Goal: Task Accomplishment & Management: Manage account settings

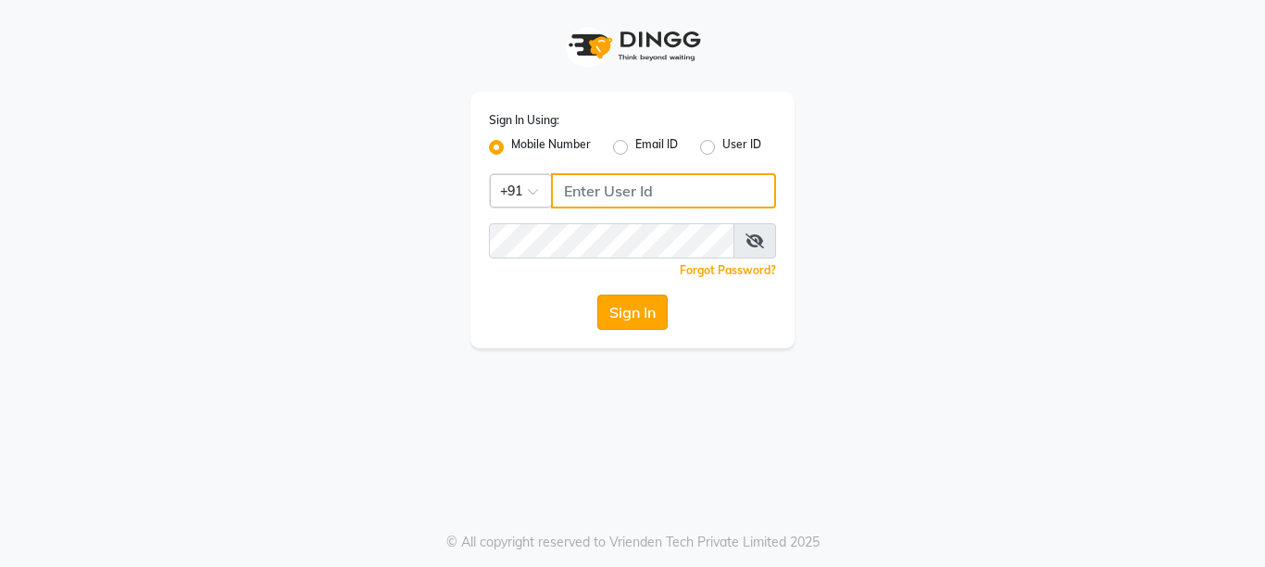
type input "8928277834"
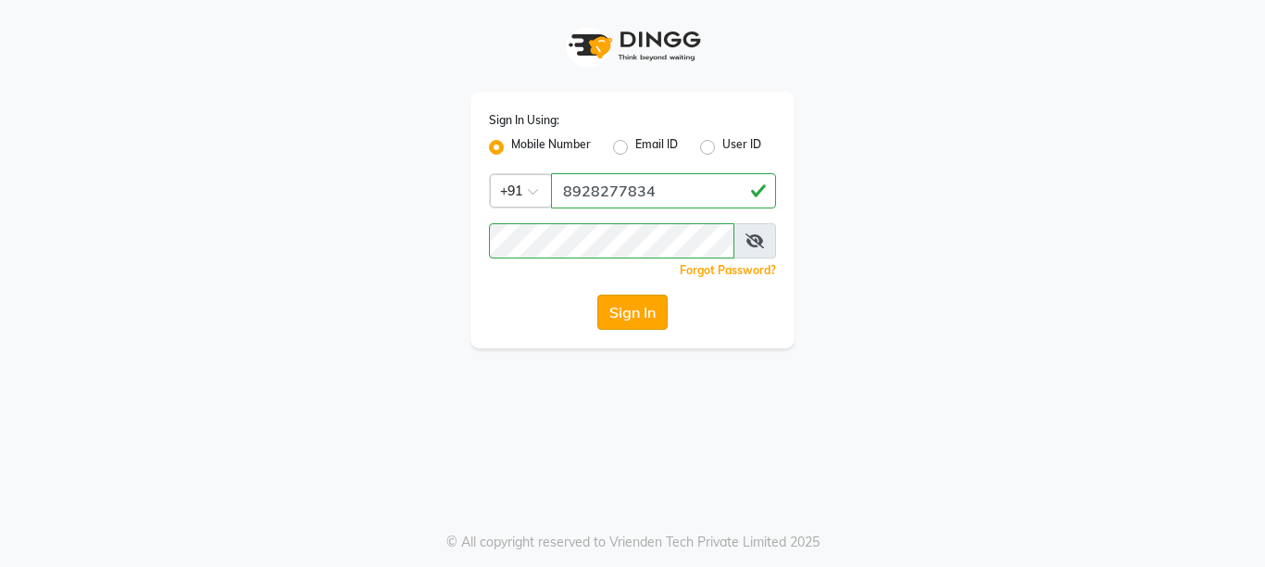
click at [649, 301] on button "Sign In" at bounding box center [632, 311] width 70 height 35
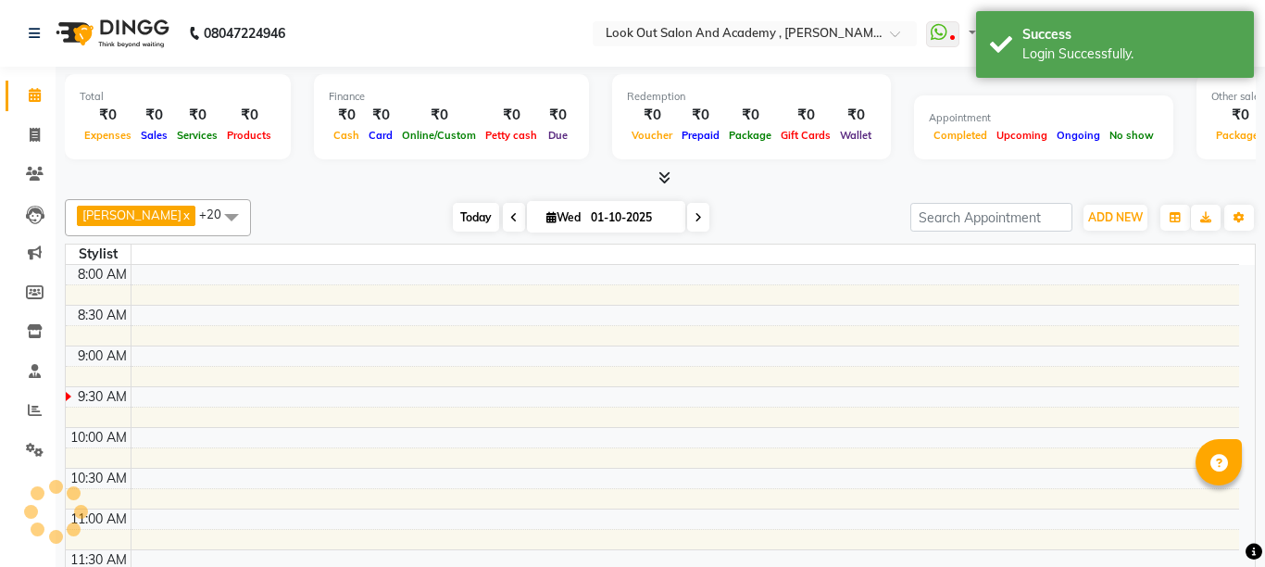
select select "en"
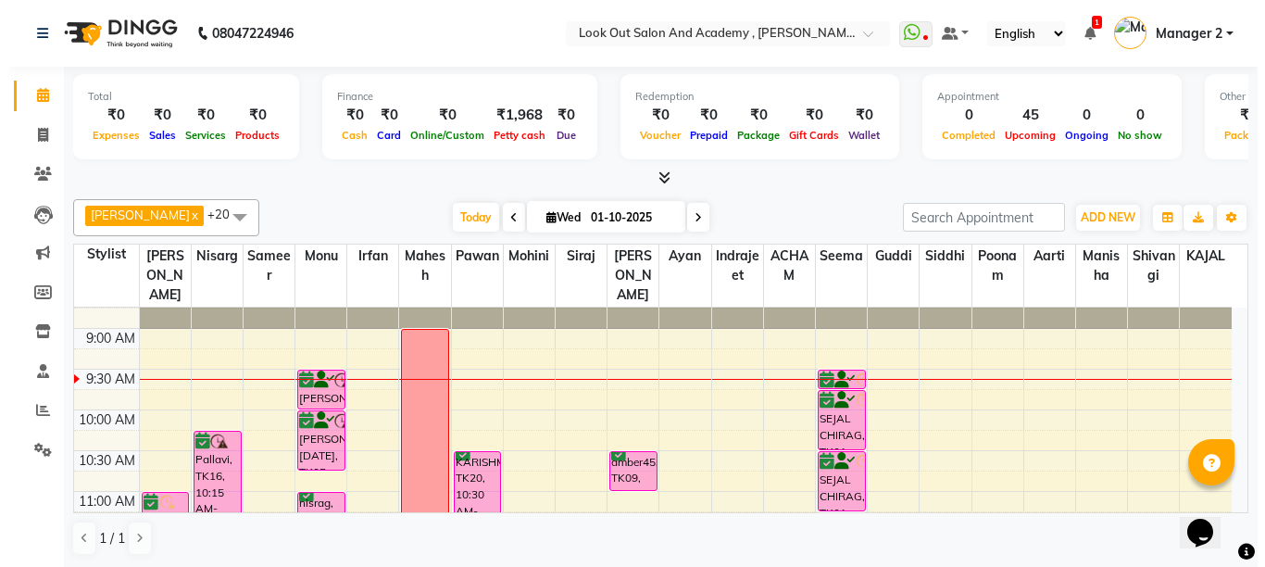
scroll to position [93, 0]
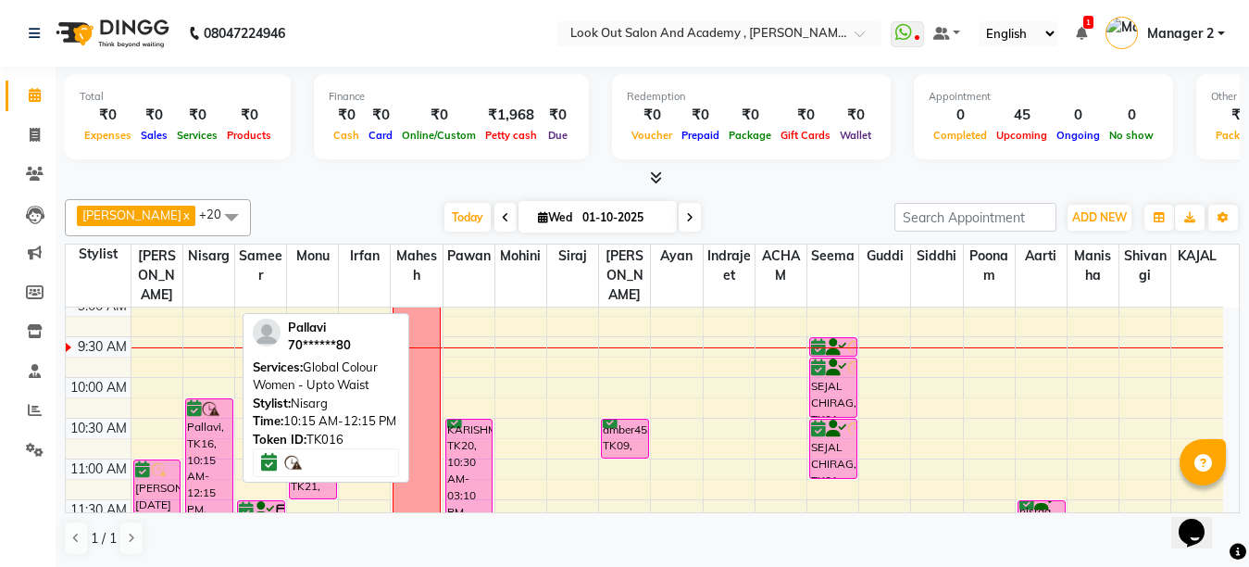
click at [188, 448] on div "Pallavi, TK16, 10:15 AM-12:15 PM, Global Colour Women - Upto Waist" at bounding box center [209, 479] width 46 height 160
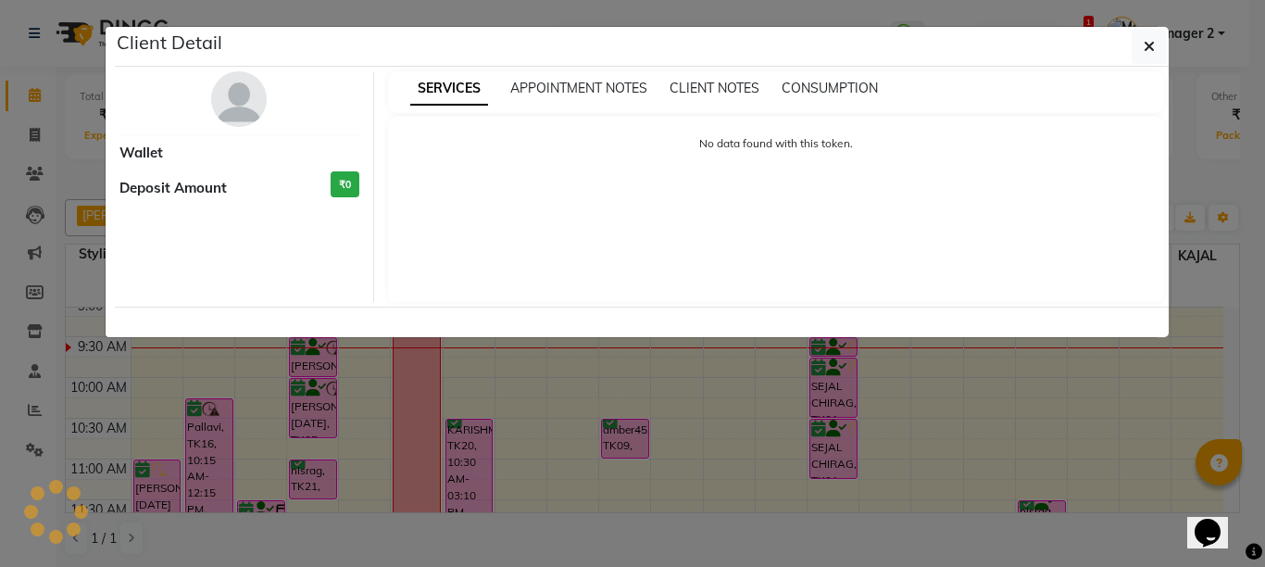
select select "6"
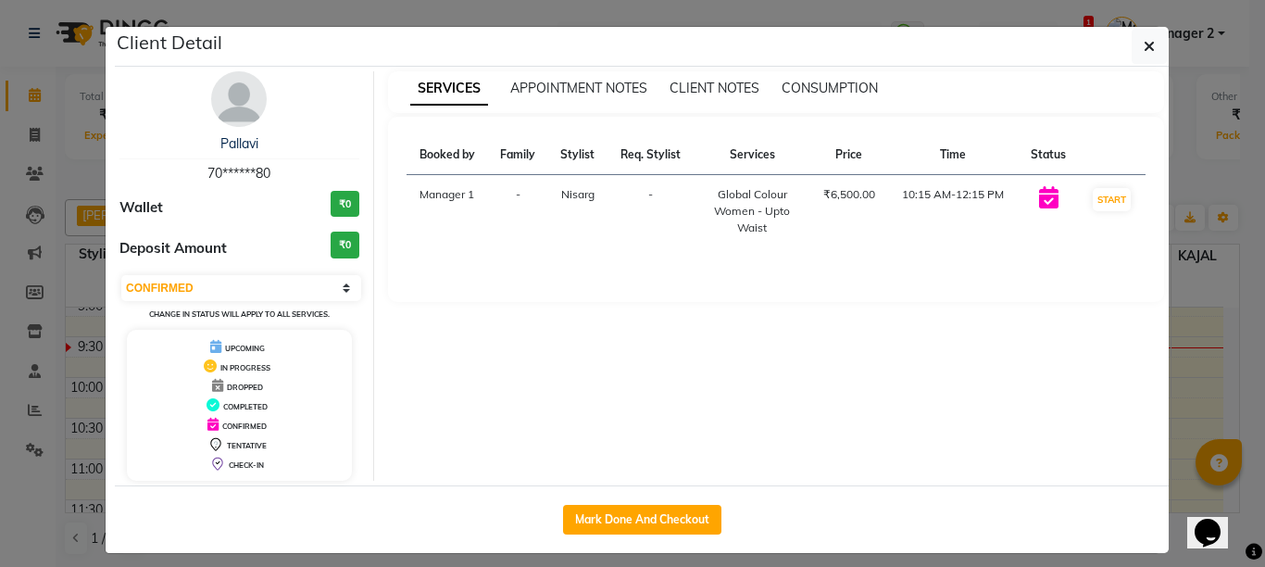
click at [224, 133] on div "Pallavi 70******80 Wallet ₹0 Deposit Amount ₹0 Select IN SERVICE CONFIRMED TENT…" at bounding box center [240, 275] width 269 height 409
click at [227, 141] on link "Pallavi" at bounding box center [239, 143] width 38 height 17
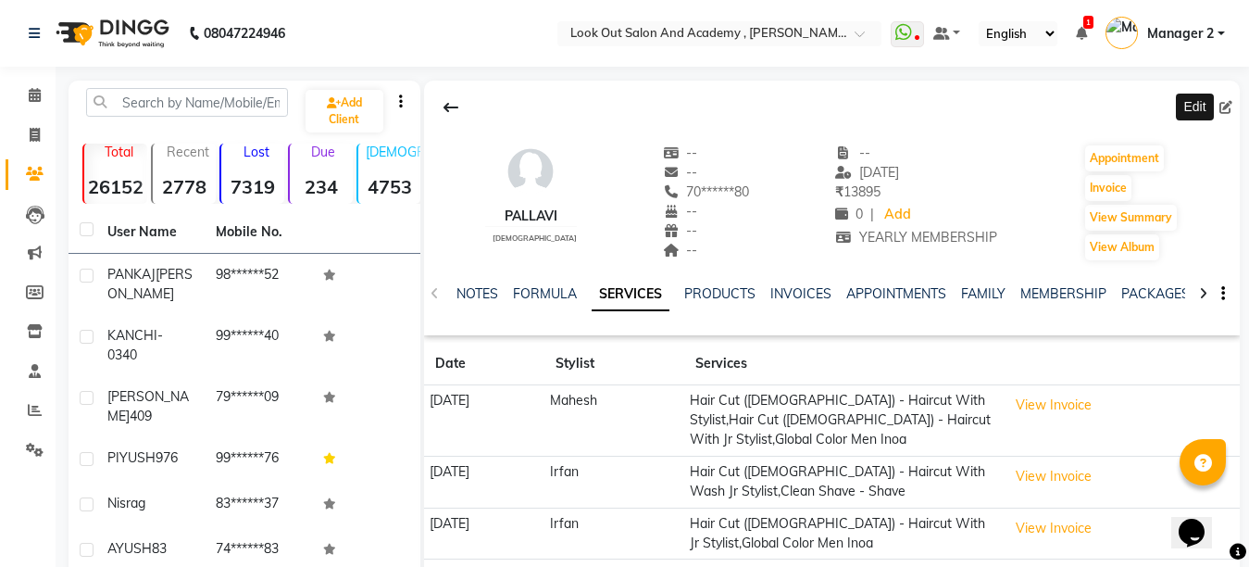
click at [1219, 102] on icon at bounding box center [1225, 107] width 13 height 13
select select "female"
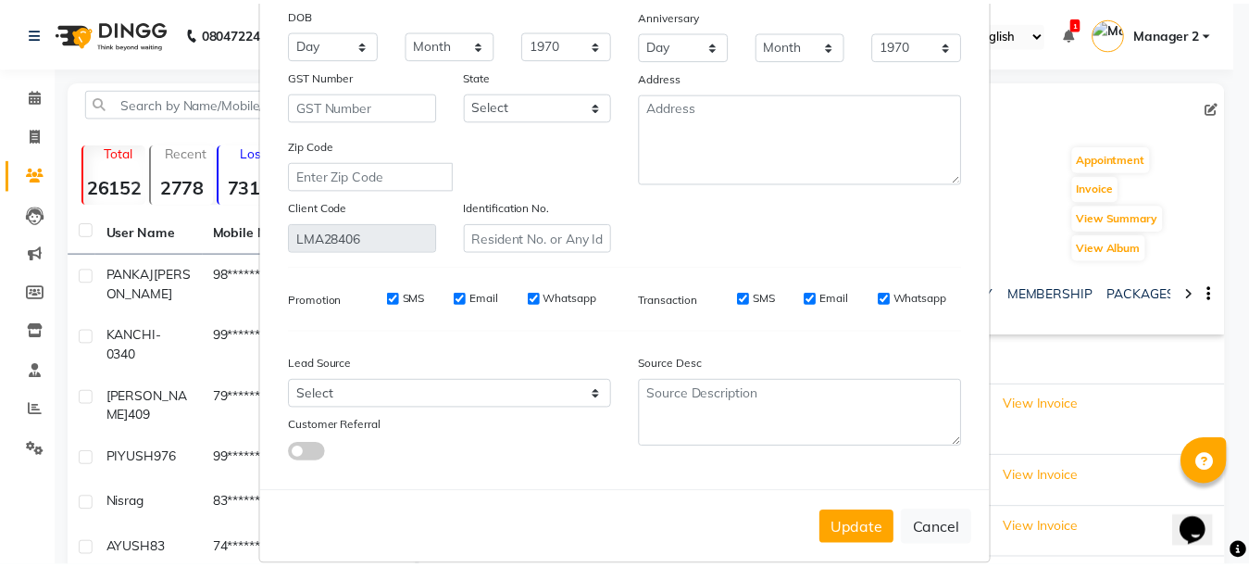
scroll to position [255, 0]
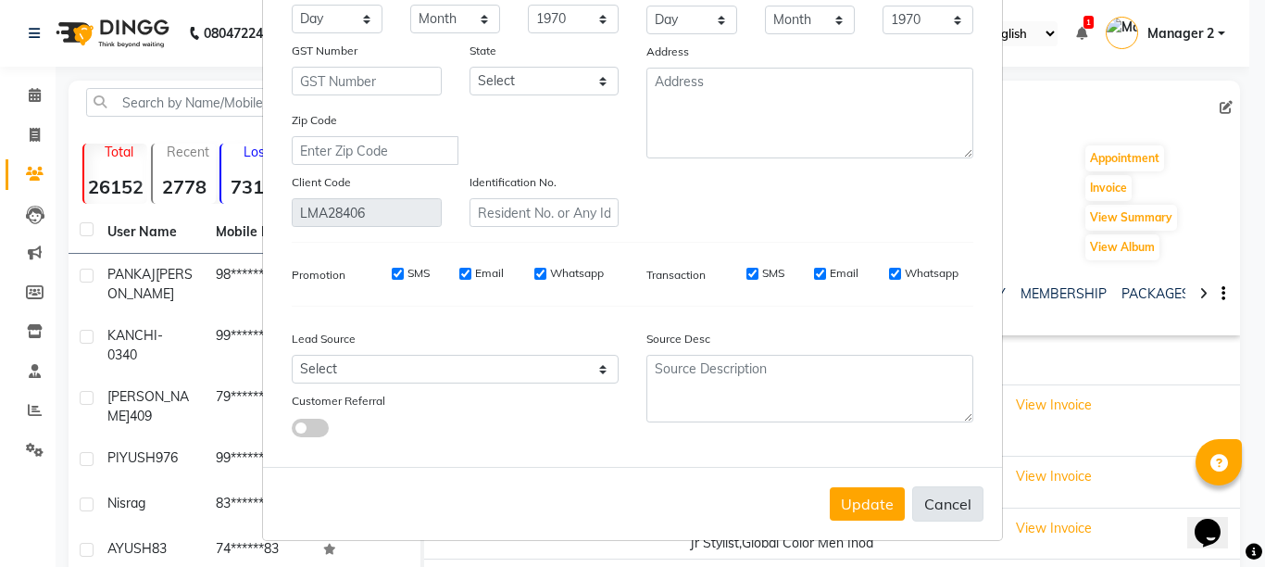
click at [916, 507] on button "Cancel" at bounding box center [947, 503] width 71 height 35
select select
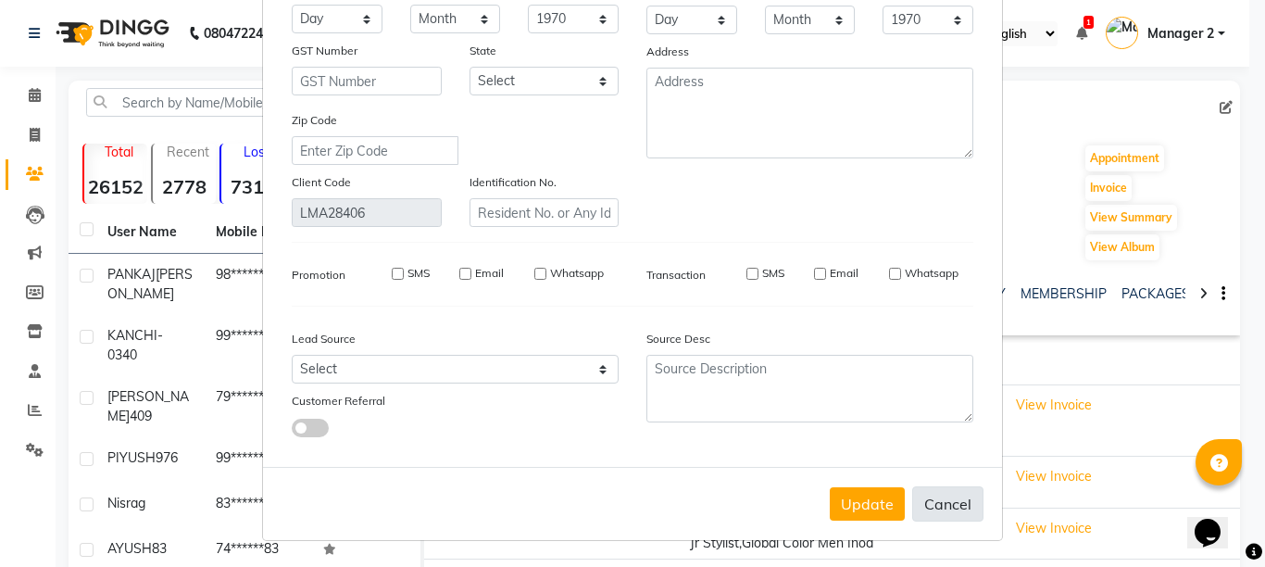
select select
checkbox input "false"
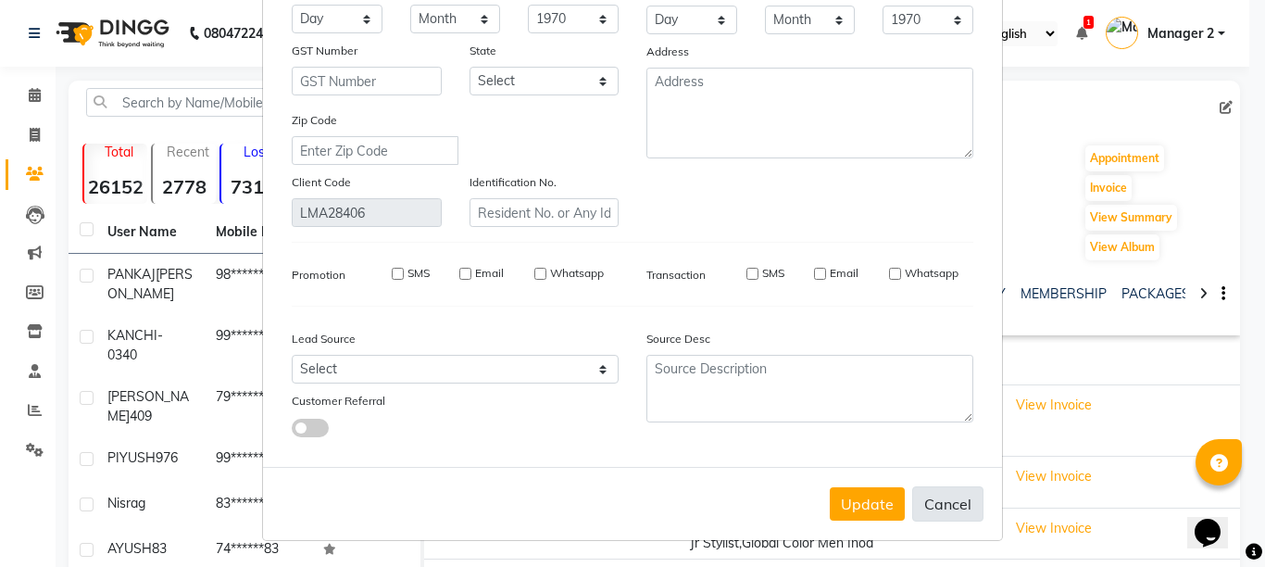
checkbox input "false"
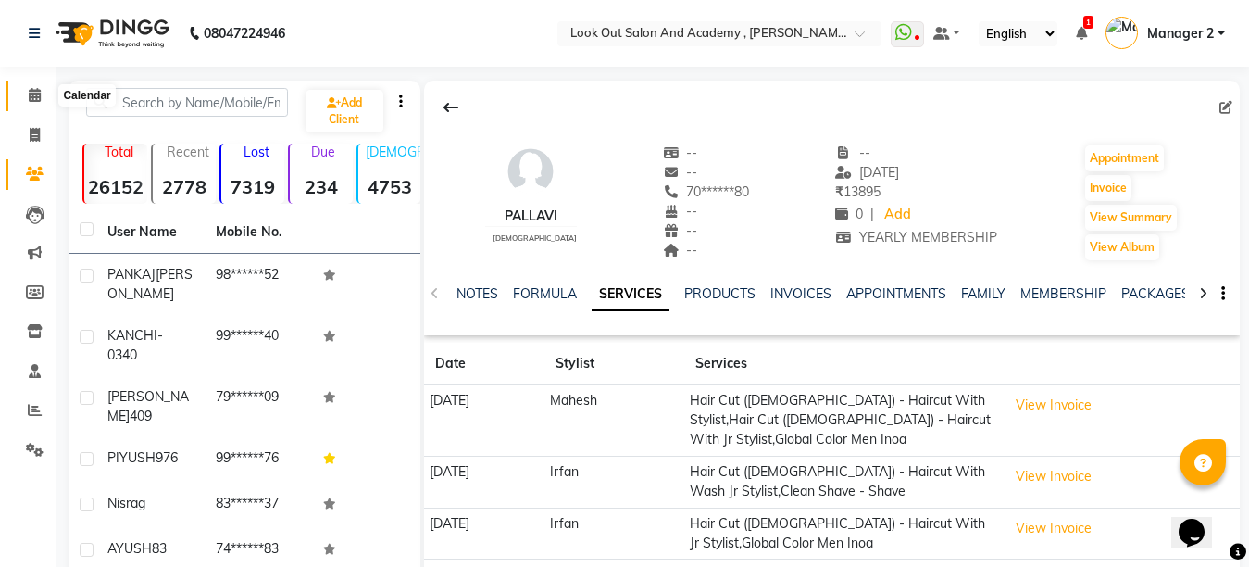
click at [26, 98] on span at bounding box center [35, 95] width 32 height 21
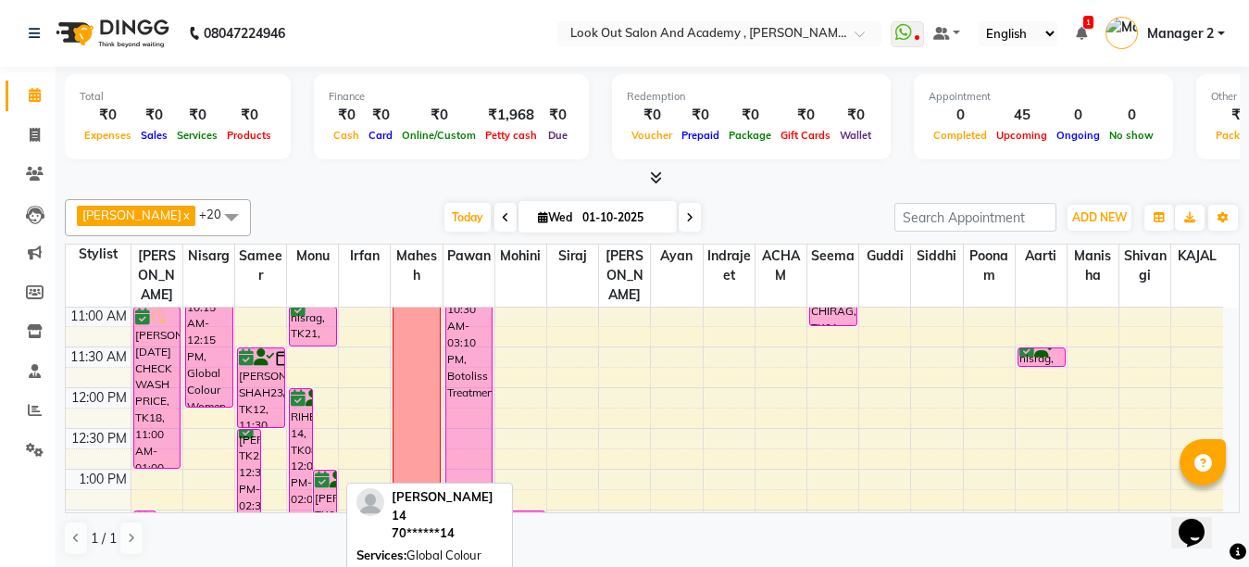
scroll to position [278, 0]
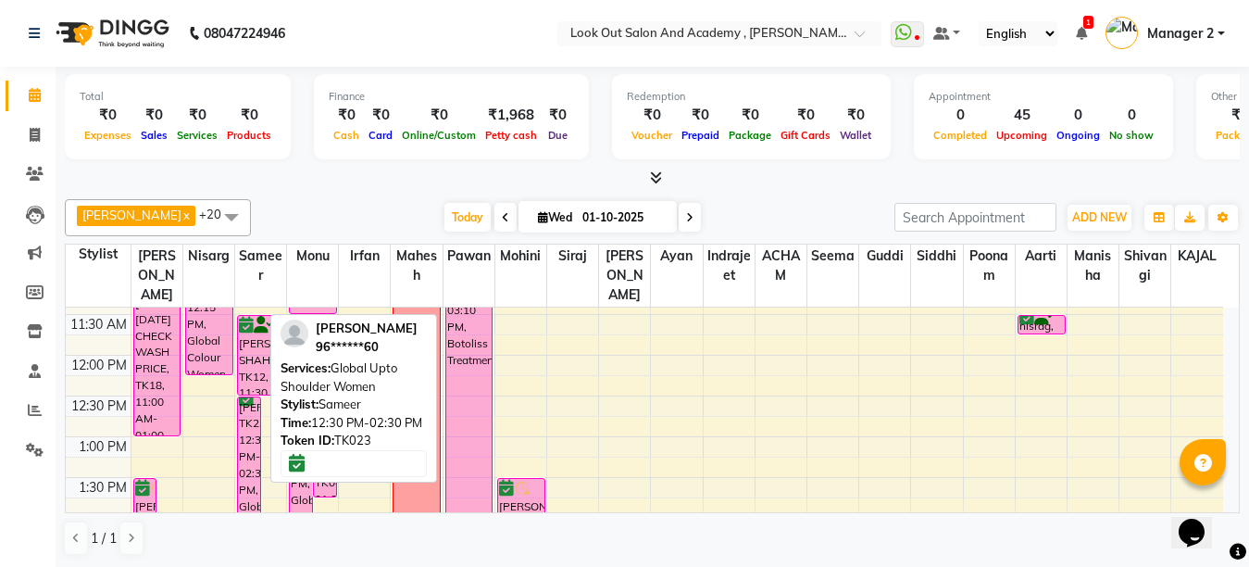
click at [243, 449] on div "[PERSON_NAME], TK23, 12:30 PM-02:30 PM, Global Upto Shoulder Women" at bounding box center [249, 477] width 22 height 160
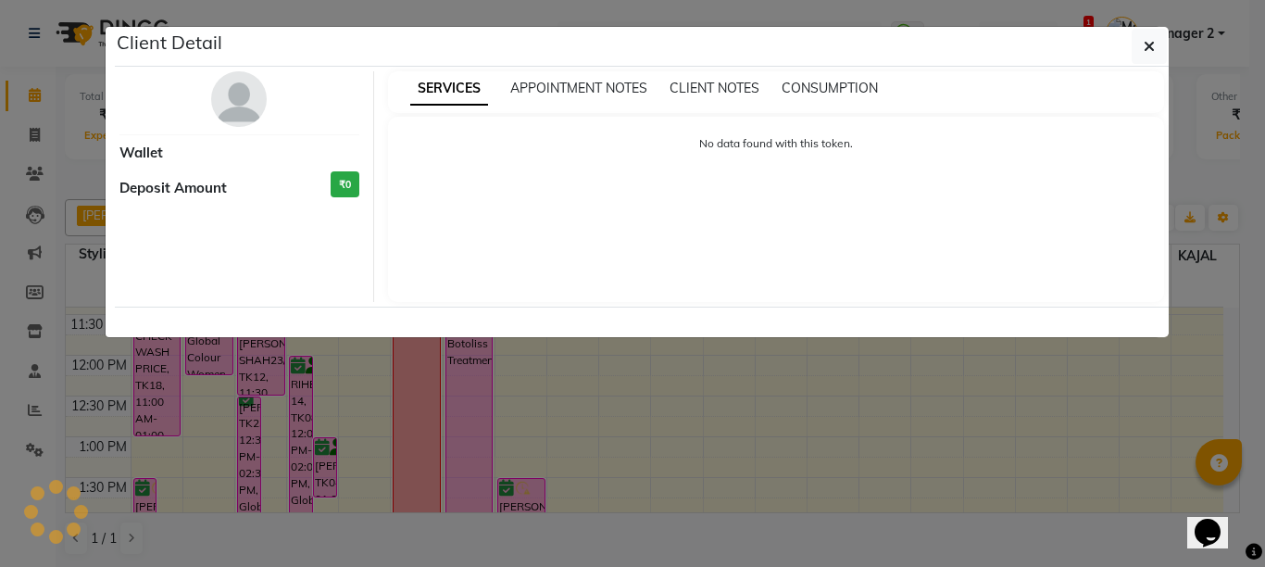
select select "6"
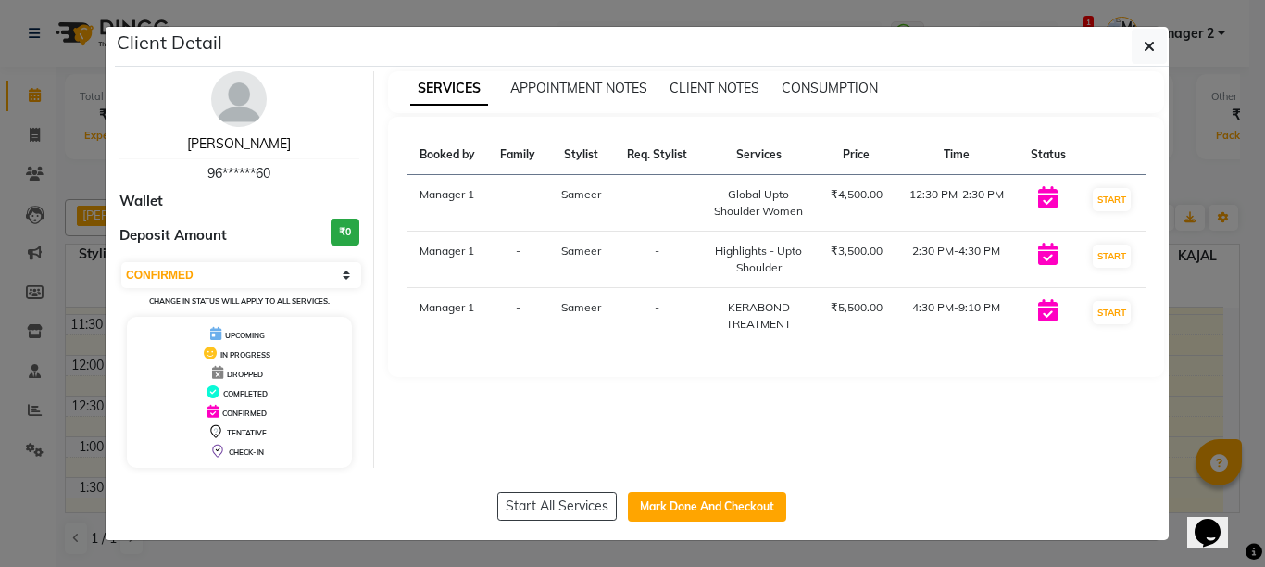
click at [218, 148] on link "[PERSON_NAME]" at bounding box center [239, 143] width 104 height 17
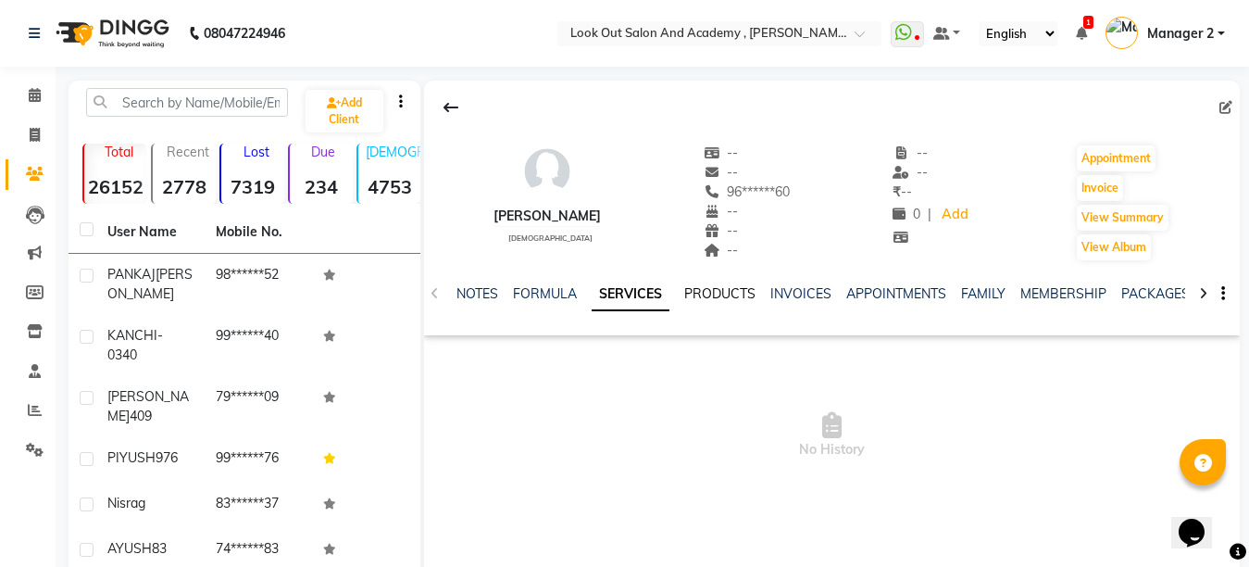
click at [725, 288] on link "PRODUCTS" at bounding box center [719, 293] width 71 height 17
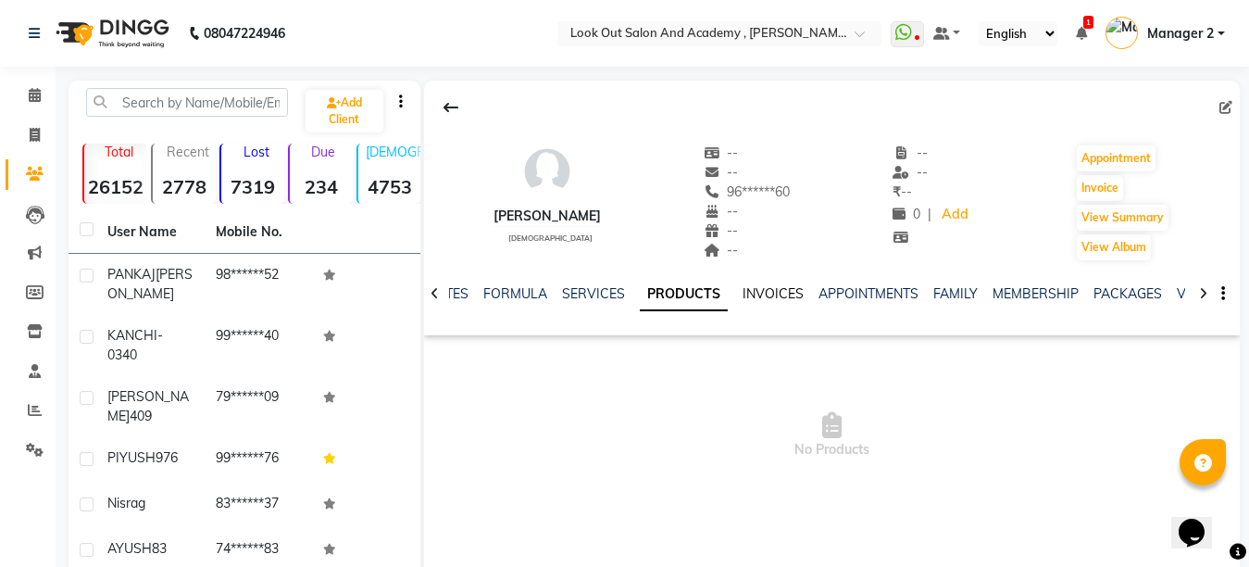
click at [779, 291] on link "INVOICES" at bounding box center [773, 293] width 61 height 17
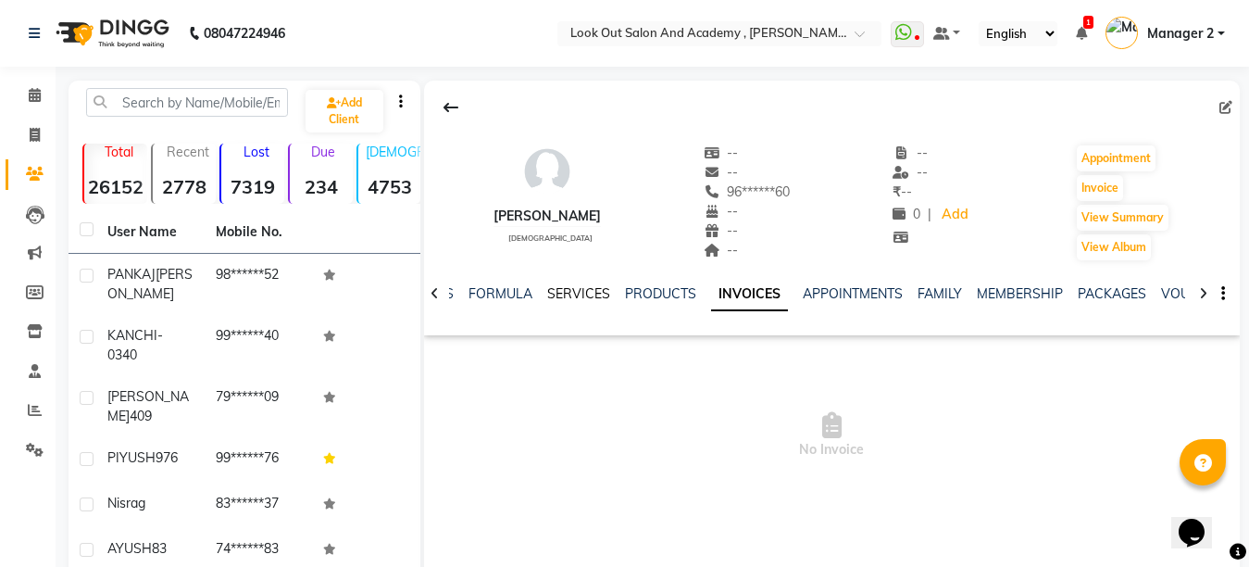
click at [593, 289] on link "SERVICES" at bounding box center [578, 293] width 63 height 17
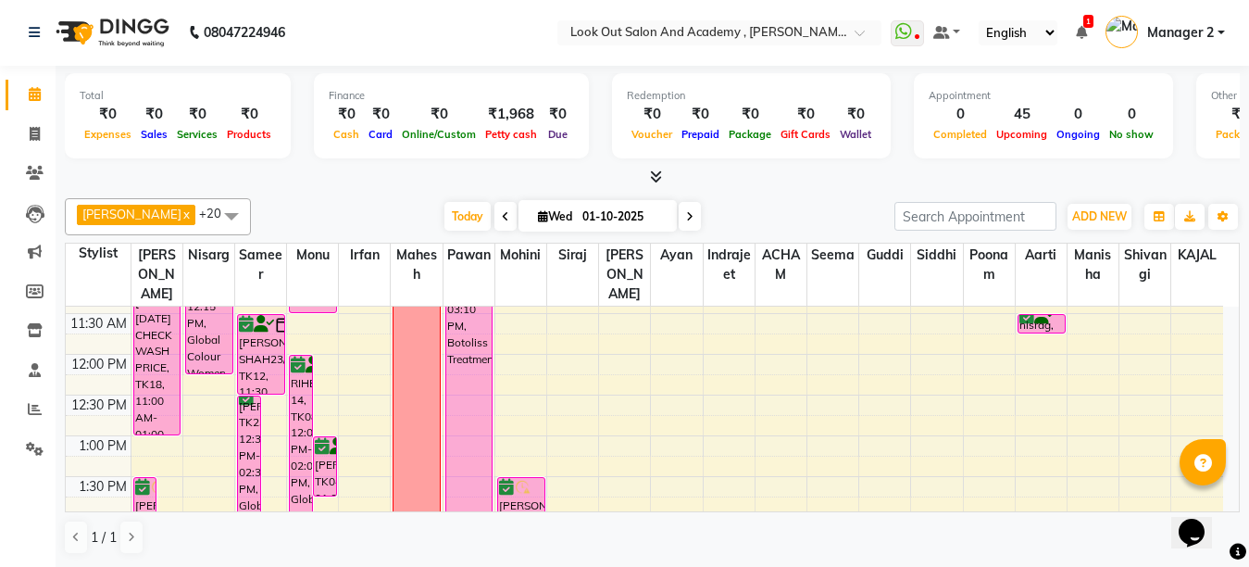
scroll to position [185, 0]
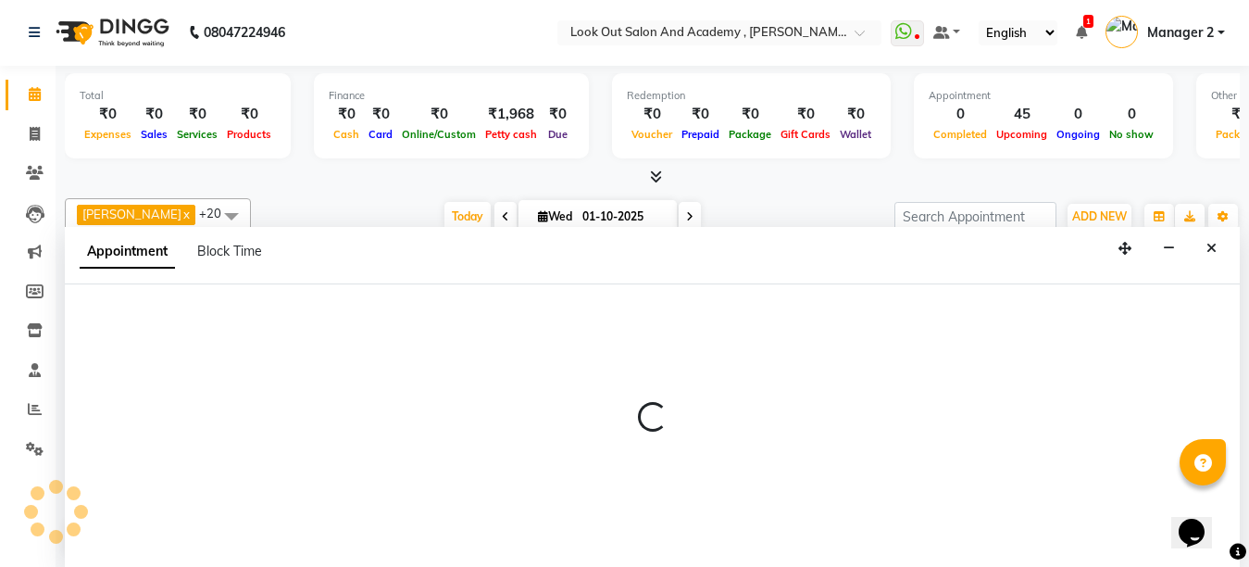
select select "68246"
select select "tentative"
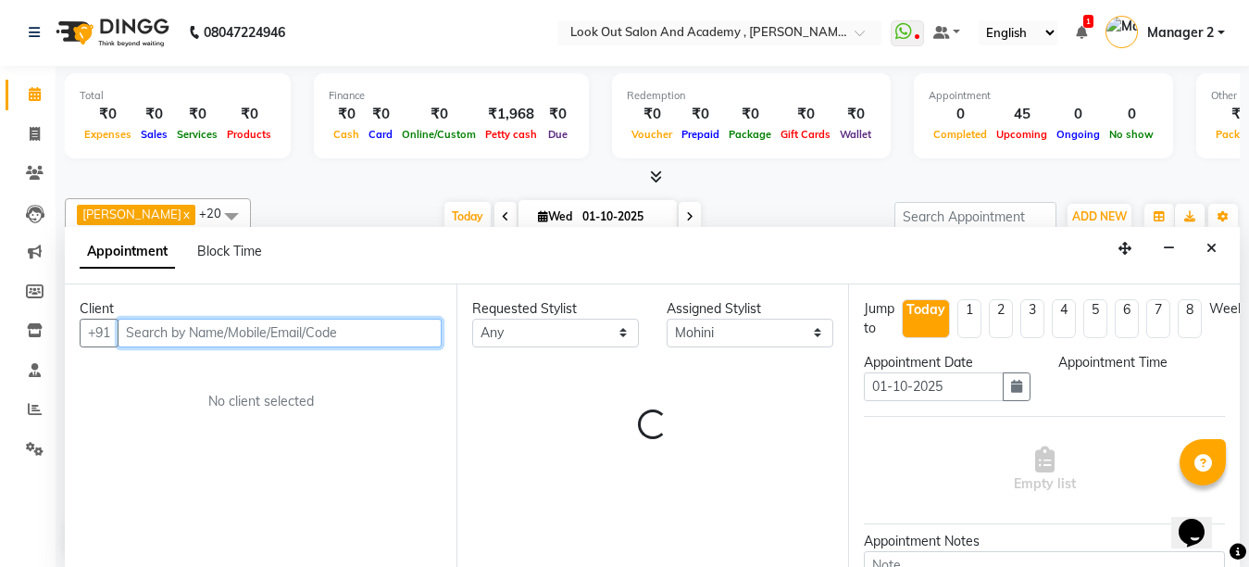
select select "690"
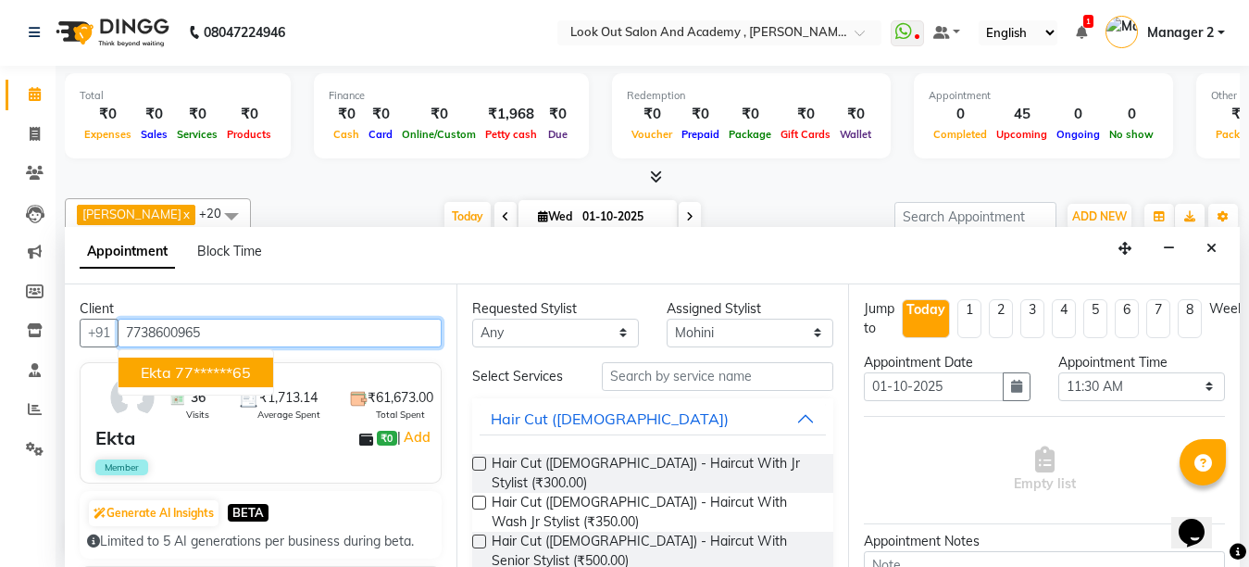
click at [185, 372] on ngb-highlight "77******65" at bounding box center [213, 372] width 76 height 19
type input "77******65"
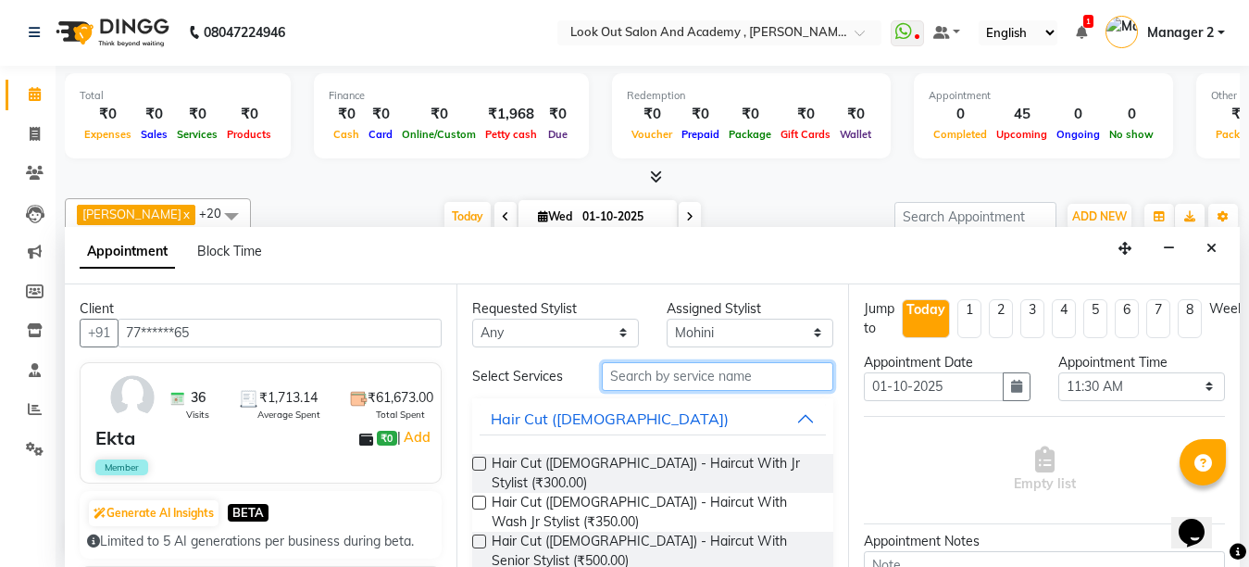
click at [639, 385] on input "text" at bounding box center [717, 376] width 231 height 29
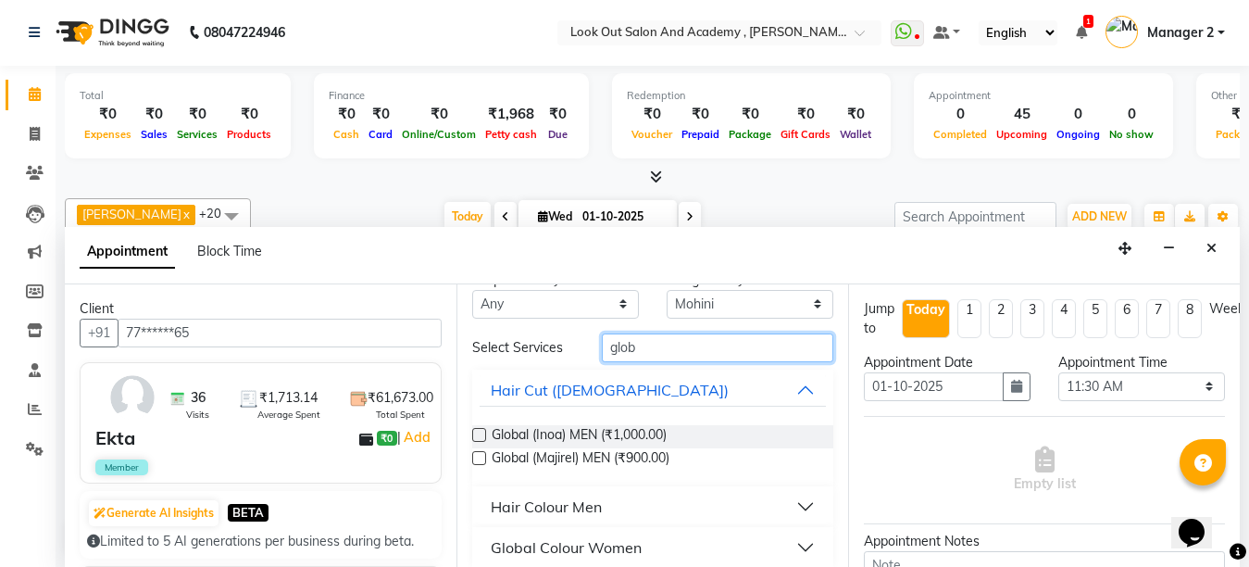
scroll to position [44, 0]
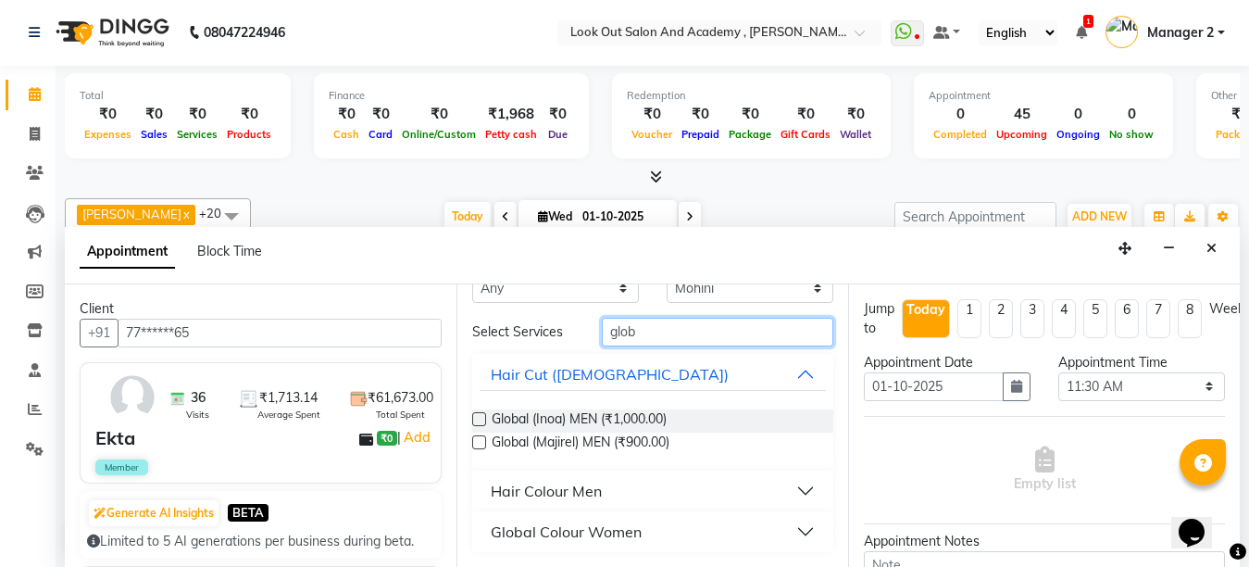
type input "glob"
click at [594, 526] on div "Global Colour Women" at bounding box center [566, 531] width 151 height 22
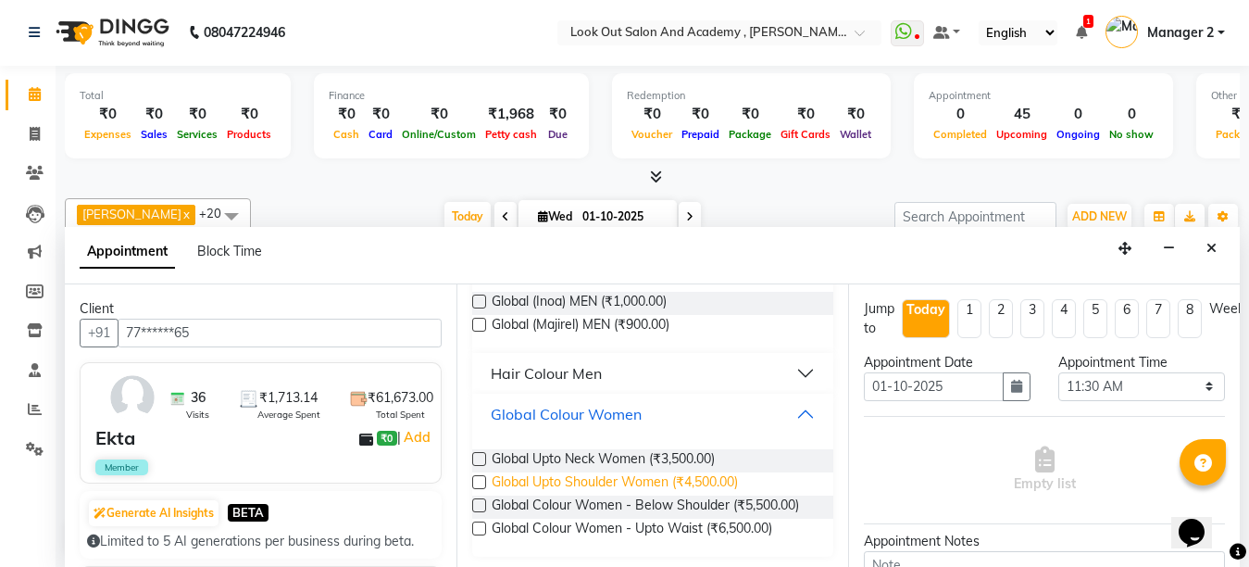
scroll to position [166, 0]
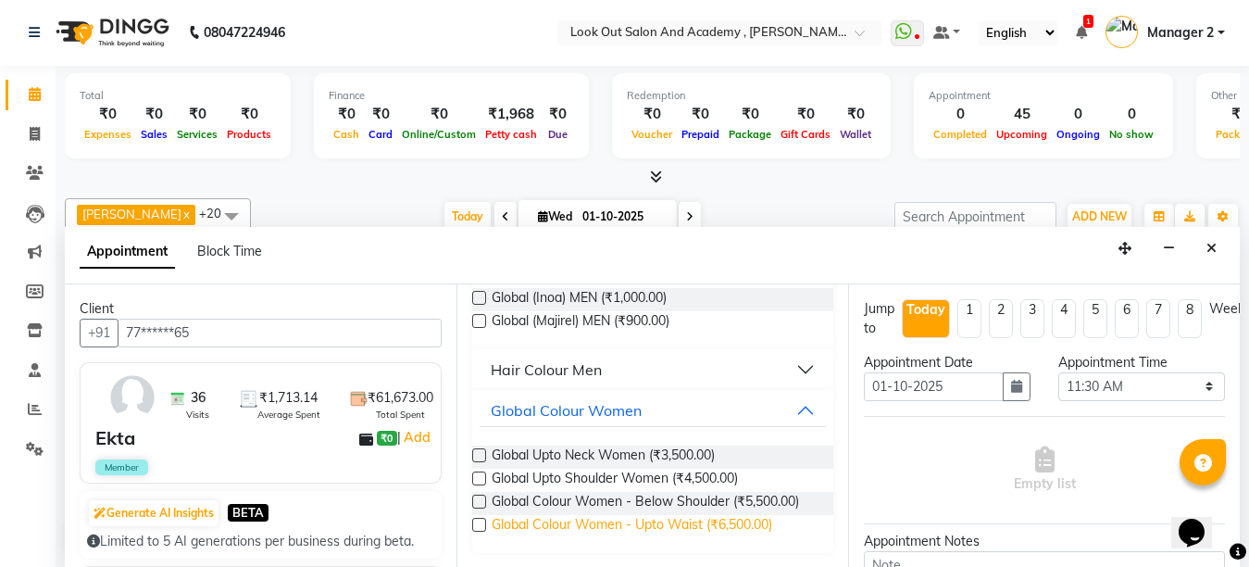
click at [610, 522] on span "Global Colour Women - Upto Waist (₹6,500.00)" at bounding box center [632, 526] width 281 height 23
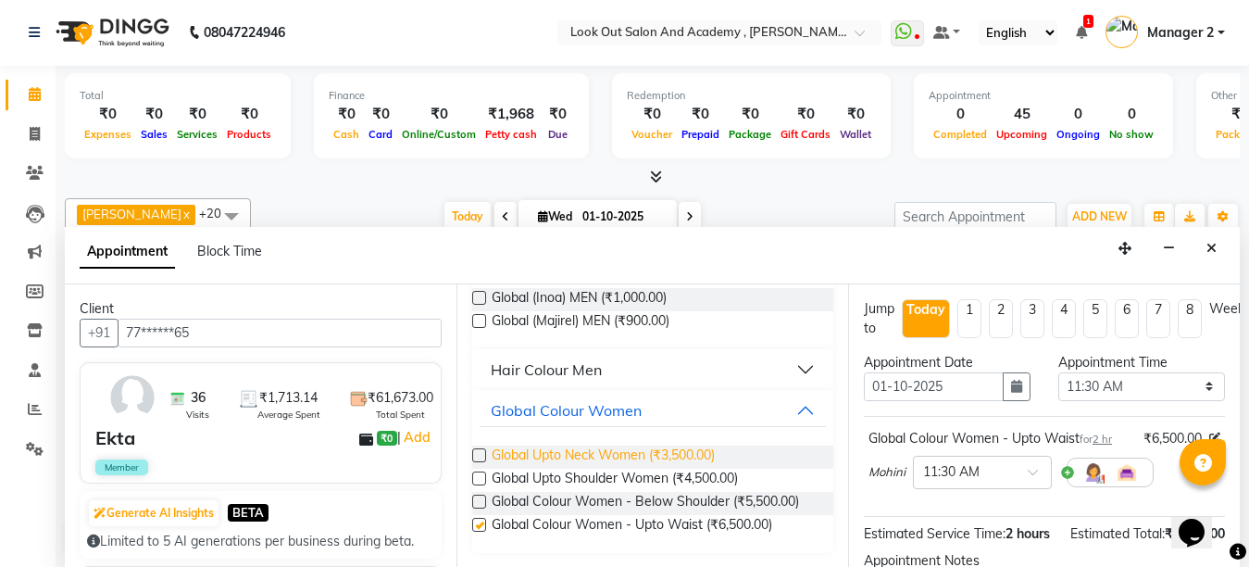
checkbox input "false"
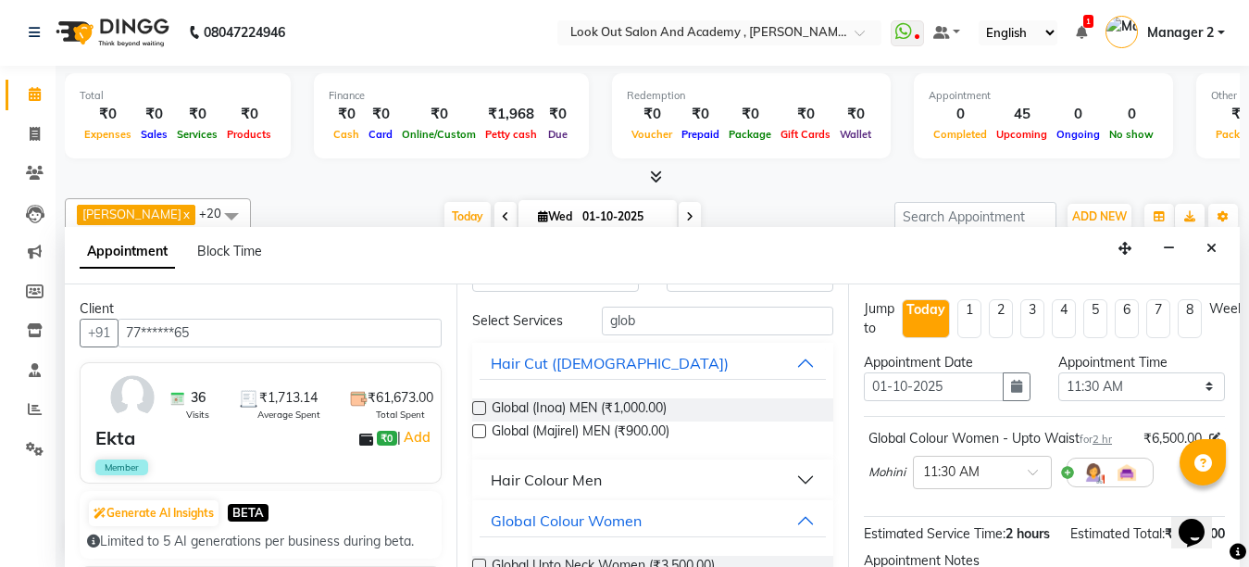
scroll to position [0, 0]
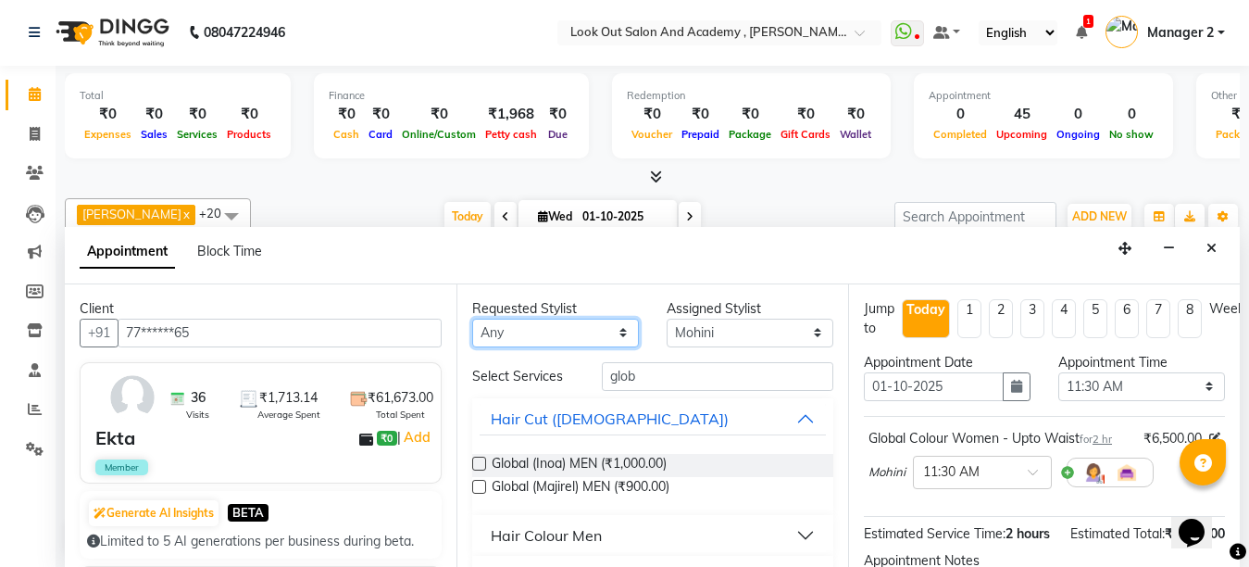
click at [571, 320] on select "Any Aarti ACHAM Afzal Ayan Dhaval Solanki Guddi Indrajeet Irfan KAJAL Mahesh Ma…" at bounding box center [555, 333] width 167 height 29
select select "28350"
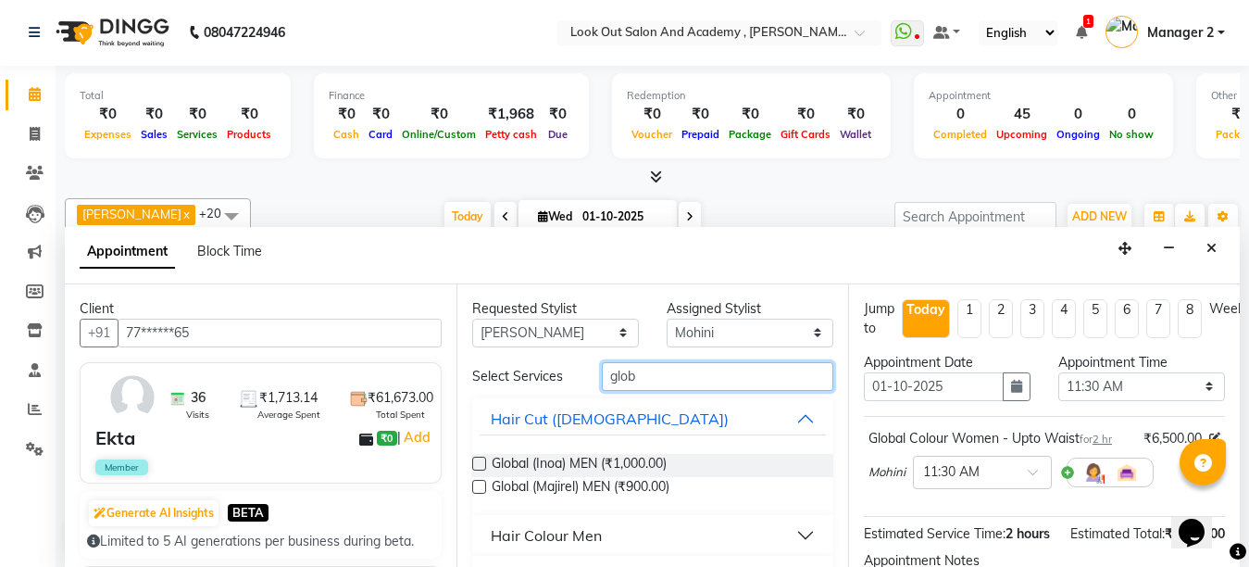
select select "28350"
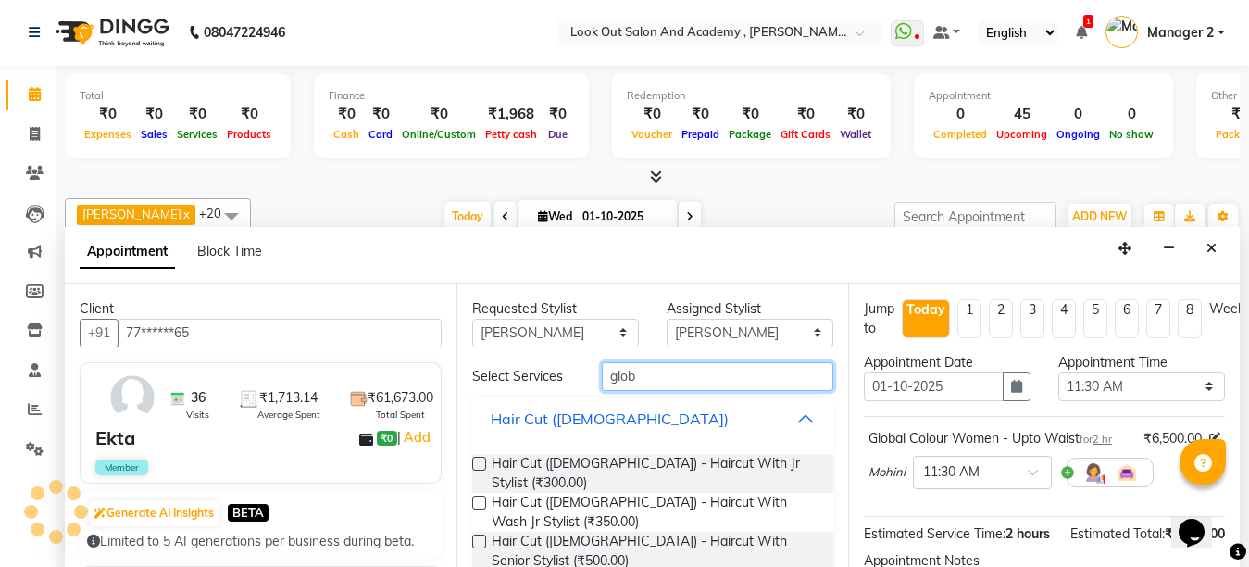
click at [685, 372] on input "glob" at bounding box center [717, 376] width 231 height 29
drag, startPoint x: 685, startPoint y: 372, endPoint x: 536, endPoint y: 393, distance: 150.5
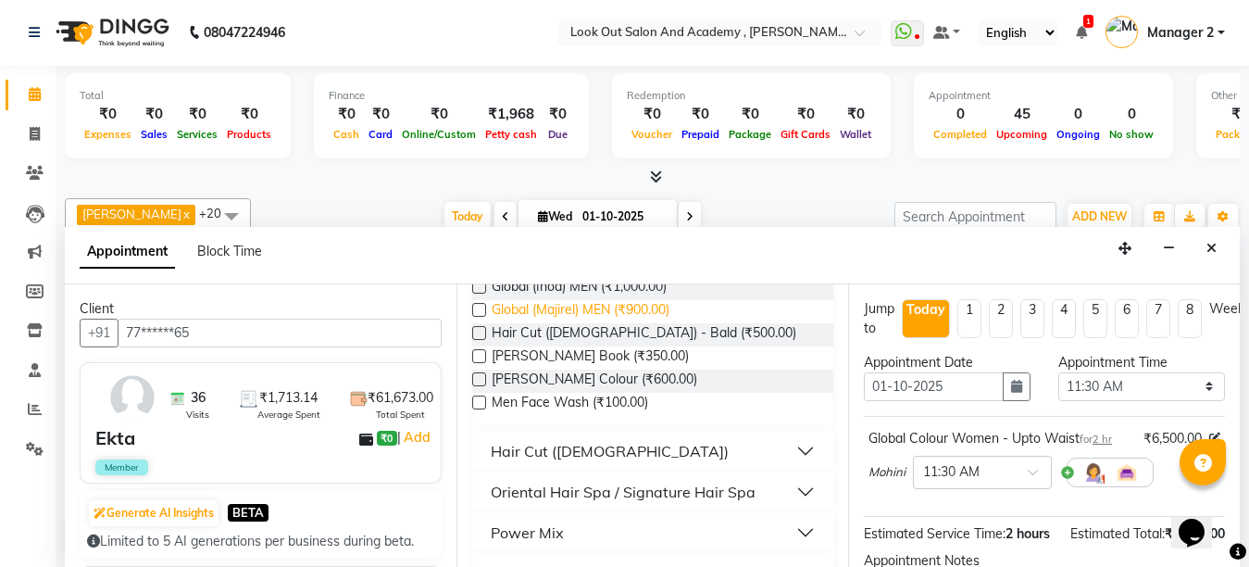
scroll to position [463, 0]
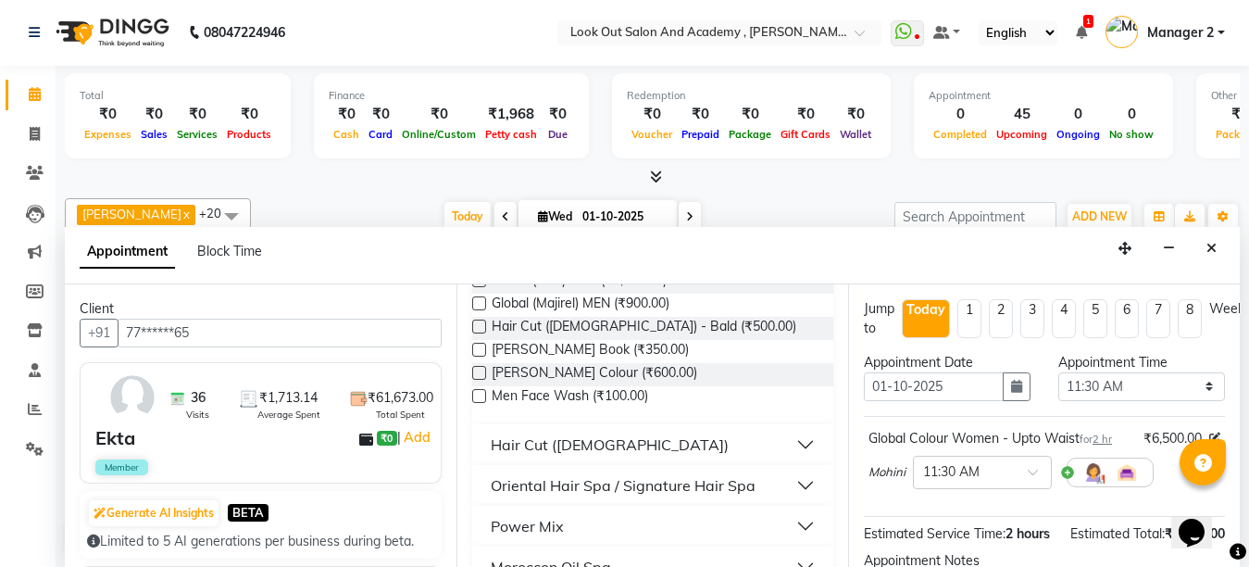
click at [592, 433] on div "Hair Cut (Female)" at bounding box center [610, 444] width 238 height 22
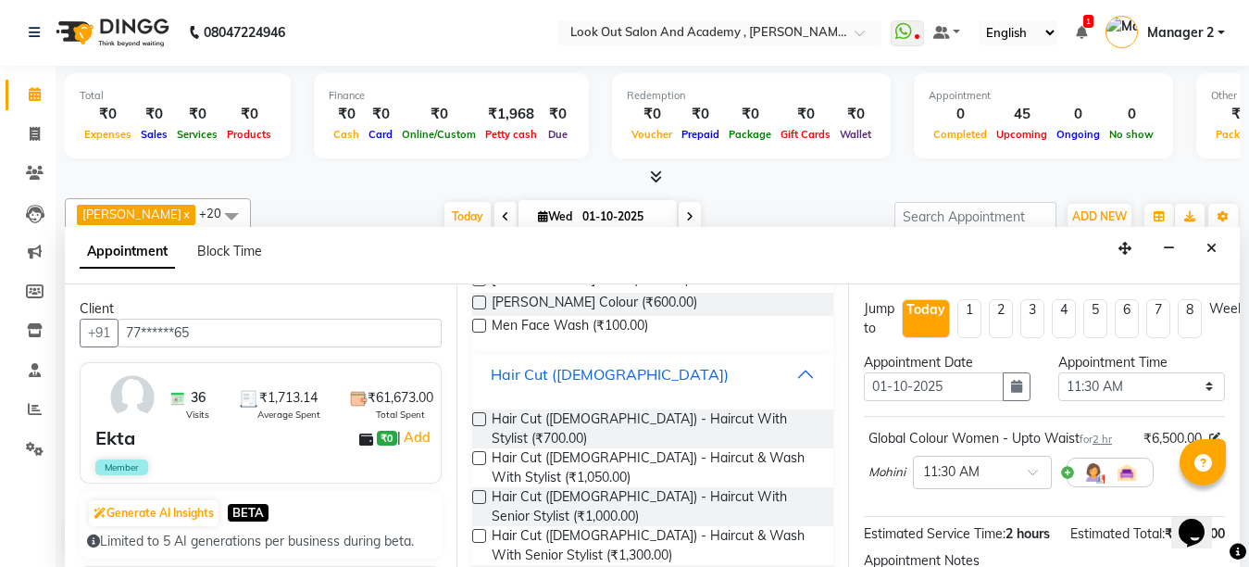
scroll to position [648, 0]
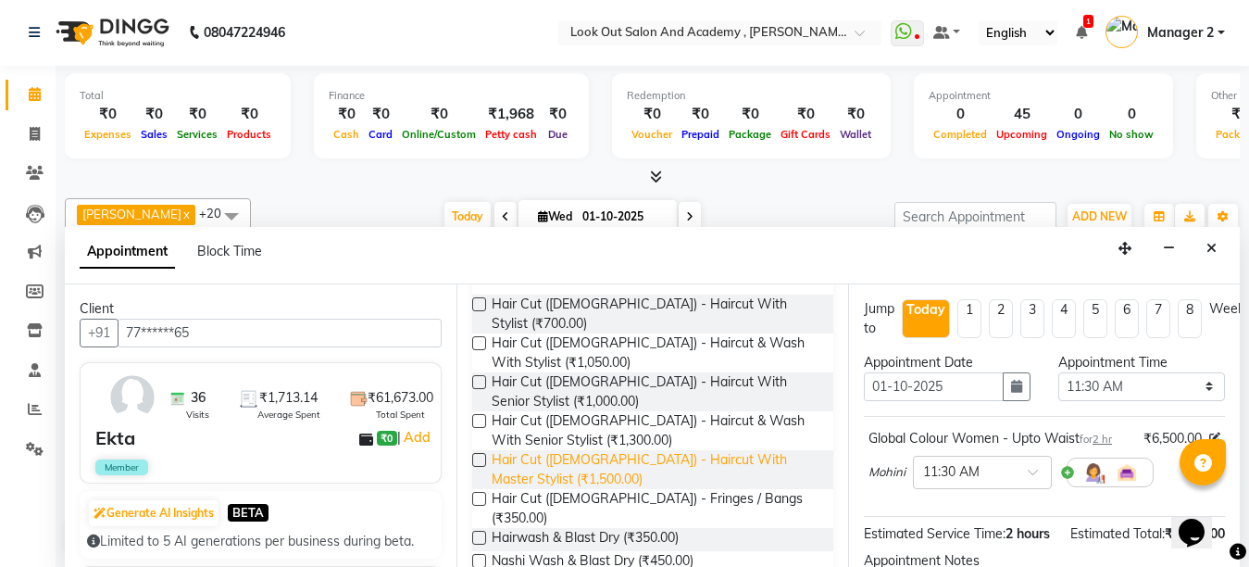
click at [632, 450] on span "Hair Cut (Female) - Haircut With Master Stylist (₹1,500.00)" at bounding box center [655, 469] width 327 height 39
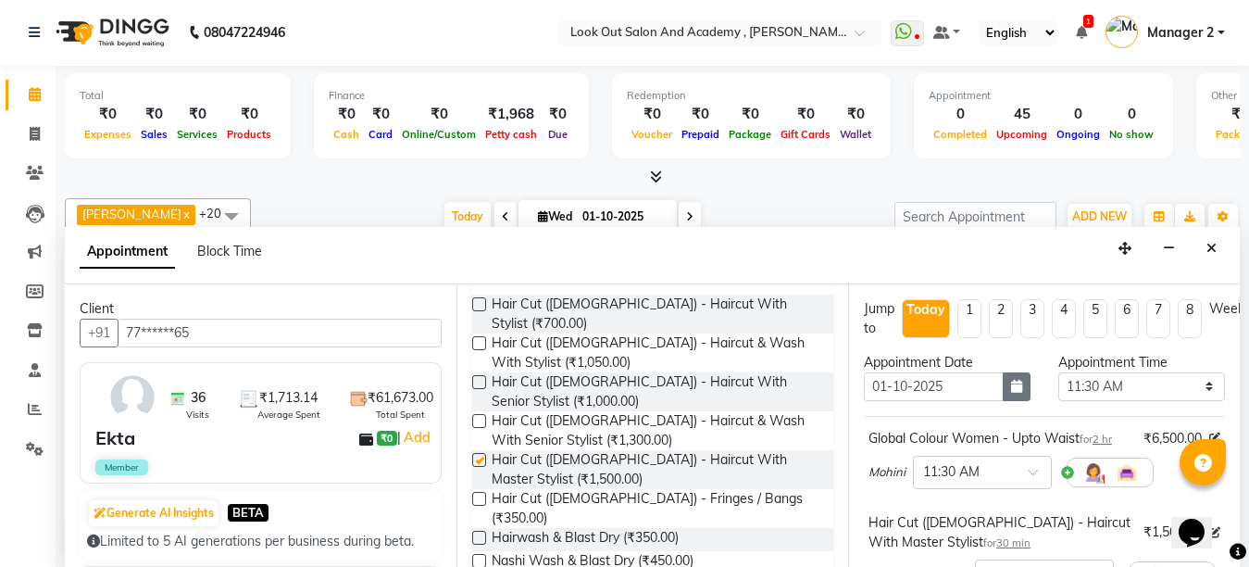
checkbox input "false"
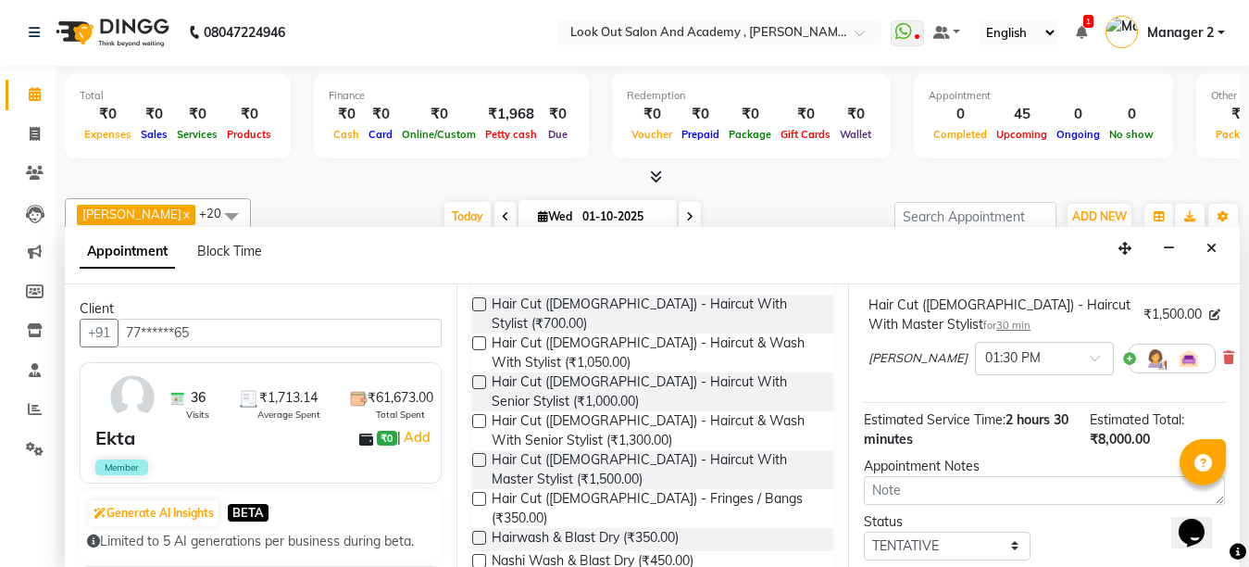
scroll to position [185, 0]
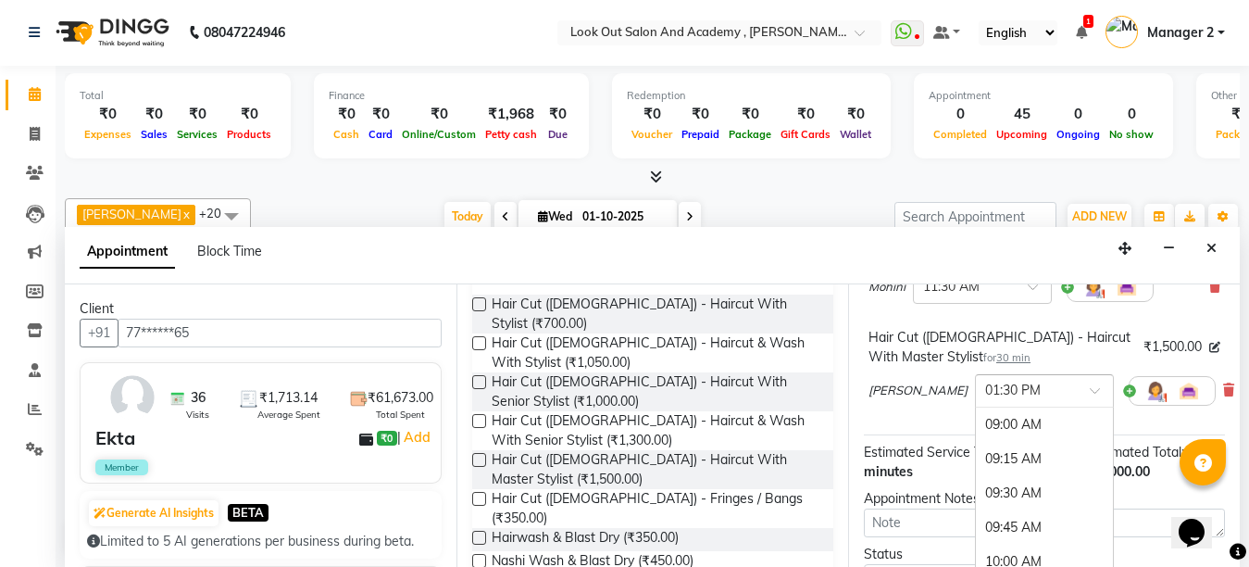
click at [1004, 399] on input "text" at bounding box center [1025, 389] width 81 height 19
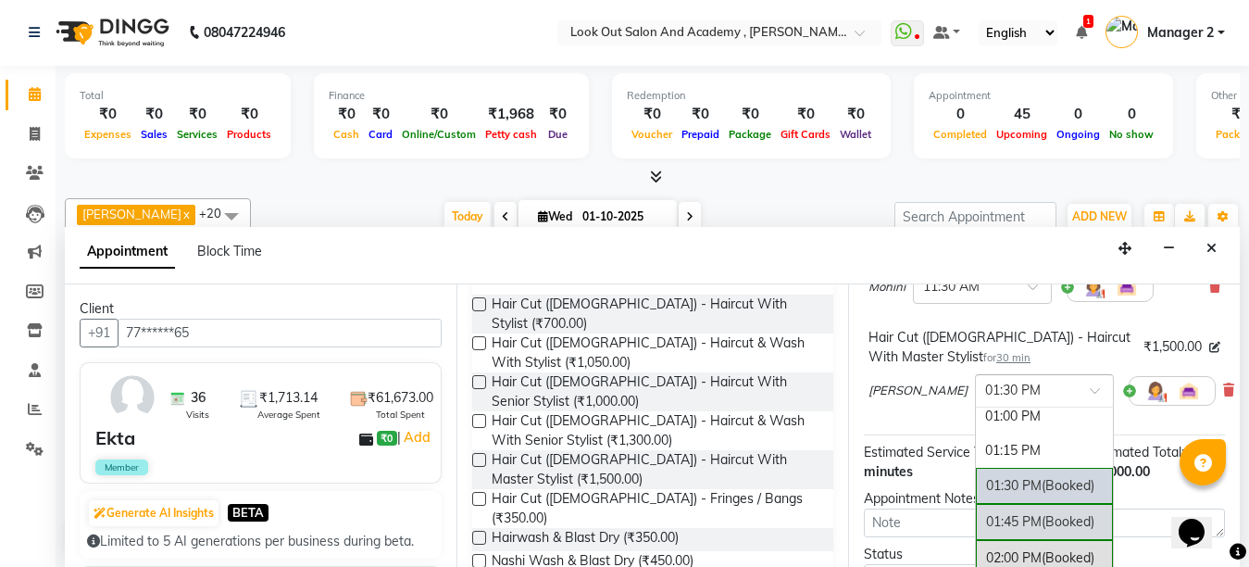
scroll to position [539, 0]
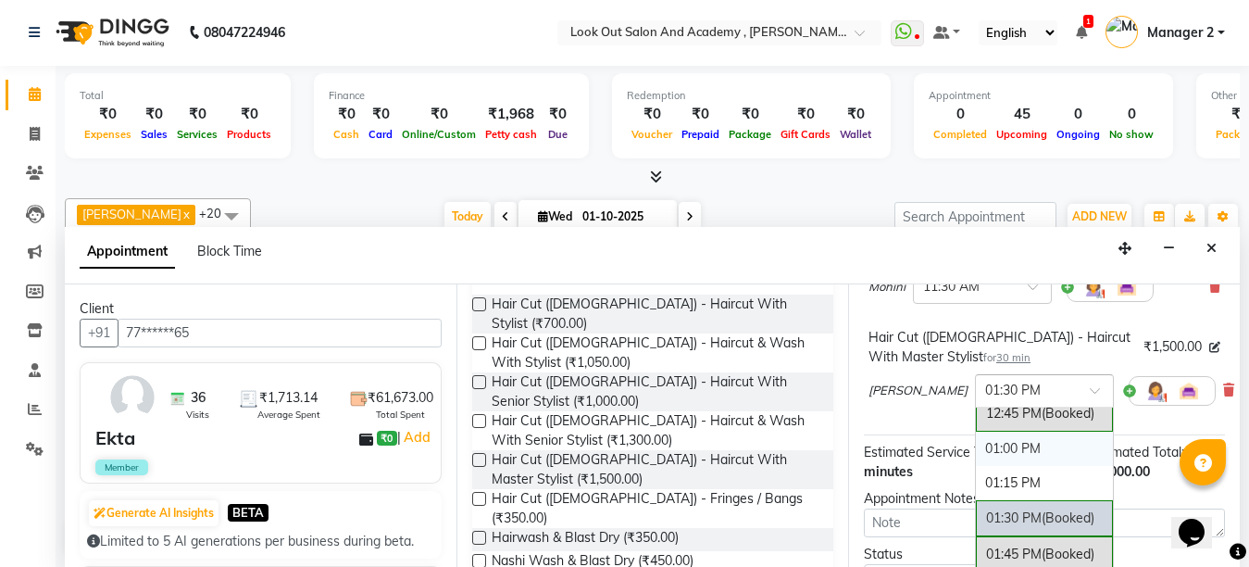
click at [1009, 451] on div "01:00 PM" at bounding box center [1044, 449] width 137 height 34
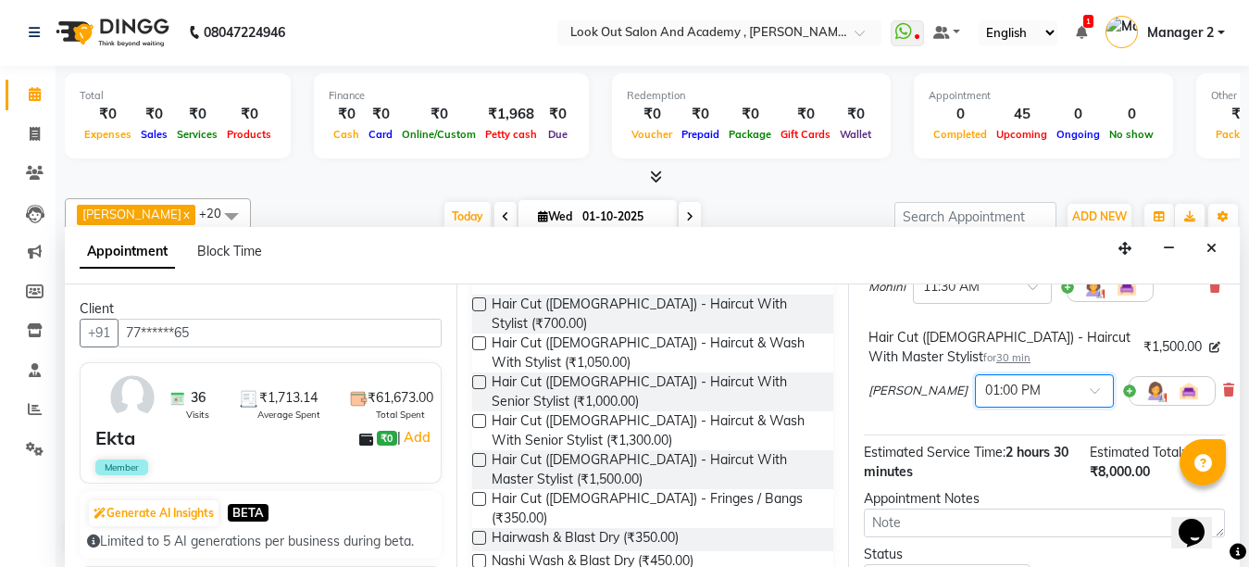
scroll to position [346, 0]
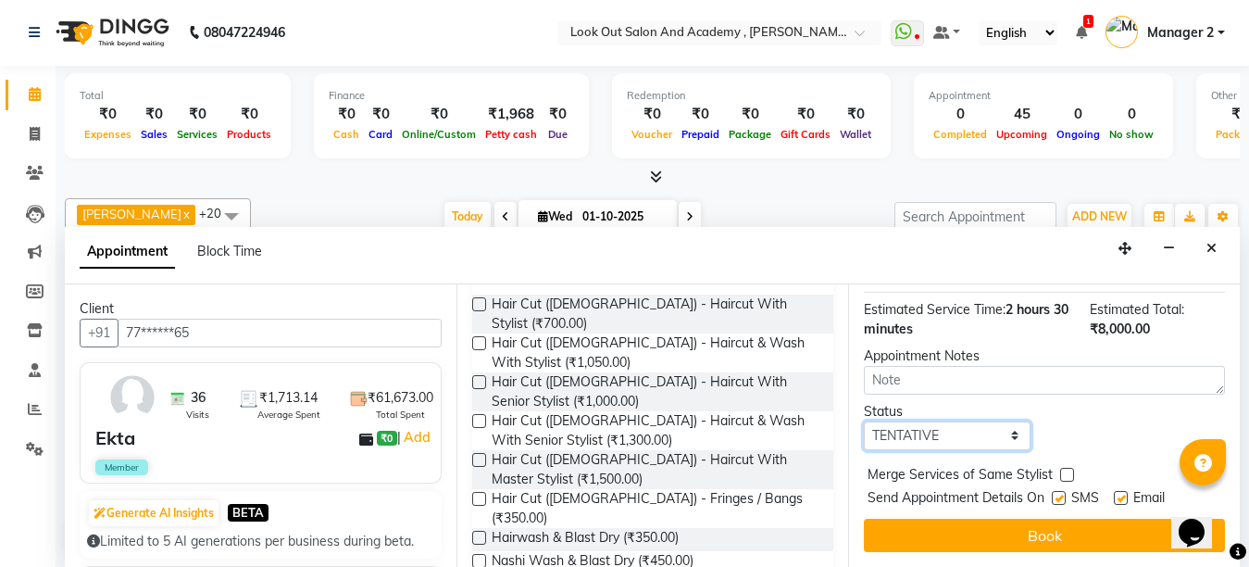
click at [952, 421] on select "Select TENTATIVE CONFIRM CHECK-IN UPCOMING" at bounding box center [947, 435] width 167 height 29
select select "confirm booking"
click at [864, 421] on select "Select TENTATIVE CONFIRM CHECK-IN UPCOMING" at bounding box center [947, 435] width 167 height 29
click at [1055, 491] on label at bounding box center [1059, 498] width 14 height 14
click at [1055, 494] on input "checkbox" at bounding box center [1058, 500] width 12 height 12
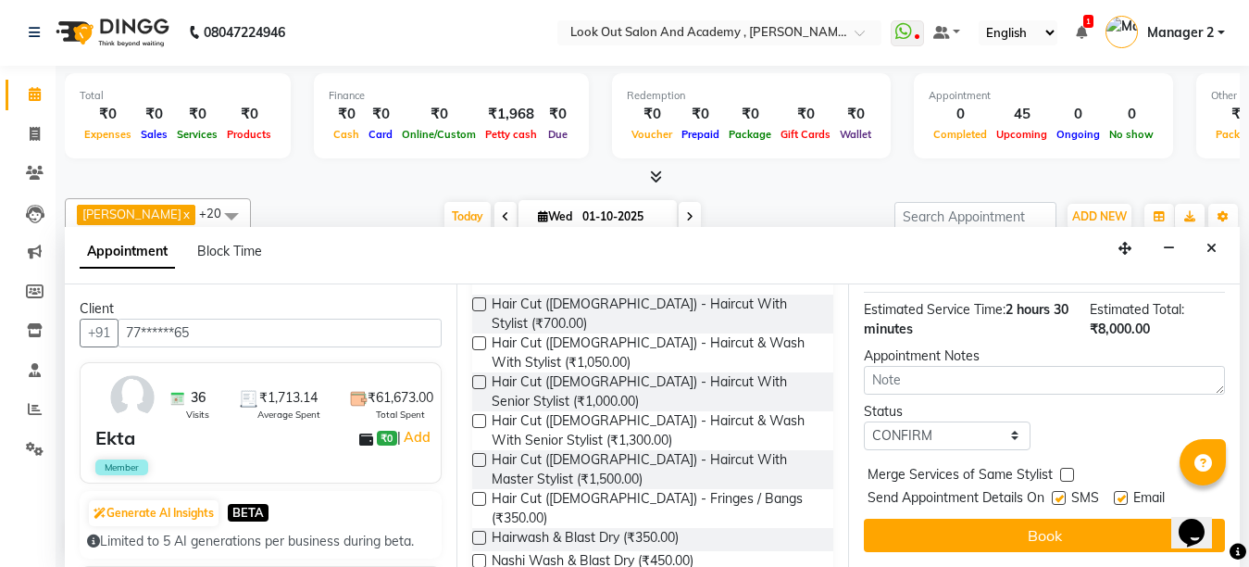
checkbox input "false"
click at [1119, 491] on label at bounding box center [1121, 498] width 14 height 14
click at [1119, 494] on input "checkbox" at bounding box center [1120, 500] width 12 height 12
checkbox input "false"
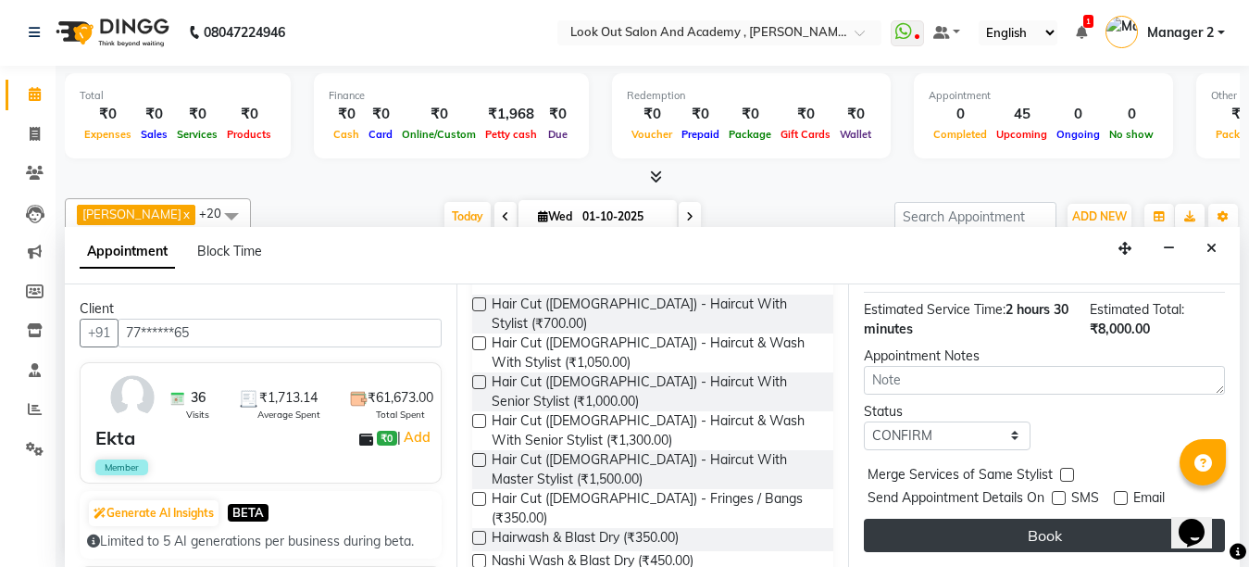
click at [1063, 520] on button "Book" at bounding box center [1044, 535] width 361 height 33
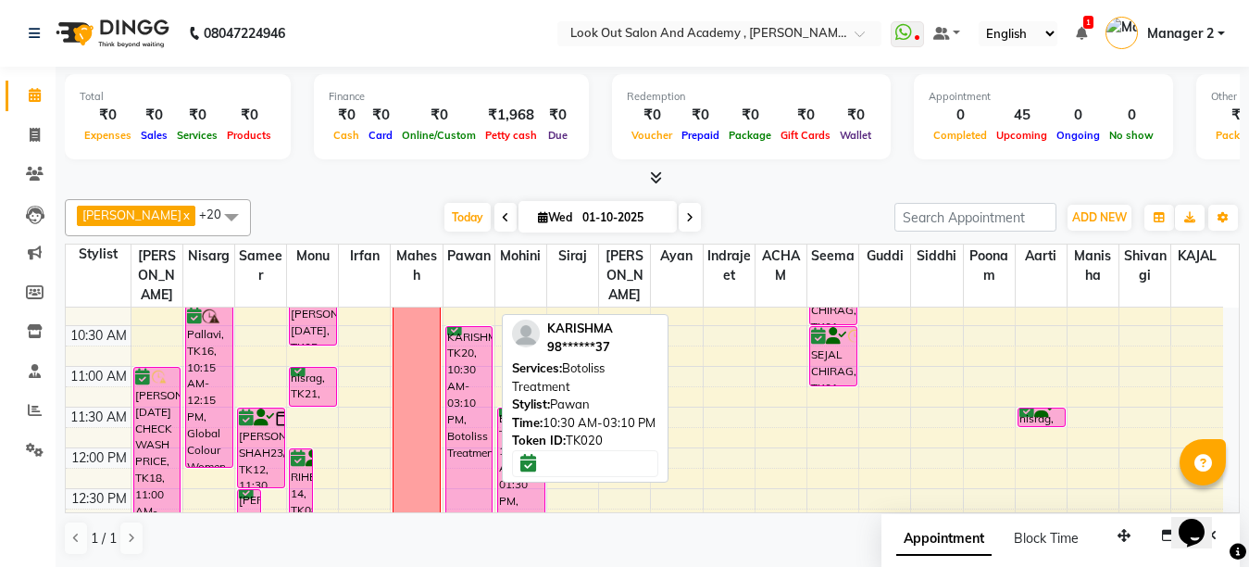
scroll to position [93, 0]
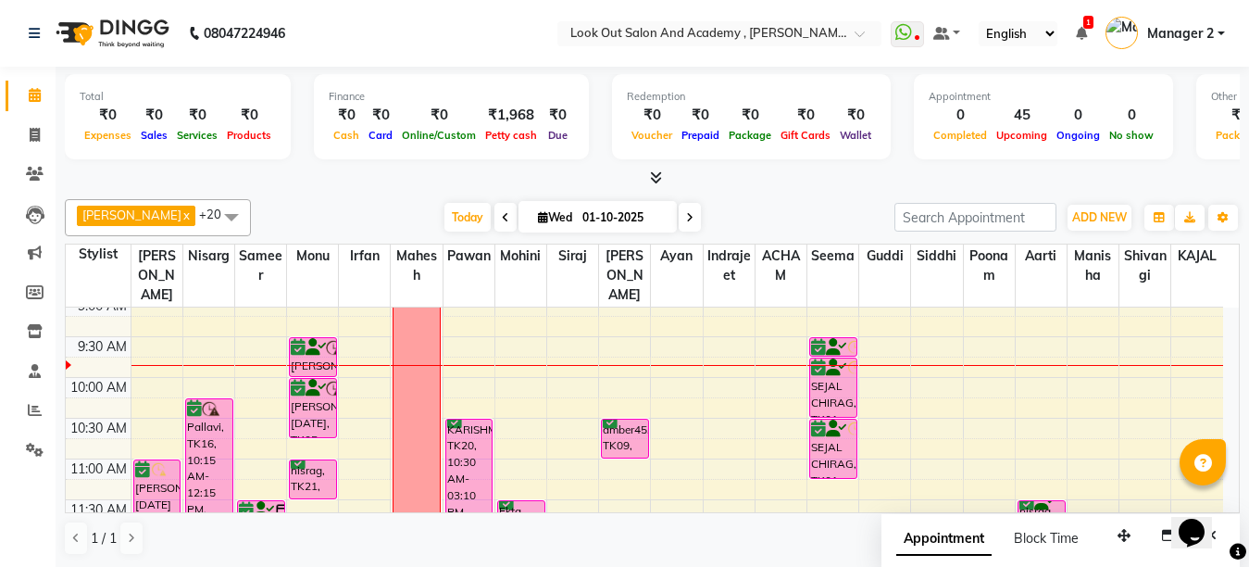
click at [764, 207] on div "Today Wed 01-10-2025" at bounding box center [572, 218] width 625 height 28
click at [709, 221] on div "Today Wed 01-10-2025" at bounding box center [572, 218] width 625 height 28
click at [464, 217] on span "Today" at bounding box center [467, 217] width 46 height 29
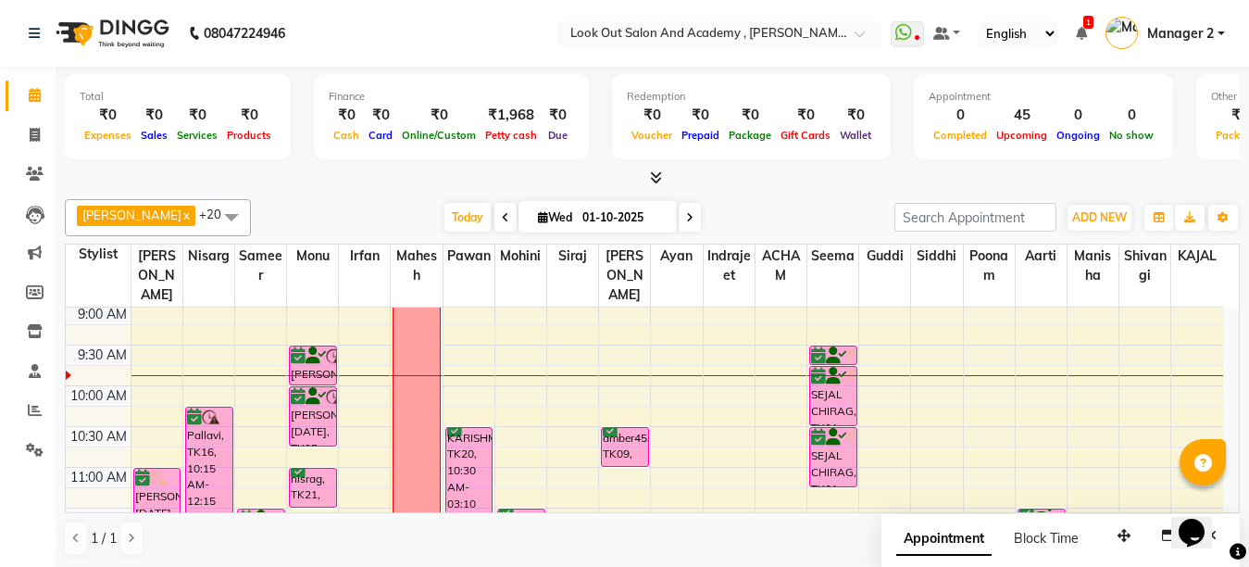
scroll to position [185, 0]
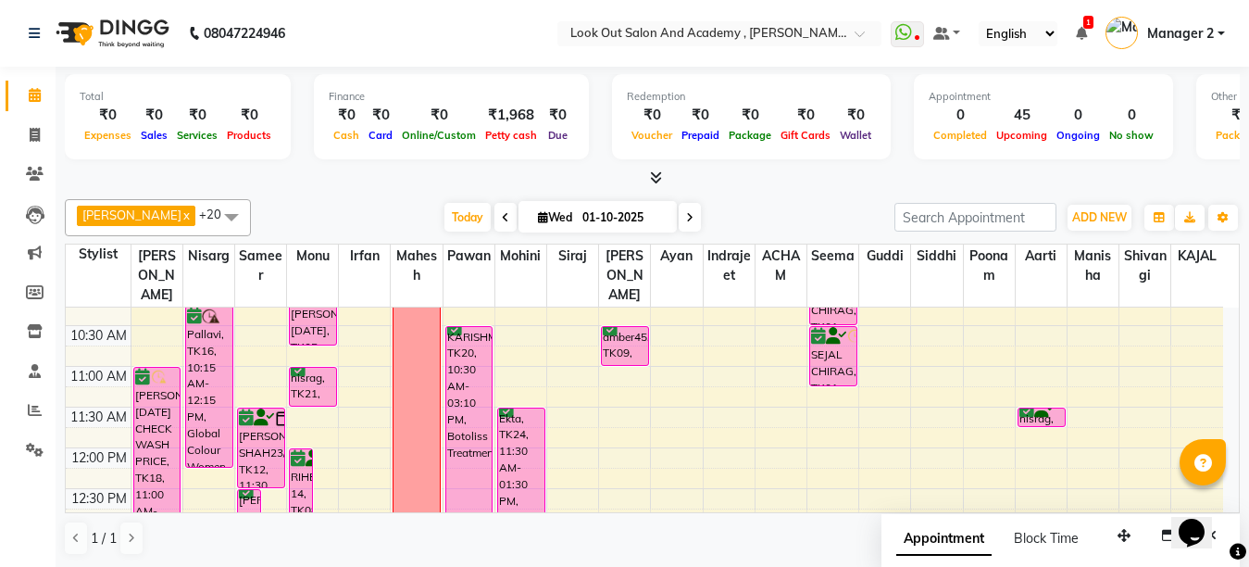
click at [756, 188] on div "Total ₹0 Expenses ₹0 Sales ₹0 Services ₹0 Products Finance ₹0 Cash ₹0 Card ₹0 O…" at bounding box center [653, 317] width 1194 height 501
click at [464, 219] on span "Today" at bounding box center [467, 217] width 46 height 29
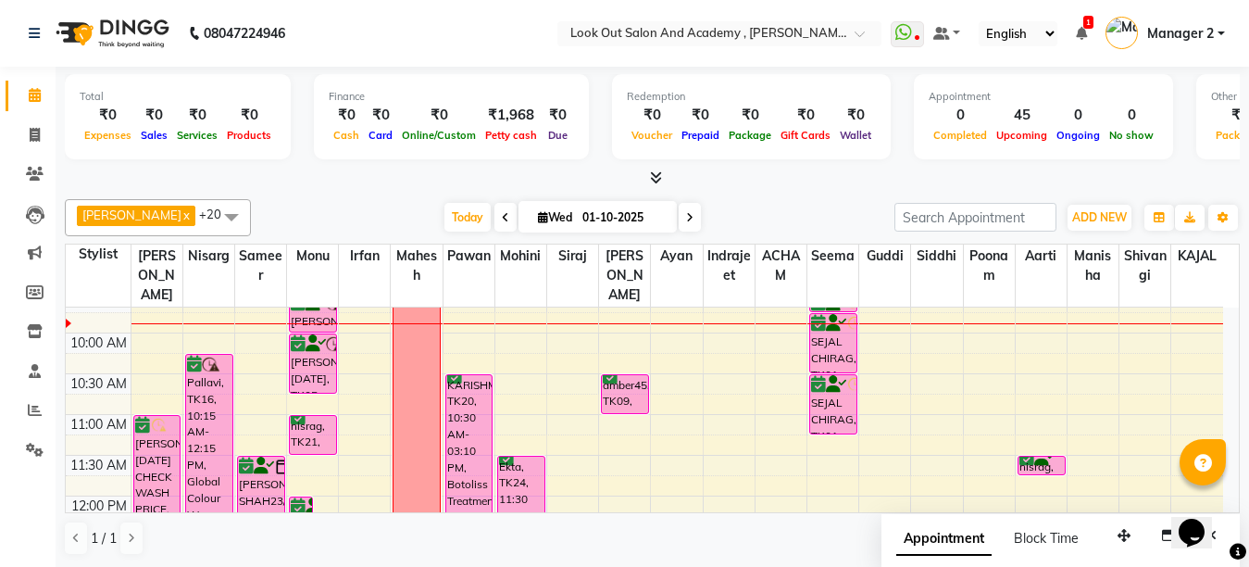
scroll to position [0, 0]
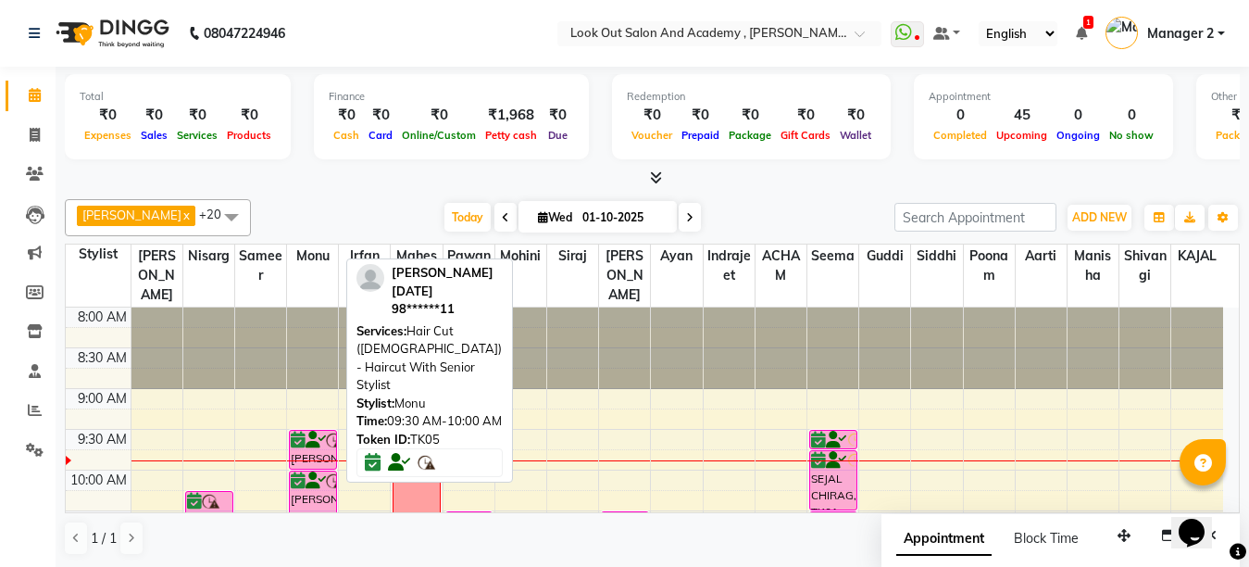
click at [294, 441] on icon at bounding box center [298, 440] width 15 height 1
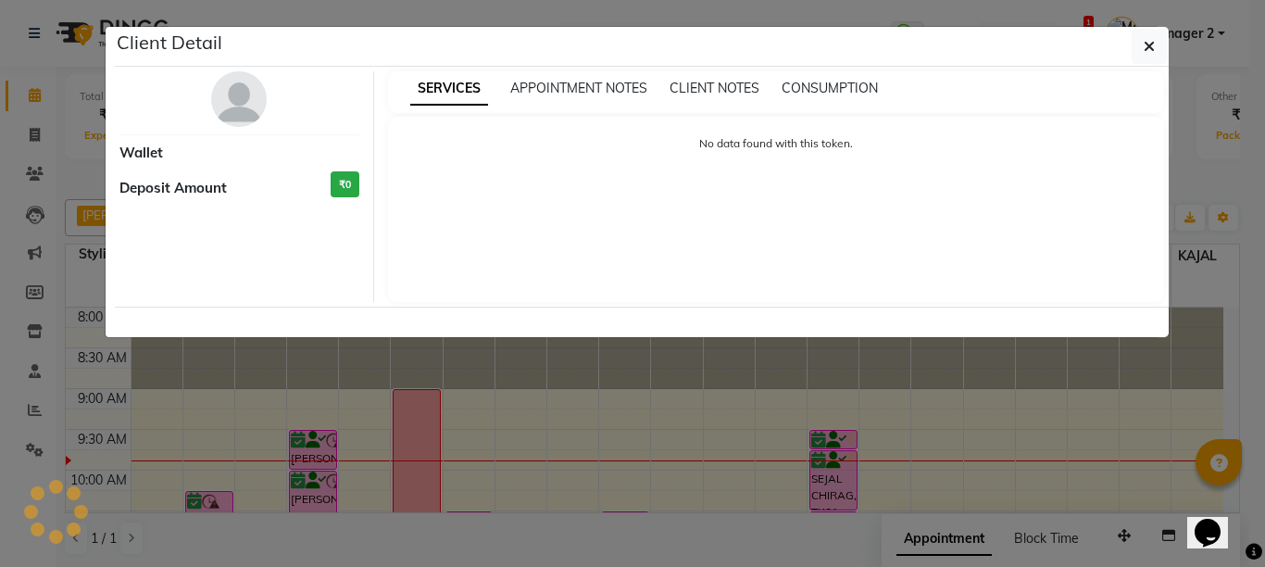
select select "6"
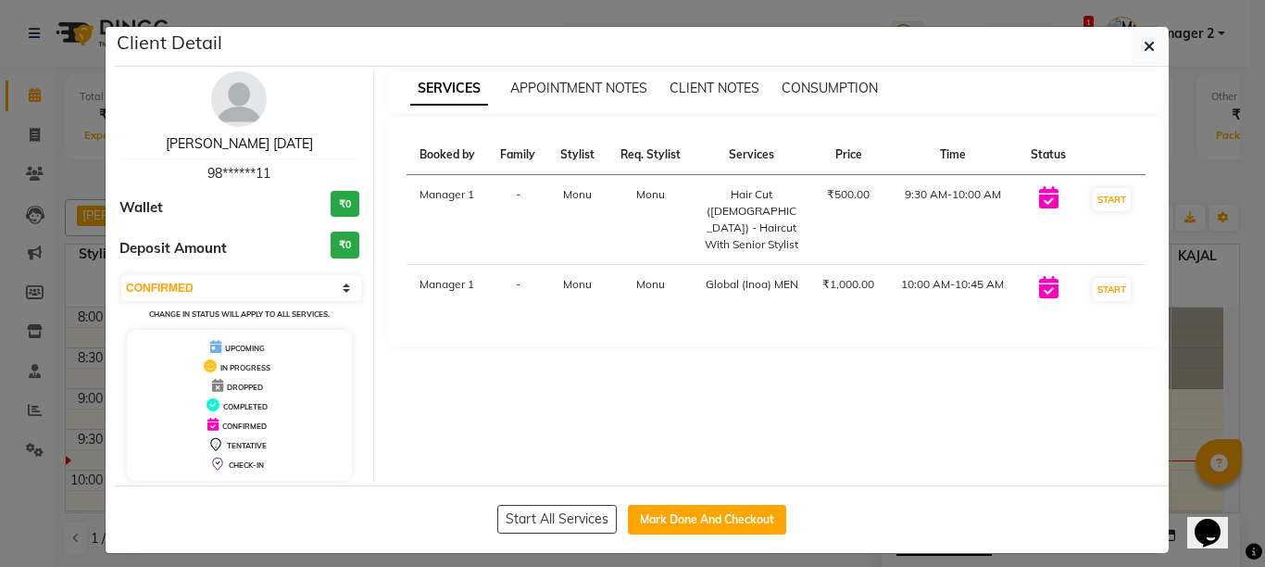
click at [275, 144] on link "[PERSON_NAME] [DATE]" at bounding box center [239, 143] width 147 height 17
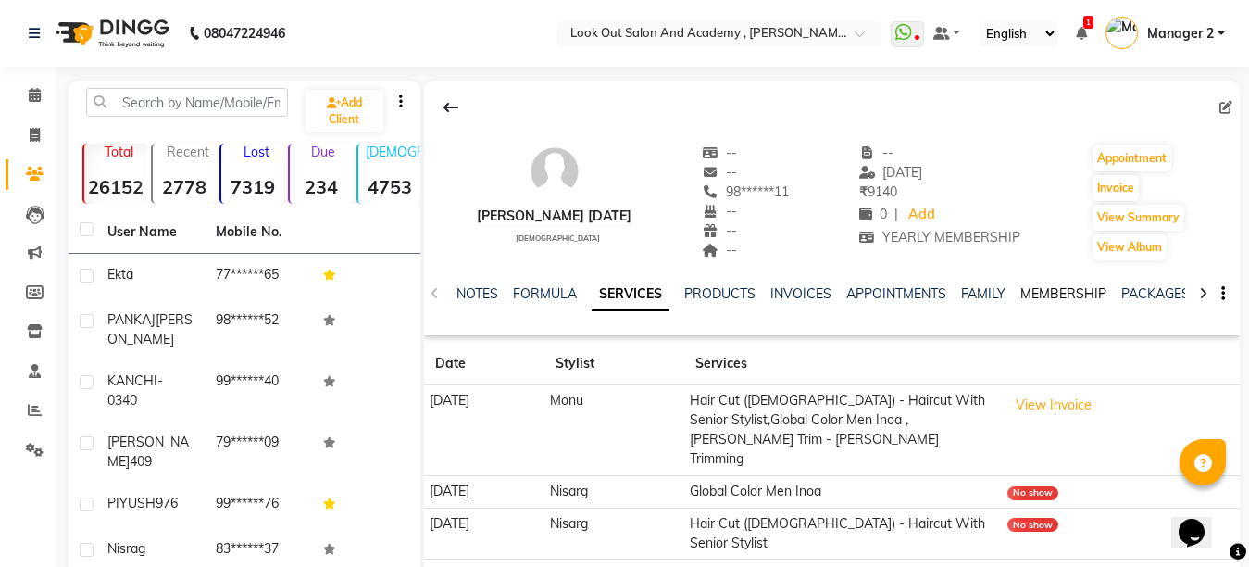
click at [1033, 298] on link "MEMBERSHIP" at bounding box center [1063, 293] width 86 height 17
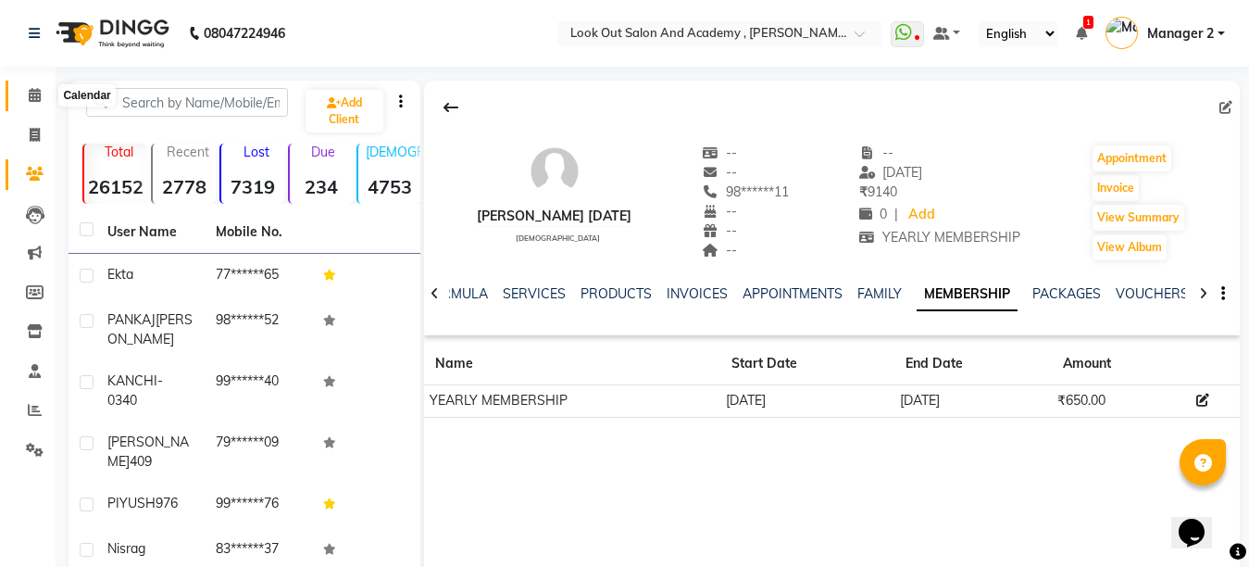
click at [39, 97] on icon at bounding box center [35, 95] width 12 height 14
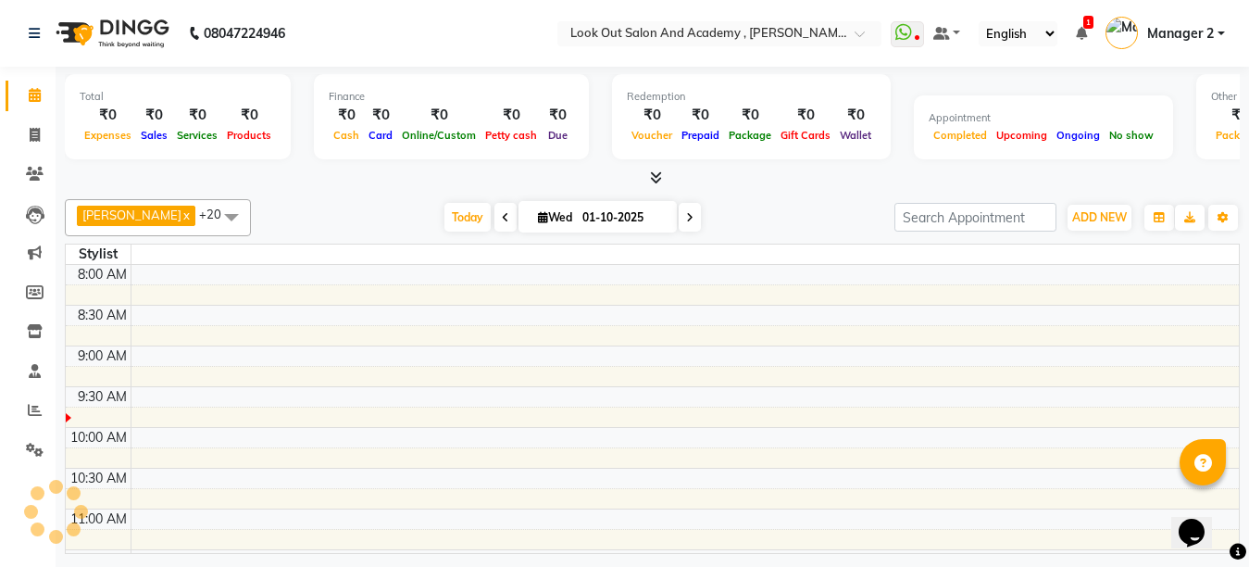
click at [781, 213] on div "Today Wed 01-10-2025" at bounding box center [572, 218] width 625 height 28
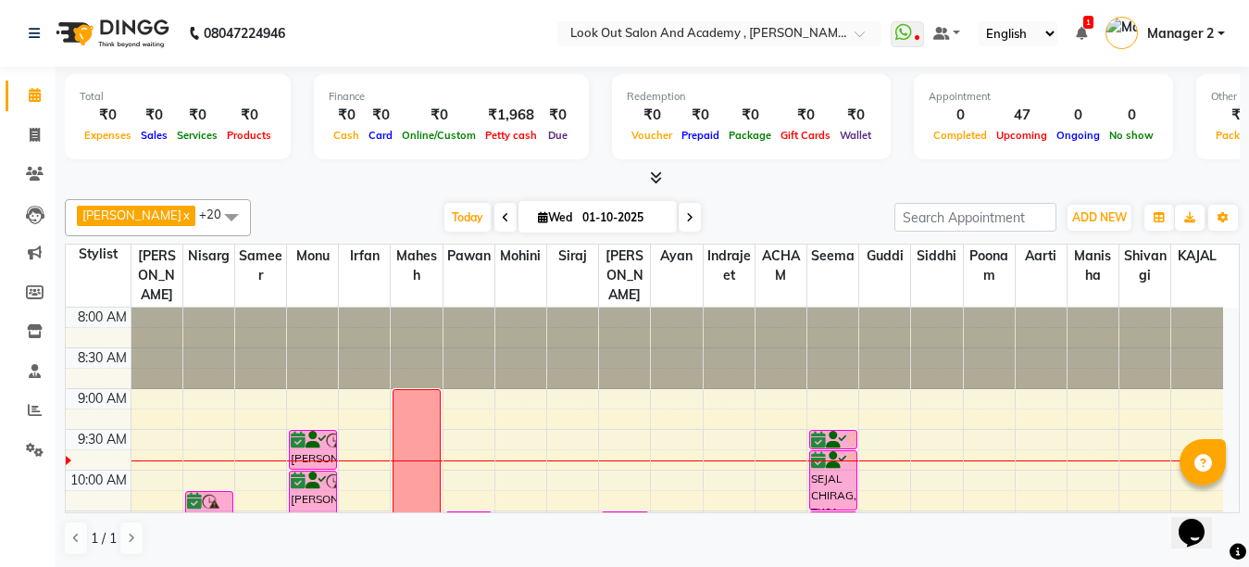
click at [778, 217] on div "Today Wed 01-10-2025" at bounding box center [572, 218] width 625 height 28
click at [463, 215] on span "Today" at bounding box center [467, 217] width 46 height 29
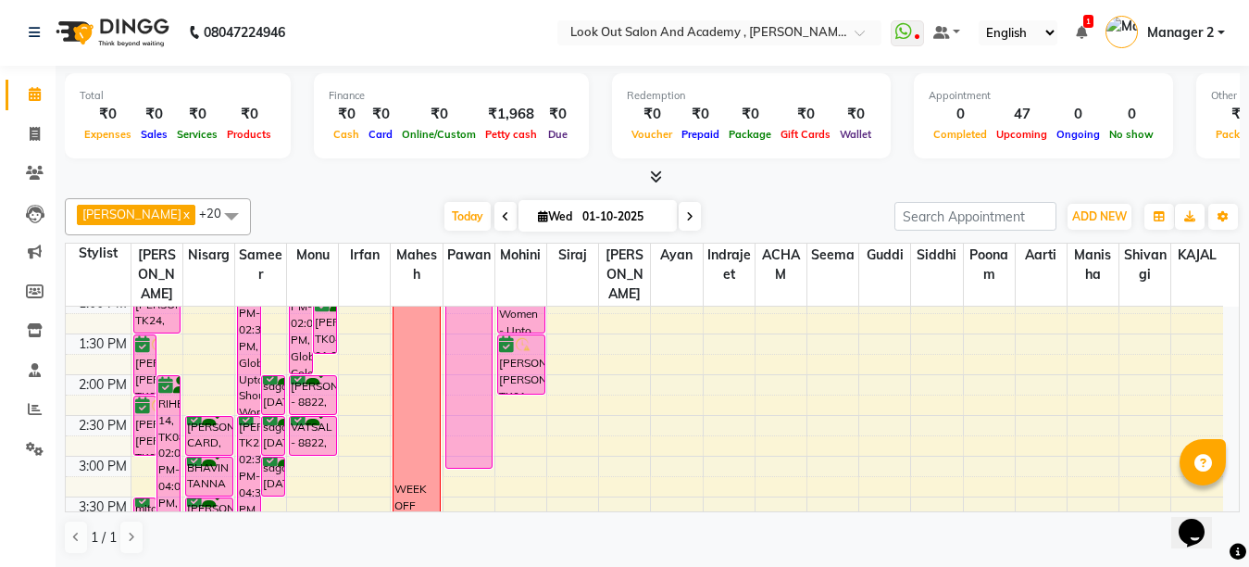
scroll to position [453, 0]
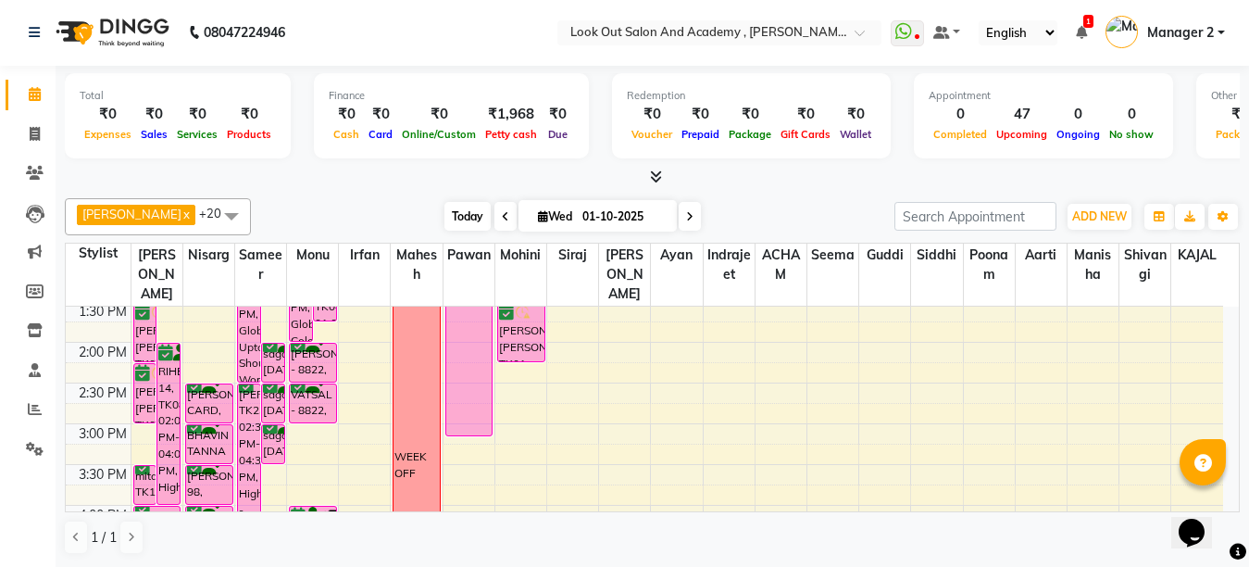
click at [449, 217] on span "Today" at bounding box center [467, 216] width 46 height 29
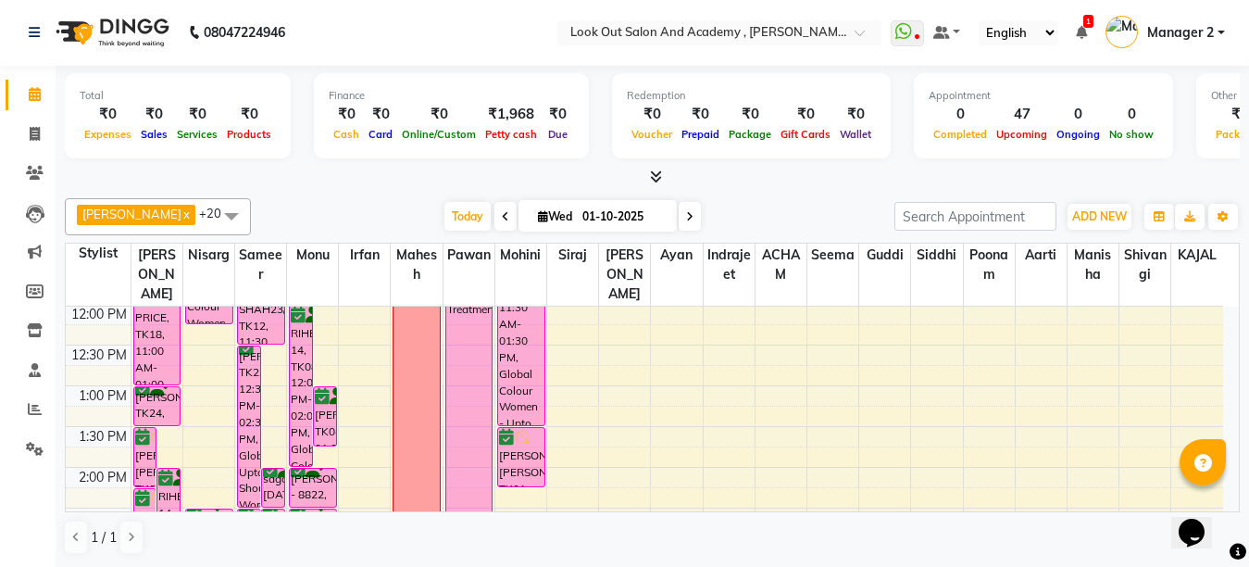
scroll to position [360, 0]
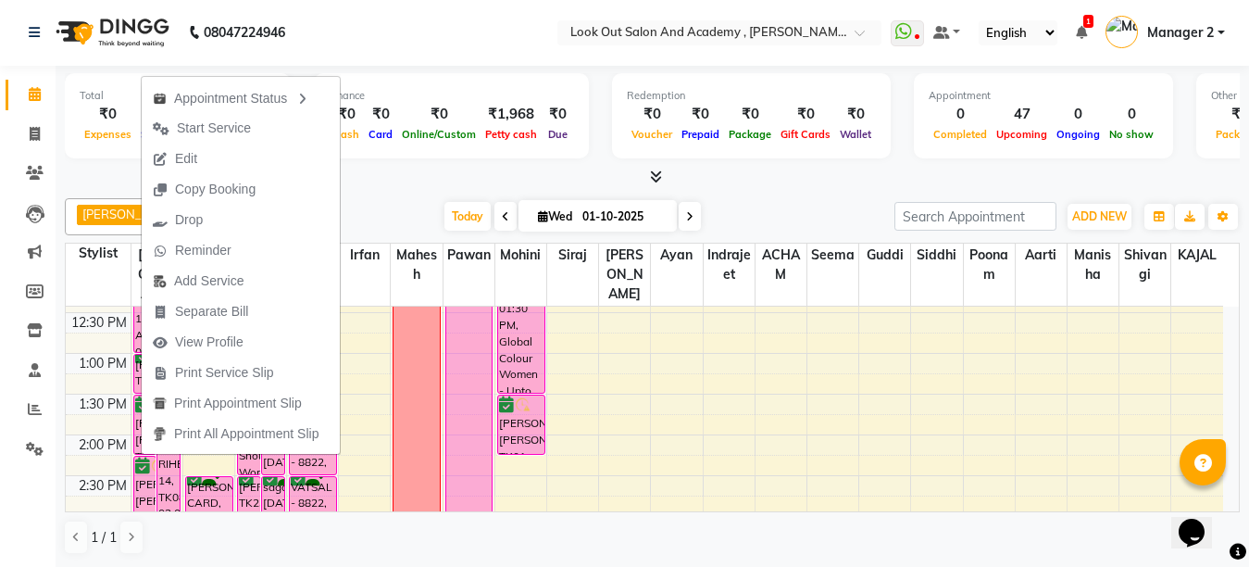
click at [784, 219] on div "Today Wed 01-10-2025" at bounding box center [572, 217] width 625 height 28
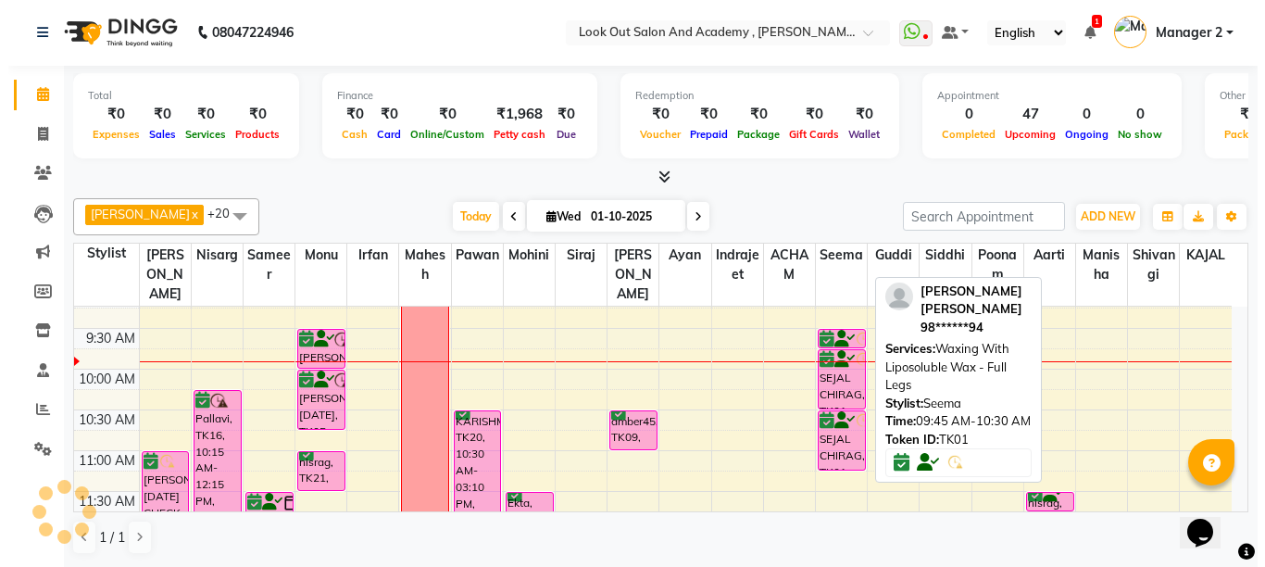
scroll to position [82, 0]
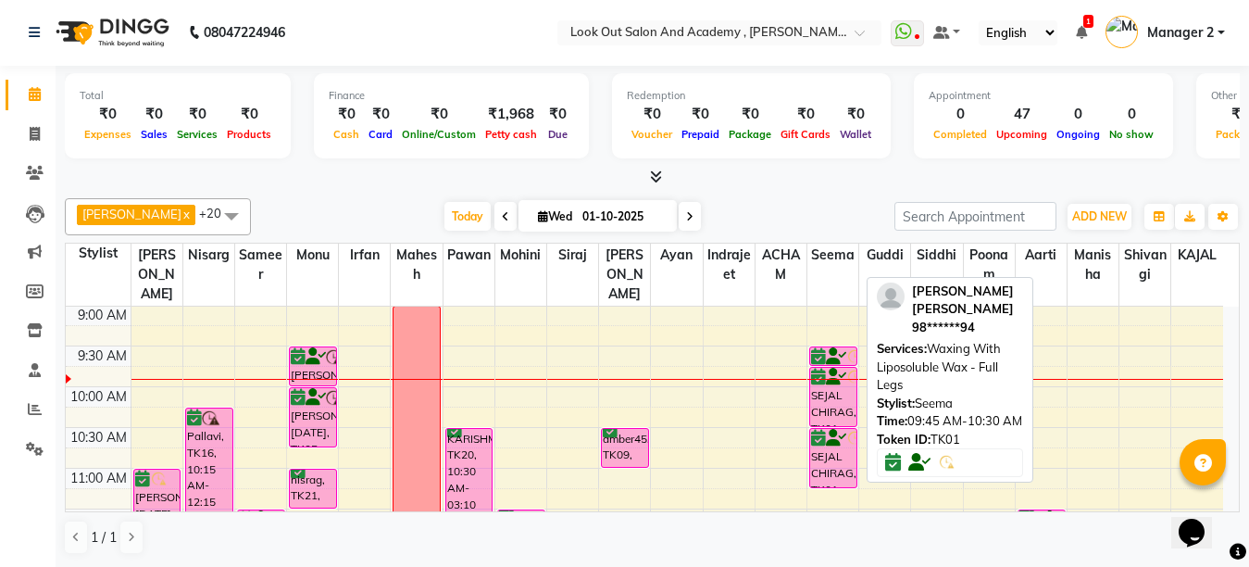
click at [815, 423] on div "SEJAL CHIRAG, TK01, 09:45 AM-10:30 AM, Waxing With Liposoluble Wax - Full Legs" at bounding box center [833, 397] width 46 height 58
select select "6"
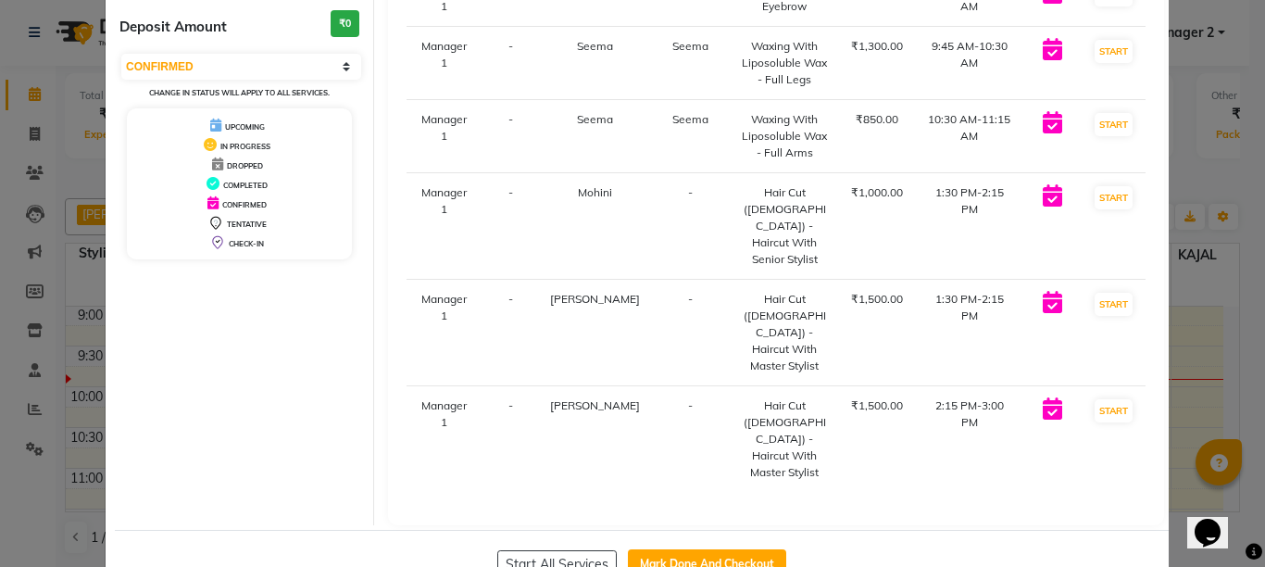
scroll to position [229, 0]
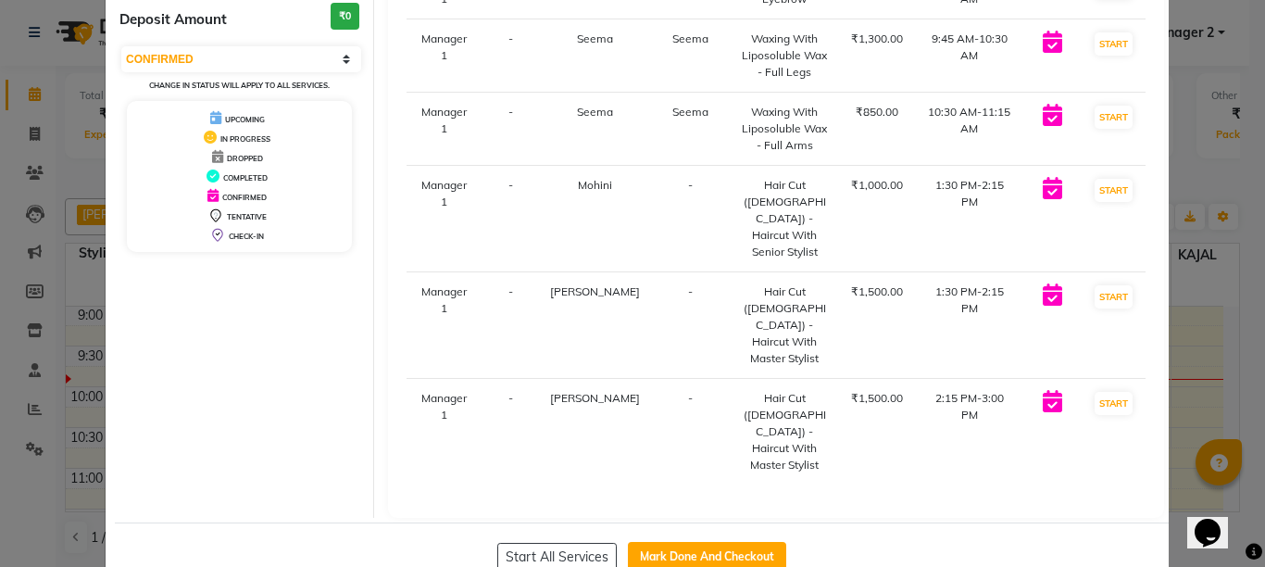
click at [1043, 390] on icon at bounding box center [1052, 401] width 19 height 22
drag, startPoint x: 1041, startPoint y: 372, endPoint x: 1026, endPoint y: 403, distance: 34.0
click at [1026, 403] on td at bounding box center [1052, 432] width 57 height 106
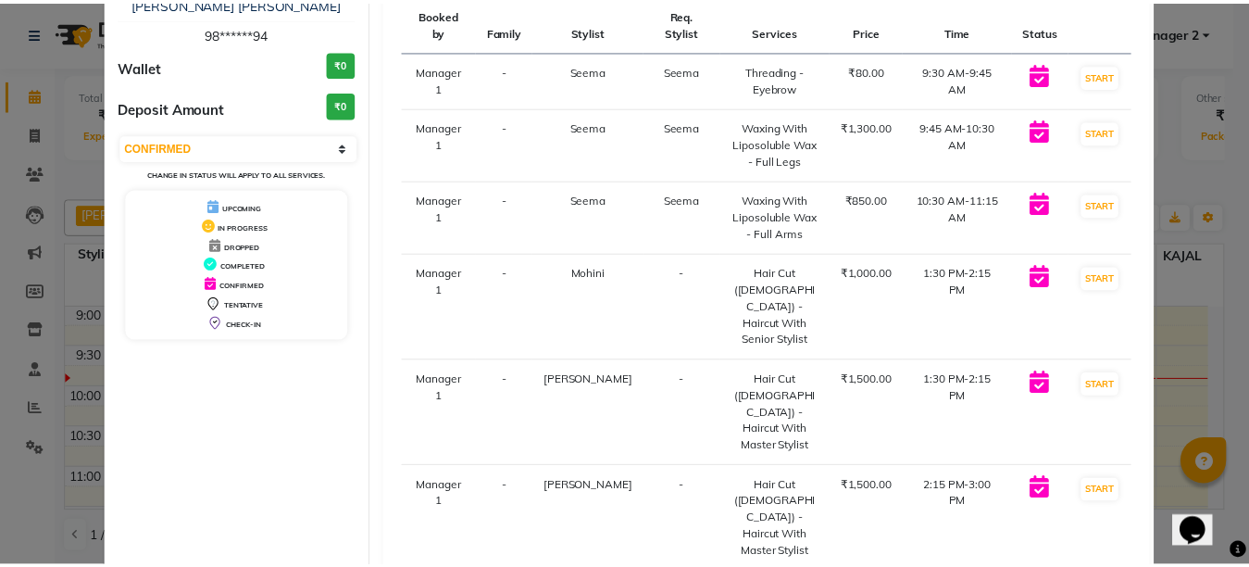
scroll to position [0, 0]
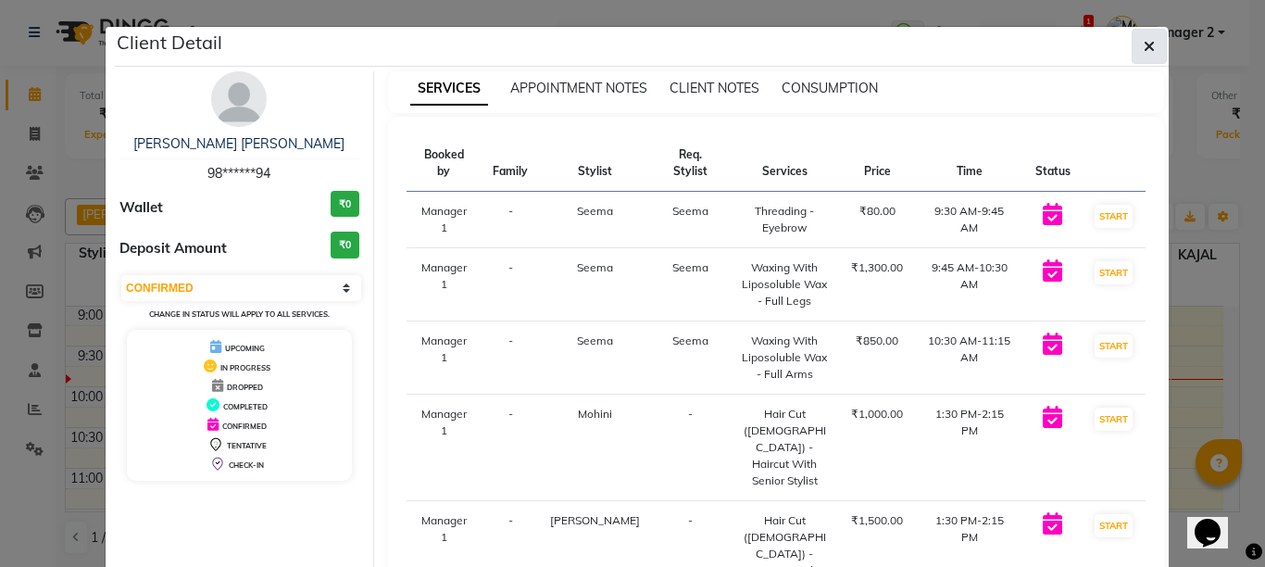
click at [1144, 51] on icon "button" at bounding box center [1149, 46] width 11 height 15
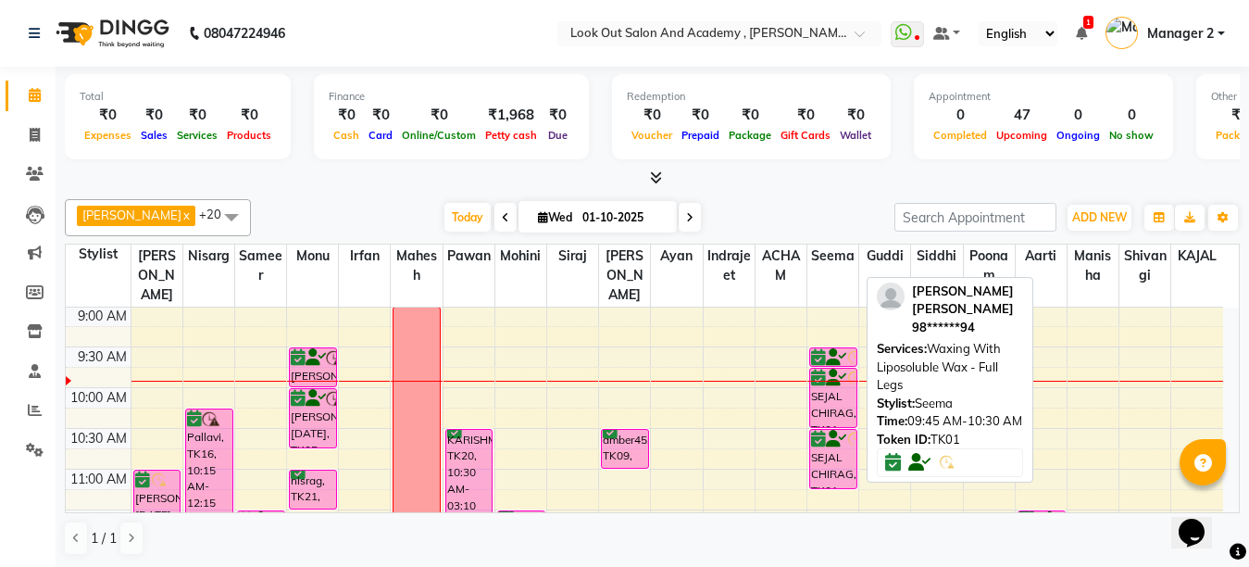
click at [811, 414] on div "SEJAL CHIRAG, TK01, 09:45 AM-10:30 AM, Waxing With Liposoluble Wax - Full Legs" at bounding box center [833, 398] width 46 height 58
select select "6"
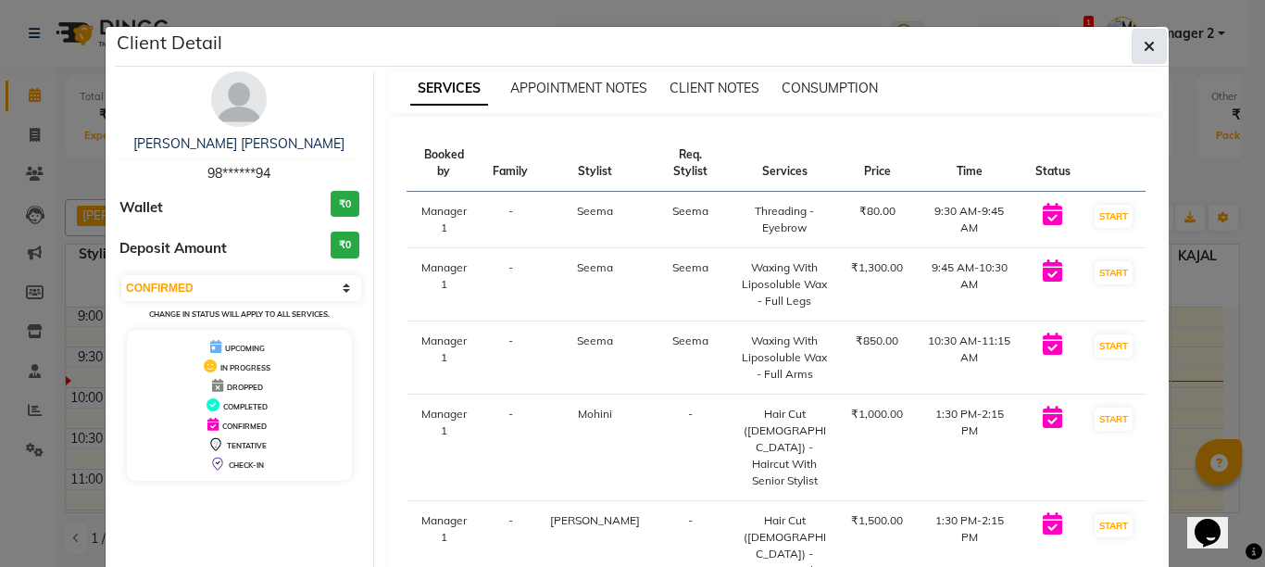
click at [1145, 44] on icon "button" at bounding box center [1149, 46] width 11 height 15
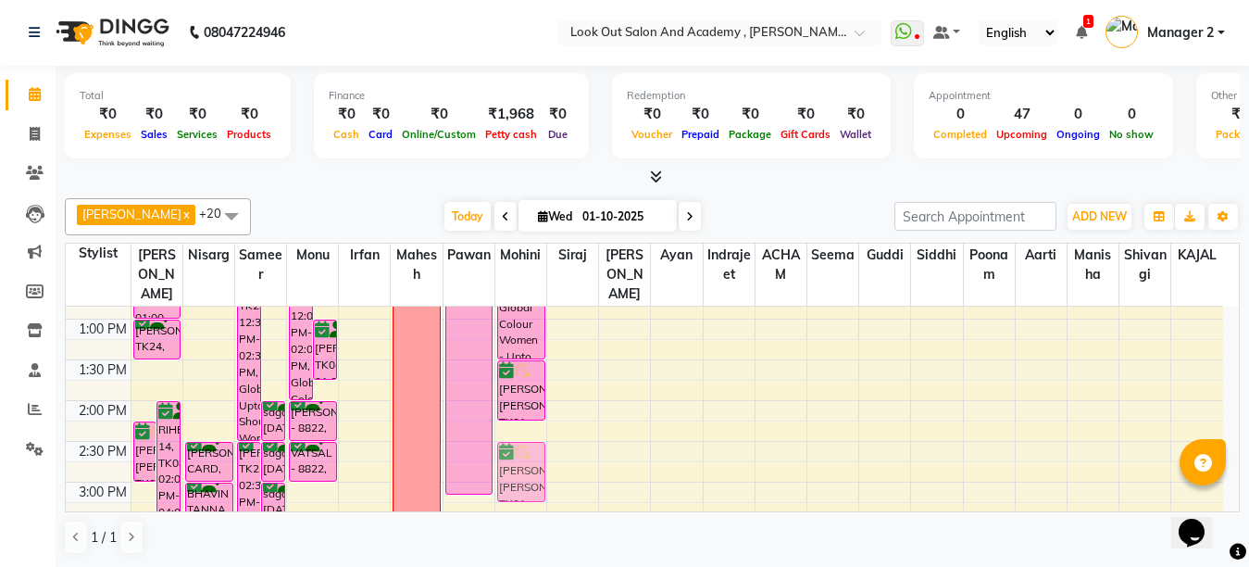
scroll to position [406, 0]
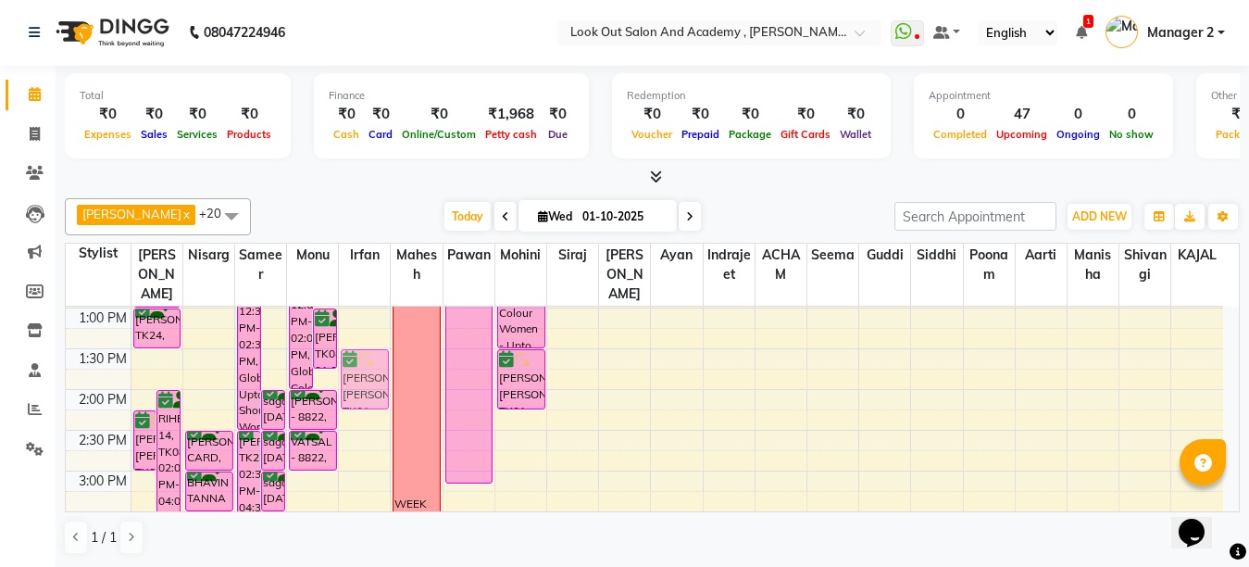
drag, startPoint x: 148, startPoint y: 432, endPoint x: 364, endPoint y: 392, distance: 219.6
click at [364, 392] on tr "SEJAL CHIRAG, TK01, 01:30 PM-02:15 PM, Hair Cut (Female) - Haircut With Master …" at bounding box center [644, 511] width 1157 height 1221
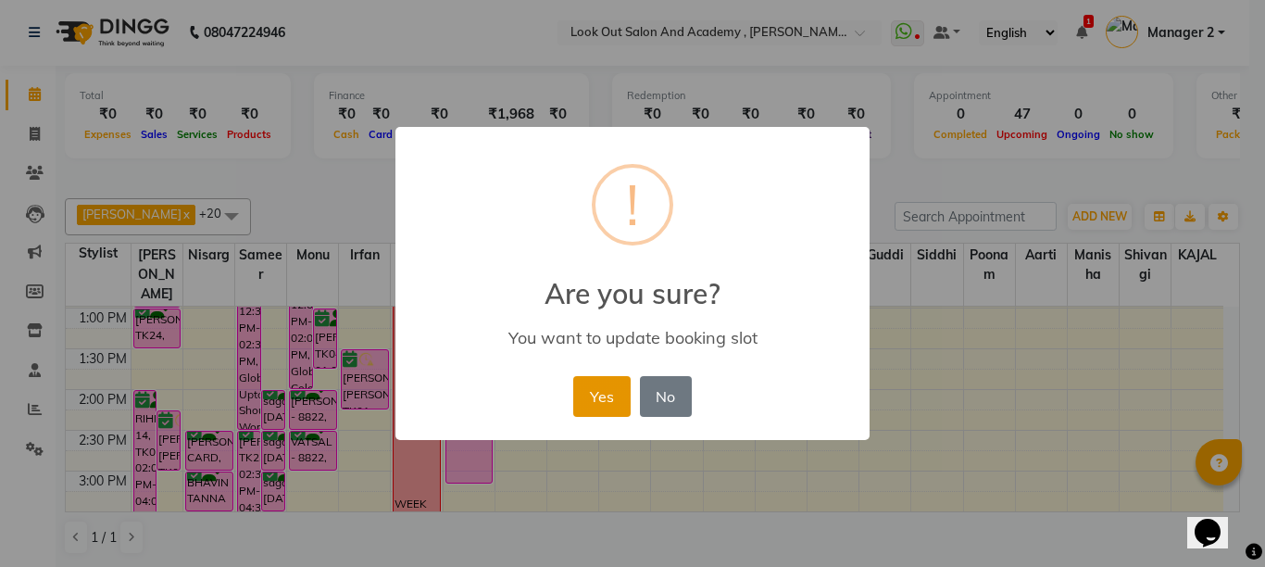
click at [583, 395] on button "Yes" at bounding box center [601, 396] width 56 height 41
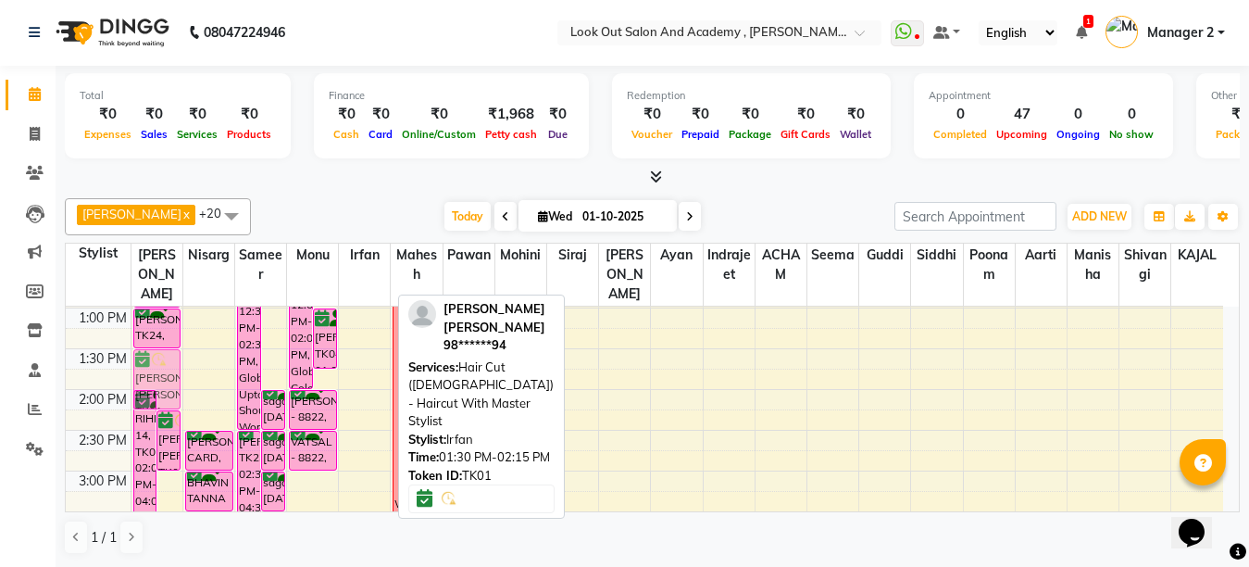
drag, startPoint x: 356, startPoint y: 391, endPoint x: 173, endPoint y: 382, distance: 182.6
click at [158, 381] on tr "RIHEN 14, TK08, 02:00 PM-04:00 PM, Highlights - Upto Waist SEJAL CHIRAG, TK01, …" at bounding box center [644, 511] width 1157 height 1221
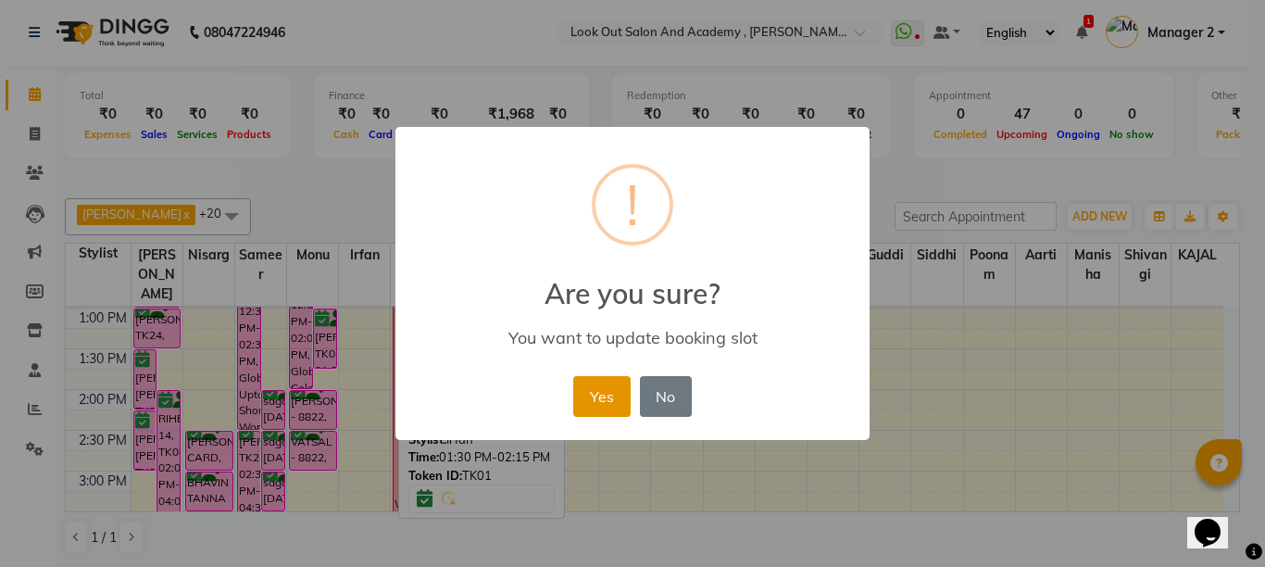
click at [595, 392] on button "Yes" at bounding box center [601, 396] width 56 height 41
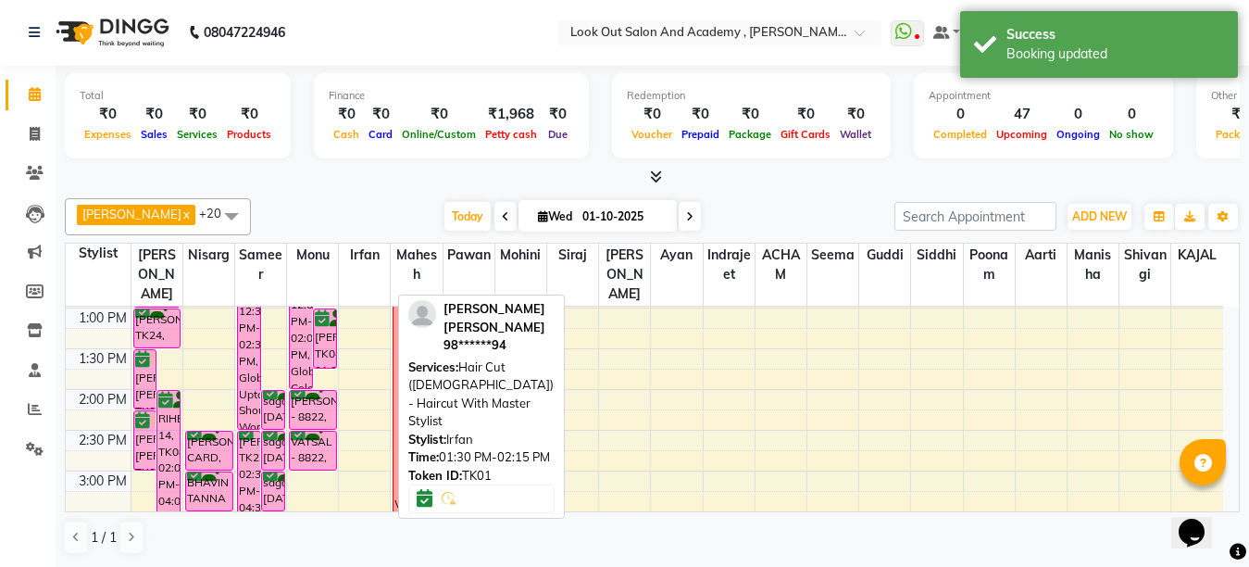
click at [382, 200] on div "Dhaval Solanki x Nisarg x Aarti x Mohini x ACHAM x Guddi x Irfan x KAJAL x Mahe…" at bounding box center [652, 216] width 1175 height 37
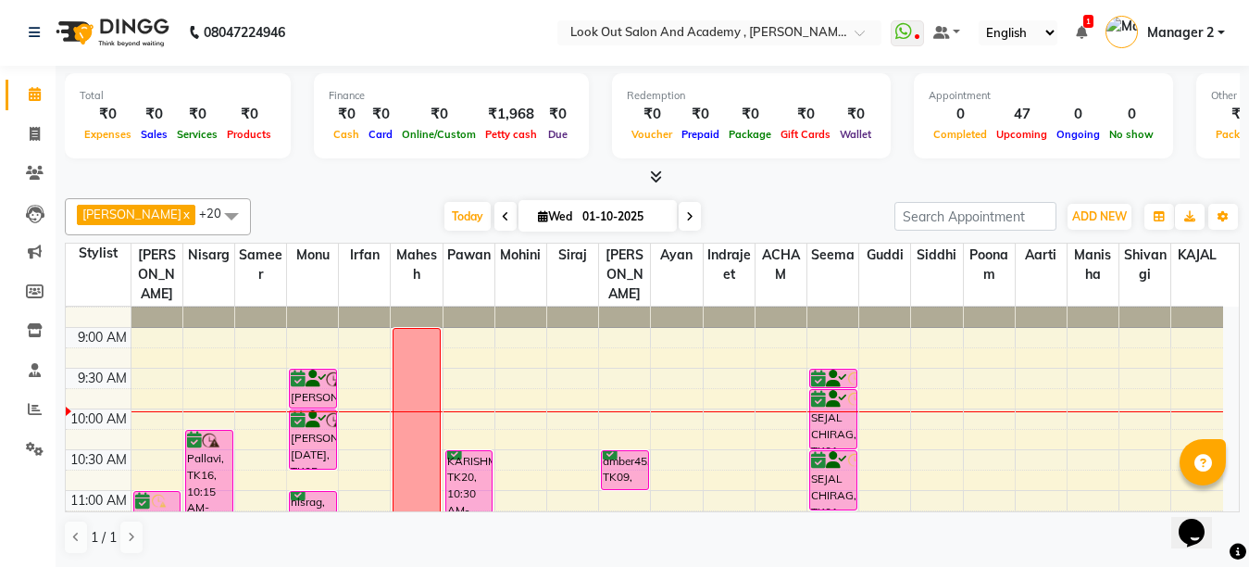
scroll to position [93, 0]
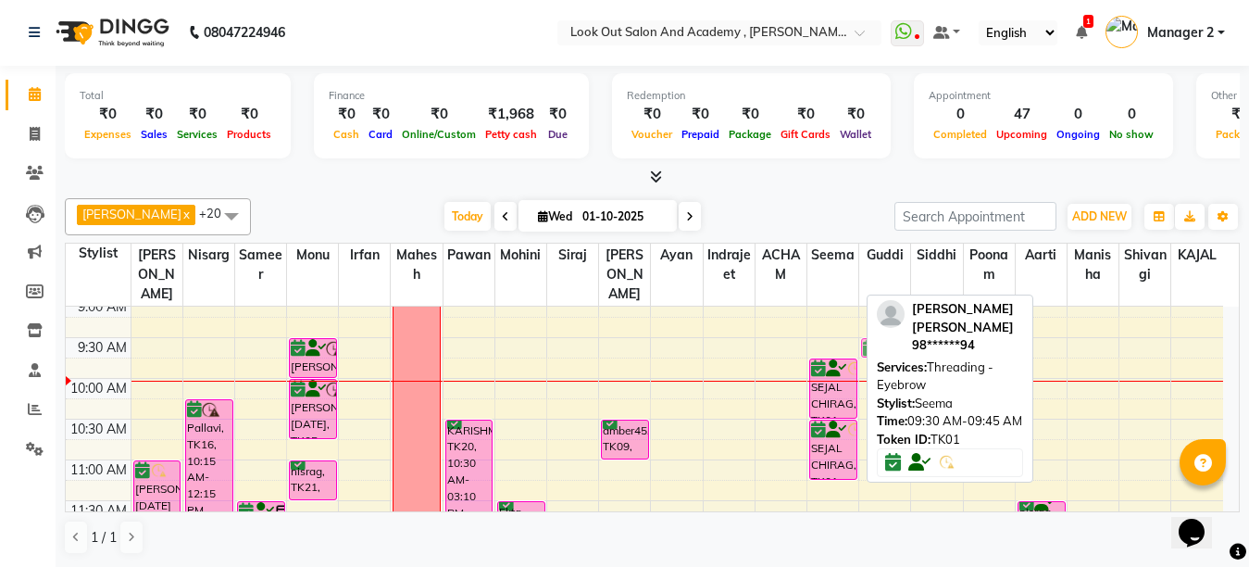
drag, startPoint x: 836, startPoint y: 369, endPoint x: 867, endPoint y: 365, distance: 30.8
click at [867, 365] on div "Dhaval Solanki x Nisarg x Aarti x Mohini x ACHAM x Guddi x Irfan x KAJAL x Mahe…" at bounding box center [652, 376] width 1175 height 371
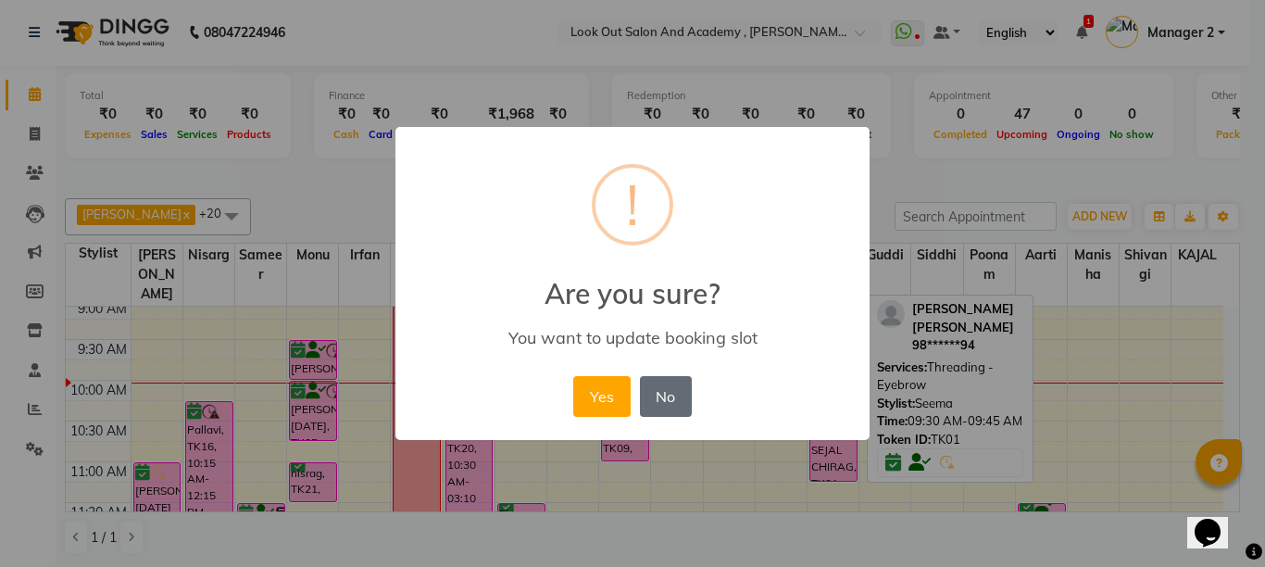
click at [640, 399] on button "No" at bounding box center [666, 396] width 52 height 41
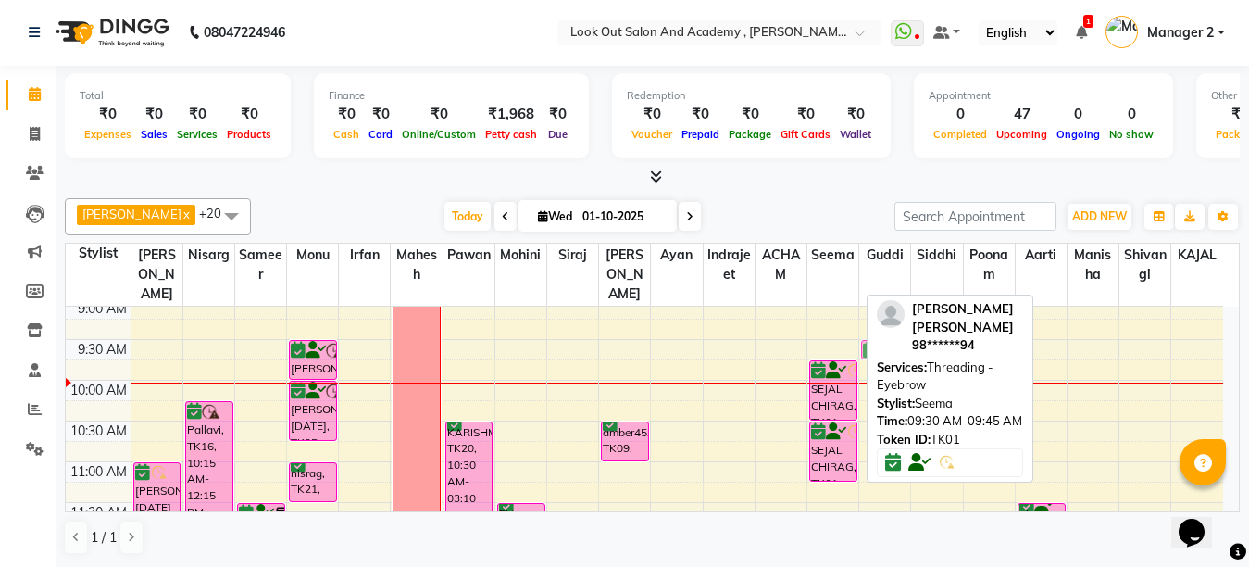
scroll to position [88, 0]
drag, startPoint x: 830, startPoint y: 371, endPoint x: 858, endPoint y: 369, distance: 28.8
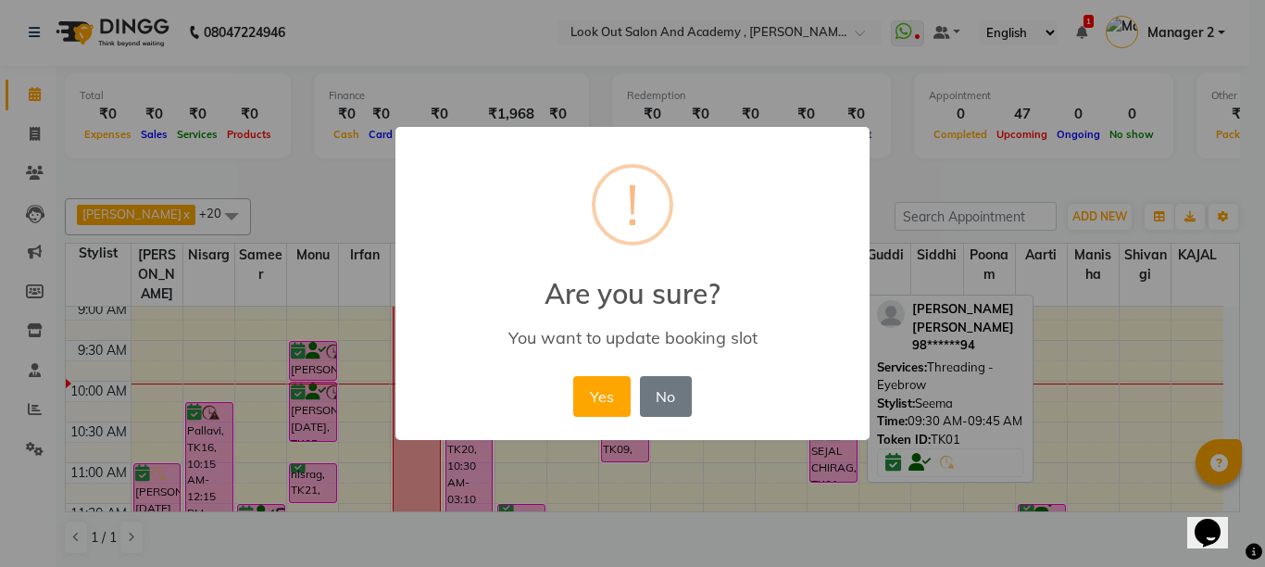
click at [632, 406] on div "Yes No No" at bounding box center [632, 396] width 127 height 50
click at [624, 406] on button "Yes" at bounding box center [601, 396] width 56 height 41
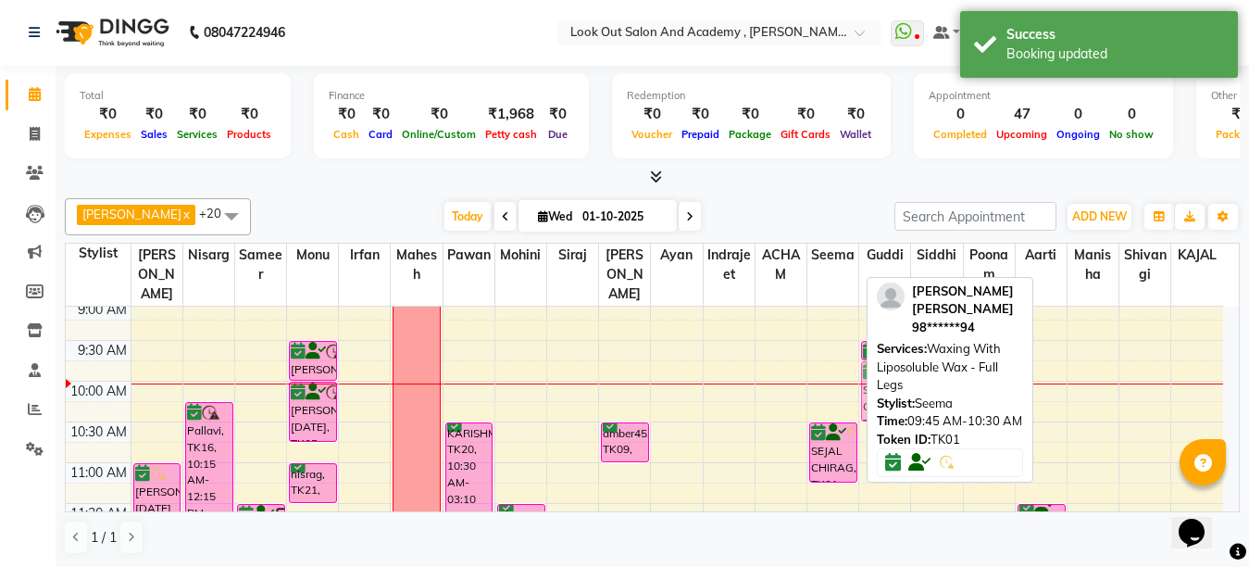
drag, startPoint x: 833, startPoint y: 392, endPoint x: 859, endPoint y: 392, distance: 25.9
drag, startPoint x: 833, startPoint y: 461, endPoint x: 869, endPoint y: 459, distance: 36.2
click at [871, 459] on div "Dhaval Solanki x Nisarg x Aarti x Mohini x ACHAM x Guddi x Irfan x KAJAL x Mahe…" at bounding box center [652, 376] width 1175 height 371
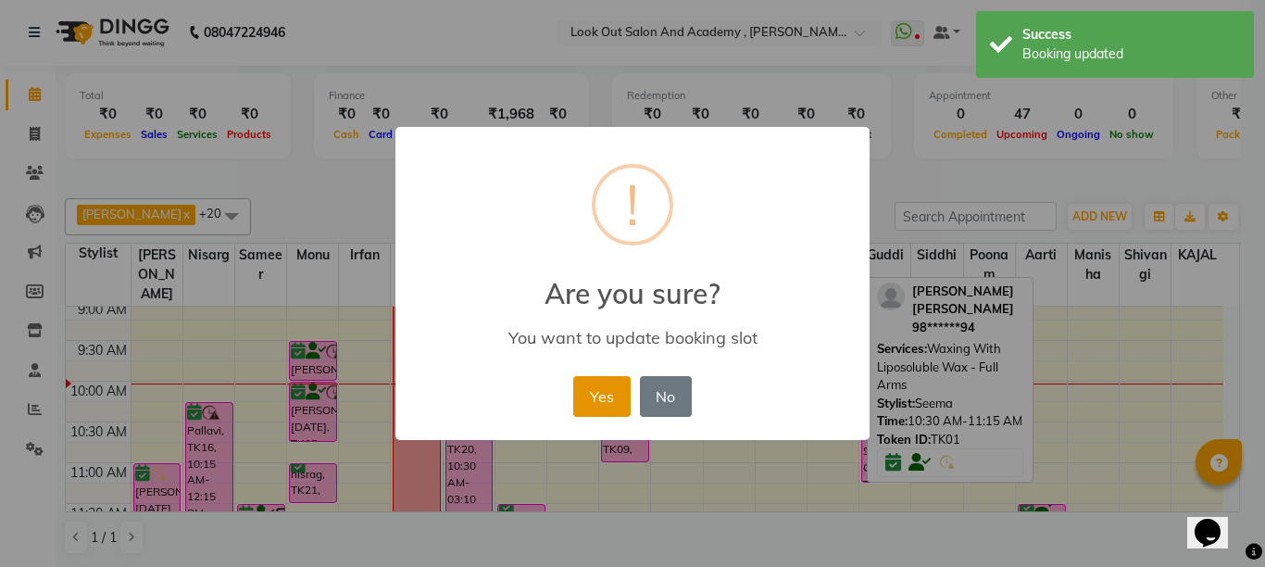
click at [602, 397] on button "Yes" at bounding box center [601, 396] width 56 height 41
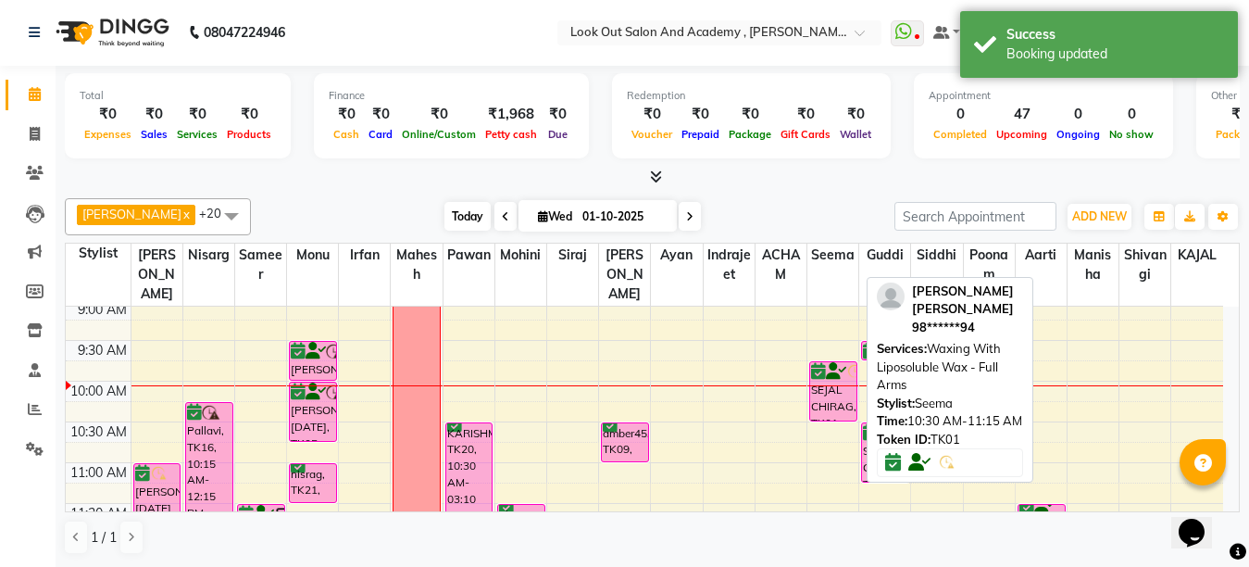
click at [444, 209] on span "Today" at bounding box center [467, 216] width 46 height 29
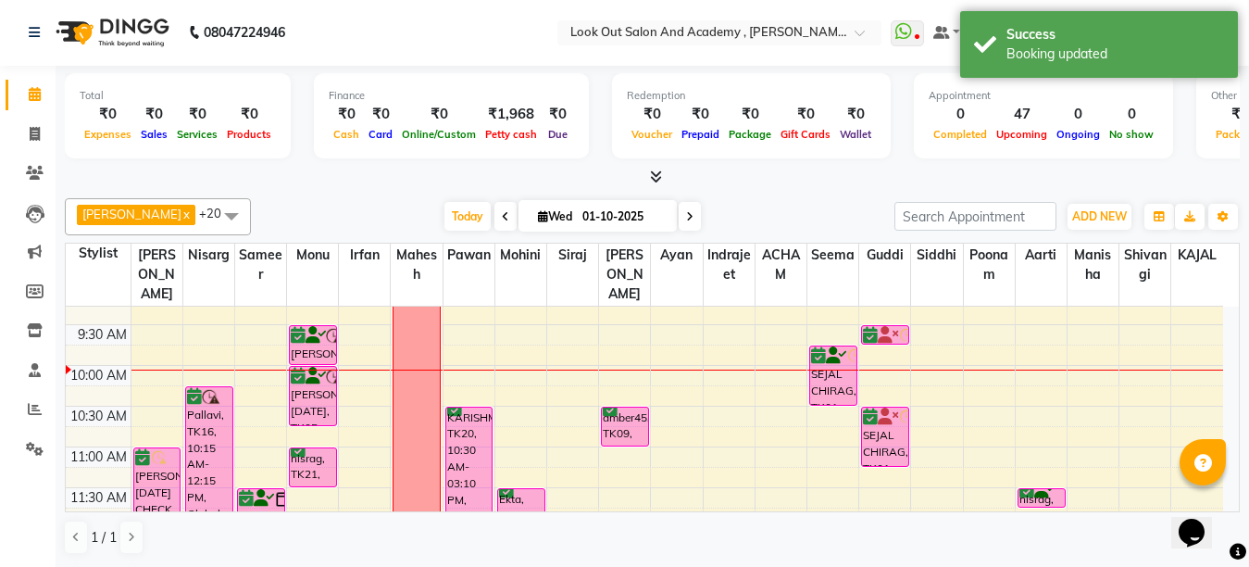
scroll to position [71, 0]
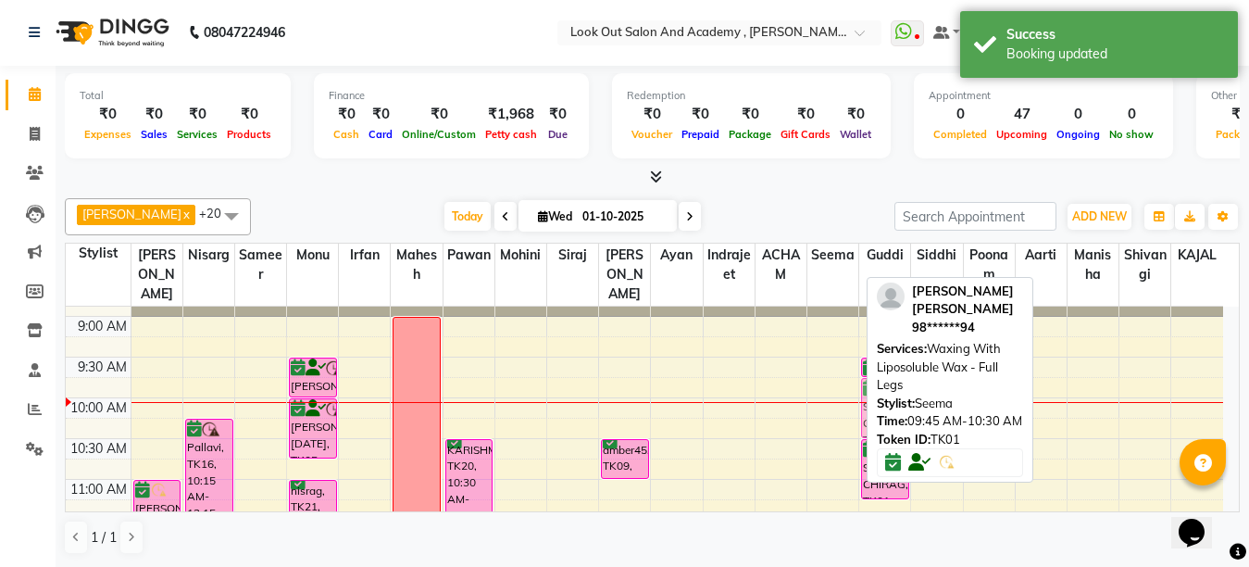
drag, startPoint x: 842, startPoint y: 416, endPoint x: 877, endPoint y: 415, distance: 35.2
click at [877, 415] on div "Dhaval Solanki x Nisarg x Aarti x Mohini x ACHAM x Guddi x Irfan x KAJAL x Mahe…" at bounding box center [652, 376] width 1175 height 371
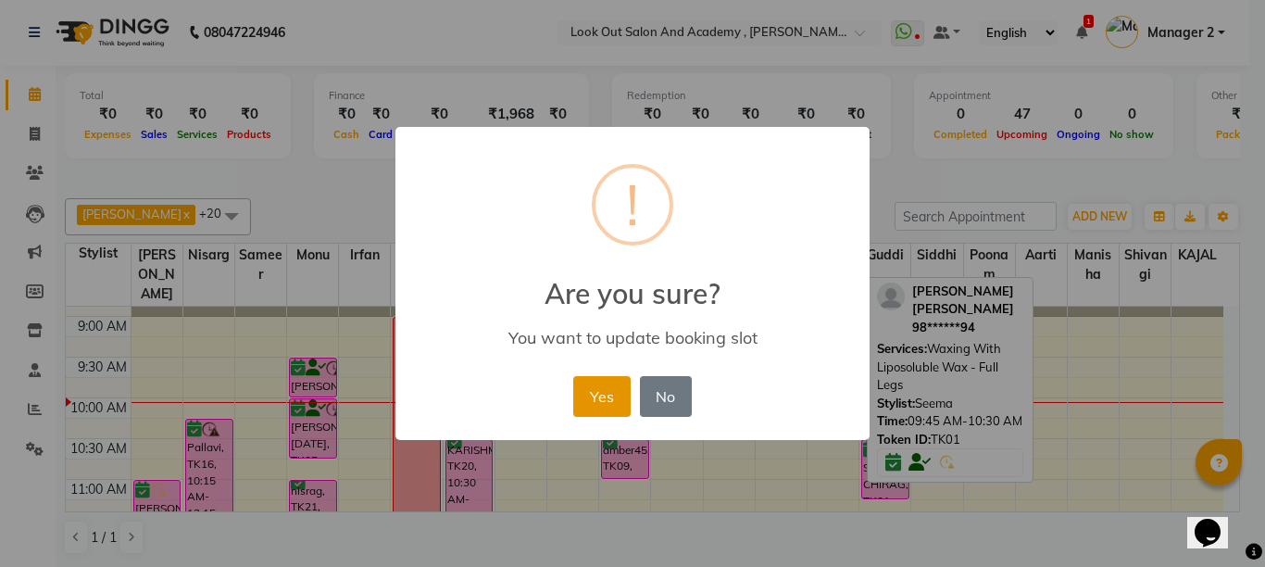
click at [605, 392] on button "Yes" at bounding box center [601, 396] width 56 height 41
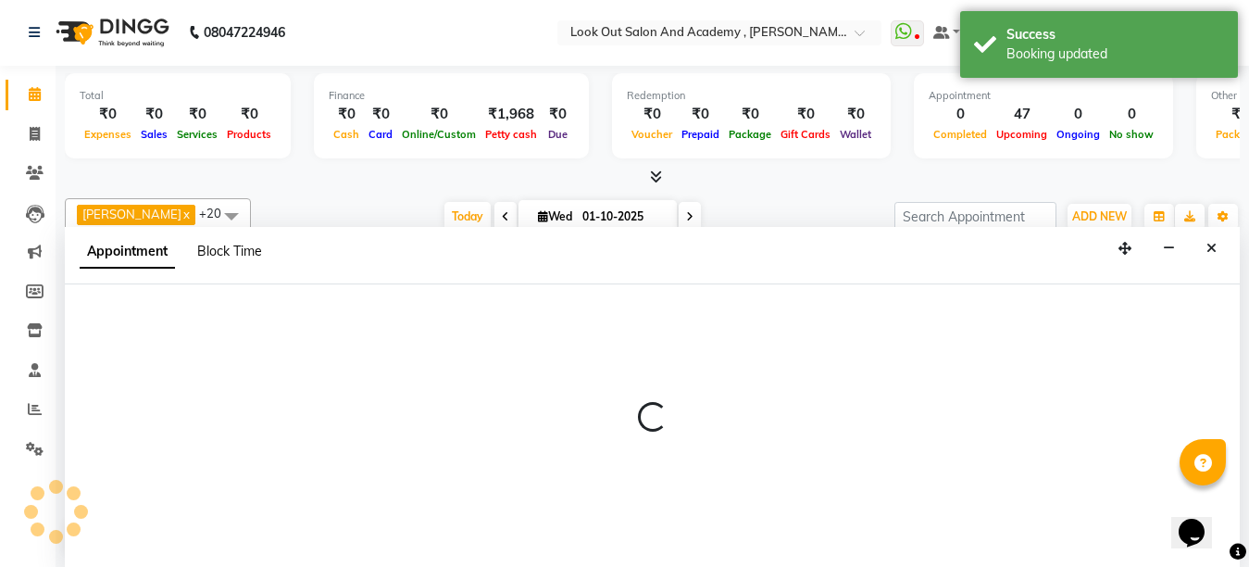
click at [232, 243] on span "Block Time" at bounding box center [229, 251] width 65 height 17
select select "28276"
select select "570"
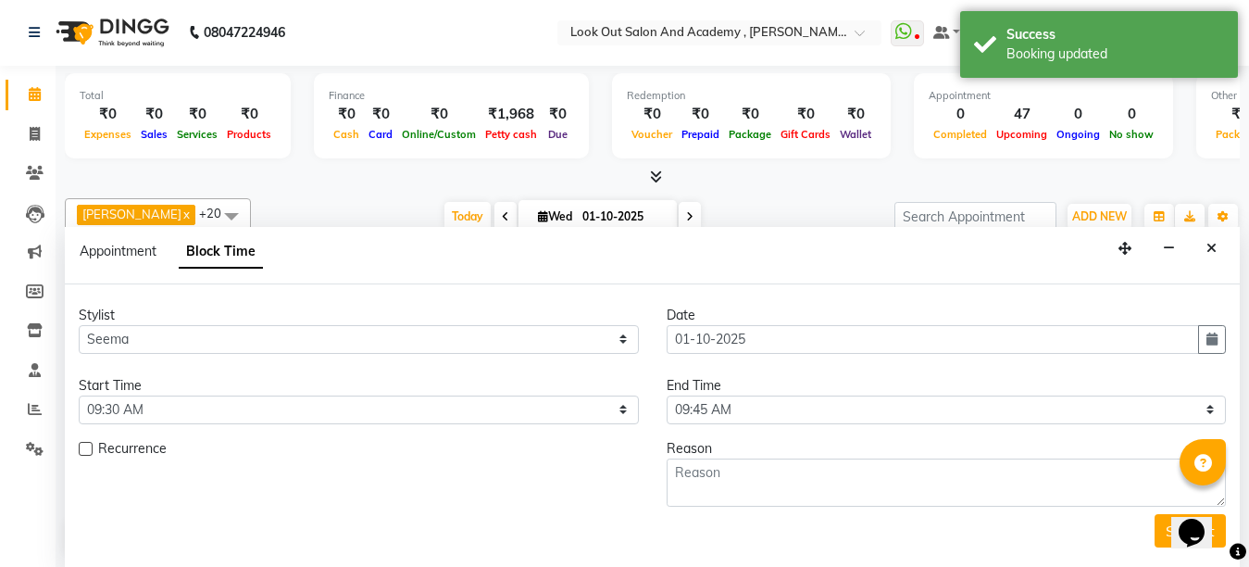
scroll to position [164, 0]
click at [746, 413] on select "Select 09:00 AM 09:15 AM 09:30 AM 09:45 AM 10:00 AM 10:15 AM 10:30 AM 10:45 AM …" at bounding box center [947, 409] width 560 height 29
select select "1305"
click at [667, 395] on select "Select 09:00 AM 09:15 AM 09:30 AM 09:45 AM 10:00 AM 10:15 AM 10:30 AM 10:45 AM …" at bounding box center [947, 409] width 560 height 29
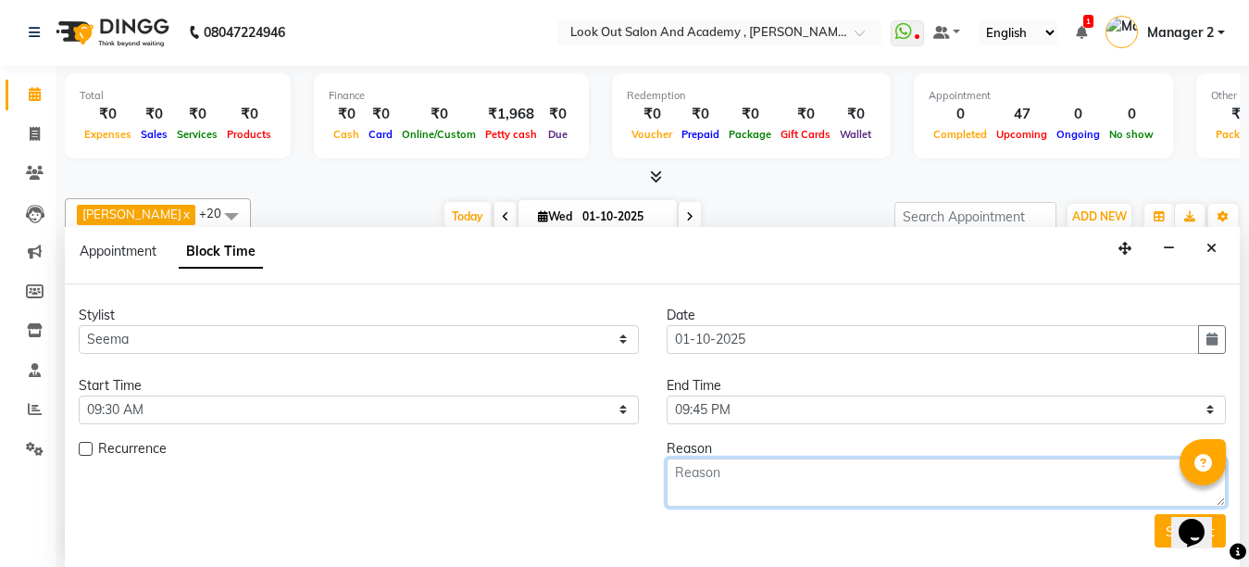
click at [719, 484] on textarea at bounding box center [947, 482] width 560 height 48
type textarea "week off"
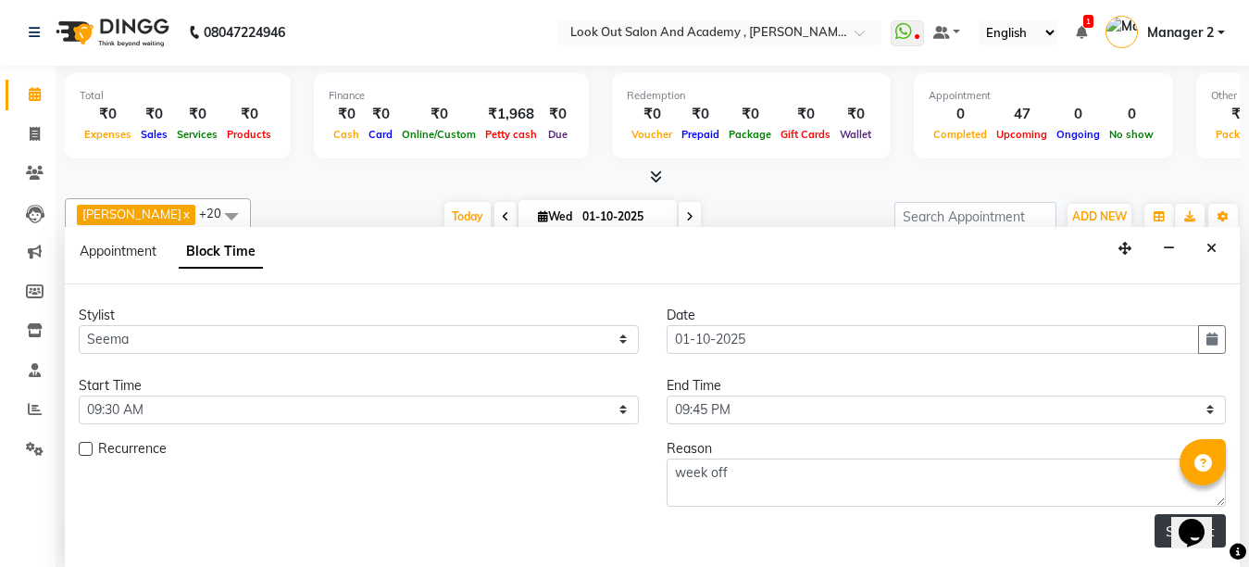
click at [1165, 533] on button "Submit" at bounding box center [1190, 530] width 71 height 33
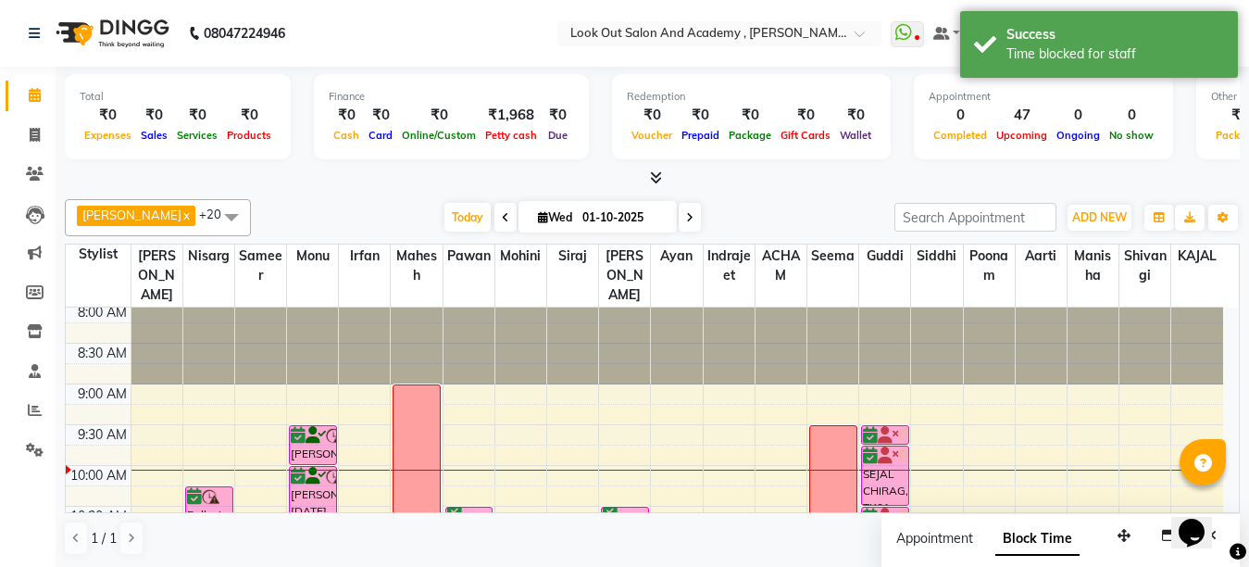
scroll to position [0, 0]
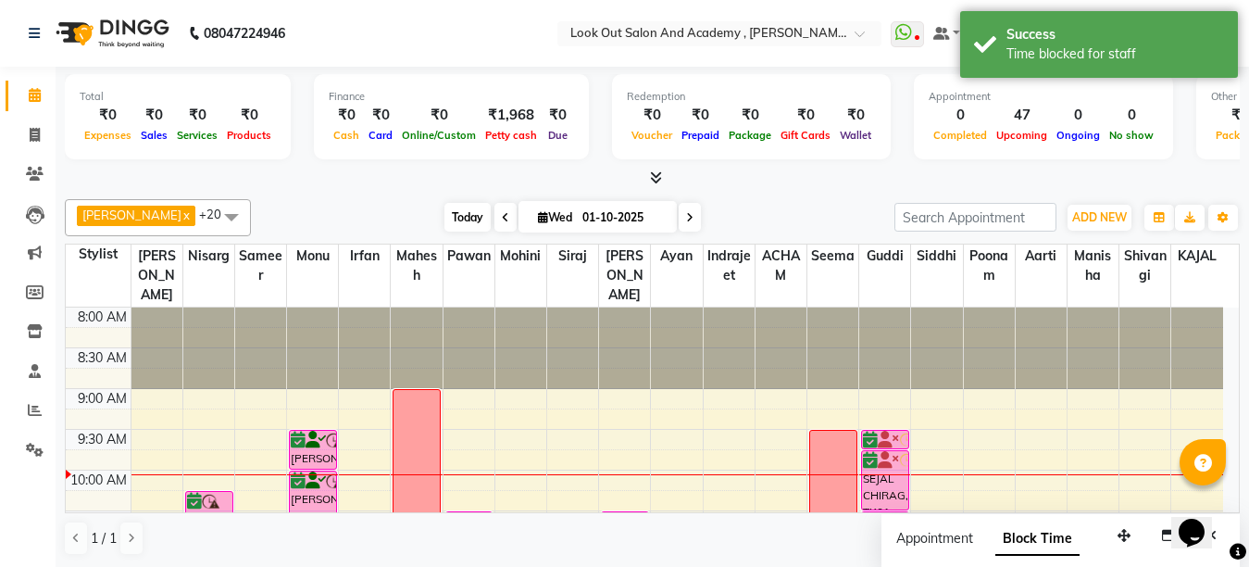
click at [444, 212] on span "Today" at bounding box center [467, 217] width 46 height 29
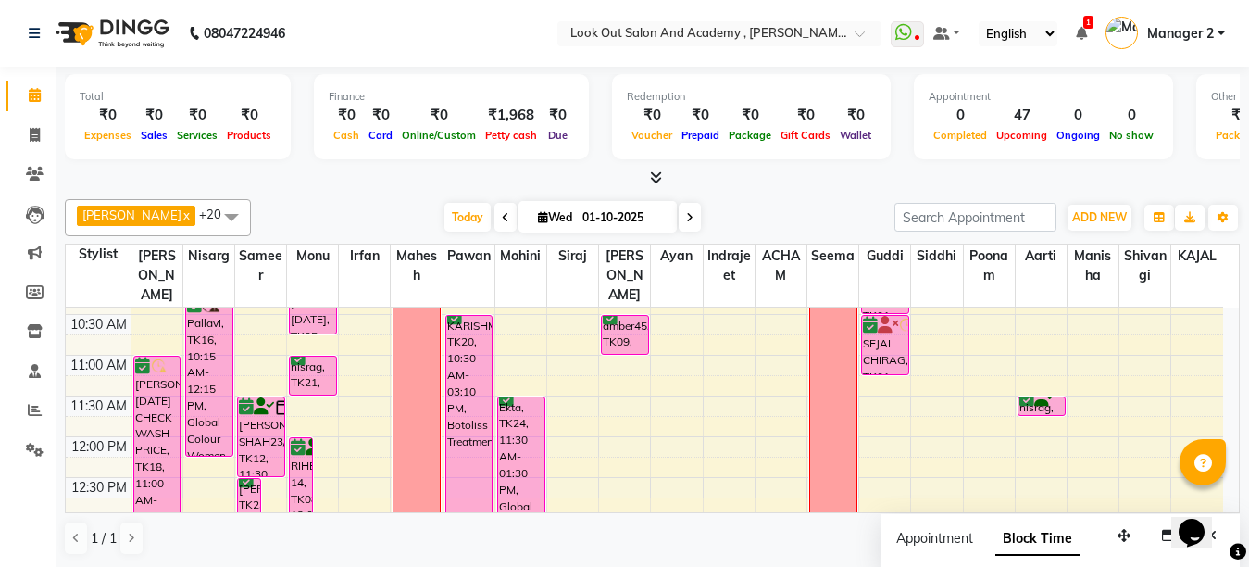
scroll to position [164, 0]
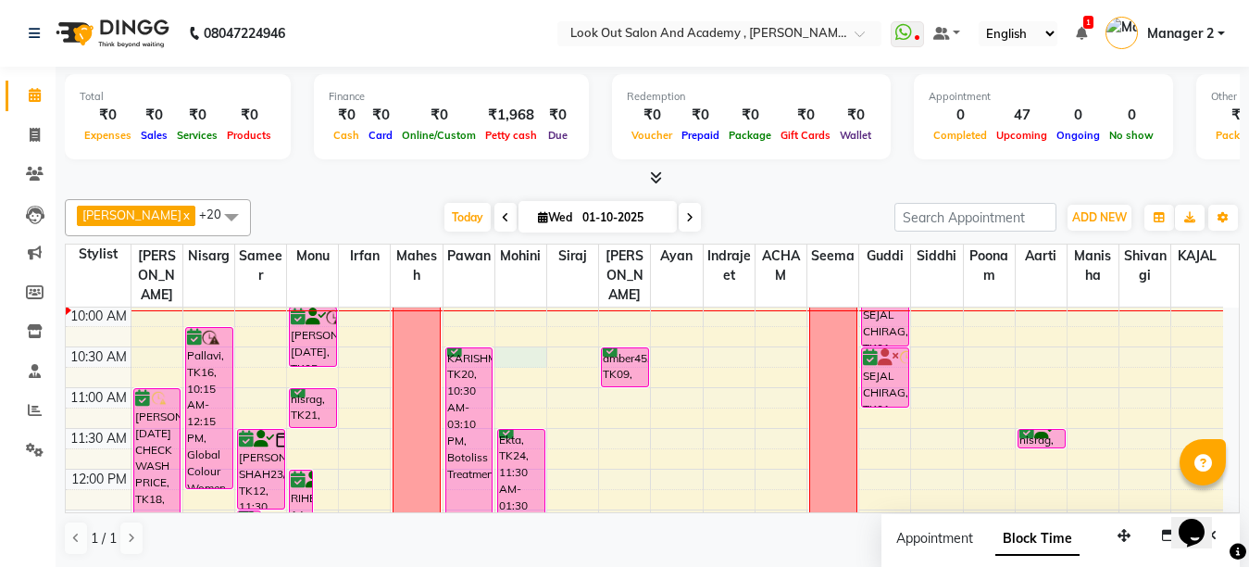
select select "68246"
select select "tentative"
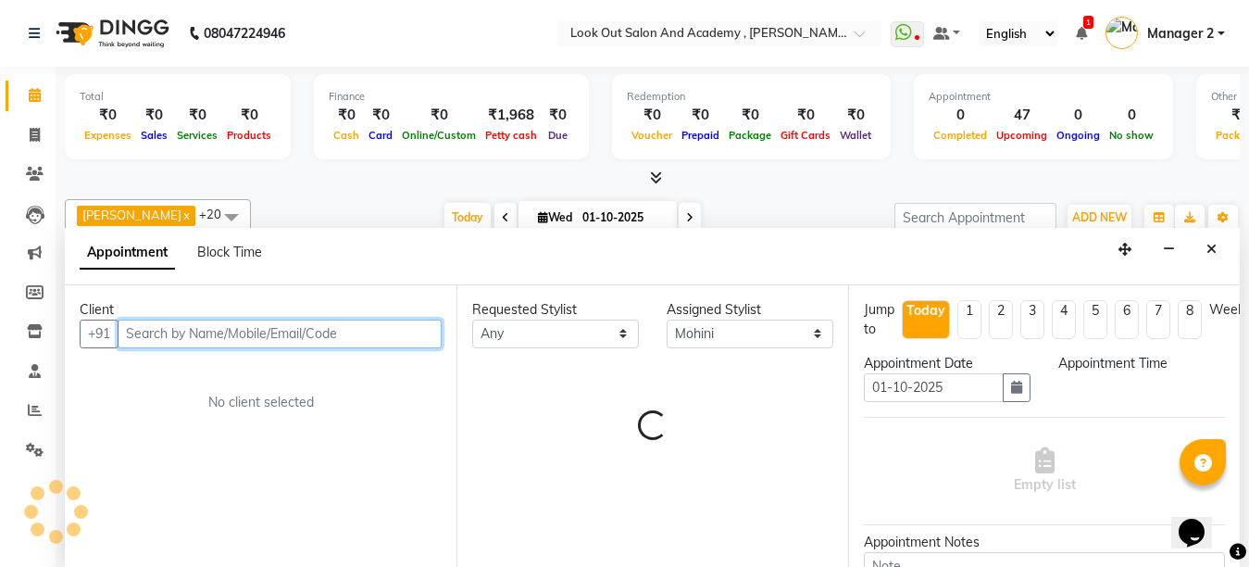
select select "630"
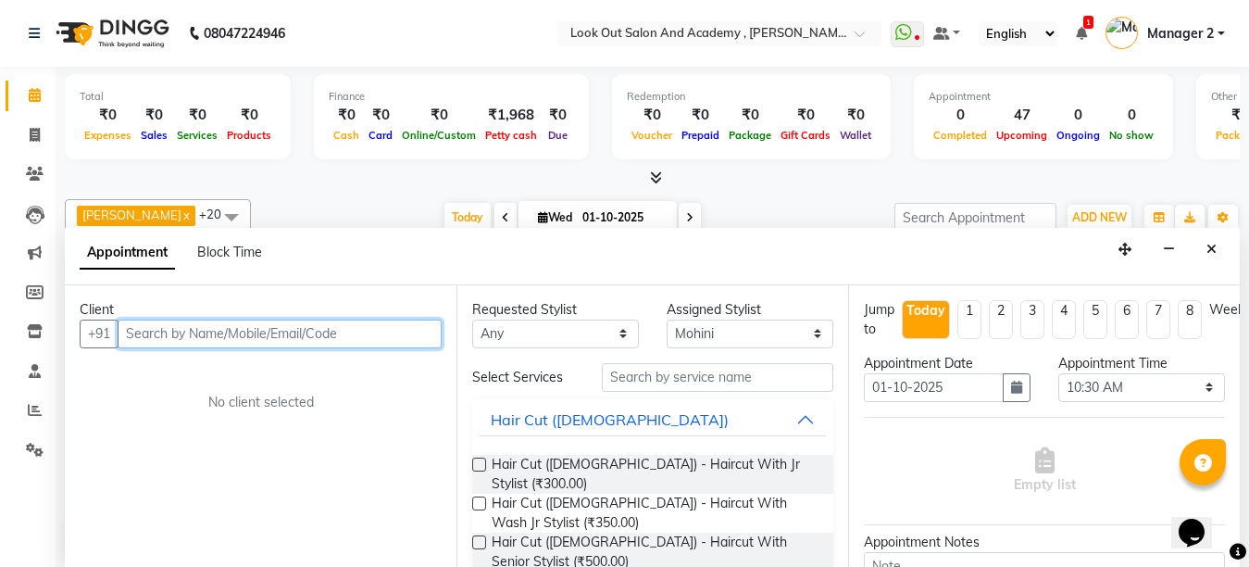
click at [354, 342] on input "text" at bounding box center [280, 333] width 324 height 29
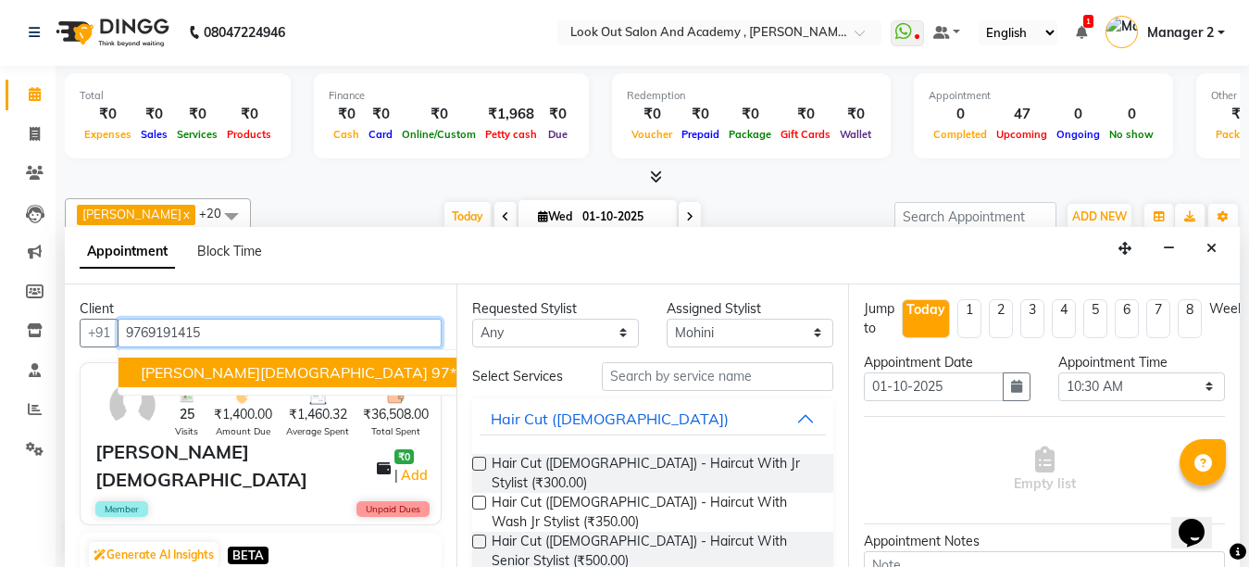
type input "9769191415"
click at [111, 374] on div "25 Visits ₹1,400.00 Amount Due ₹1,460.32 Average Spent ₹36,508.00 Total Spent" at bounding box center [270, 404] width 356 height 68
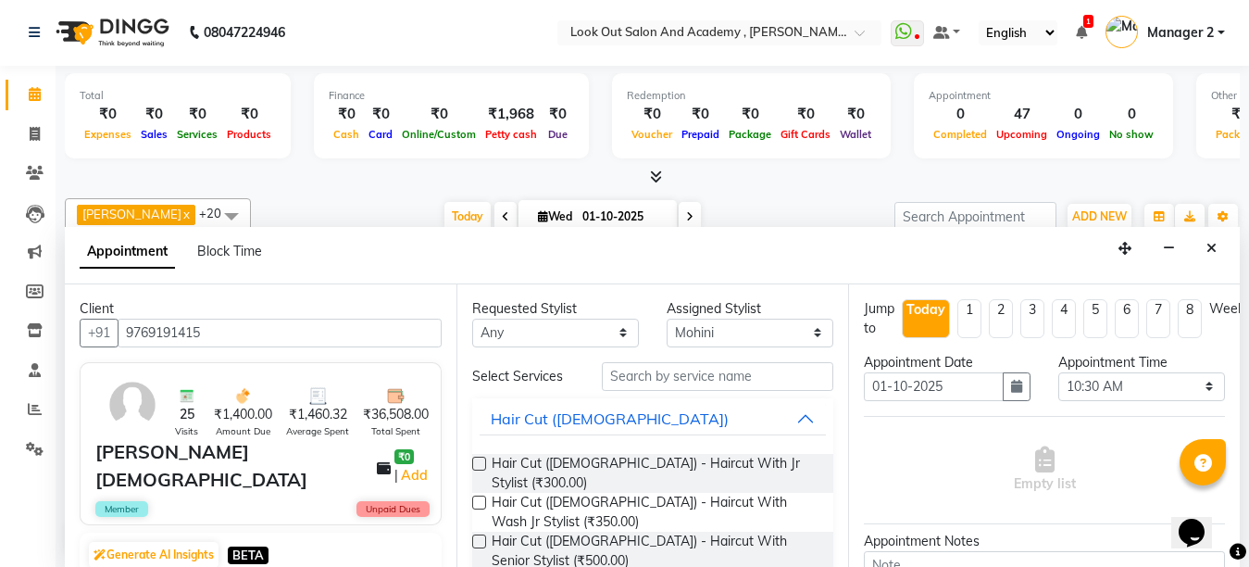
click at [135, 370] on div "25 Visits ₹1,400.00 Amount Due ₹1,460.32 Average Spent ₹36,508.00 Total Spent" at bounding box center [270, 404] width 356 height 68
click at [682, 379] on input "text" at bounding box center [717, 376] width 231 height 29
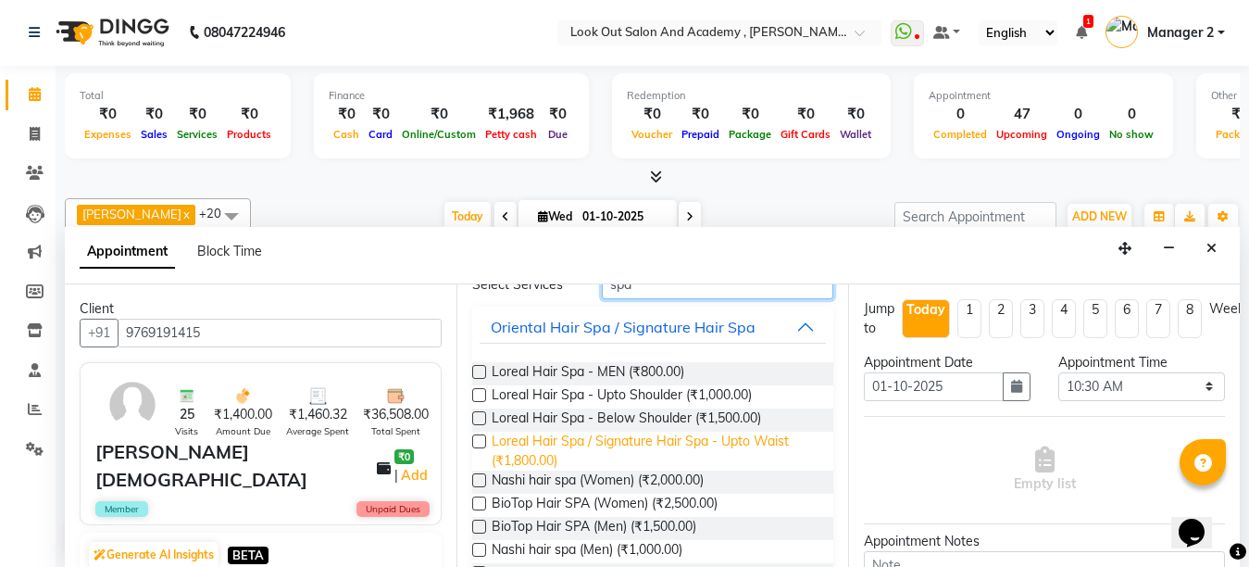
scroll to position [93, 0]
type input "spa"
click at [648, 440] on span "Loreal Hair Spa / Signature Hair Spa - Upto Waist (₹1,800.00)" at bounding box center [655, 450] width 327 height 39
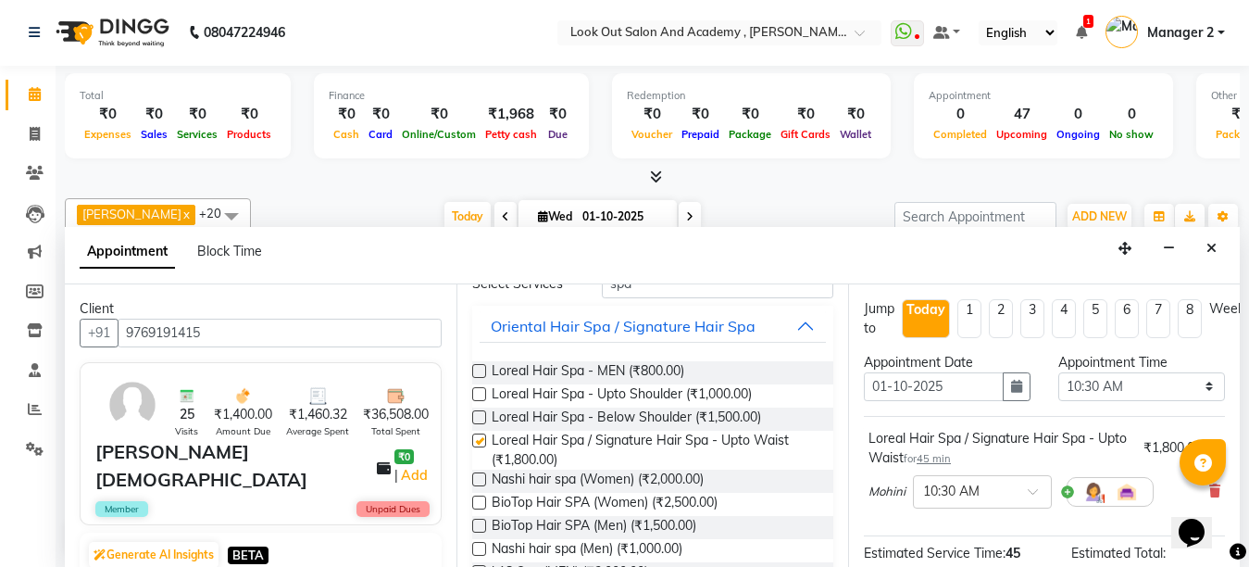
checkbox input "false"
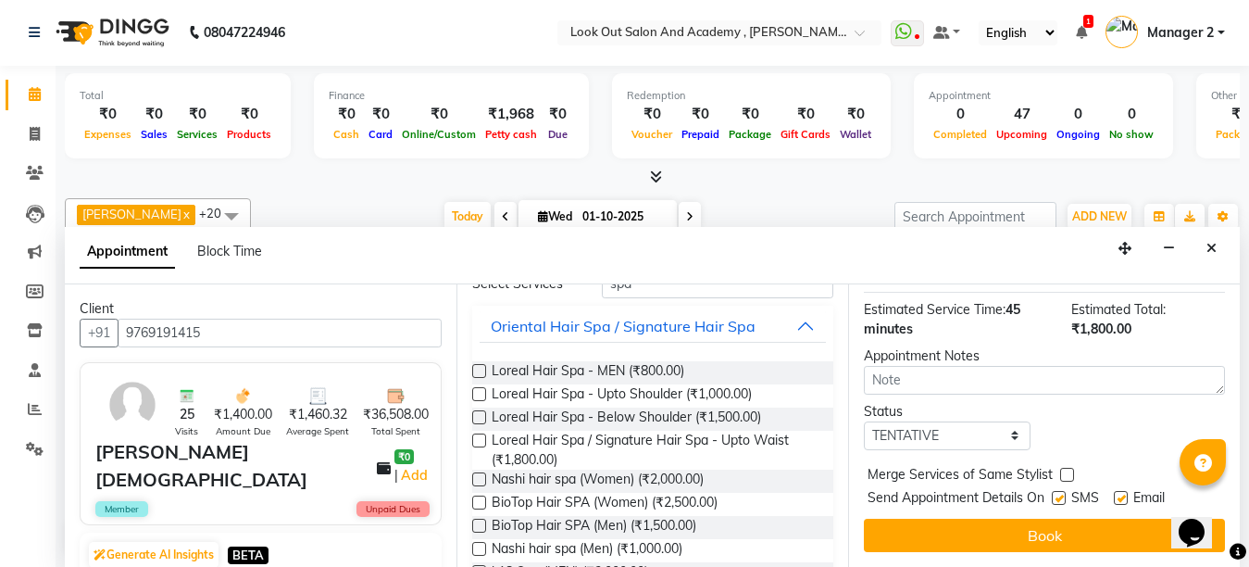
scroll to position [259, 0]
drag, startPoint x: 944, startPoint y: 409, endPoint x: 944, endPoint y: 419, distance: 9.3
click at [944, 421] on select "Select TENTATIVE CONFIRM CHECK-IN UPCOMING" at bounding box center [947, 435] width 167 height 29
select select "confirm booking"
click at [864, 421] on select "Select TENTATIVE CONFIRM CHECK-IN UPCOMING" at bounding box center [947, 435] width 167 height 29
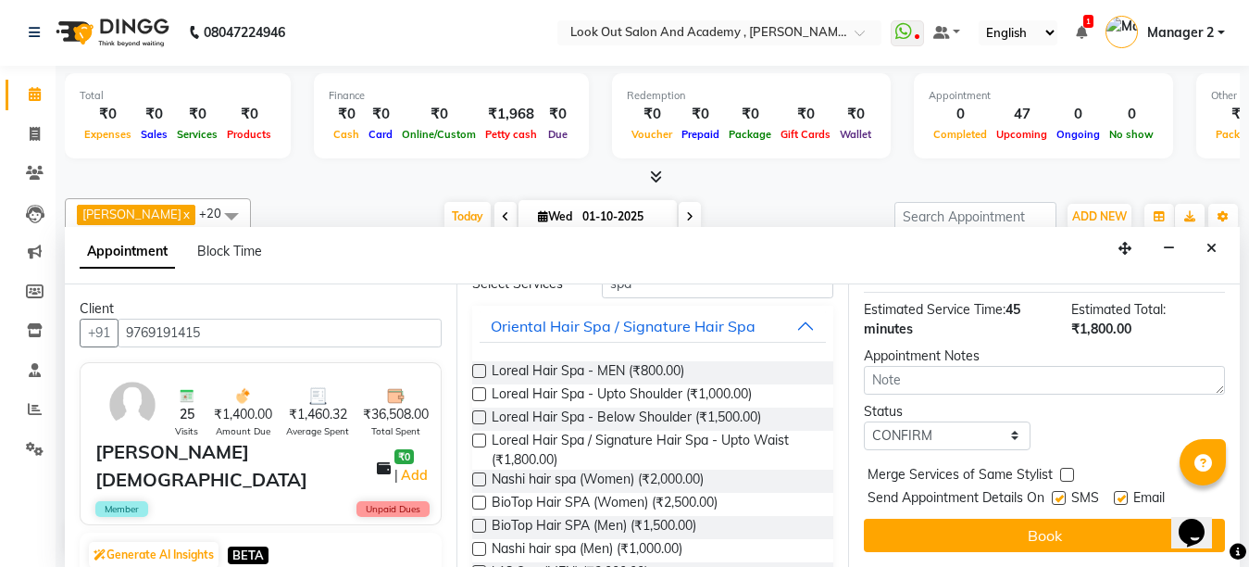
click at [1071, 488] on span "SMS" at bounding box center [1085, 499] width 28 height 23
click at [1060, 491] on label at bounding box center [1059, 498] width 14 height 14
click at [1060, 494] on input "checkbox" at bounding box center [1058, 500] width 12 height 12
checkbox input "false"
click at [1121, 491] on label at bounding box center [1121, 498] width 14 height 14
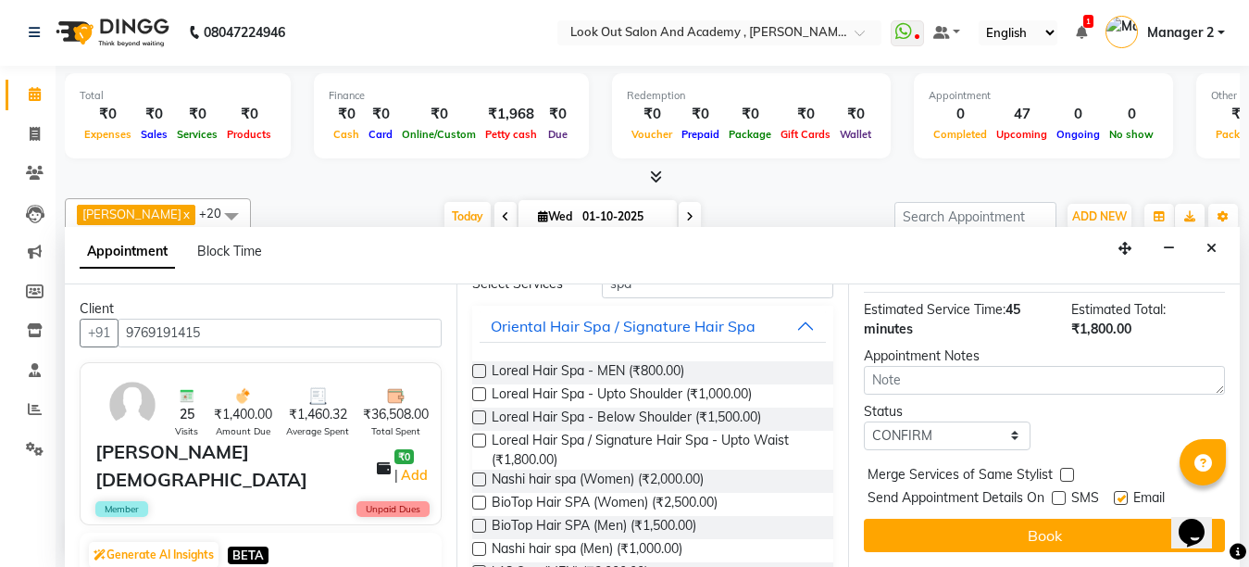
click at [1121, 494] on input "checkbox" at bounding box center [1120, 500] width 12 height 12
checkbox input "false"
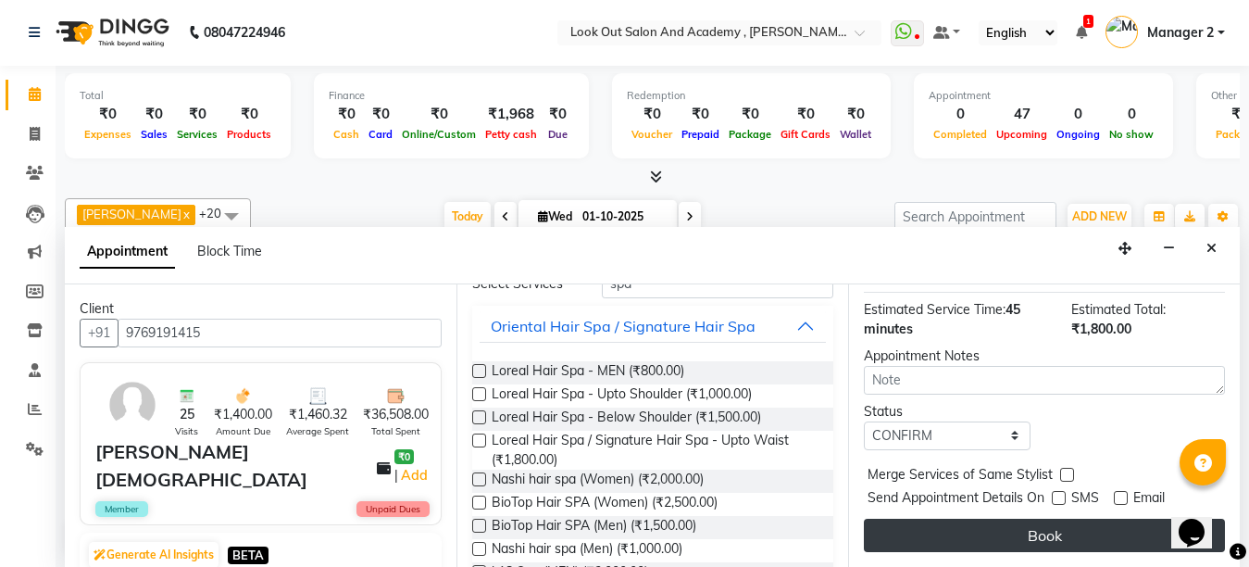
click at [1099, 520] on button "Book" at bounding box center [1044, 535] width 361 height 33
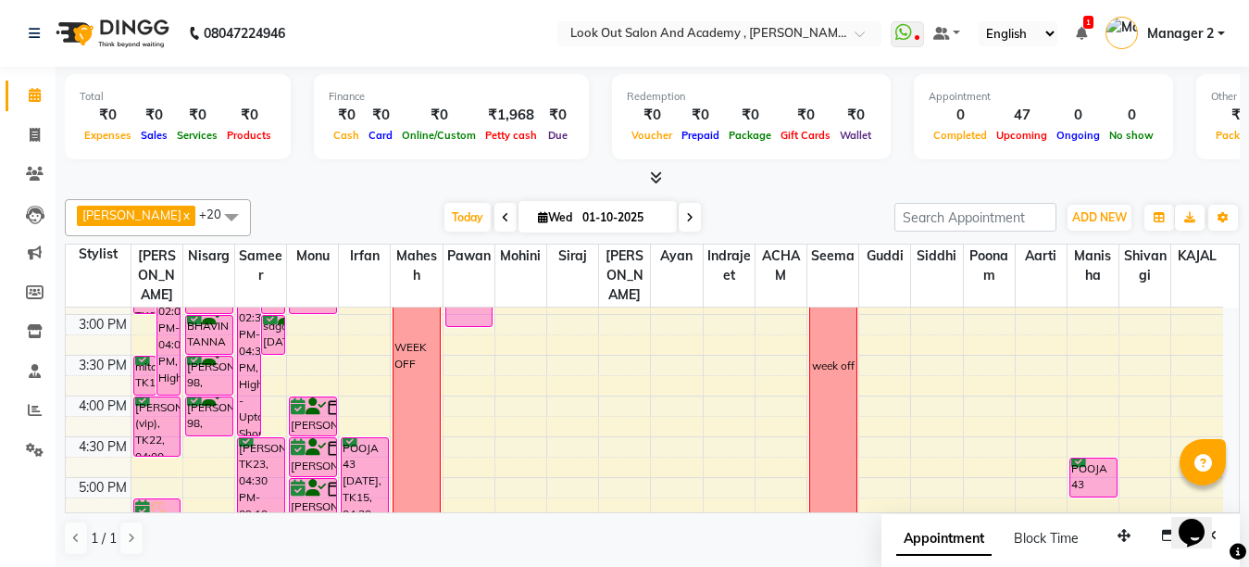
scroll to position [534, 0]
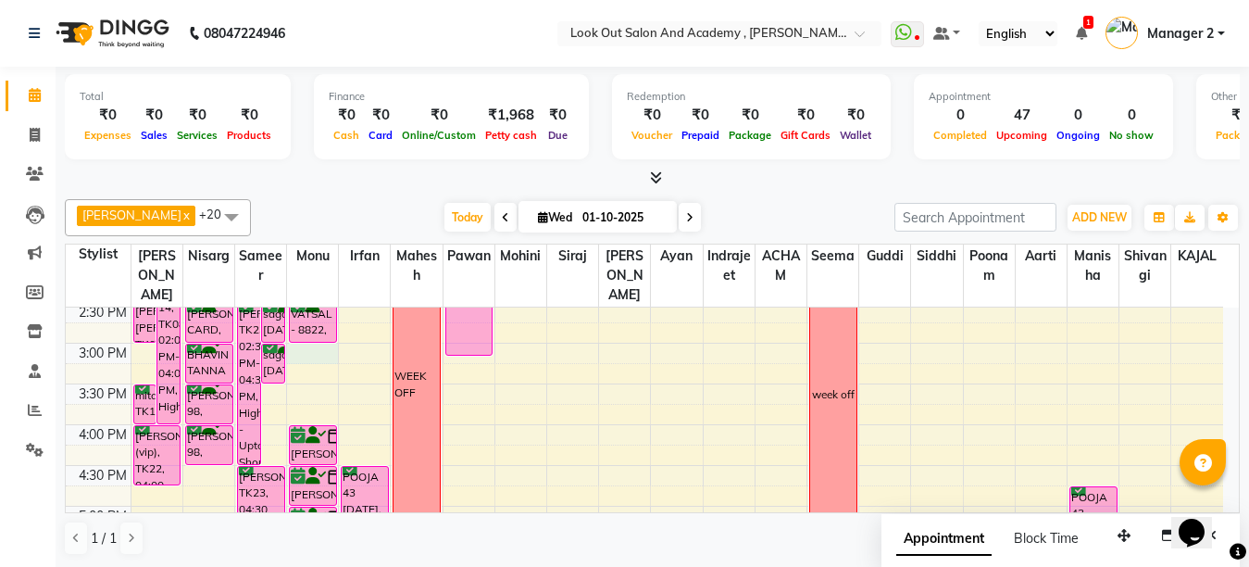
click at [317, 377] on div "8:00 AM 8:30 AM 9:00 AM 9:30 AM 10:00 AM 10:30 AM 11:00 AM 11:30 AM 12:00 PM 12…" at bounding box center [644, 383] width 1157 height 1221
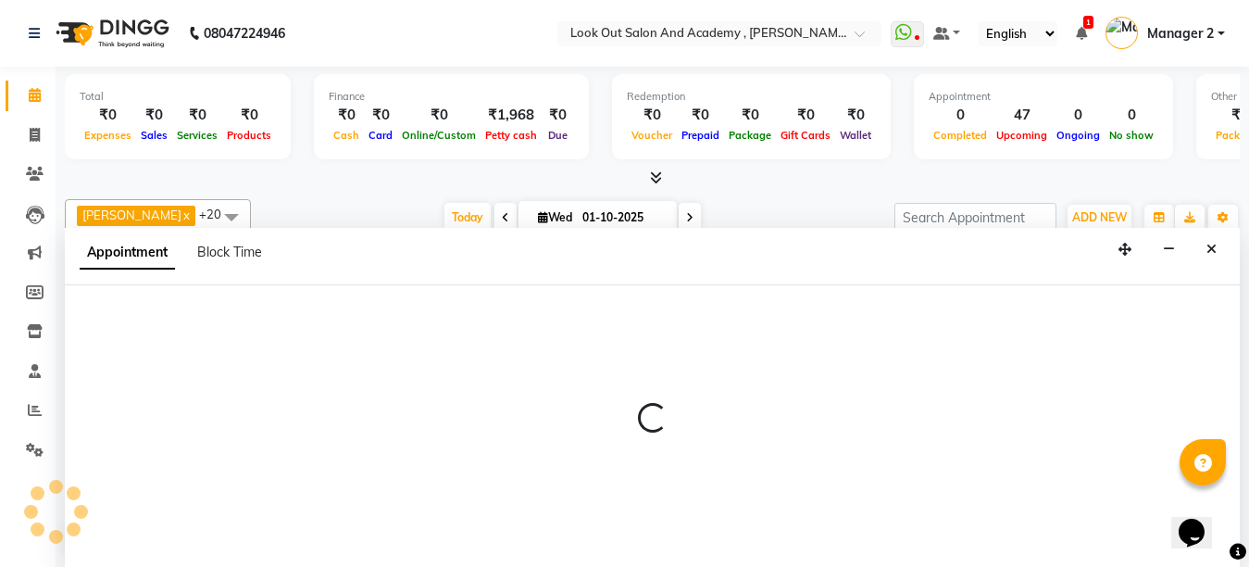
select select "28196"
select select "tentative"
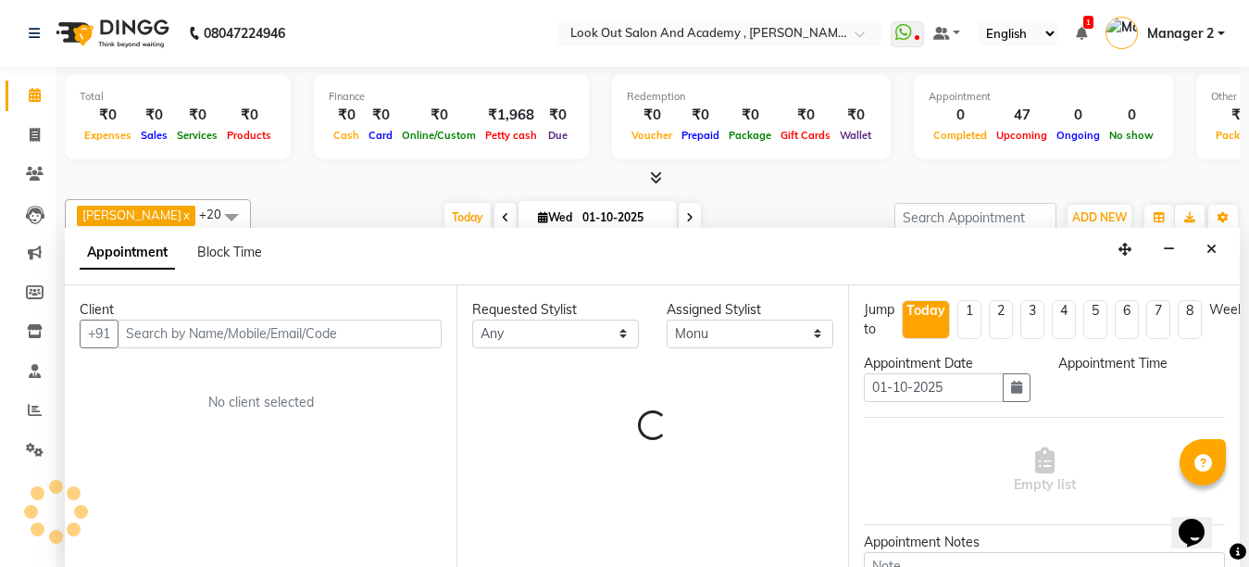
scroll to position [1, 0]
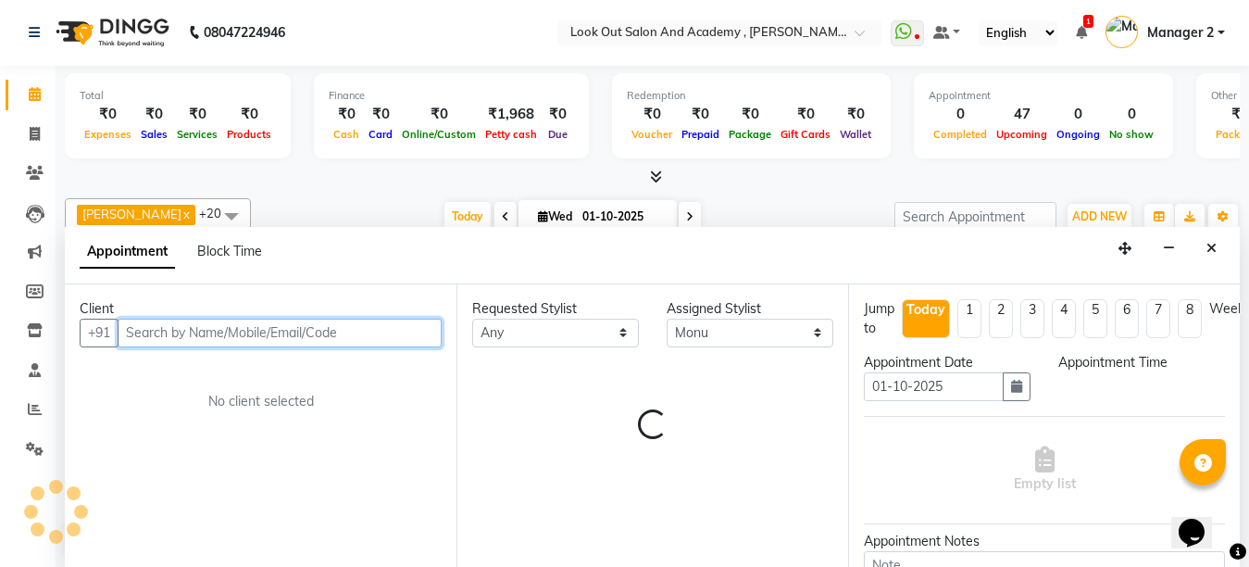
select select "900"
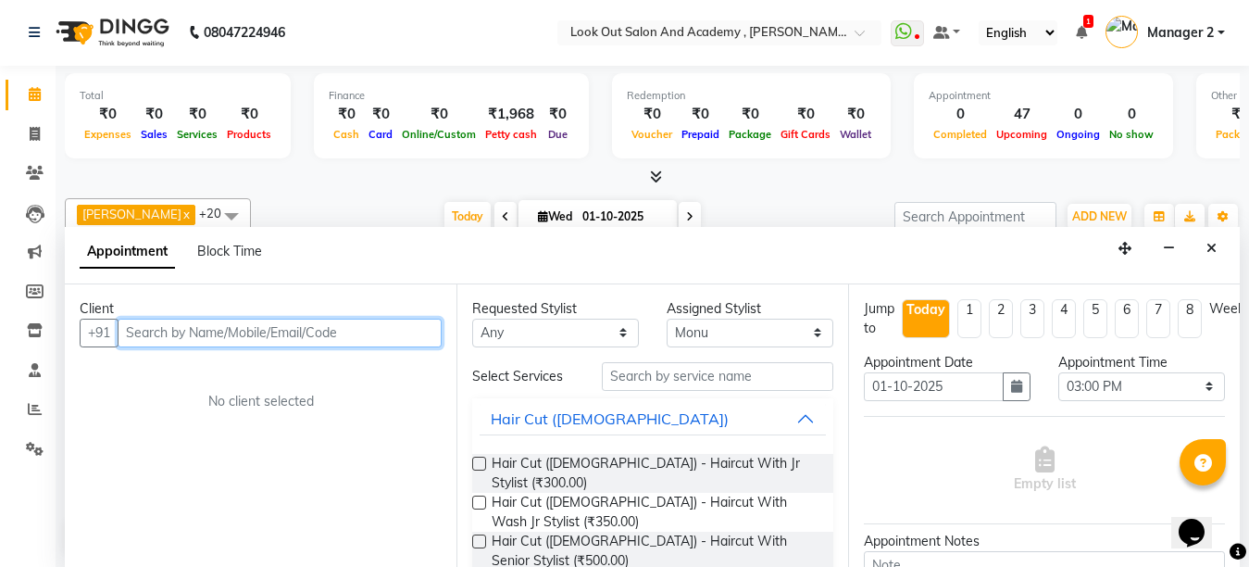
click at [298, 341] on input "text" at bounding box center [280, 333] width 324 height 29
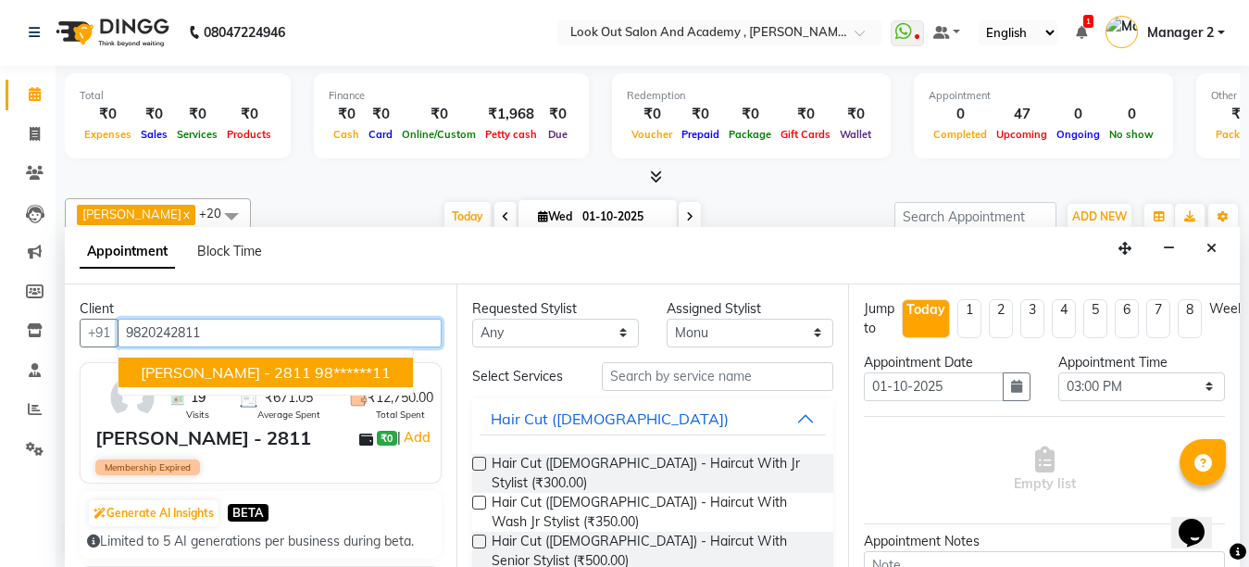
click at [315, 380] on ngb-highlight "98******11" at bounding box center [353, 372] width 76 height 19
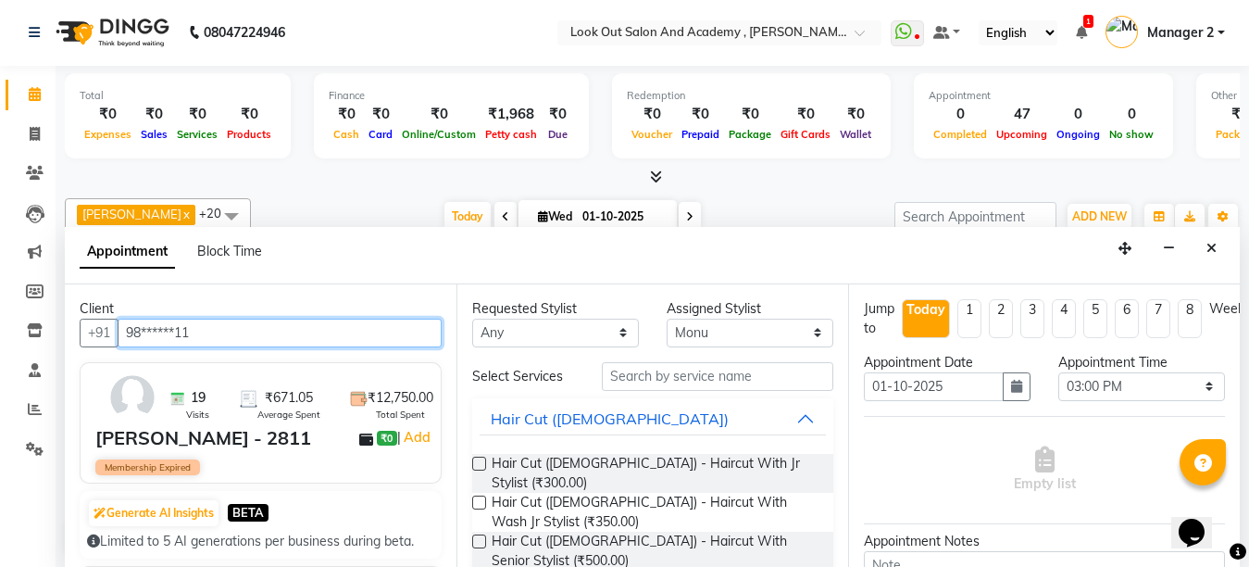
type input "98******11"
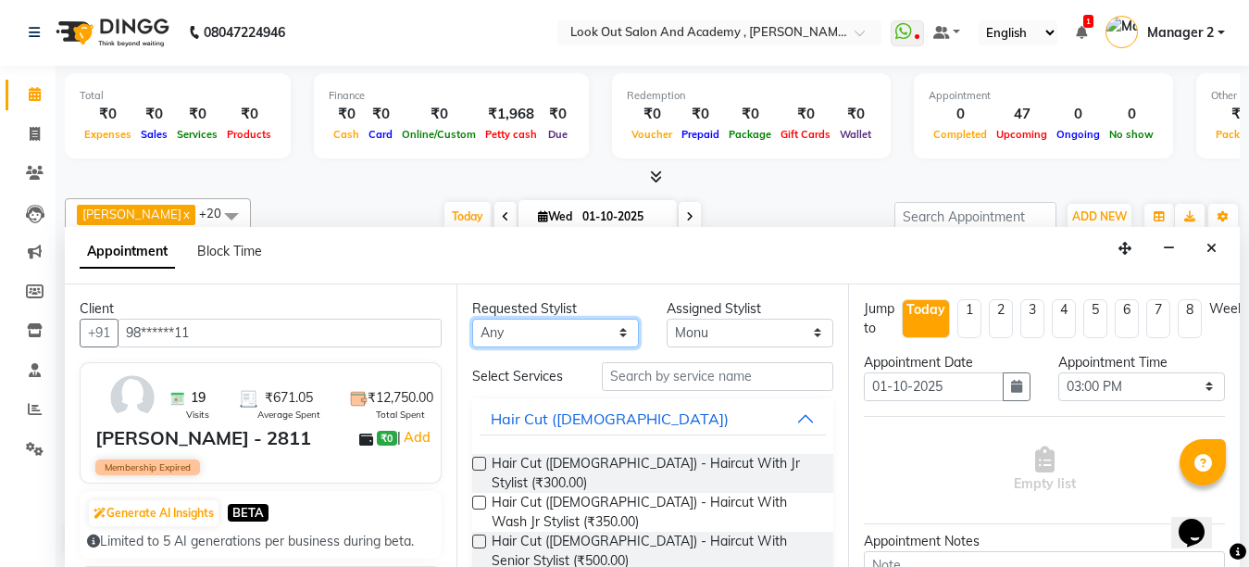
click at [543, 339] on select "Any Aarti ACHAM Afzal Ayan Dhaval Solanki Guddi Indrajeet Irfan KAJAL Mahesh Ma…" at bounding box center [555, 333] width 167 height 29
select select "28196"
click at [800, 381] on div "Requested Stylist Any Aarti ACHAM Afzal Ayan Dhaval Solanki Guddi Indrajeet Irf…" at bounding box center [653, 425] width 392 height 282
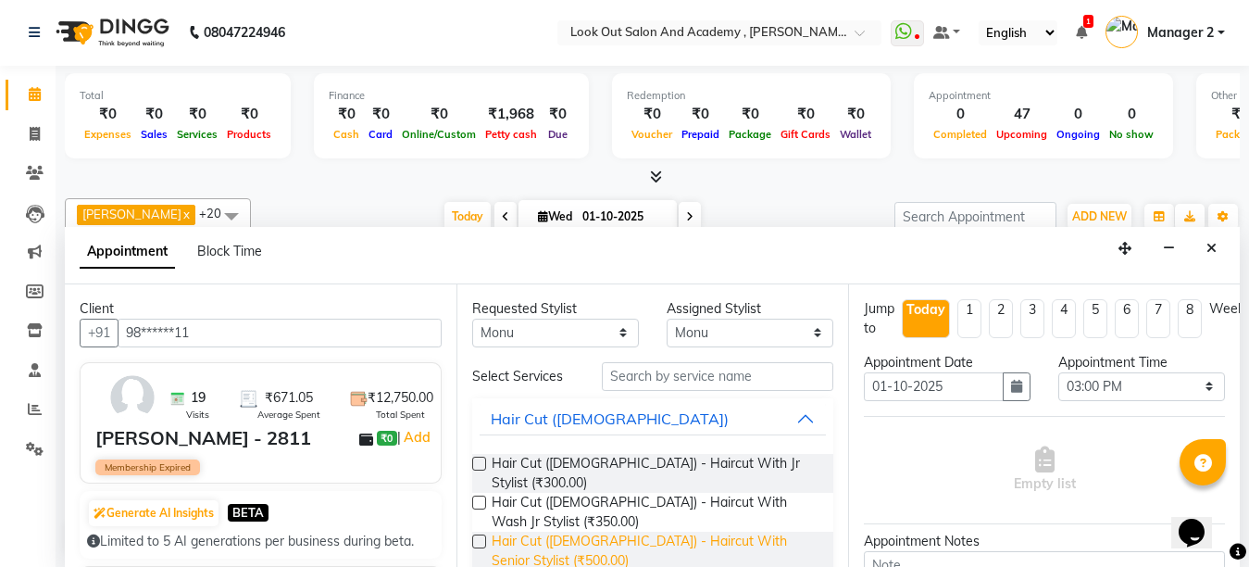
click at [582, 532] on span "Hair Cut (Male) - Haircut With Senior Stylist (₹500.00)" at bounding box center [655, 551] width 327 height 39
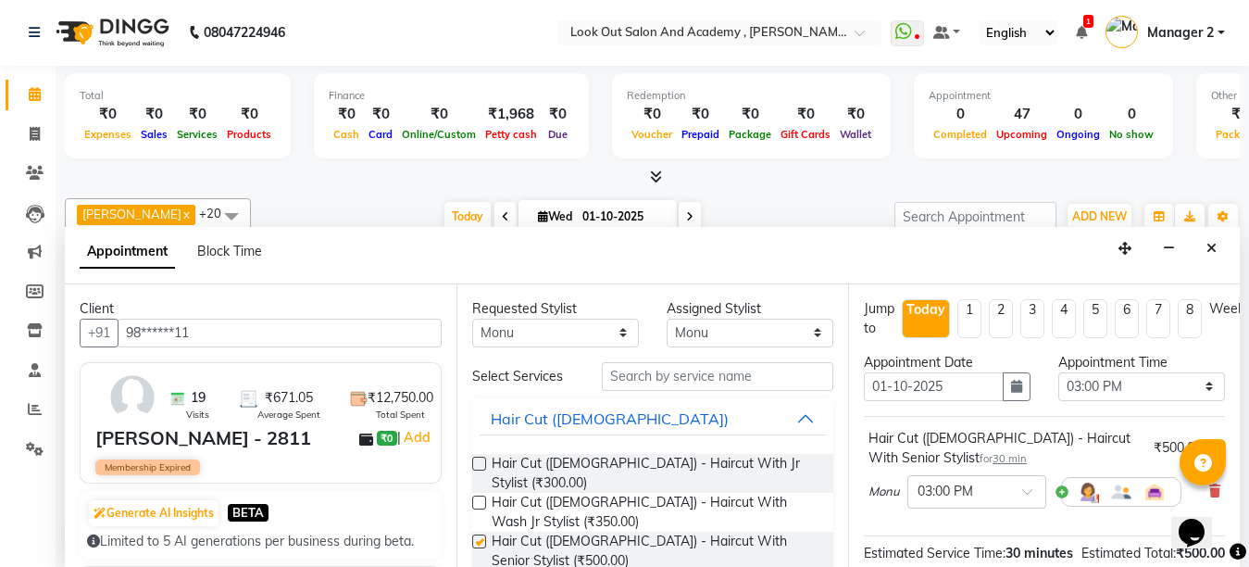
checkbox input "false"
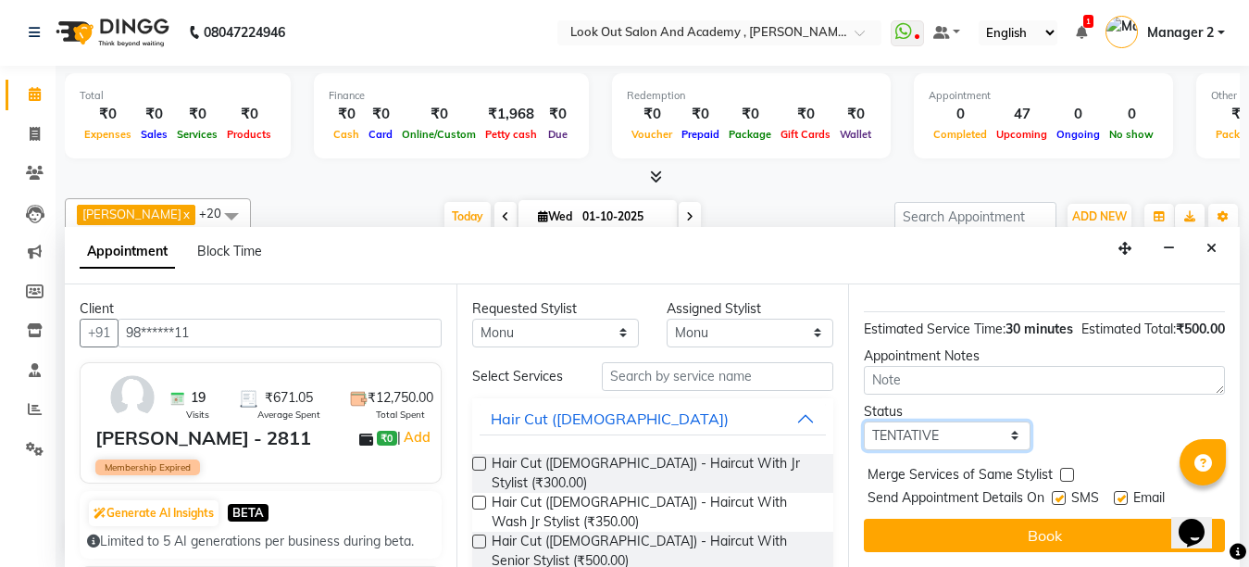
drag, startPoint x: 940, startPoint y: 421, endPoint x: 937, endPoint y: 432, distance: 11.5
click at [940, 421] on select "Select TENTATIVE CONFIRM CHECK-IN UPCOMING" at bounding box center [947, 435] width 167 height 29
select select "confirm booking"
click at [864, 421] on select "Select TENTATIVE CONFIRM CHECK-IN UPCOMING" at bounding box center [947, 435] width 167 height 29
click at [1056, 491] on label at bounding box center [1059, 498] width 14 height 14
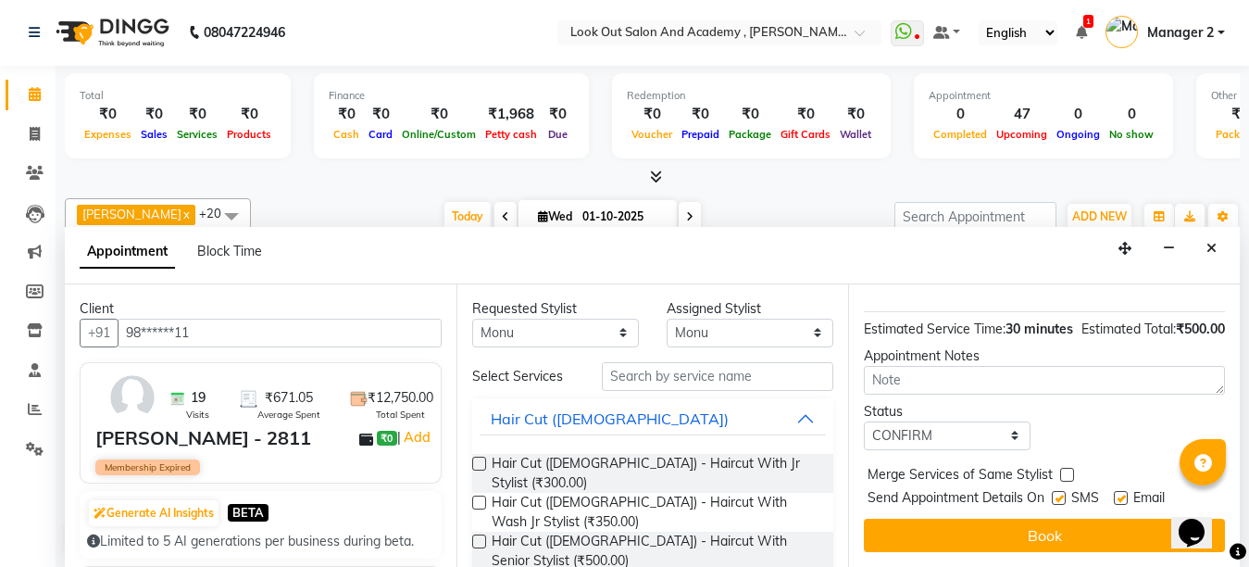
click at [1056, 494] on input "checkbox" at bounding box center [1058, 500] width 12 height 12
checkbox input "false"
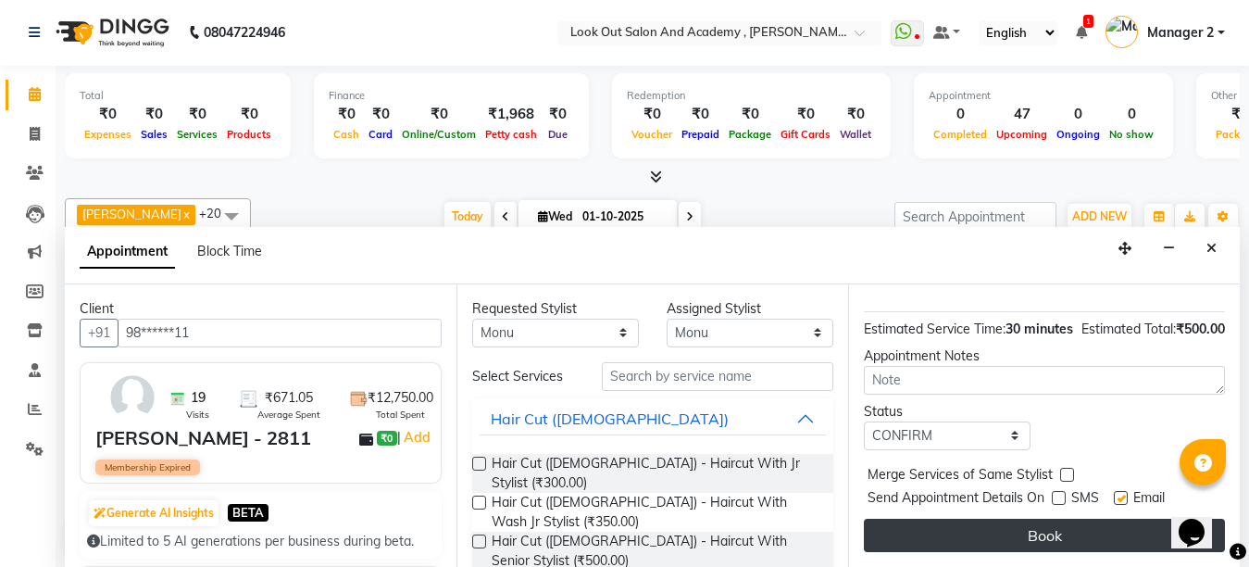
drag, startPoint x: 1121, startPoint y: 480, endPoint x: 1056, endPoint y: 519, distance: 76.9
click at [1119, 491] on label at bounding box center [1121, 498] width 14 height 14
click at [1119, 494] on input "checkbox" at bounding box center [1120, 500] width 12 height 12
checkbox input "false"
click at [1049, 522] on button "Book" at bounding box center [1044, 535] width 361 height 33
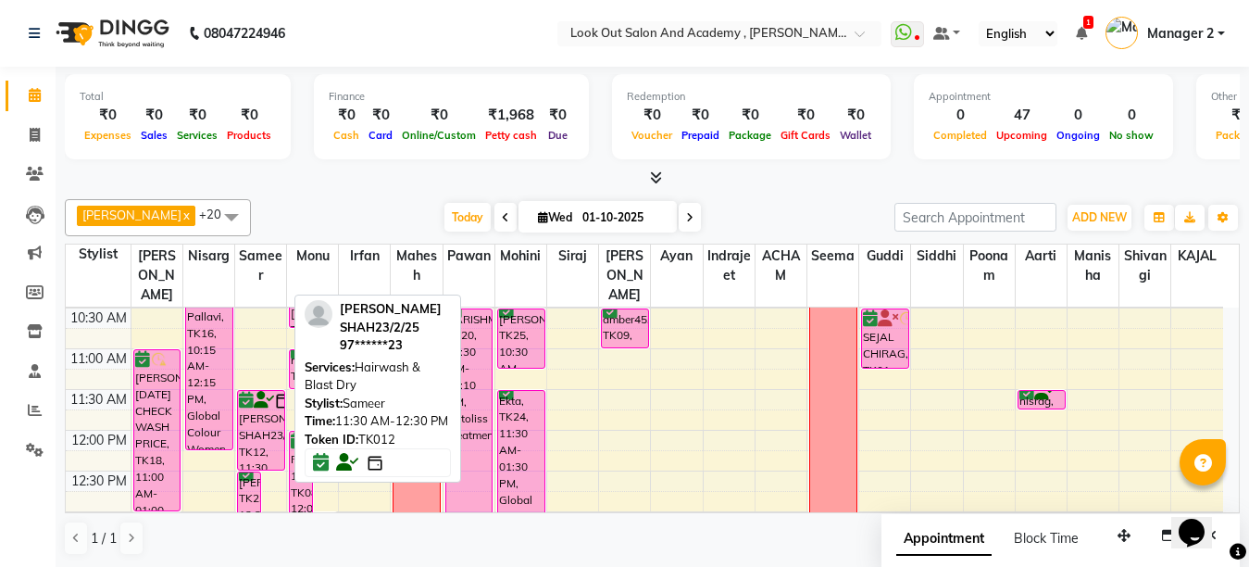
scroll to position [295, 0]
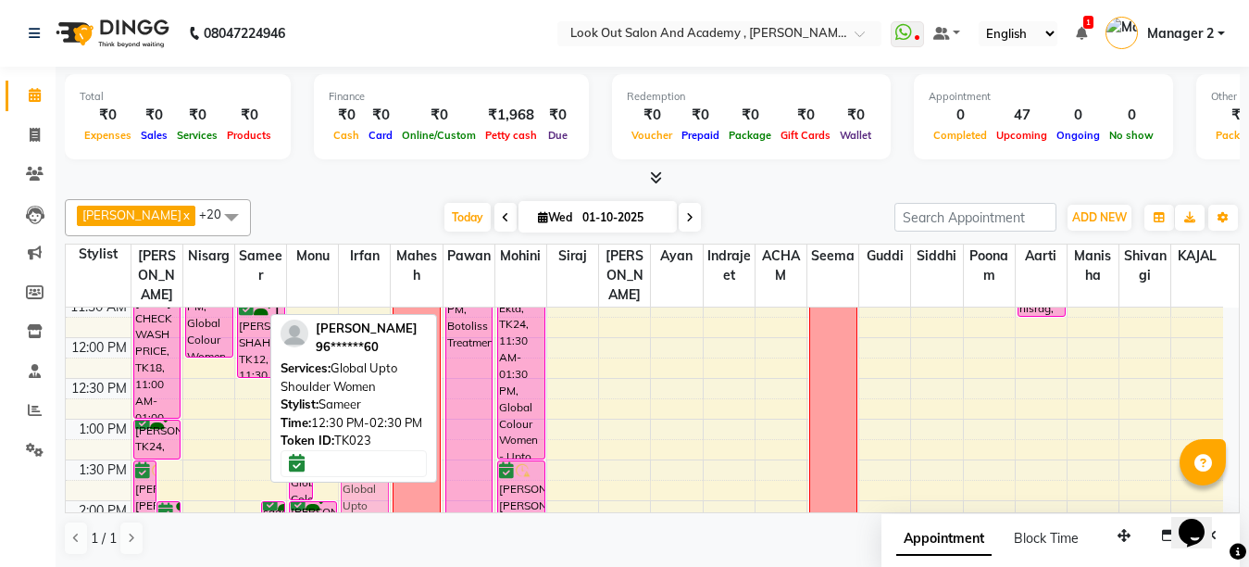
drag, startPoint x: 244, startPoint y: 472, endPoint x: 348, endPoint y: 469, distance: 104.7
click at [347, 469] on div "Dhaval Solanki x Nisarg x Aarti x Mohini x ACHAM x Guddi x Irfan x KAJAL x Mahe…" at bounding box center [652, 377] width 1175 height 371
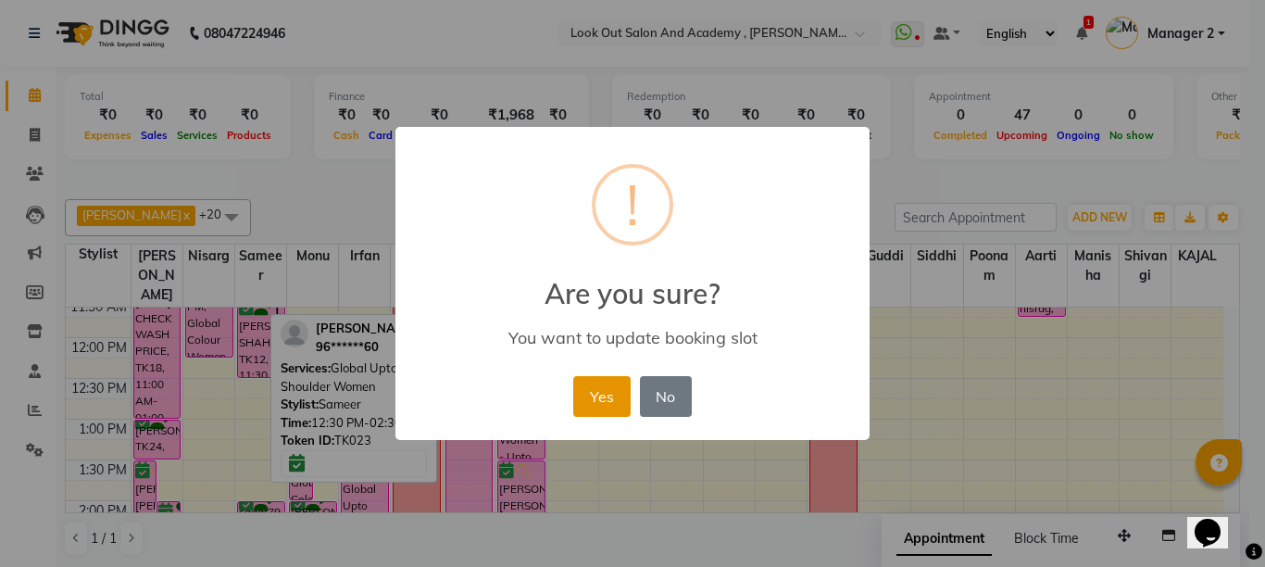
click at [590, 404] on button "Yes" at bounding box center [601, 396] width 56 height 41
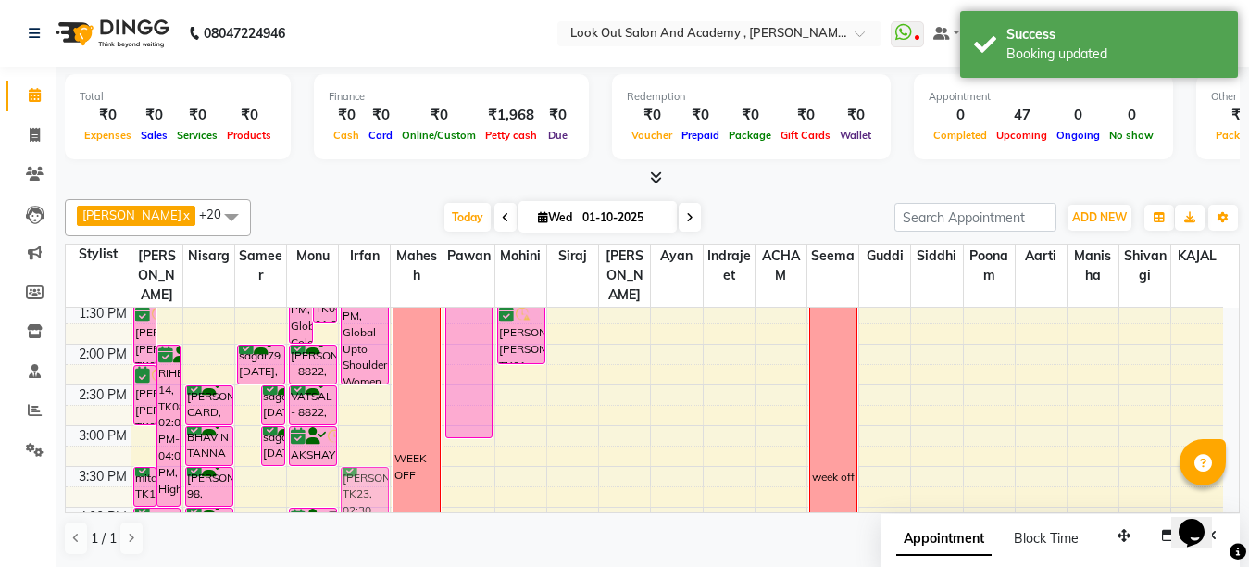
scroll to position [494, 0]
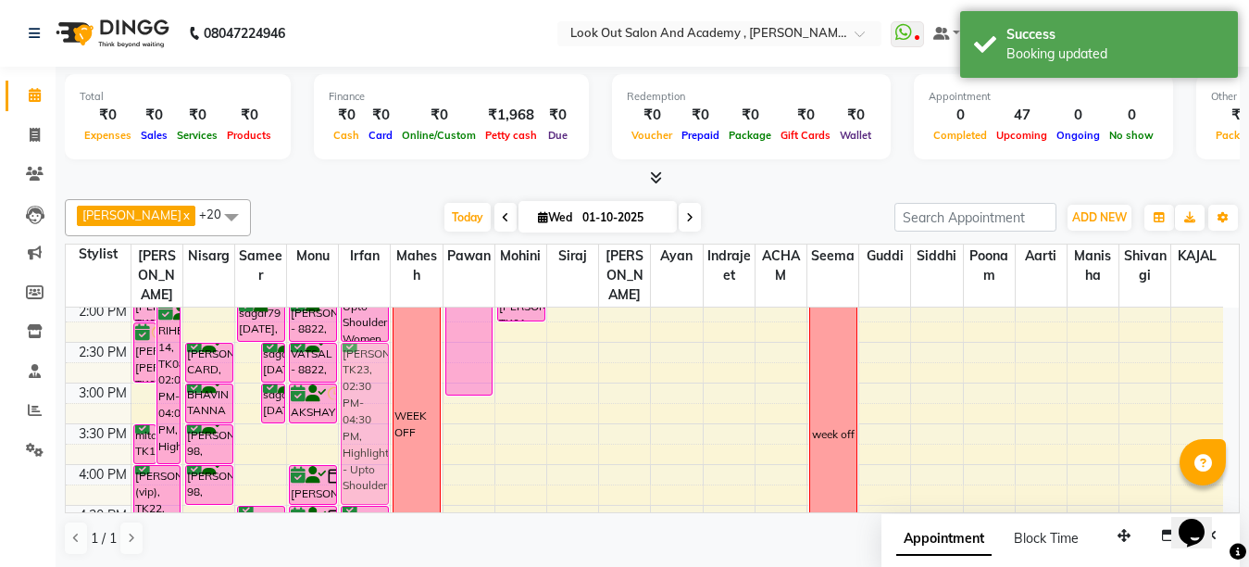
drag, startPoint x: 246, startPoint y: 509, endPoint x: 360, endPoint y: 403, distance: 155.9
click at [360, 403] on tr "SEJAL CHIRAG, TK01, 01:30 PM-02:15 PM, Hair Cut (Female) - Haircut With Master …" at bounding box center [644, 423] width 1157 height 1221
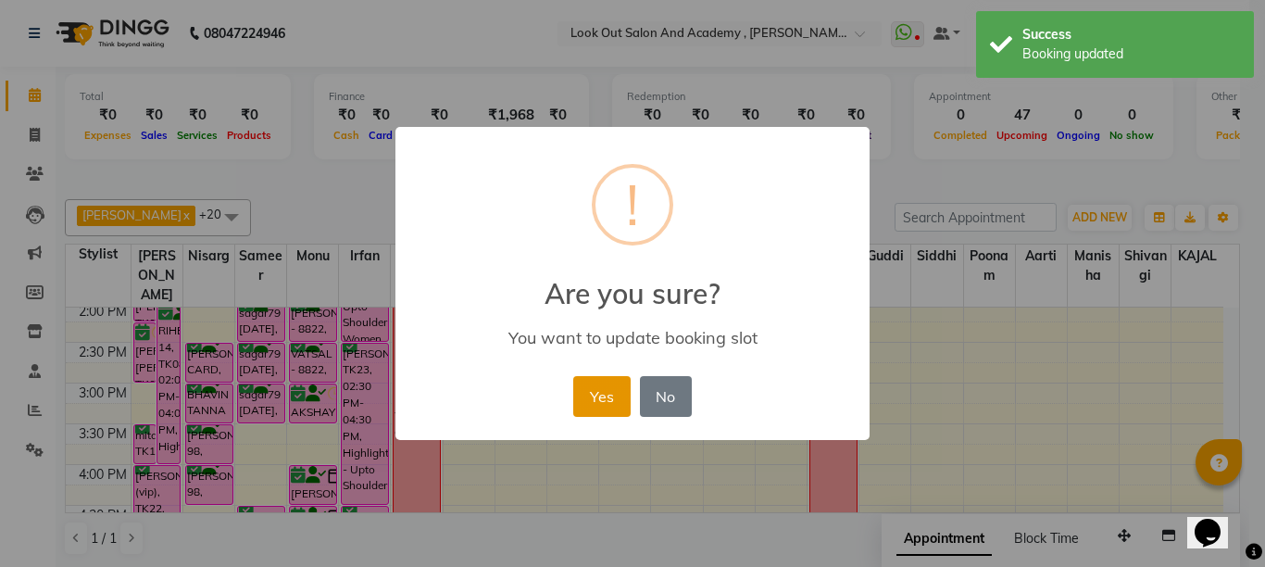
click at [608, 395] on button "Yes" at bounding box center [601, 396] width 56 height 41
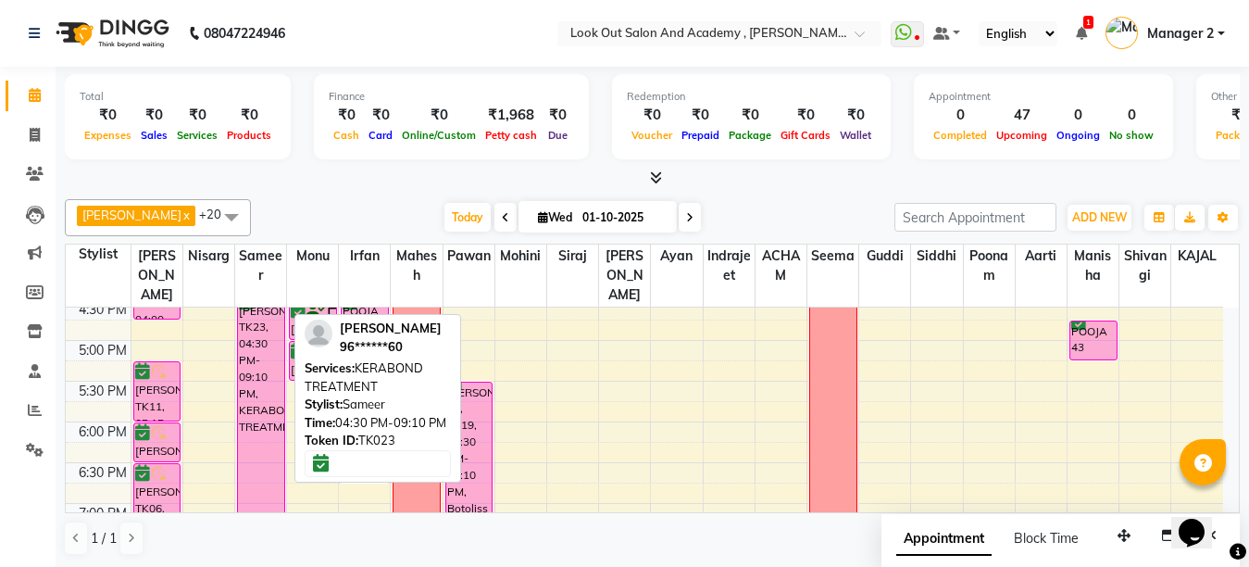
scroll to position [680, 0]
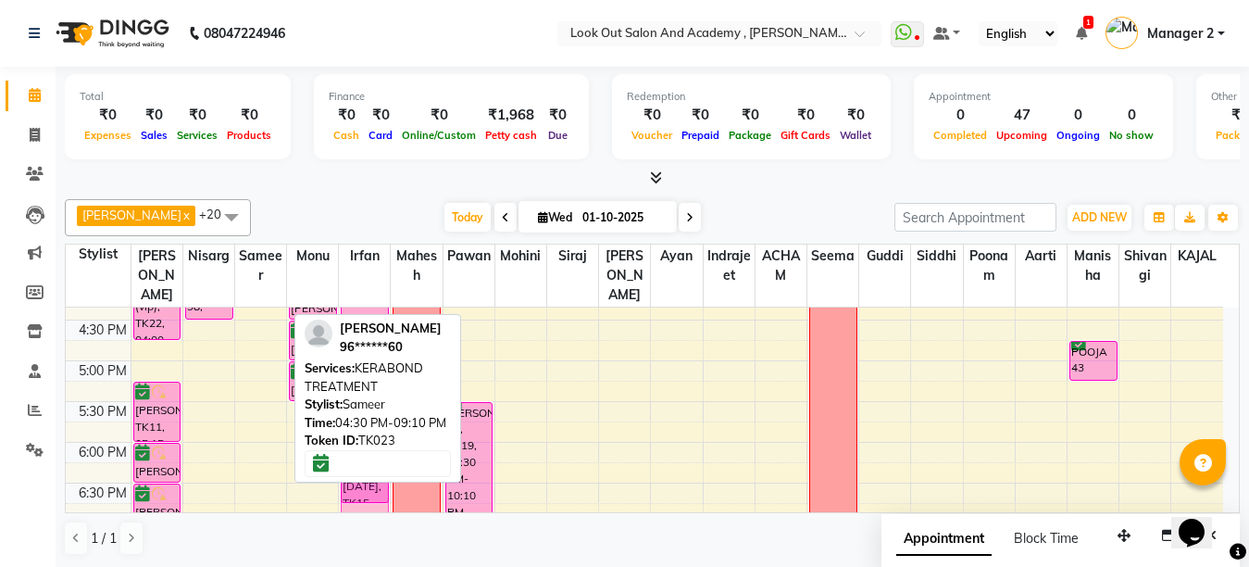
drag, startPoint x: 258, startPoint y: 376, endPoint x: 363, endPoint y: 376, distance: 104.6
click at [363, 376] on div "Dhaval Solanki x Nisarg x Aarti x Mohini x ACHAM x Guddi x Irfan x KAJAL x Mahe…" at bounding box center [652, 377] width 1175 height 371
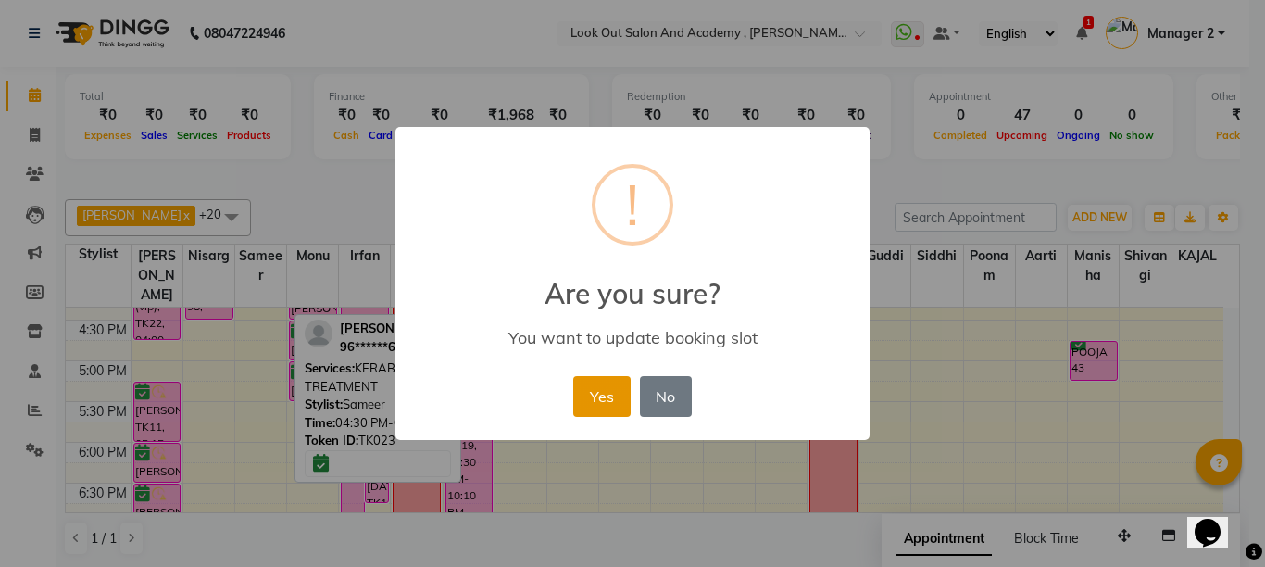
click at [579, 396] on button "Yes" at bounding box center [601, 396] width 56 height 41
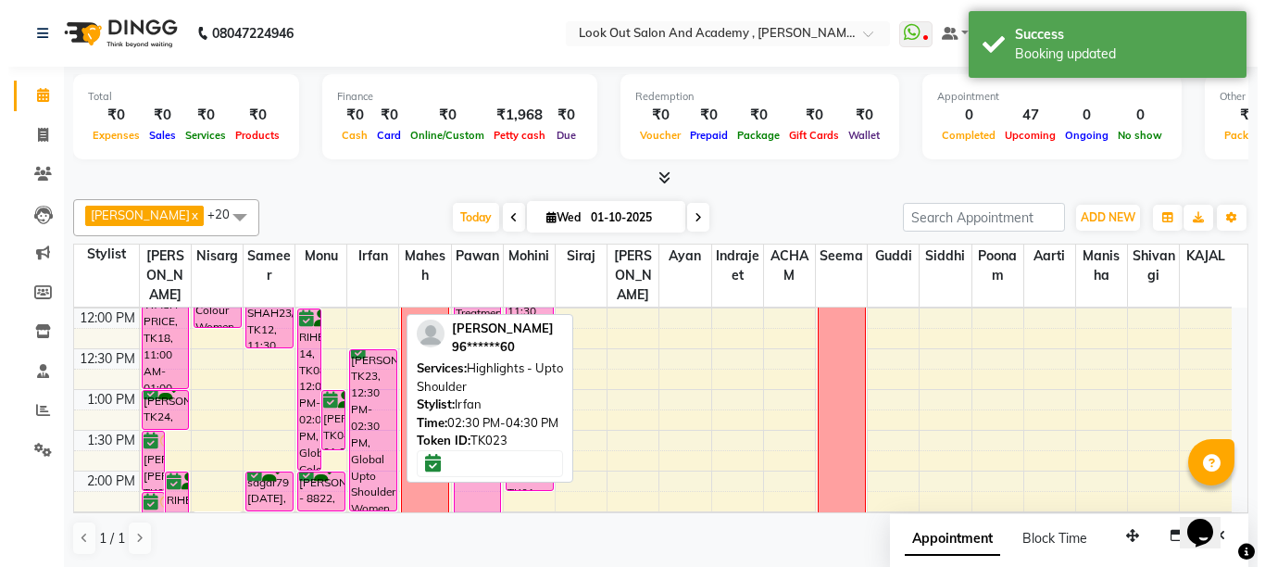
scroll to position [309, 0]
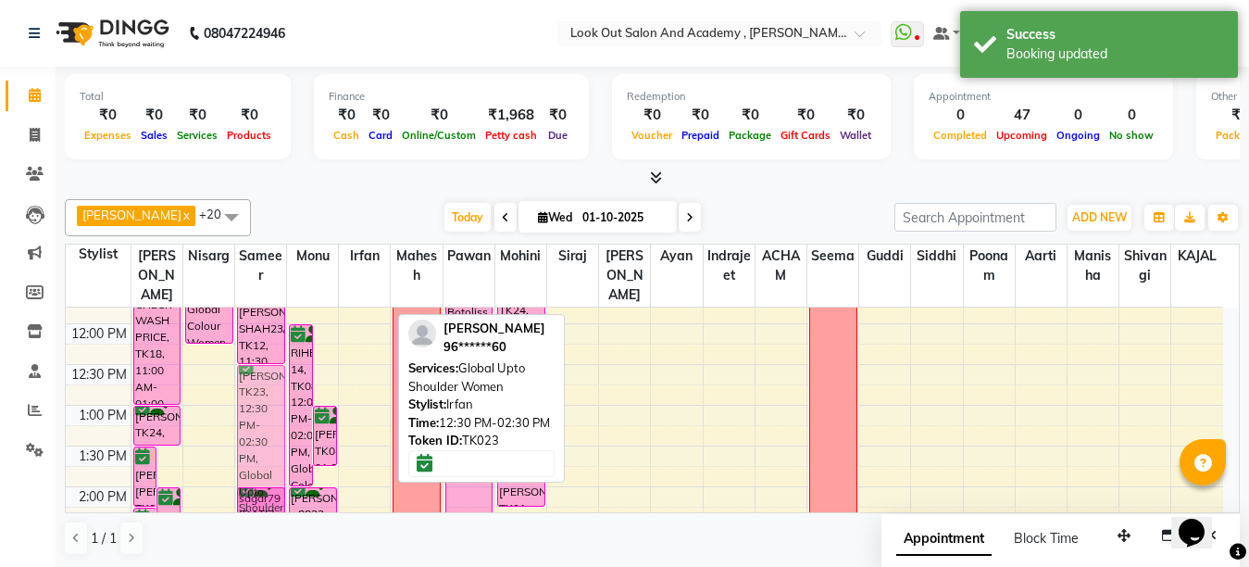
drag, startPoint x: 369, startPoint y: 413, endPoint x: 278, endPoint y: 418, distance: 91.8
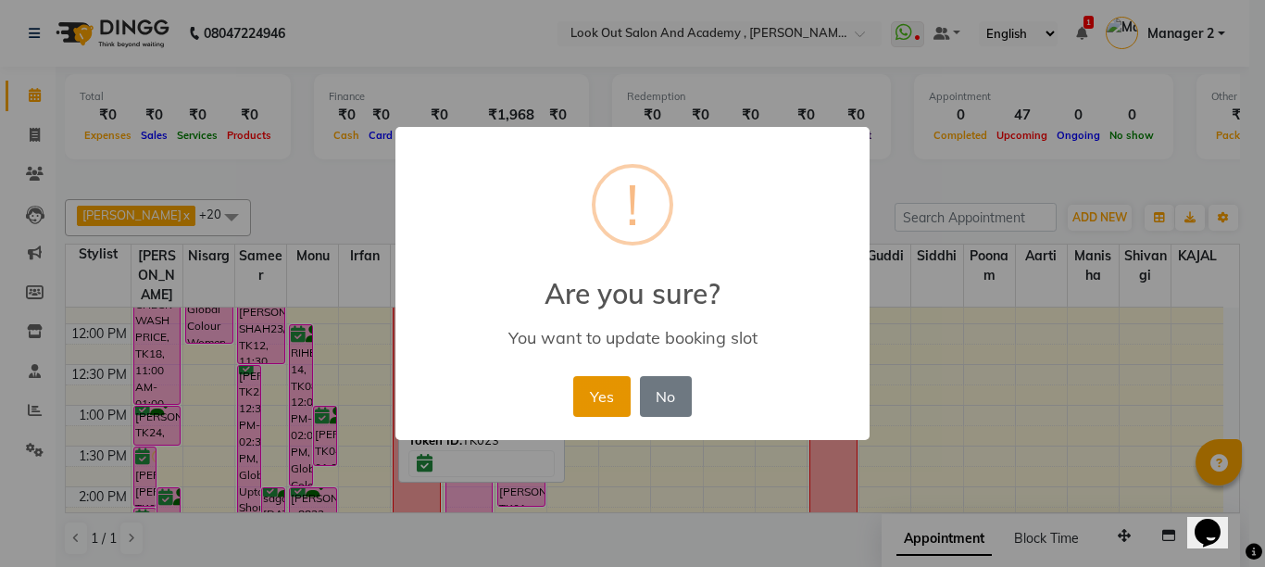
click at [595, 394] on button "Yes" at bounding box center [601, 396] width 56 height 41
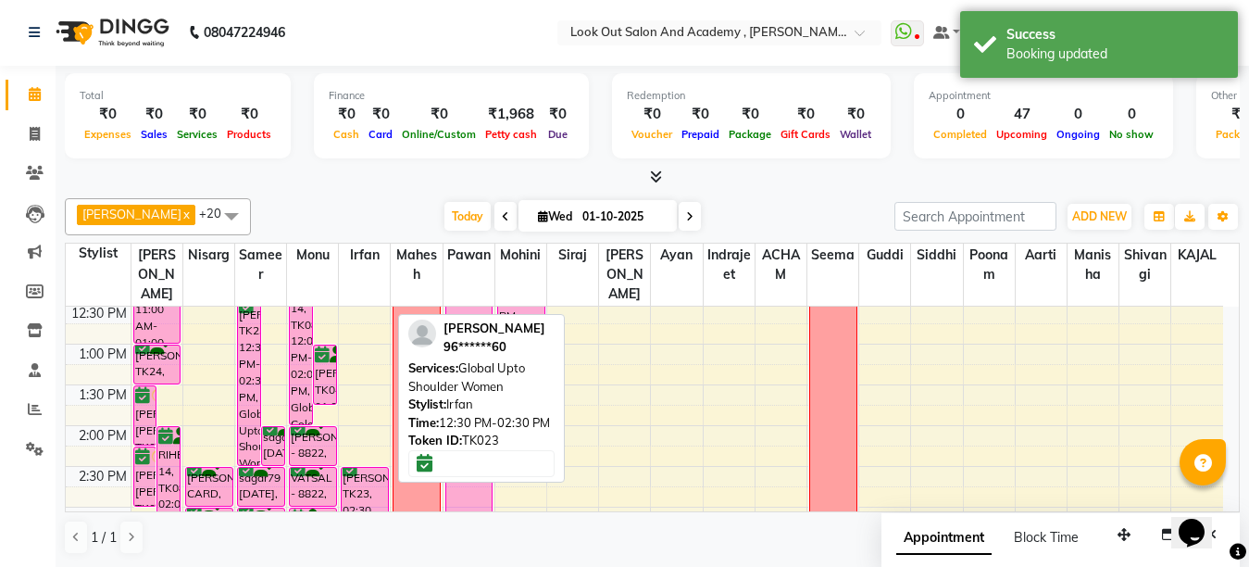
scroll to position [402, 0]
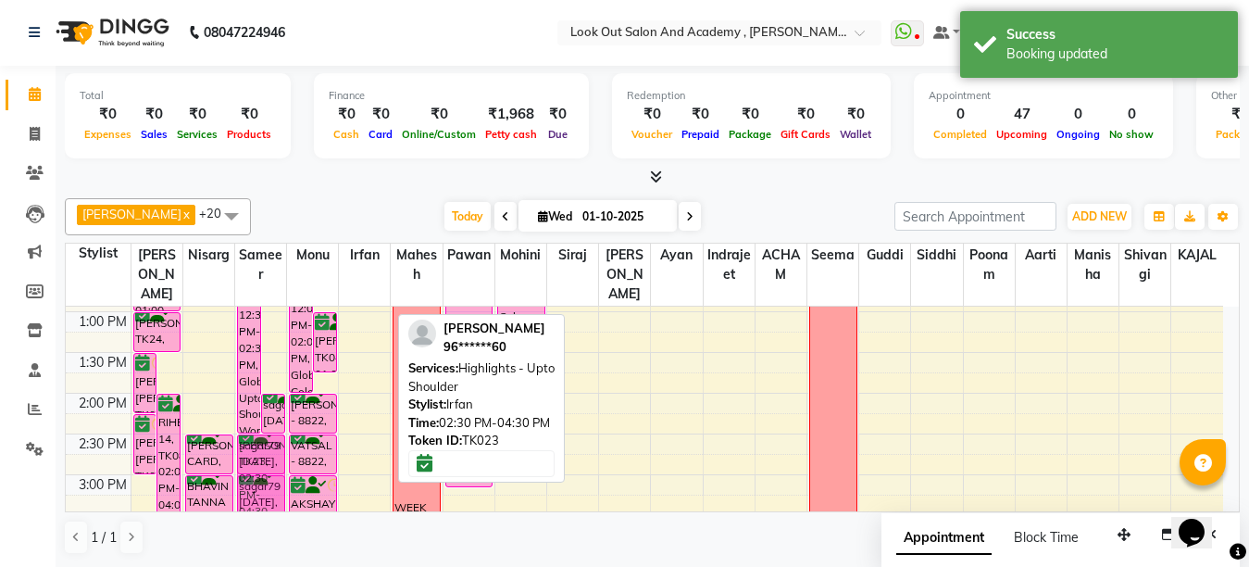
drag, startPoint x: 369, startPoint y: 483, endPoint x: 269, endPoint y: 480, distance: 100.1
click at [269, 480] on tr "SEJAL CHIRAG, TK01, 01:30 PM-02:15 PM, Hair Cut (Female) - Haircut With Master …" at bounding box center [644, 515] width 1157 height 1221
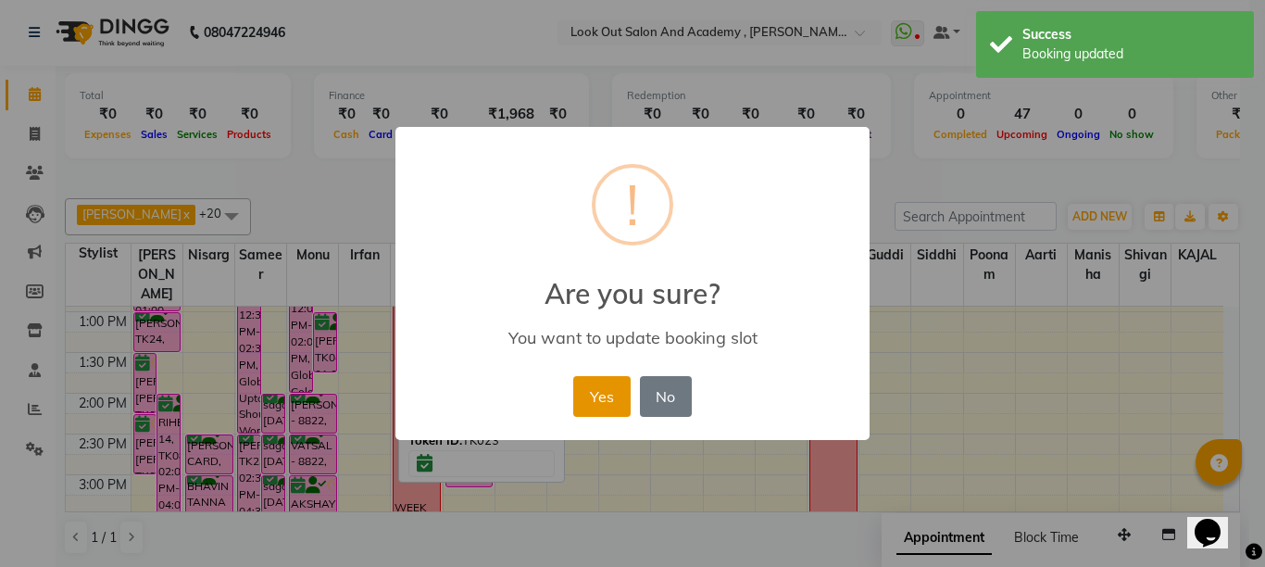
click at [600, 400] on button "Yes" at bounding box center [601, 396] width 56 height 41
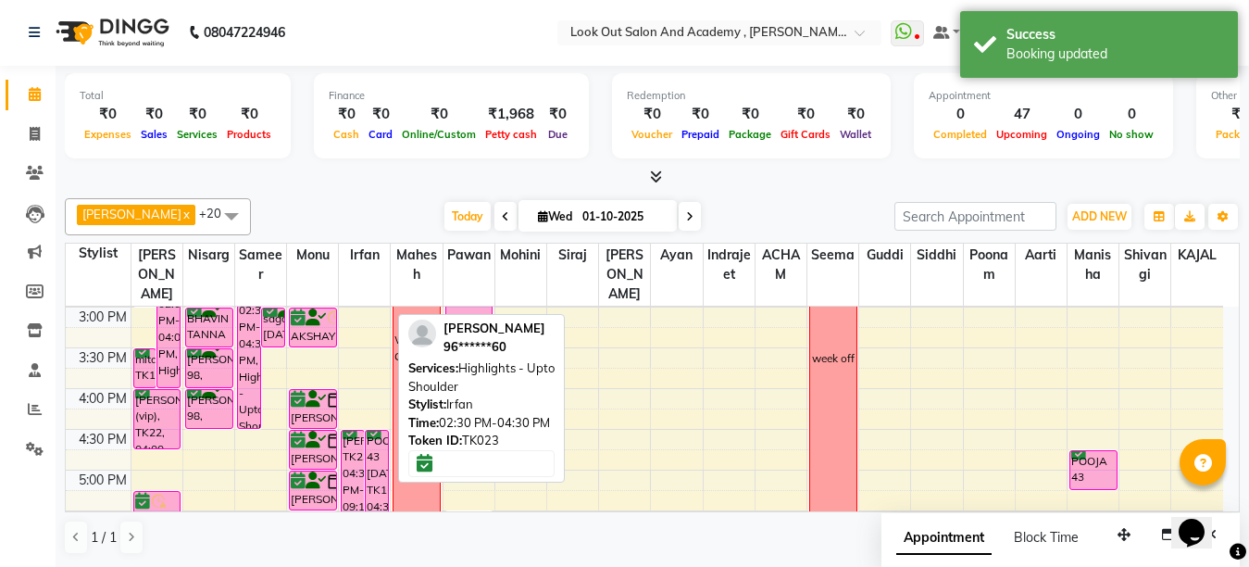
scroll to position [587, 0]
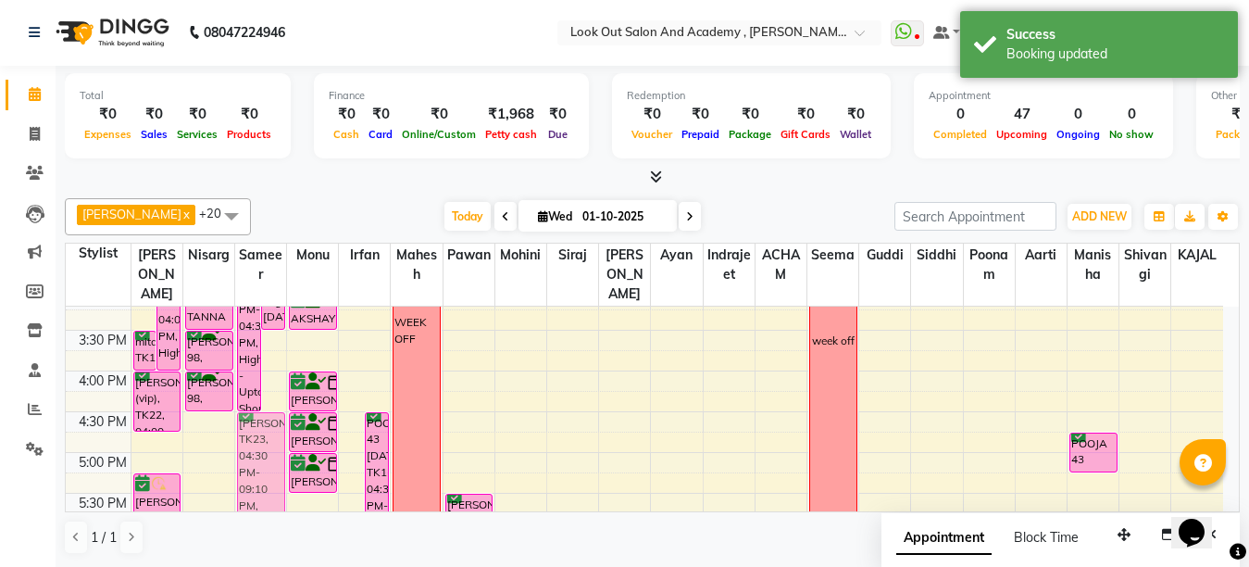
drag, startPoint x: 348, startPoint y: 449, endPoint x: 279, endPoint y: 439, distance: 70.2
click at [246, 440] on tr "SEJAL CHIRAG, TK01, 01:30 PM-02:15 PM, Hair Cut (Female) - Haircut With Master …" at bounding box center [644, 329] width 1157 height 1221
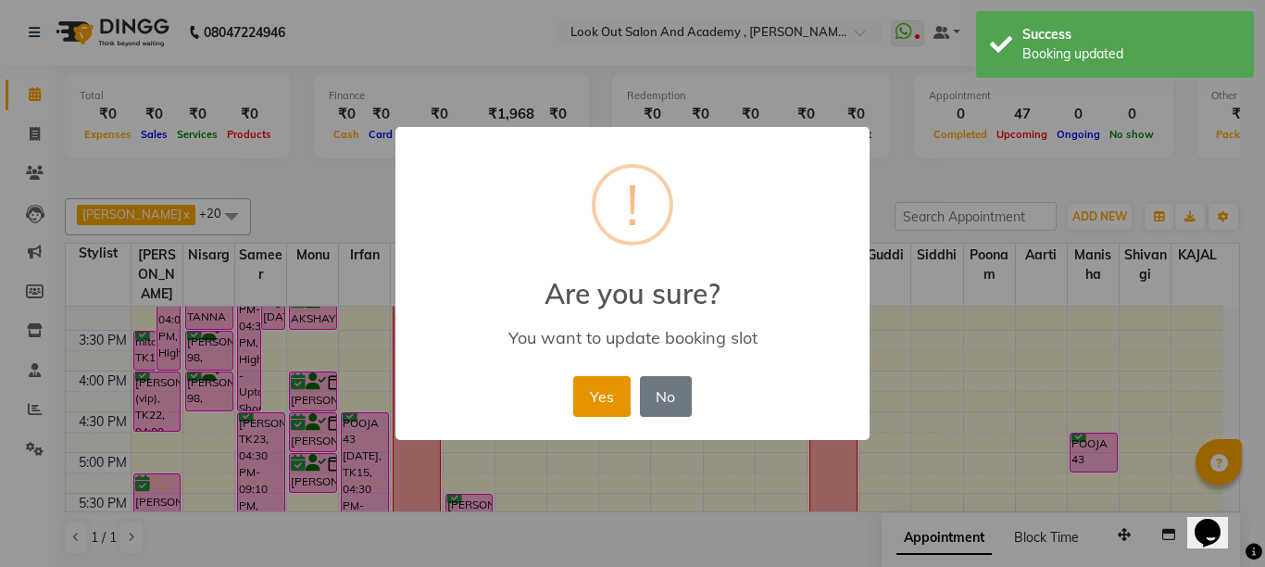
click at [615, 397] on button "Yes" at bounding box center [601, 396] width 56 height 41
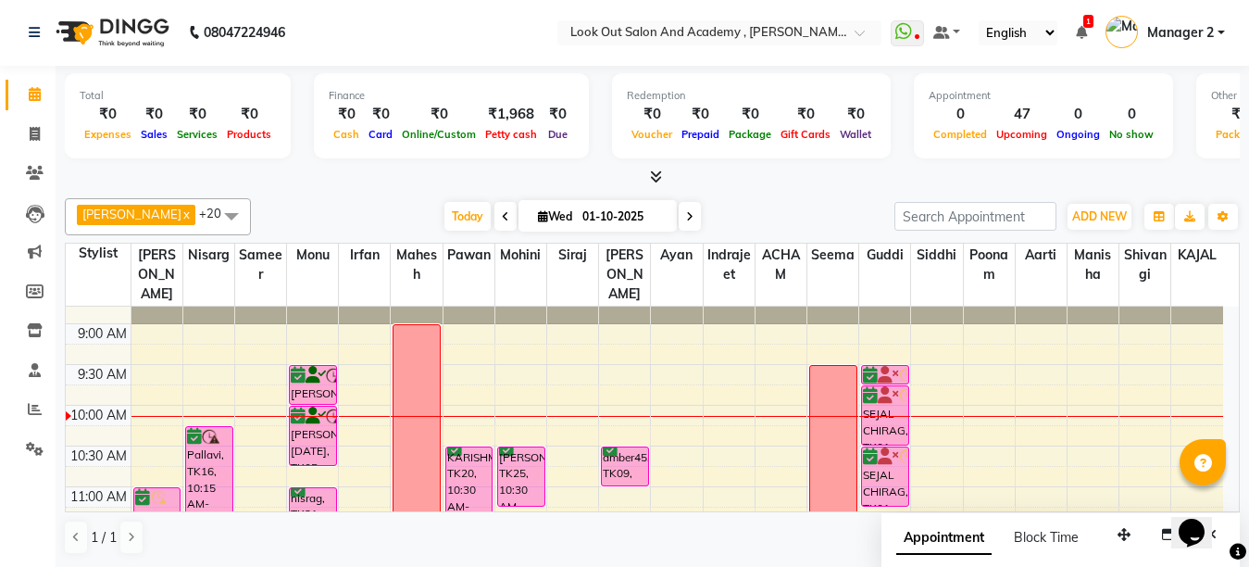
scroll to position [31, 0]
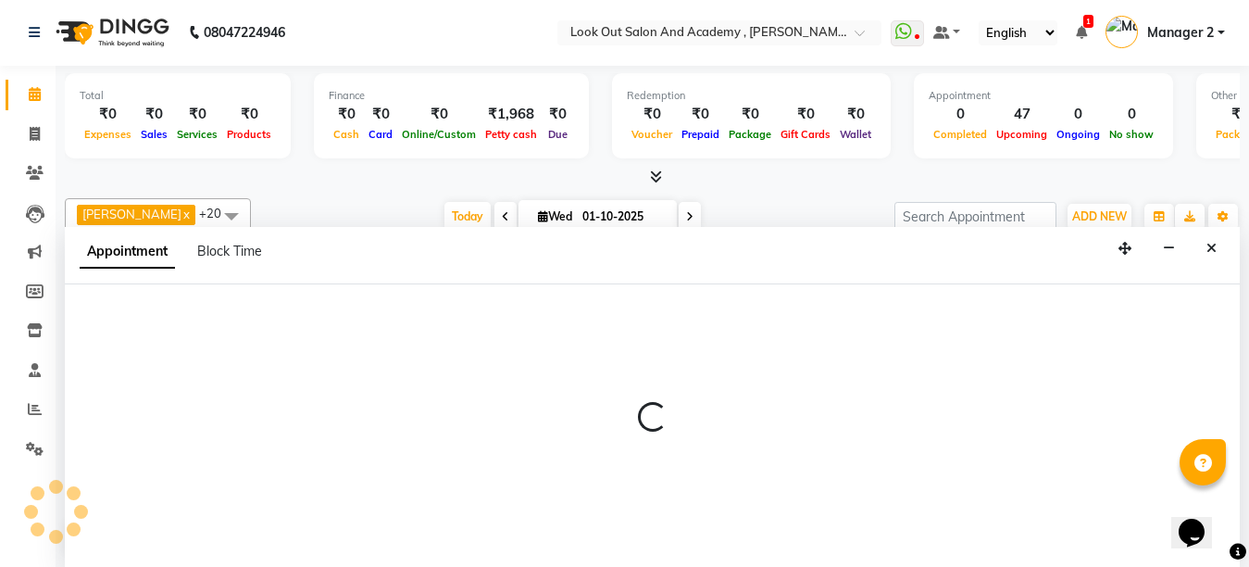
select select "28280"
select select "tentative"
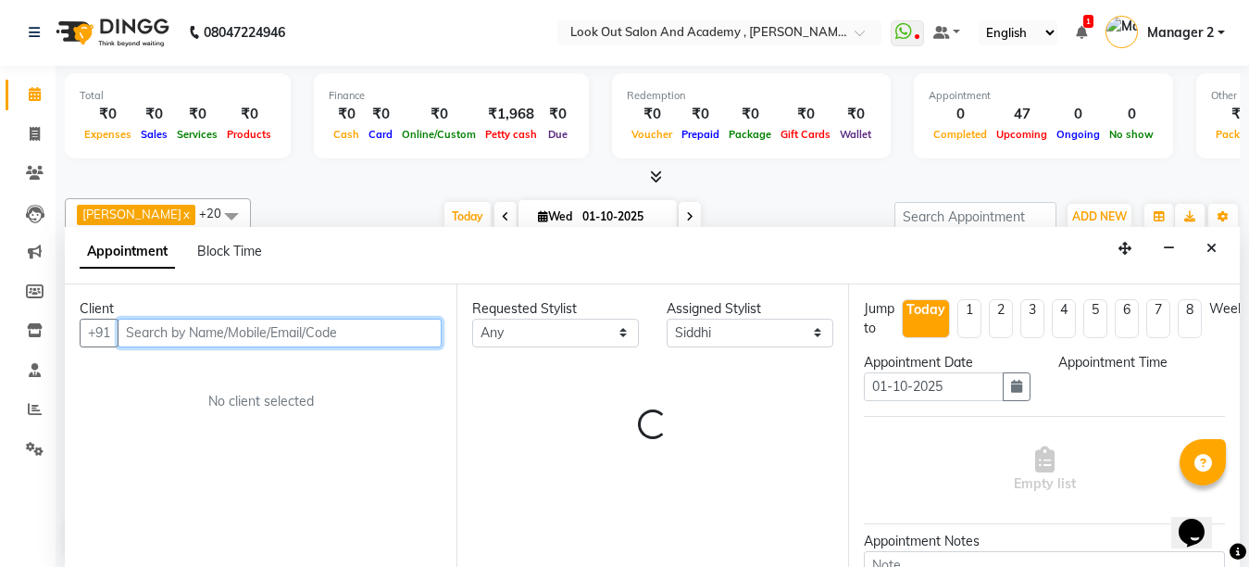
select select "570"
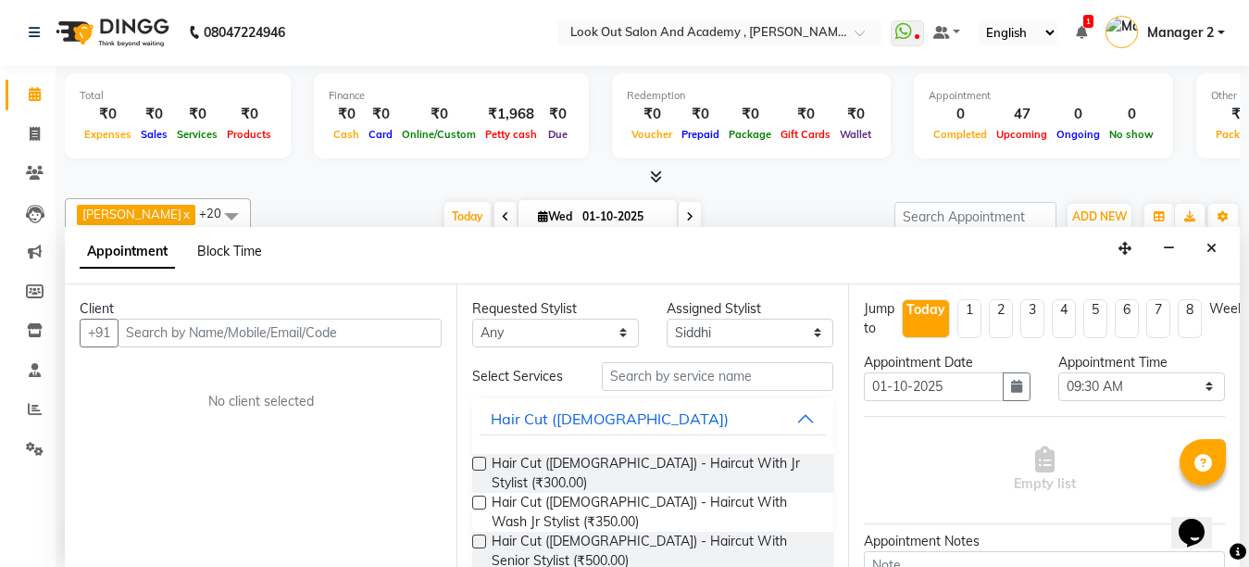
click at [234, 247] on span "Block Time" at bounding box center [229, 251] width 65 height 17
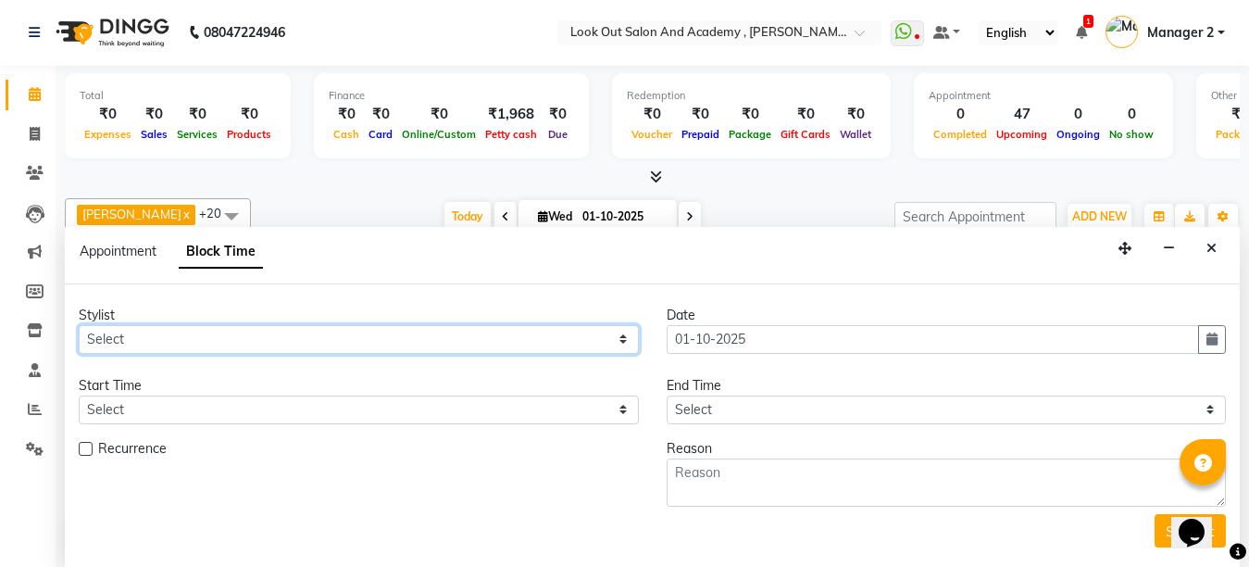
drag, startPoint x: 410, startPoint y: 337, endPoint x: 406, endPoint y: 346, distance: 10.0
click at [410, 338] on select "Select Aarti ACHAM Afzal Ayan Dhaval Solanki Guddi Indrajeet Irfan KAJAL Mahesh…" at bounding box center [359, 339] width 560 height 29
select select "28280"
click at [79, 325] on select "Select Aarti ACHAM Afzal Ayan Dhaval Solanki Guddi Indrajeet Irfan KAJAL Mahesh…" at bounding box center [359, 339] width 560 height 29
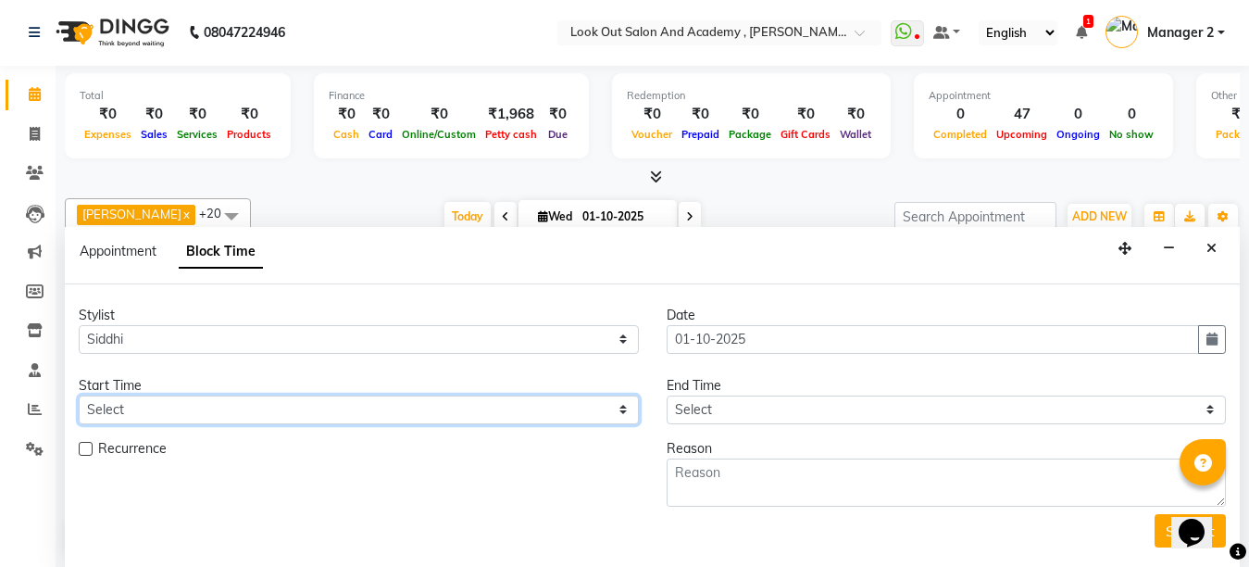
click at [452, 414] on select "Select" at bounding box center [359, 409] width 560 height 29
click at [1215, 244] on icon "Close" at bounding box center [1212, 248] width 10 height 13
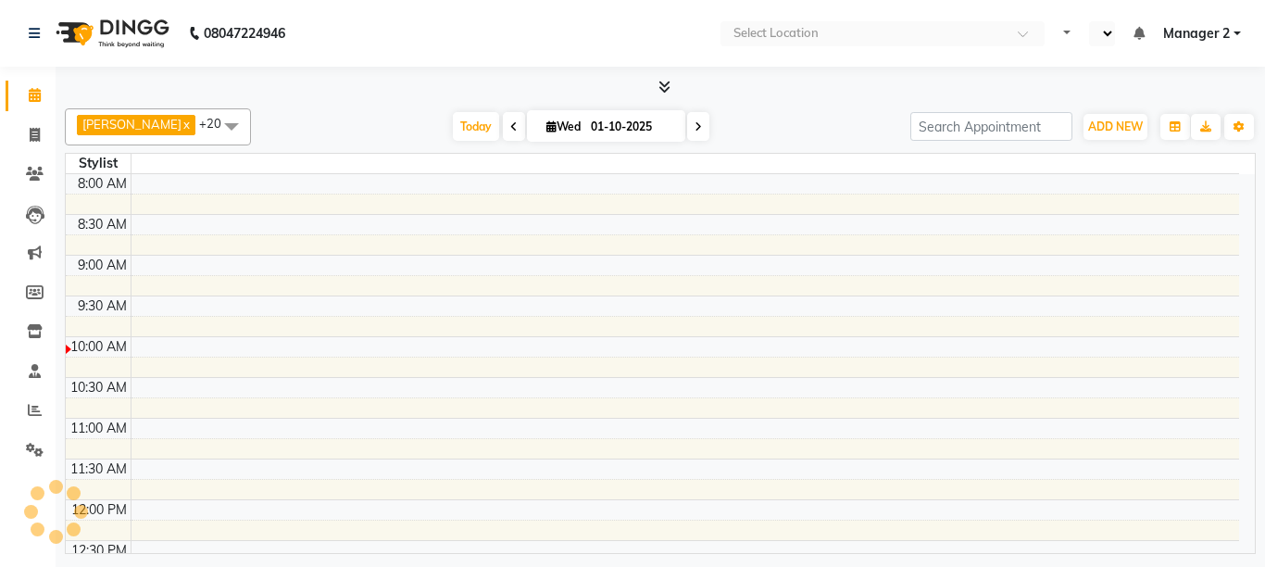
select select "en"
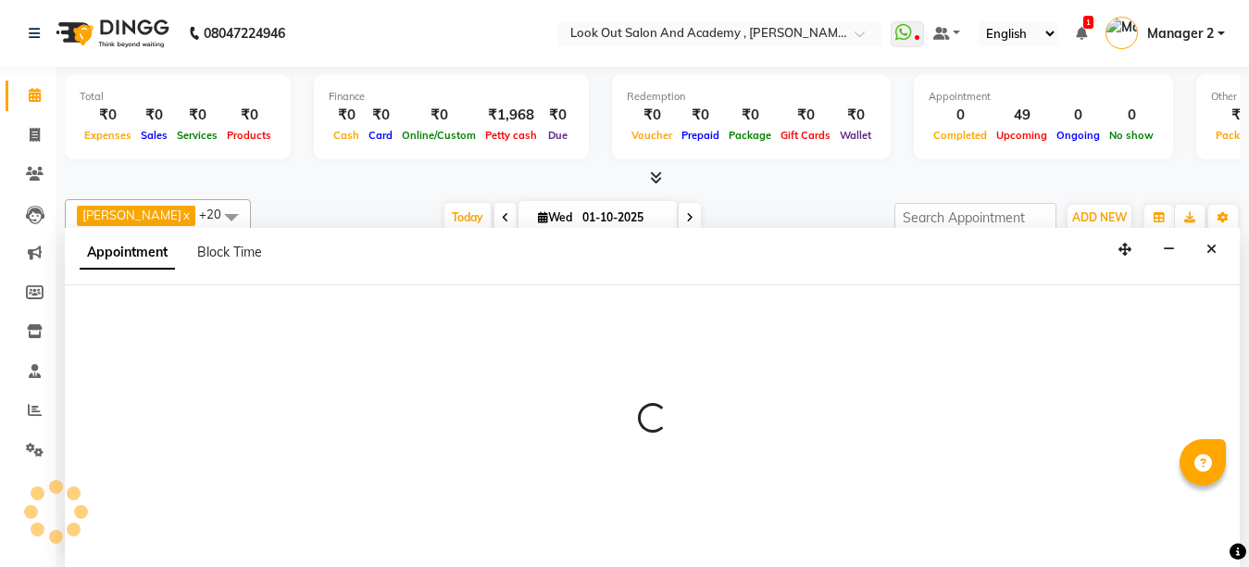
select select "28280"
select select "tentative"
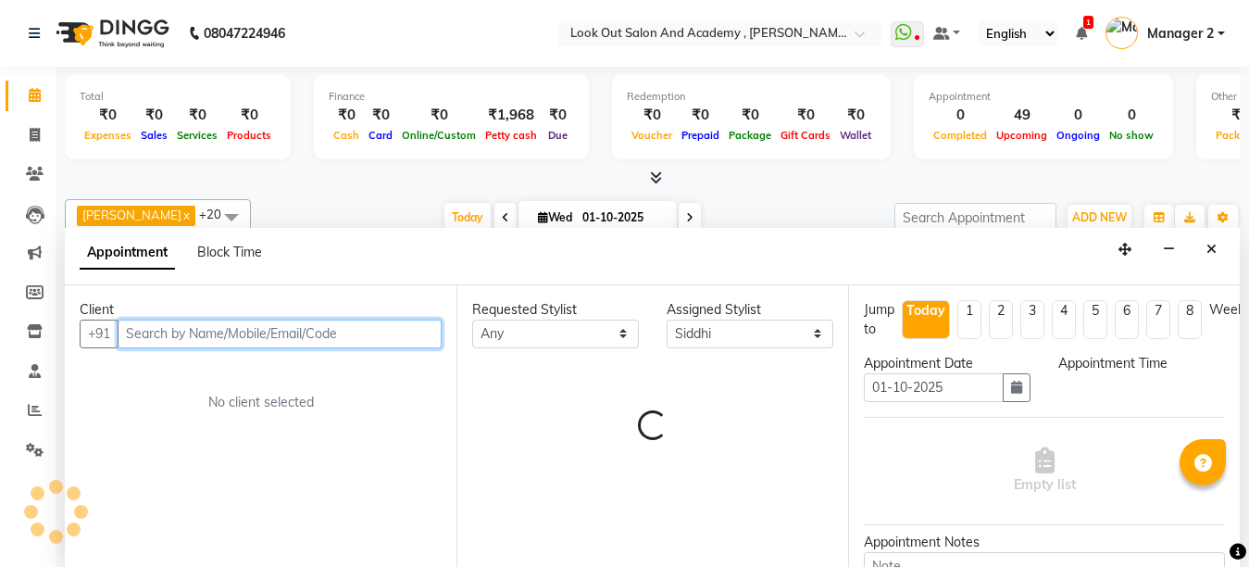
select select "570"
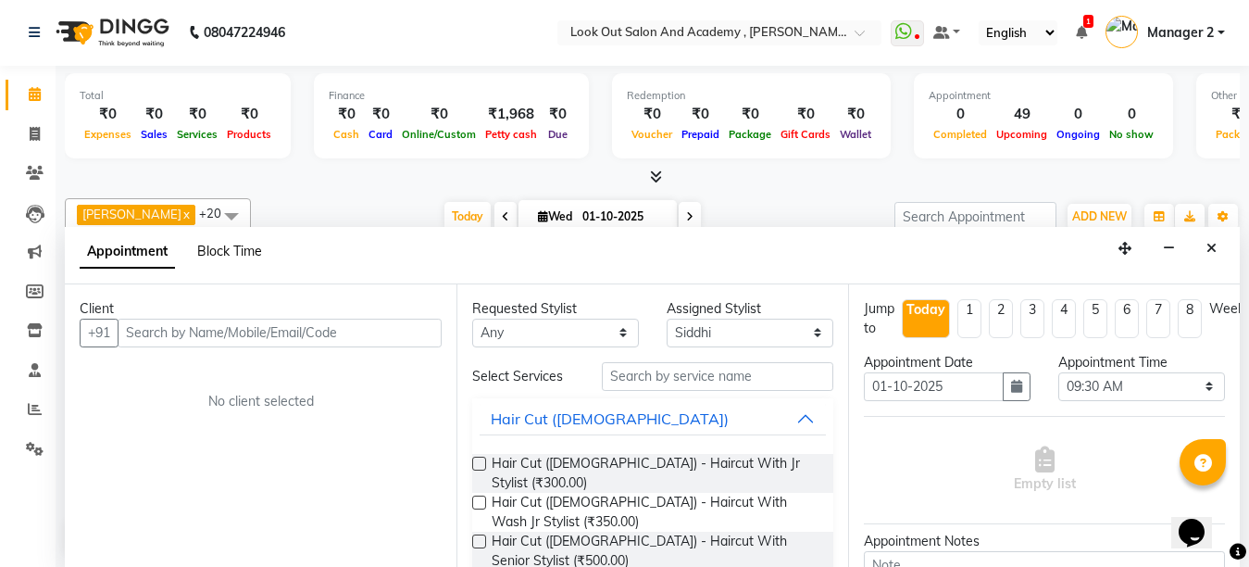
click at [231, 249] on span "Block Time" at bounding box center [229, 251] width 65 height 17
select select "28280"
select select "570"
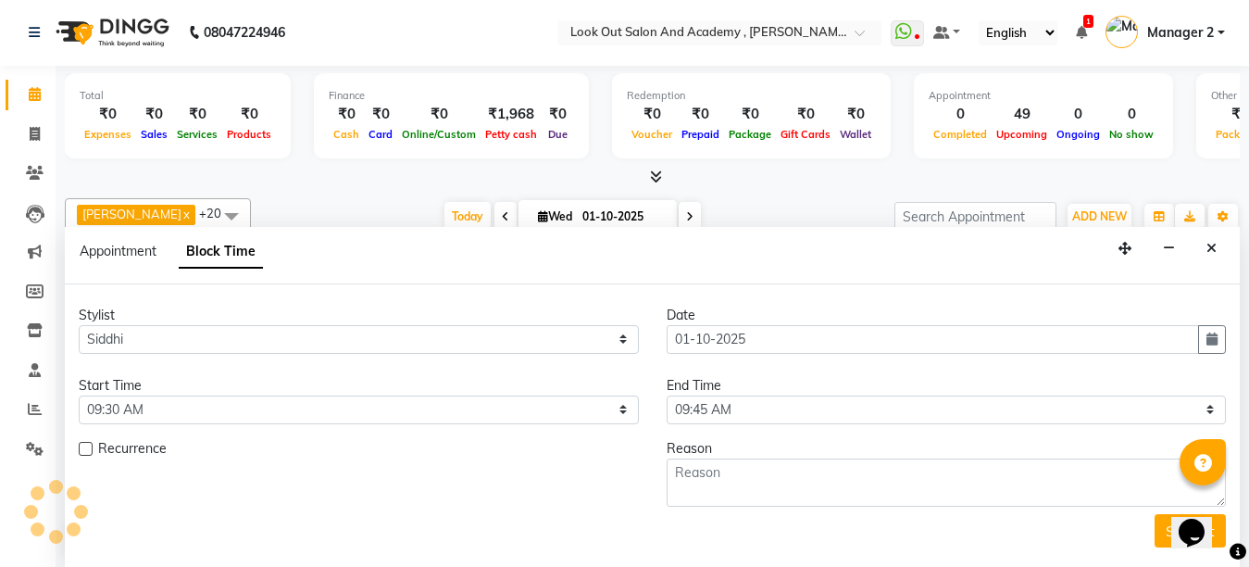
scroll to position [164, 0]
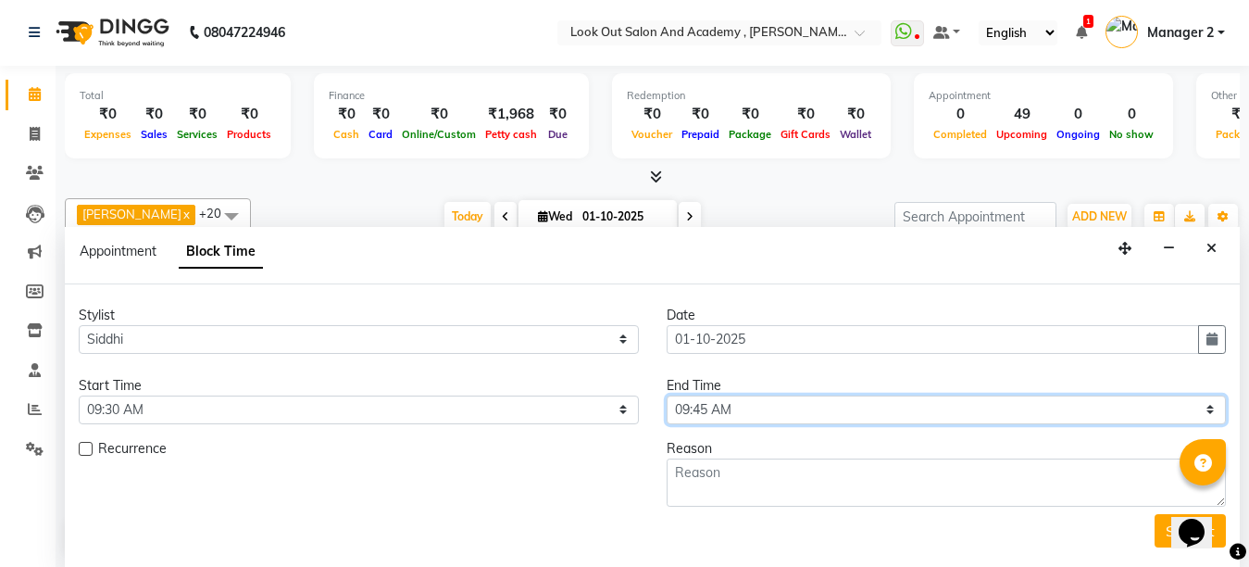
click at [744, 405] on select "Select 09:00 AM 09:15 AM 09:30 AM 09:45 AM 10:00 AM 10:15 AM 10:30 AM 10:45 AM …" at bounding box center [947, 409] width 560 height 29
click at [748, 409] on select "Select 09:00 AM 09:15 AM 09:30 AM 09:45 AM 10:00 AM 10:15 AM 10:30 AM 10:45 AM …" at bounding box center [947, 409] width 560 height 29
select select "1320"
click at [667, 395] on select "Select 09:00 AM 09:15 AM 09:30 AM 09:45 AM 10:00 AM 10:15 AM 10:30 AM 10:45 AM …" at bounding box center [947, 409] width 560 height 29
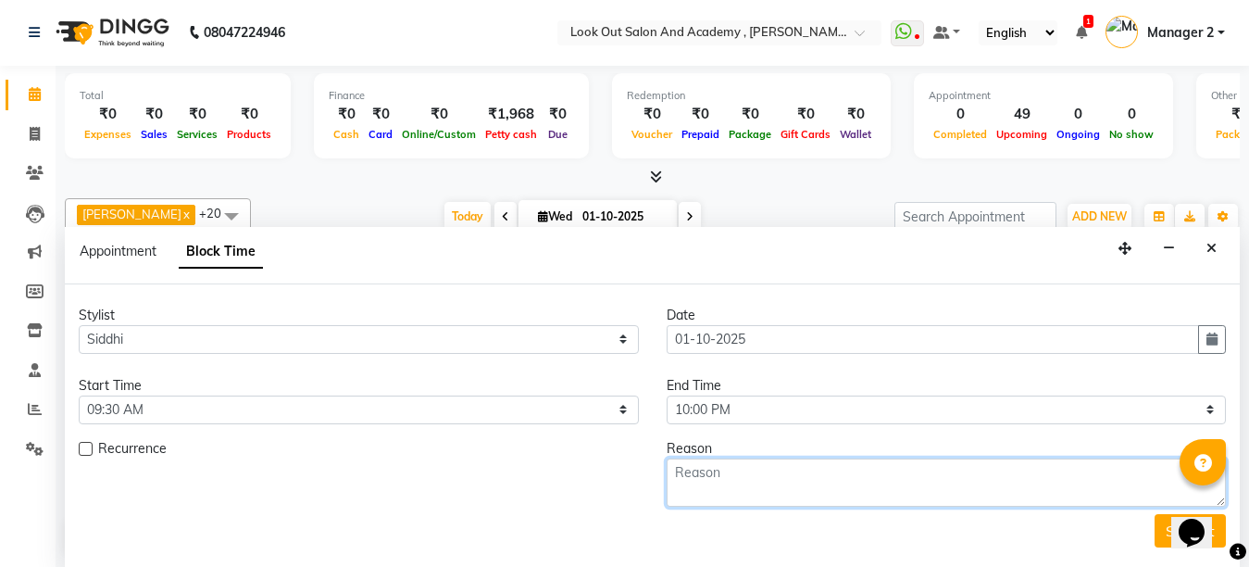
click at [713, 485] on textarea at bounding box center [947, 482] width 560 height 48
type textarea "week off"
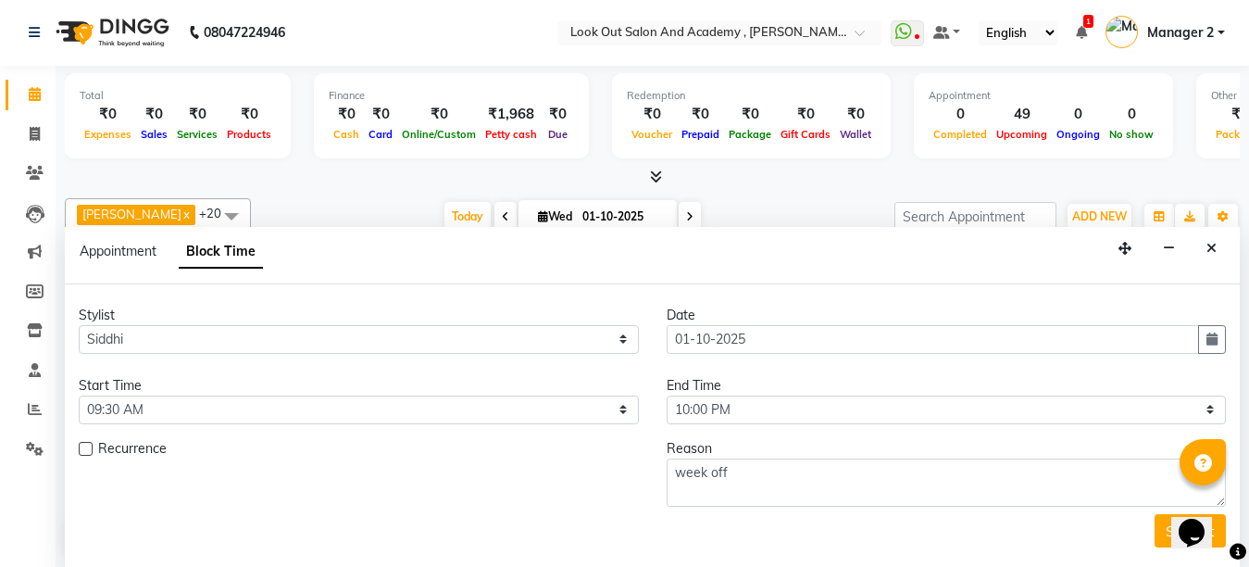
click at [1179, 500] on div "Opens Chat This icon Opens the chat window." at bounding box center [1201, 500] width 44 height 0
click at [1164, 532] on button "Submit" at bounding box center [1190, 530] width 71 height 33
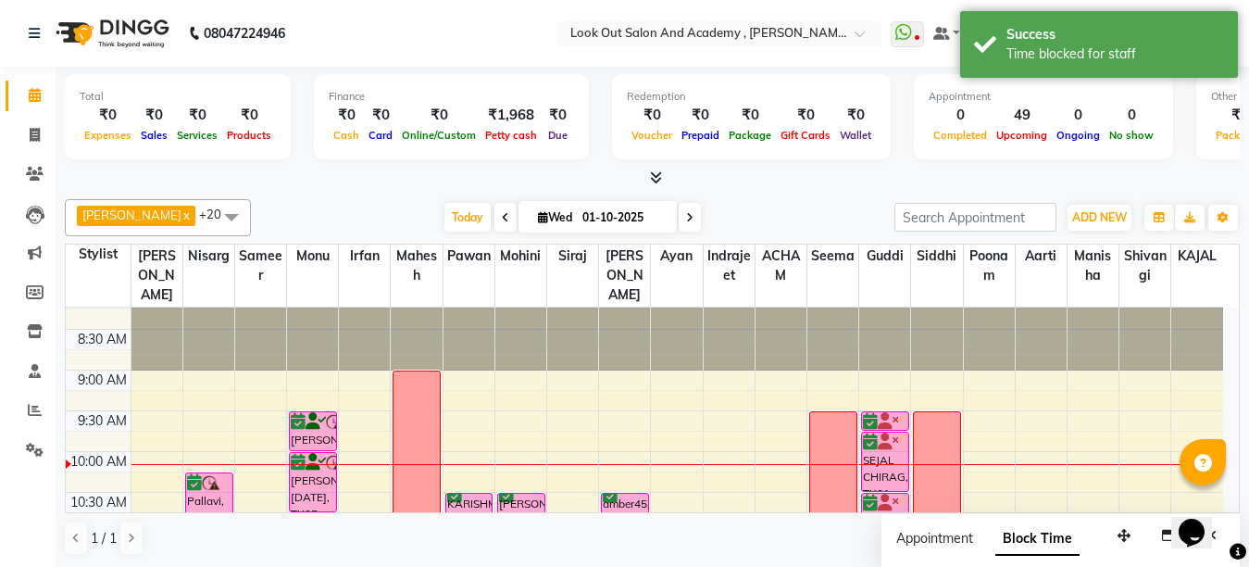
scroll to position [0, 0]
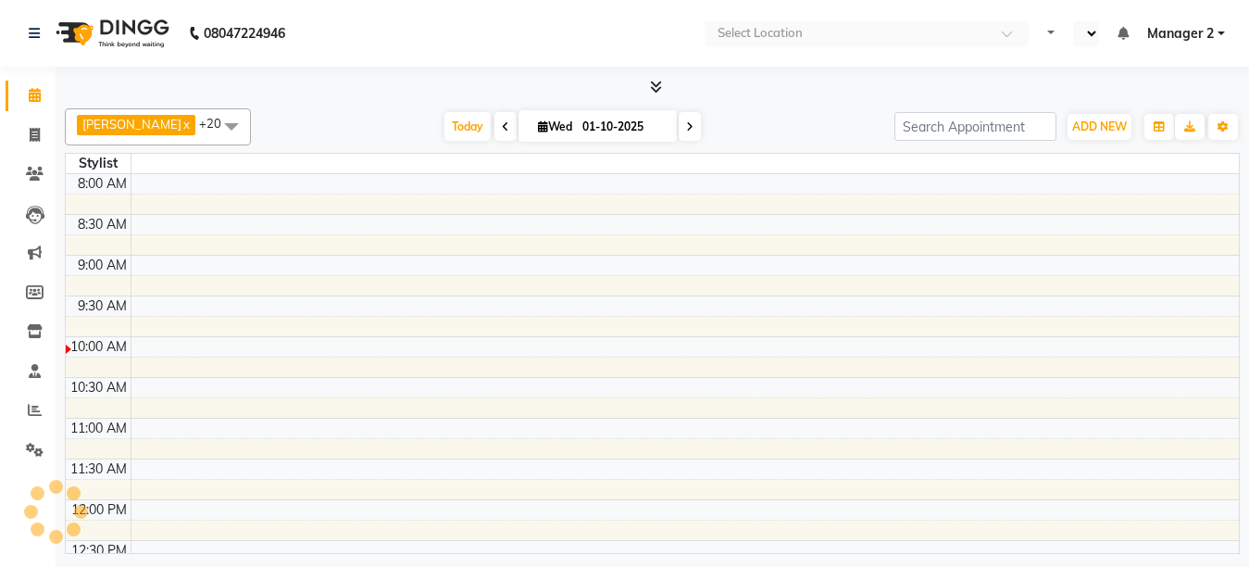
select select "en"
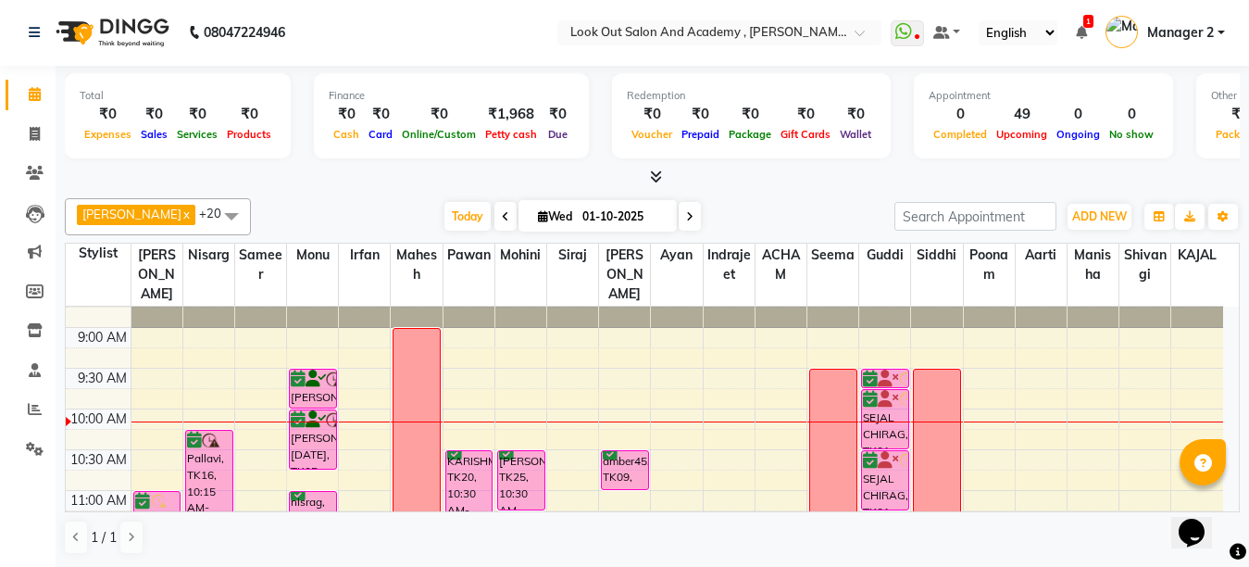
scroll to position [93, 0]
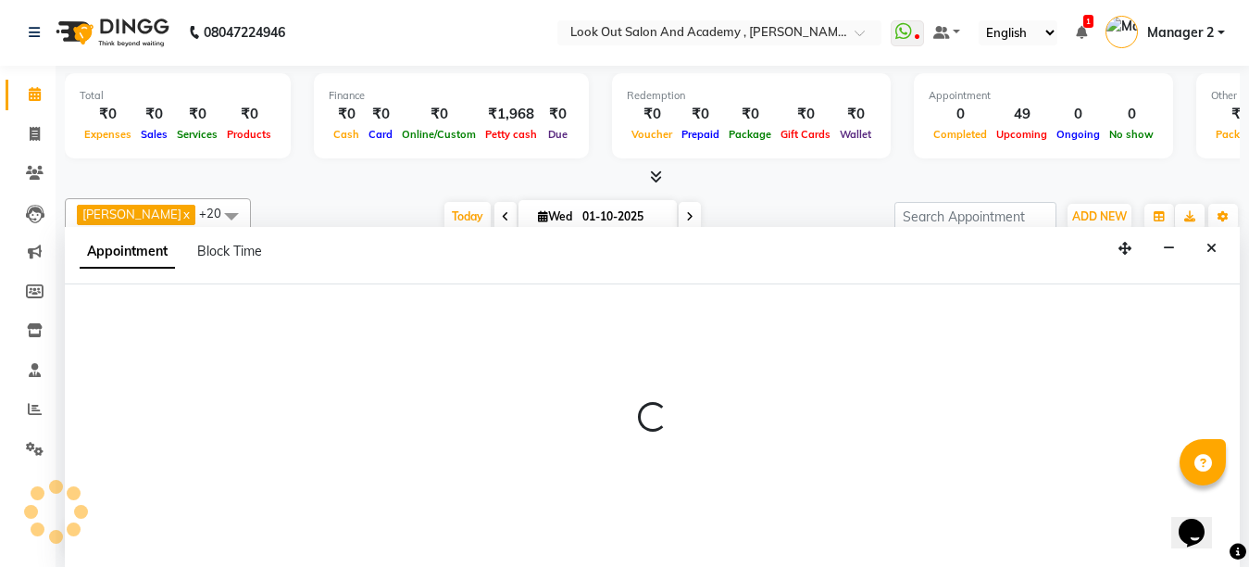
select select "28278"
select select "570"
select select "tentative"
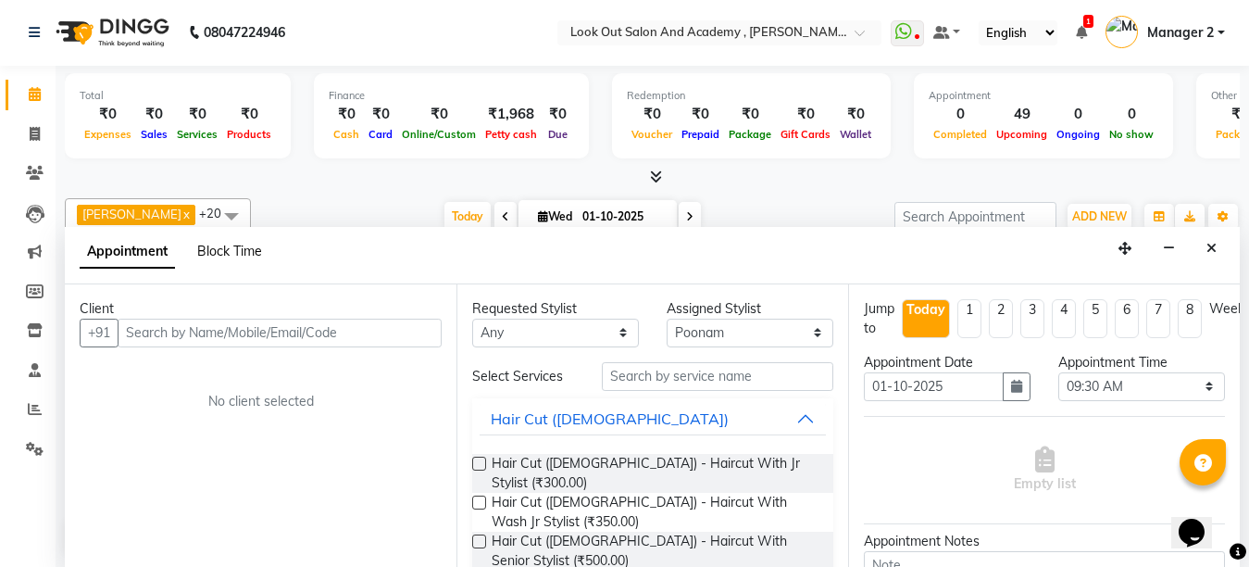
click at [209, 244] on span "Block Time" at bounding box center [229, 251] width 65 height 17
select select "28278"
select select "570"
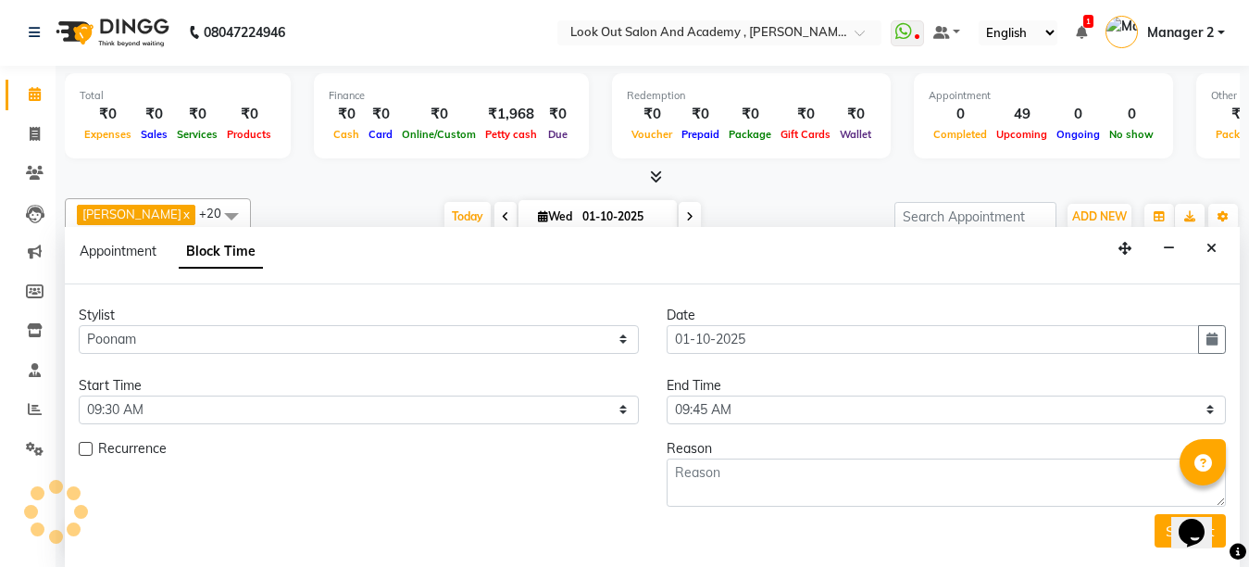
scroll to position [164, 0]
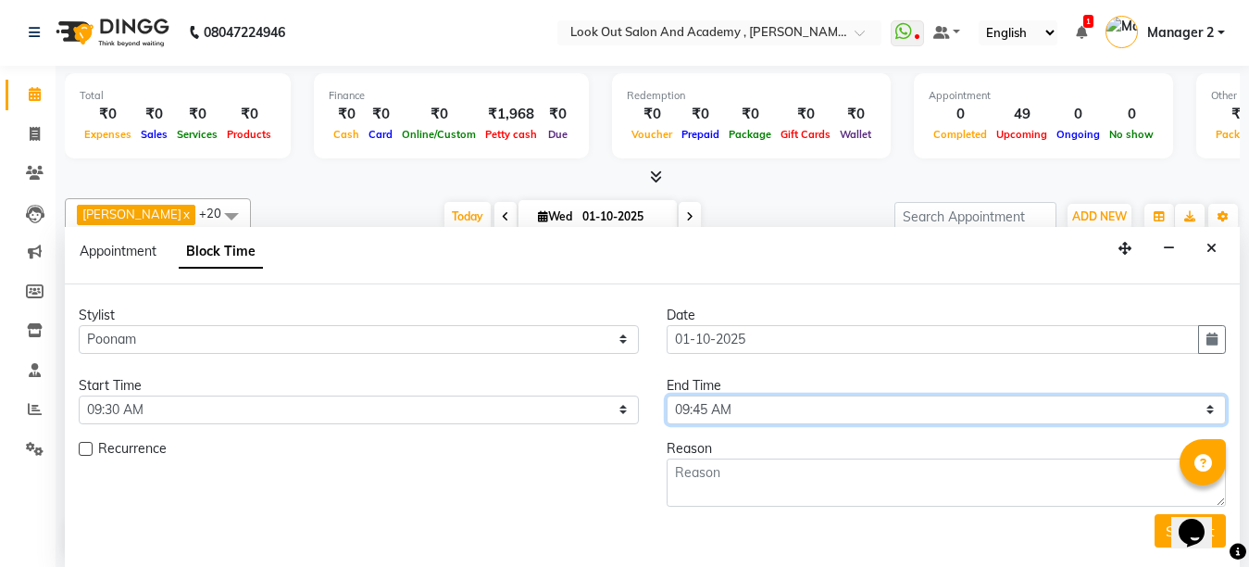
click at [717, 410] on select "Select 09:00 AM 09:15 AM 09:30 AM 09:45 AM 10:00 AM 10:15 AM 10:30 AM 10:45 AM …" at bounding box center [947, 409] width 560 height 29
select select "1305"
click at [667, 395] on select "Select 09:00 AM 09:15 AM 09:30 AM 09:45 AM 10:00 AM 10:15 AM 10:30 AM 10:45 AM …" at bounding box center [947, 409] width 560 height 29
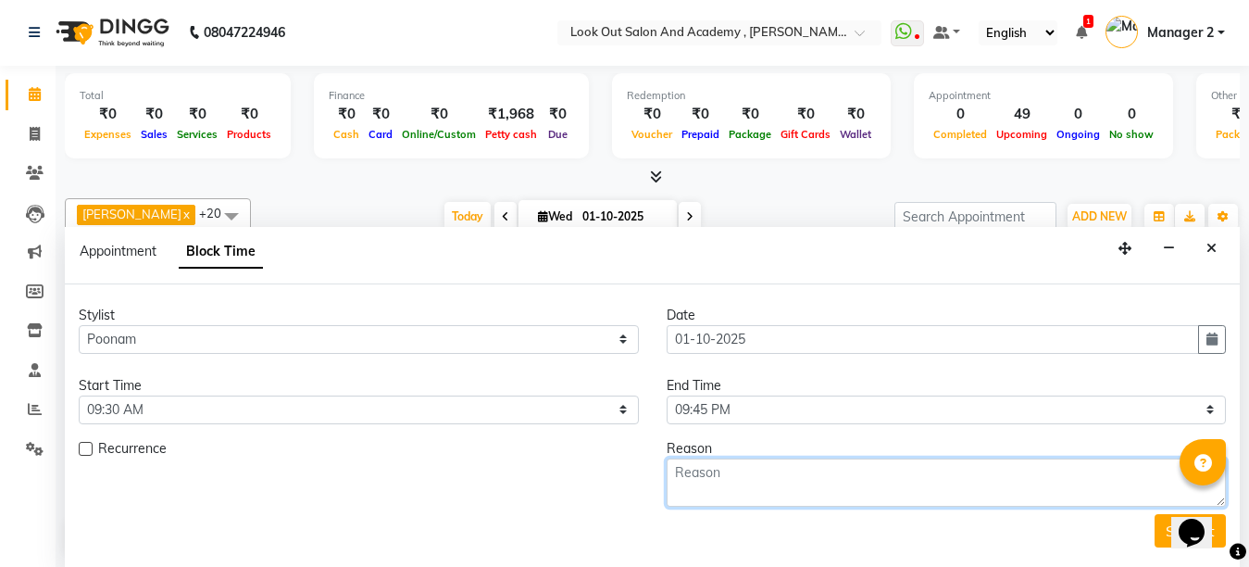
click at [727, 480] on textarea at bounding box center [947, 482] width 560 height 48
type textarea "week off"
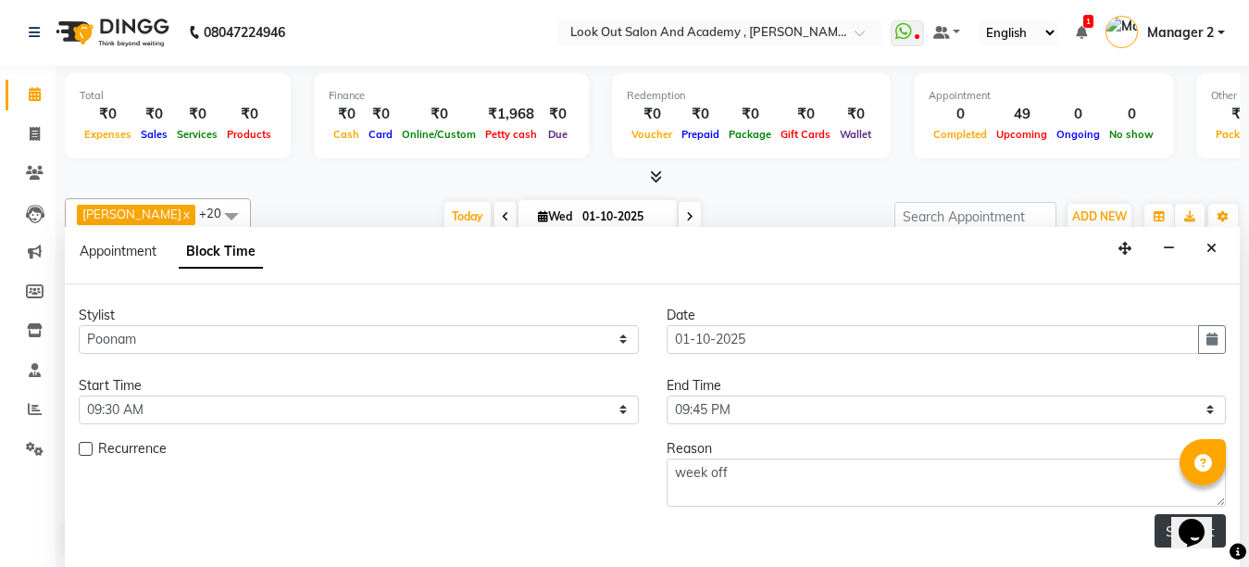
click at [1161, 531] on button "Submit" at bounding box center [1190, 530] width 71 height 33
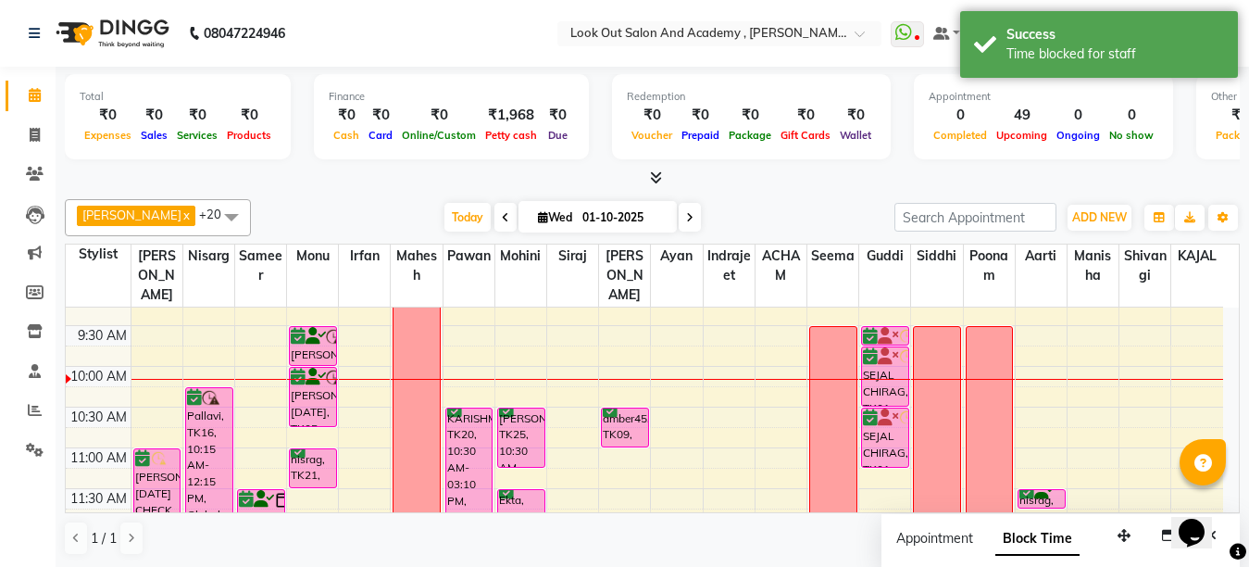
scroll to position [71, 0]
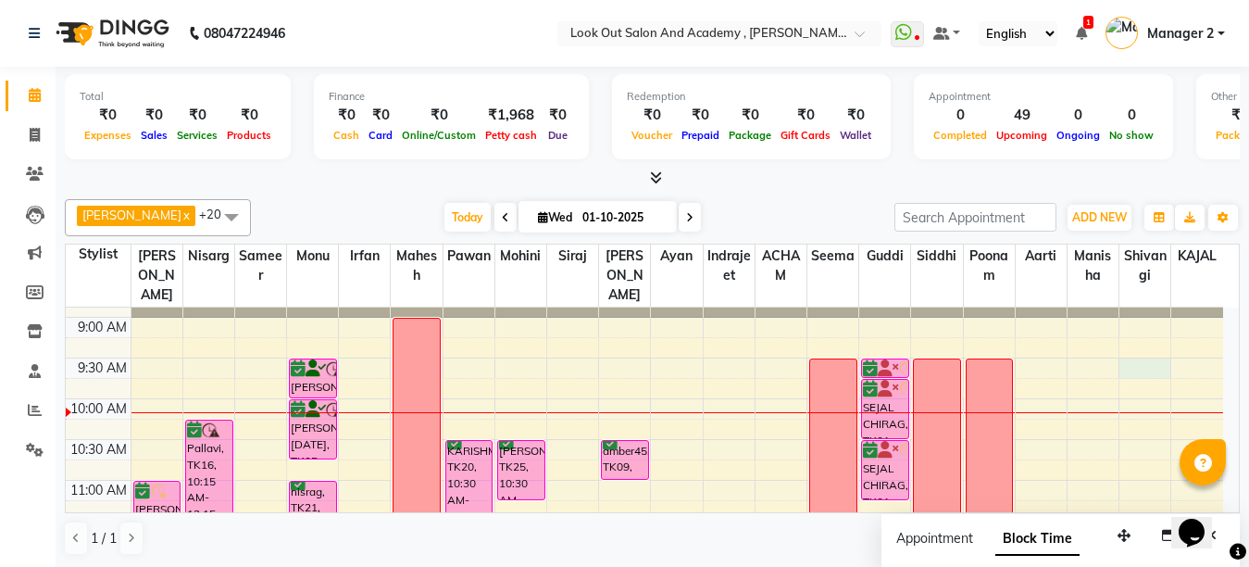
select select "90117"
select select "tentative"
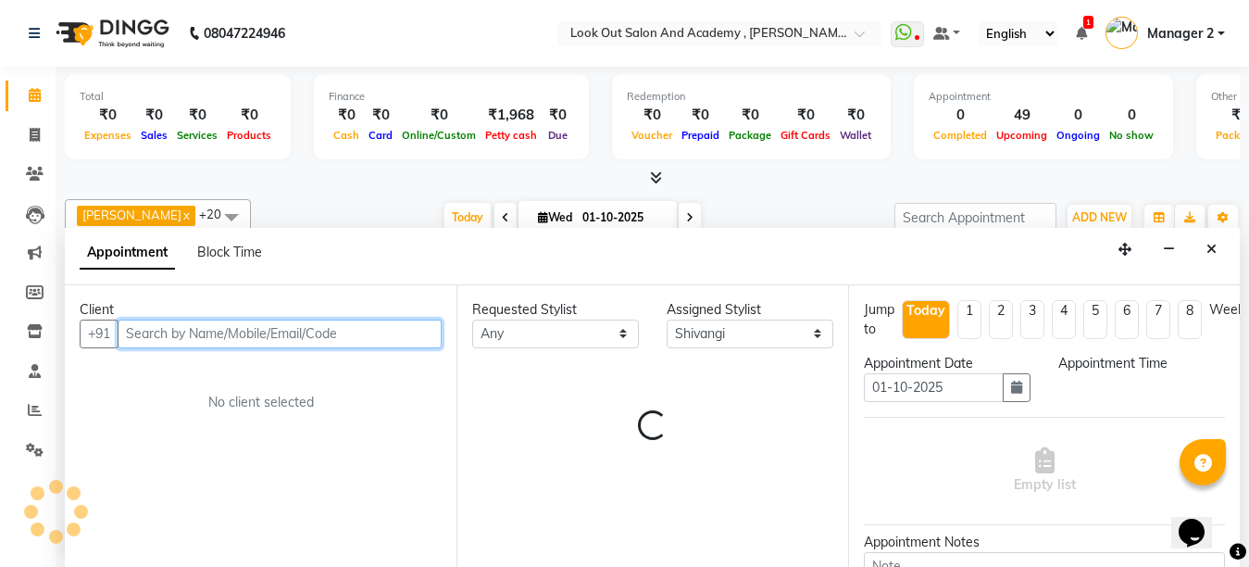
select select "570"
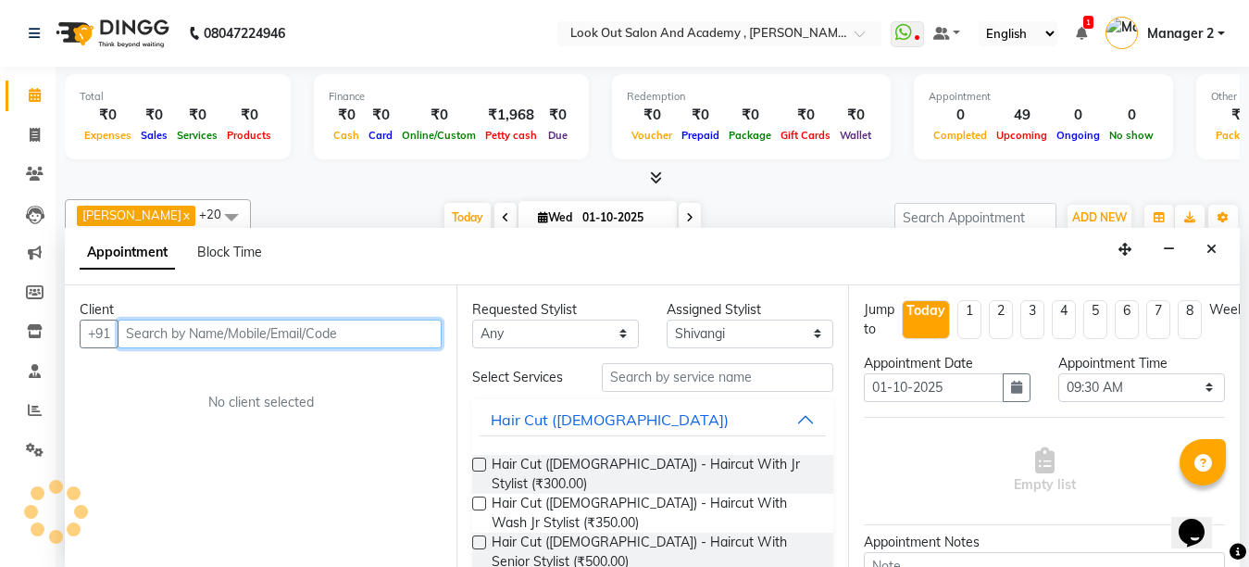
scroll to position [1, 0]
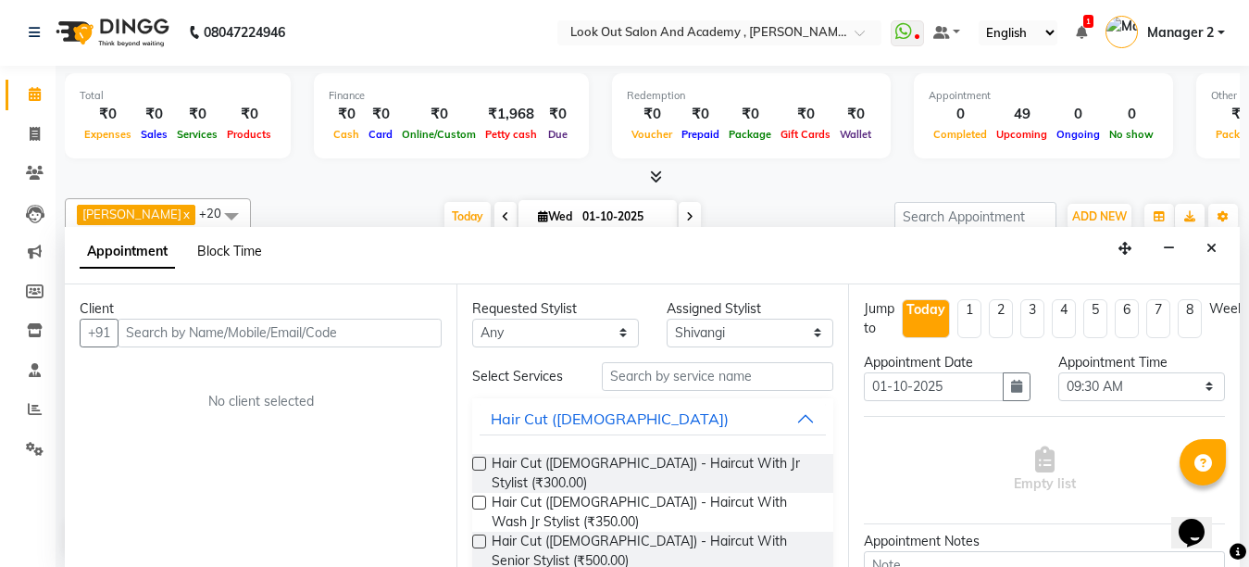
click at [214, 245] on span "Block Time" at bounding box center [229, 251] width 65 height 17
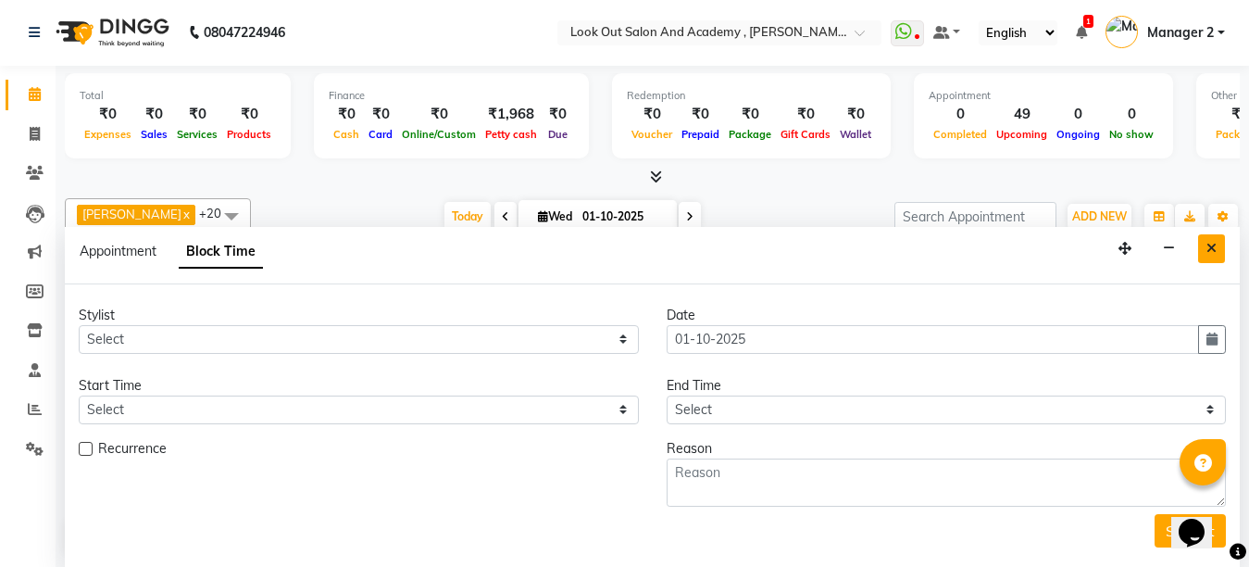
click at [1205, 253] on button "Close" at bounding box center [1211, 248] width 27 height 29
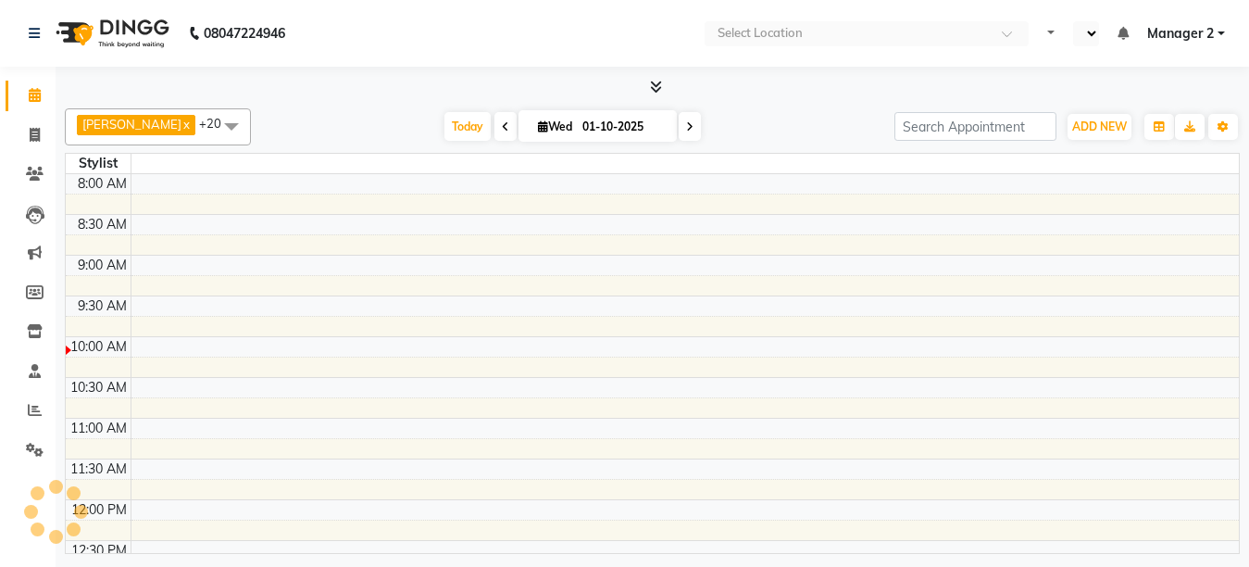
select select "en"
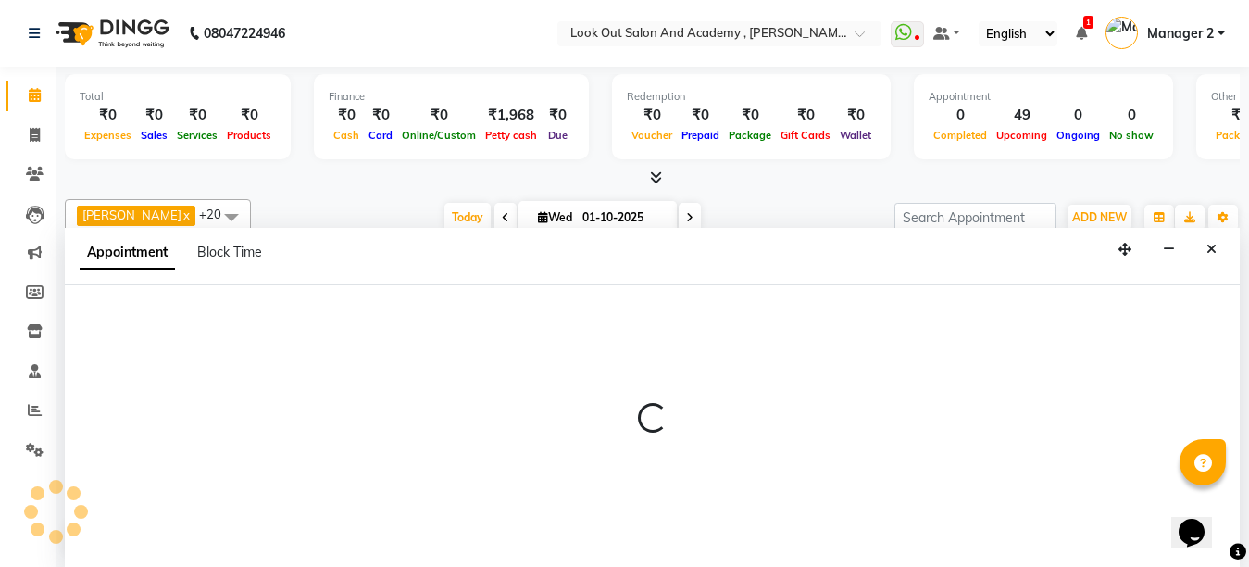
select select "90117"
select select "tentative"
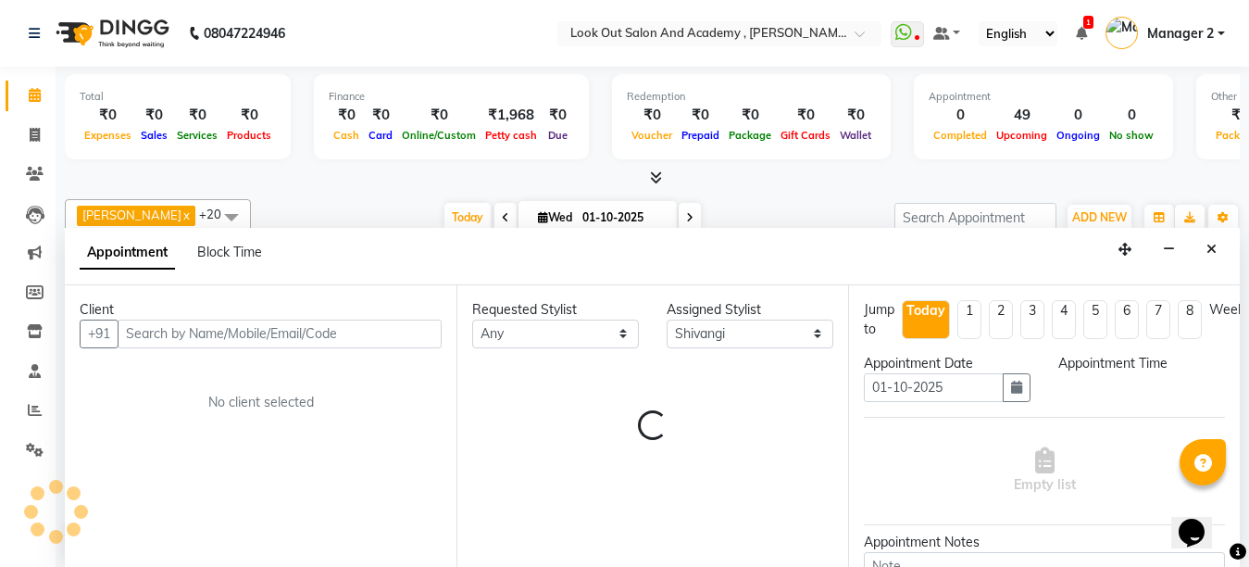
scroll to position [1, 0]
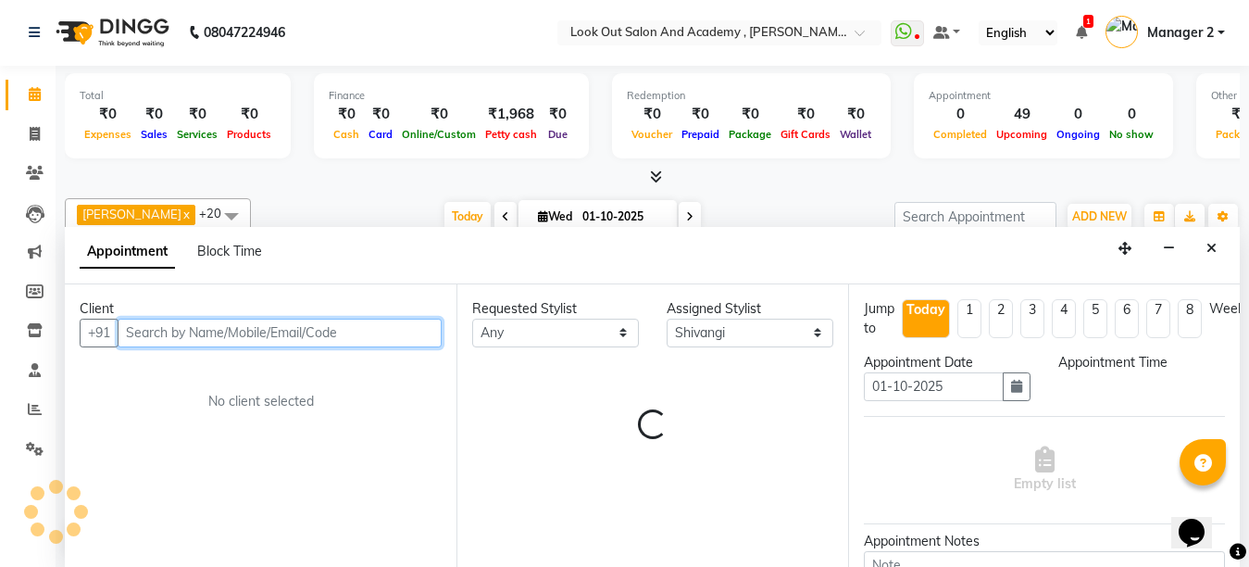
select select "570"
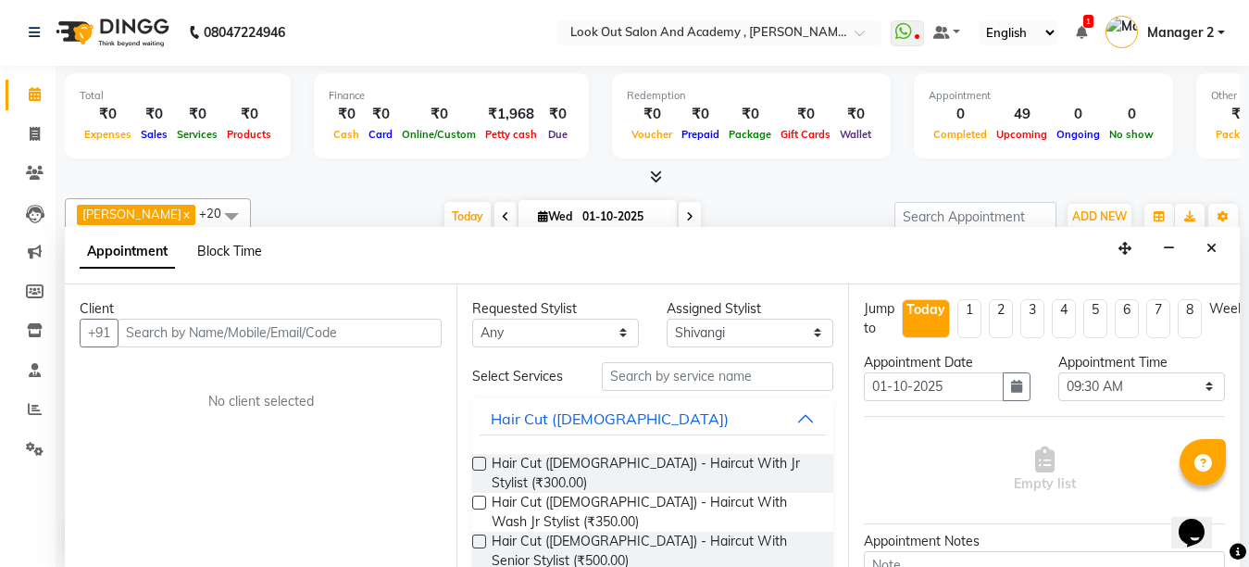
click at [229, 253] on span "Block Time" at bounding box center [229, 251] width 65 height 17
select select "90117"
select select "570"
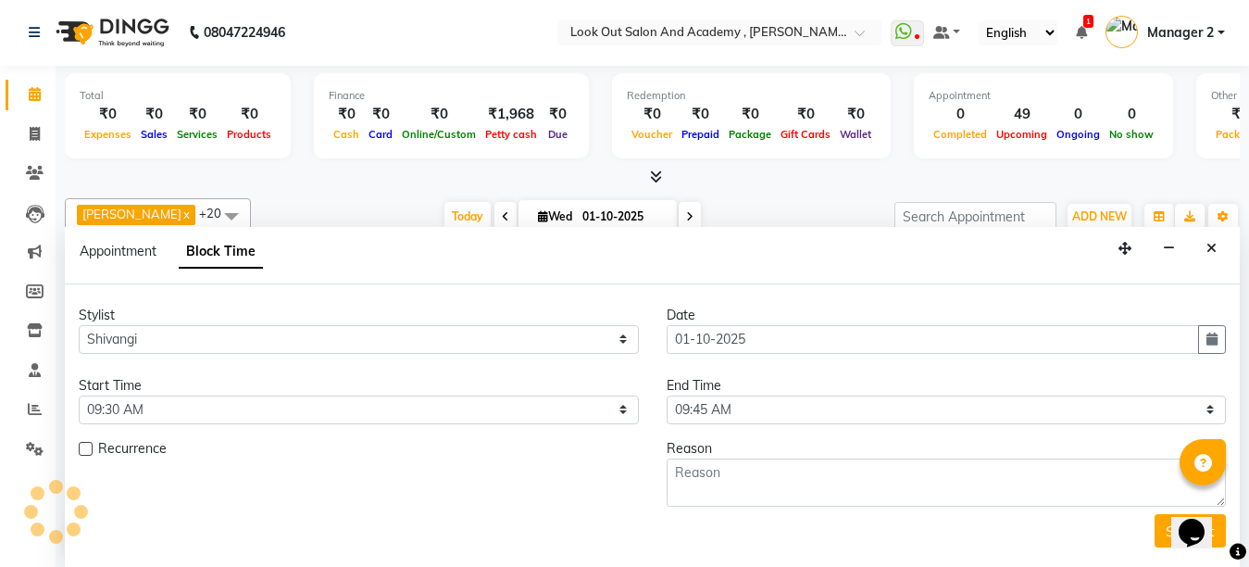
scroll to position [164, 0]
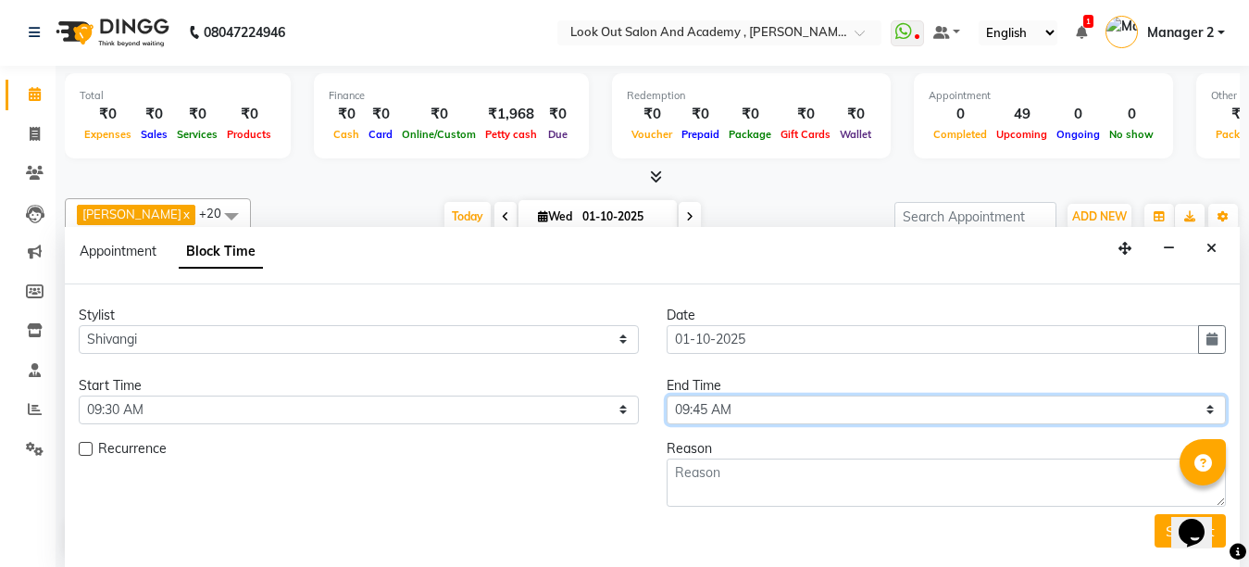
click at [740, 411] on select "Select 09:00 AM 09:15 AM 09:30 AM 09:45 AM 10:00 AM 10:15 AM 10:30 AM 10:45 AM …" at bounding box center [947, 409] width 560 height 29
select select "1305"
click at [667, 395] on select "Select 09:00 AM 09:15 AM 09:30 AM 09:45 AM 10:00 AM 10:15 AM 10:30 AM 10:45 AM …" at bounding box center [947, 409] width 560 height 29
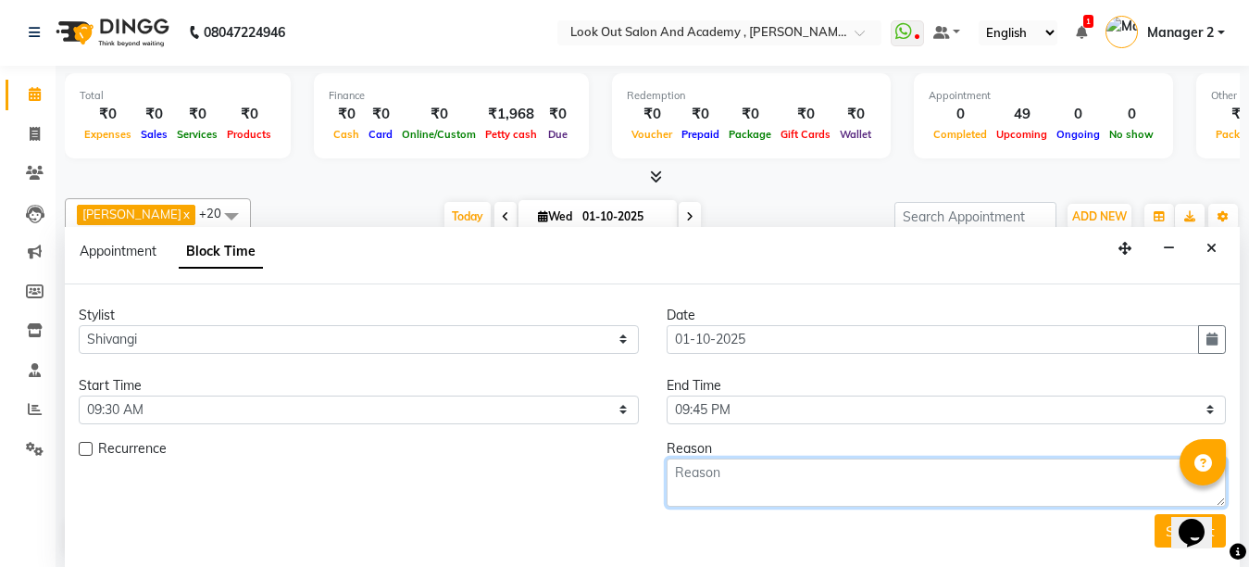
click at [792, 482] on textarea at bounding box center [947, 482] width 560 height 48
type textarea "off"
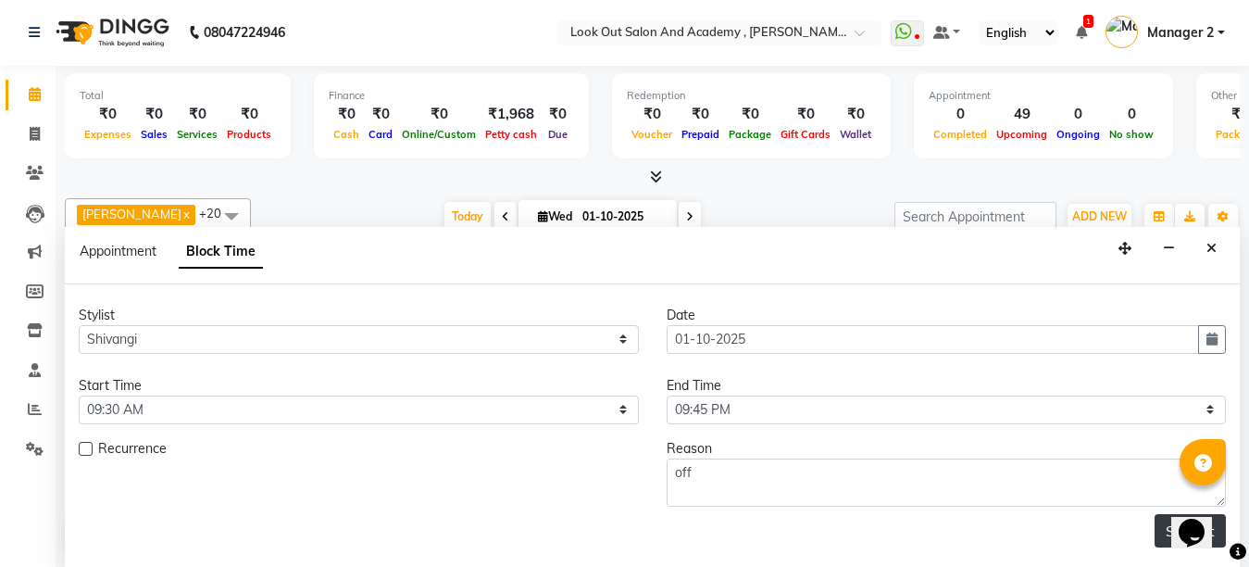
click at [1161, 519] on button "Submit" at bounding box center [1190, 530] width 71 height 33
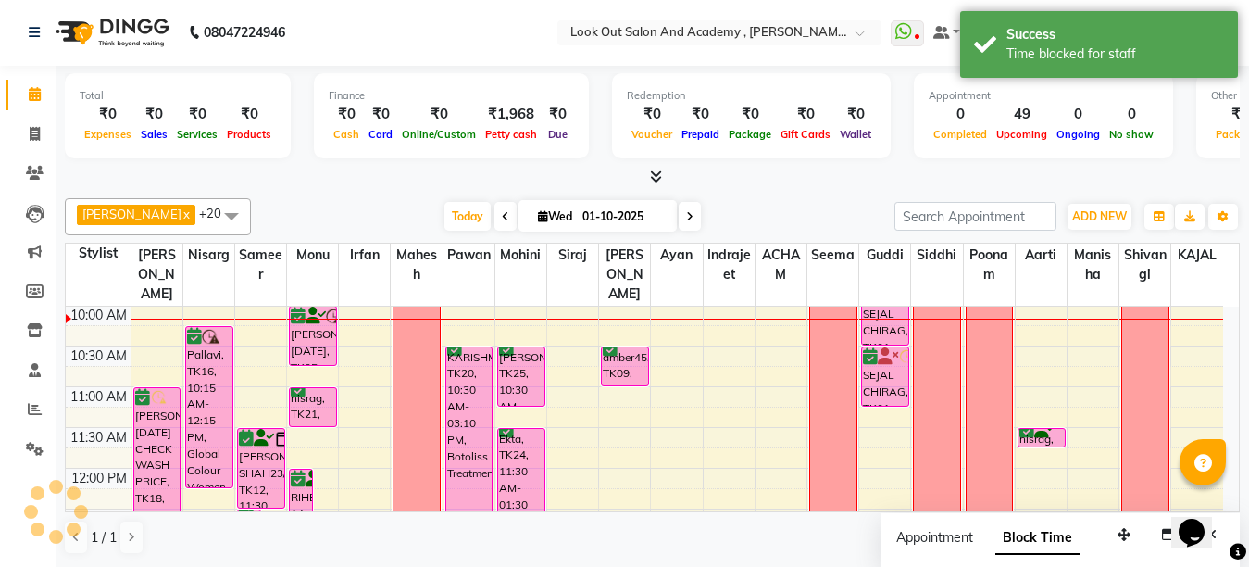
scroll to position [0, 0]
click at [457, 218] on span "Today" at bounding box center [467, 217] width 46 height 29
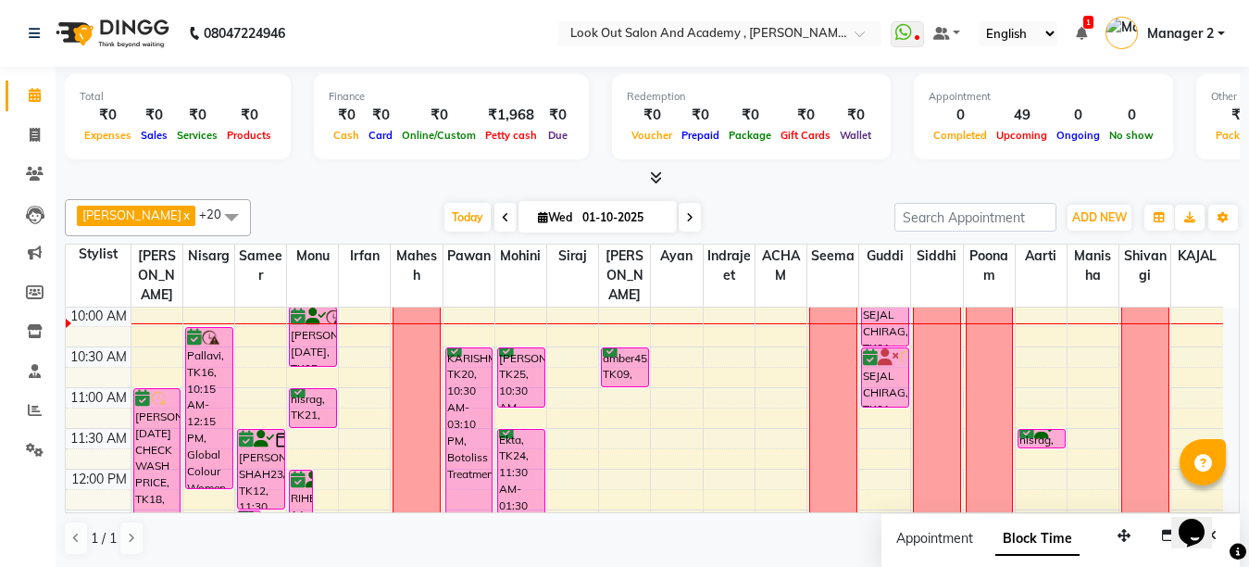
scroll to position [71, 0]
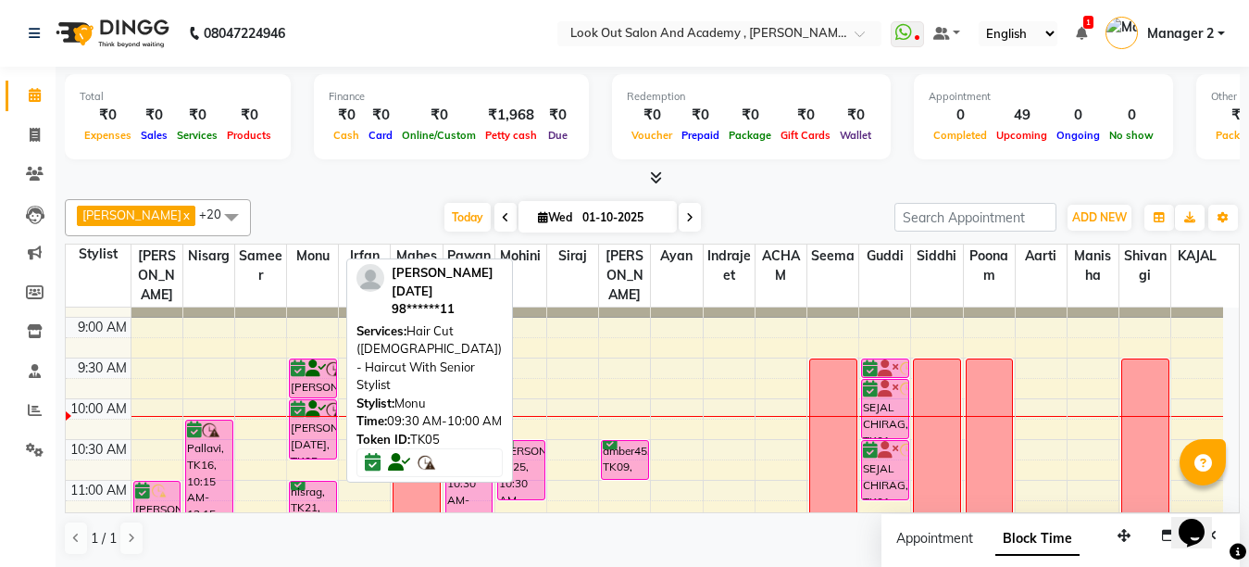
click at [296, 369] on icon at bounding box center [298, 369] width 15 height 1
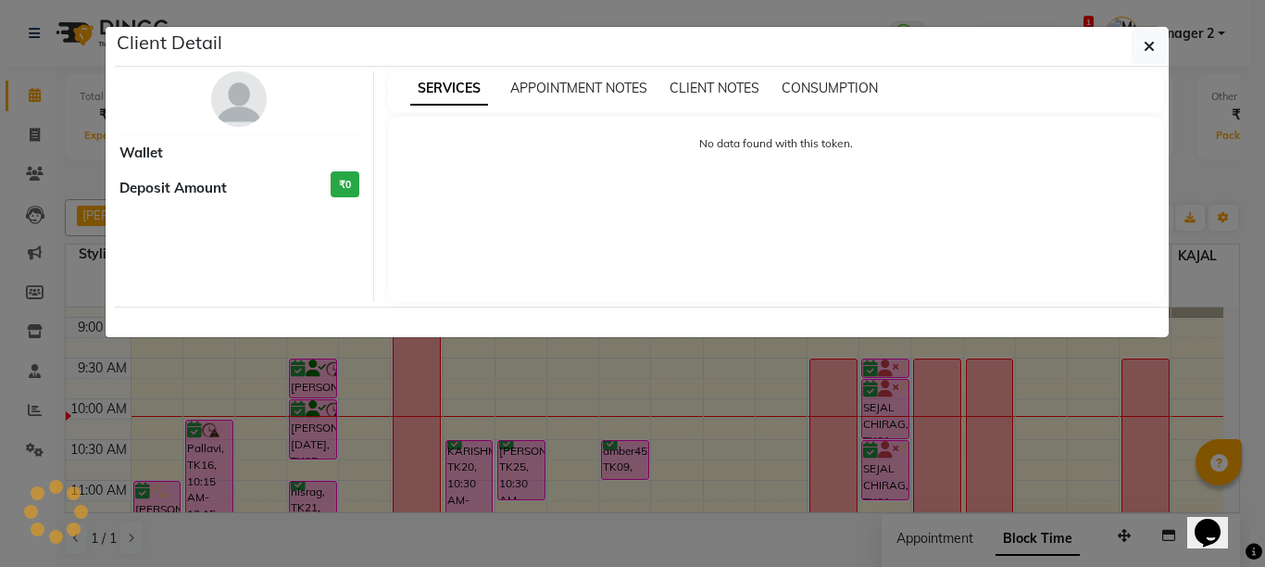
select select "6"
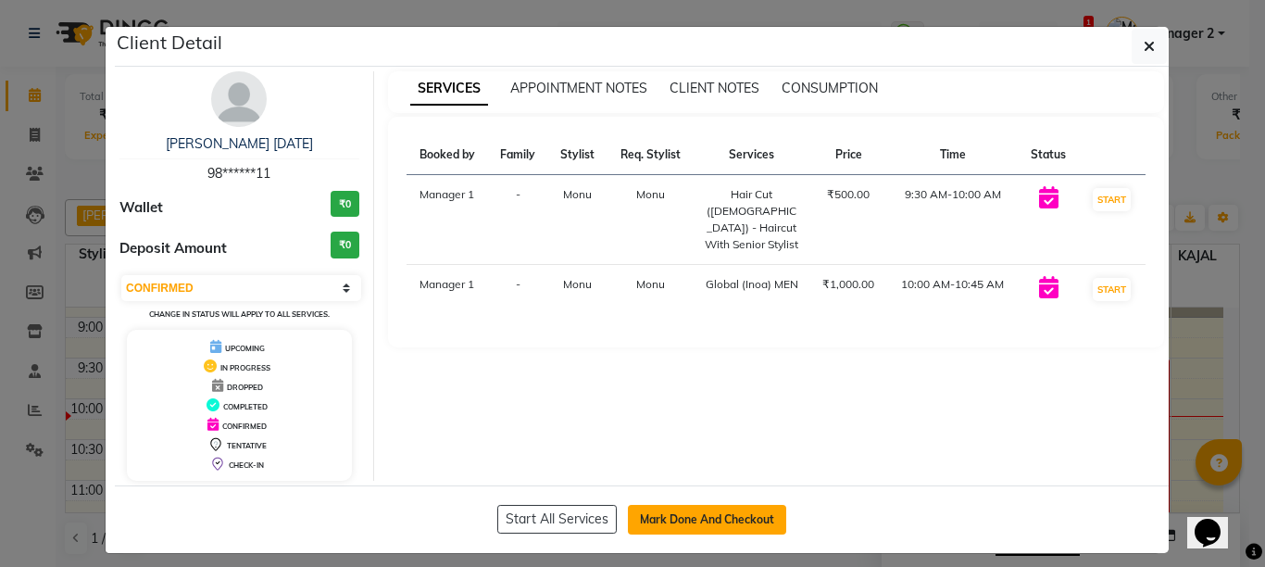
click at [705, 521] on button "Mark Done And Checkout" at bounding box center [707, 520] width 158 height 30
select select "service"
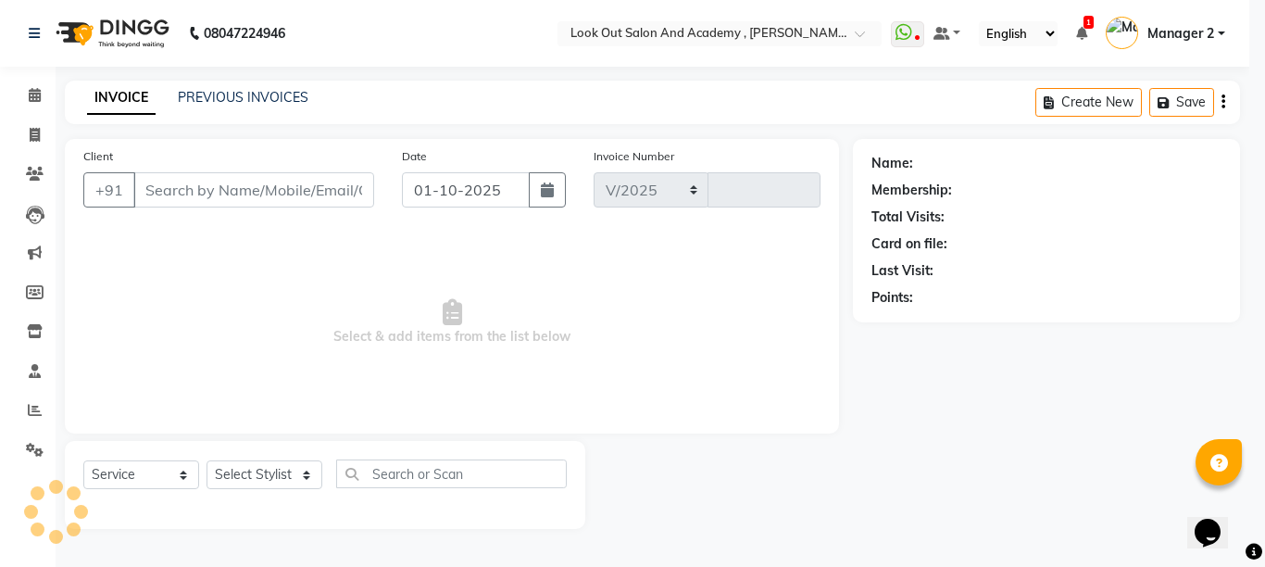
select select "4708"
type input "13669"
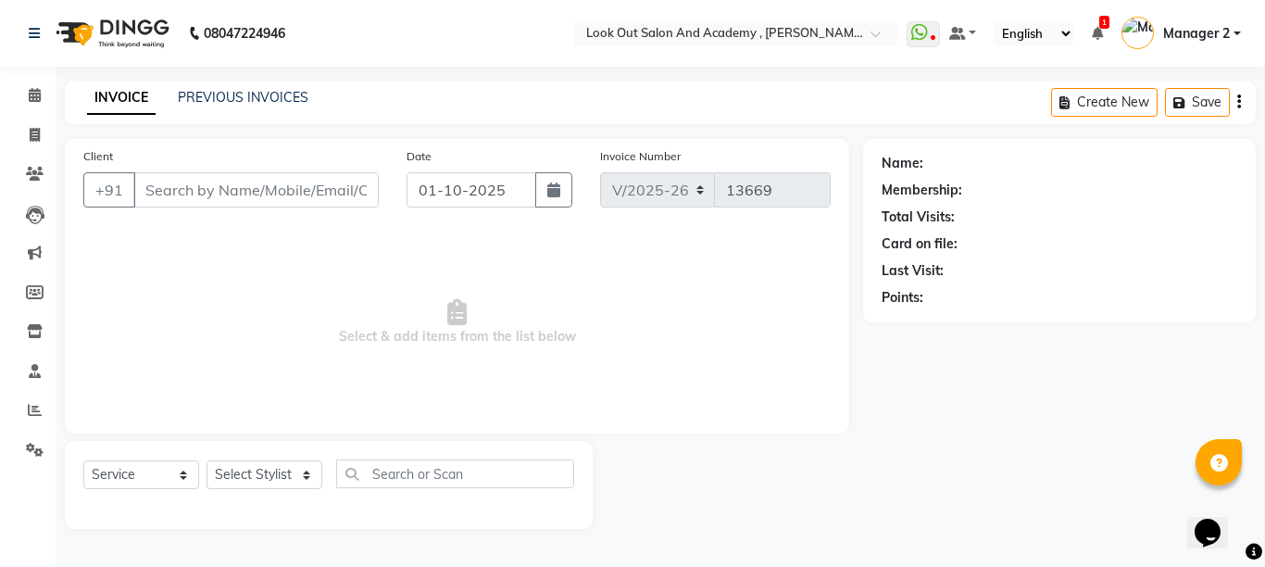
type input "98******11"
select select "28196"
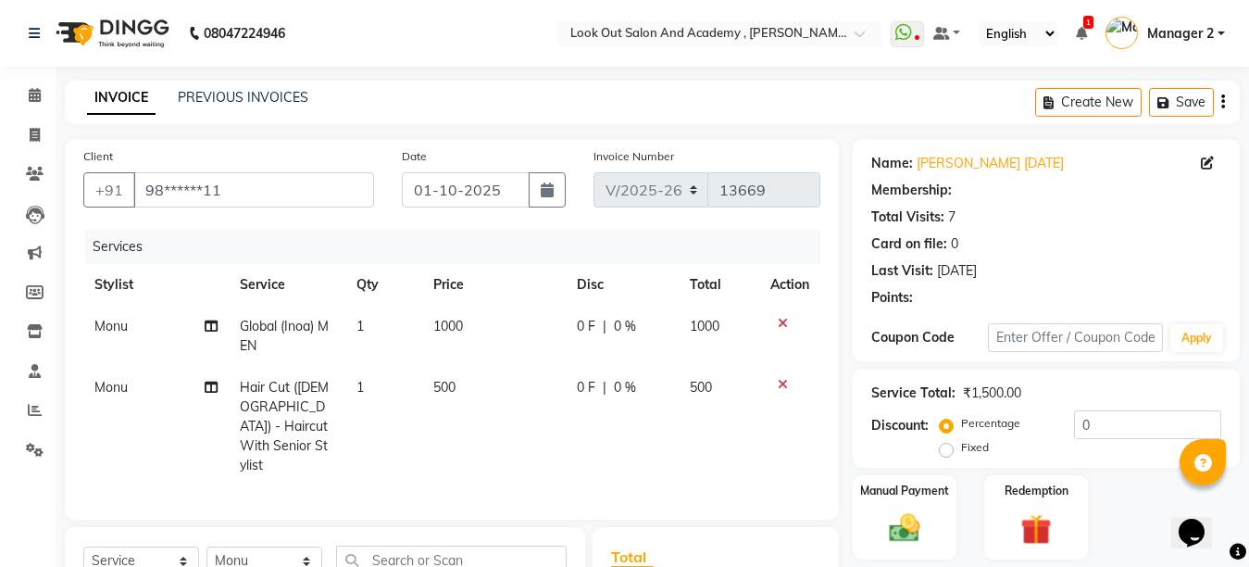
select select "1: Object"
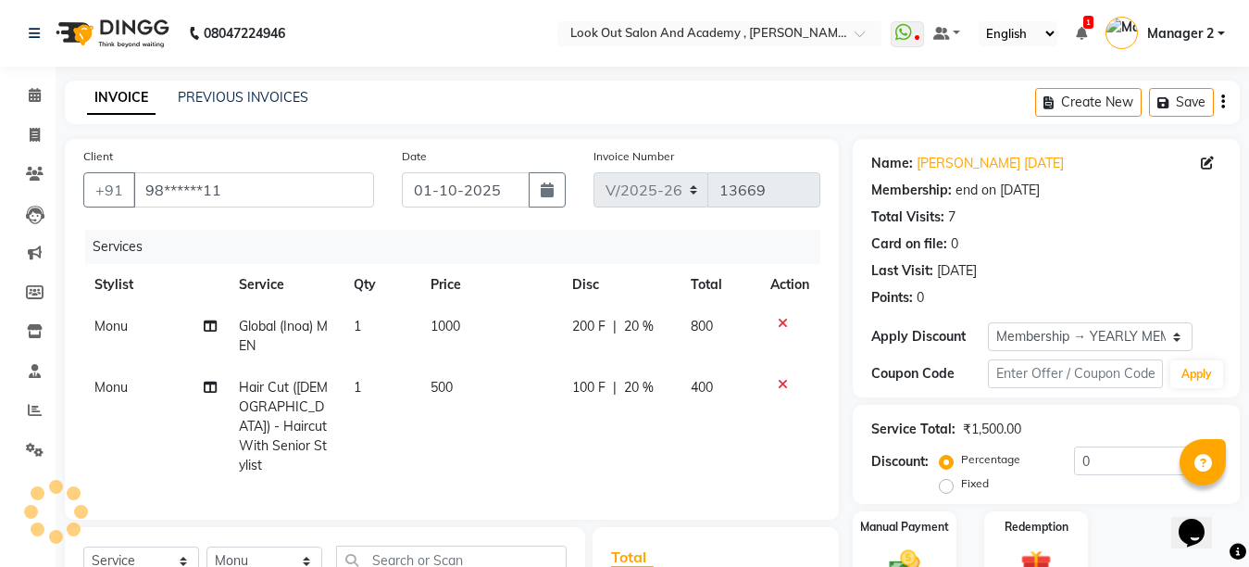
type input "20"
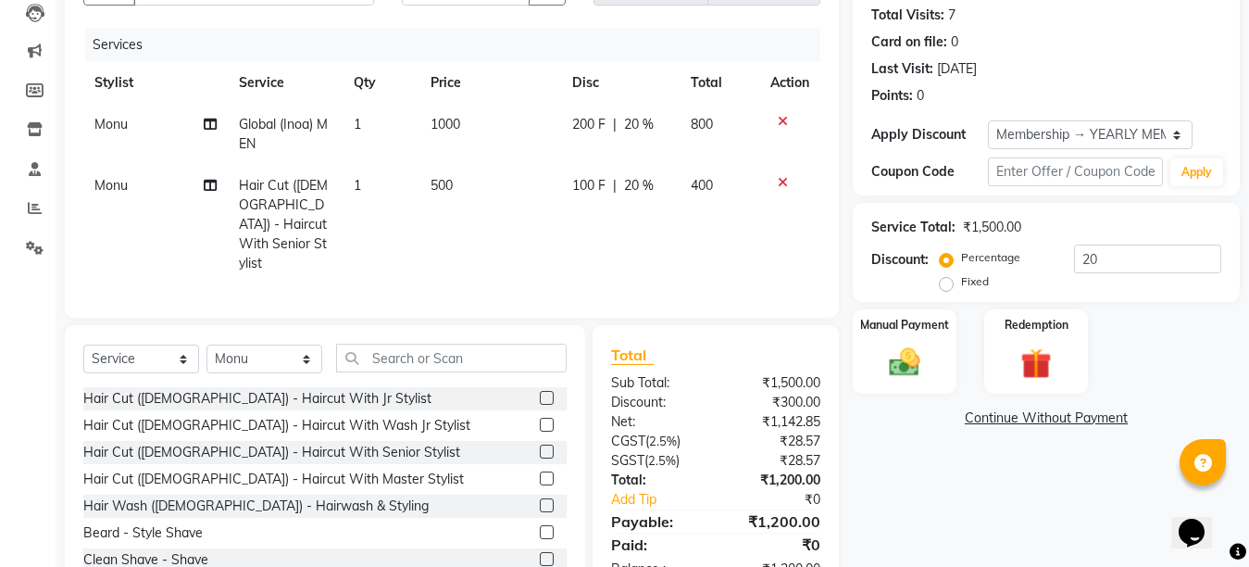
scroll to position [238, 0]
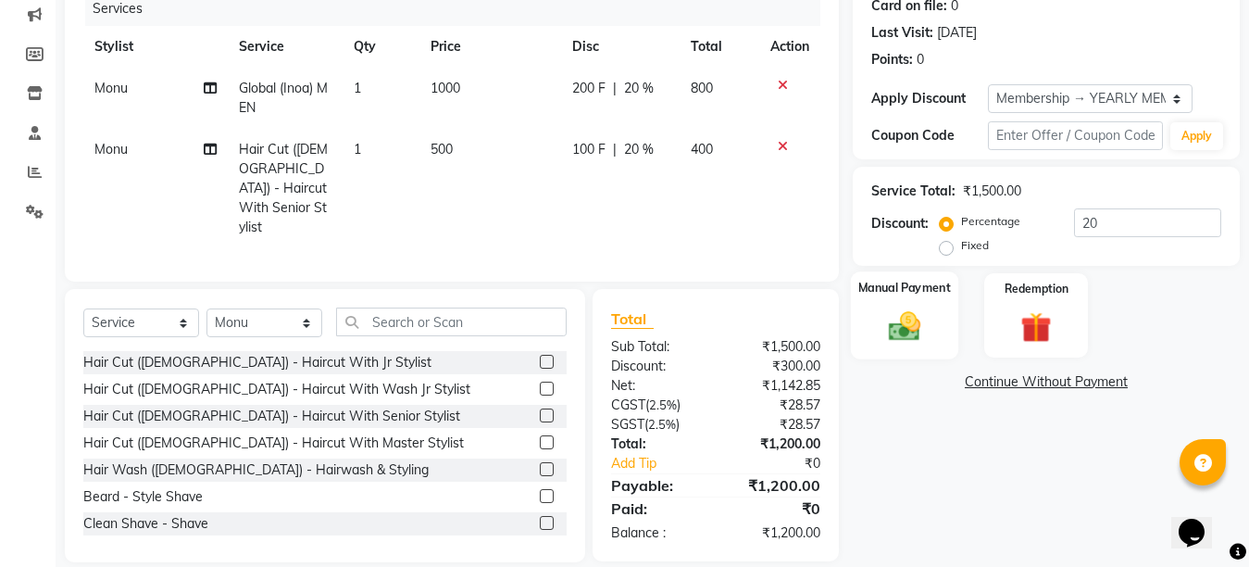
click at [915, 315] on img at bounding box center [905, 325] width 52 height 37
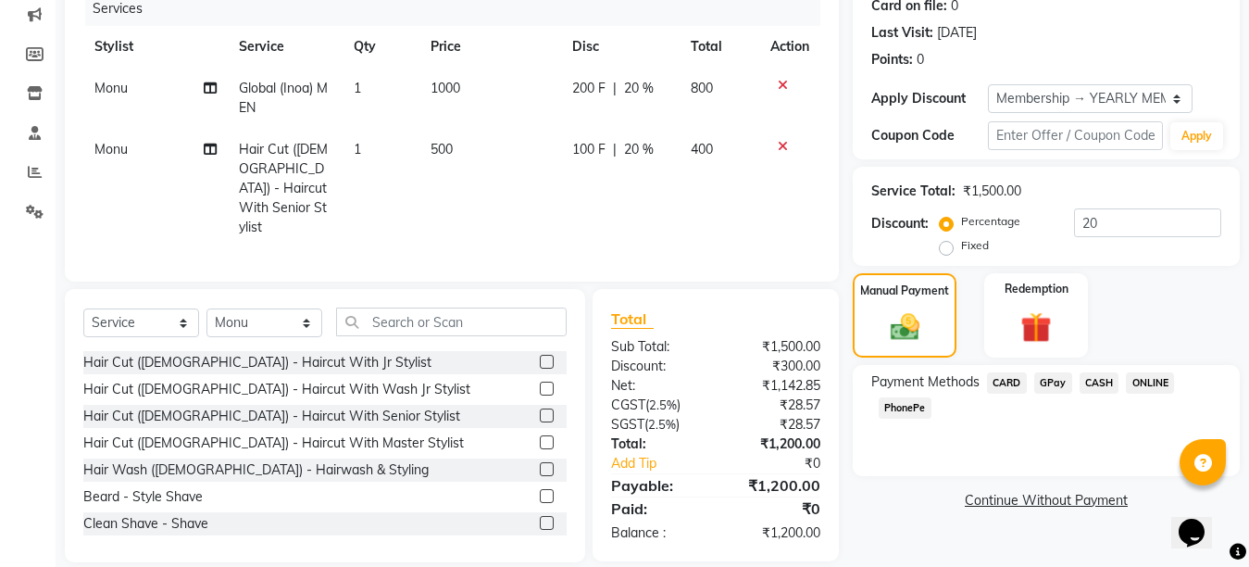
click at [1119, 378] on div "ONLINE" at bounding box center [1147, 384] width 56 height 25
click at [1105, 378] on span "CASH" at bounding box center [1100, 382] width 40 height 21
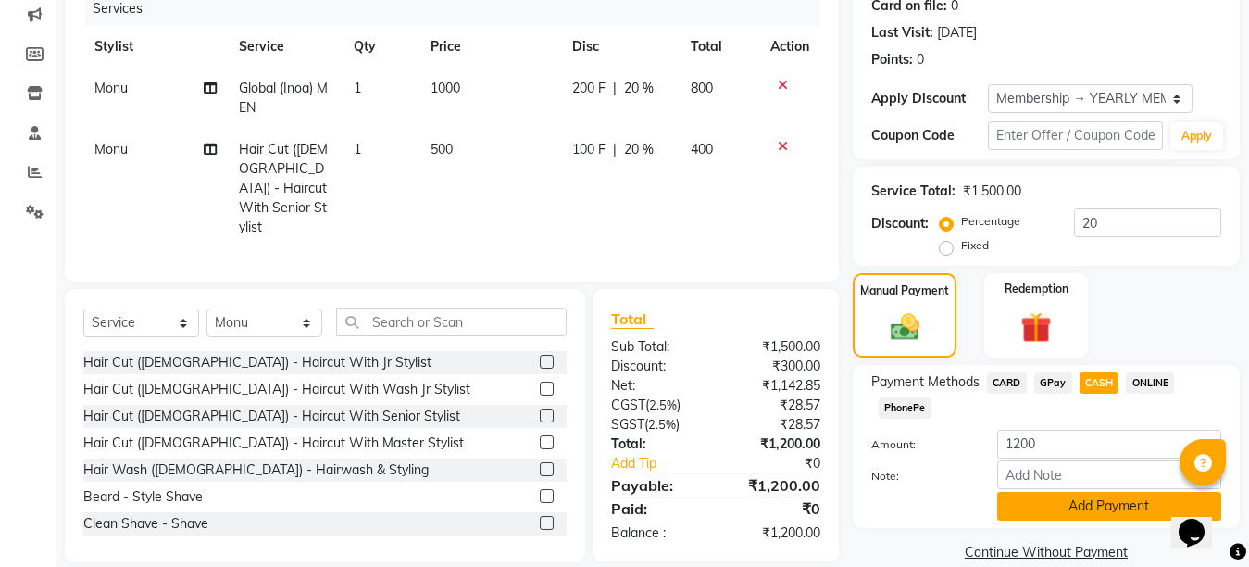
scroll to position [265, 0]
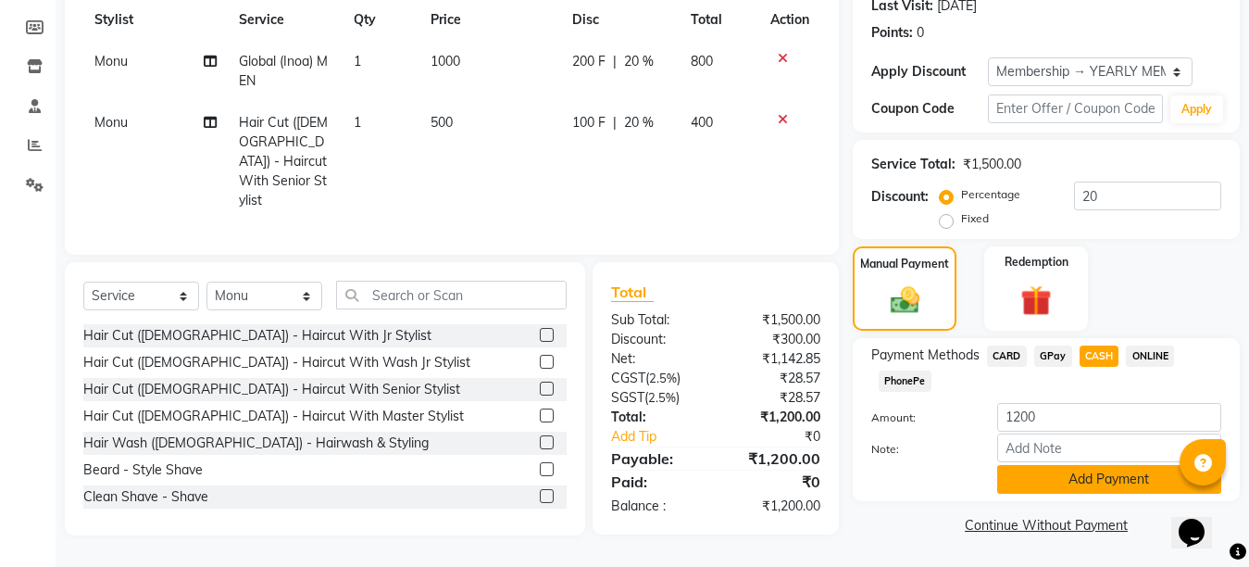
click at [1059, 468] on button "Add Payment" at bounding box center [1109, 479] width 224 height 29
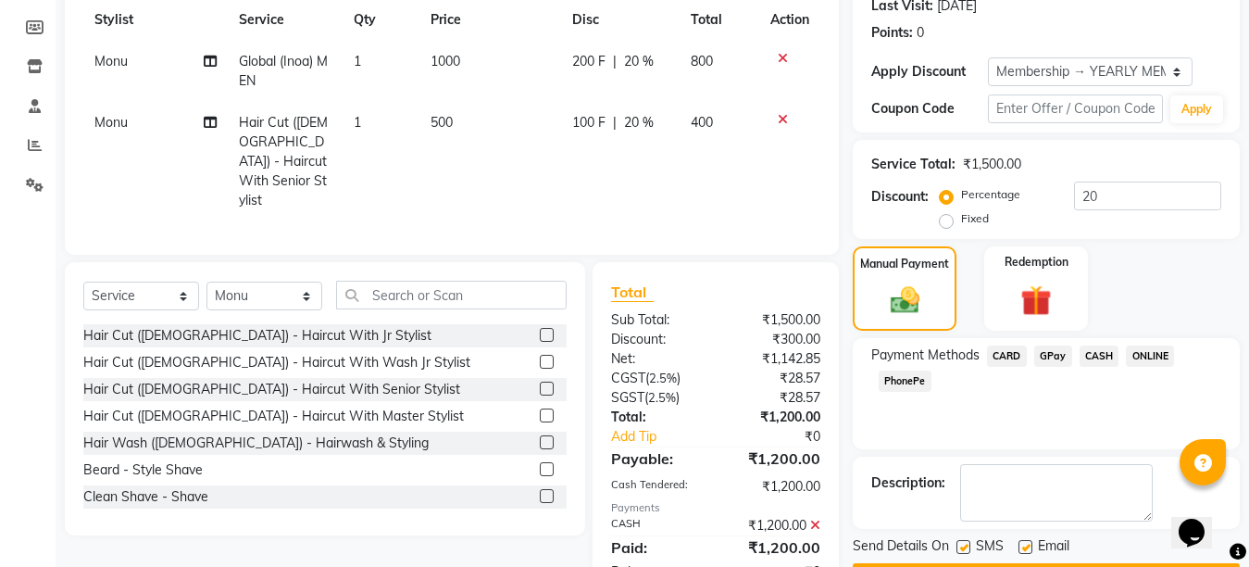
scroll to position [318, 0]
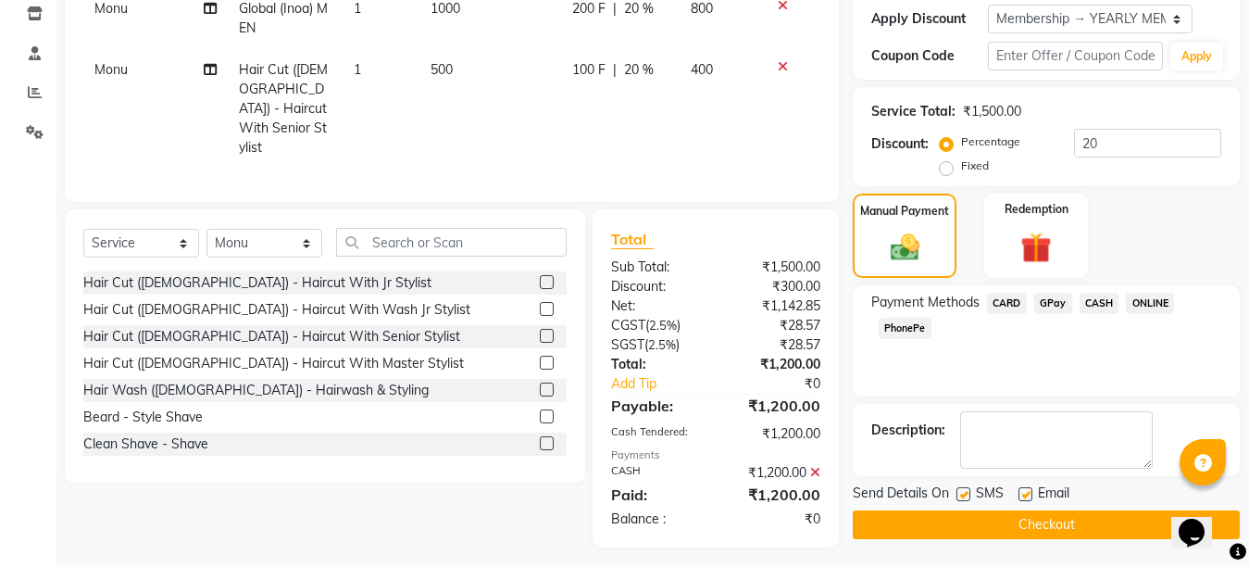
click at [1019, 492] on label at bounding box center [1026, 494] width 14 height 14
click at [1019, 492] on input "checkbox" at bounding box center [1025, 495] width 12 height 12
checkbox input "false"
drag, startPoint x: 957, startPoint y: 491, endPoint x: 949, endPoint y: 533, distance: 43.4
click at [957, 494] on label at bounding box center [964, 494] width 14 height 14
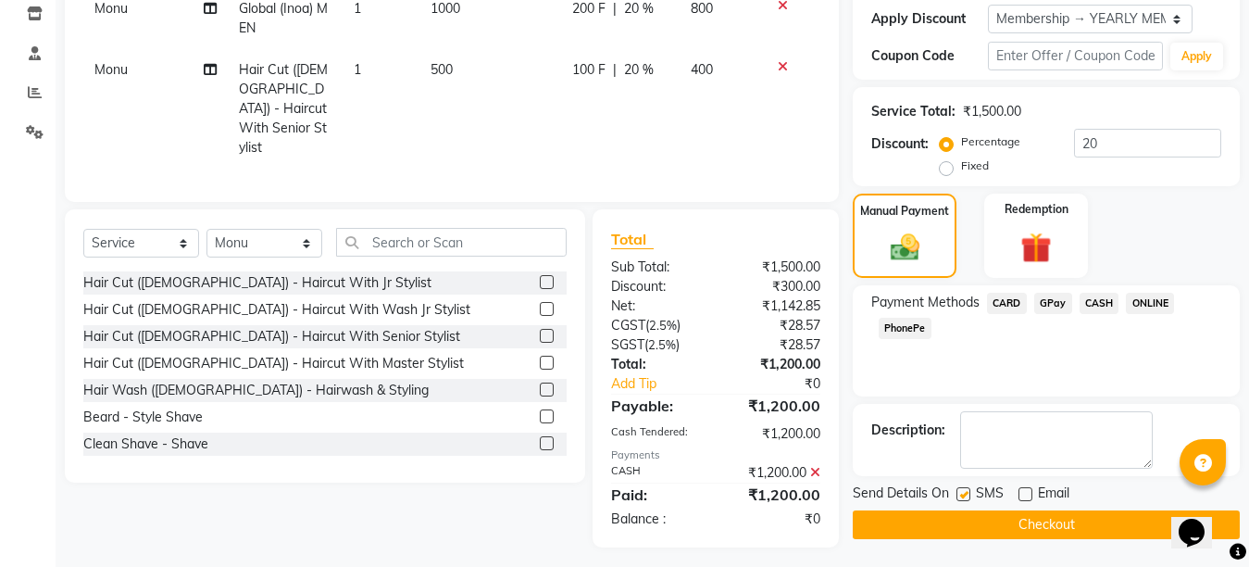
click at [957, 494] on input "checkbox" at bounding box center [963, 495] width 12 height 12
checkbox input "false"
click at [949, 533] on button "Checkout" at bounding box center [1046, 524] width 387 height 29
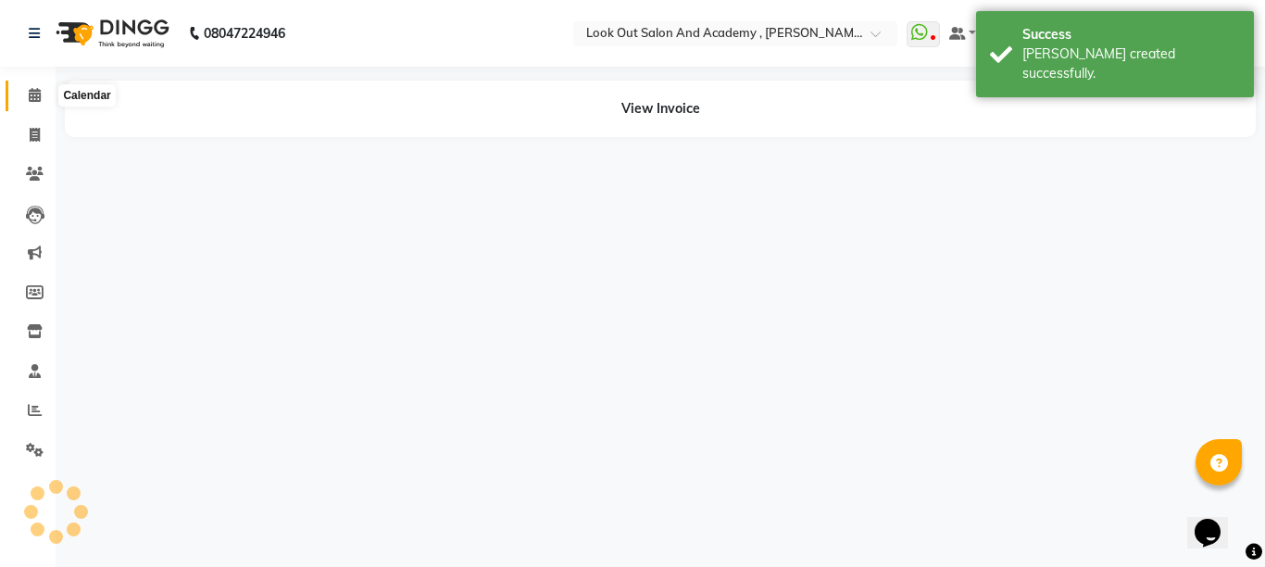
click at [27, 90] on span at bounding box center [35, 95] width 32 height 21
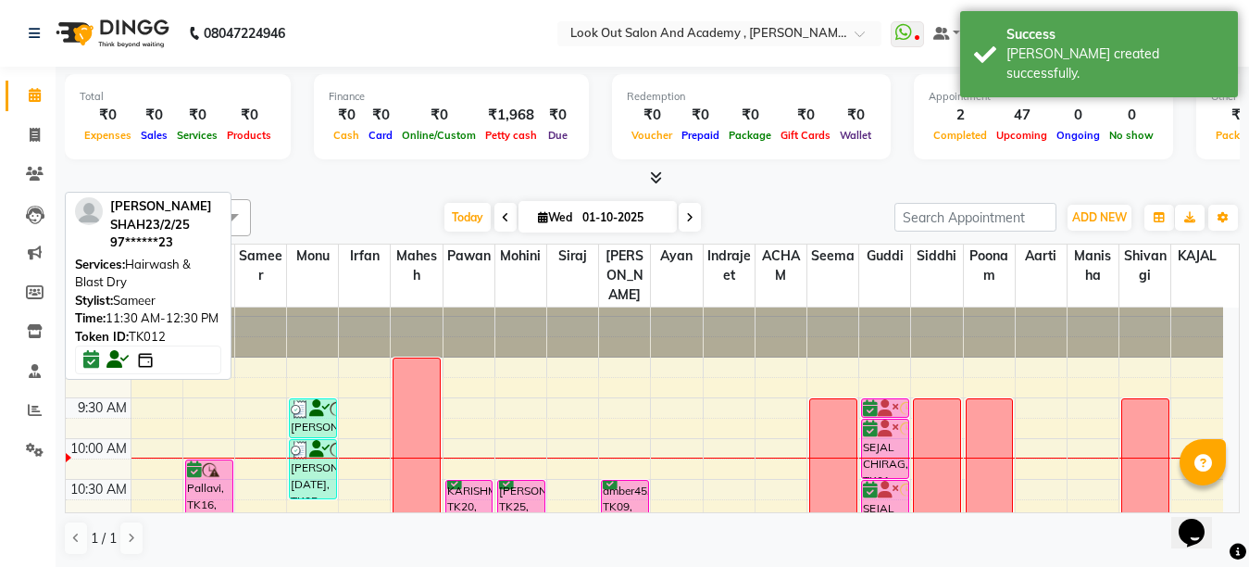
scroll to position [278, 0]
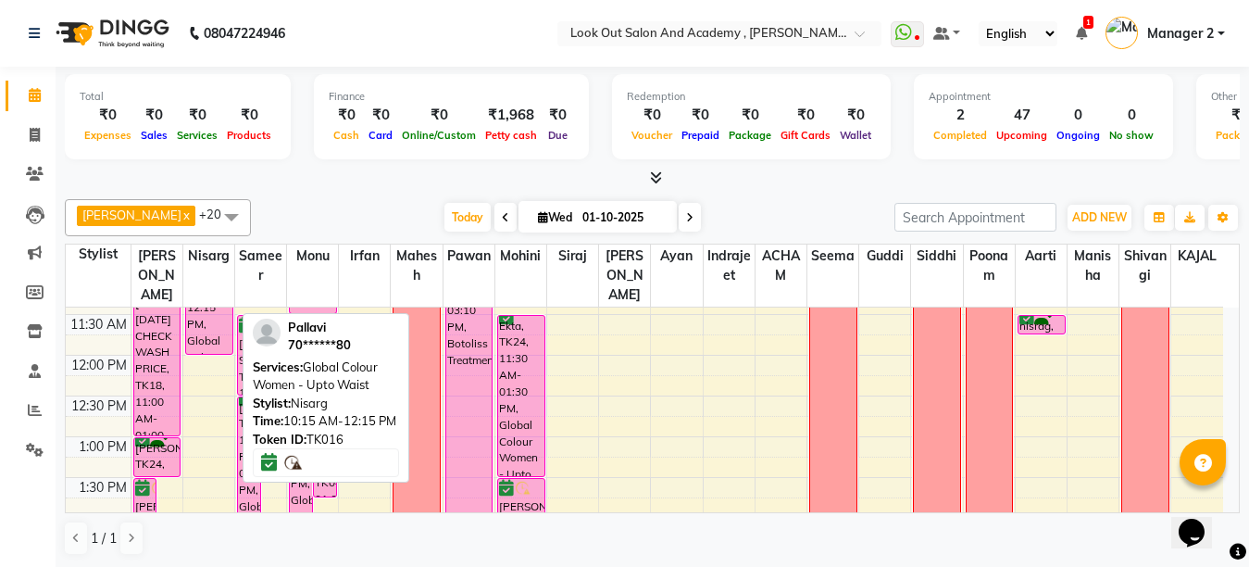
drag, startPoint x: 213, startPoint y: 395, endPoint x: 217, endPoint y: 383, distance: 12.6
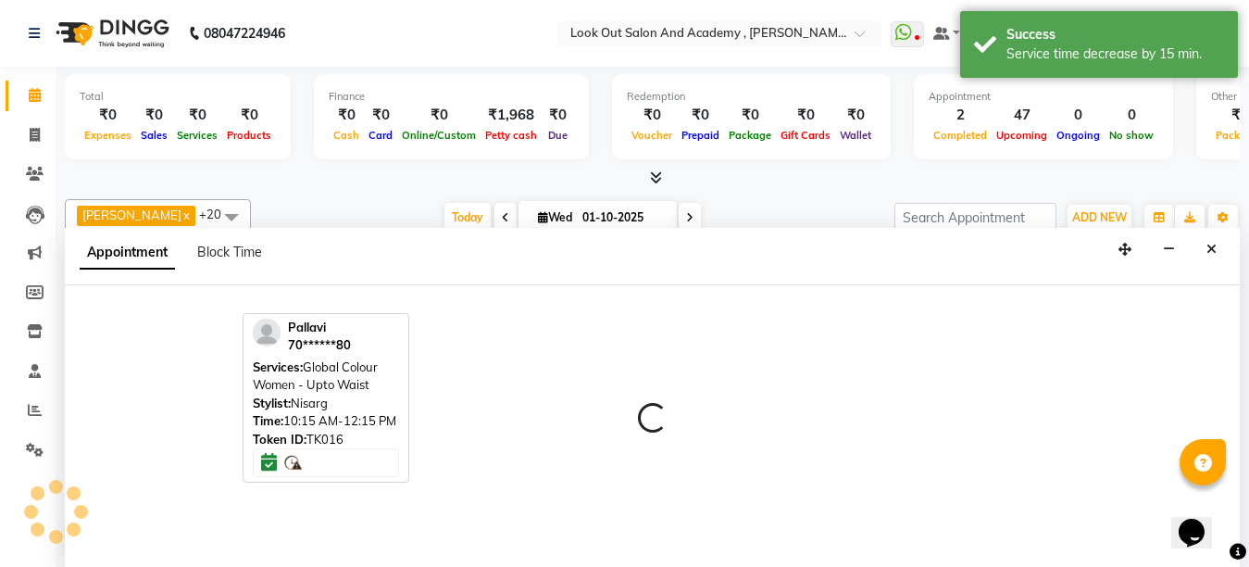
scroll to position [1, 0]
select select "28198"
select select "720"
select select "tentative"
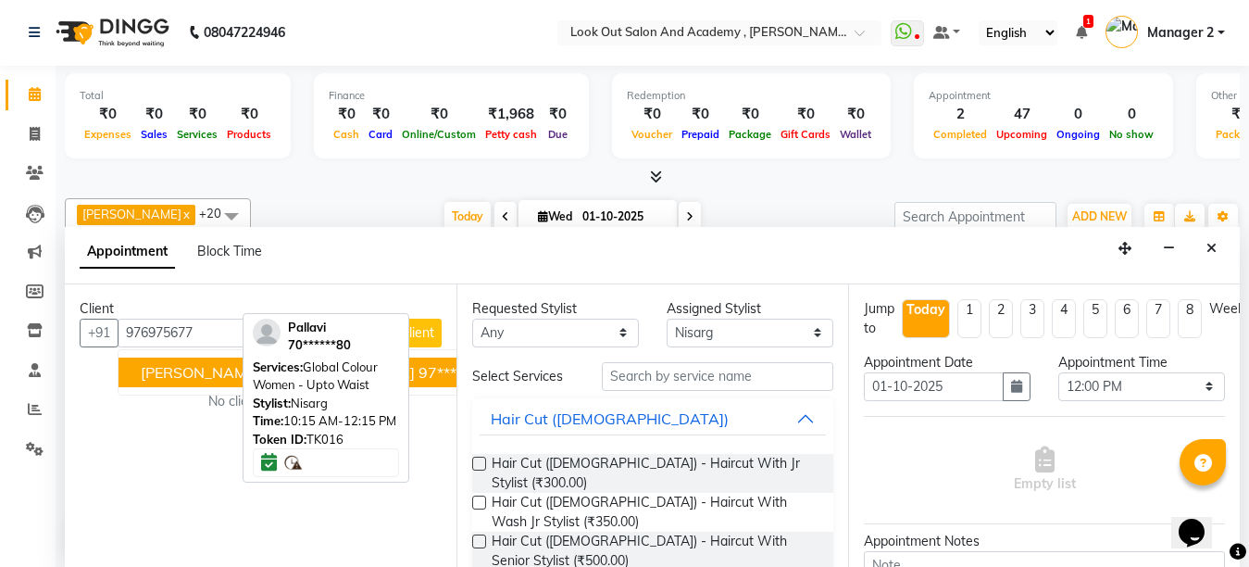
click at [215, 381] on button "VINITA NAGAR 97******70" at bounding box center [318, 372] width 398 height 30
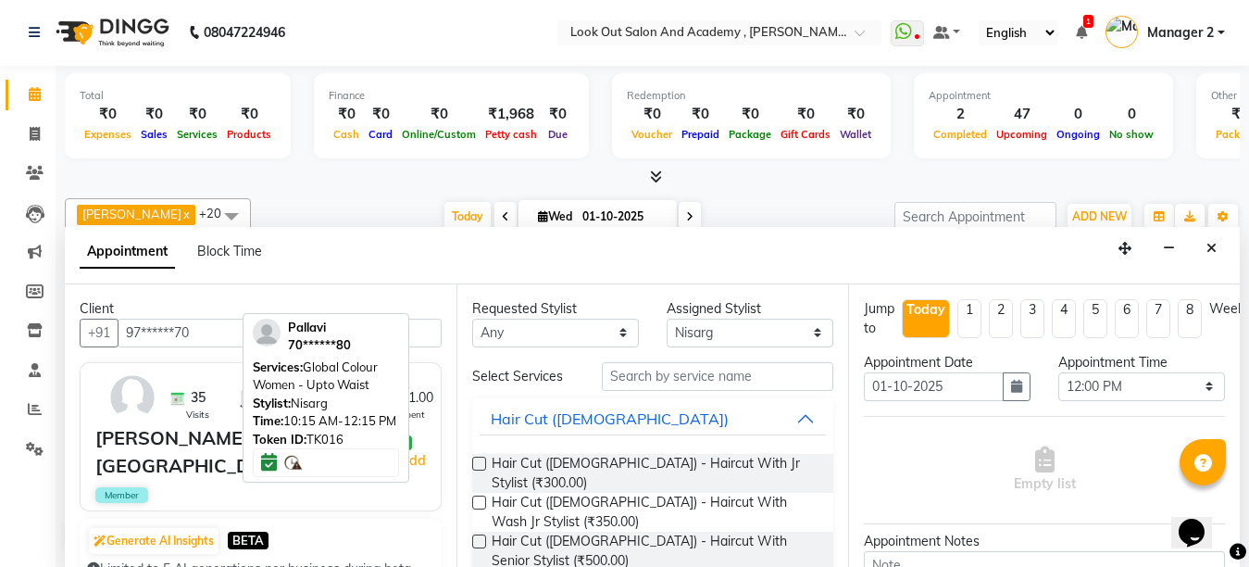
type input "97******70"
click at [554, 333] on select "Any Aarti ACHAM Afzal Ayan Dhaval Solanki Guddi Indrajeet Irfan KAJAL Mahesh Ma…" at bounding box center [555, 333] width 167 height 29
select select "28198"
drag, startPoint x: 553, startPoint y: 333, endPoint x: 602, endPoint y: 349, distance: 51.5
click at [553, 333] on select "Any Aarti ACHAM Afzal Ayan Dhaval Solanki Guddi Indrajeet Irfan KAJAL Mahesh Ma…" at bounding box center [555, 333] width 167 height 29
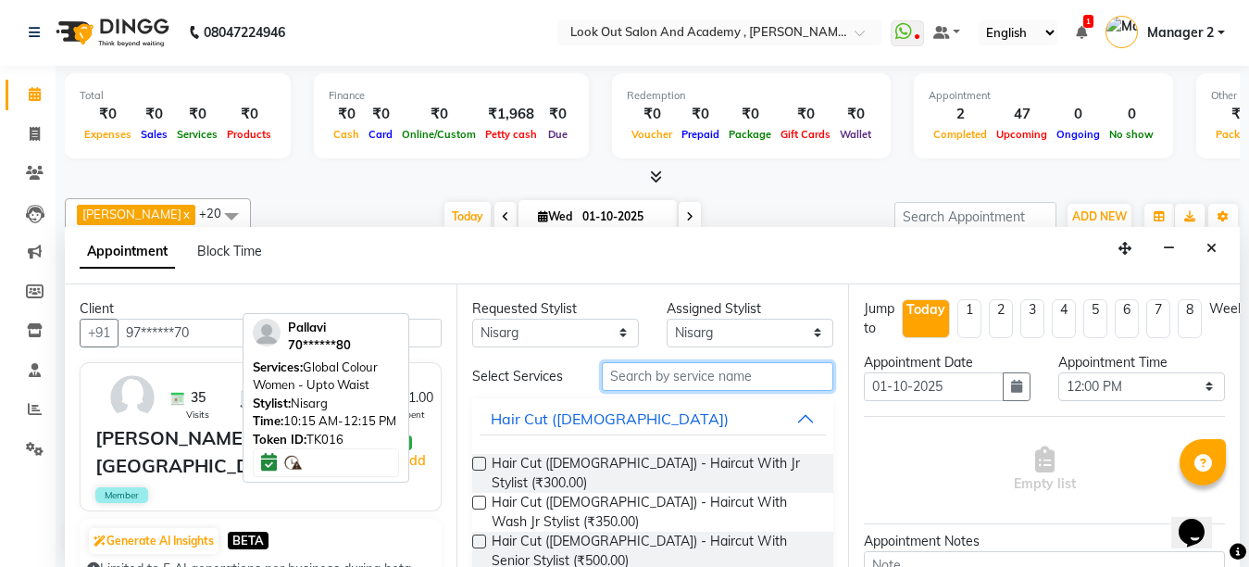
click at [659, 379] on input "text" at bounding box center [717, 376] width 231 height 29
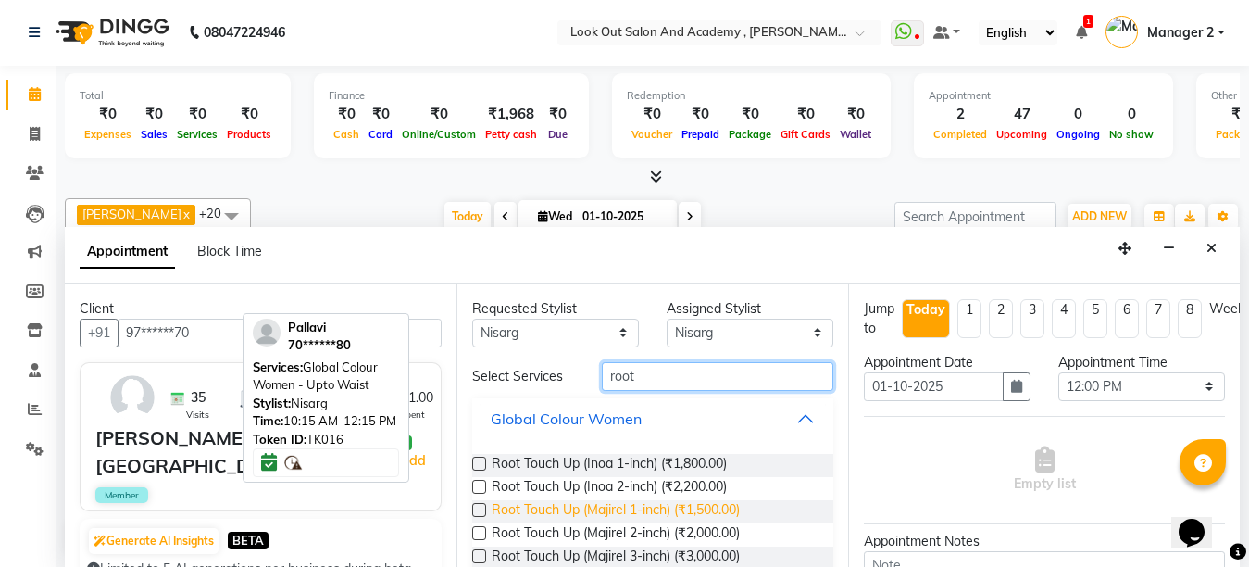
type input "root"
click at [655, 502] on span "Root Touch Up (Majirel 1-inch) (₹1,500.00)" at bounding box center [616, 511] width 248 height 23
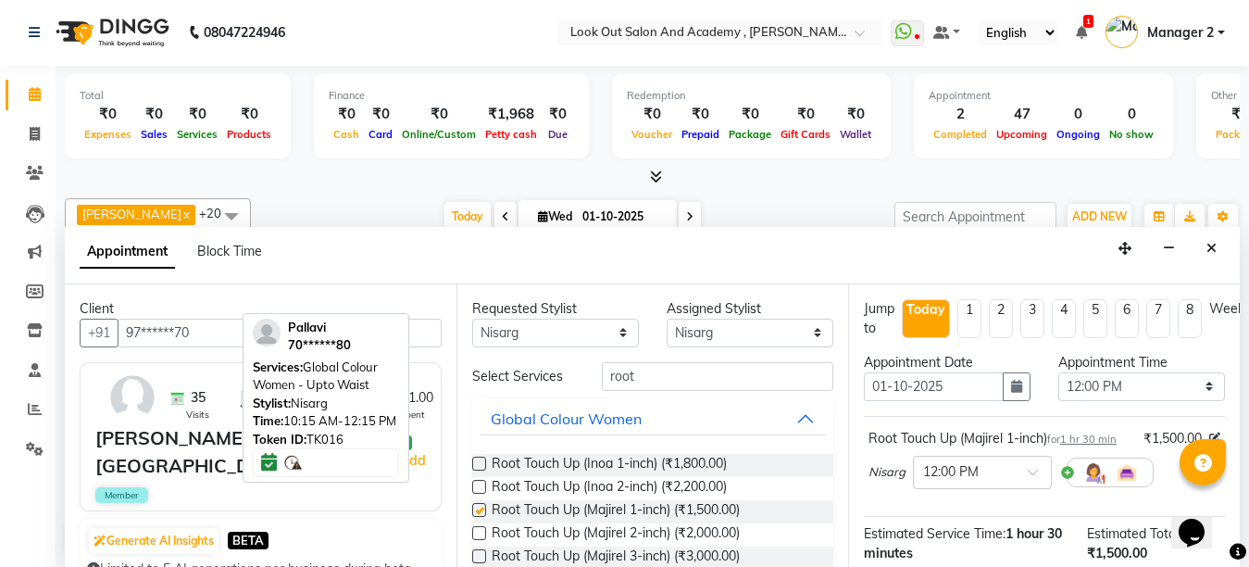
checkbox input "false"
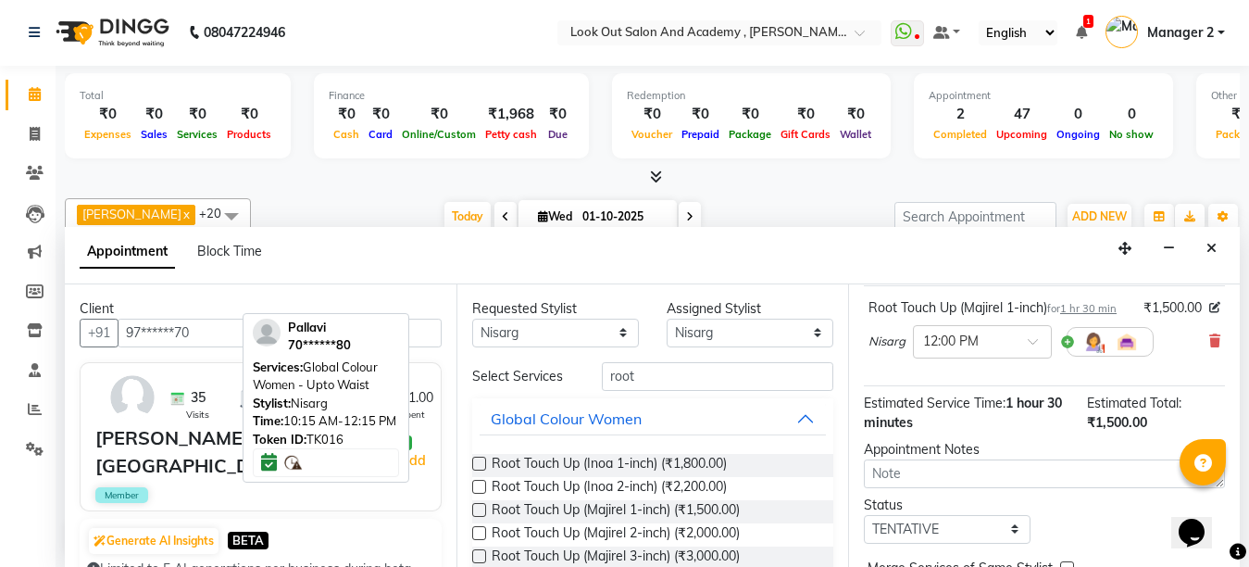
scroll to position [259, 0]
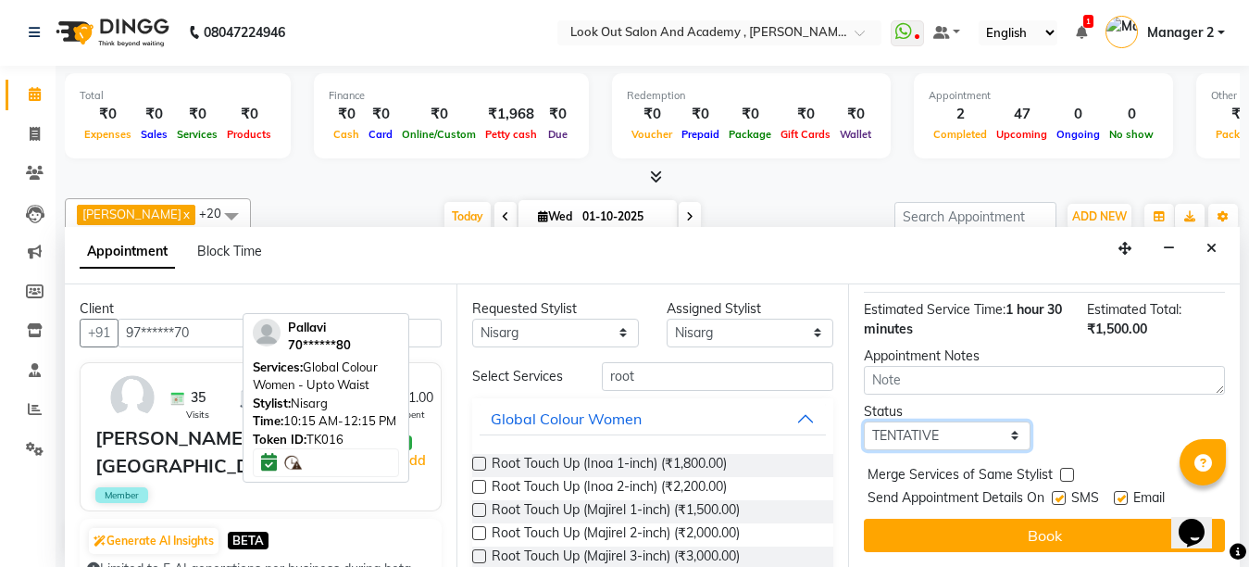
click at [945, 421] on select "Select TENTATIVE CONFIRM CHECK-IN UPCOMING" at bounding box center [947, 435] width 167 height 29
select select "confirm booking"
click at [864, 421] on select "Select TENTATIVE CONFIRM CHECK-IN UPCOMING" at bounding box center [947, 435] width 167 height 29
click at [1052, 491] on label at bounding box center [1059, 498] width 14 height 14
click at [1052, 494] on input "checkbox" at bounding box center [1058, 500] width 12 height 12
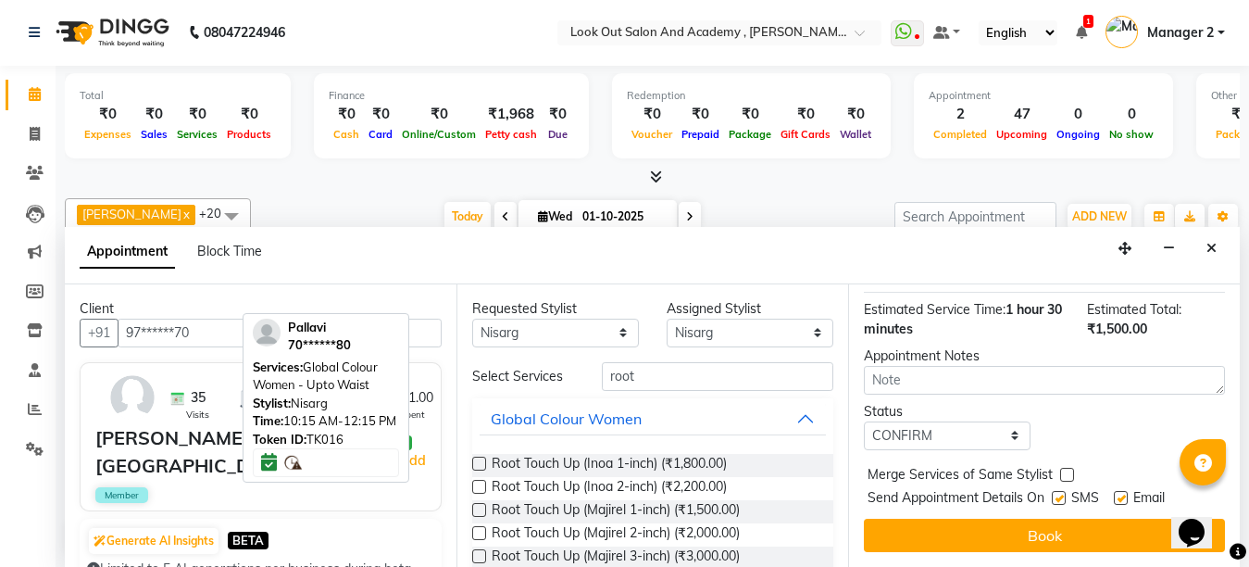
checkbox input "false"
click at [1116, 491] on label at bounding box center [1121, 498] width 14 height 14
click at [1116, 494] on input "checkbox" at bounding box center [1120, 500] width 12 height 12
checkbox input "false"
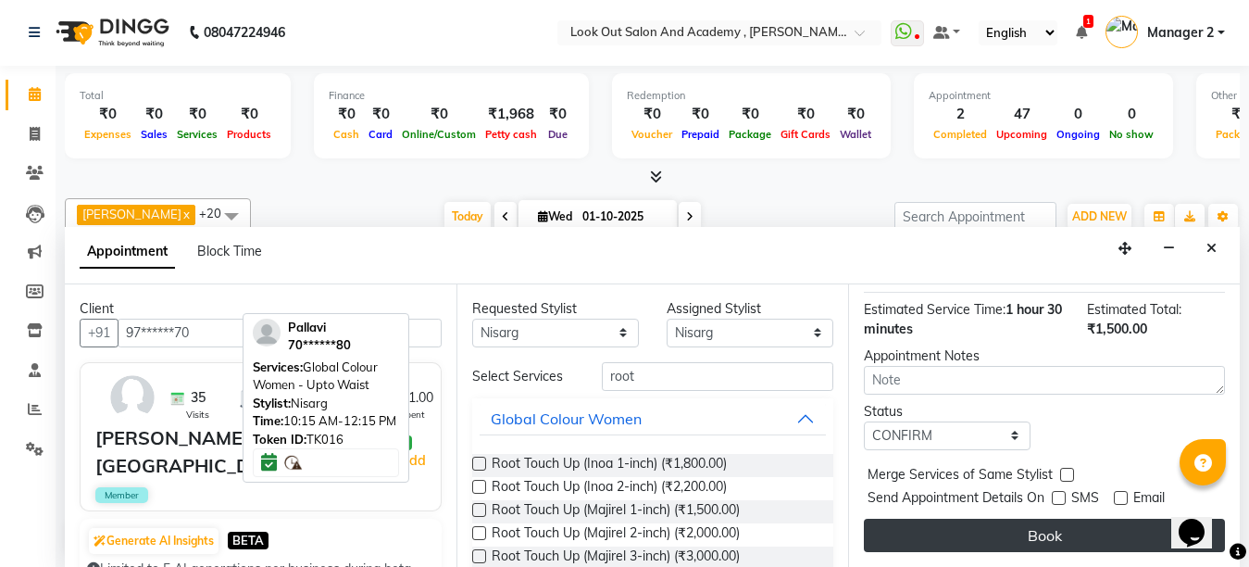
click at [1060, 522] on button "Book" at bounding box center [1044, 535] width 361 height 33
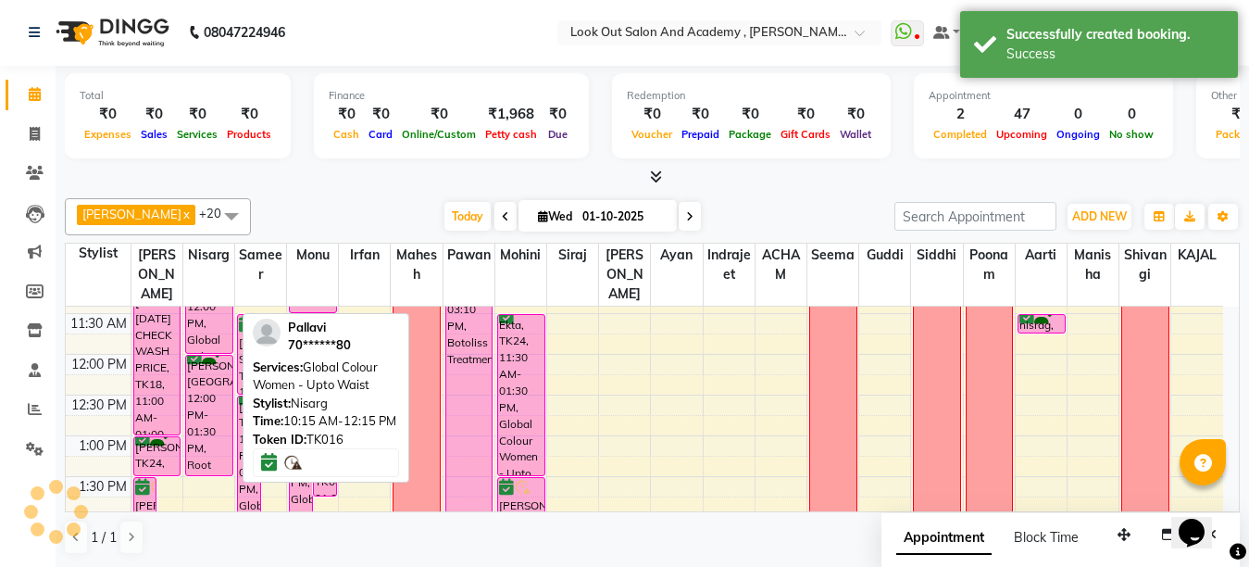
scroll to position [0, 0]
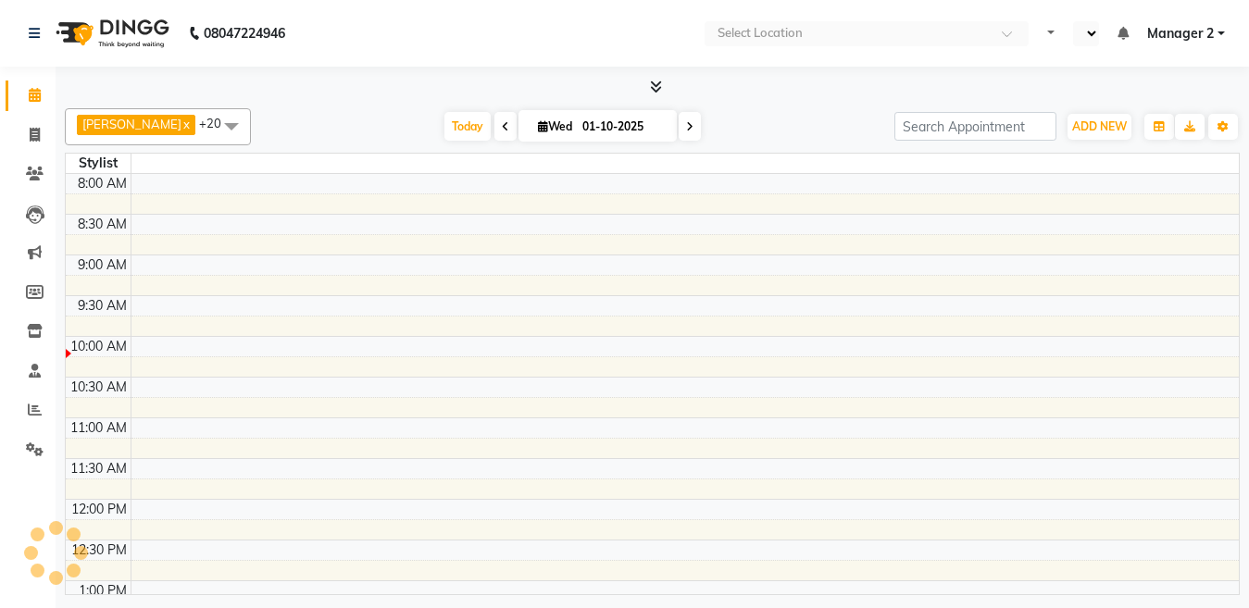
select select "en"
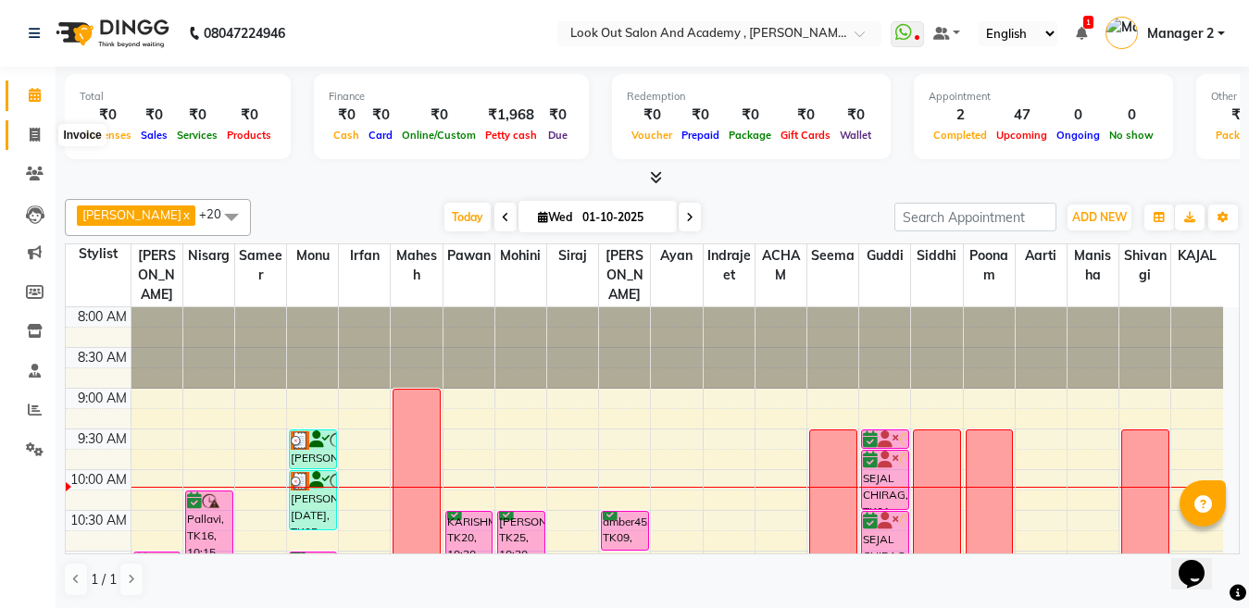
drag, startPoint x: 27, startPoint y: 138, endPoint x: 42, endPoint y: 143, distance: 15.5
click at [28, 138] on span at bounding box center [35, 135] width 32 height 21
select select "service"
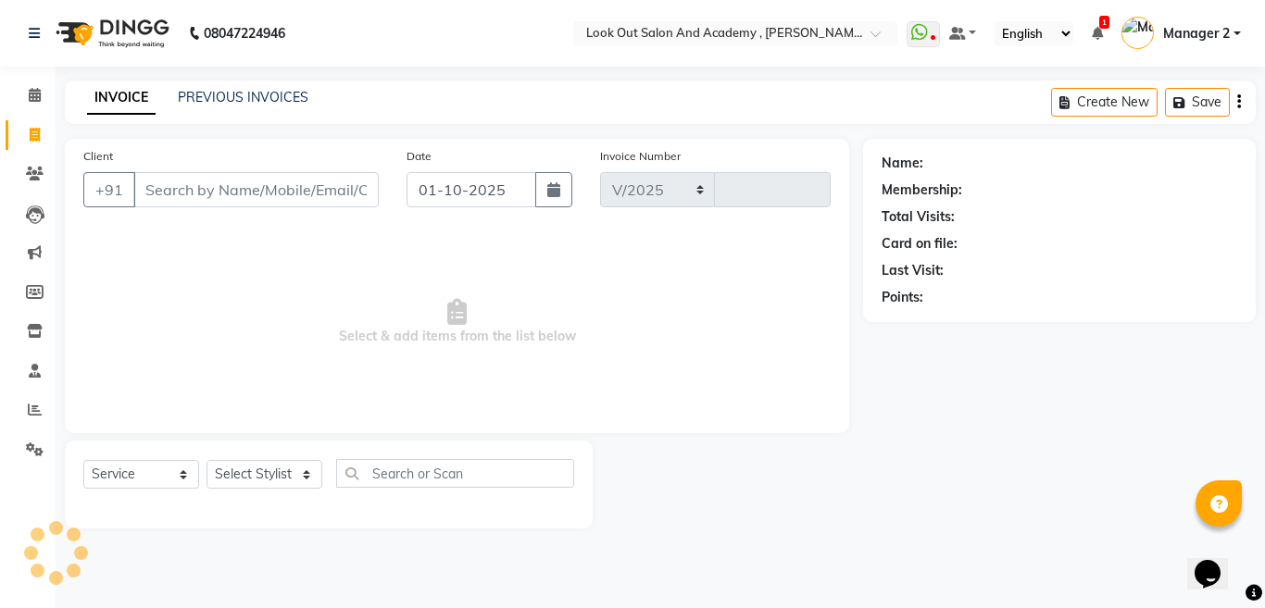
select select "4708"
type input "13669"
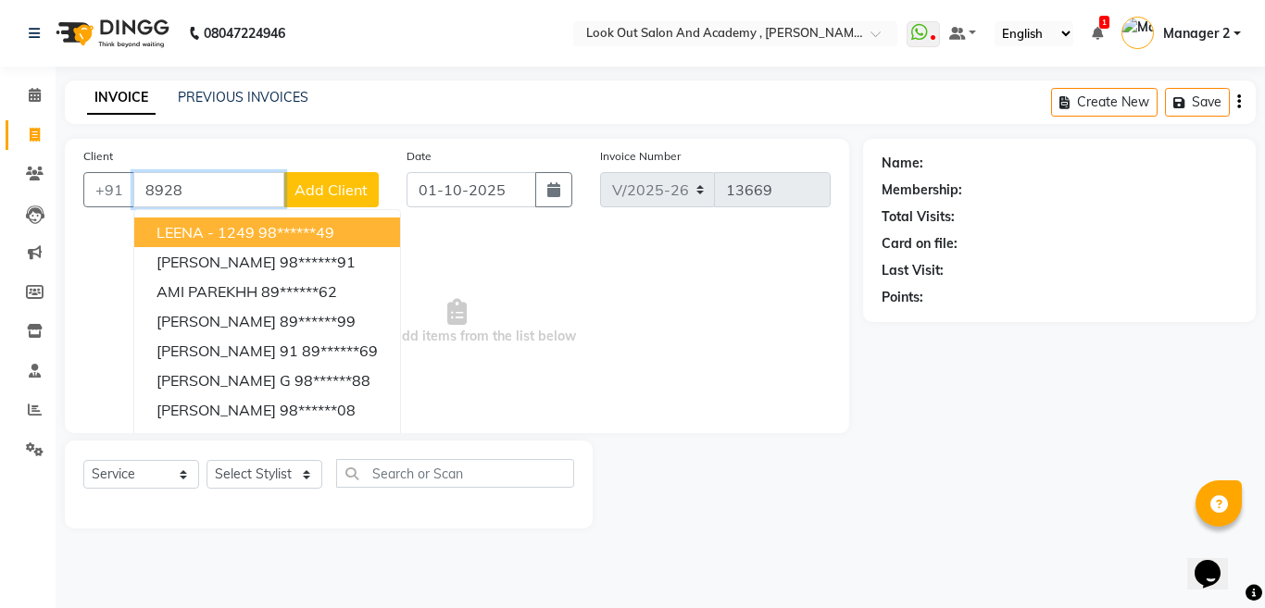
click at [238, 187] on input "8928" at bounding box center [208, 189] width 151 height 35
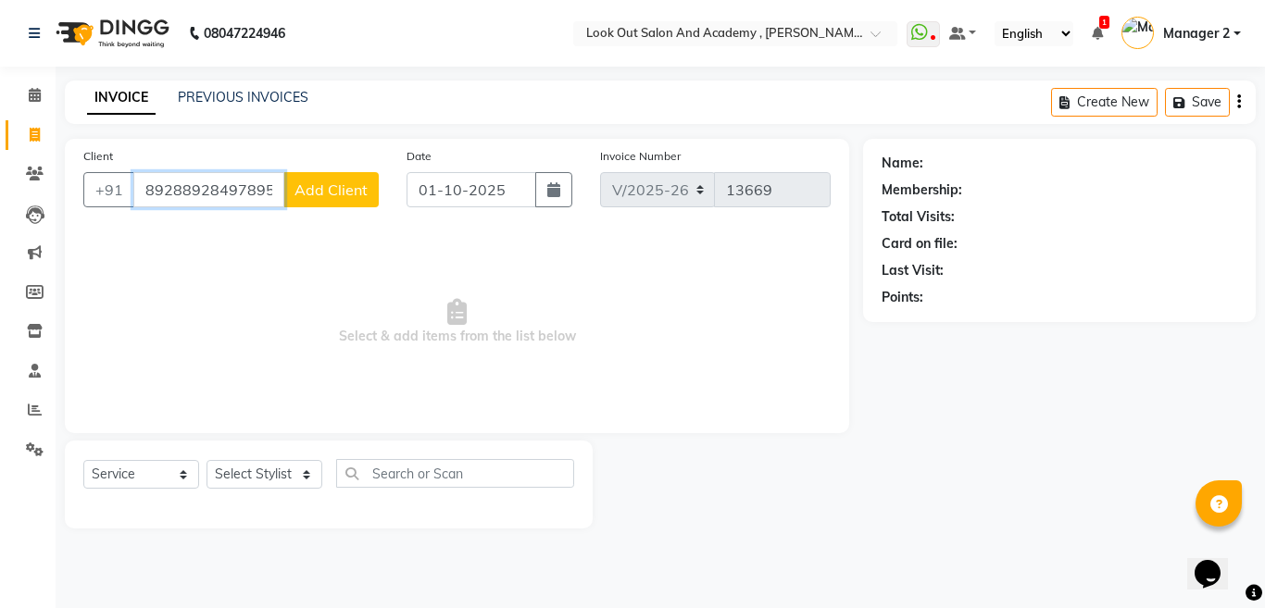
click at [190, 191] on input "89288928497895" at bounding box center [208, 189] width 151 height 35
drag, startPoint x: 181, startPoint y: 188, endPoint x: 118, endPoint y: 193, distance: 63.1
click at [119, 193] on div "[PHONE_NUMBER] Add Client" at bounding box center [230, 189] width 295 height 35
type input "8928497895"
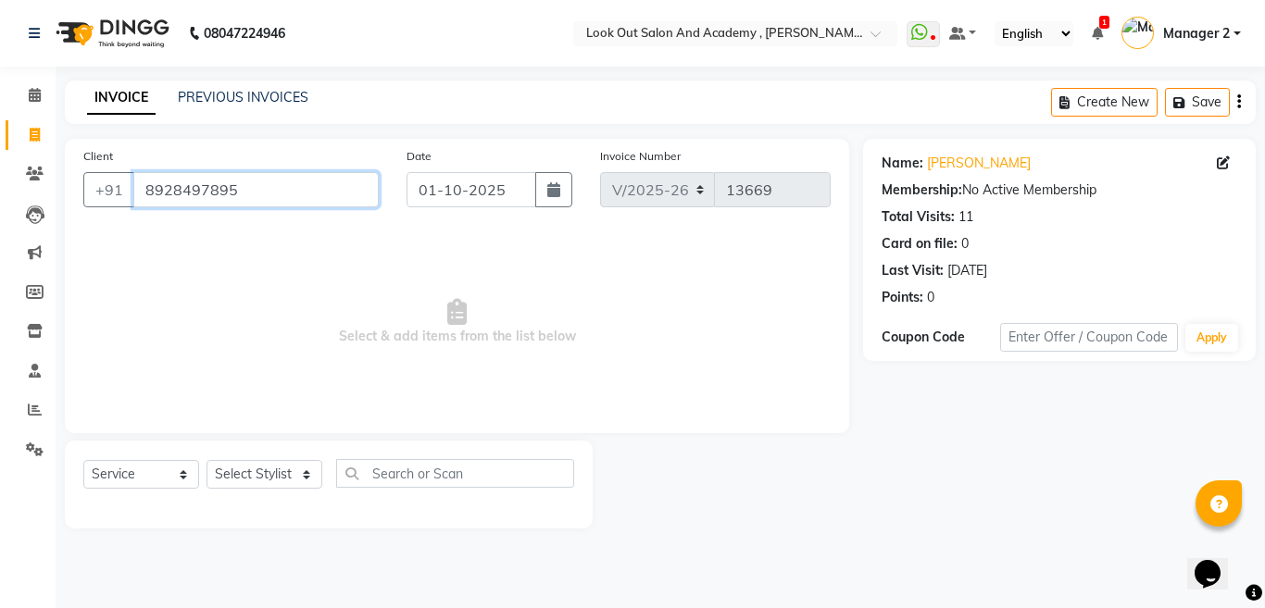
click at [251, 194] on input "8928497895" at bounding box center [255, 189] width 245 height 35
click at [233, 484] on select "Select Stylist Aarti Aatish [PERSON_NAME] [PERSON_NAME] ITWARI [PERSON_NAME] [P…" at bounding box center [264, 474] width 116 height 29
select select "64260"
click at [273, 473] on select "Select Stylist Aarti Aatish [PERSON_NAME] [PERSON_NAME] ITWARI [PERSON_NAME] [P…" at bounding box center [264, 474] width 116 height 29
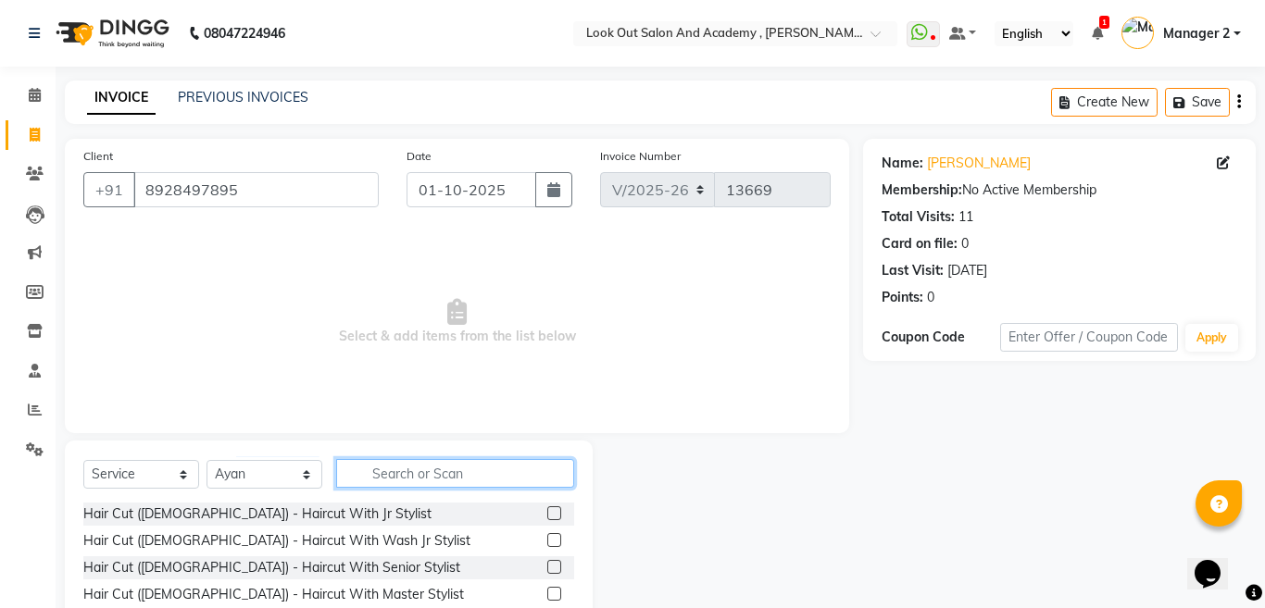
click at [404, 471] on input "text" at bounding box center [455, 473] width 238 height 29
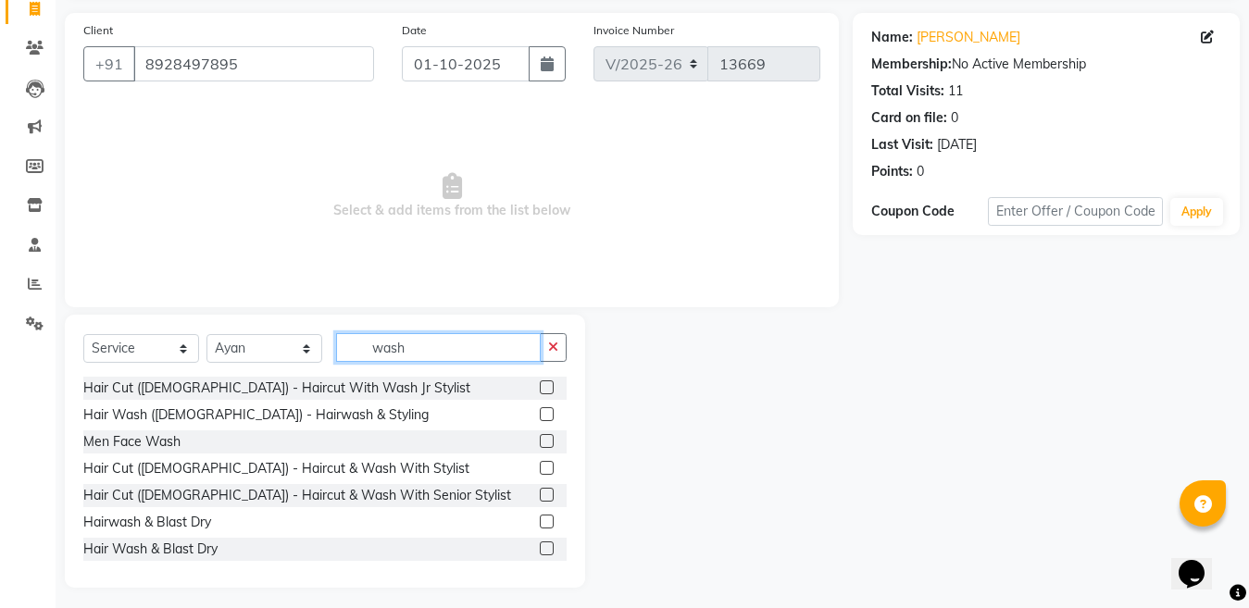
scroll to position [133, 0]
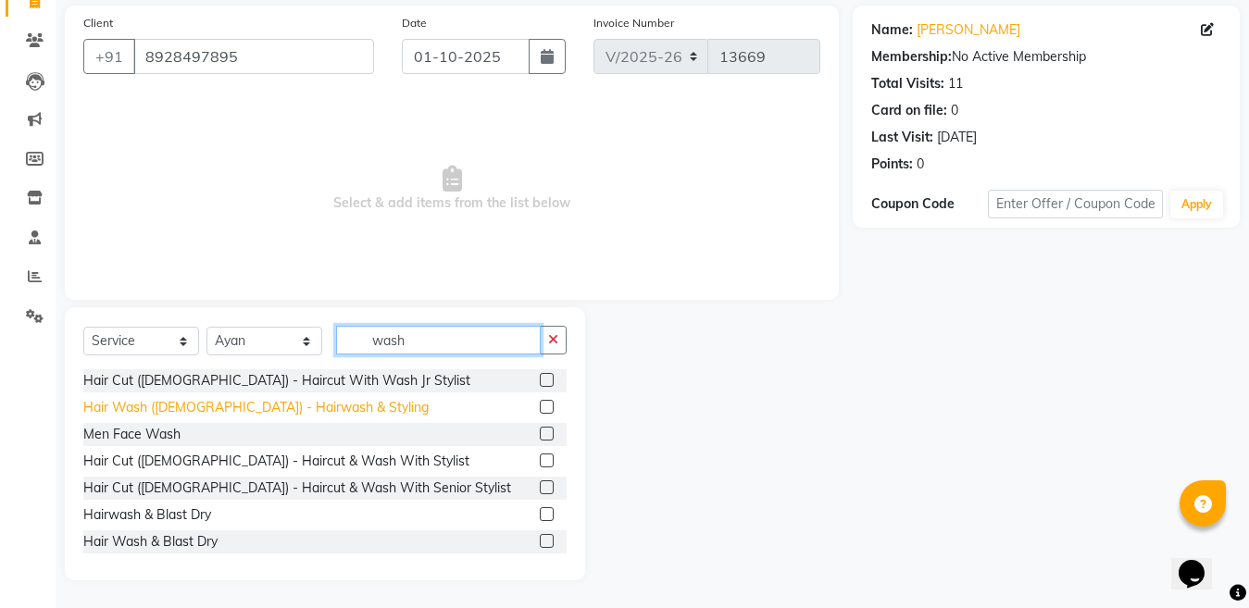
type input "wash"
click at [221, 417] on div "Hair Wash ([DEMOGRAPHIC_DATA]) - Hairwash & Styling" at bounding box center [255, 407] width 345 height 19
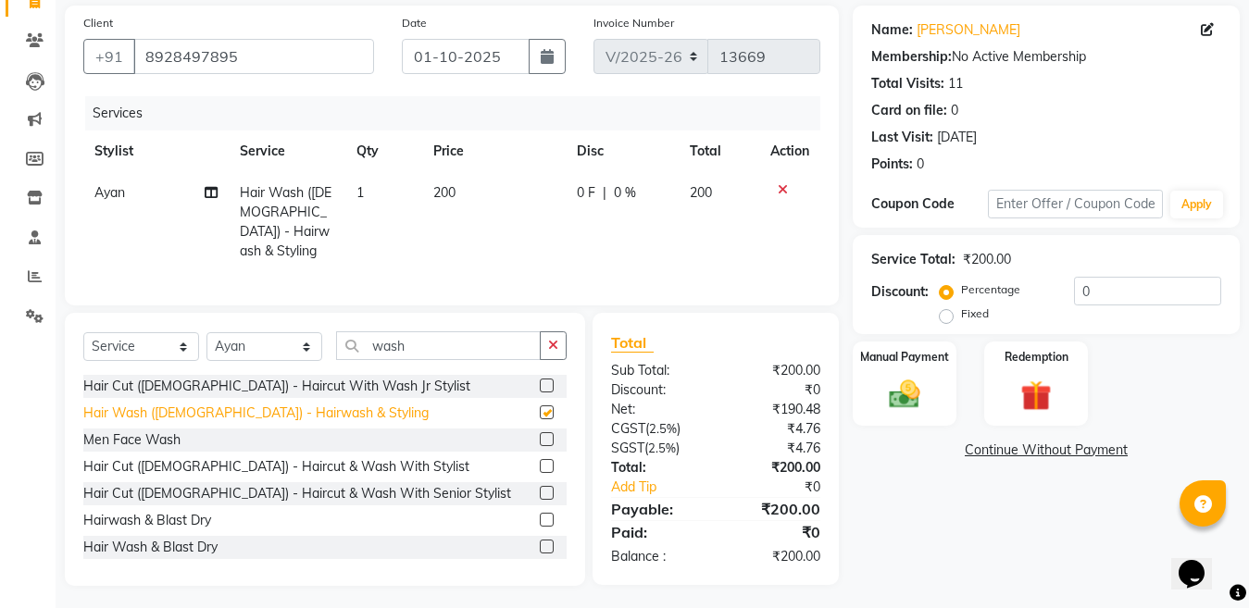
checkbox input "false"
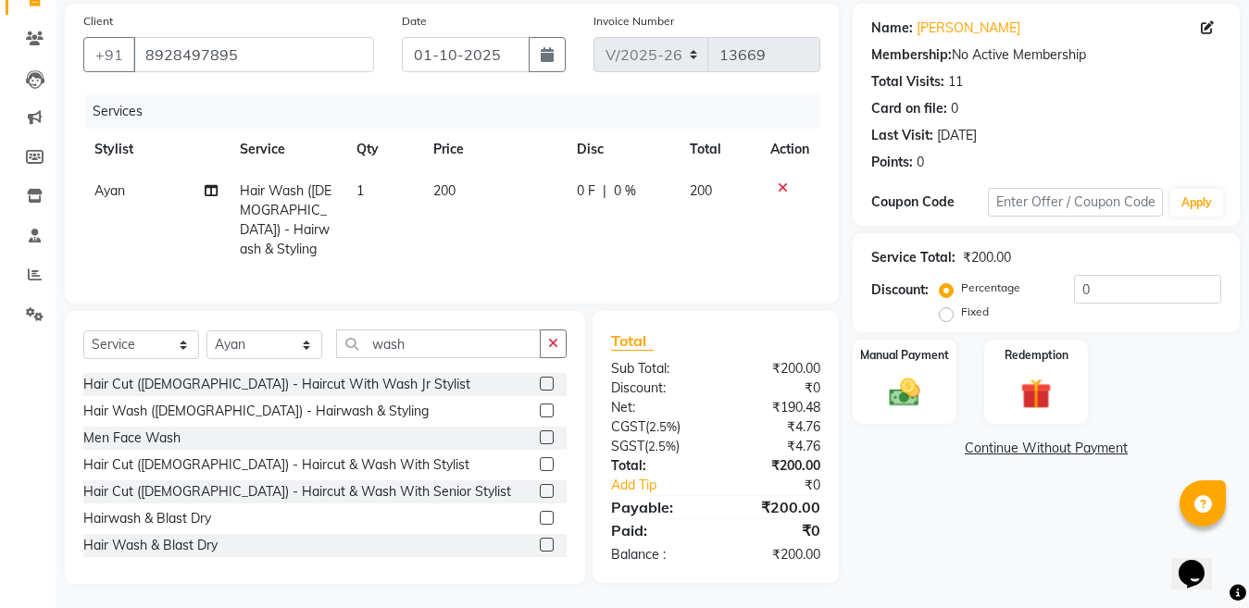
click at [427, 194] on td "200" at bounding box center [493, 220] width 143 height 100
select select "64260"
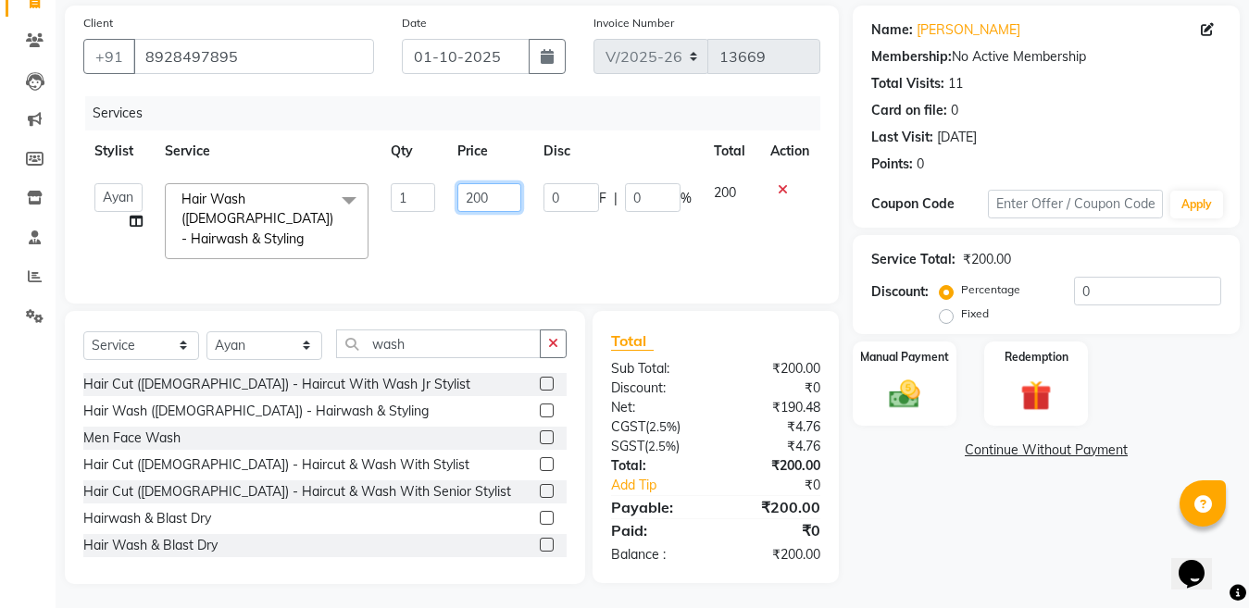
drag, startPoint x: 493, startPoint y: 191, endPoint x: 394, endPoint y: 198, distance: 98.4
click at [394, 198] on tr "Aarti Aatish ACHAM Aftab Afzal AKSHADA ITWARI Akthar Hussain Ayan Dhaval Solank…" at bounding box center [451, 221] width 737 height 98
type input "100"
click at [592, 251] on div "Services Stylist Service Qty Price Disc Total Action Aarti Aatish ACHAM Aftab A…" at bounding box center [451, 190] width 737 height 189
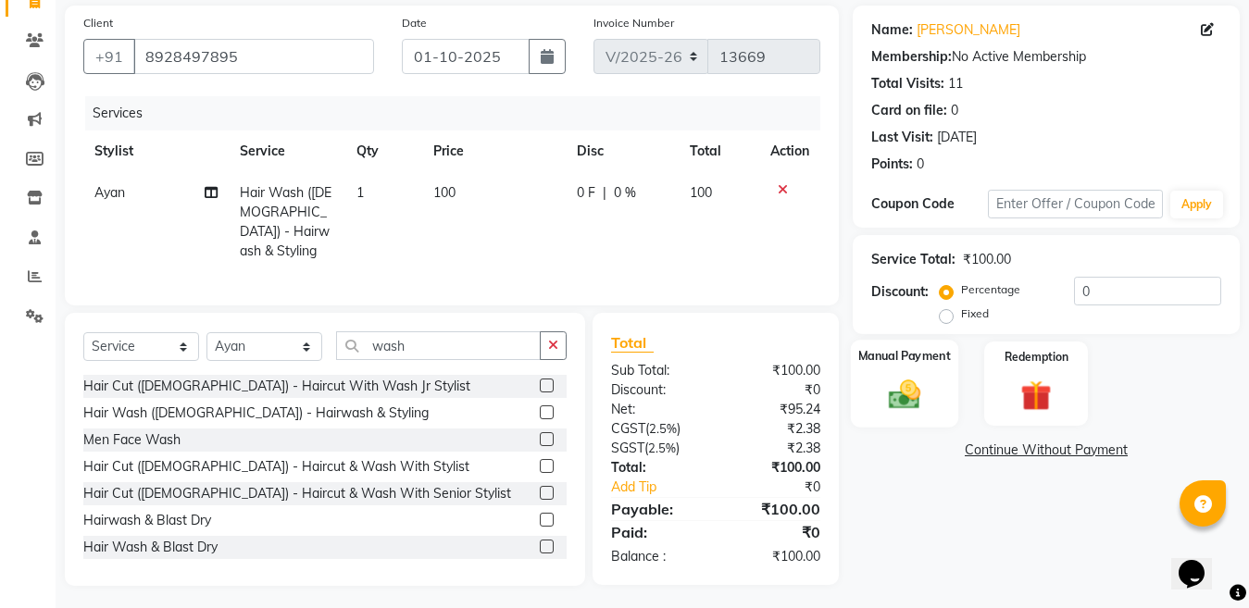
drag, startPoint x: 916, startPoint y: 390, endPoint x: 940, endPoint y: 389, distance: 24.1
click at [918, 390] on img at bounding box center [905, 394] width 52 height 37
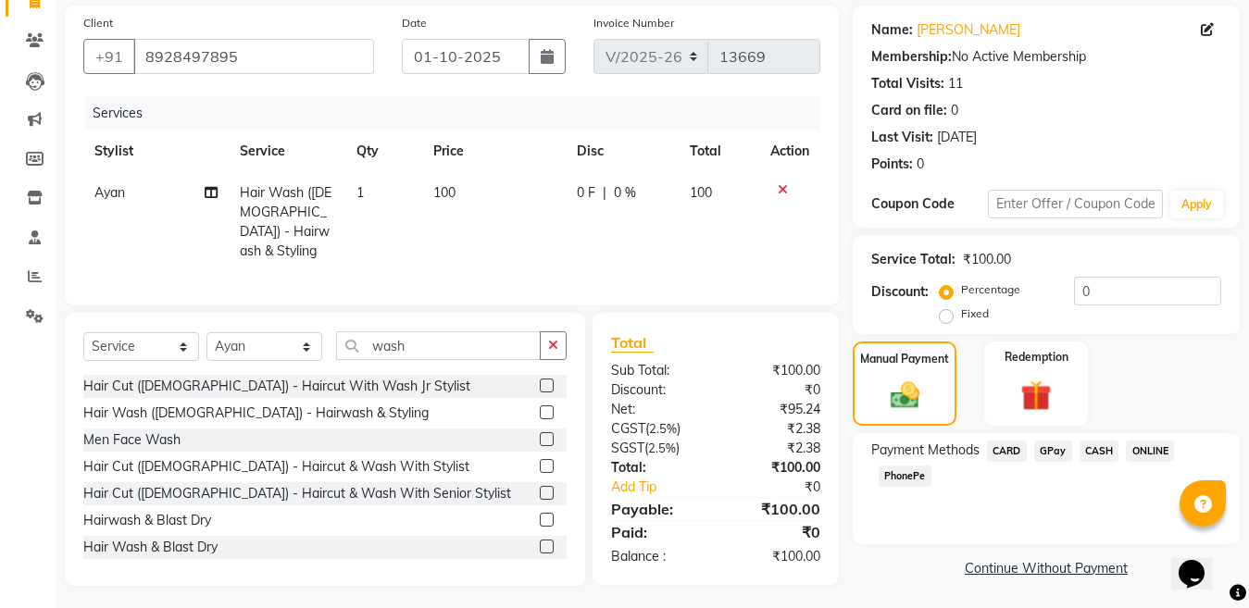
click at [1097, 450] on span "CASH" at bounding box center [1100, 451] width 40 height 21
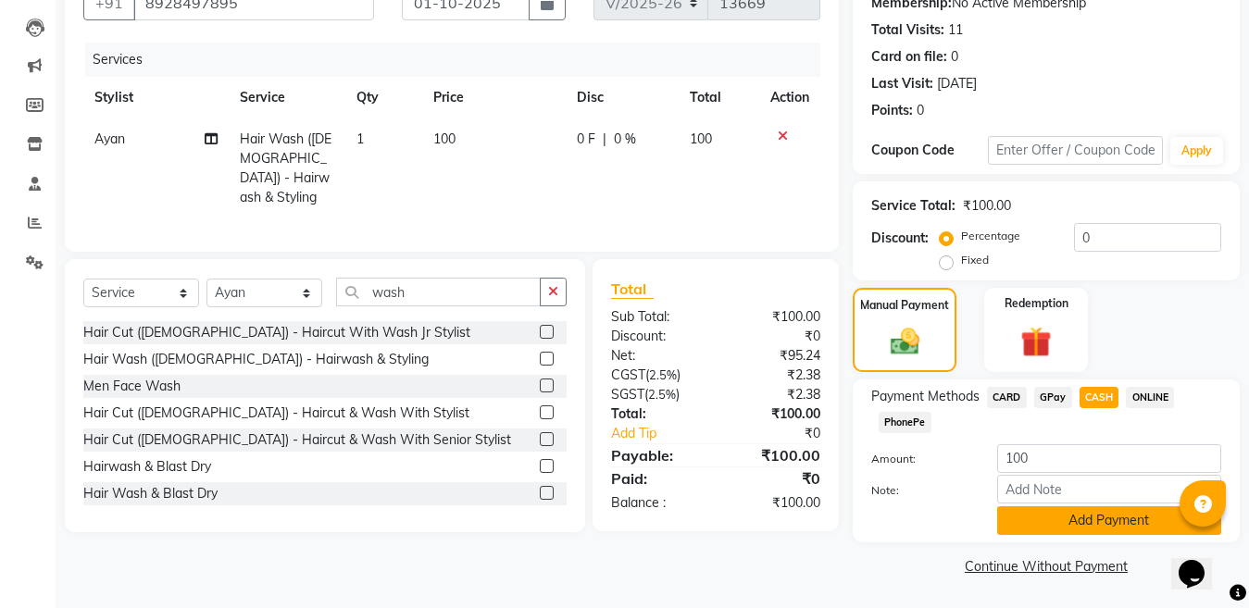
click at [1051, 519] on button "Add Payment" at bounding box center [1109, 521] width 224 height 29
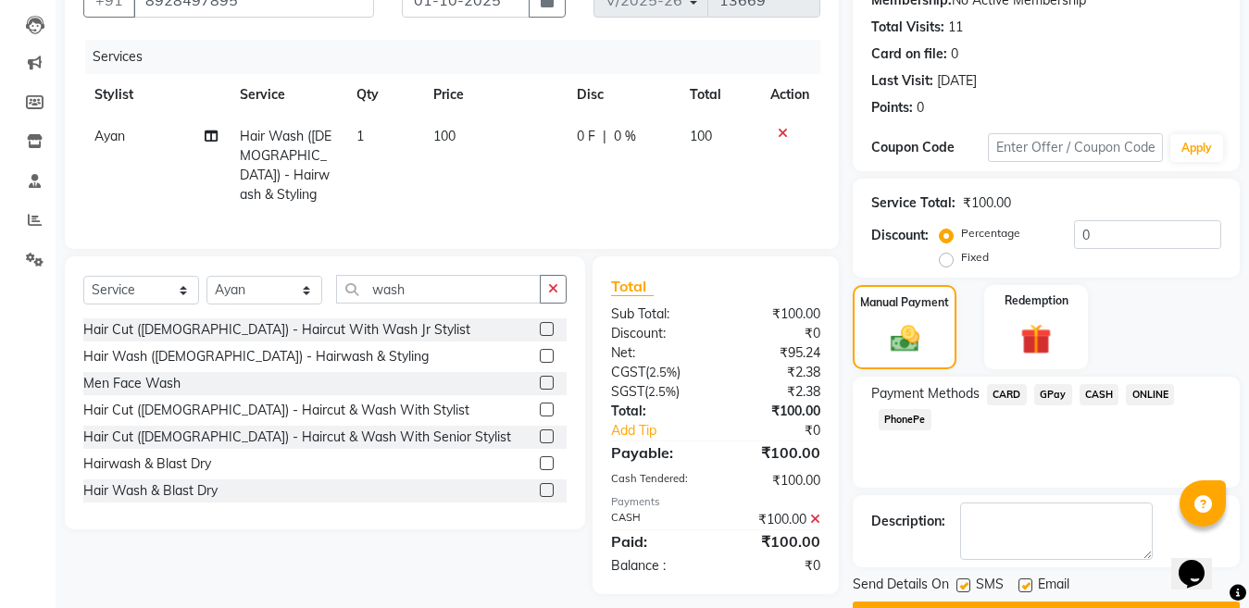
scroll to position [240, 0]
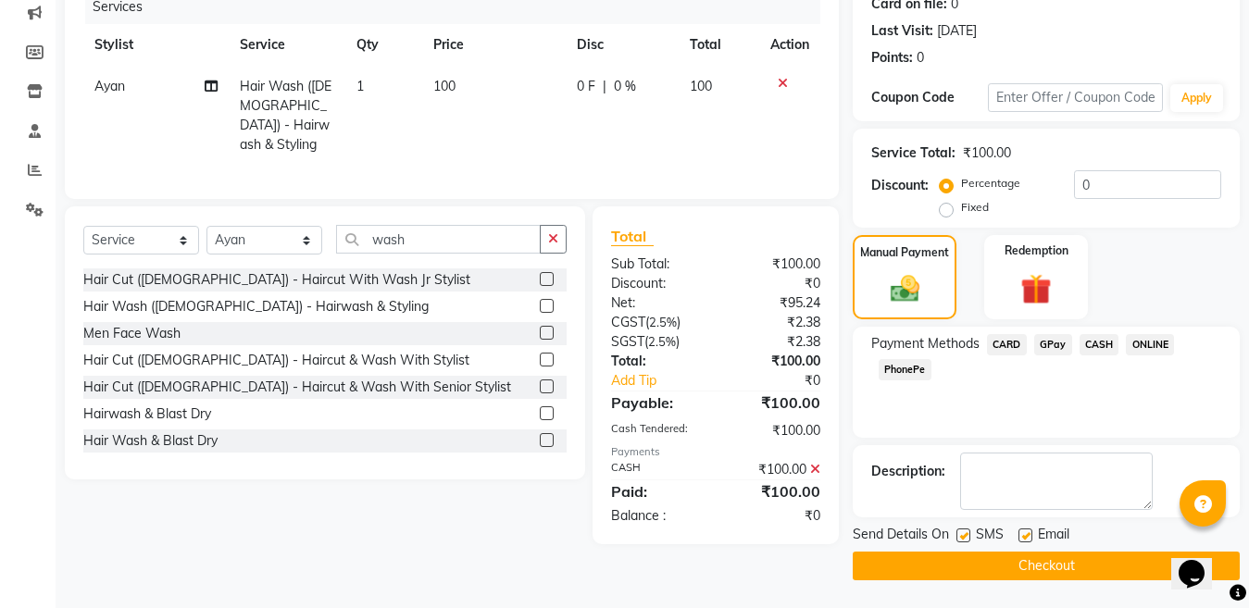
click at [1022, 532] on label at bounding box center [1026, 536] width 14 height 14
click at [1022, 532] on input "checkbox" at bounding box center [1025, 537] width 12 height 12
checkbox input "false"
drag, startPoint x: 964, startPoint y: 538, endPoint x: 957, endPoint y: 559, distance: 22.3
click at [964, 539] on label at bounding box center [964, 536] width 14 height 14
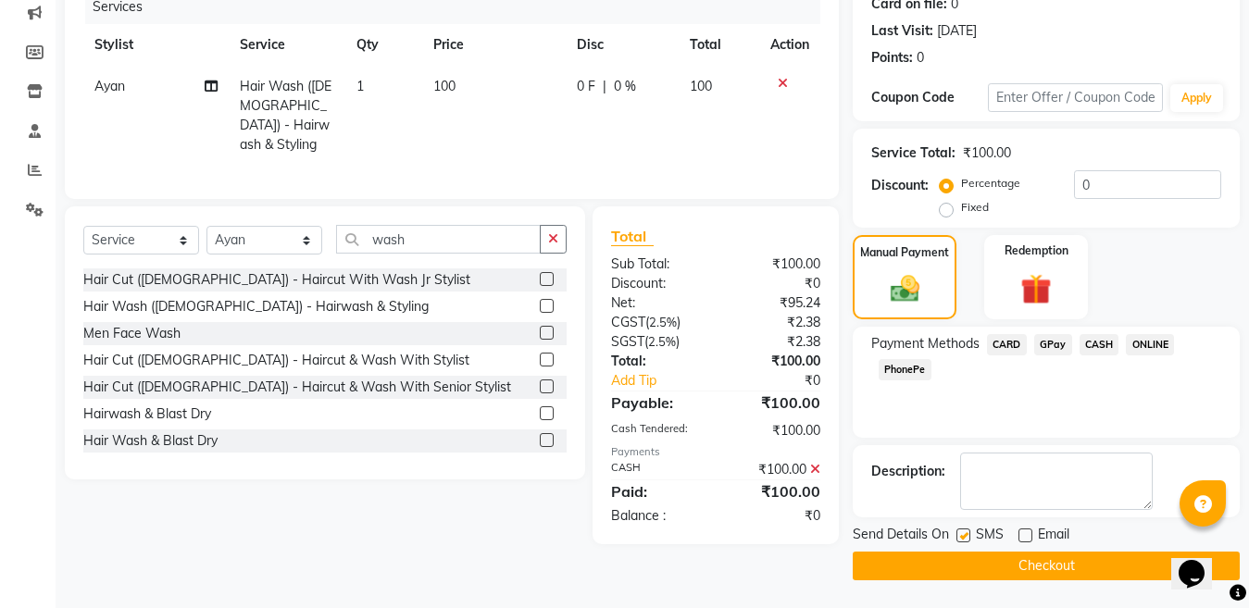
click at [964, 539] on input "checkbox" at bounding box center [963, 537] width 12 height 12
checkbox input "false"
click at [957, 562] on button "Checkout" at bounding box center [1046, 566] width 387 height 29
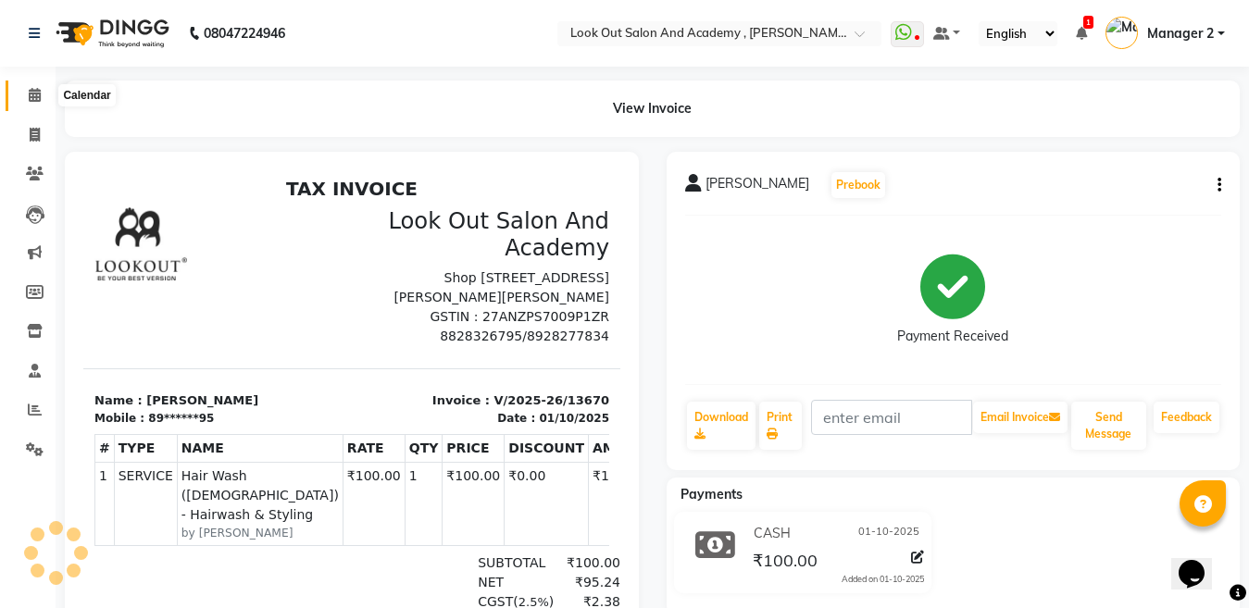
click at [32, 90] on icon at bounding box center [35, 95] width 12 height 14
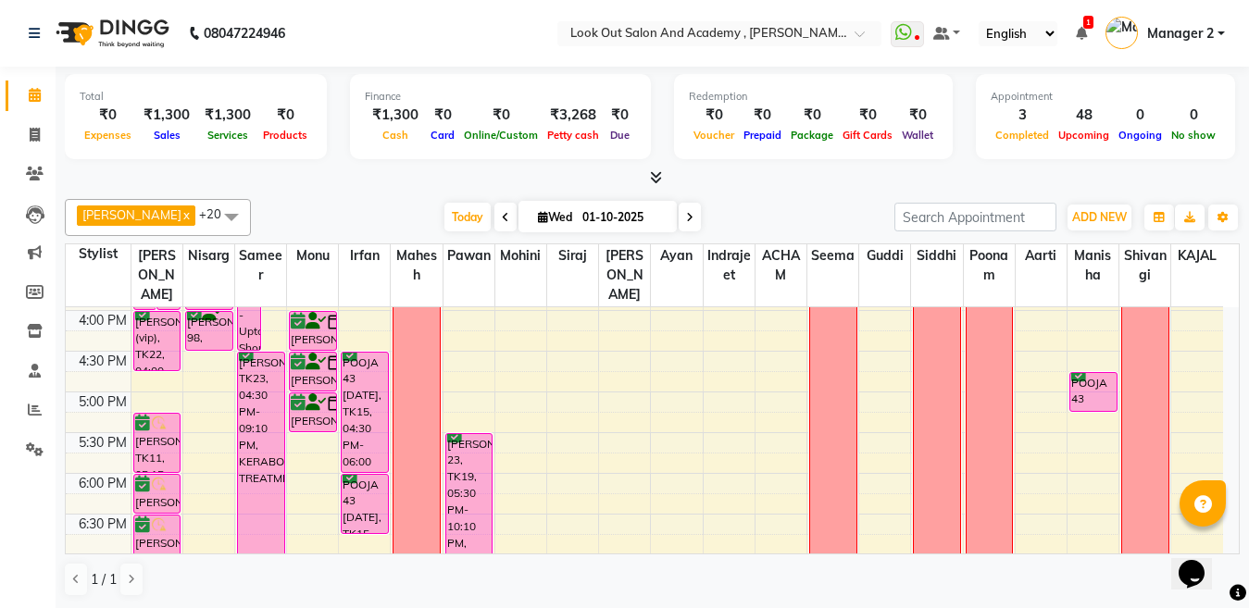
scroll to position [741, 0]
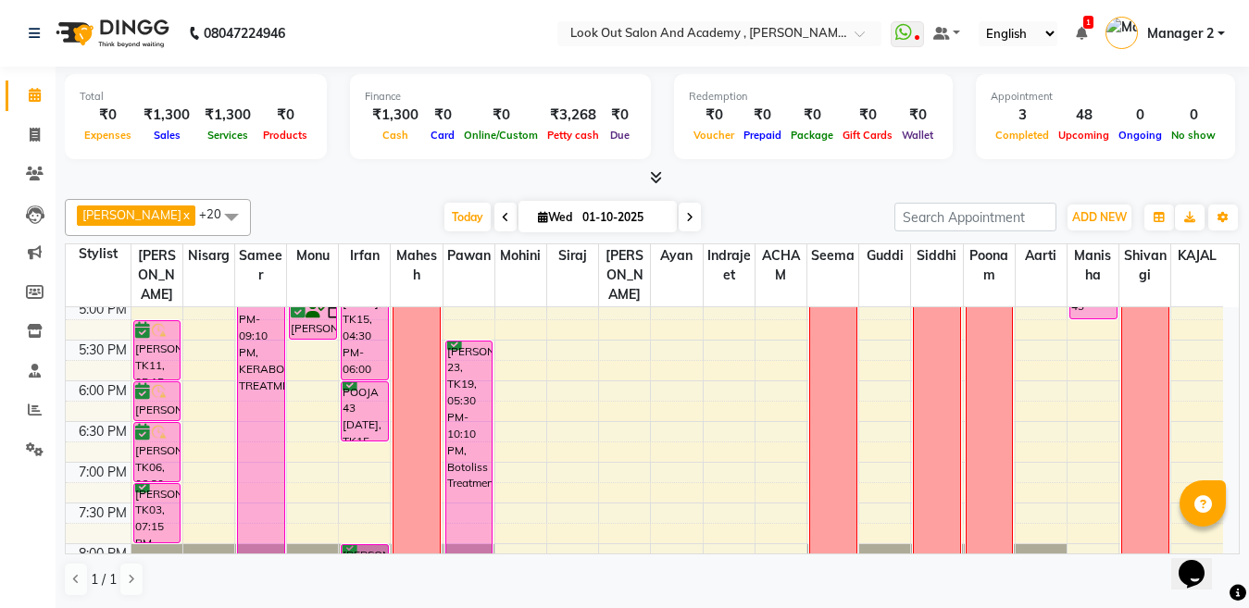
click at [319, 493] on div "8:00 AM 8:30 AM 9:00 AM 9:30 AM 10:00 AM 10:30 AM 11:00 AM 11:30 AM 12:00 PM 12…" at bounding box center [644, 177] width 1157 height 1221
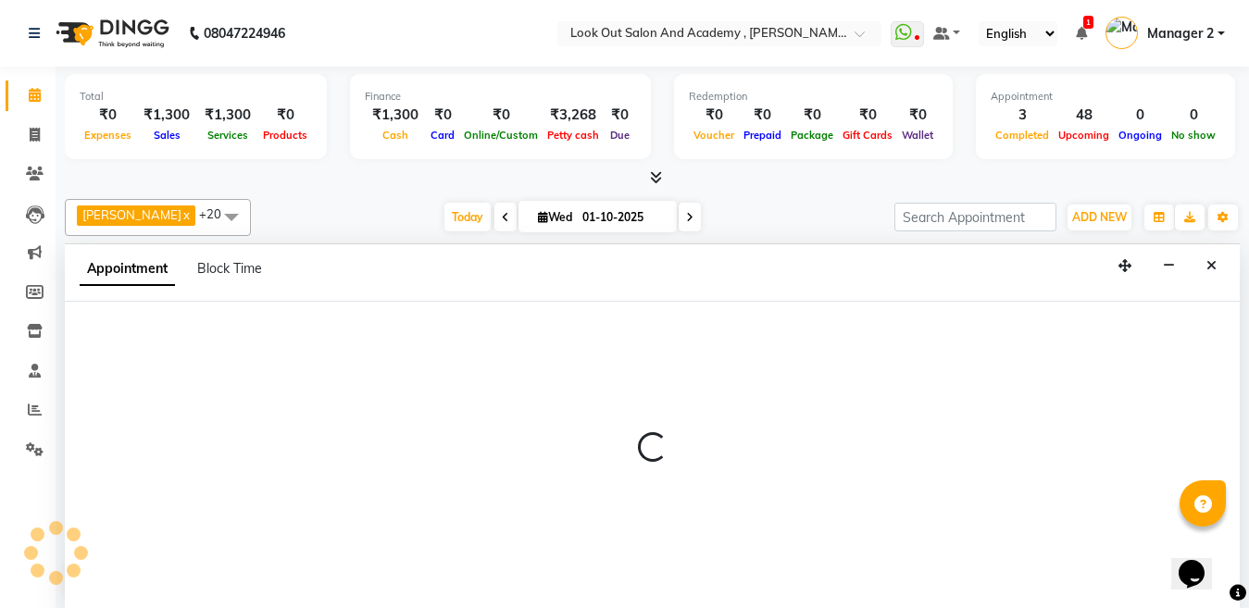
scroll to position [1, 0]
select select "28196"
select select "1140"
select select "tentative"
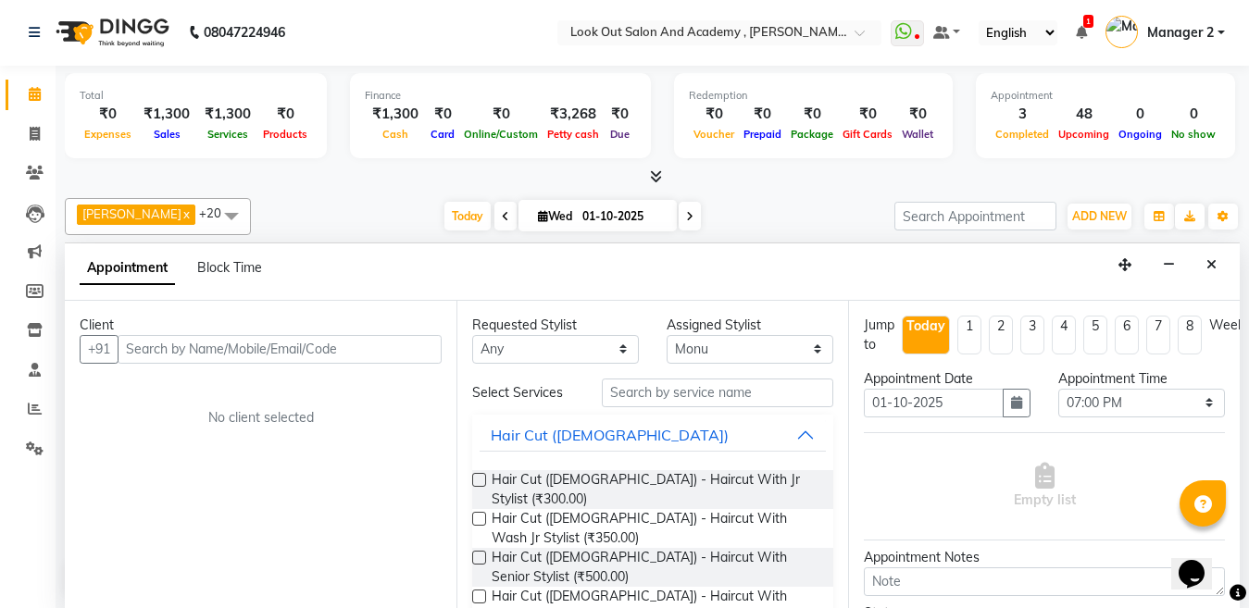
click at [271, 346] on input "text" at bounding box center [280, 349] width 324 height 29
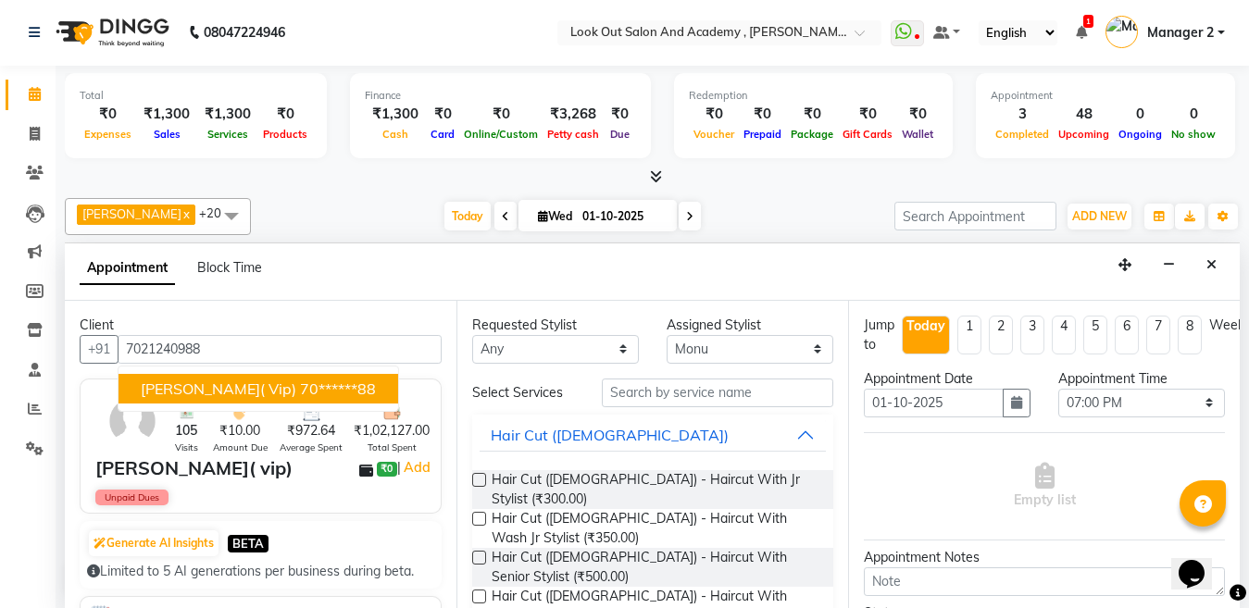
click at [219, 396] on span "BINOY SHAH( vip)" at bounding box center [219, 389] width 156 height 19
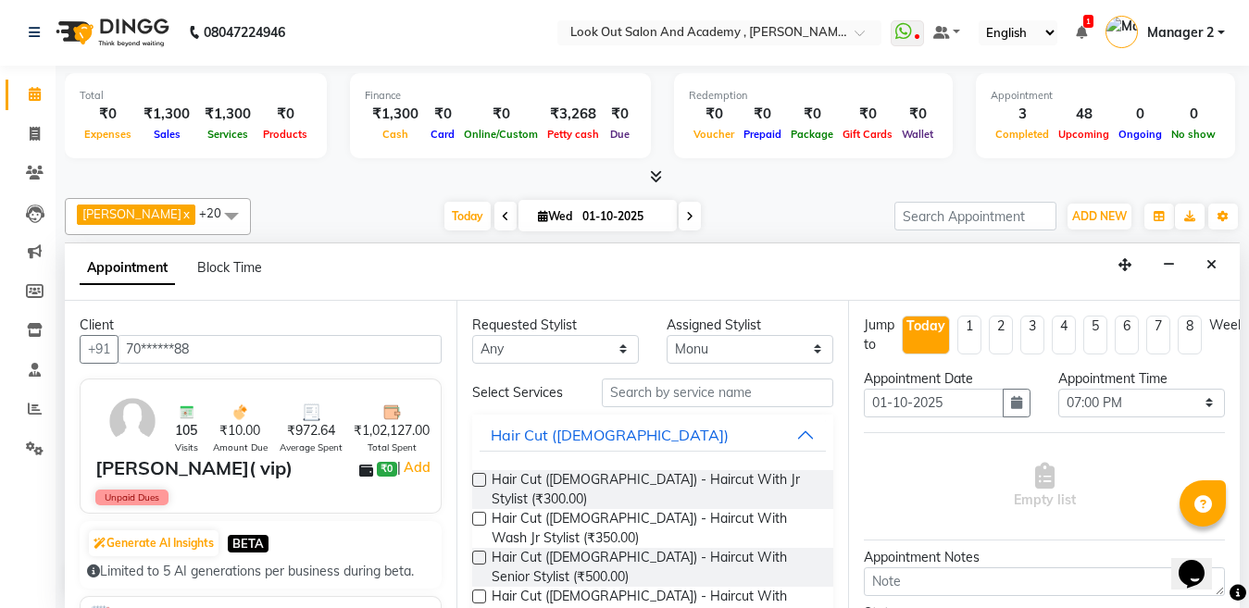
type input "70******88"
click at [532, 351] on select "Any Aarti ACHAM Afzal Ayan Dhaval Solanki Guddi Indrajeet Irfan KAJAL Mahesh Ma…" at bounding box center [555, 349] width 167 height 29
select select "28196"
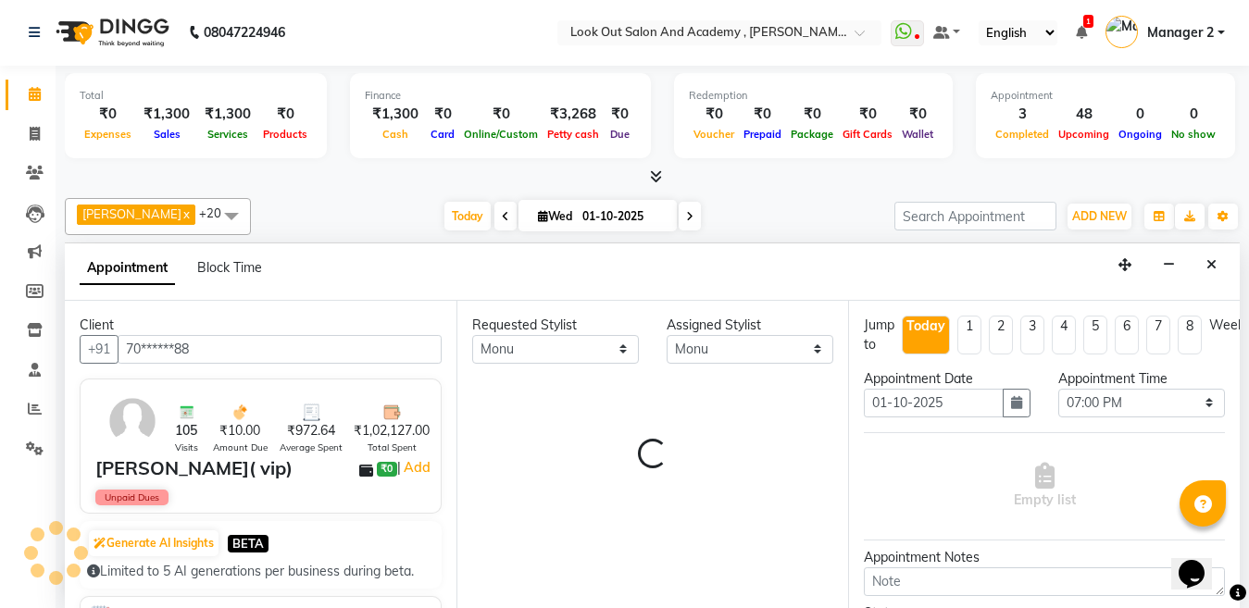
click at [677, 383] on div "Requested Stylist Any Aarti ACHAM Afzal Ayan Dhaval Solanki Guddi Indrajeet Irf…" at bounding box center [653, 454] width 392 height 307
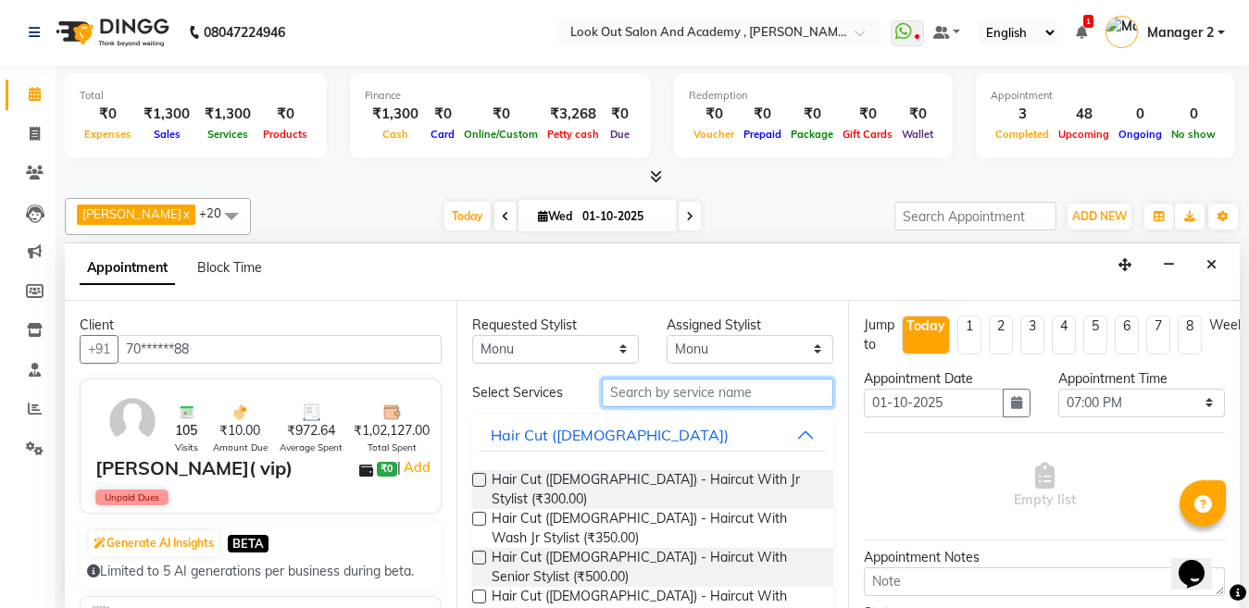
click at [671, 396] on input "text" at bounding box center [717, 393] width 231 height 29
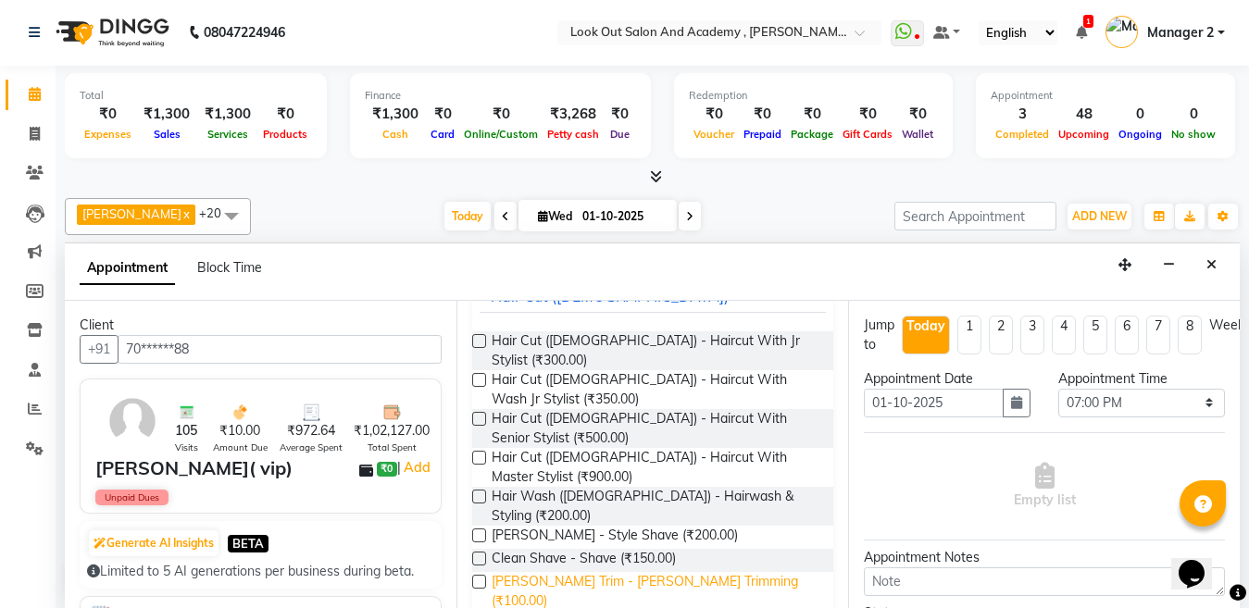
scroll to position [185, 0]
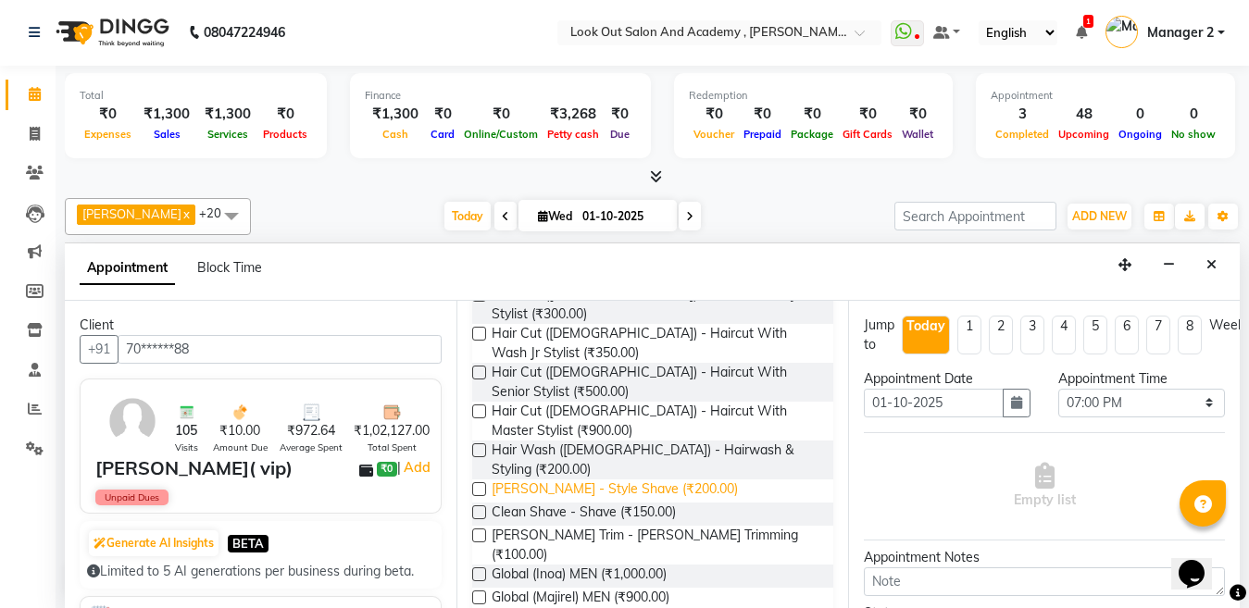
click at [604, 480] on span "Beard - Style Shave (₹200.00)" at bounding box center [615, 491] width 246 height 23
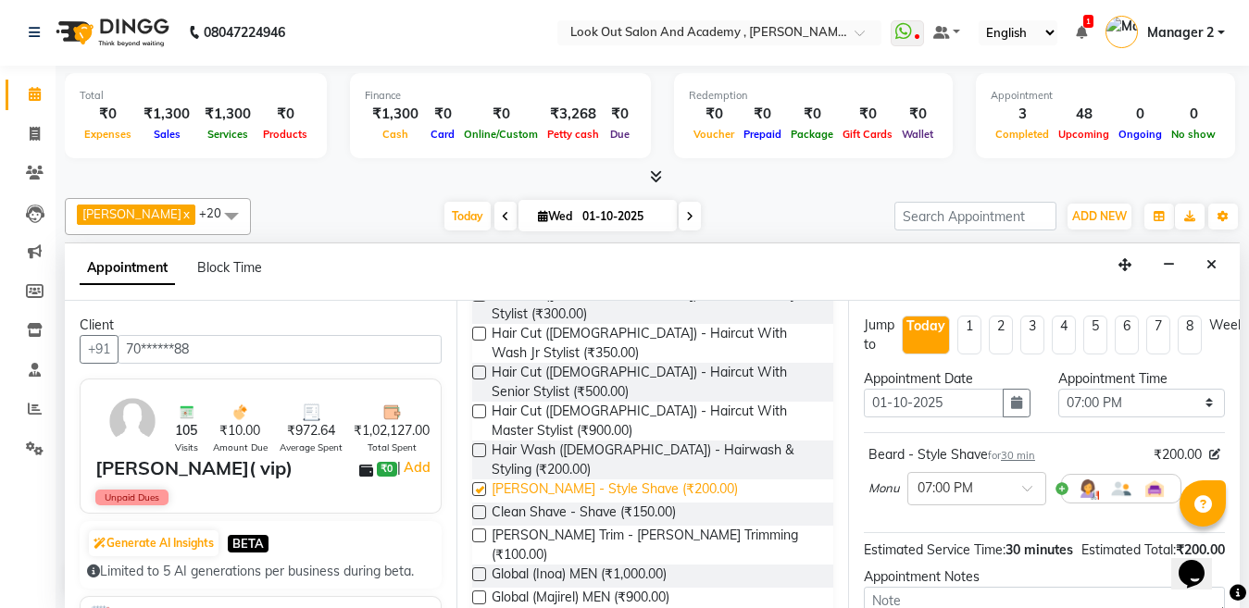
checkbox input "false"
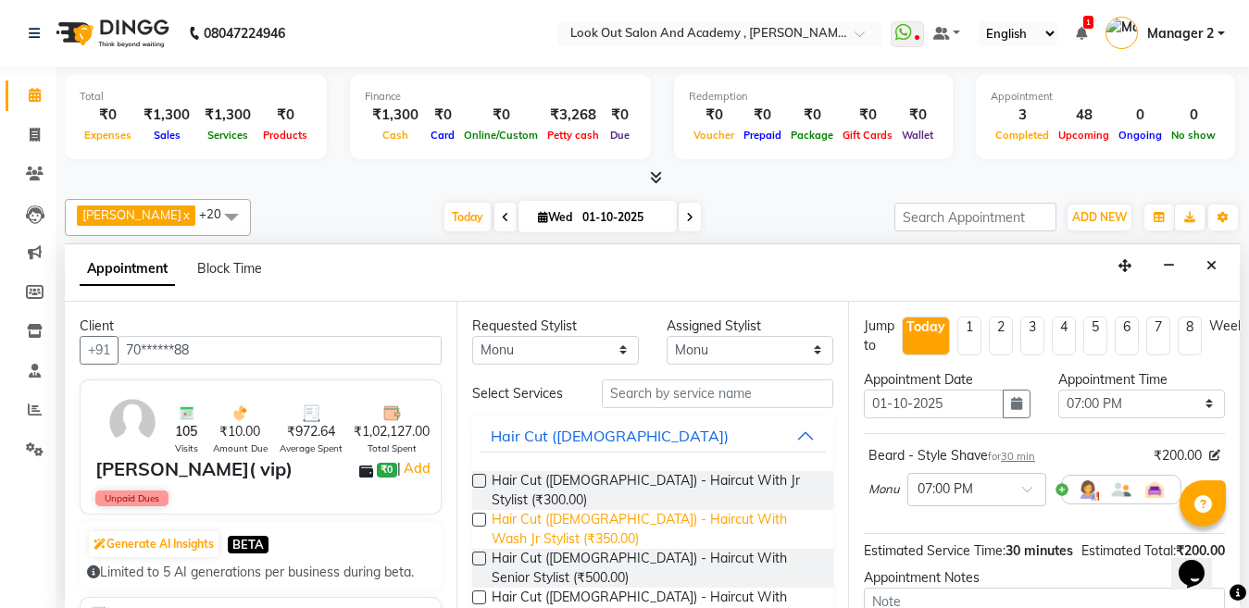
scroll to position [93, 0]
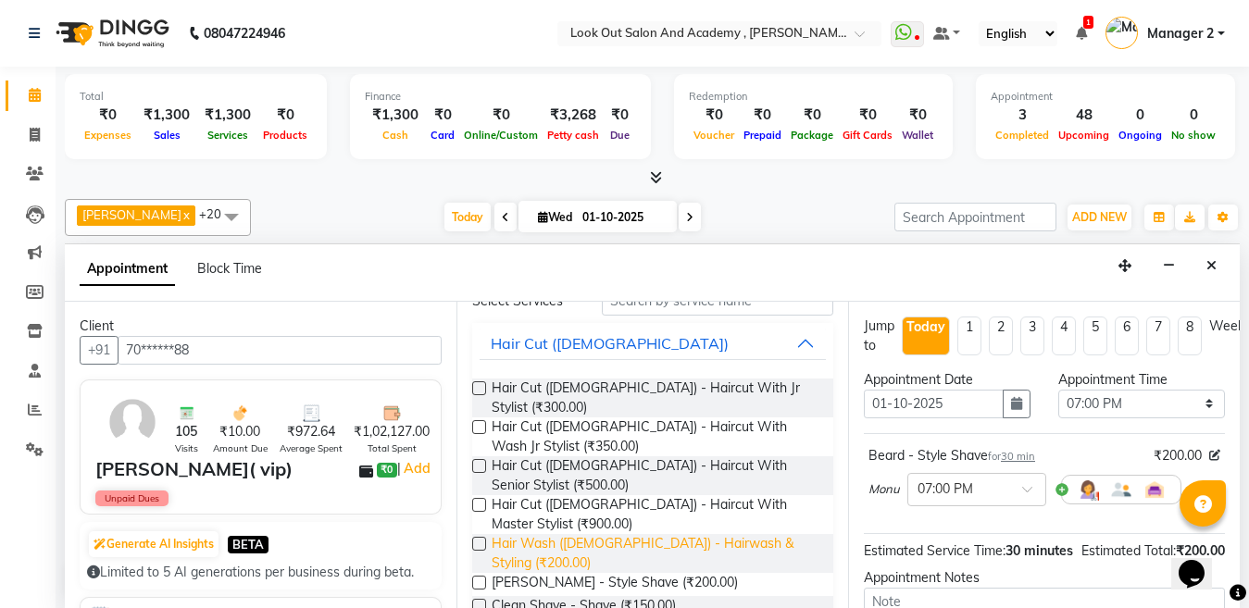
click at [602, 534] on span "Hair Wash (Male) - Hairwash & Styling (₹200.00)" at bounding box center [655, 553] width 327 height 39
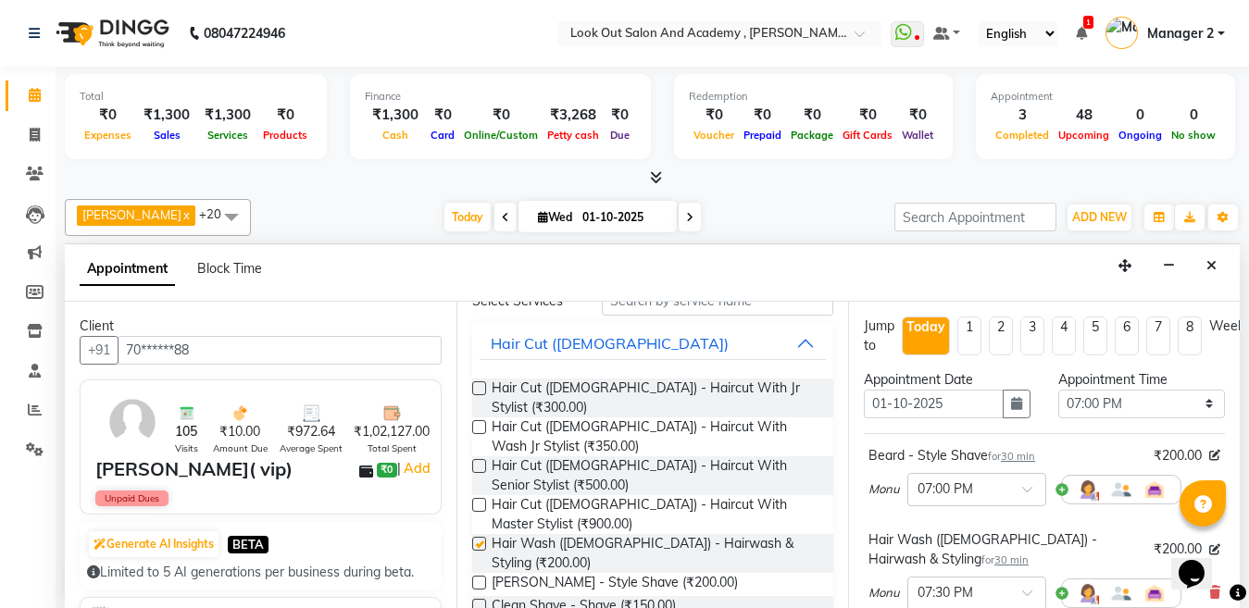
checkbox input "false"
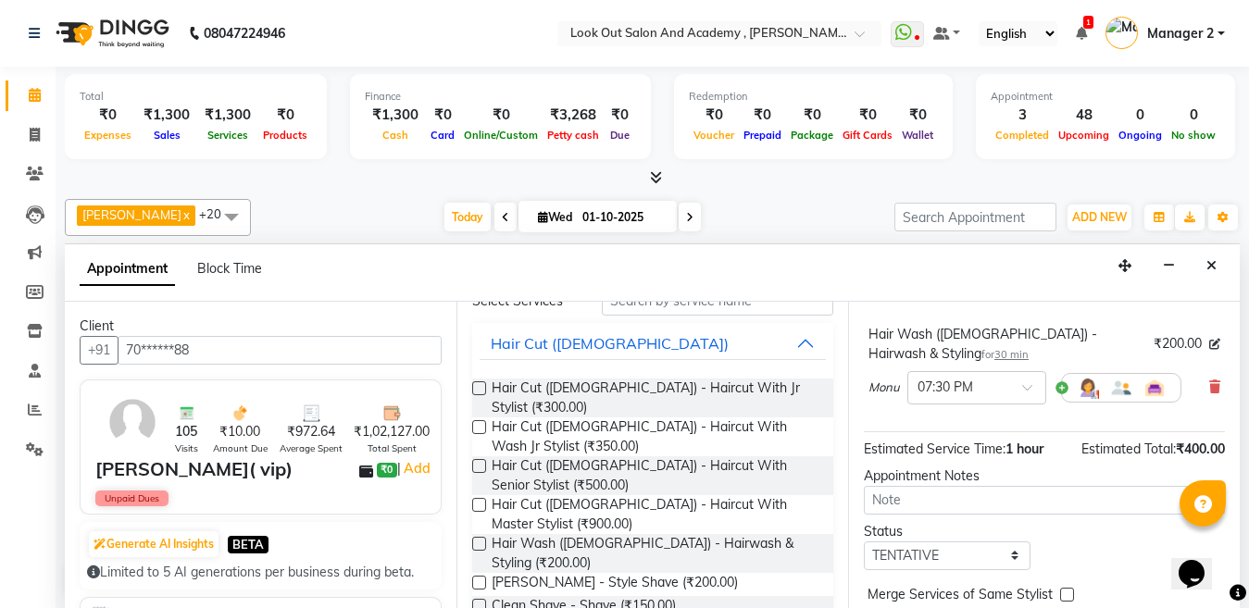
scroll to position [299, 0]
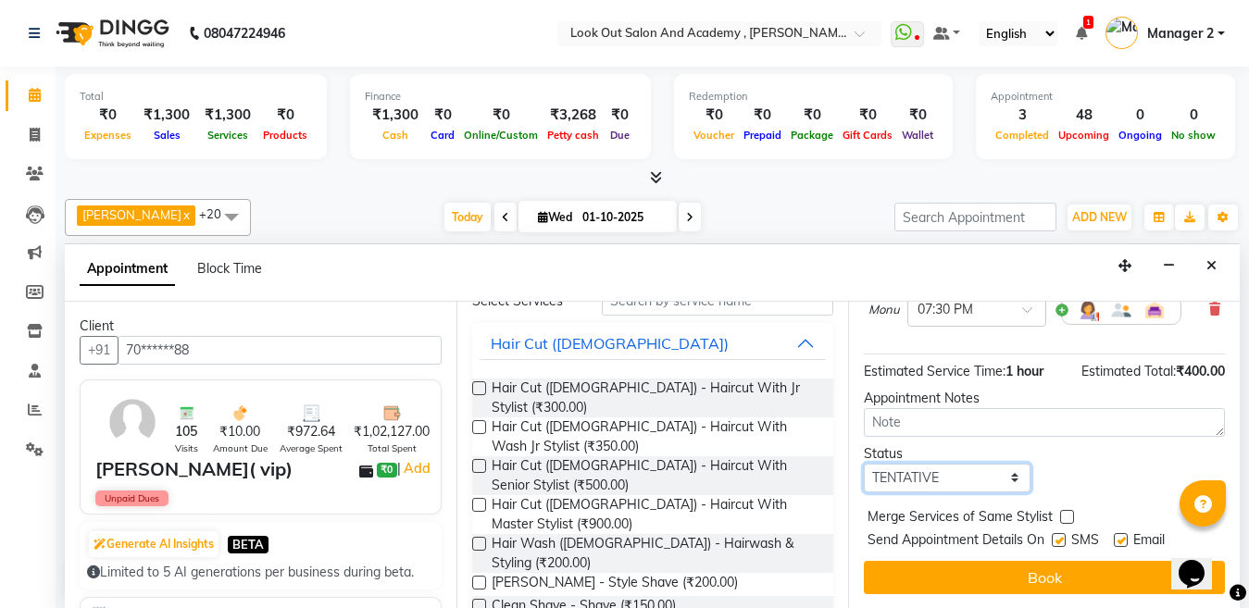
click at [956, 472] on select "Select TENTATIVE CONFIRM CHECK-IN UPCOMING" at bounding box center [947, 478] width 167 height 29
select select "confirm booking"
click at [864, 464] on select "Select TENTATIVE CONFIRM CHECK-IN UPCOMING" at bounding box center [947, 478] width 167 height 29
click at [1052, 533] on label at bounding box center [1059, 540] width 14 height 14
click at [1052, 536] on input "checkbox" at bounding box center [1058, 542] width 12 height 12
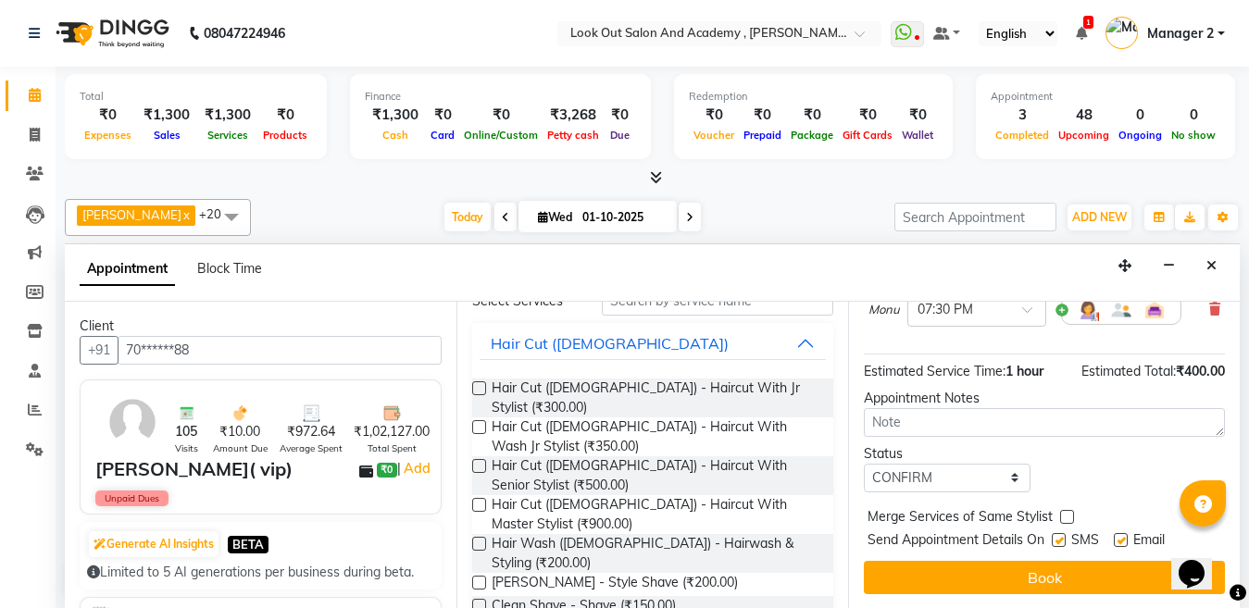
checkbox input "false"
click at [1117, 533] on label at bounding box center [1121, 540] width 14 height 14
click at [1117, 536] on input "checkbox" at bounding box center [1120, 542] width 12 height 12
checkbox input "false"
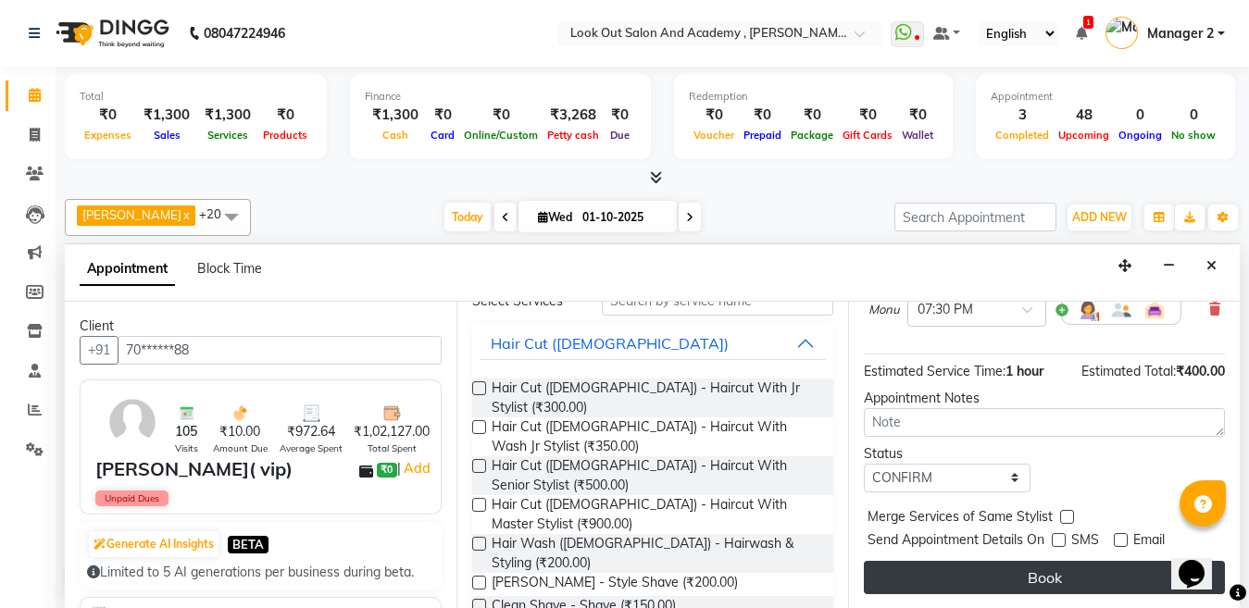
click at [1096, 568] on button "Book" at bounding box center [1044, 577] width 361 height 33
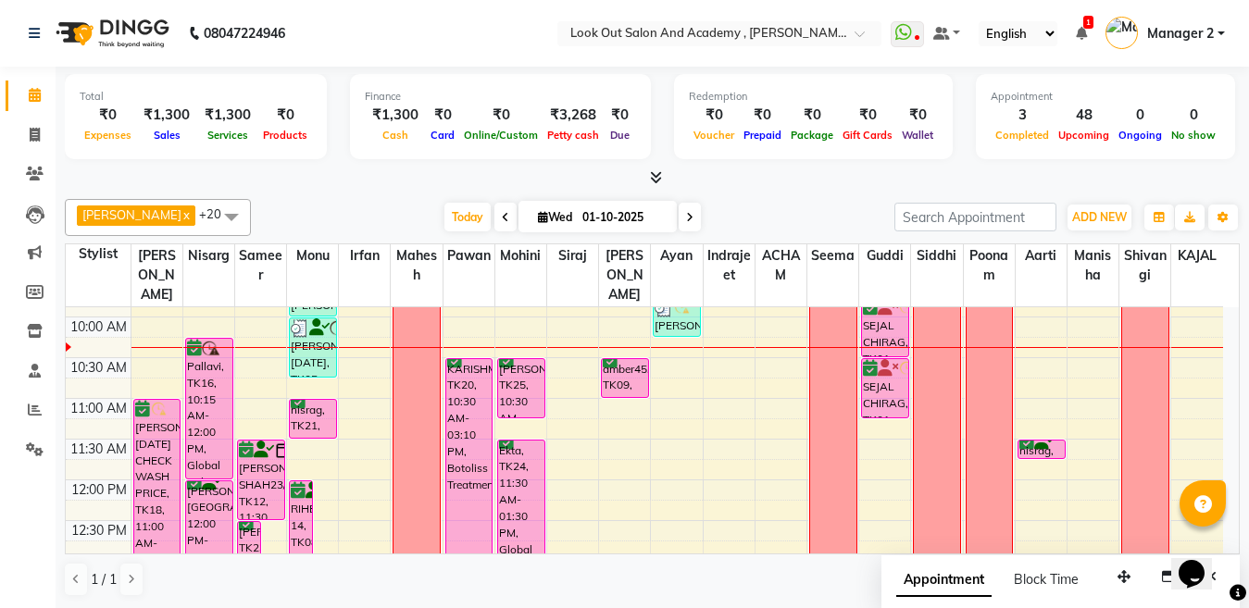
scroll to position [185, 0]
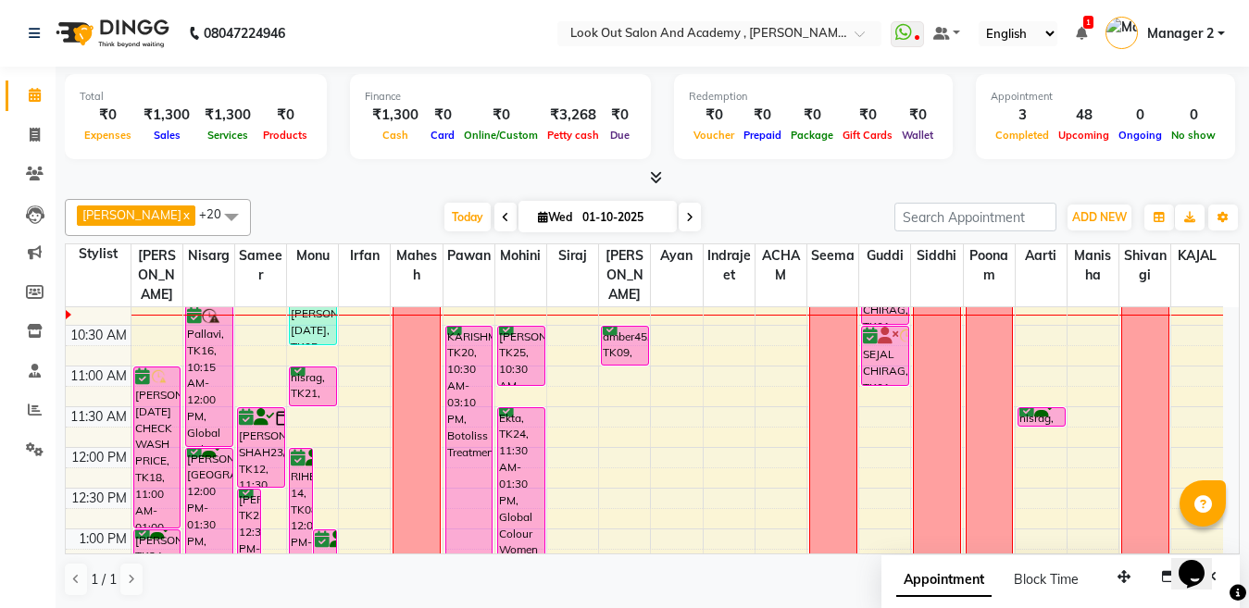
click at [593, 206] on input "01-10-2025" at bounding box center [623, 218] width 93 height 28
select select "10"
select select "2025"
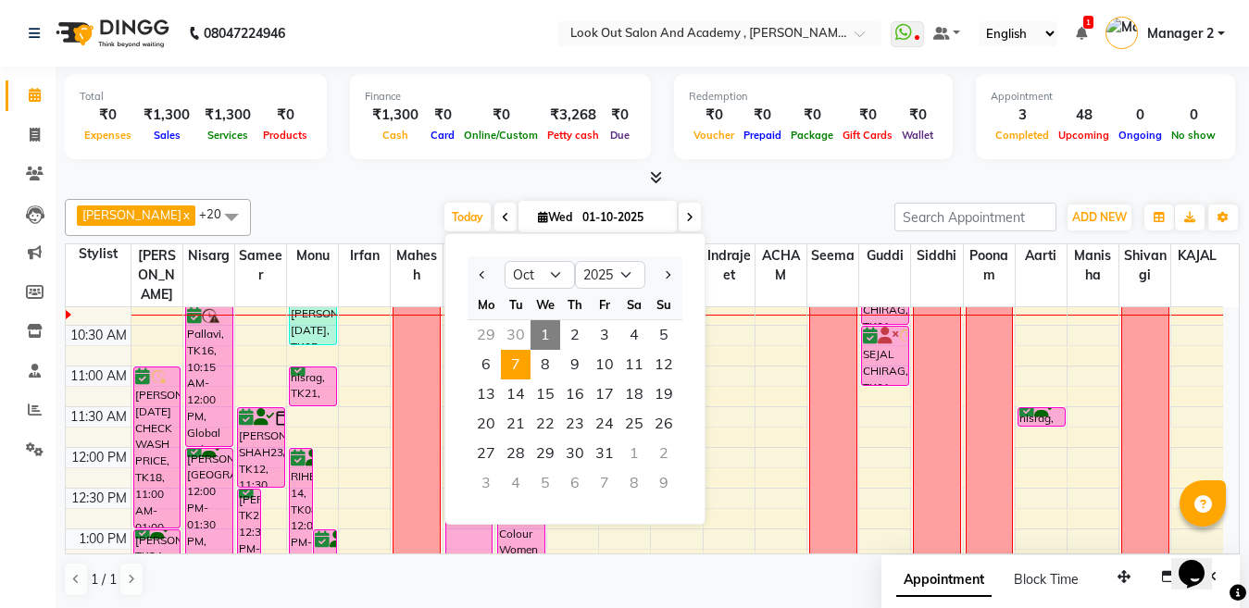
click at [514, 358] on span "7" at bounding box center [516, 365] width 30 height 30
type input "07-10-2025"
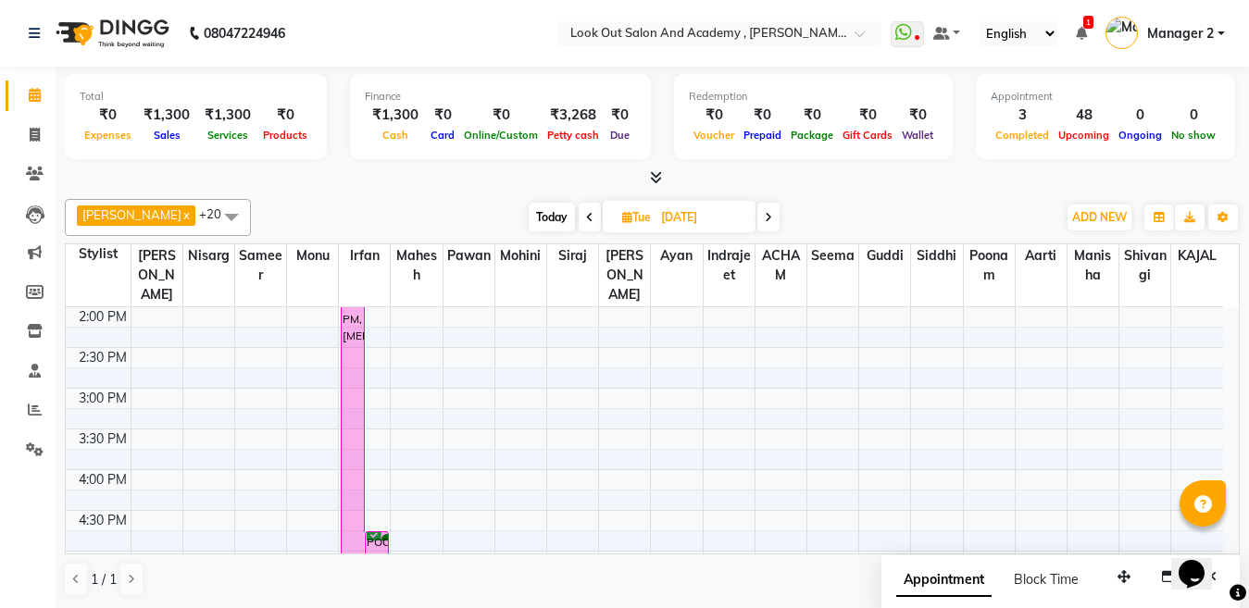
scroll to position [534, 0]
click at [311, 373] on div "8:00 AM 8:30 AM 9:00 AM 9:30 AM 10:00 AM 10:30 AM 11:00 AM 11:30 AM 12:00 PM 12…" at bounding box center [644, 383] width 1157 height 1221
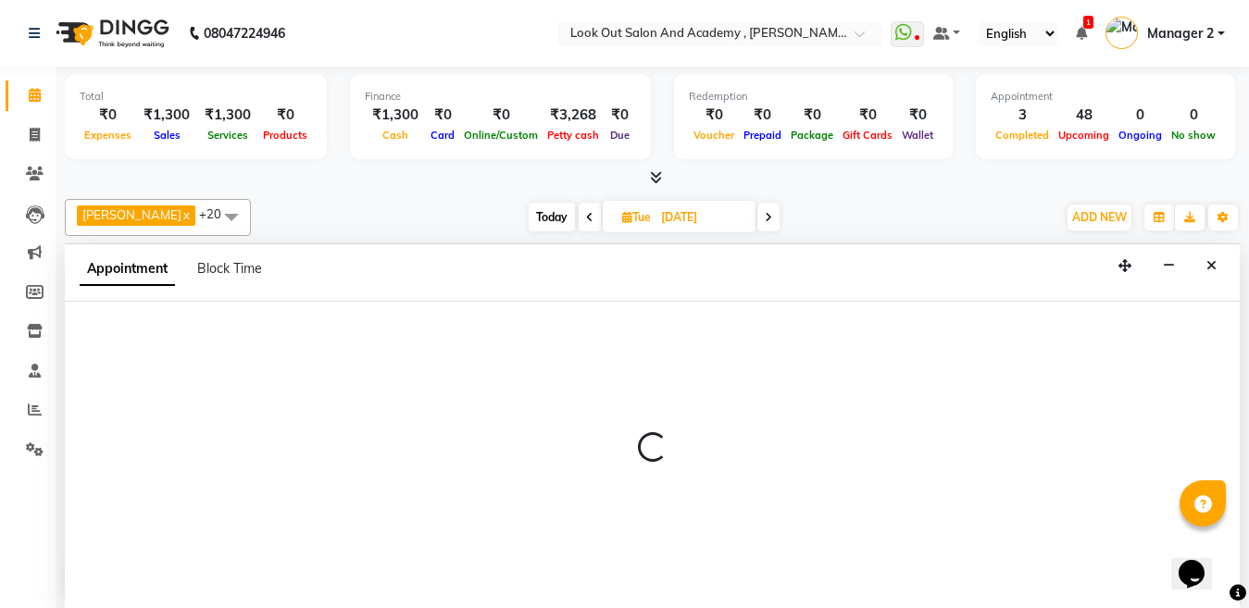
scroll to position [1, 0]
select select "28196"
select select "tentative"
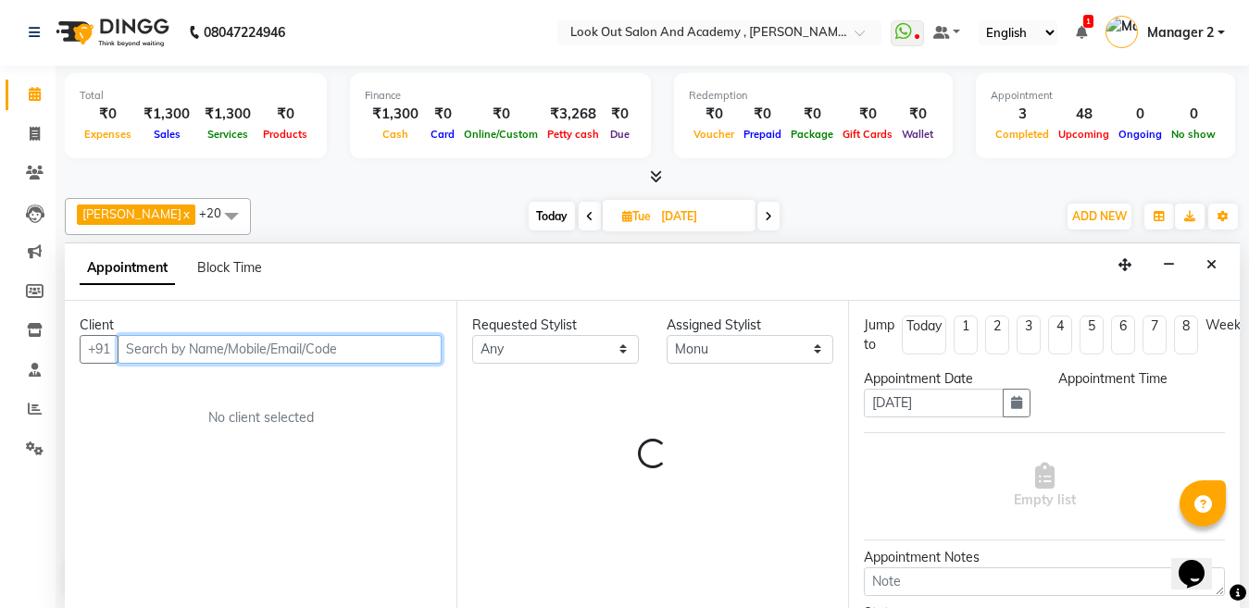
select select "900"
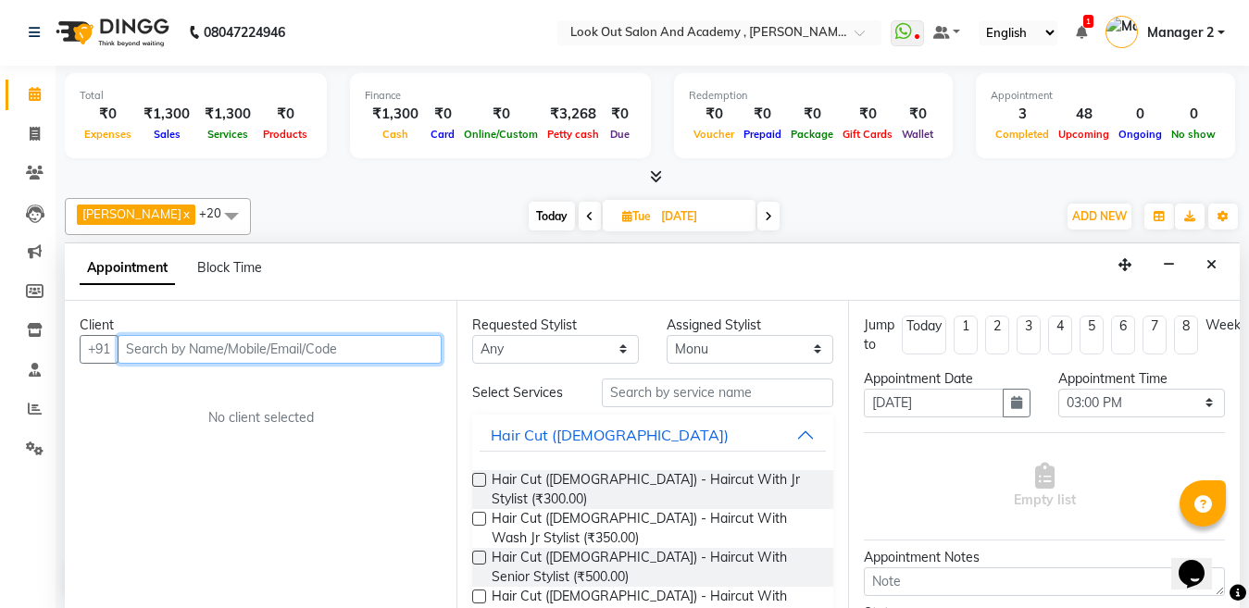
click at [342, 349] on input "text" at bounding box center [280, 349] width 324 height 29
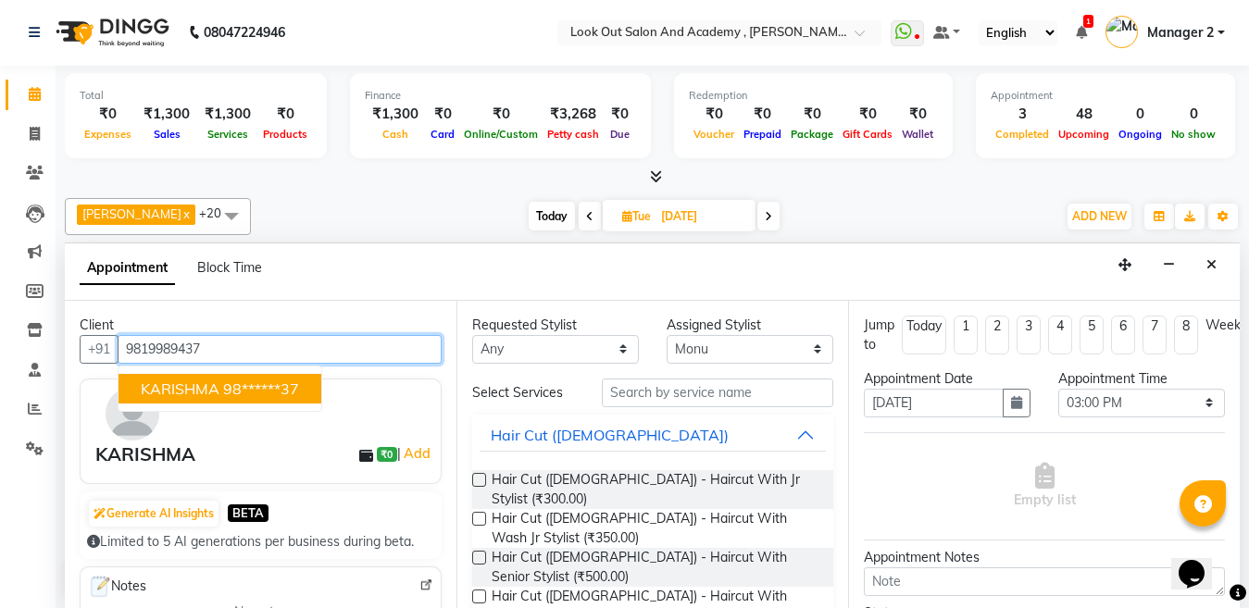
click at [192, 383] on span "KARISHMA" at bounding box center [180, 389] width 79 height 19
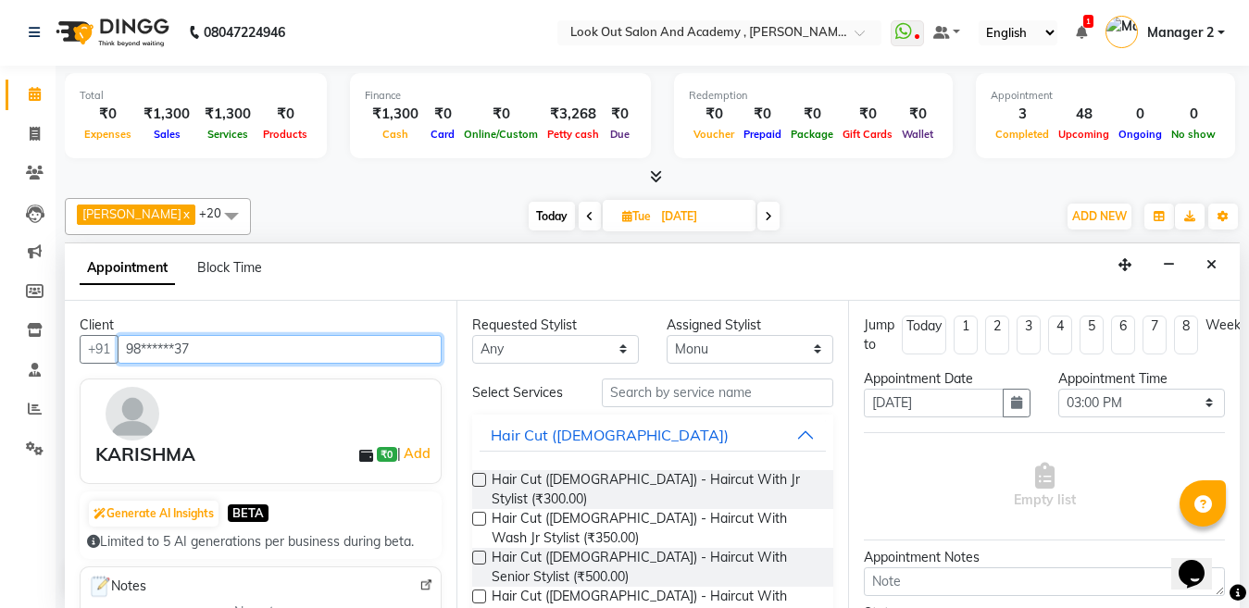
type input "98******37"
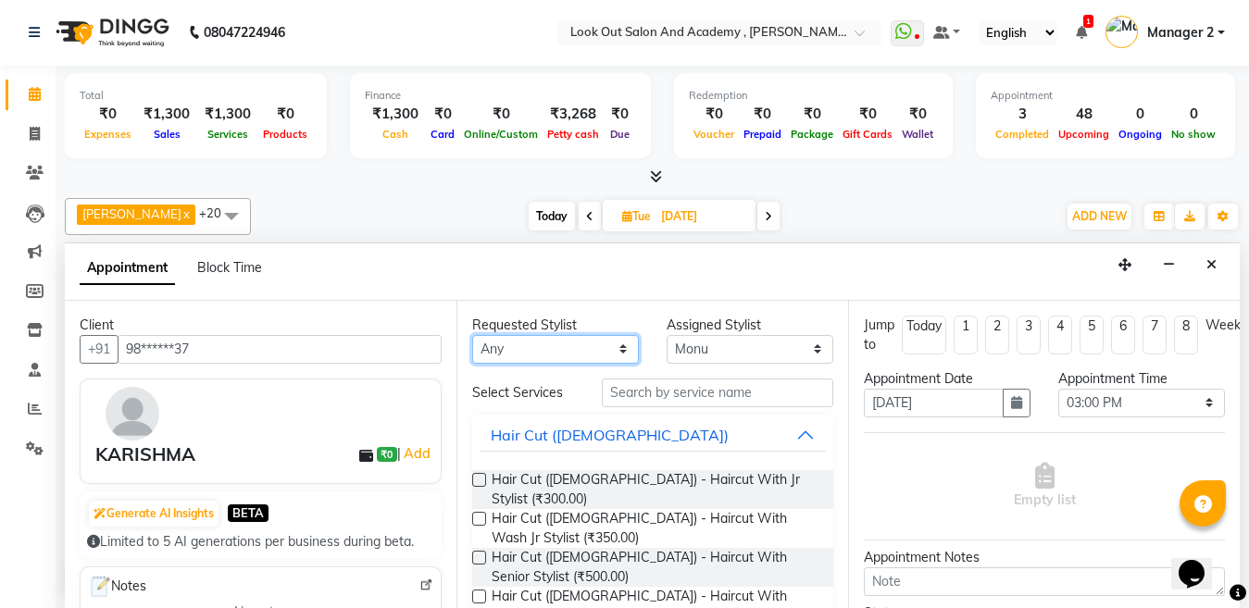
click at [503, 356] on select "Any [PERSON_NAME] [PERSON_NAME] [PERSON_NAME] Guddi [PERSON_NAME] KAJAL Mahesh …" at bounding box center [555, 349] width 167 height 29
select select "28196"
click at [503, 356] on select "Any [PERSON_NAME] [PERSON_NAME] [PERSON_NAME] Guddi [PERSON_NAME] KAJAL Mahesh …" at bounding box center [555, 349] width 167 height 29
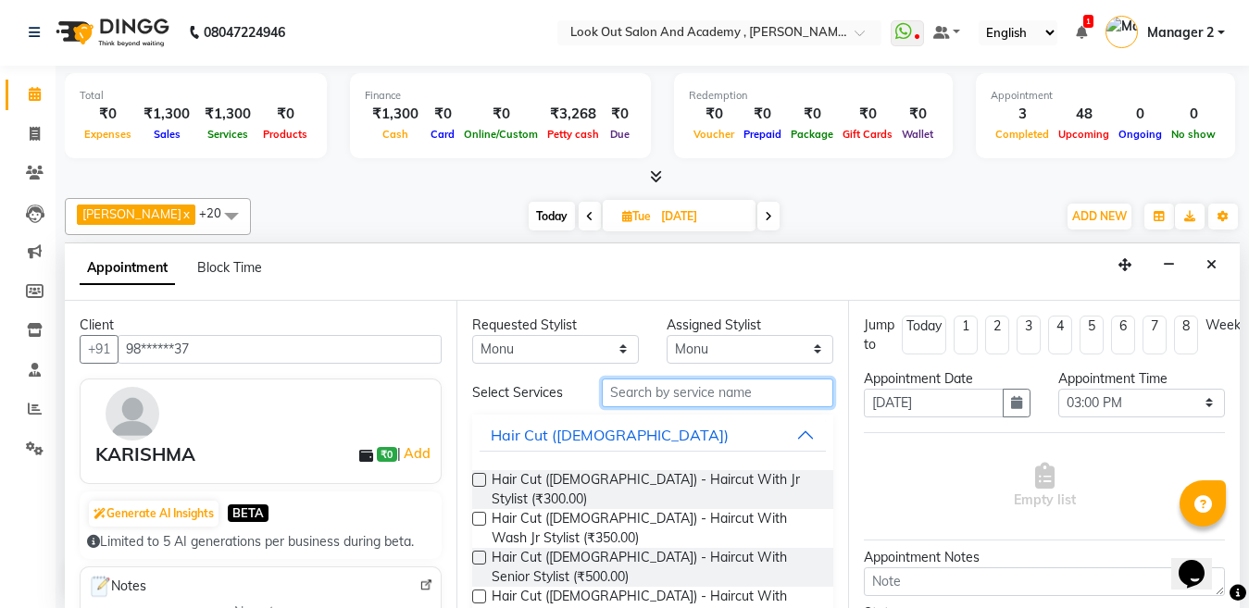
click at [703, 390] on input "text" at bounding box center [717, 393] width 231 height 29
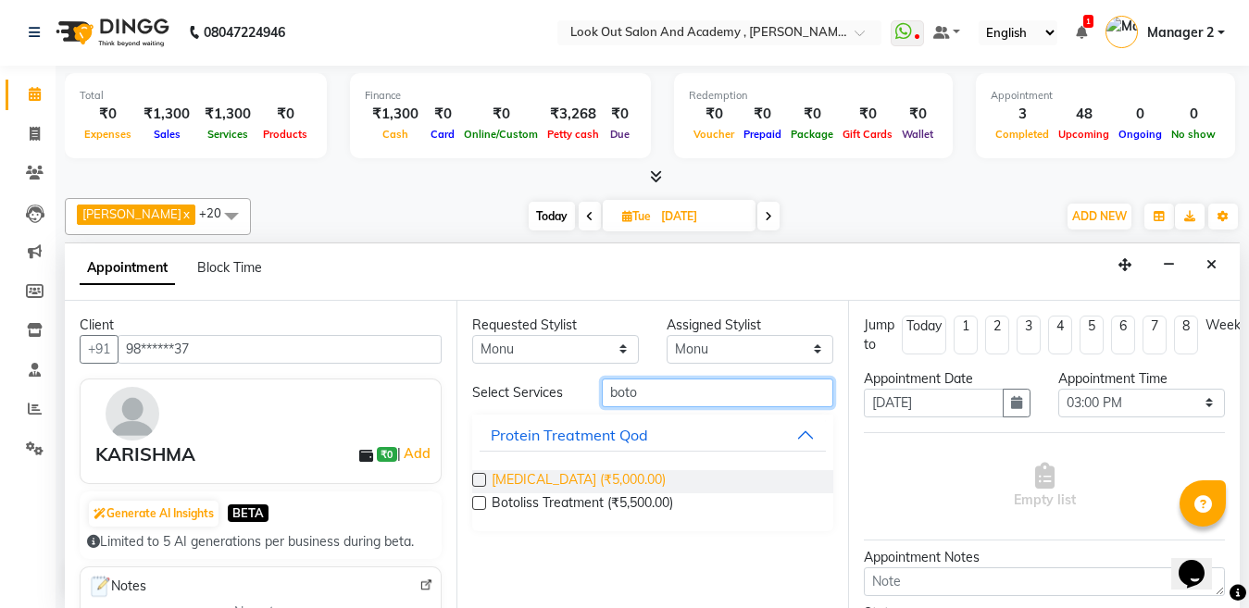
type input "boto"
click at [584, 487] on span "Botox (₹5,000.00)" at bounding box center [579, 481] width 174 height 23
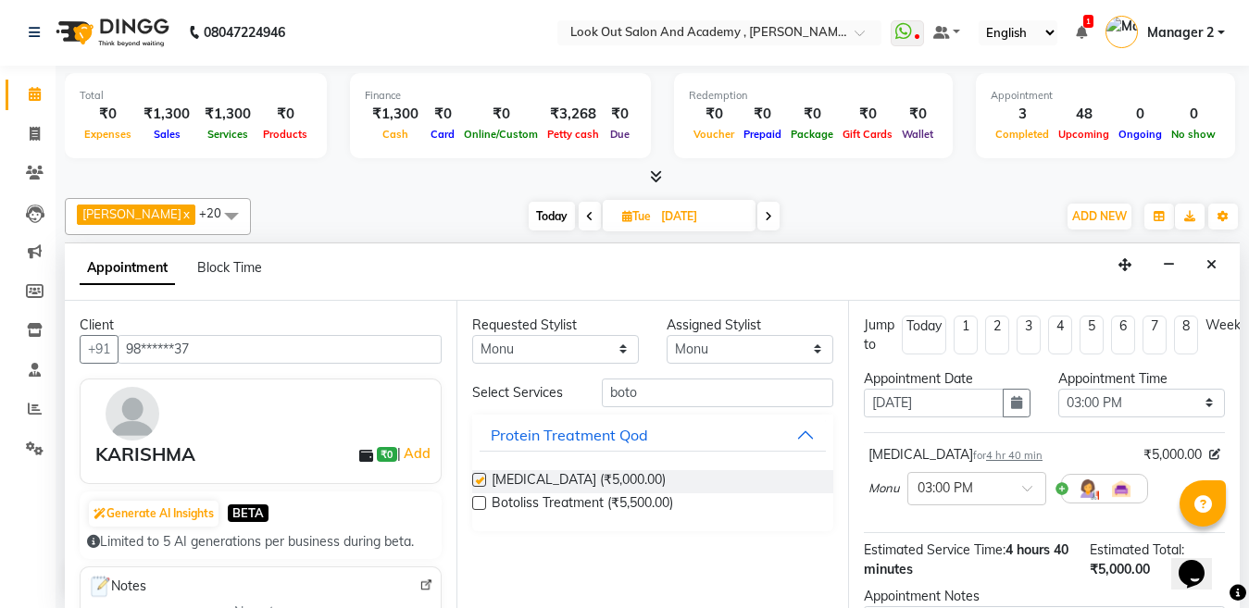
checkbox input "false"
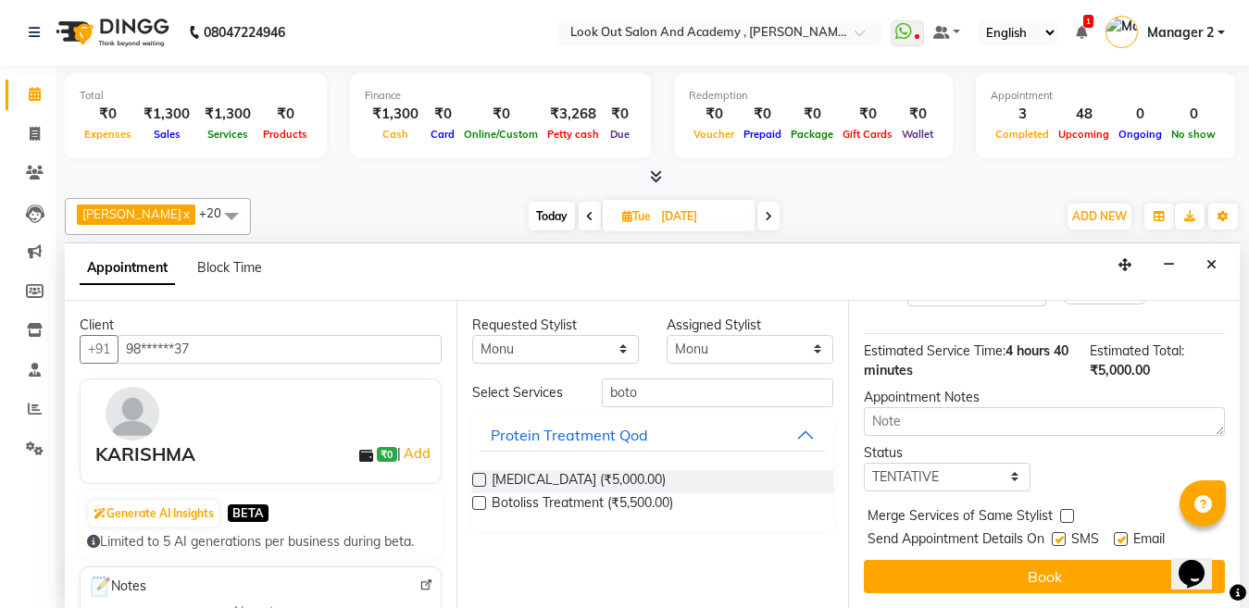
scroll to position [215, 0]
drag, startPoint x: 965, startPoint y: 462, endPoint x: 958, endPoint y: 471, distance: 11.3
click at [965, 463] on select "Select TENTATIVE CONFIRM UPCOMING" at bounding box center [947, 477] width 167 height 29
select select "confirm booking"
click at [864, 463] on select "Select TENTATIVE CONFIRM UPCOMING" at bounding box center [947, 477] width 167 height 29
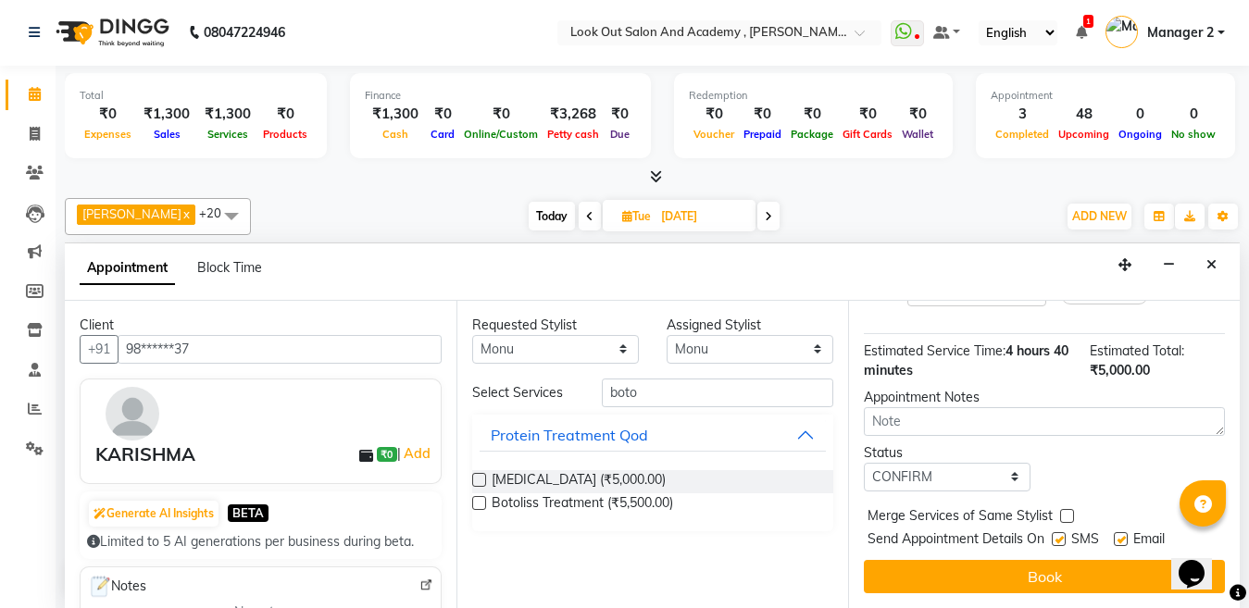
drag, startPoint x: 1058, startPoint y: 519, endPoint x: 1081, endPoint y: 519, distance: 22.2
click at [1059, 532] on label at bounding box center [1059, 539] width 14 height 14
click at [1059, 535] on input "checkbox" at bounding box center [1058, 541] width 12 height 12
checkbox input "false"
click at [1116, 532] on label at bounding box center [1121, 539] width 14 height 14
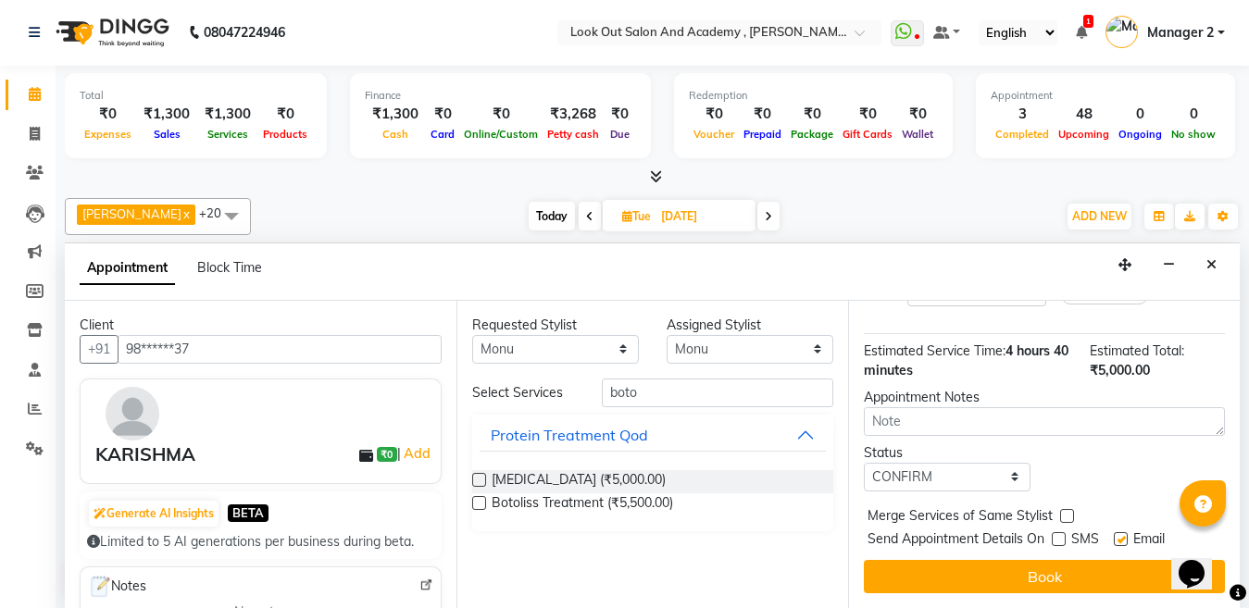
click at [1116, 535] on input "checkbox" at bounding box center [1120, 541] width 12 height 12
checkbox input "false"
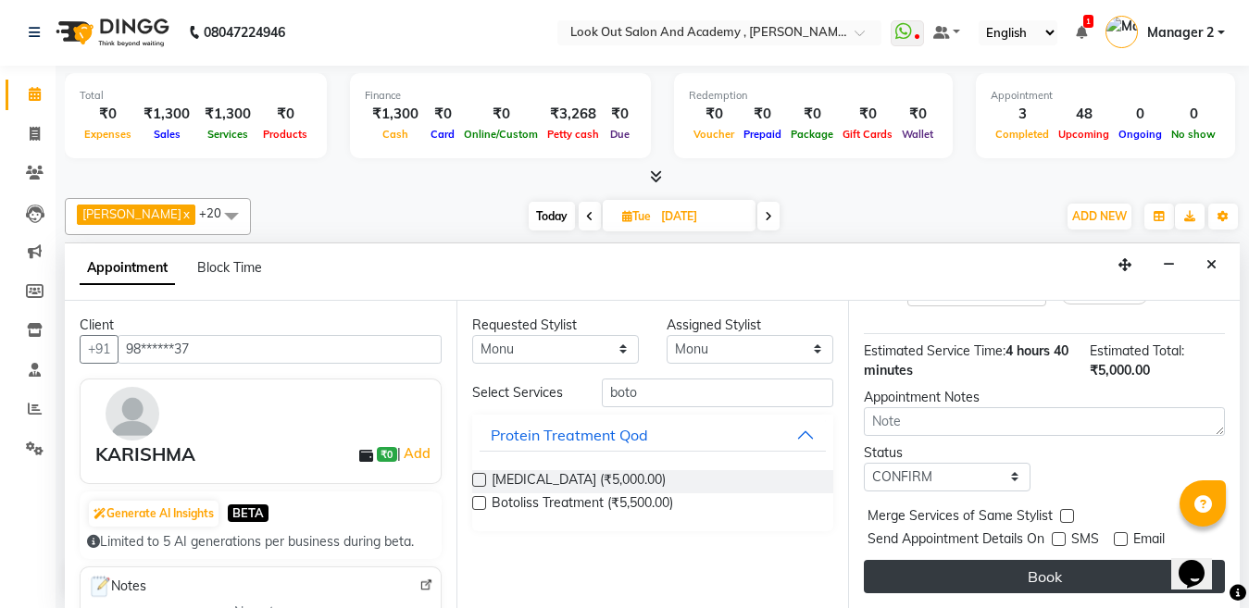
click at [1083, 566] on button "Book" at bounding box center [1044, 576] width 361 height 33
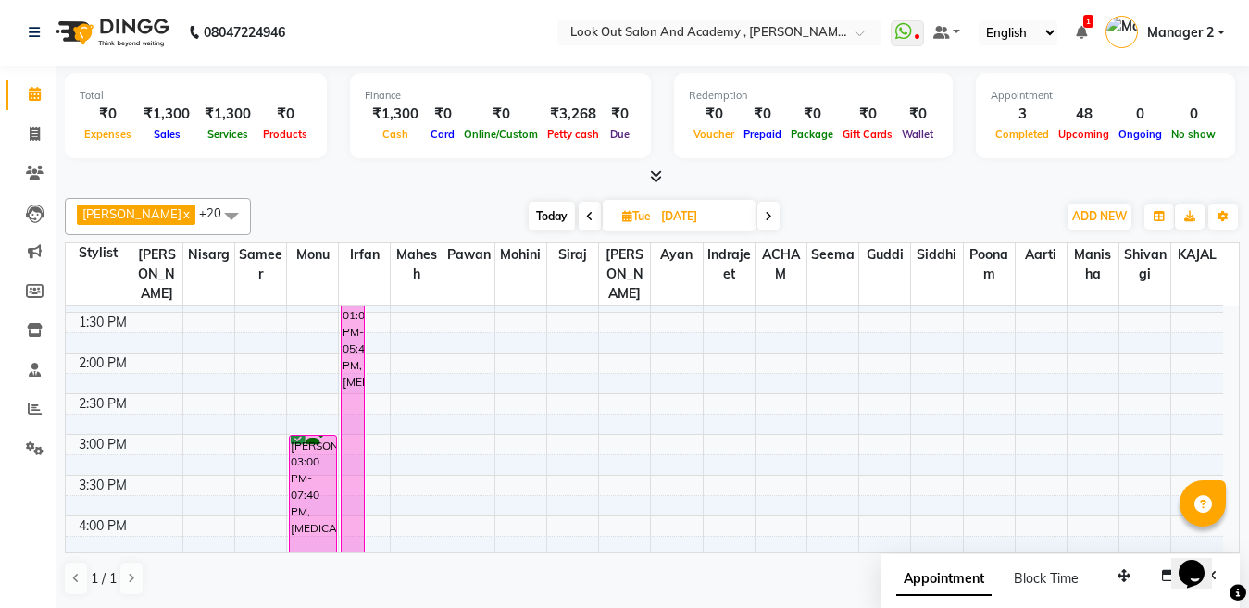
scroll to position [0, 0]
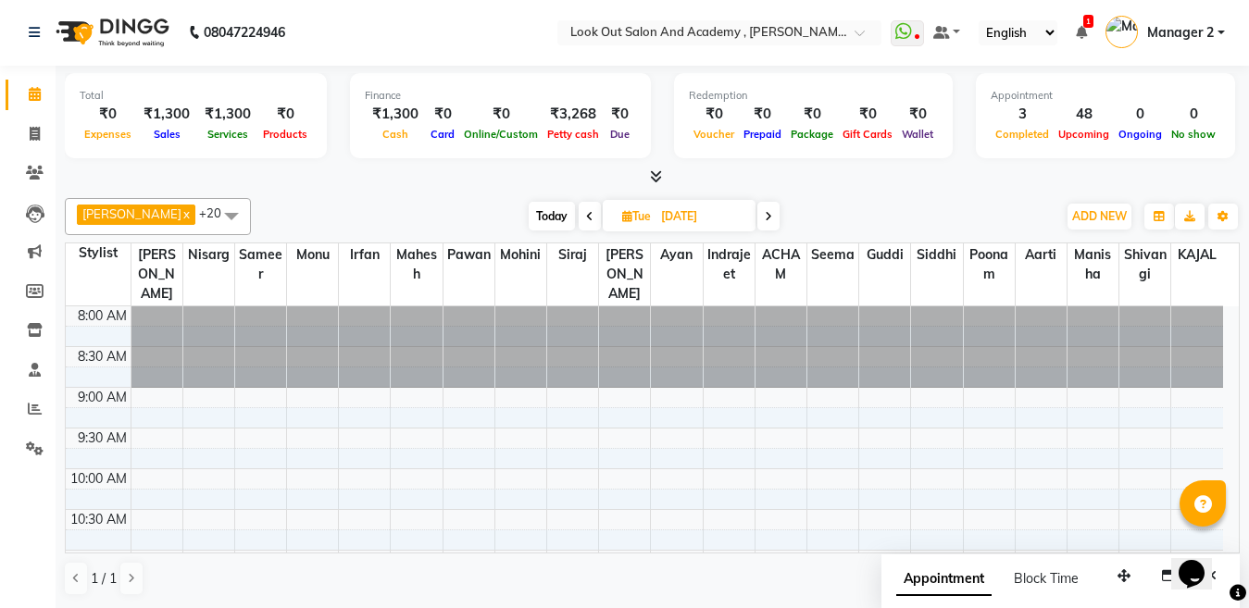
click at [538, 219] on span "Today" at bounding box center [552, 216] width 46 height 29
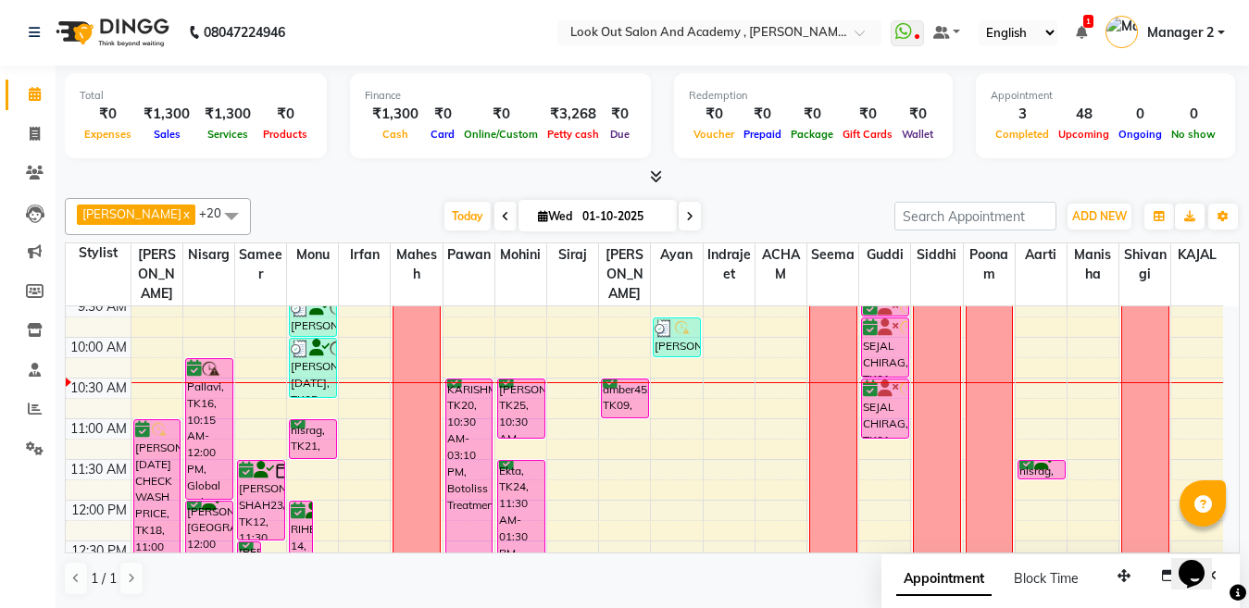
scroll to position [164, 0]
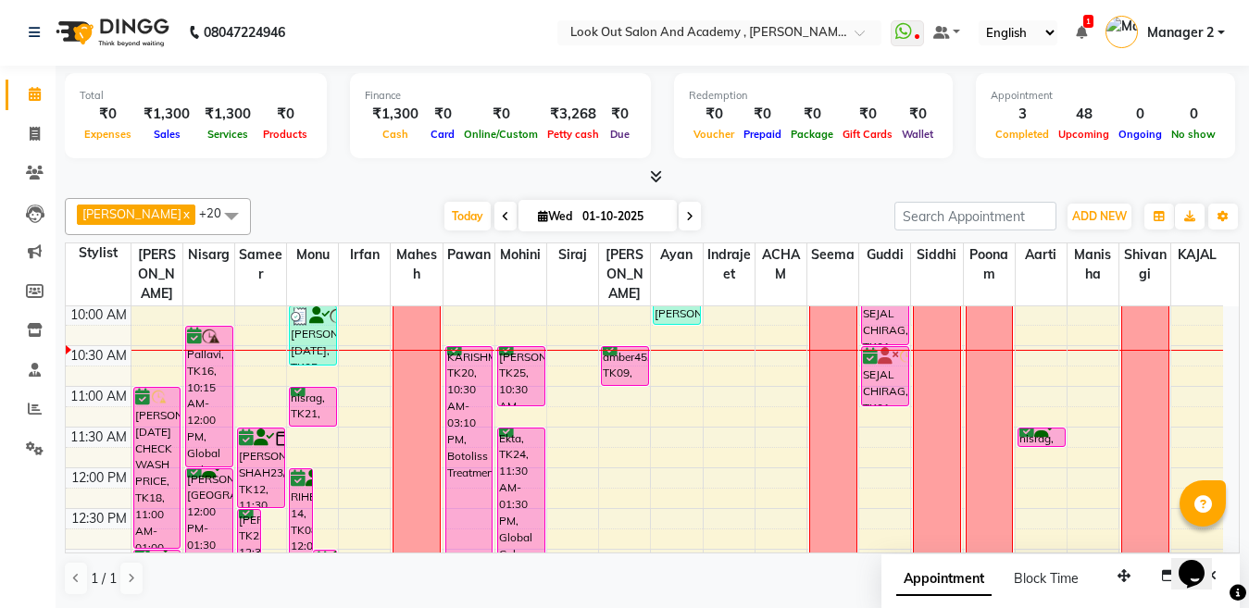
drag, startPoint x: 676, startPoint y: 214, endPoint x: 602, endPoint y: 246, distance: 80.9
click at [686, 216] on icon at bounding box center [689, 216] width 7 height 11
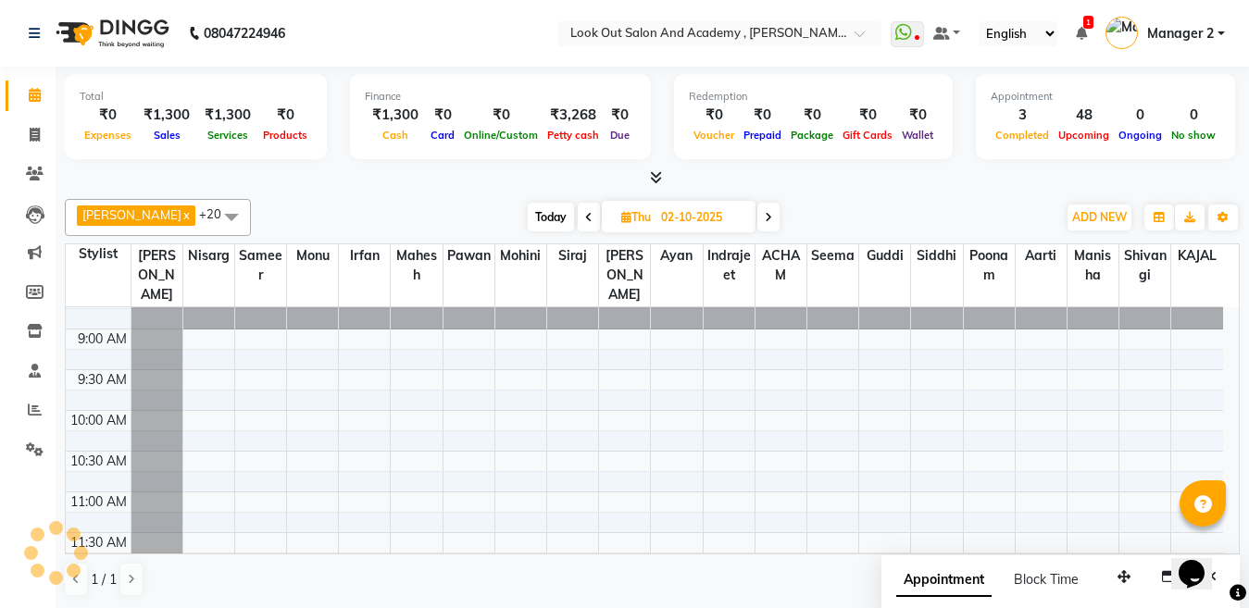
scroll to position [0, 0]
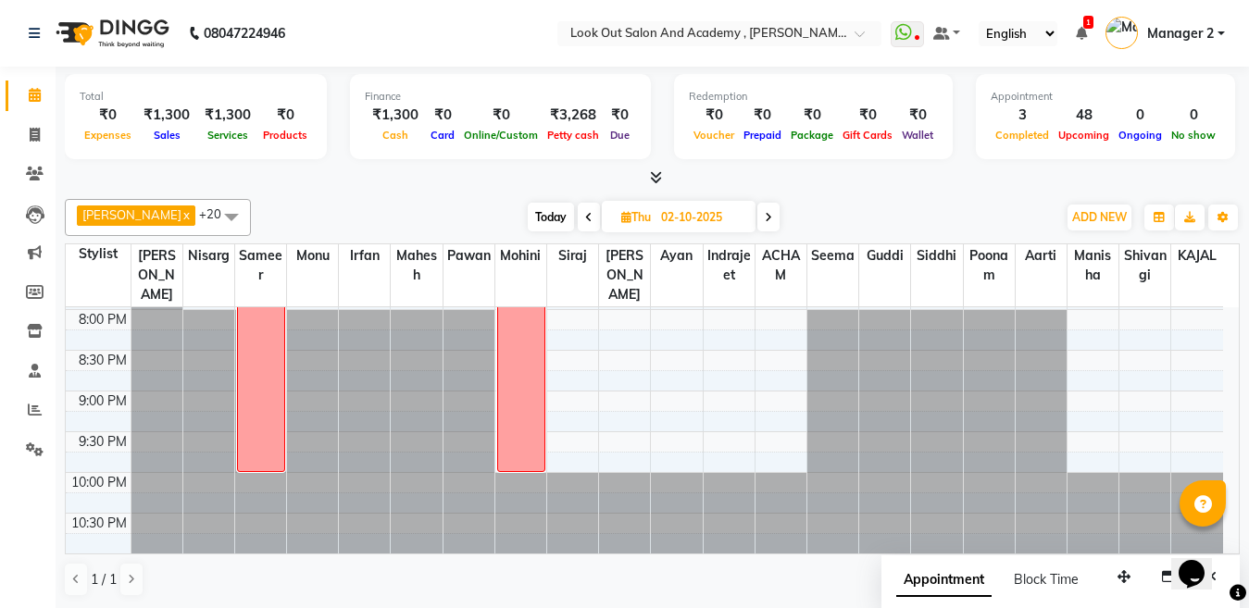
click at [543, 220] on span "Today" at bounding box center [551, 217] width 46 height 29
type input "01-10-2025"
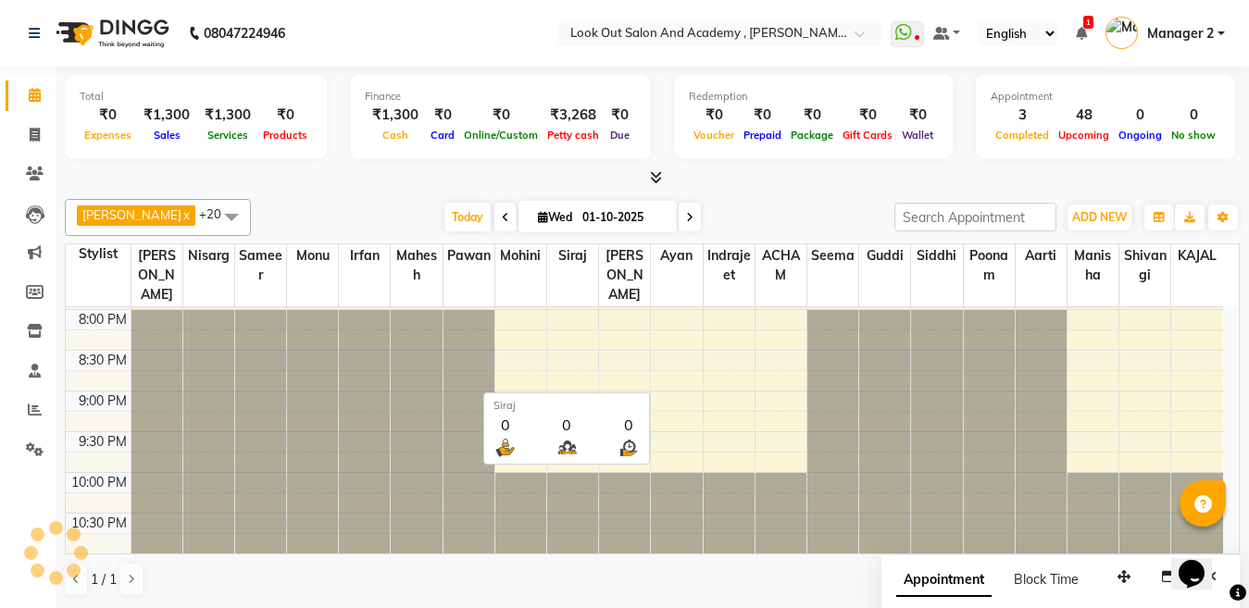
scroll to position [164, 0]
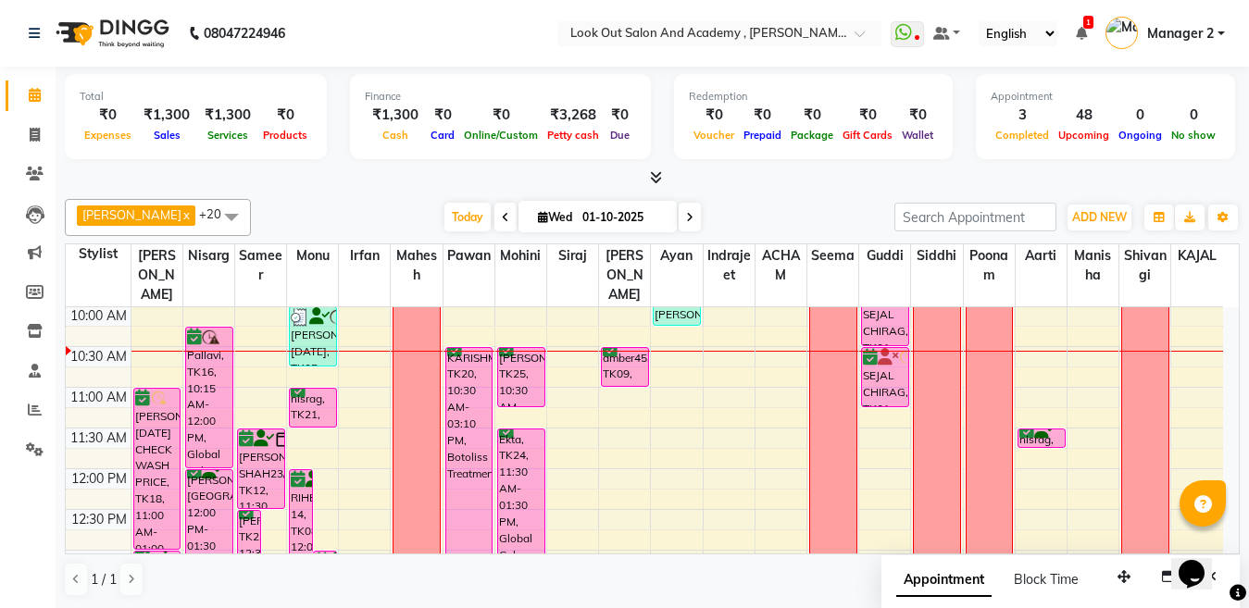
click at [714, 235] on div "Dhaval Solanki x Nisarg x Aarti x Mohini x ACHAM x Guddi x Irfan x KAJAL x Mahe…" at bounding box center [652, 217] width 1175 height 37
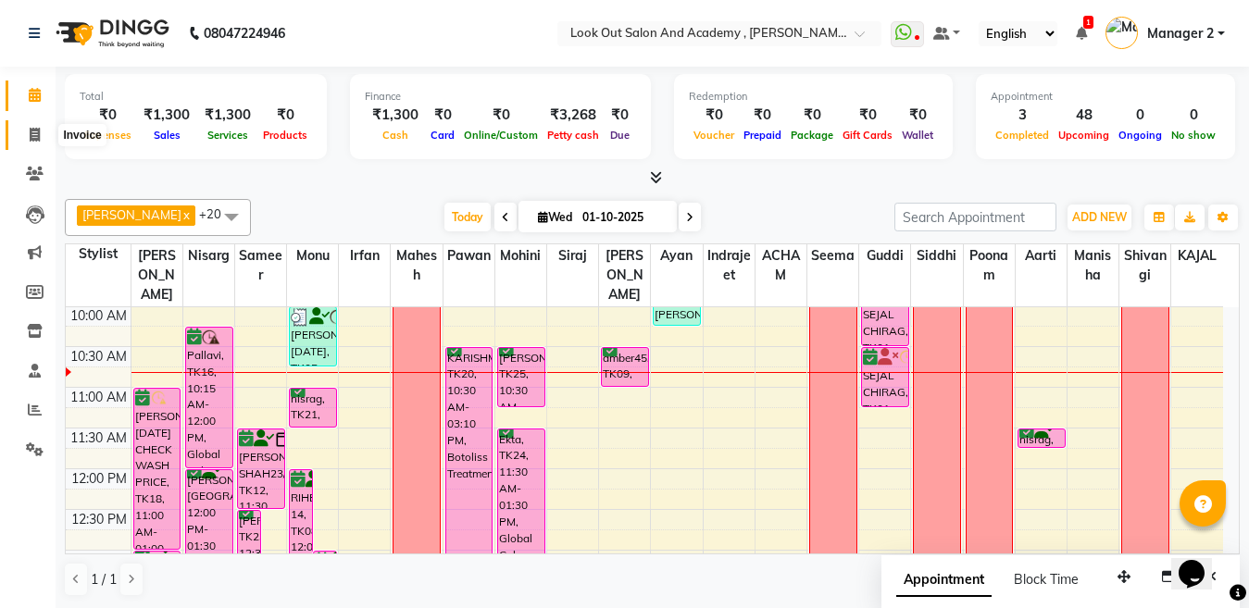
click at [34, 139] on icon at bounding box center [35, 135] width 10 height 14
select select "service"
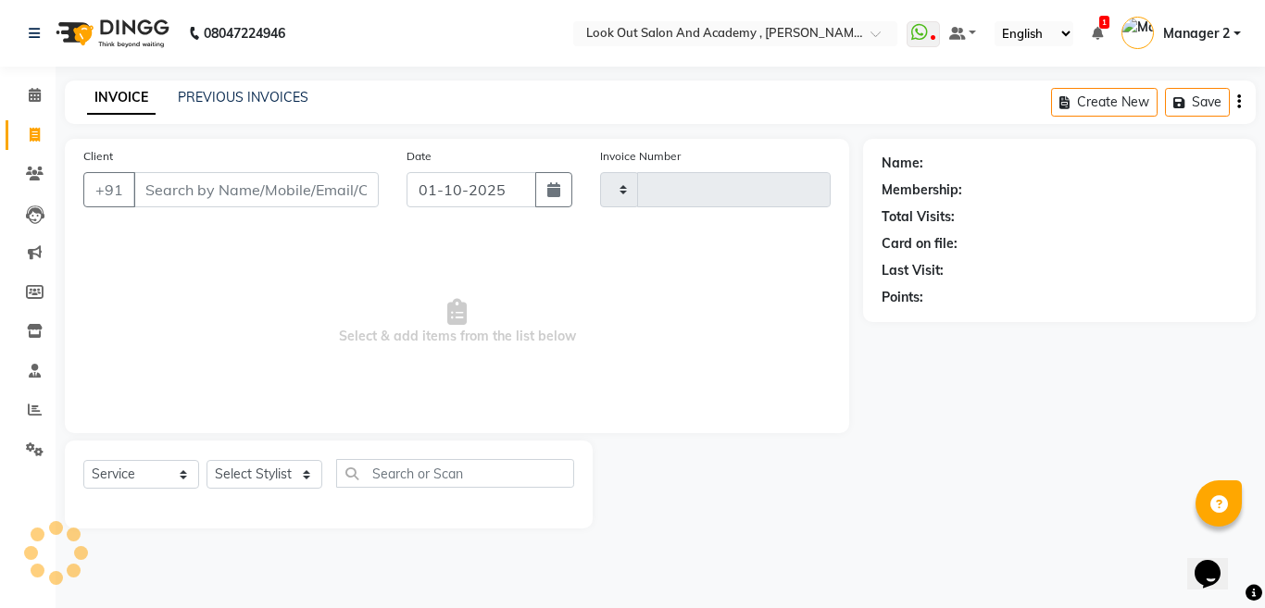
type input "13671"
select select "4708"
click at [232, 479] on select "Select Stylist" at bounding box center [264, 474] width 116 height 29
select select "85556"
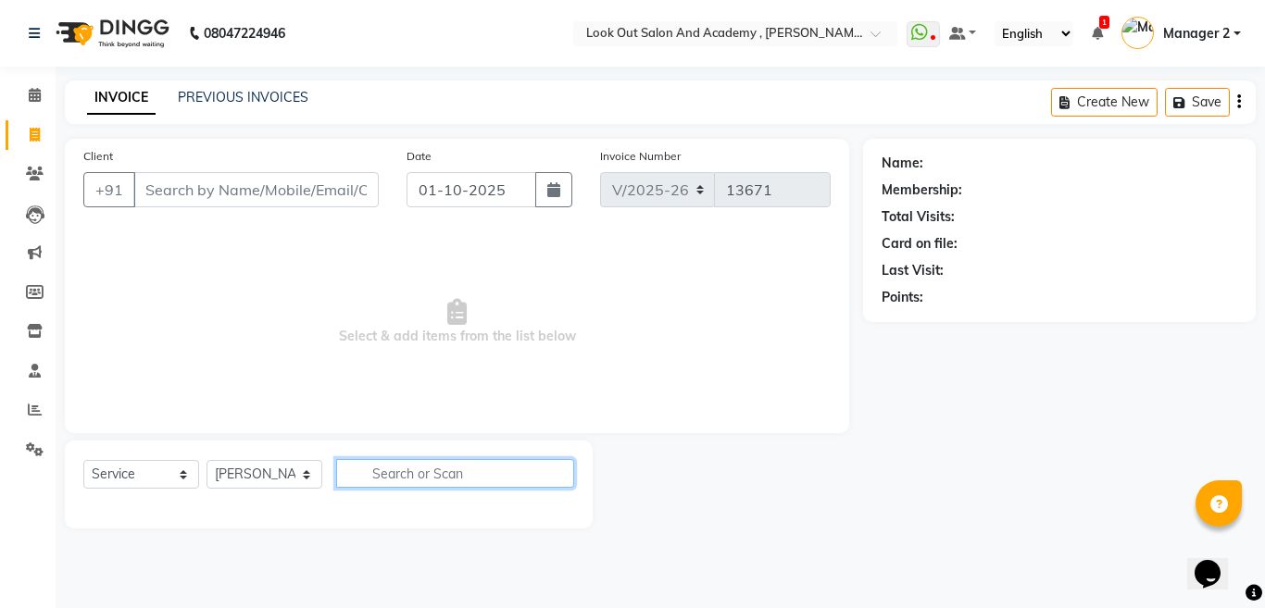
click at [455, 469] on input "text" at bounding box center [455, 473] width 238 height 29
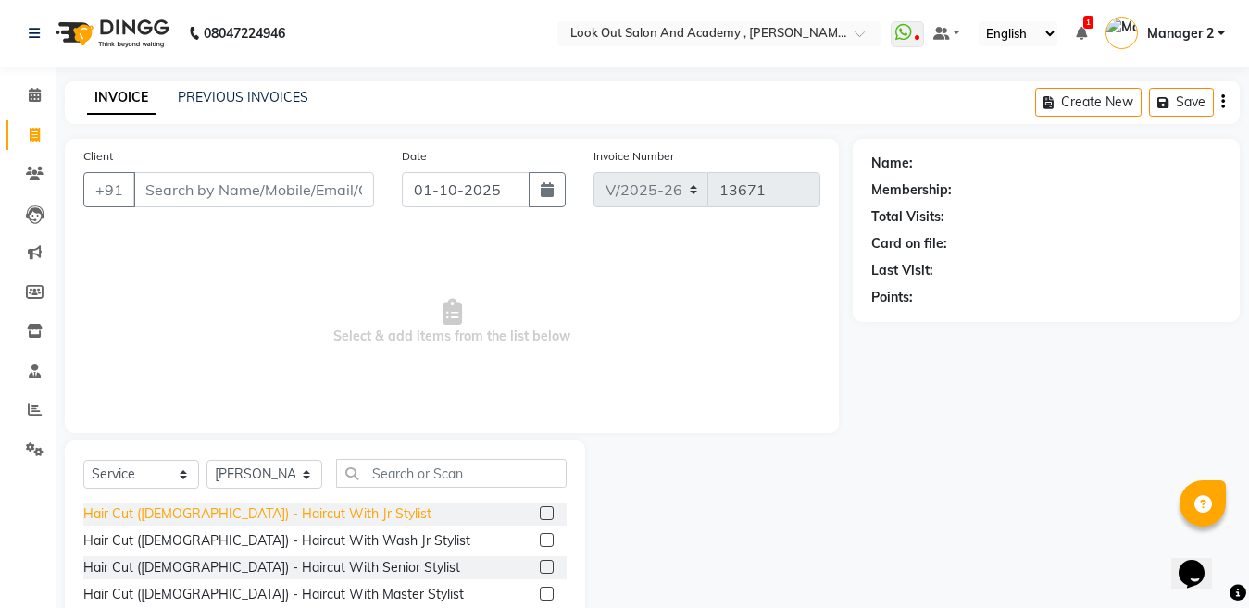
click at [297, 514] on div "Hair Cut ([DEMOGRAPHIC_DATA]) - Haircut With Jr Stylist" at bounding box center [257, 514] width 348 height 19
checkbox input "false"
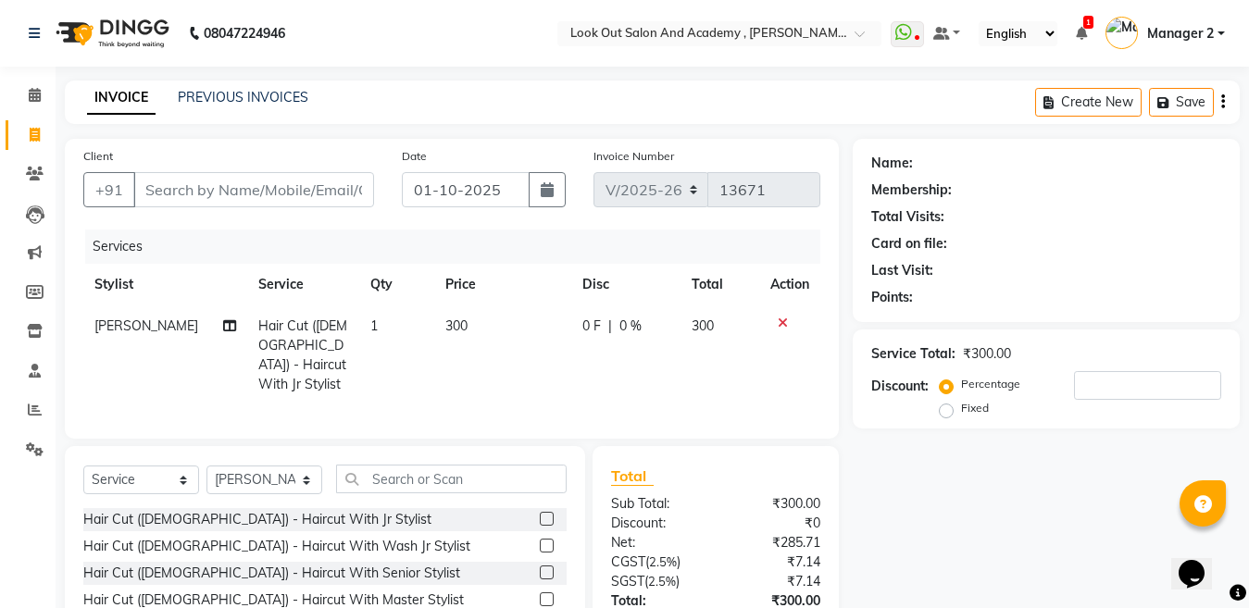
scroll to position [93, 0]
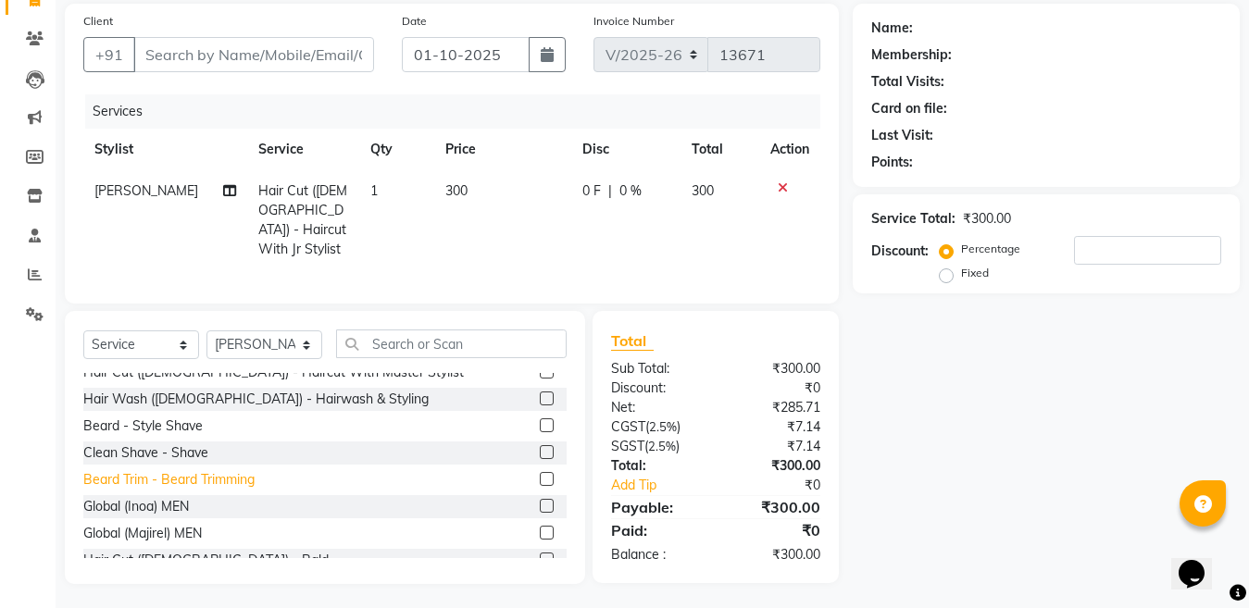
click at [183, 470] on div "Beard Trim - Beard Trimming" at bounding box center [168, 479] width 171 height 19
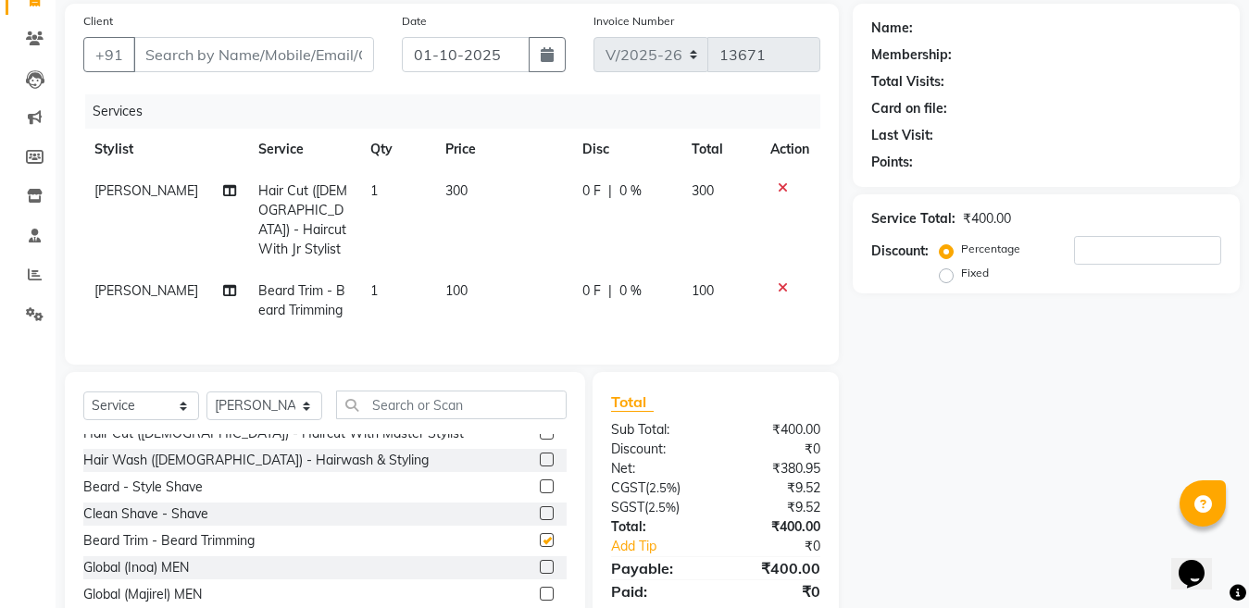
checkbox input "false"
click at [203, 51] on input "Client" at bounding box center [253, 54] width 241 height 35
type input "a"
type input "0"
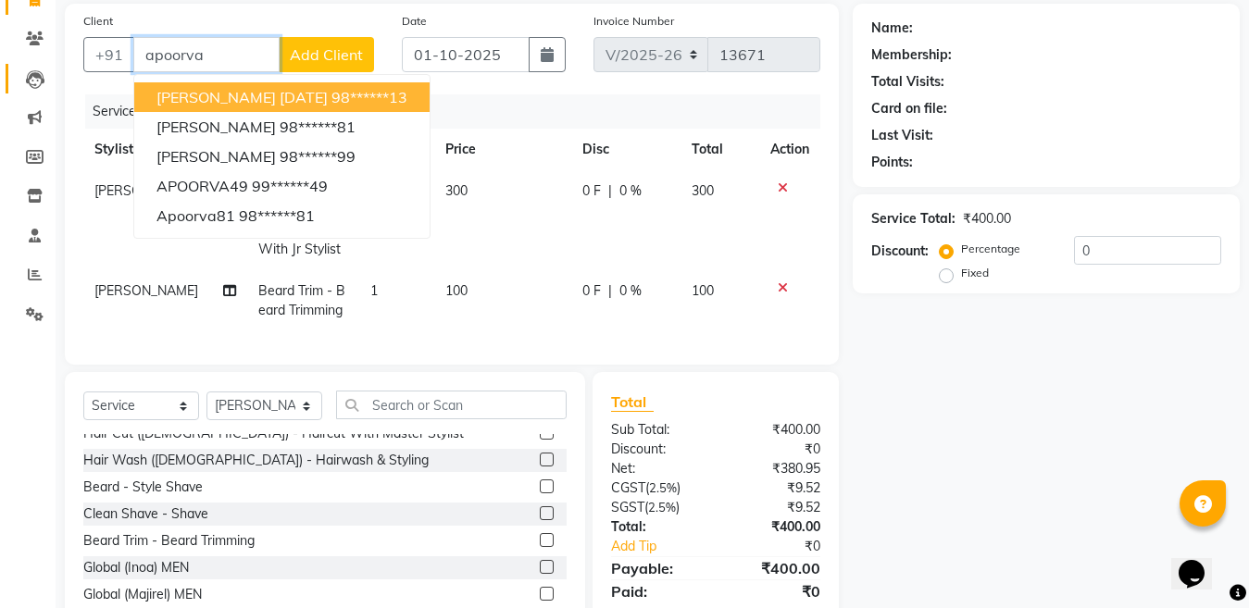
drag, startPoint x: 231, startPoint y: 46, endPoint x: 48, endPoint y: 87, distance: 186.9
click at [39, 82] on app-home "08047224946 Select Location × Look Out Salon And Academy , Mahavir Nagar WhatsA…" at bounding box center [624, 269] width 1249 height 808
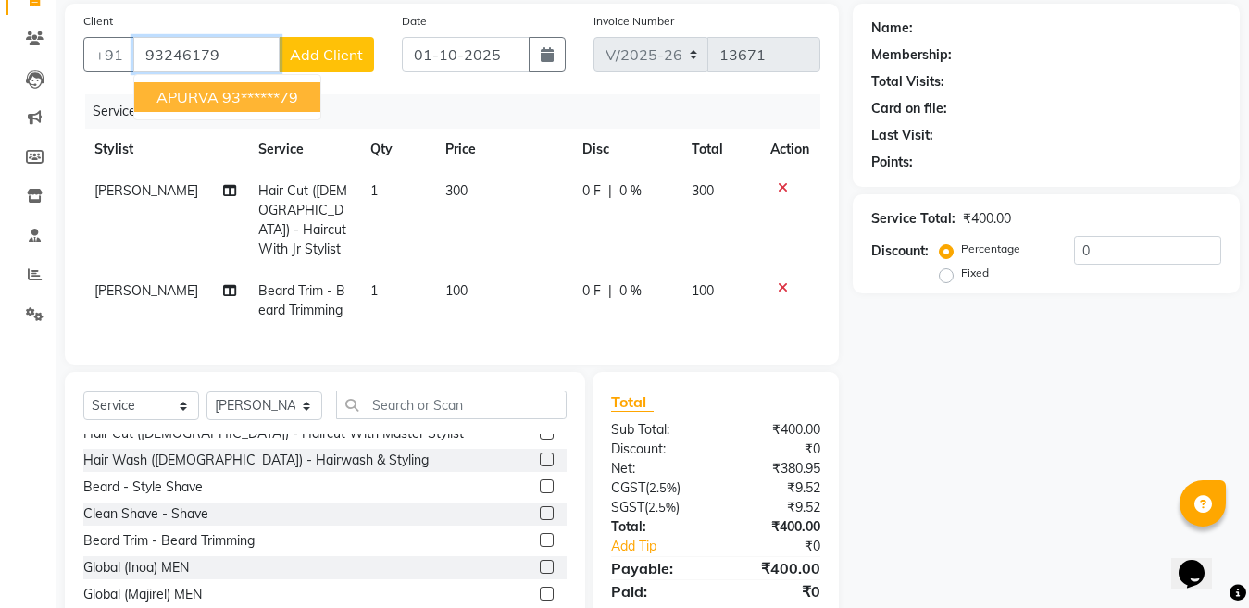
click at [208, 89] on span "APURVA" at bounding box center [187, 97] width 62 height 19
type input "93******79"
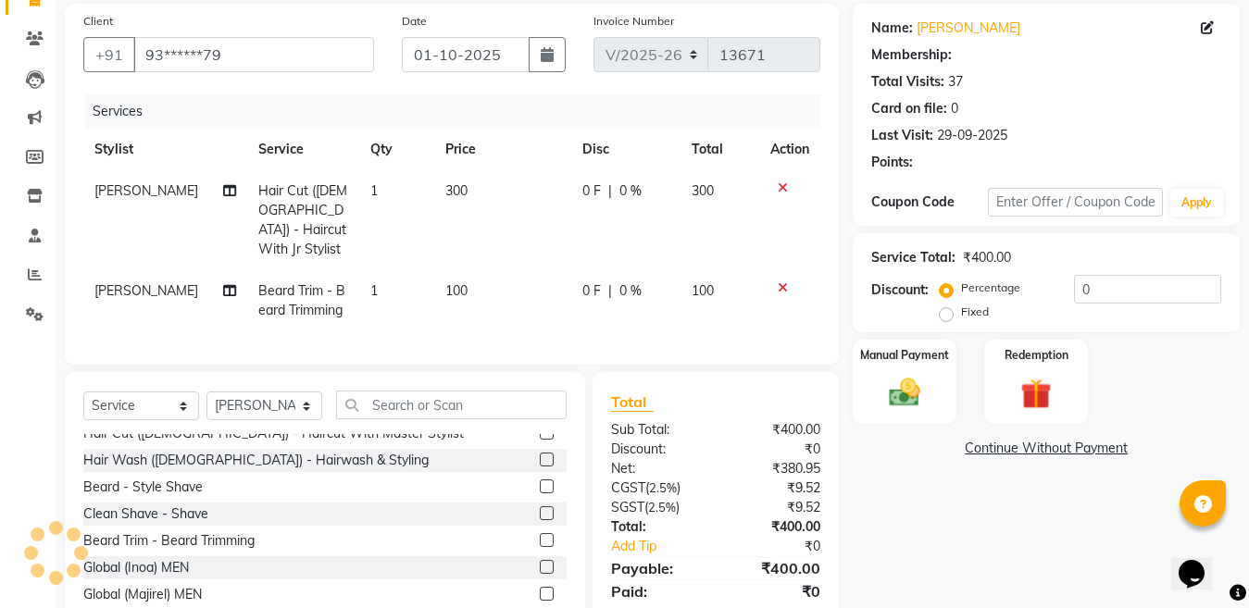
type input "20"
select select "1: Object"
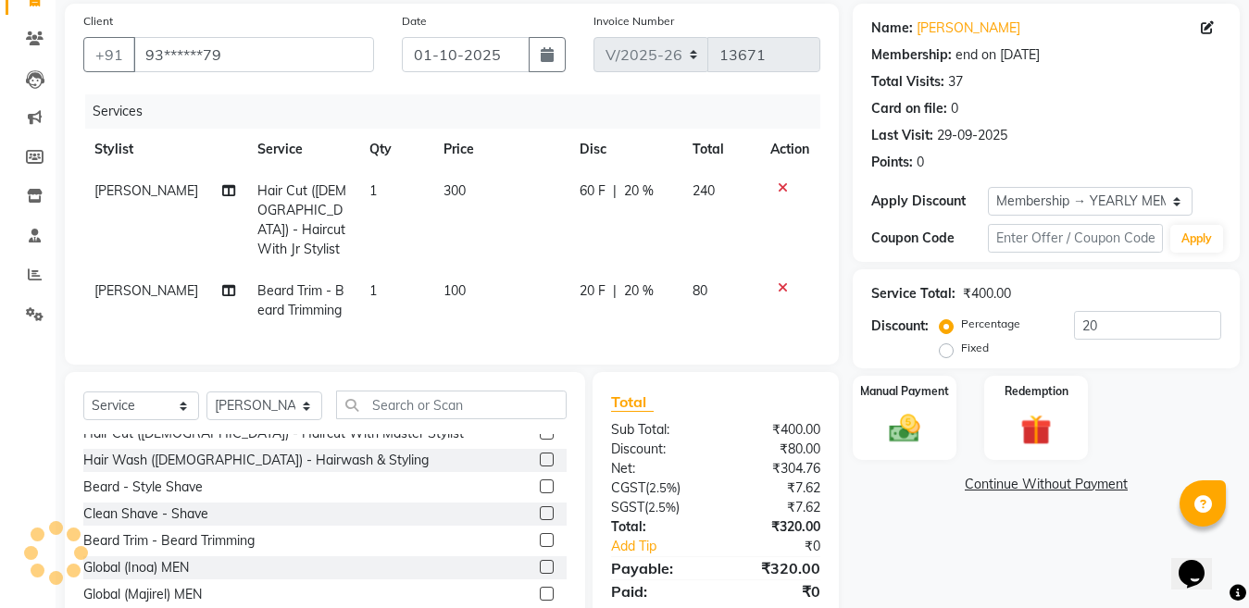
scroll to position [0, 0]
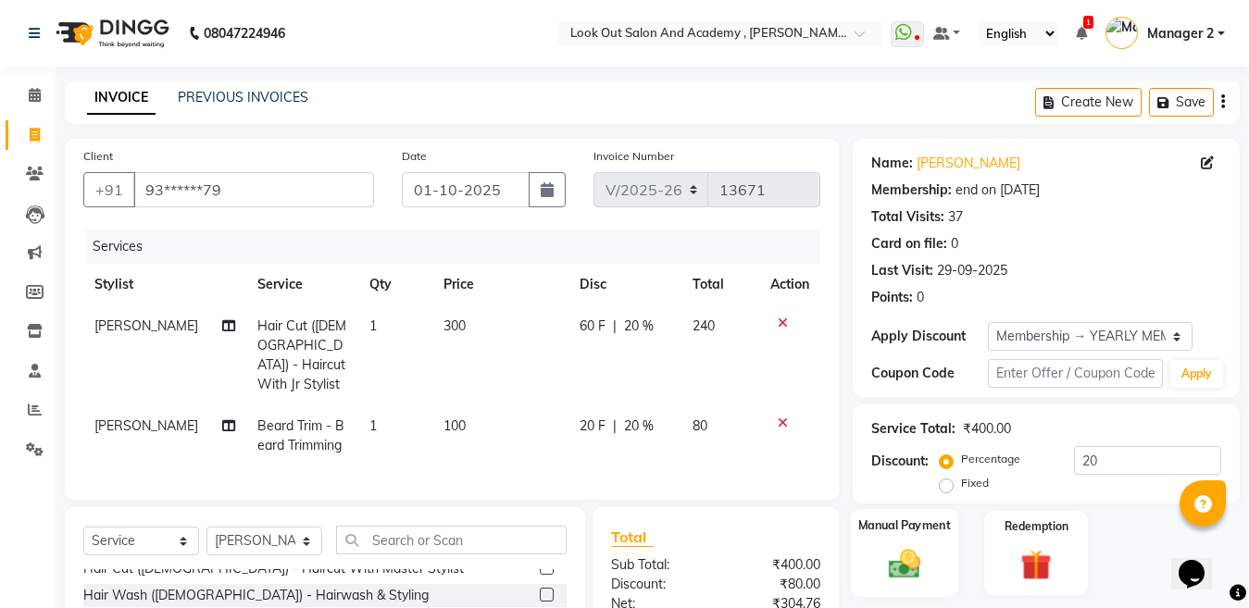
click at [942, 509] on div "Manual Payment" at bounding box center [904, 553] width 107 height 88
click at [910, 547] on img at bounding box center [904, 564] width 49 height 35
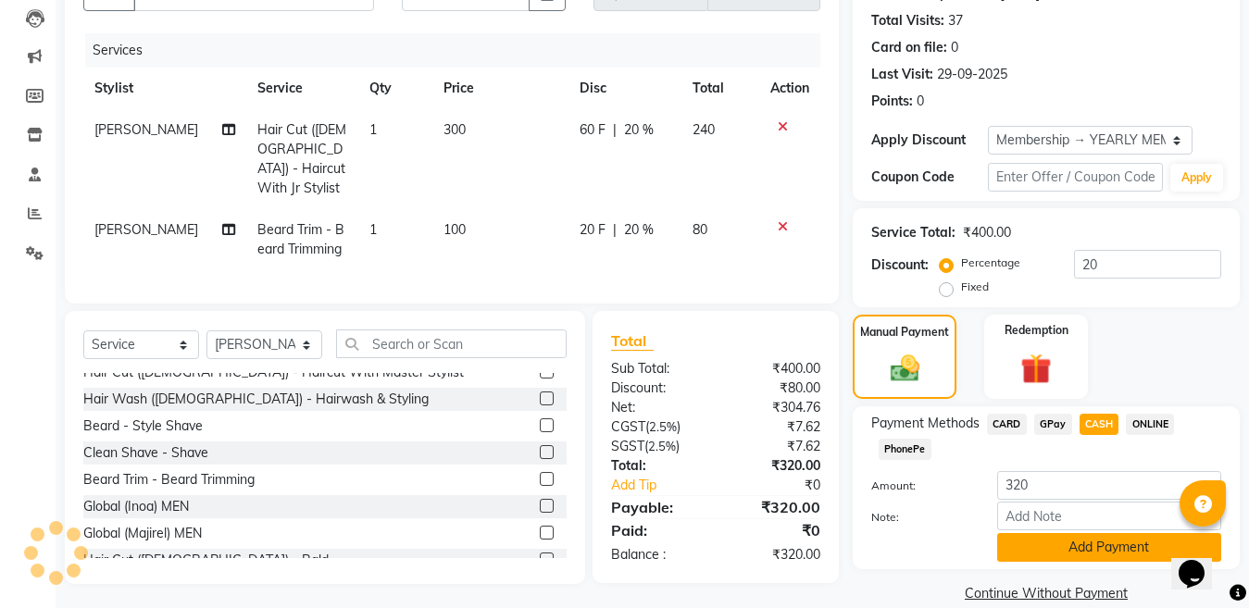
click at [1031, 535] on button "Add Payment" at bounding box center [1109, 547] width 224 height 29
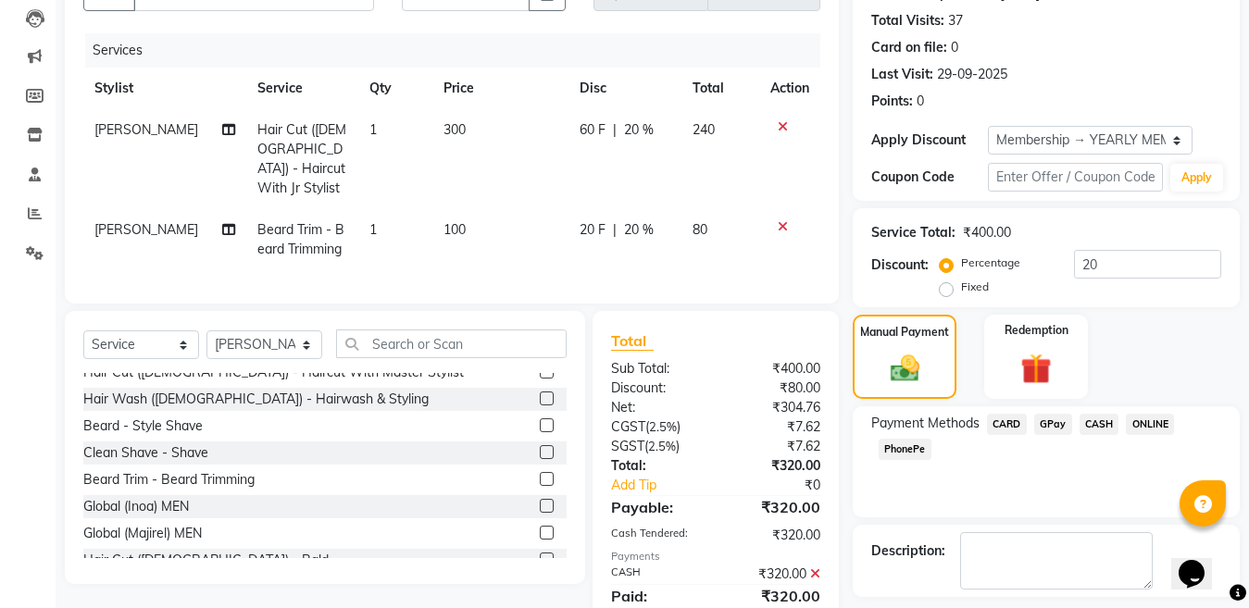
click at [1023, 607] on label at bounding box center [1026, 615] width 14 height 14
click at [1023, 607] on input "checkbox" at bounding box center [1025, 616] width 12 height 12
checkbox input "false"
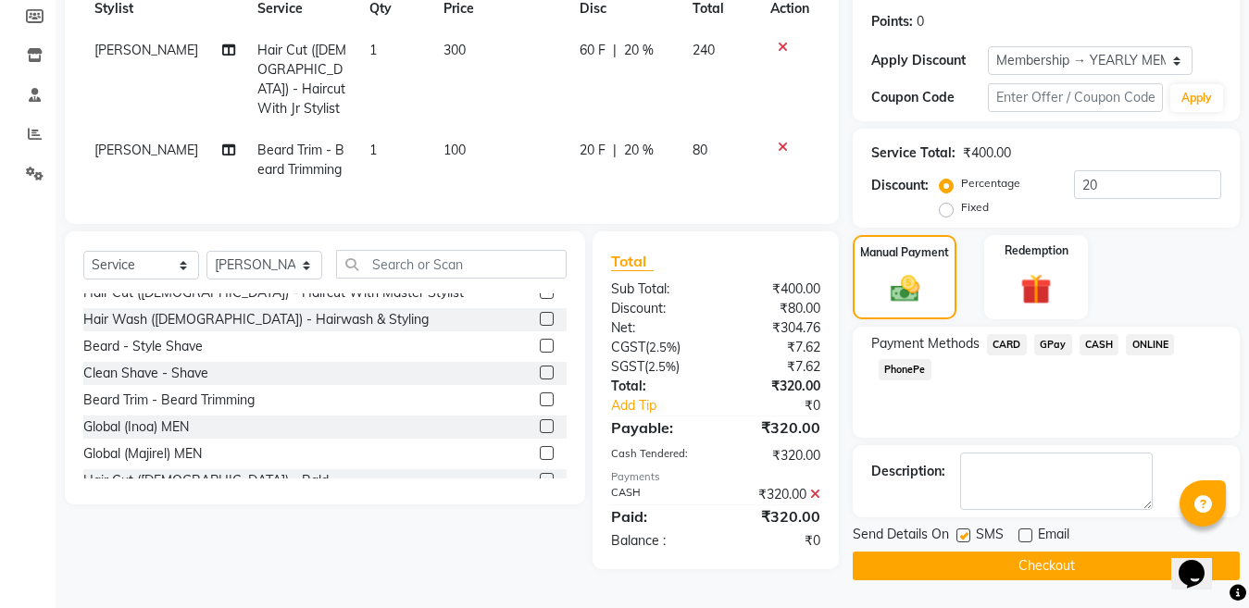
click at [1022, 559] on button "Checkout" at bounding box center [1046, 566] width 387 height 29
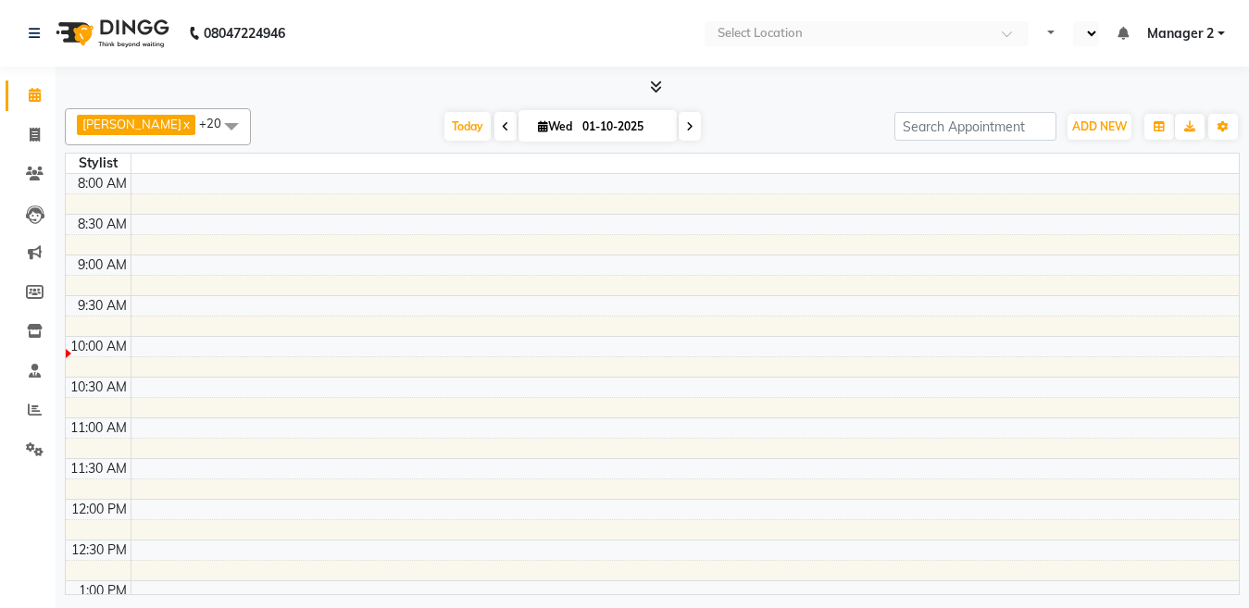
select select "en"
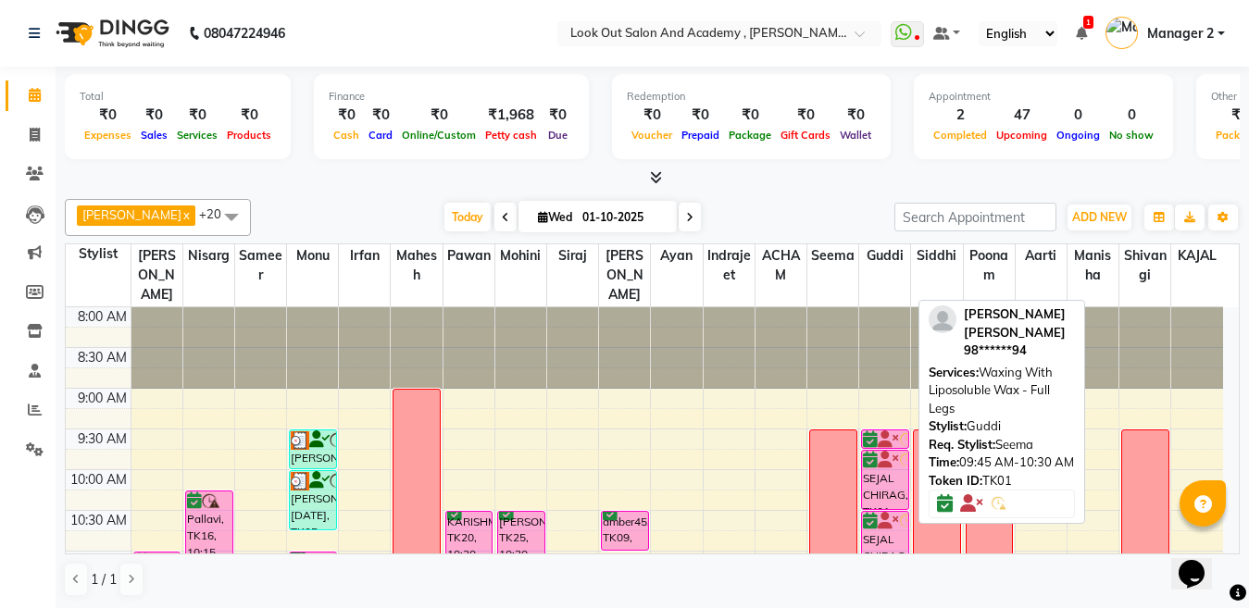
click at [881, 461] on icon at bounding box center [888, 460] width 20 height 1
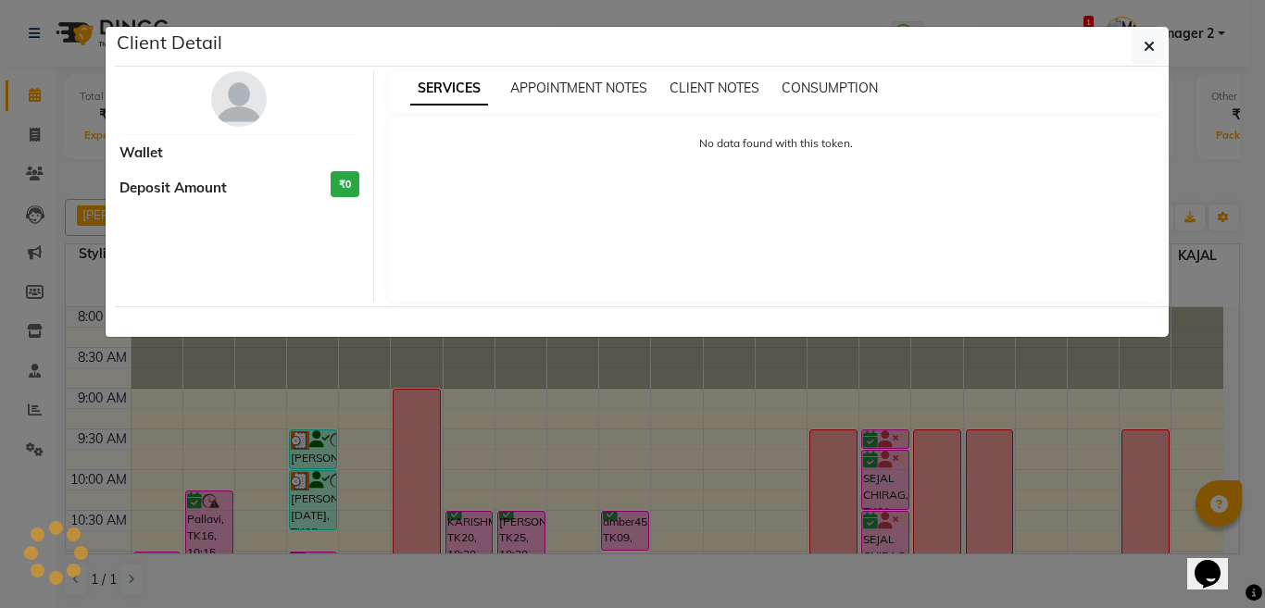
select select "3"
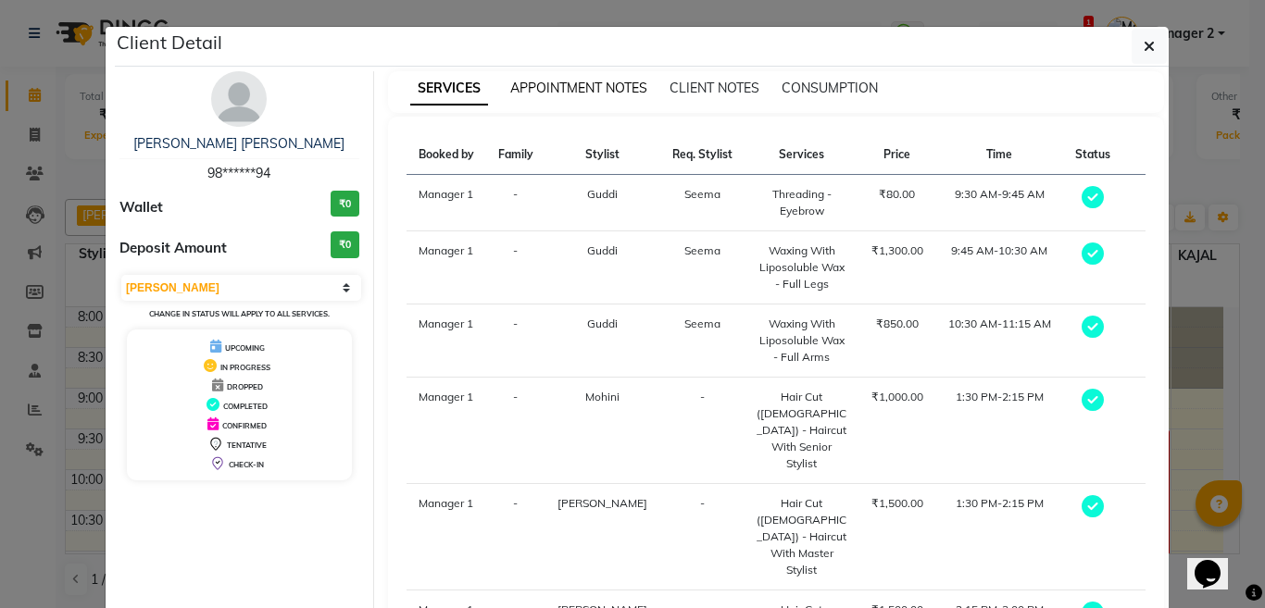
click at [569, 89] on span "APPOINTMENT NOTES" at bounding box center [578, 88] width 137 height 17
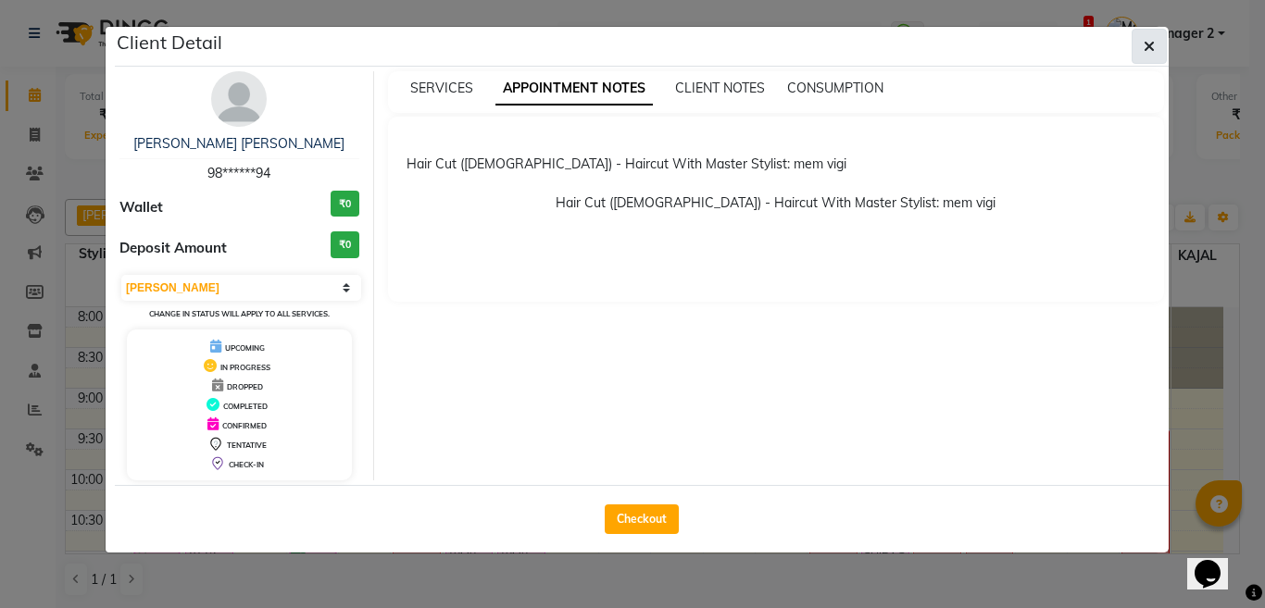
click at [1146, 48] on icon "button" at bounding box center [1149, 46] width 11 height 15
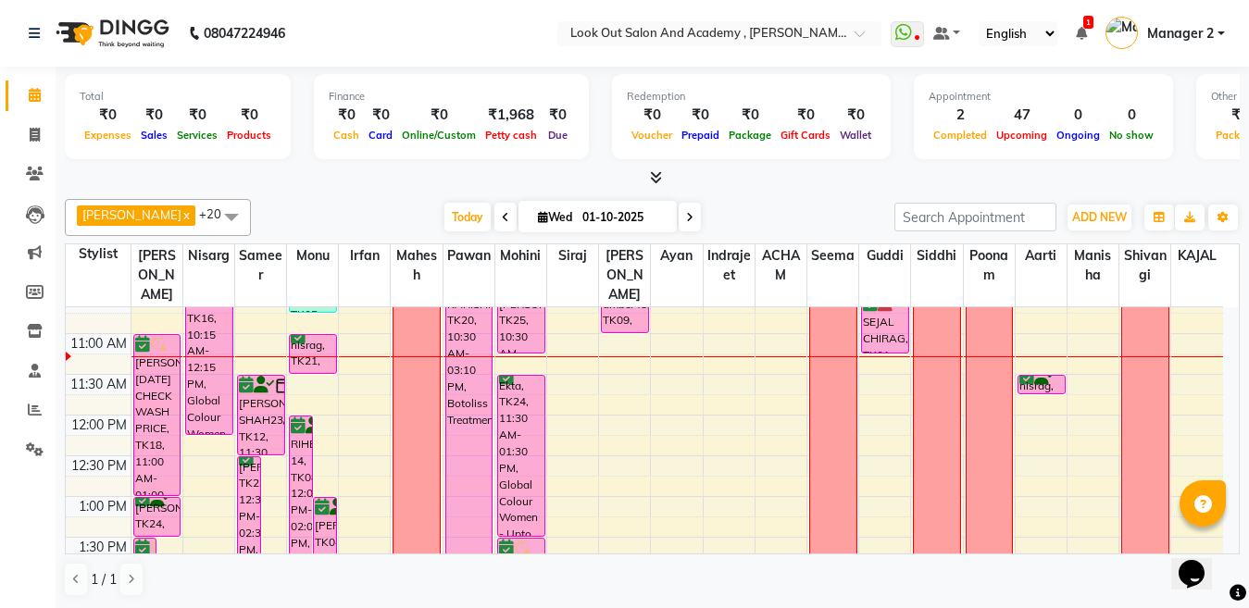
scroll to position [185, 0]
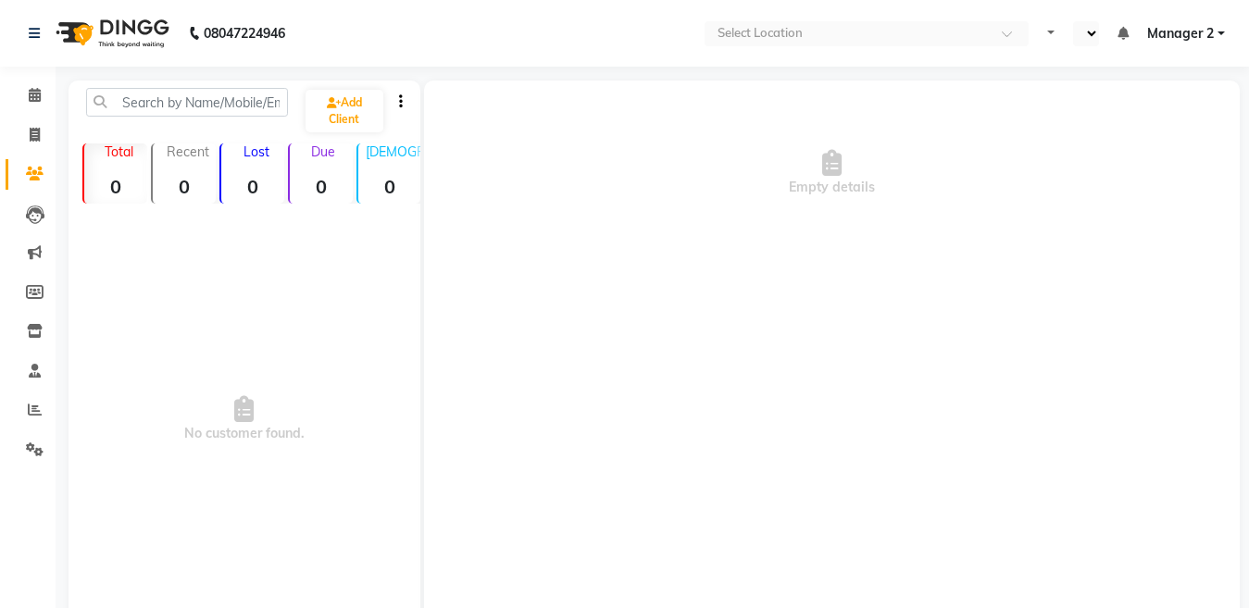
select select "en"
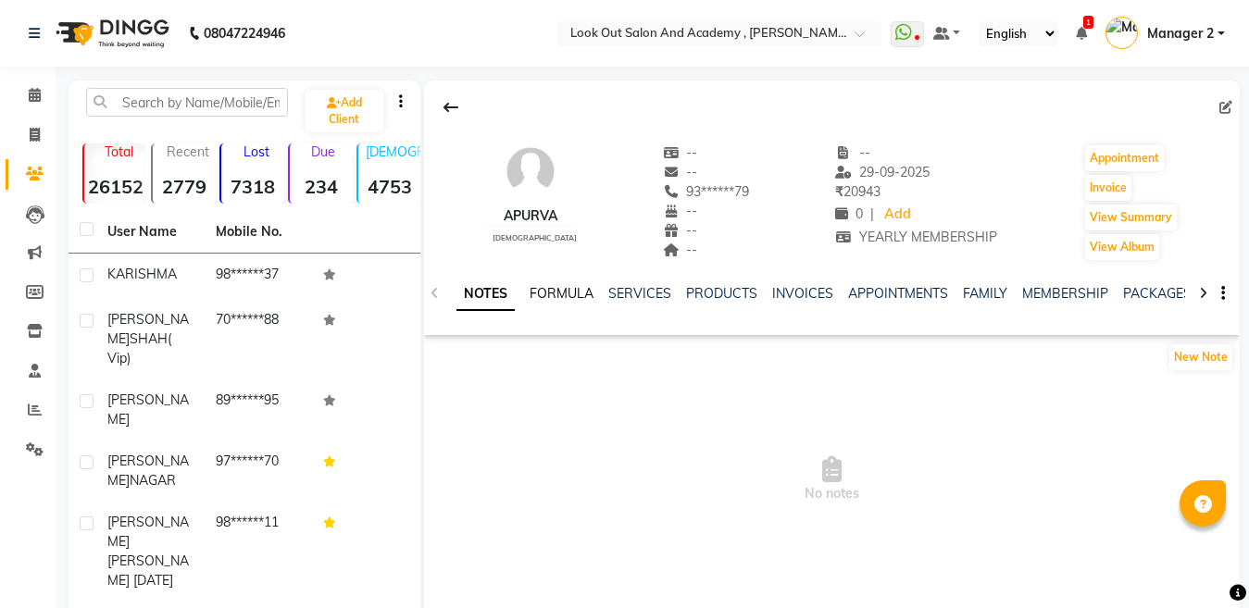
click at [580, 290] on link "FORMULA" at bounding box center [562, 293] width 64 height 17
click at [623, 291] on link "SERVICES" at bounding box center [638, 293] width 63 height 17
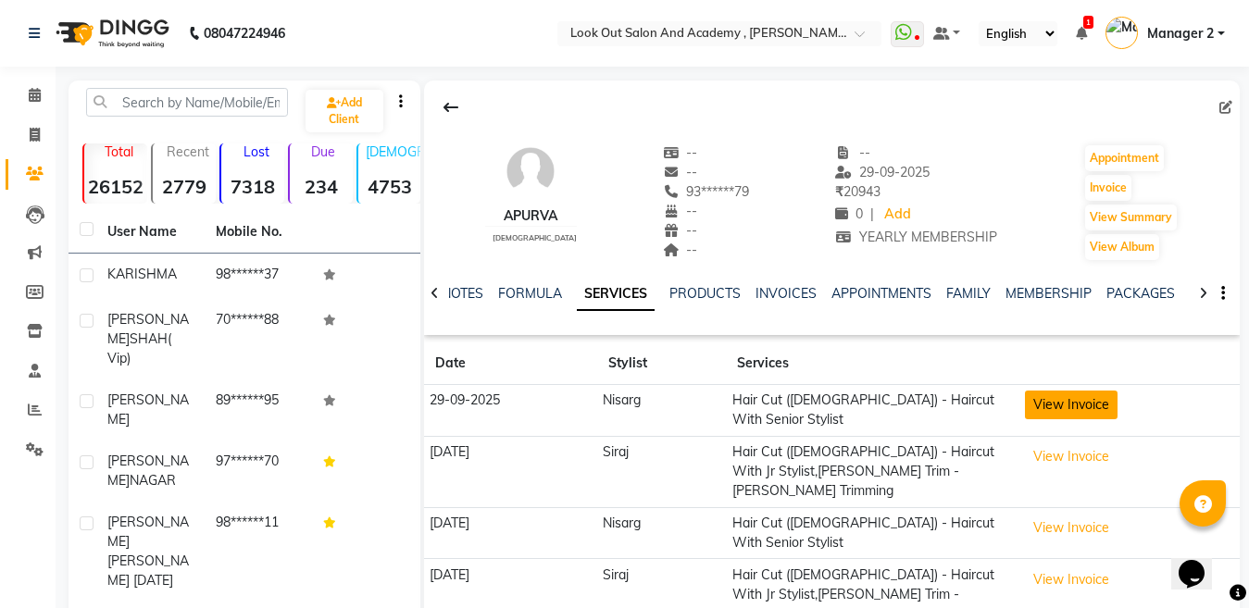
click at [1070, 410] on button "View Invoice" at bounding box center [1071, 405] width 93 height 29
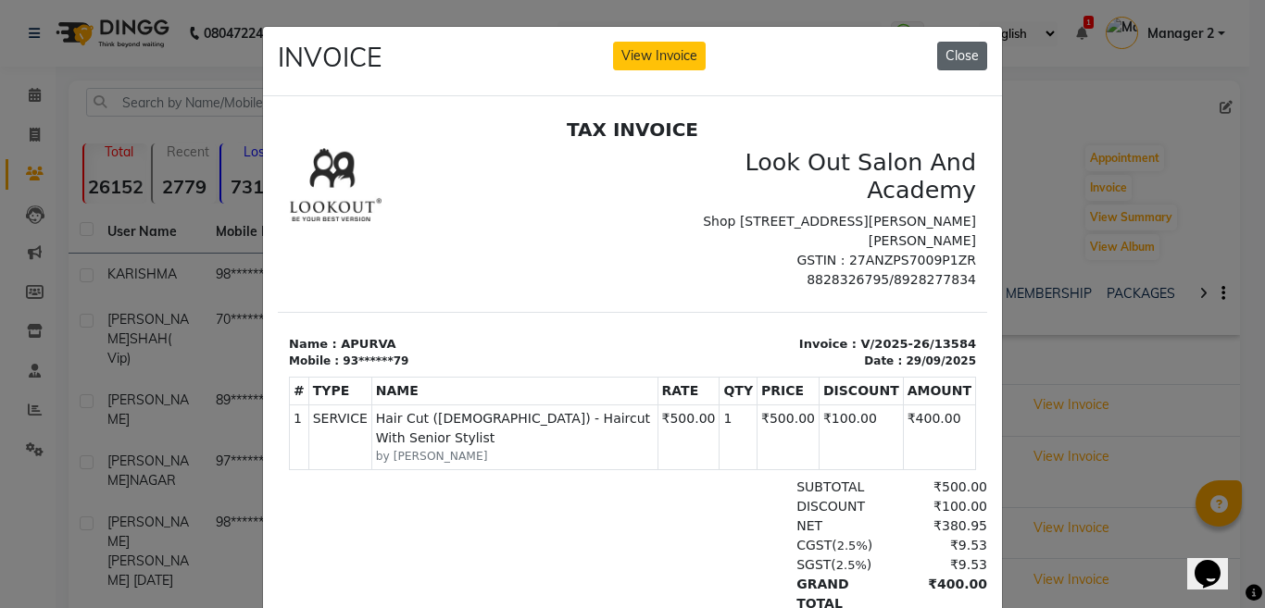
click at [957, 68] on button "Close" at bounding box center [962, 56] width 50 height 29
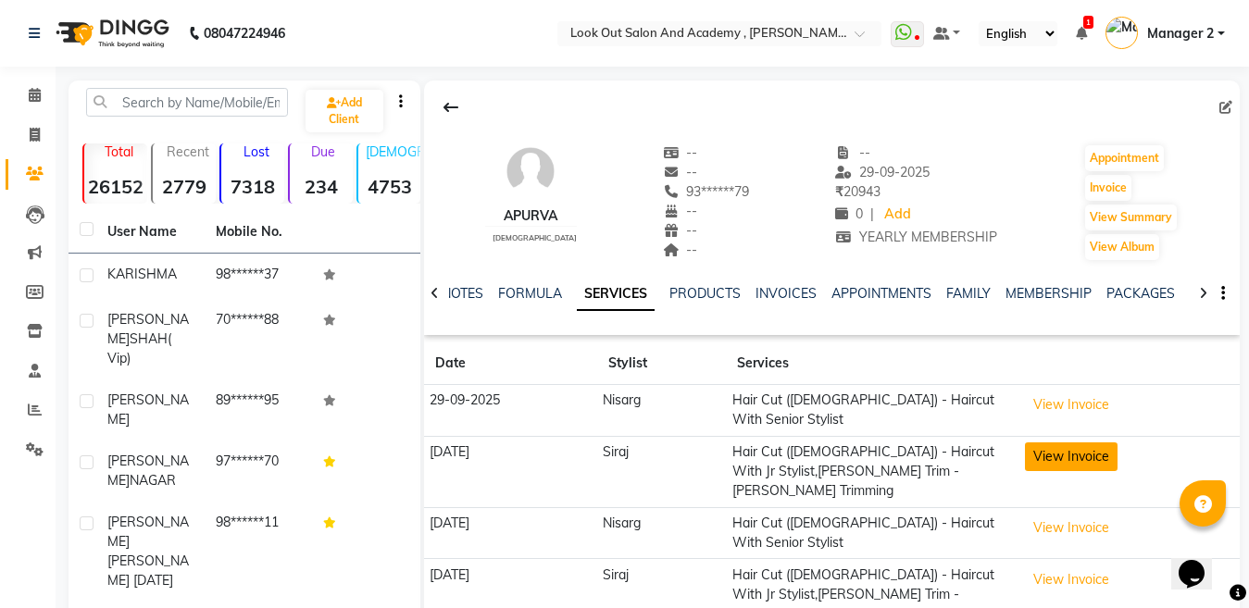
click at [1092, 451] on button "View Invoice" at bounding box center [1071, 457] width 93 height 29
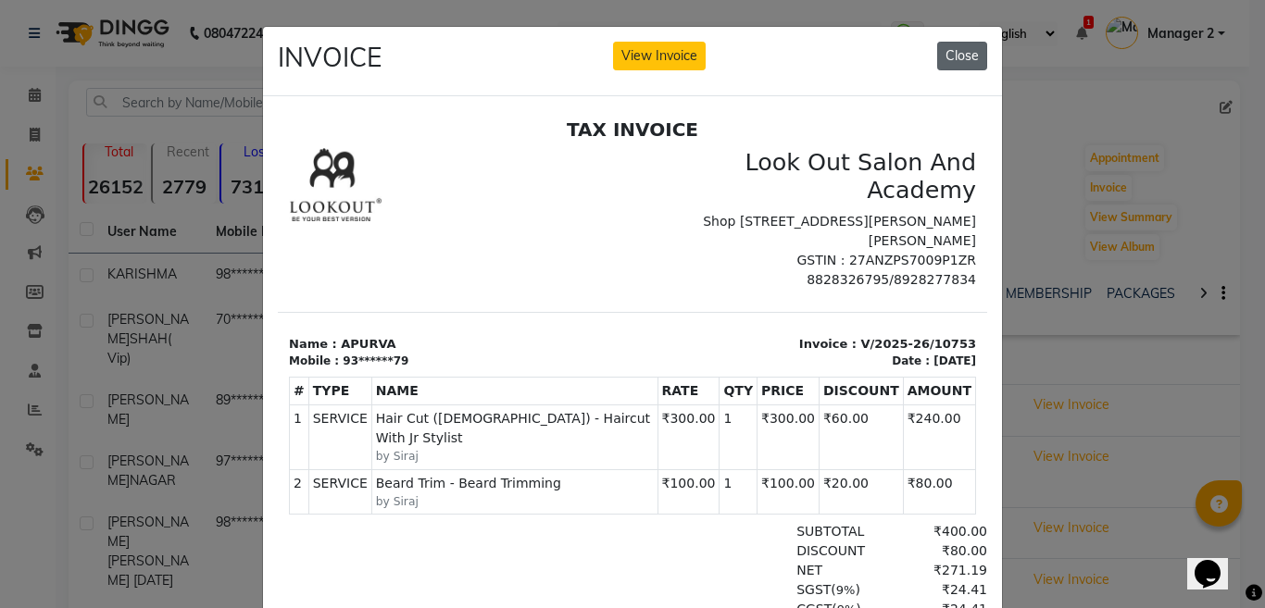
click at [950, 59] on button "Close" at bounding box center [962, 56] width 50 height 29
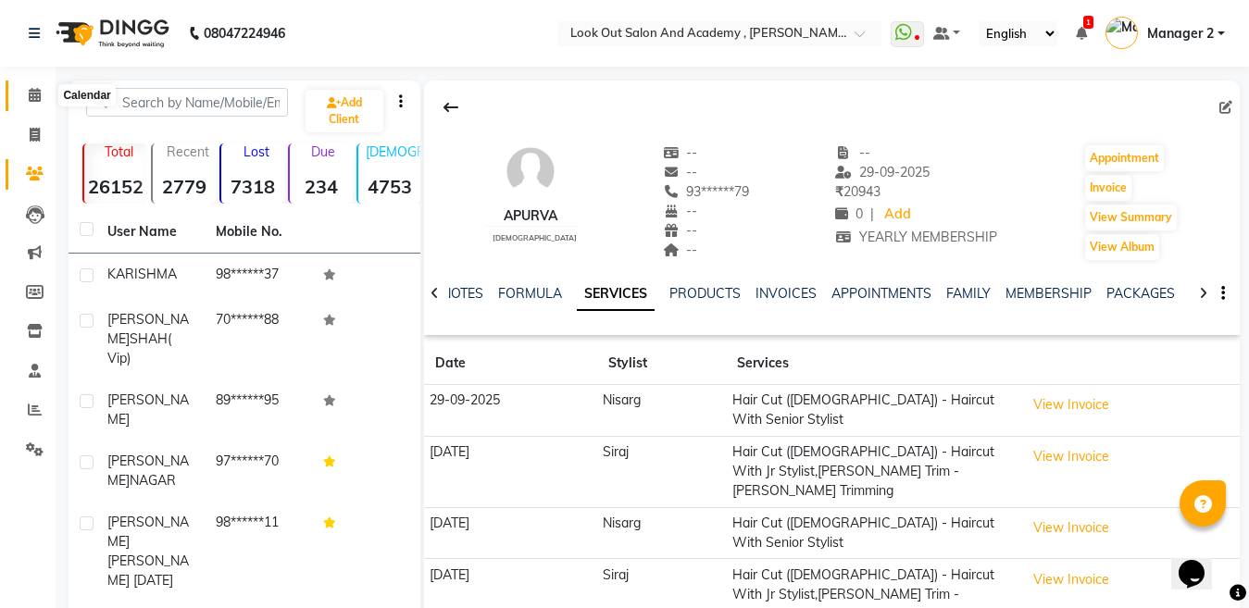
click at [23, 99] on span at bounding box center [35, 95] width 32 height 21
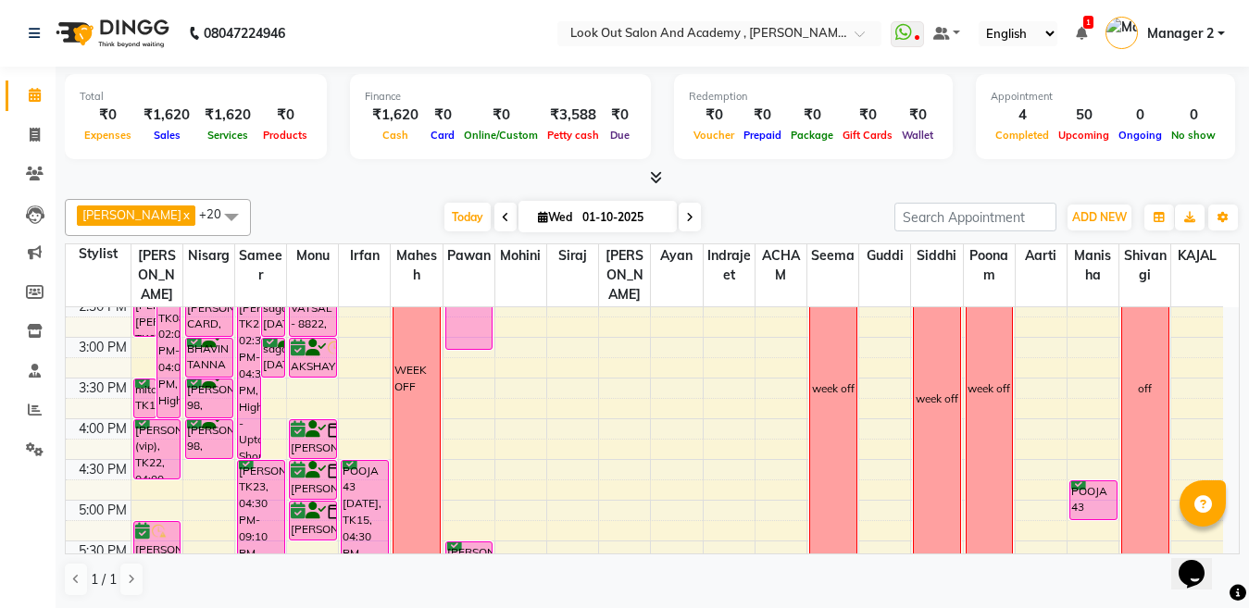
scroll to position [648, 0]
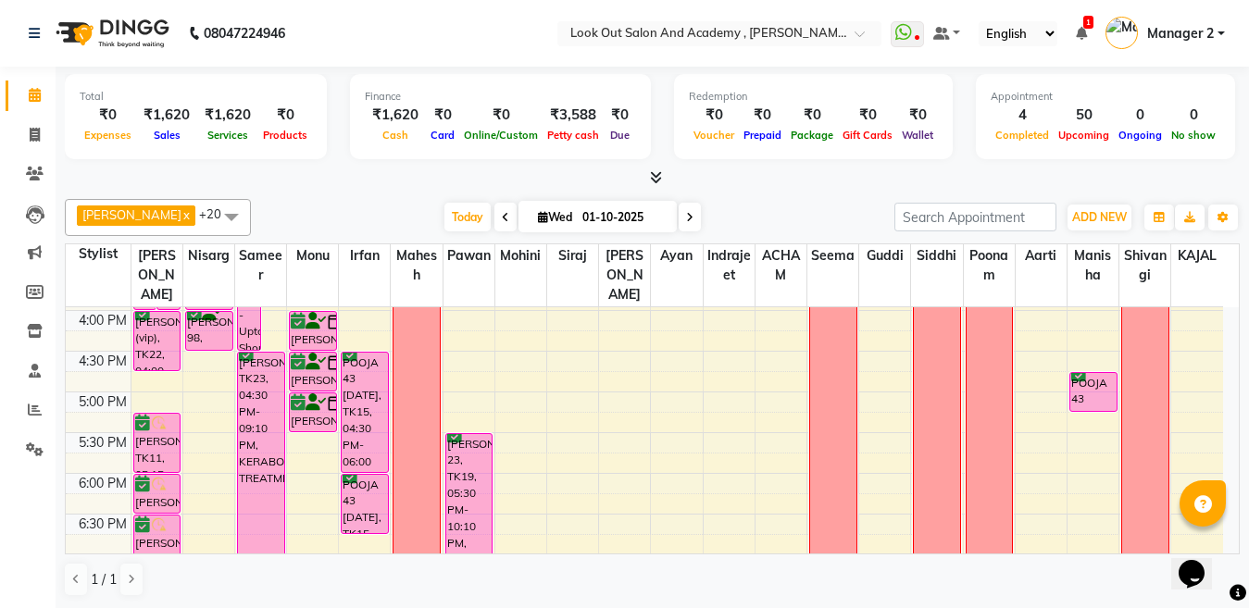
click at [311, 466] on div "8:00 AM 8:30 AM 9:00 AM 9:30 AM 10:00 AM 10:30 AM 11:00 AM 11:30 AM 12:00 PM 12…" at bounding box center [644, 269] width 1157 height 1221
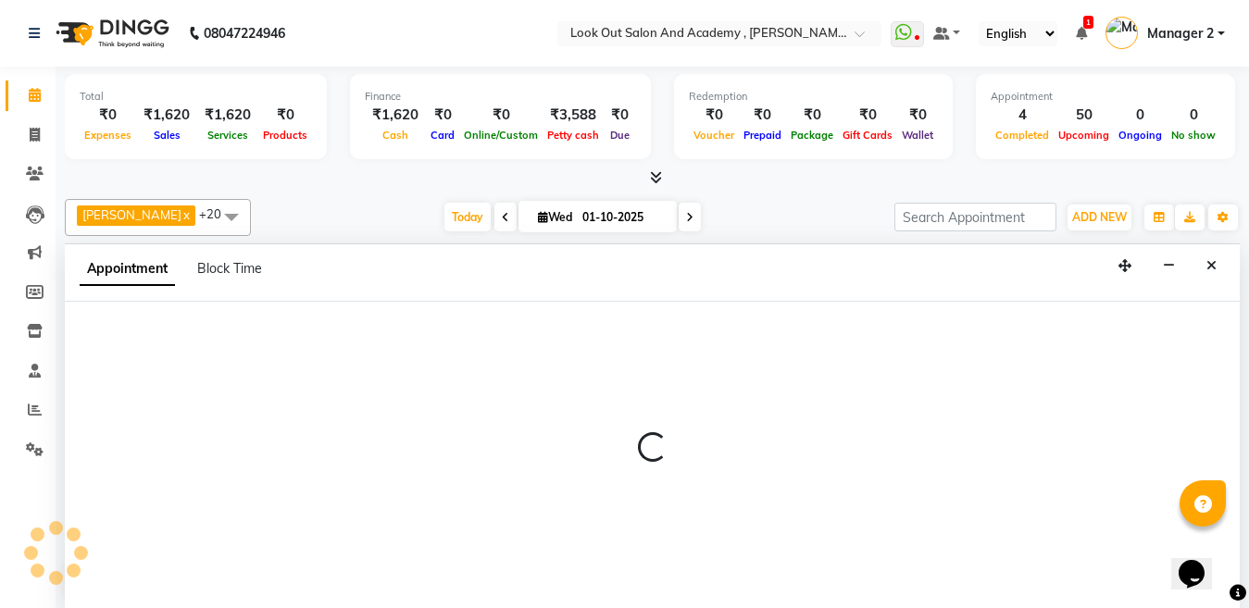
scroll to position [1, 0]
select select "28196"
select select "tentative"
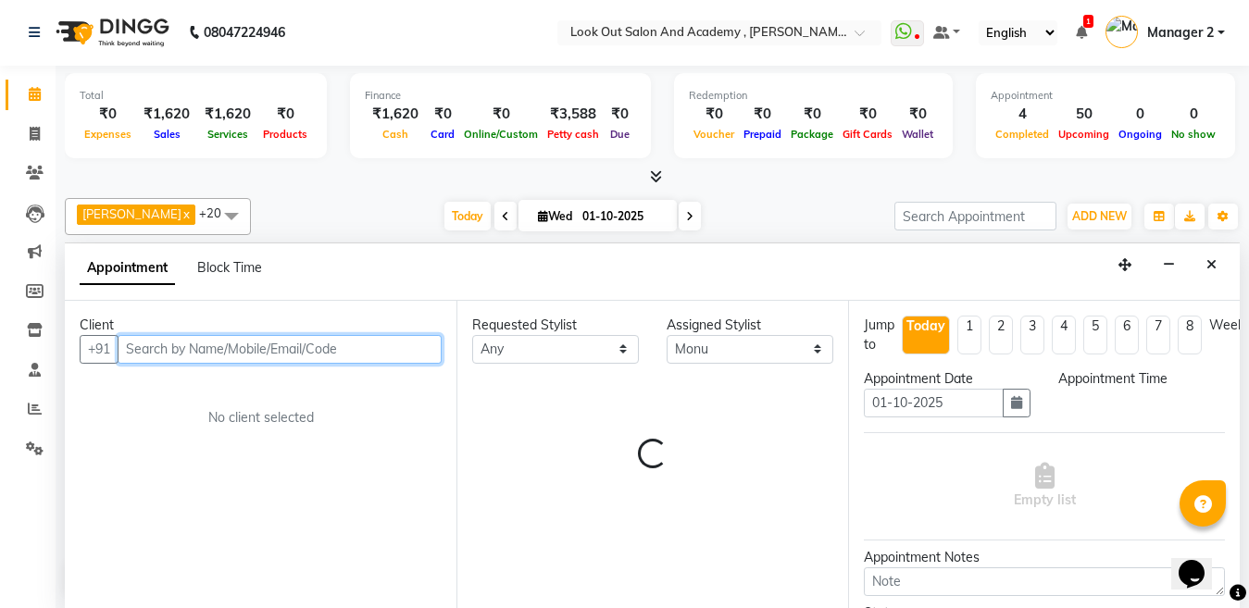
select select "1050"
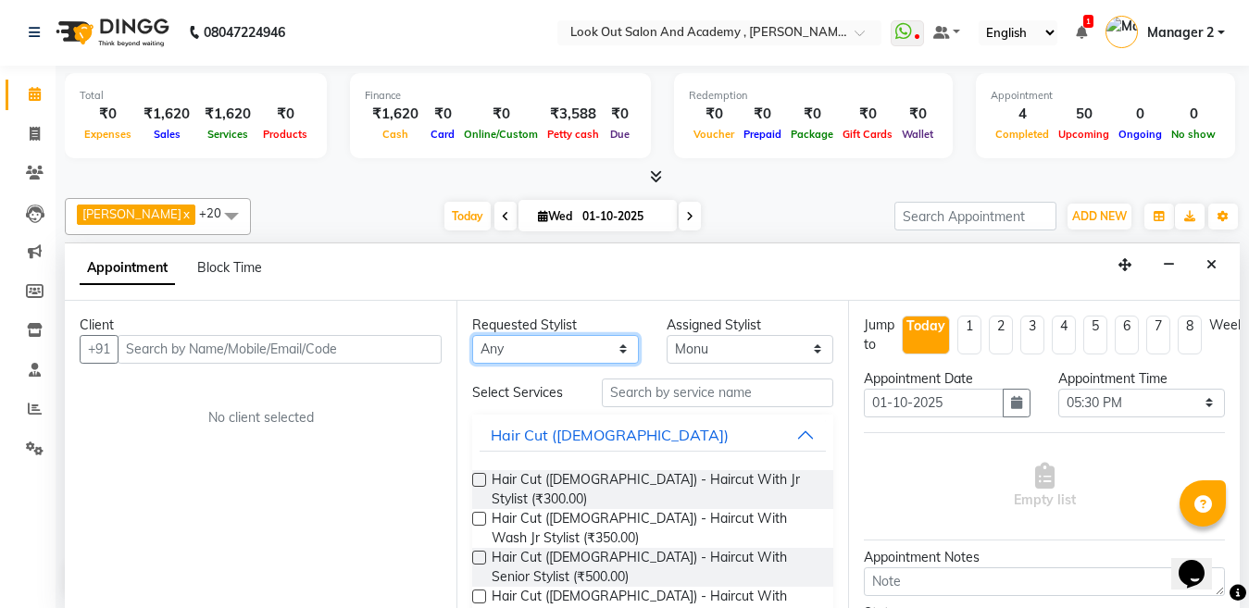
click at [551, 346] on select "Any [PERSON_NAME] [PERSON_NAME] [PERSON_NAME] Guddi [PERSON_NAME] KAJAL Mahesh …" at bounding box center [555, 349] width 167 height 29
select select "28196"
click at [472, 335] on select "Any [PERSON_NAME] [PERSON_NAME] [PERSON_NAME] Guddi [PERSON_NAME] KAJAL Mahesh …" at bounding box center [555, 349] width 167 height 29
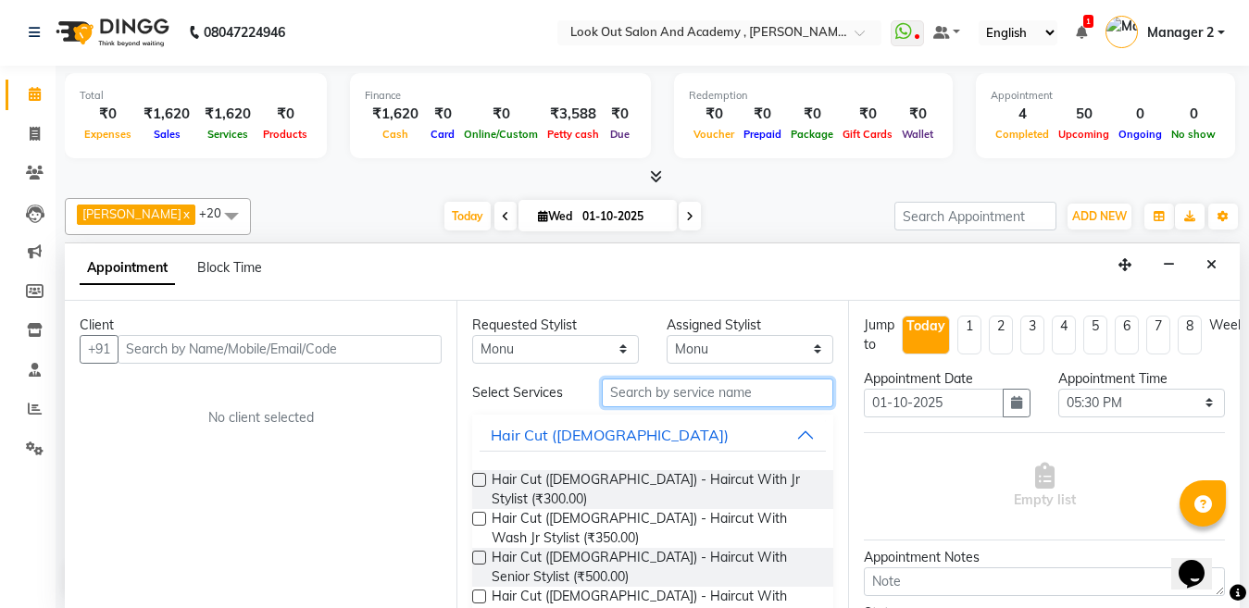
click at [659, 394] on input "text" at bounding box center [717, 393] width 231 height 29
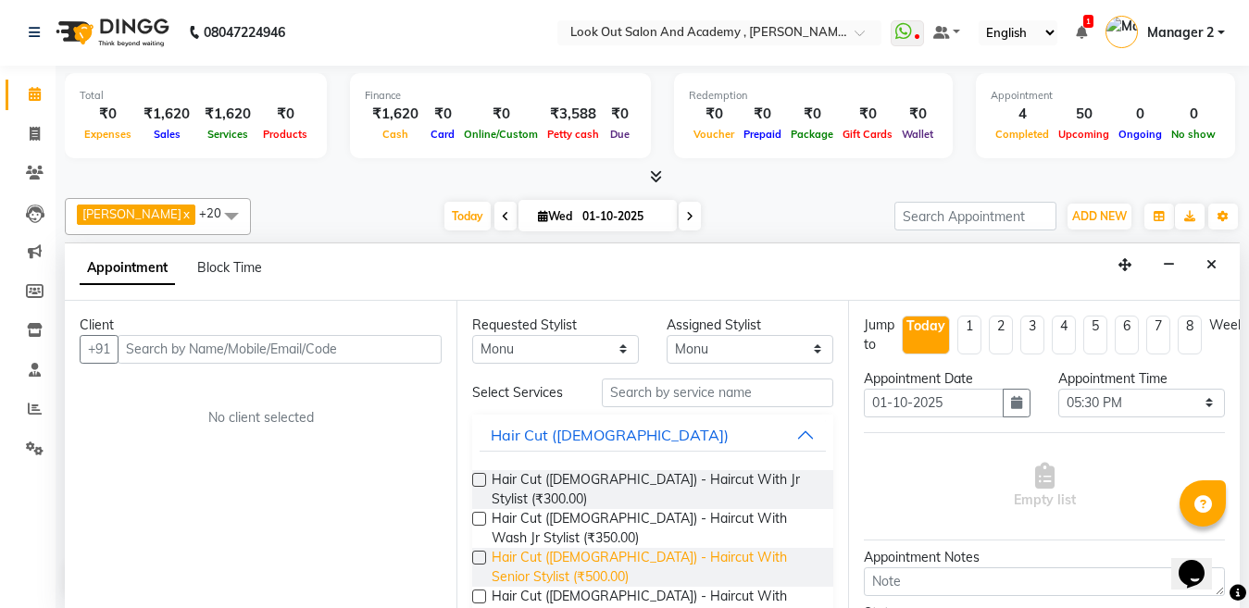
drag, startPoint x: 521, startPoint y: 549, endPoint x: 416, endPoint y: 475, distance: 129.0
click at [520, 548] on span "Hair Cut ([DEMOGRAPHIC_DATA]) - Haircut With Senior Stylist (₹500.00)" at bounding box center [655, 567] width 327 height 39
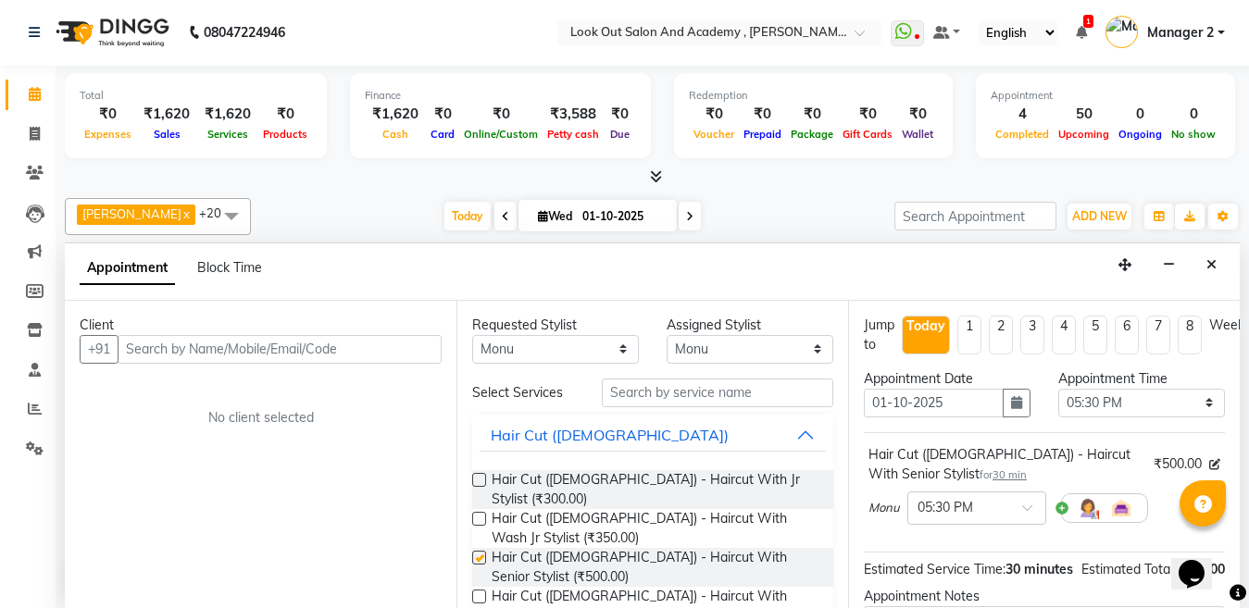
checkbox input "false"
click at [293, 359] on input "text" at bounding box center [280, 349] width 324 height 29
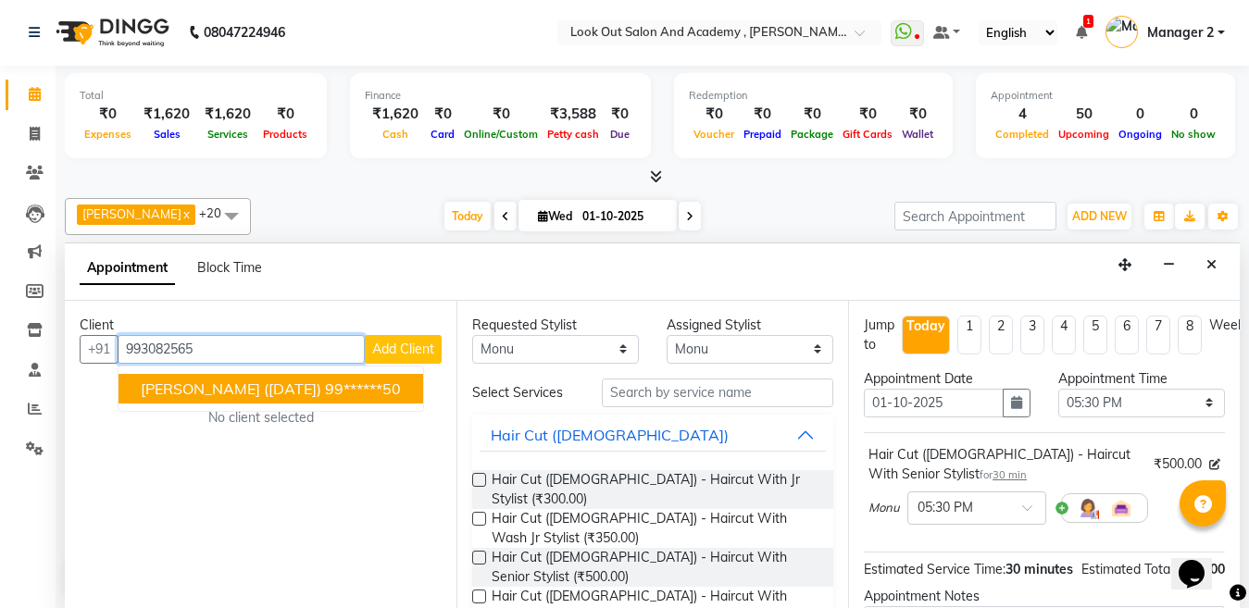
click at [301, 381] on span "[PERSON_NAME] ([DATE])" at bounding box center [231, 389] width 181 height 19
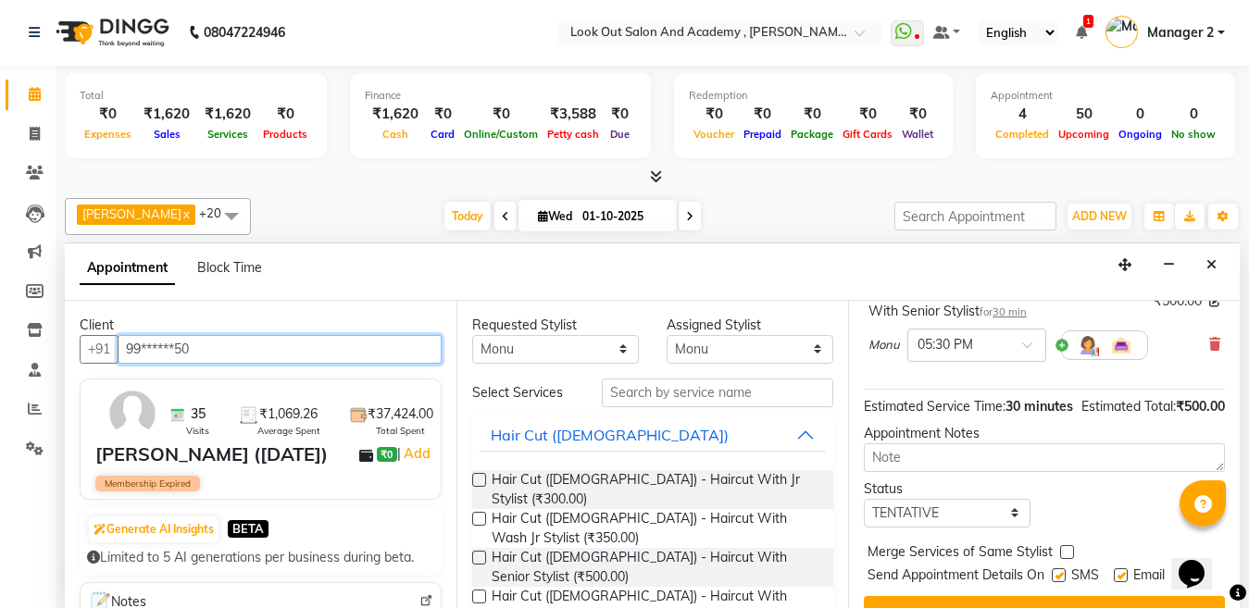
scroll to position [234, 0]
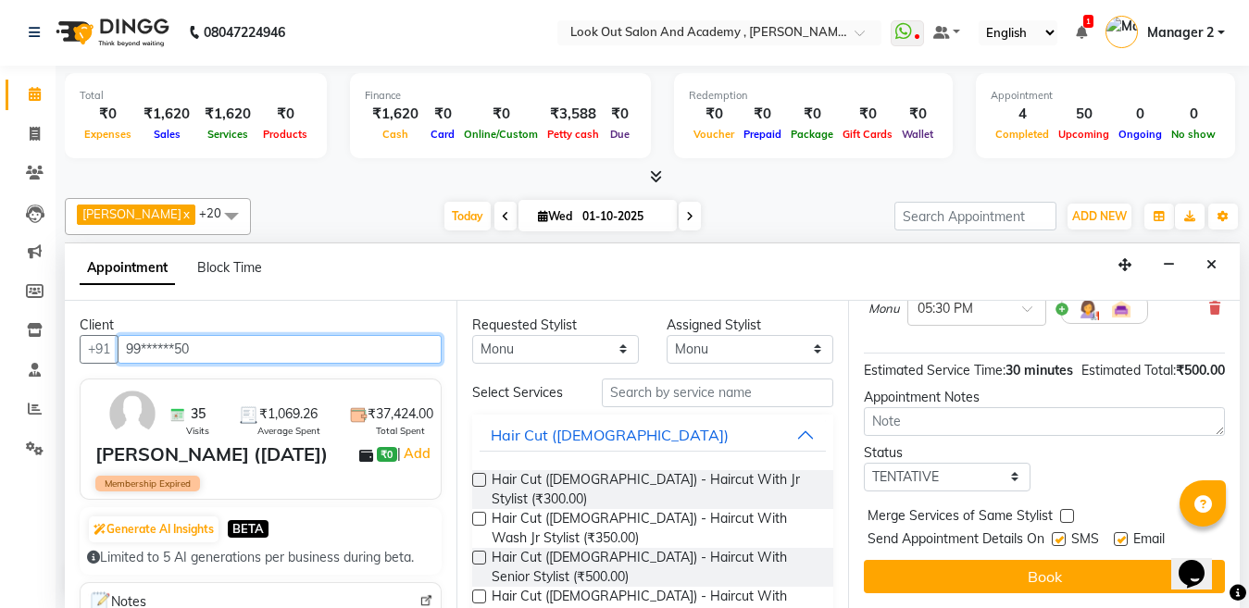
type input "99******50"
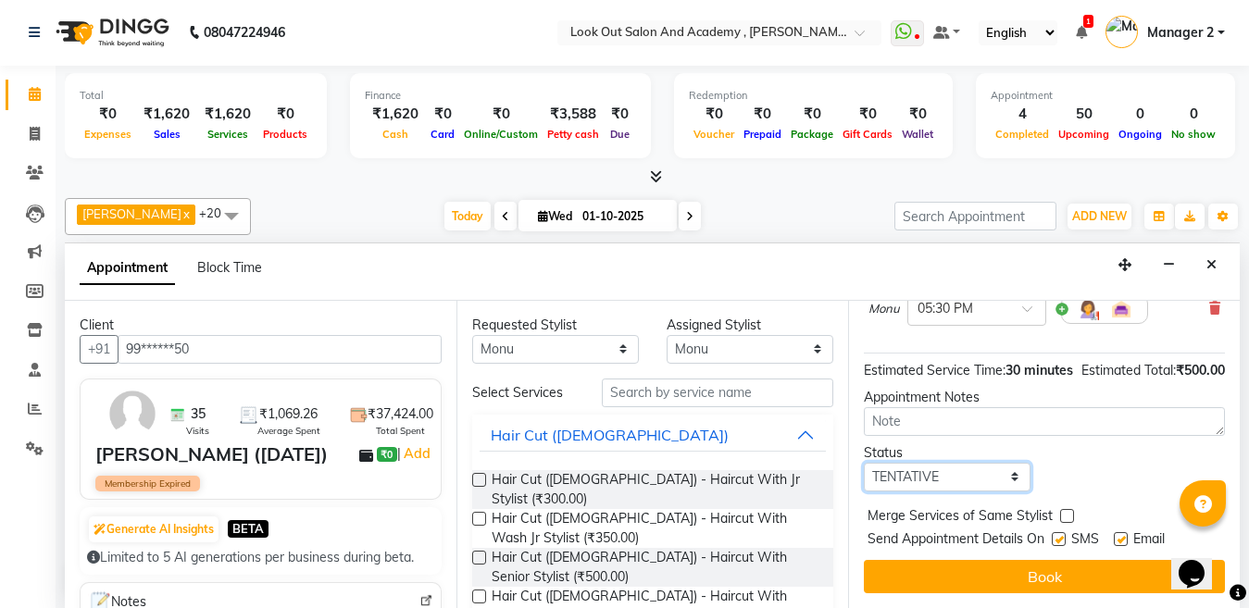
click at [962, 463] on select "Select TENTATIVE CONFIRM CHECK-IN UPCOMING" at bounding box center [947, 477] width 167 height 29
click at [864, 463] on select "Select TENTATIVE CONFIRM CHECK-IN UPCOMING" at bounding box center [947, 477] width 167 height 29
drag, startPoint x: 941, startPoint y: 465, endPoint x: 940, endPoint y: 475, distance: 10.2
click at [941, 468] on select "Select TENTATIVE CONFIRM CHECK-IN UPCOMING" at bounding box center [947, 477] width 167 height 29
select select "confirm booking"
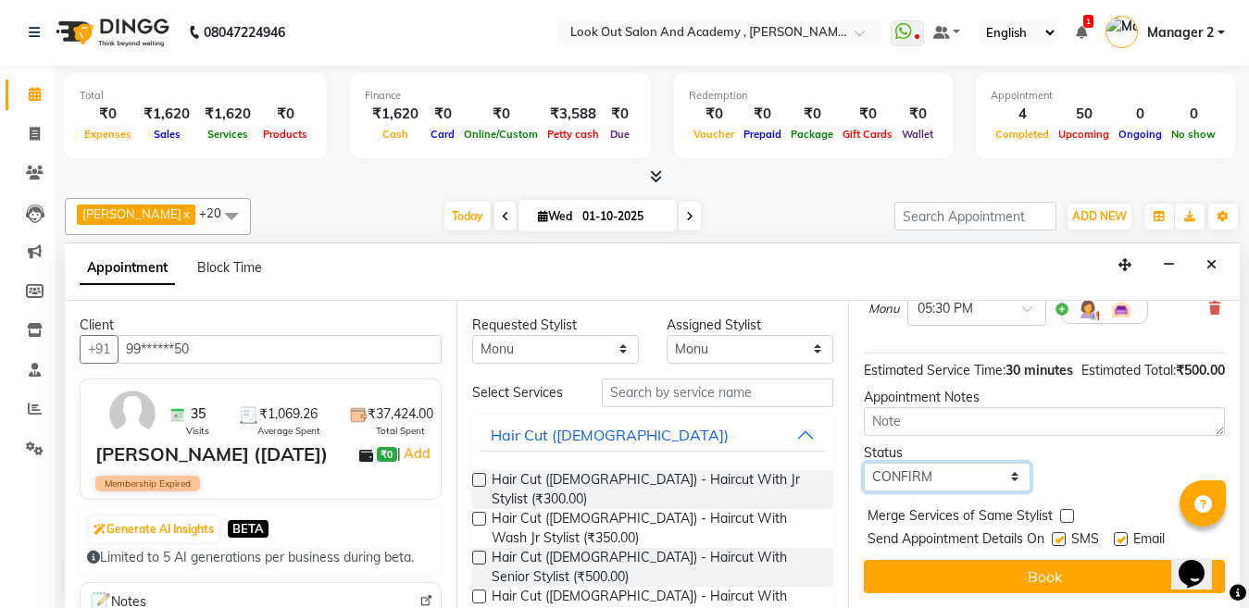
click at [864, 463] on select "Select TENTATIVE CONFIRM CHECK-IN UPCOMING" at bounding box center [947, 477] width 167 height 29
click at [1057, 532] on label at bounding box center [1059, 539] width 14 height 14
click at [1057, 535] on input "checkbox" at bounding box center [1058, 541] width 12 height 12
checkbox input "false"
click at [1120, 532] on label at bounding box center [1121, 539] width 14 height 14
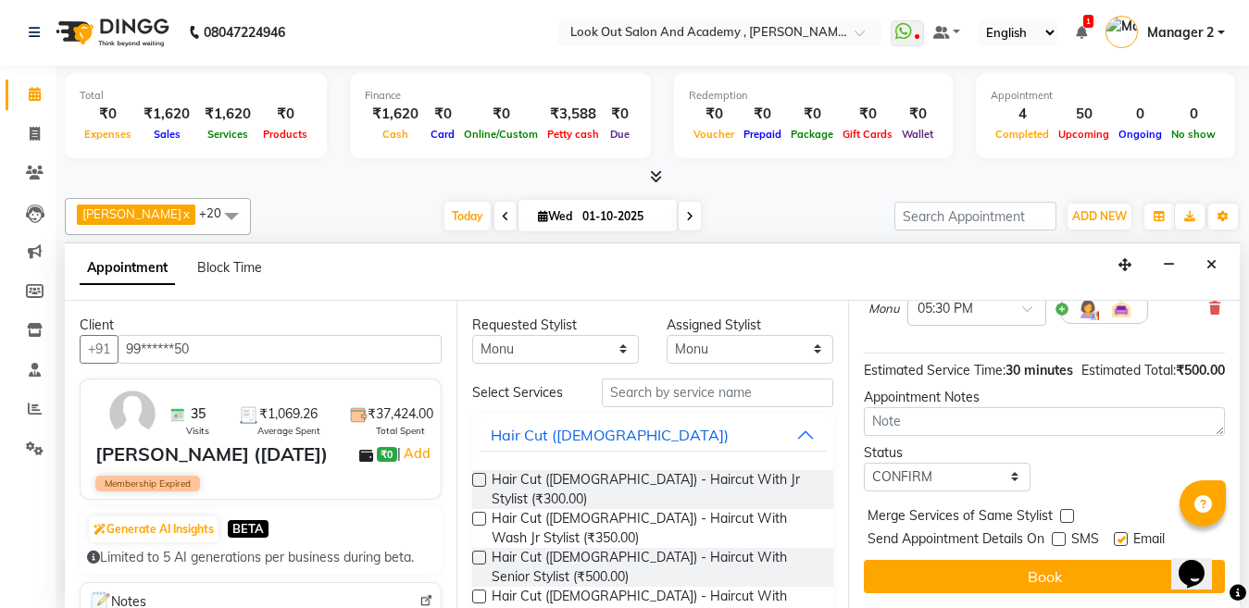
click at [1120, 535] on input "checkbox" at bounding box center [1120, 541] width 12 height 12
checkbox input "false"
click at [676, 389] on input "text" at bounding box center [717, 393] width 231 height 29
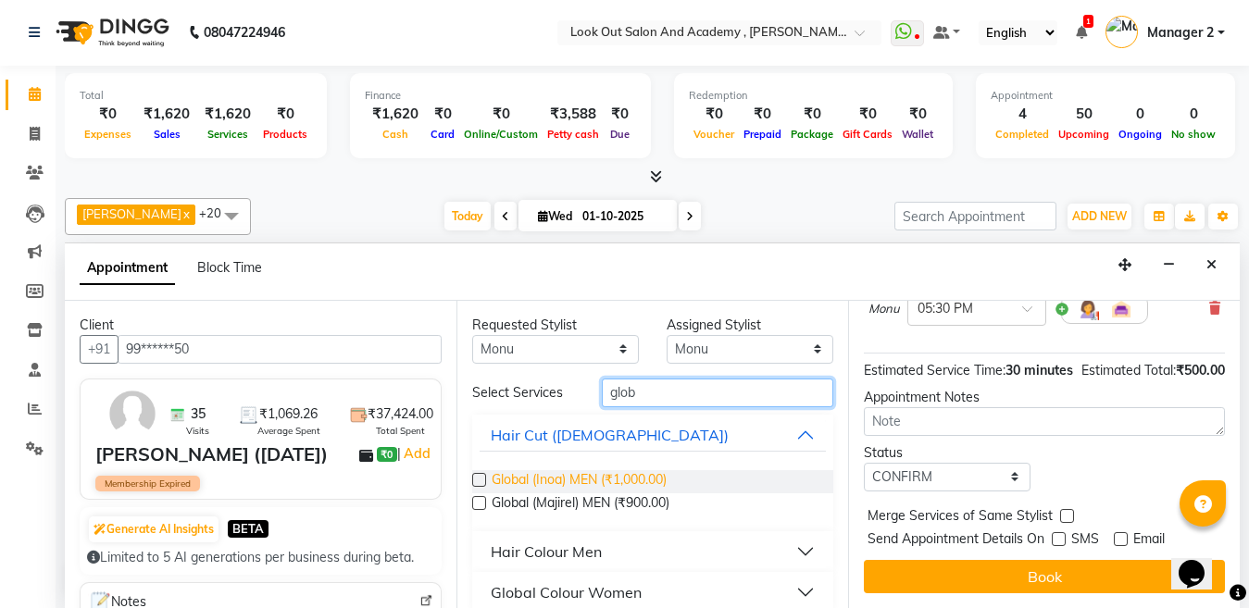
type input "glob"
click at [659, 483] on span "Global (Inoa) MEN (₹1,000.00)" at bounding box center [579, 481] width 175 height 23
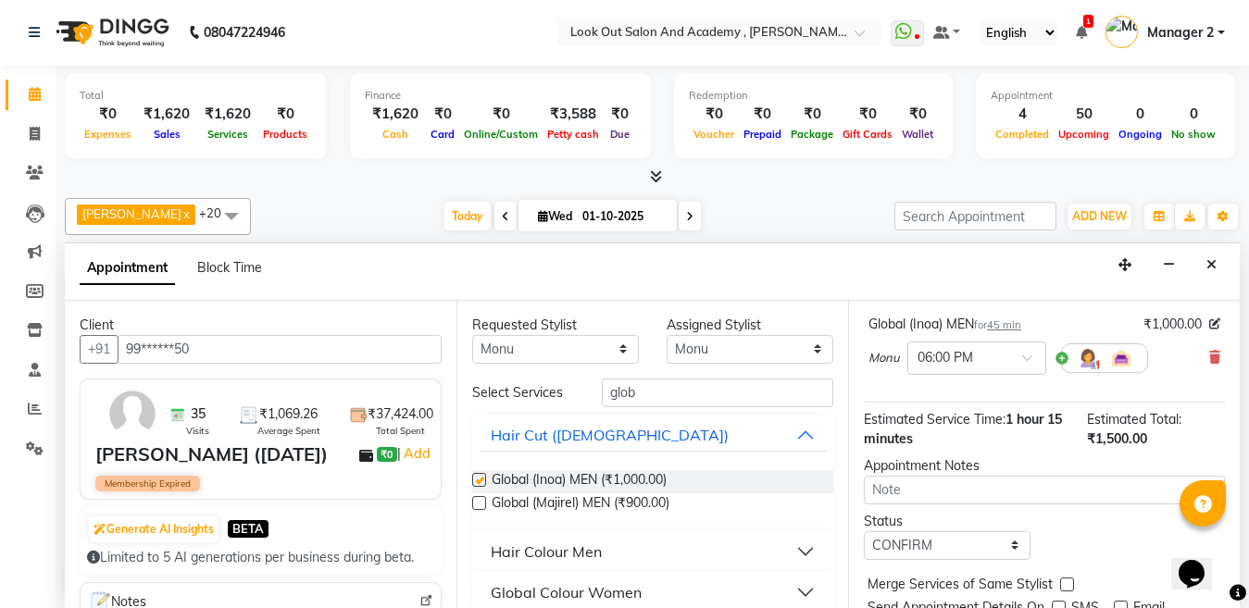
checkbox input "false"
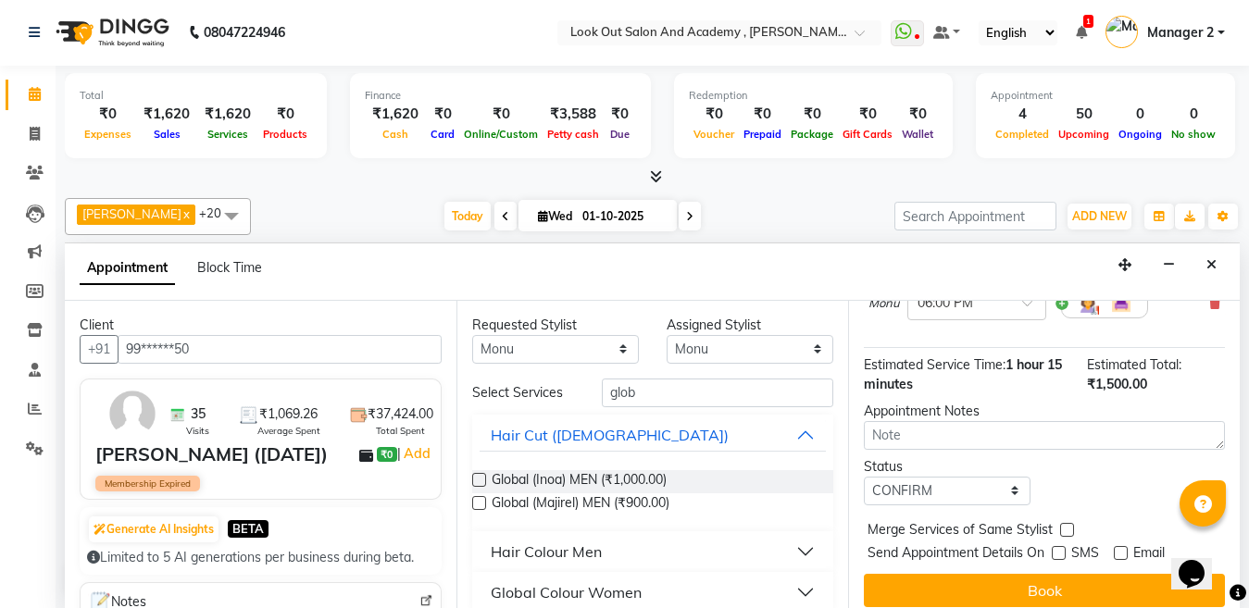
scroll to position [319, 0]
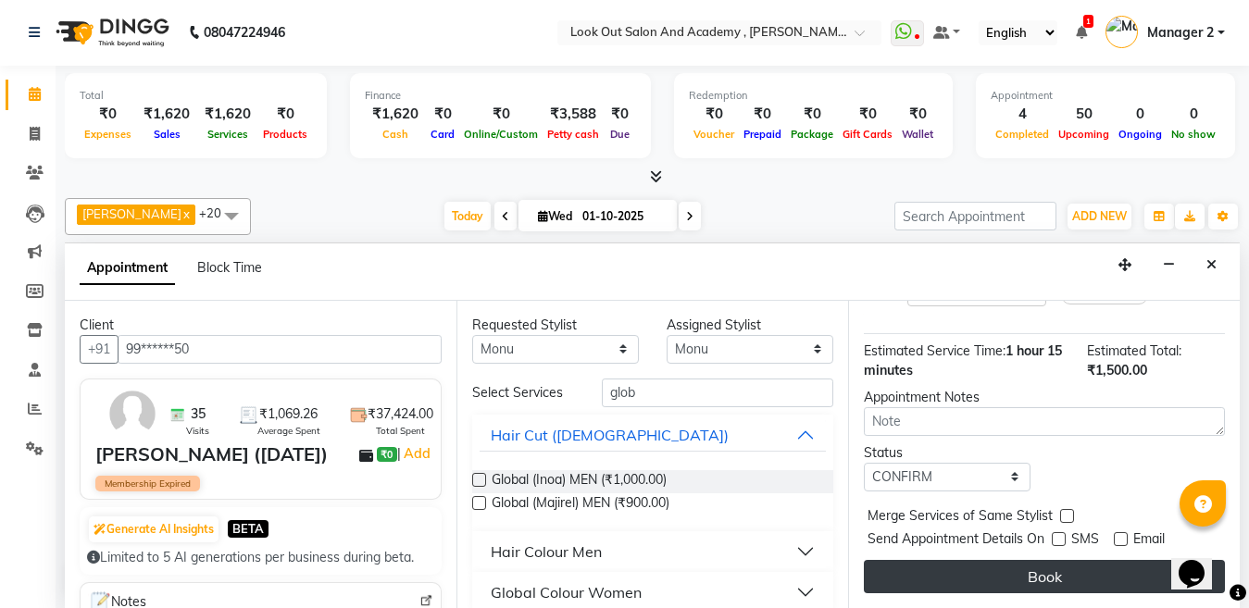
click at [964, 560] on button "Book" at bounding box center [1044, 576] width 361 height 33
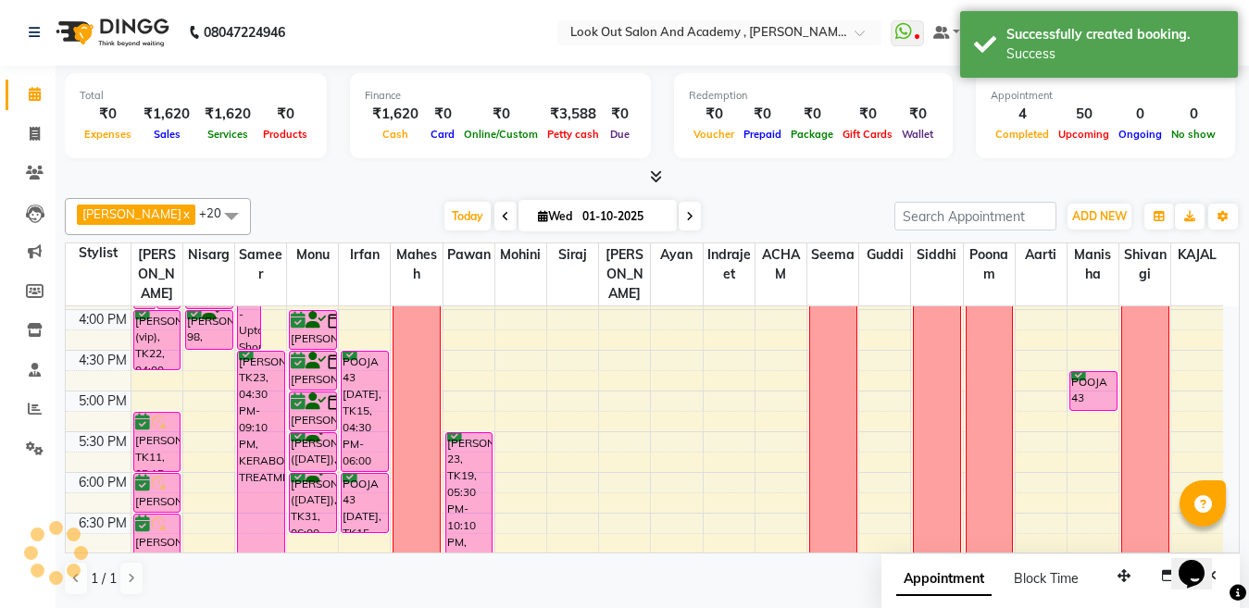
scroll to position [0, 0]
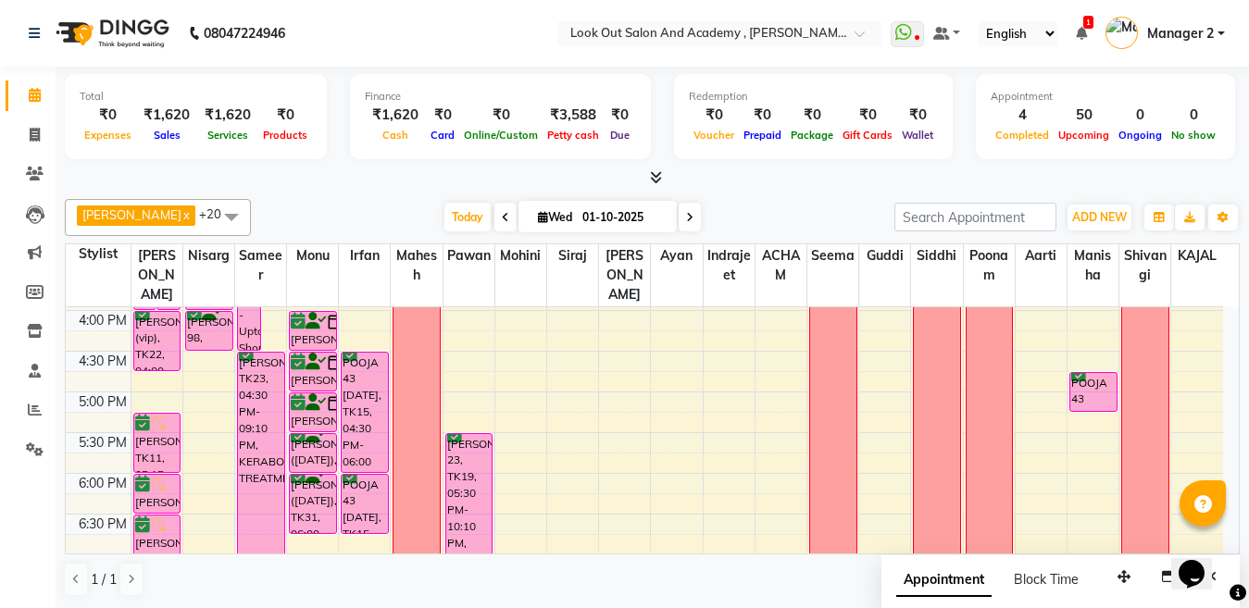
drag, startPoint x: 1059, startPoint y: 55, endPoint x: 1054, endPoint y: 69, distance: 15.8
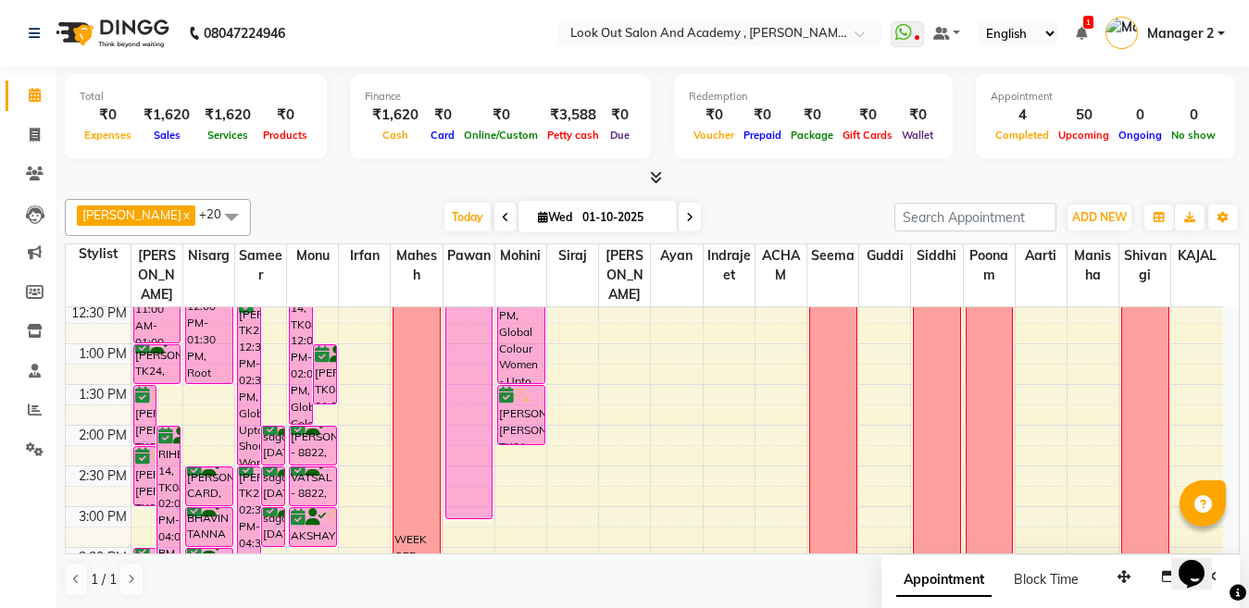
scroll to position [278, 0]
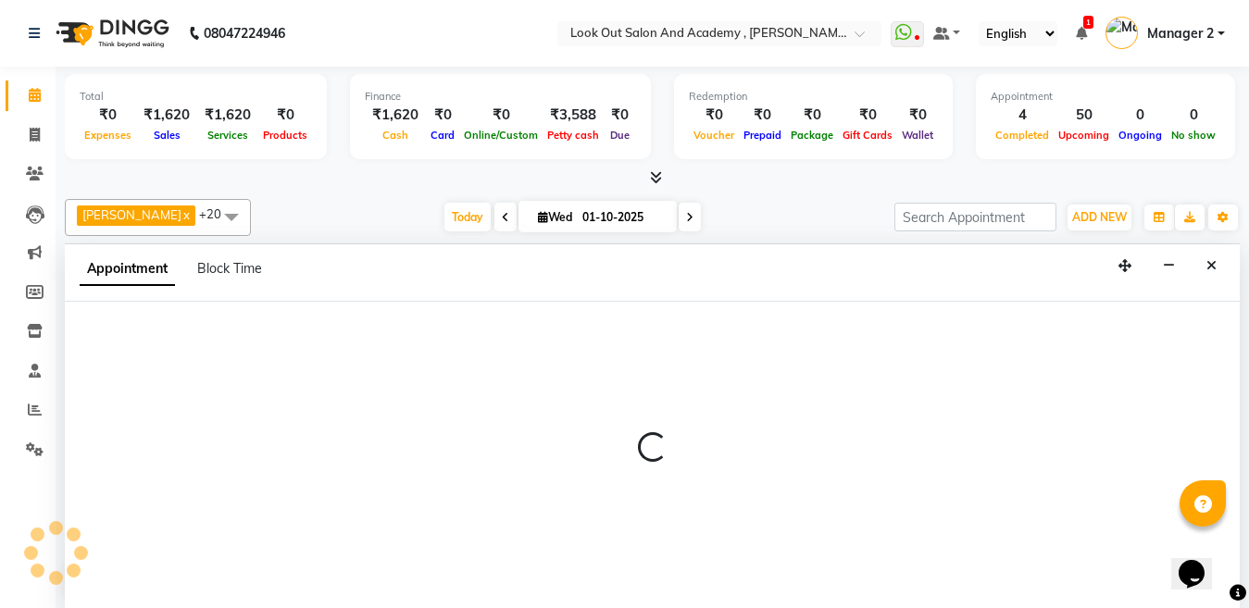
scroll to position [1, 0]
select select "28200"
select select "tentative"
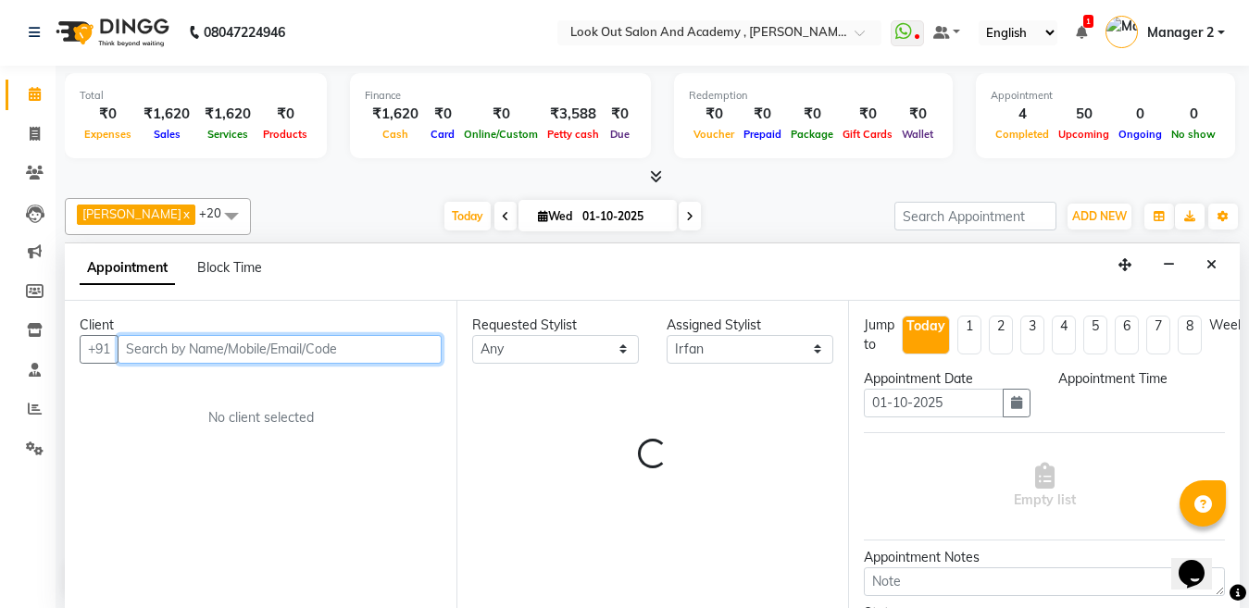
select select "750"
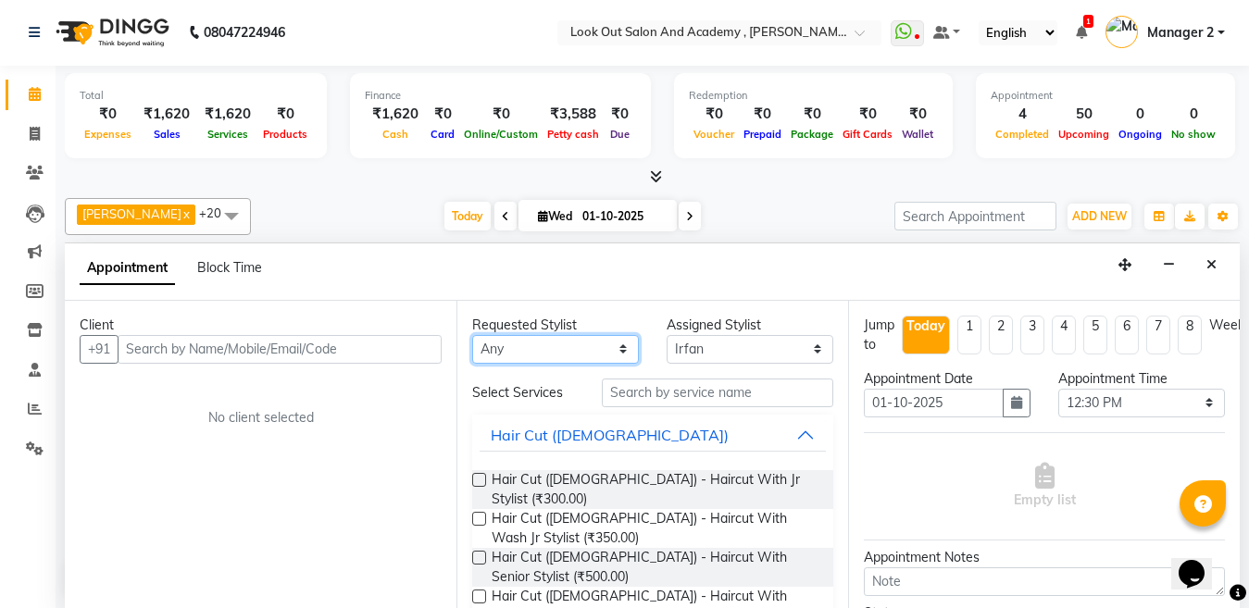
click at [530, 353] on select "Any Aarti ACHAM Afzal Ayan Dhaval Solanki Guddi Indrajeet Irfan KAJAL Mahesh Ma…" at bounding box center [555, 349] width 167 height 29
select select "28200"
click at [472, 335] on select "Any Aarti ACHAM Afzal Ayan Dhaval Solanki Guddi Indrajeet Irfan KAJAL Mahesh Ma…" at bounding box center [555, 349] width 167 height 29
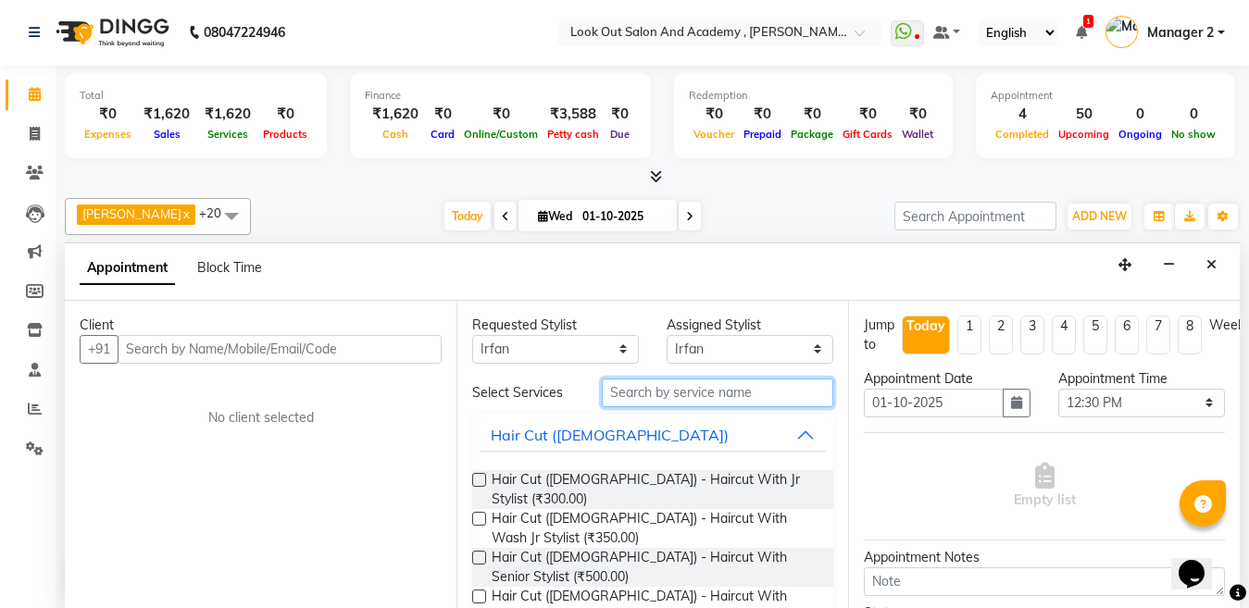
click at [695, 391] on input "text" at bounding box center [717, 393] width 231 height 29
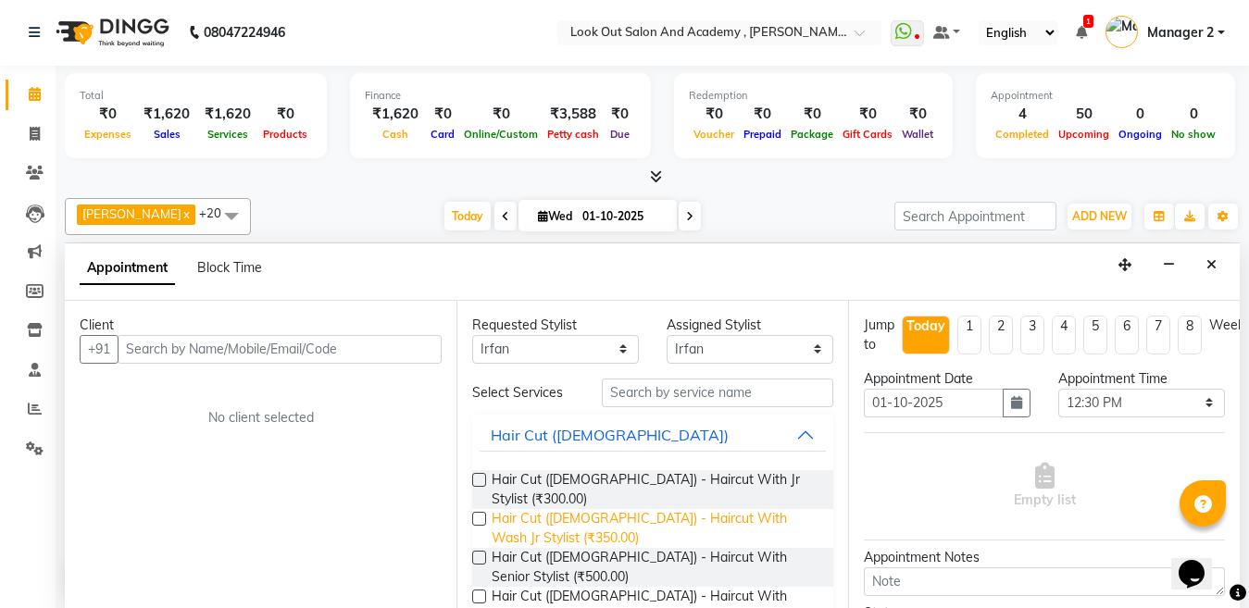
drag, startPoint x: 524, startPoint y: 543, endPoint x: 494, endPoint y: 521, distance: 36.5
click at [522, 548] on span "Hair Cut (Male) - Haircut With Senior Stylist (₹500.00)" at bounding box center [655, 567] width 327 height 39
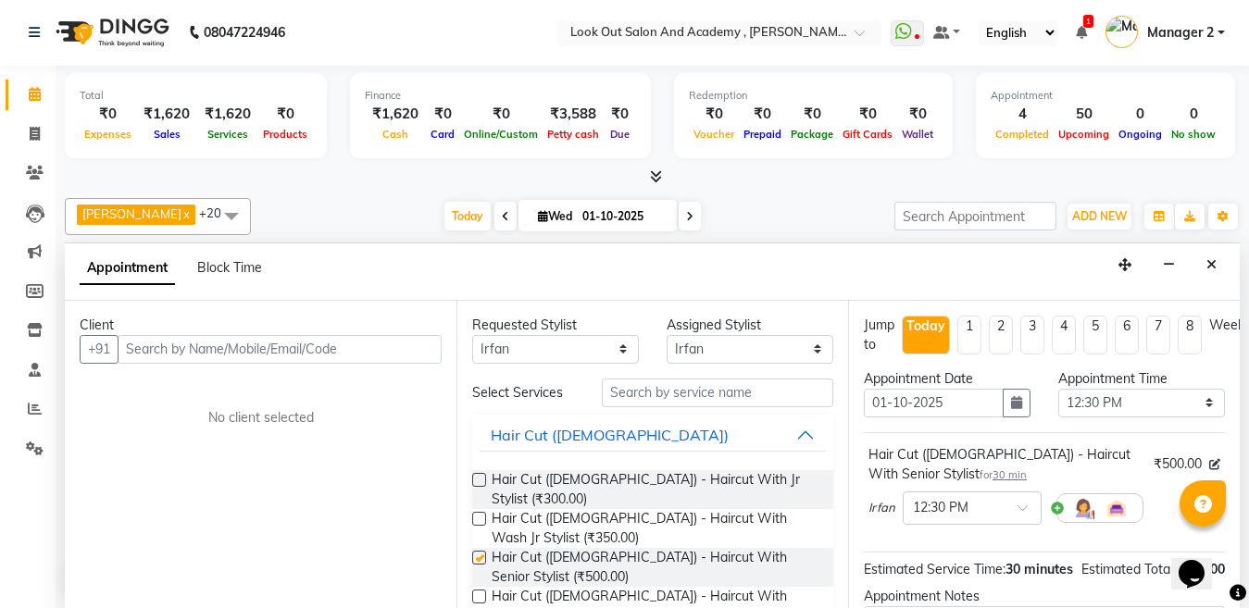
checkbox input "false"
click at [288, 339] on input "text" at bounding box center [280, 349] width 324 height 29
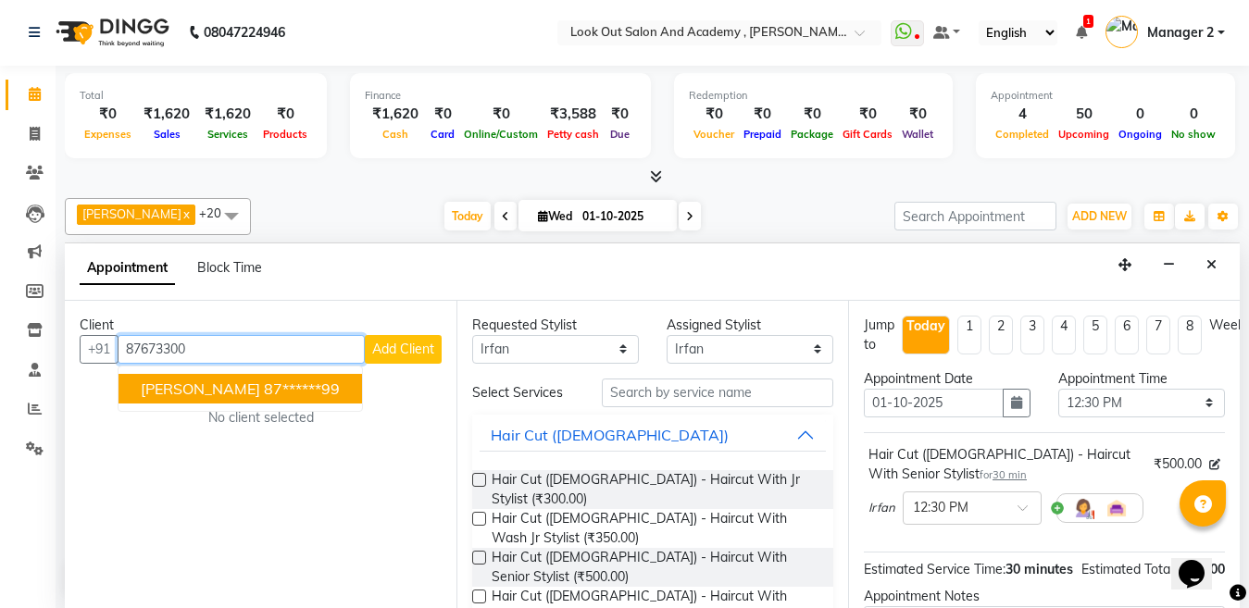
click at [258, 378] on button "BARKHA AIYAR 87******99" at bounding box center [241, 389] width 244 height 30
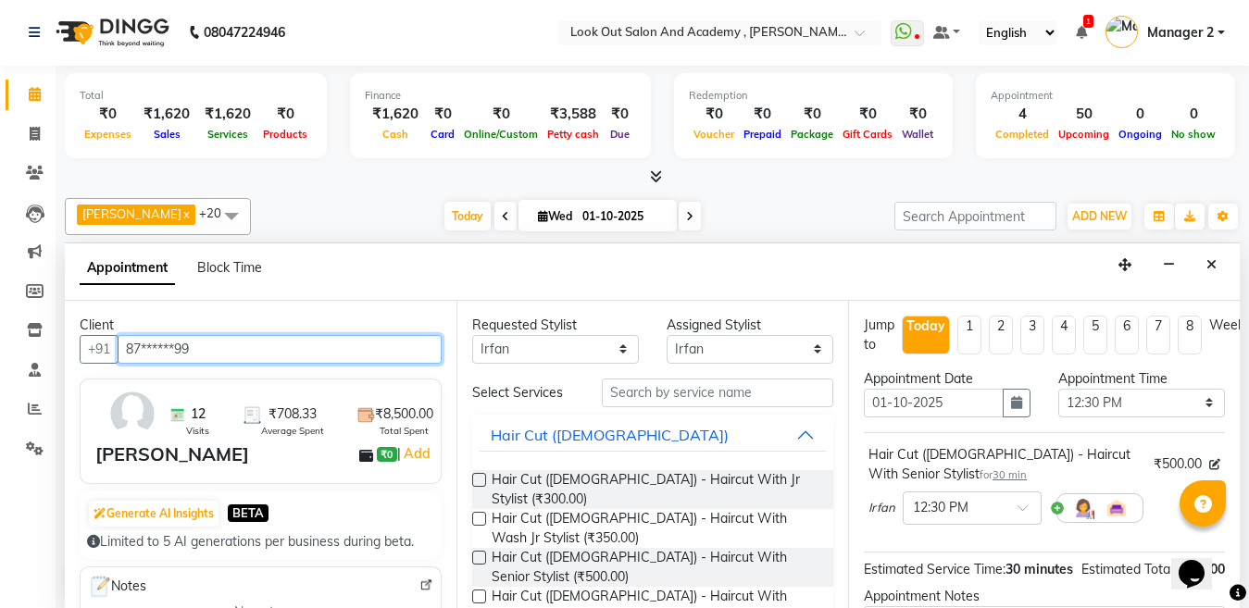
type input "87******99"
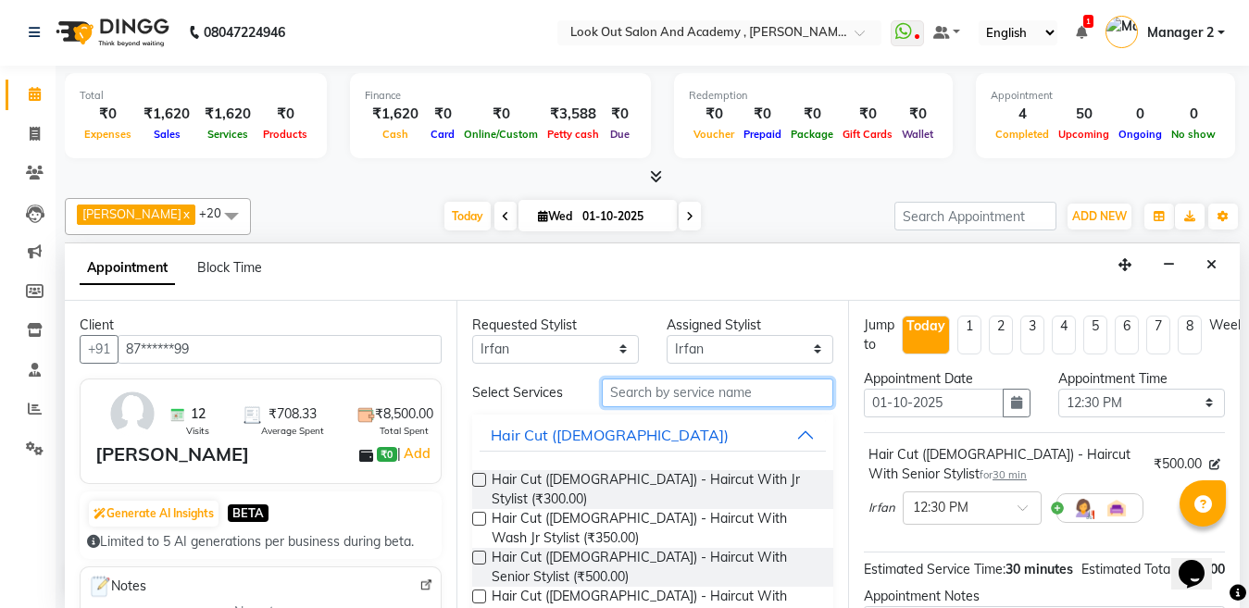
drag, startPoint x: 697, startPoint y: 394, endPoint x: 726, endPoint y: 401, distance: 29.4
click at [702, 394] on input "text" at bounding box center [717, 393] width 231 height 29
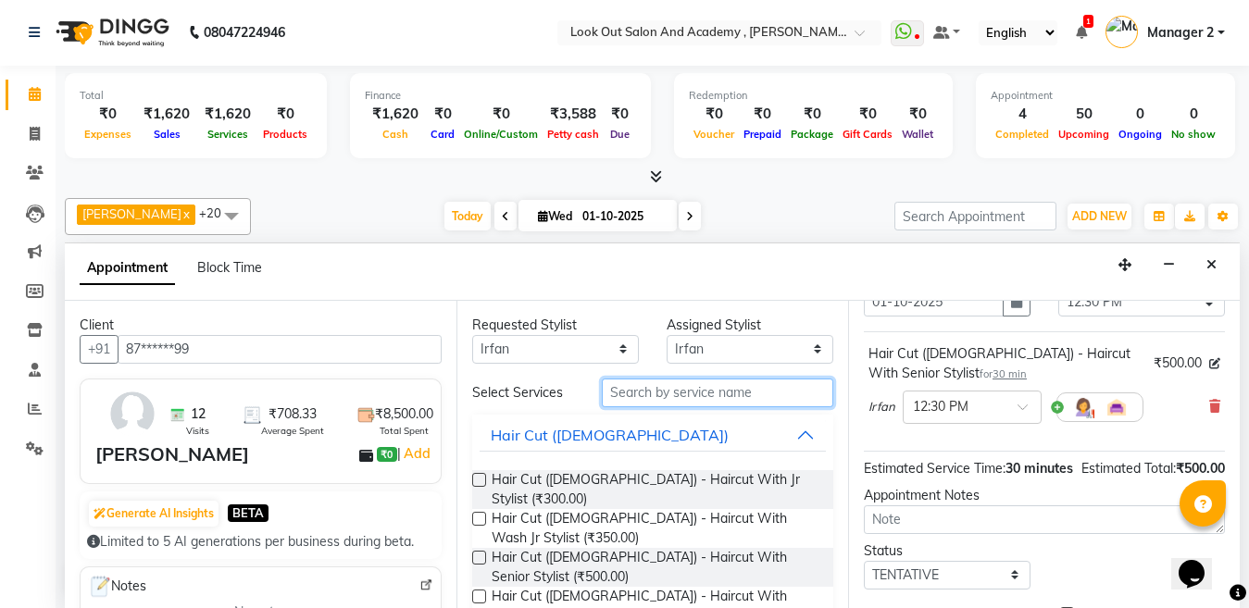
scroll to position [185, 0]
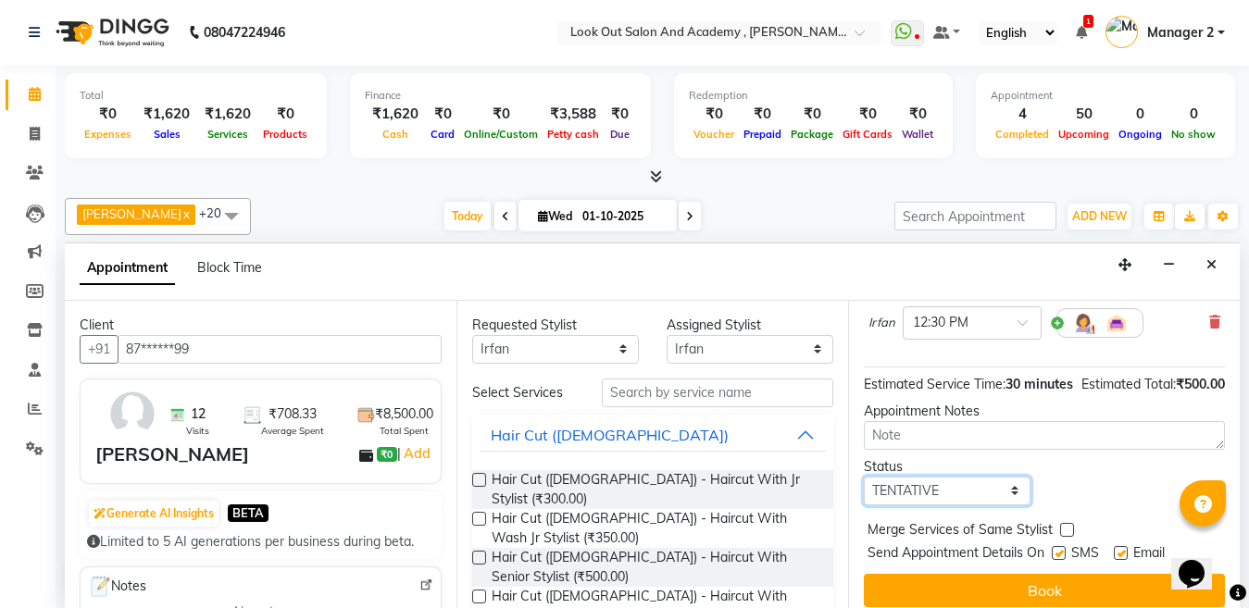
click at [941, 506] on select "Select TENTATIVE CONFIRM CHECK-IN UPCOMING" at bounding box center [947, 491] width 167 height 29
select select "confirm booking"
click at [864, 495] on select "Select TENTATIVE CONFIRM CHECK-IN UPCOMING" at bounding box center [947, 491] width 167 height 29
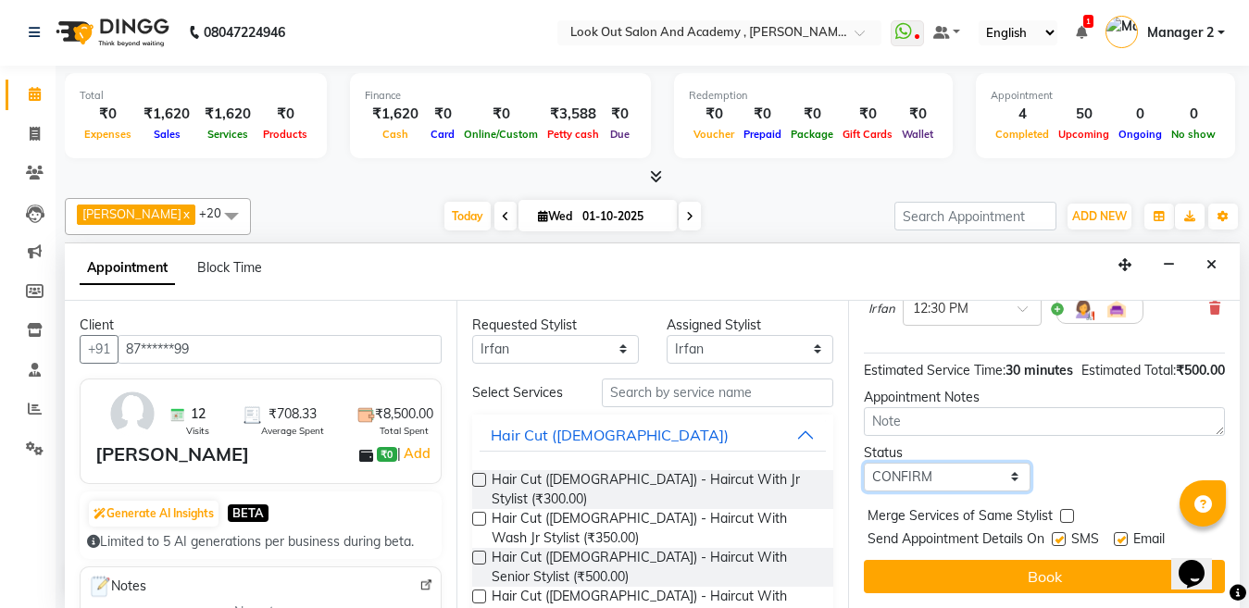
scroll to position [234, 0]
click at [1065, 532] on label at bounding box center [1059, 539] width 14 height 14
click at [1064, 535] on input "checkbox" at bounding box center [1058, 541] width 12 height 12
checkbox input "false"
click at [1121, 532] on label at bounding box center [1121, 539] width 14 height 14
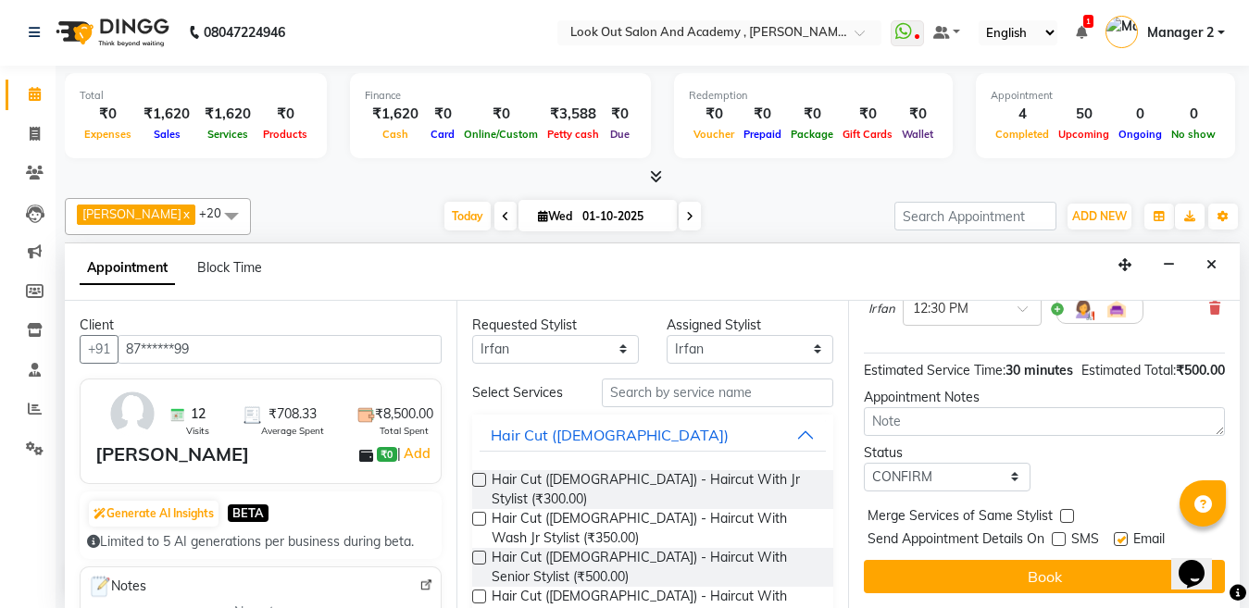
click at [1121, 535] on input "checkbox" at bounding box center [1120, 541] width 12 height 12
checkbox input "false"
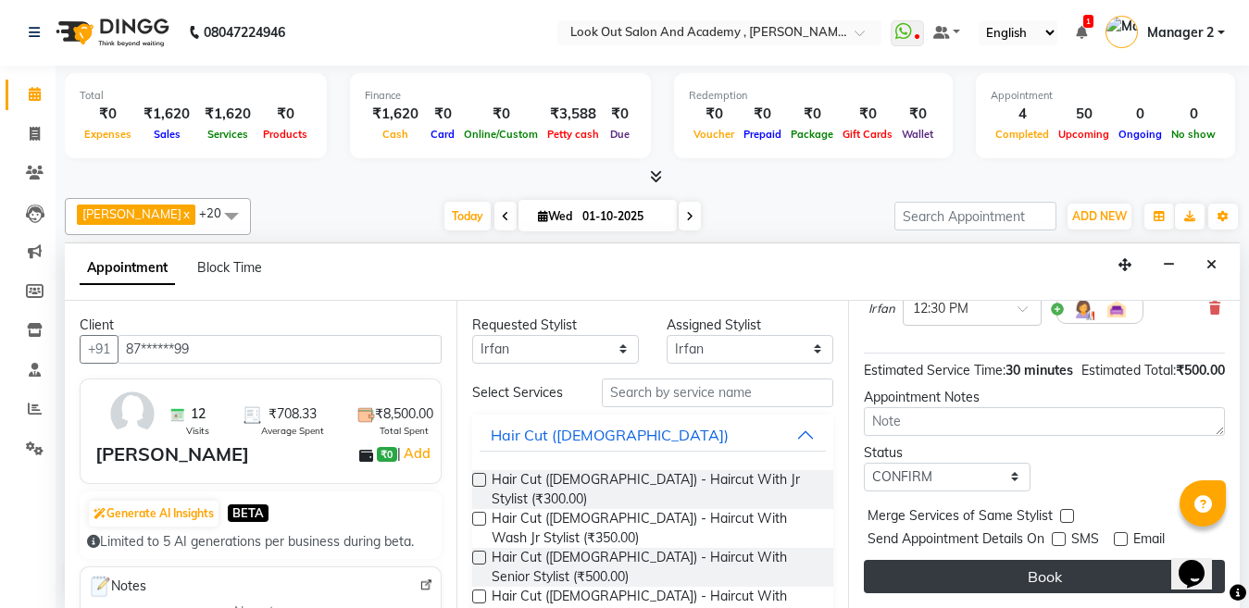
click at [1121, 560] on button "Book" at bounding box center [1044, 576] width 361 height 33
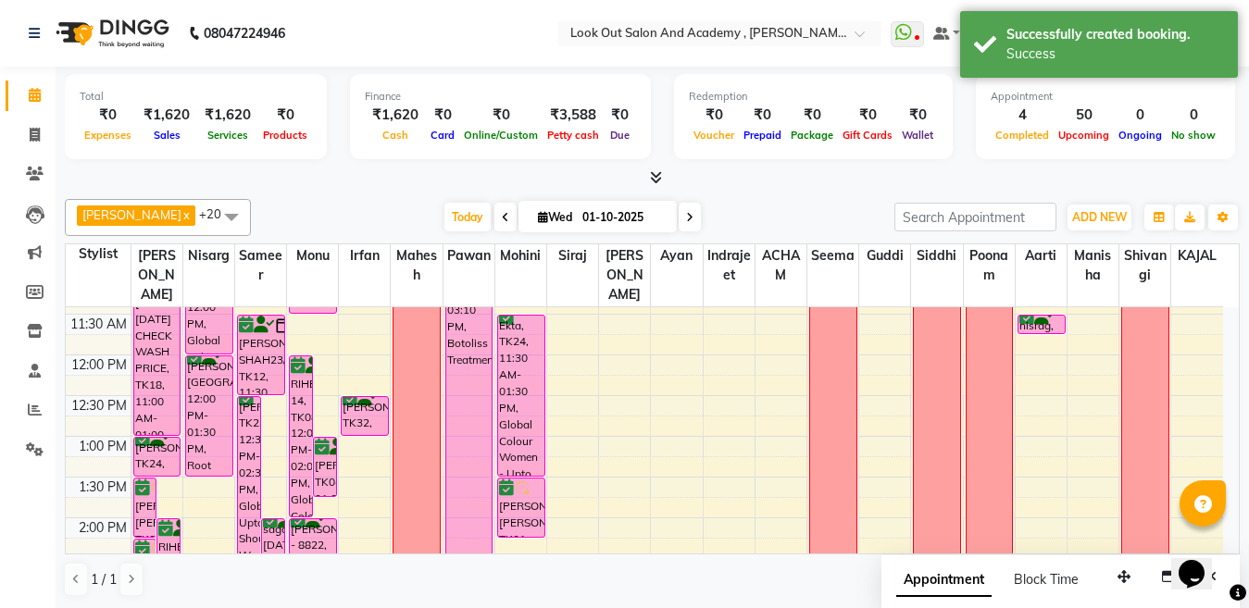
scroll to position [1, 0]
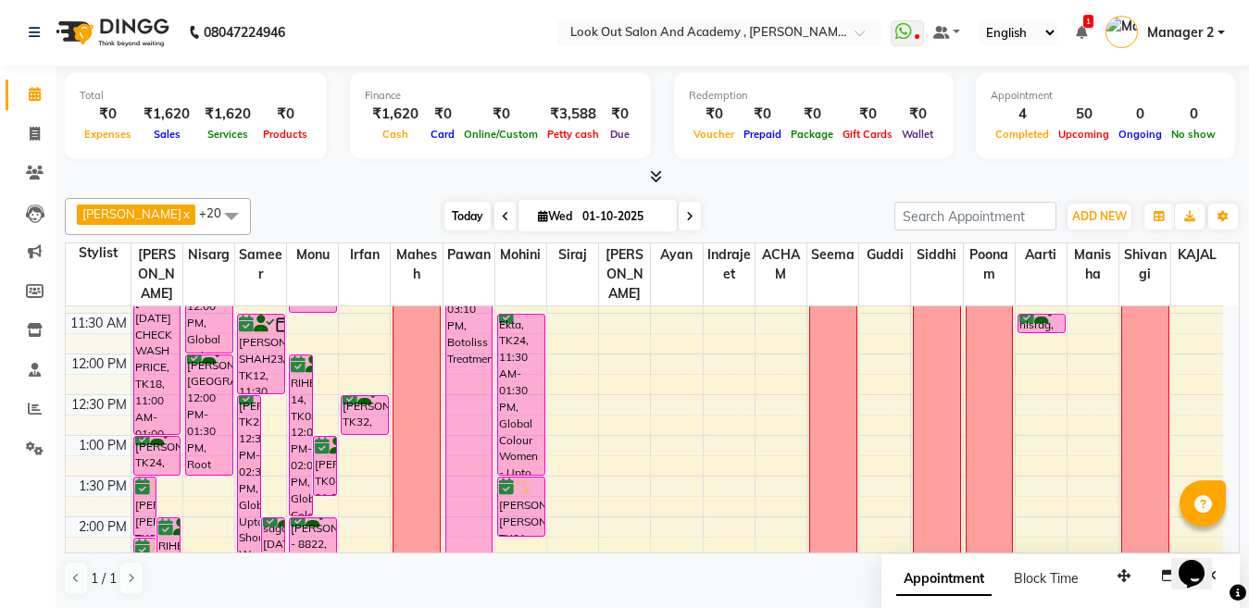
click at [444, 209] on span "Today" at bounding box center [467, 216] width 46 height 29
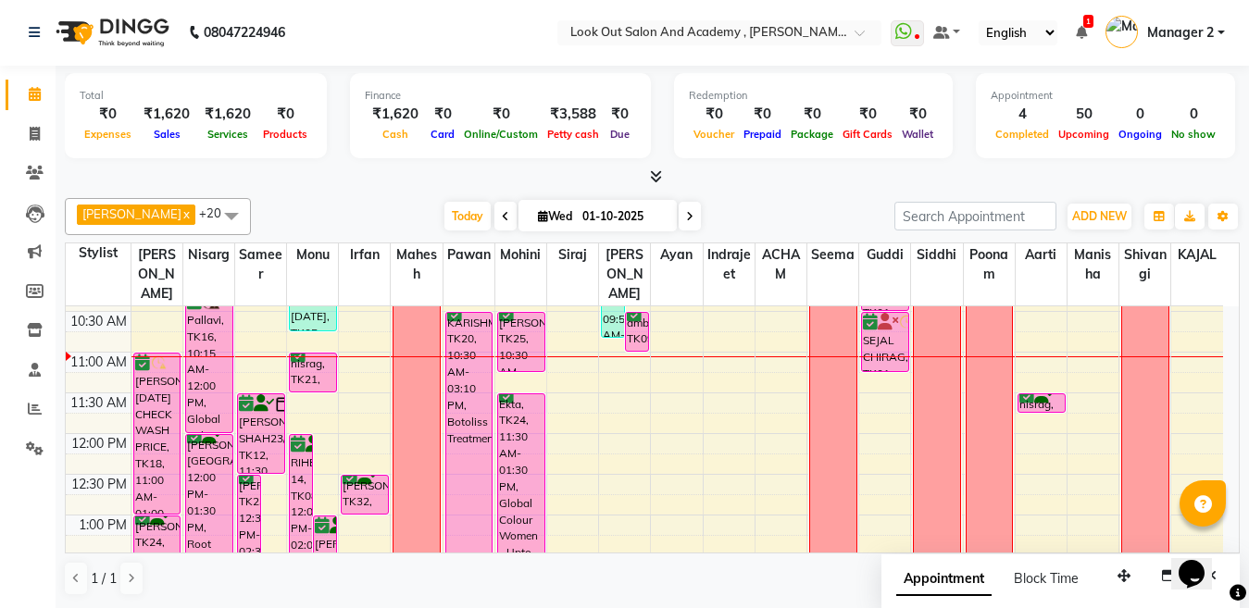
scroll to position [153, 0]
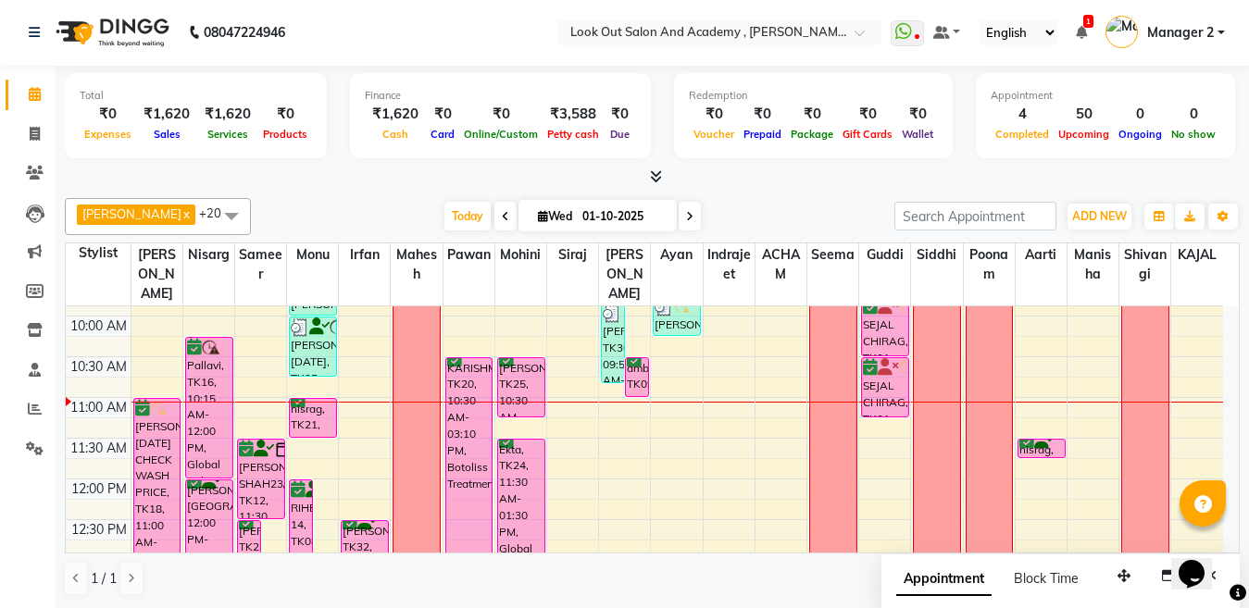
click at [807, 191] on div "Total ₹0 Expenses ₹1,620 Sales ₹1,620 Services ₹0 Products Finance ₹1,620 Cash …" at bounding box center [653, 337] width 1194 height 543
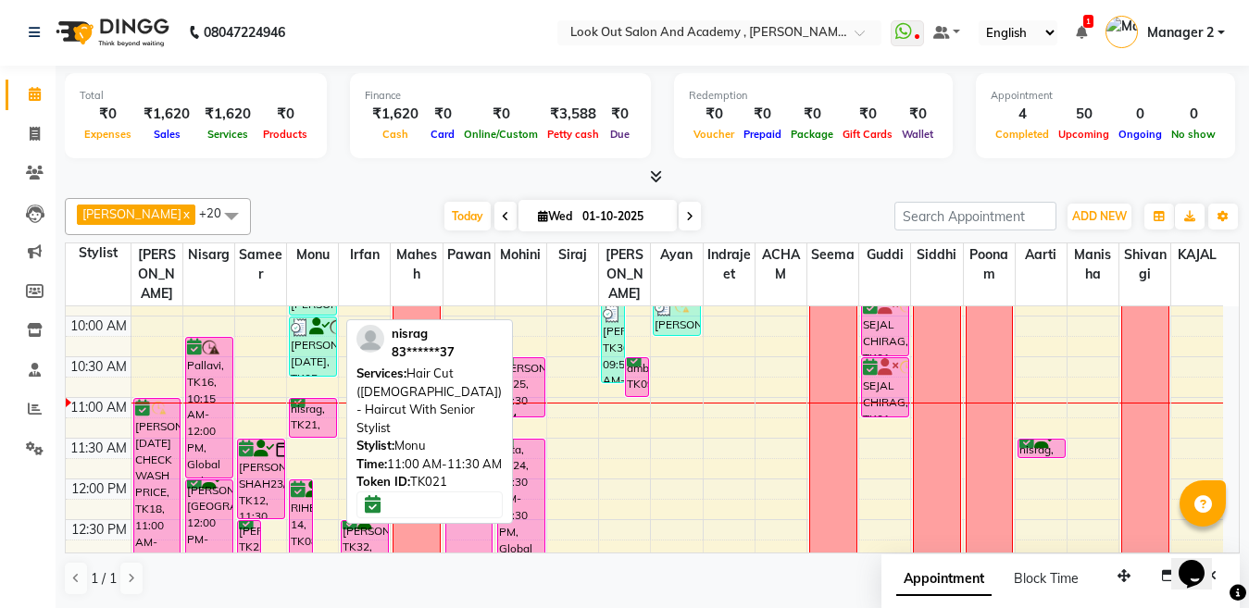
click at [295, 426] on div "nisrag, TK21, 11:00 AM-11:30 AM, Hair Cut ([DEMOGRAPHIC_DATA]) - Haircut With S…" at bounding box center [313, 418] width 46 height 38
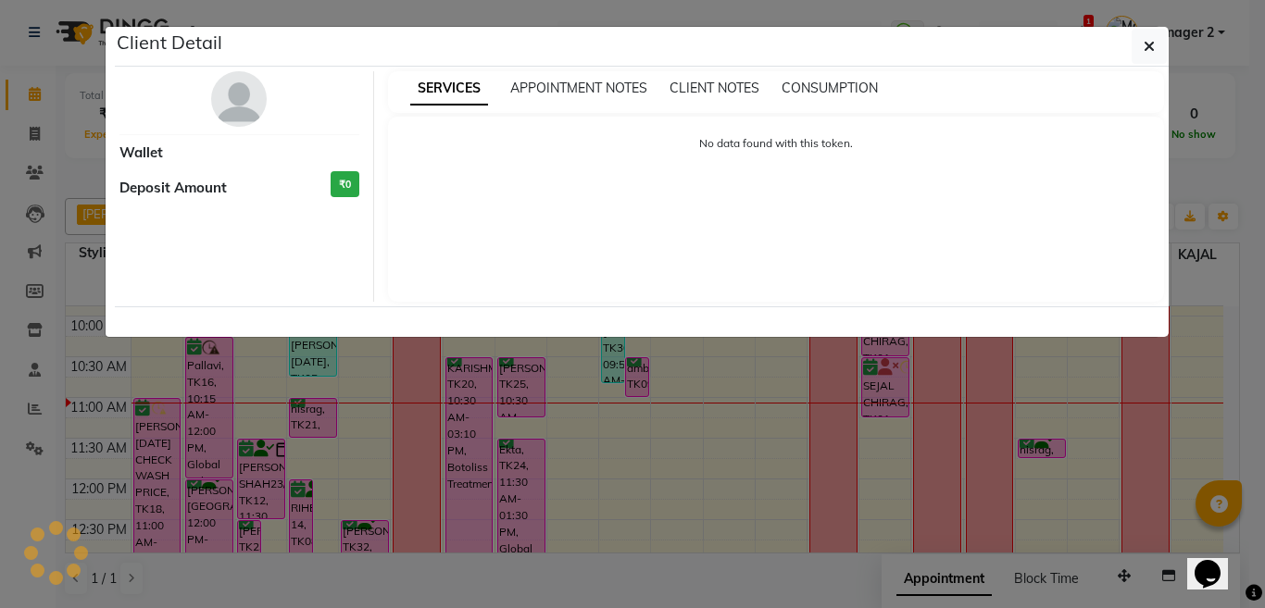
select select "6"
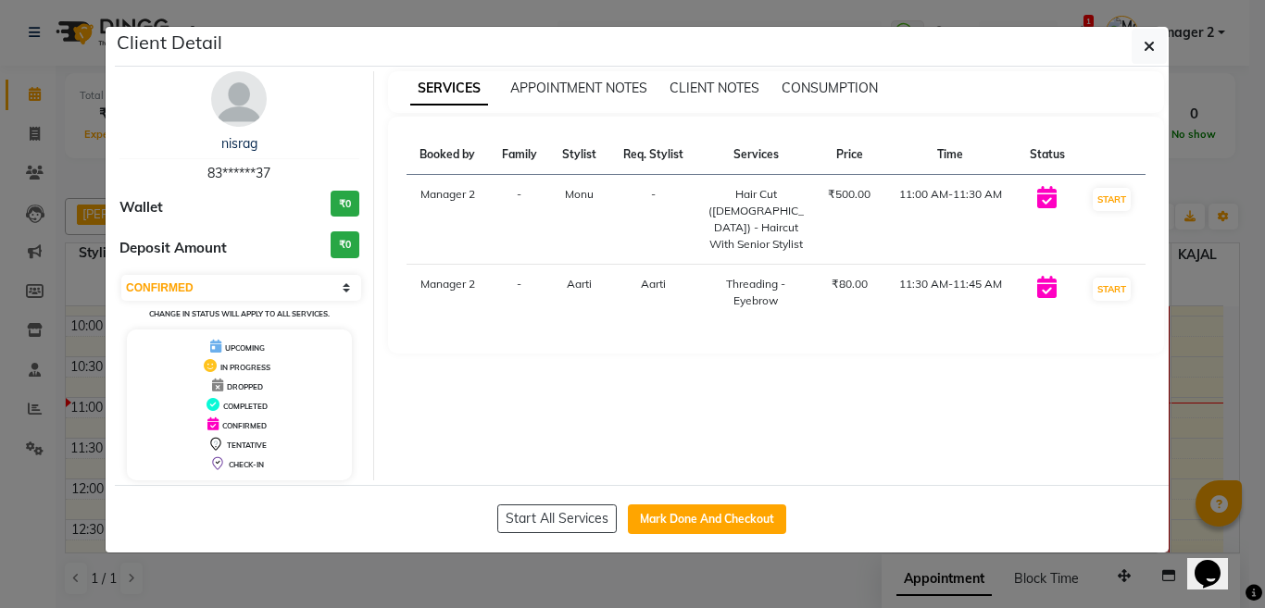
click at [246, 133] on div "nisrag 83******37 Wallet ₹0 Deposit Amount ₹0 Select IN SERVICE CONFIRMED TENTA…" at bounding box center [240, 275] width 269 height 409
click at [244, 144] on link "nisrag" at bounding box center [239, 143] width 36 height 17
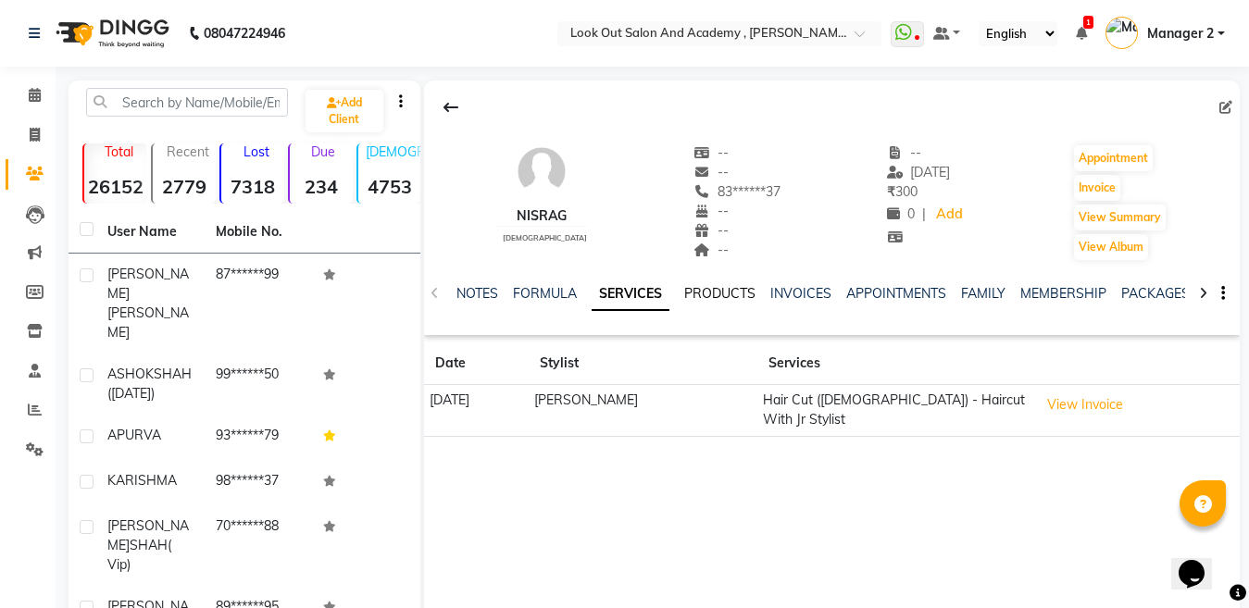
click at [701, 298] on link "PRODUCTS" at bounding box center [719, 293] width 71 height 17
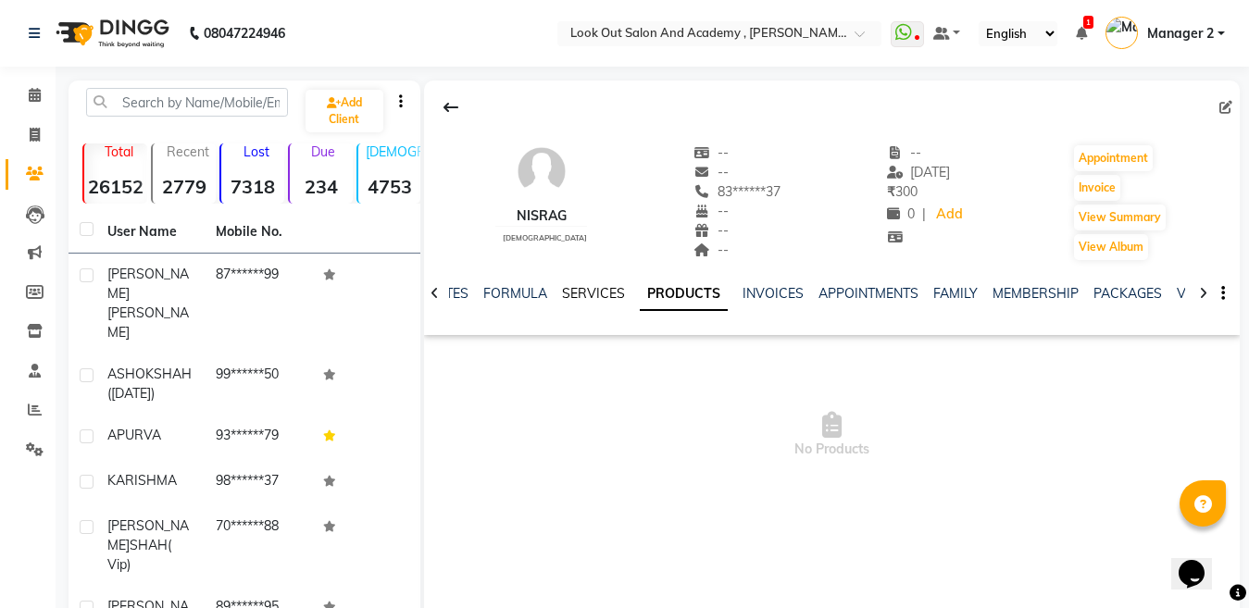
click at [568, 285] on link "SERVICES" at bounding box center [593, 293] width 63 height 17
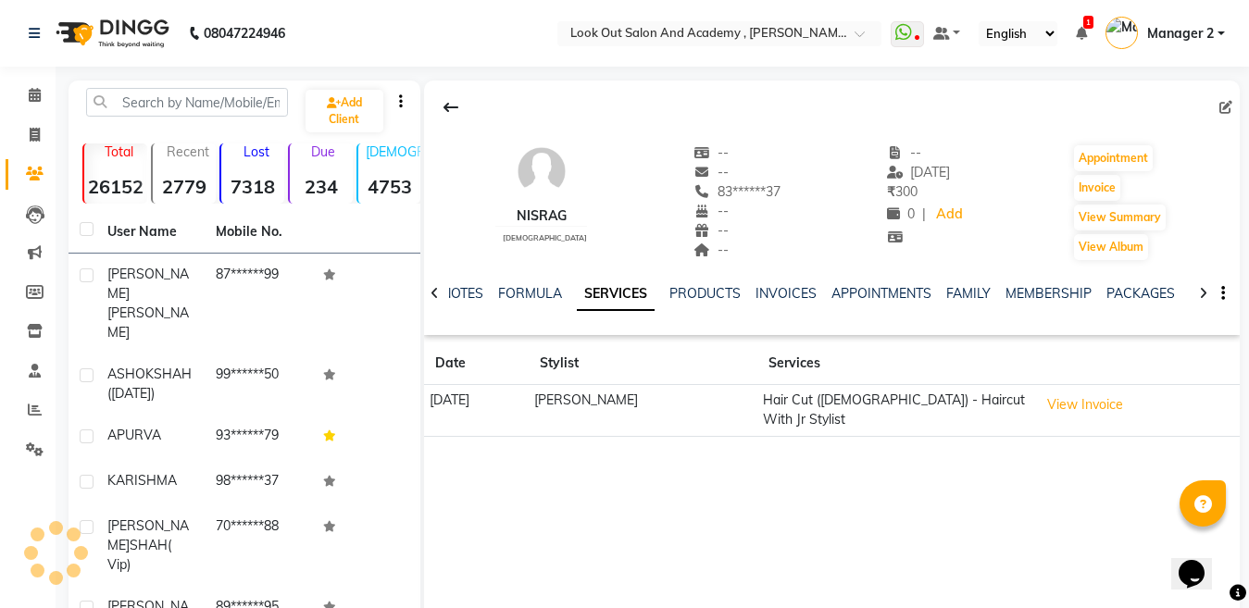
click at [485, 286] on ul "NOTES FORMULA SERVICES PRODUCTS INVOICES APPOINTMENTS FAMILY MEMBERSHIP PACKAGE…" at bounding box center [1029, 293] width 1174 height 19
drag, startPoint x: 564, startPoint y: 293, endPoint x: 607, endPoint y: 295, distance: 43.6
click at [569, 292] on ul "NOTES FORMULA SERVICES PRODUCTS INVOICES APPOINTMENTS FAMILY MEMBERSHIP PACKAGE…" at bounding box center [1029, 293] width 1174 height 19
click at [1057, 414] on button "View Invoice" at bounding box center [1085, 405] width 93 height 29
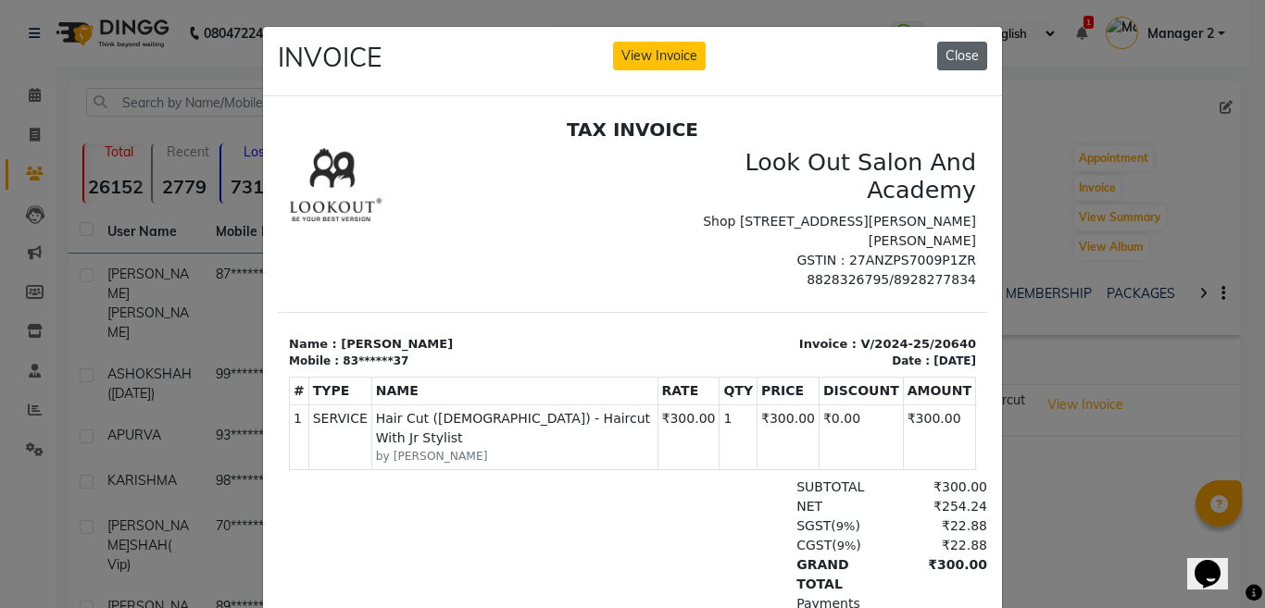
click at [949, 53] on button "Close" at bounding box center [962, 56] width 50 height 29
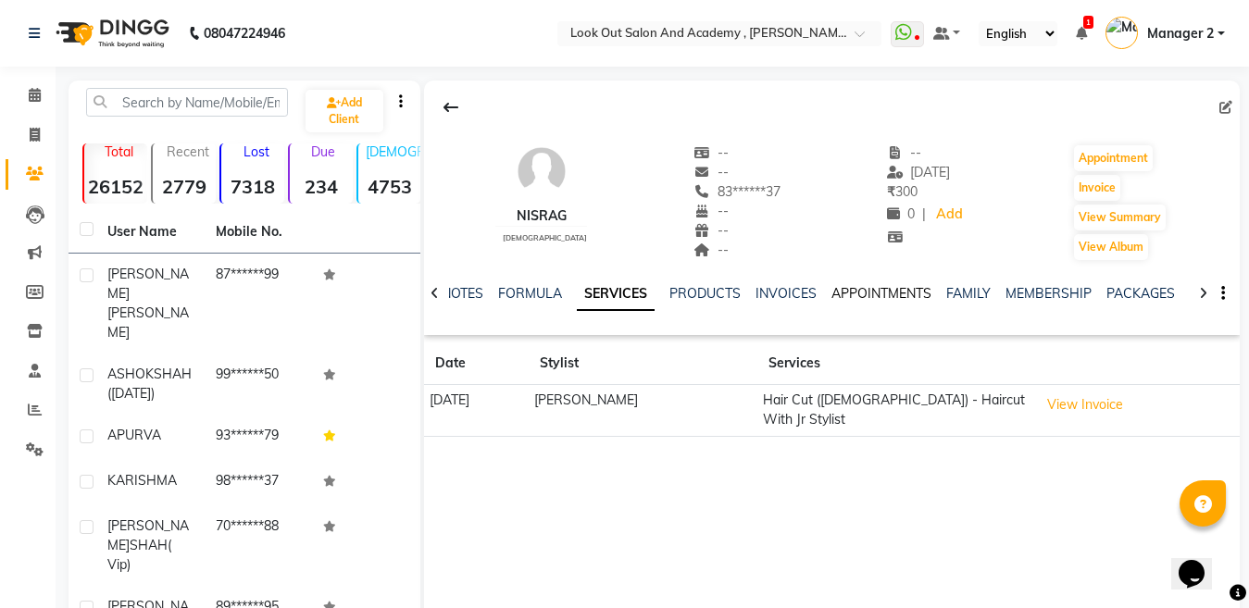
click at [905, 296] on link "APPOINTMENTS" at bounding box center [882, 293] width 100 height 17
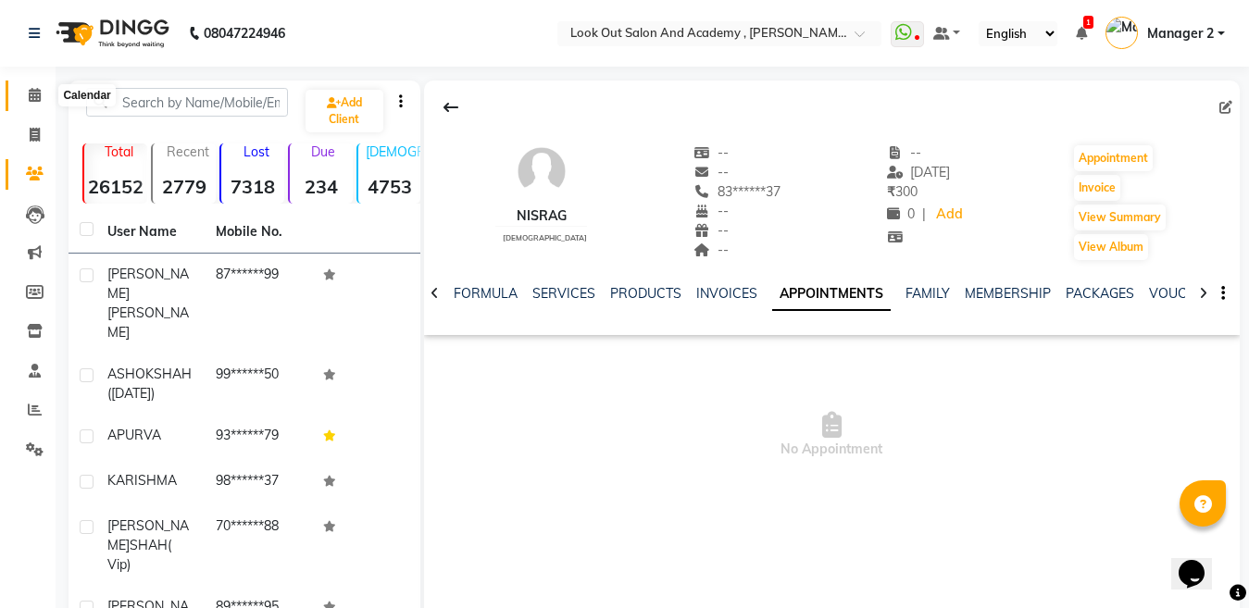
click at [21, 90] on span at bounding box center [35, 95] width 32 height 21
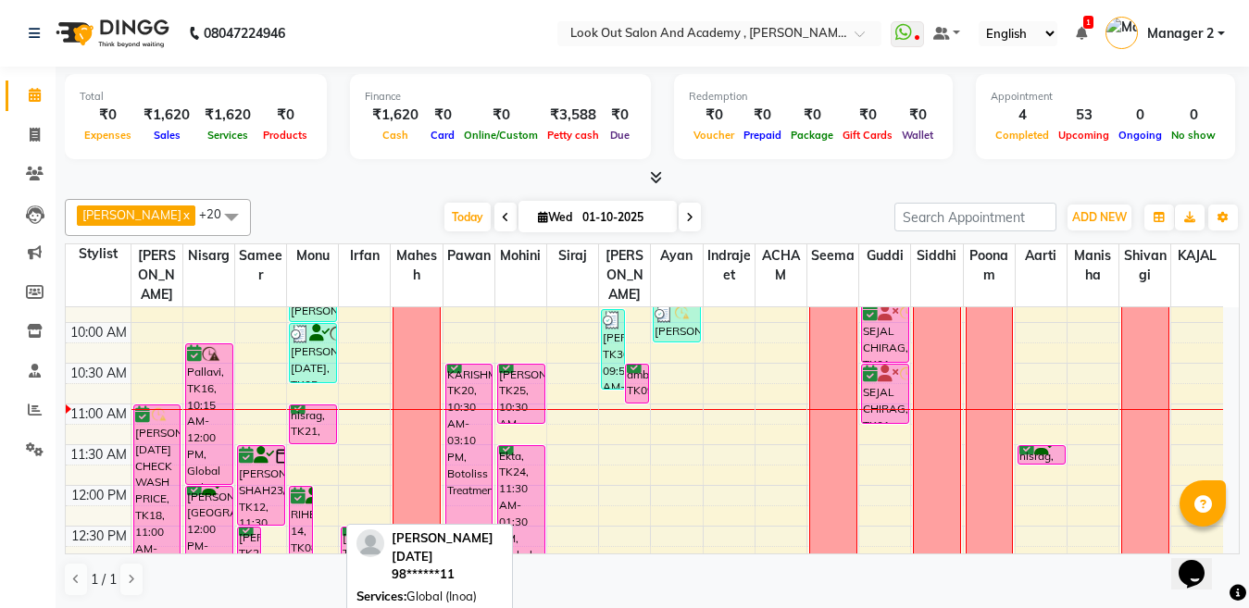
scroll to position [93, 0]
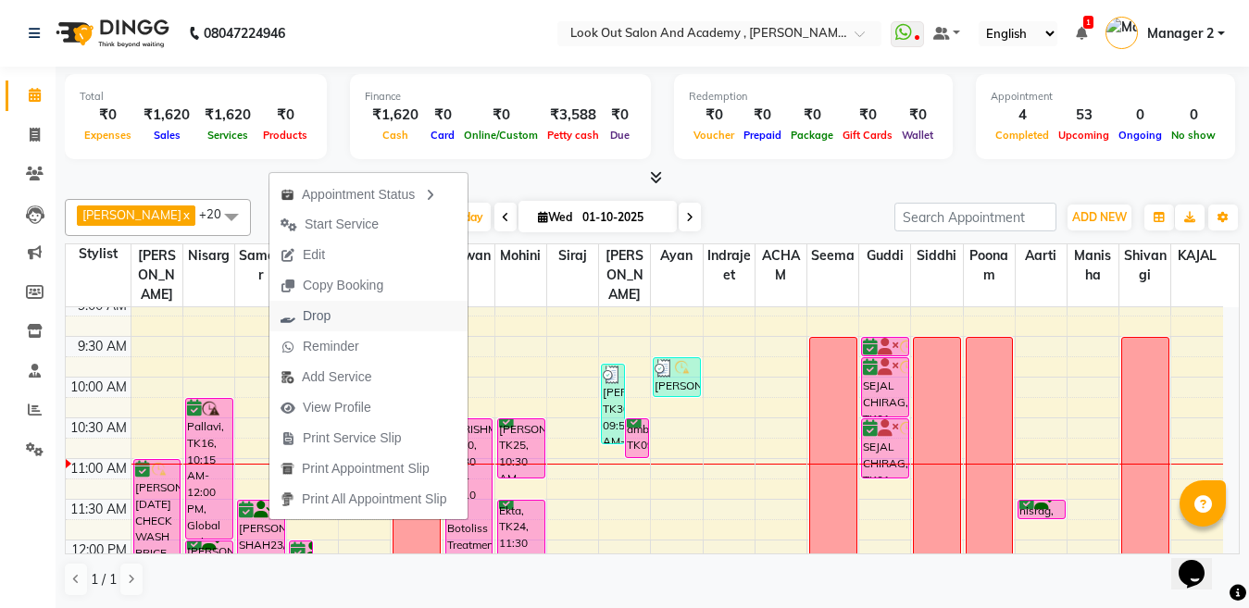
click at [331, 311] on span "Drop" at bounding box center [305, 316] width 72 height 31
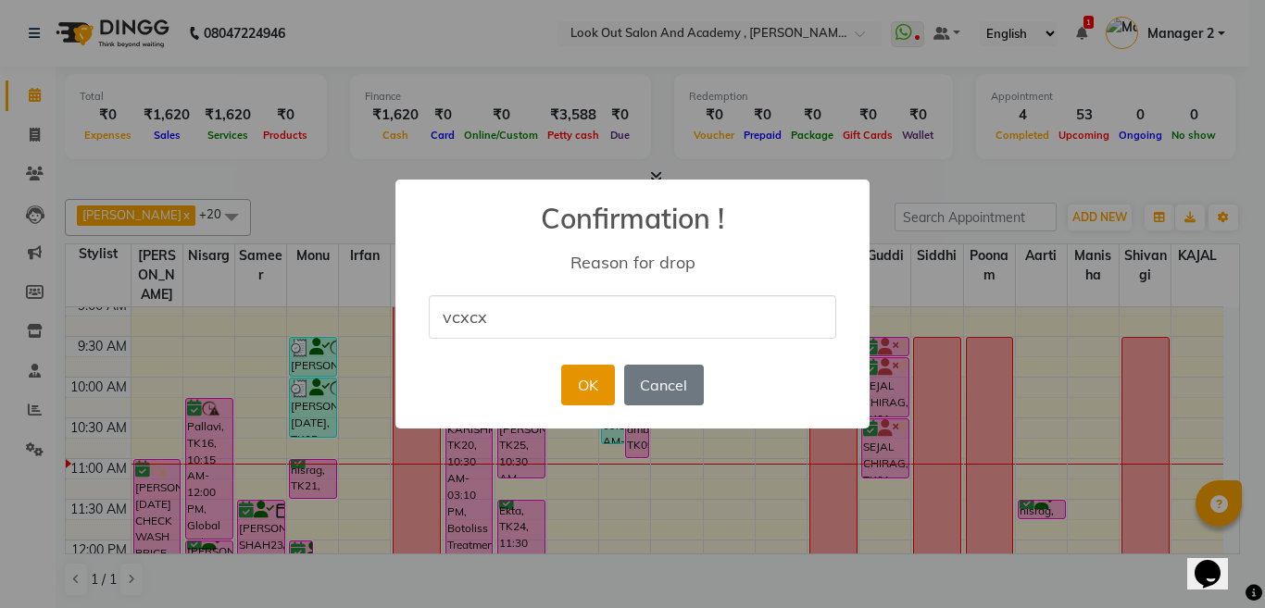
type input "vcxcx"
click at [608, 385] on button "OK" at bounding box center [587, 385] width 53 height 41
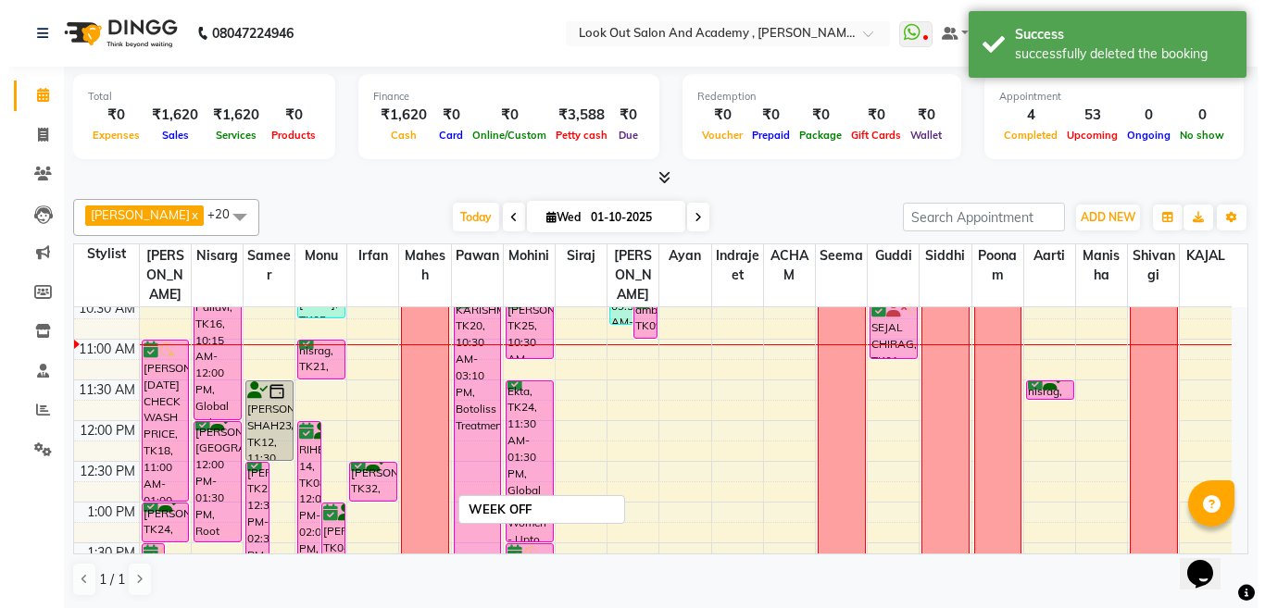
scroll to position [185, 0]
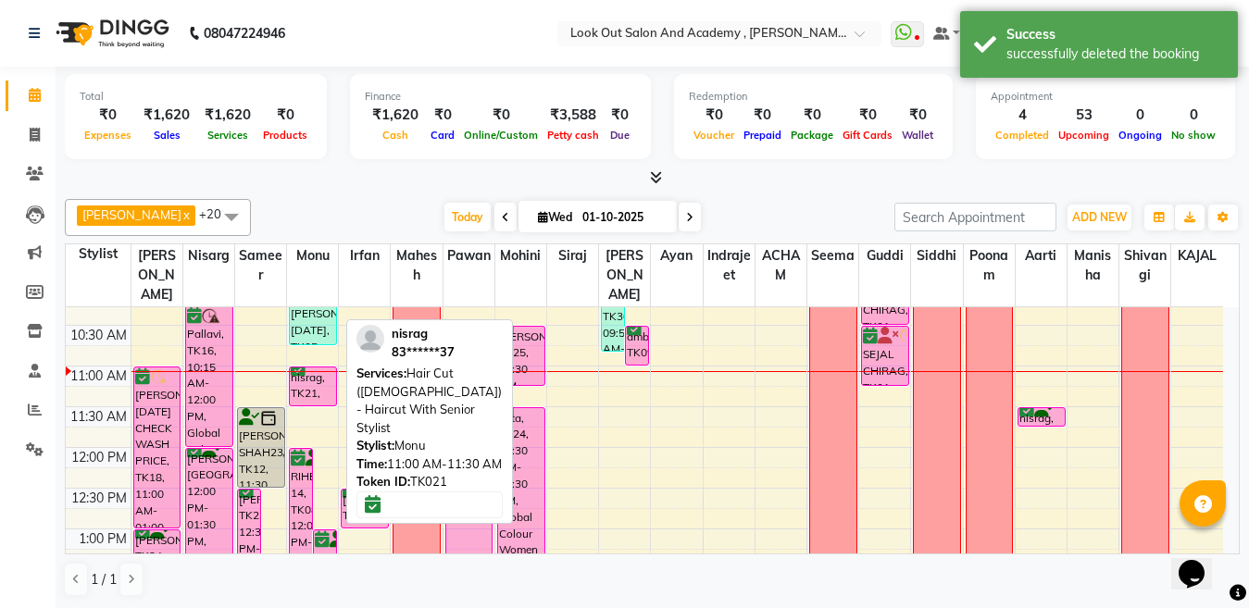
click at [320, 406] on div "nisrag, TK21, 11:00 AM-11:30 AM, Hair Cut (Male) - Haircut With Senior Stylist" at bounding box center [313, 387] width 46 height 38
select select "6"
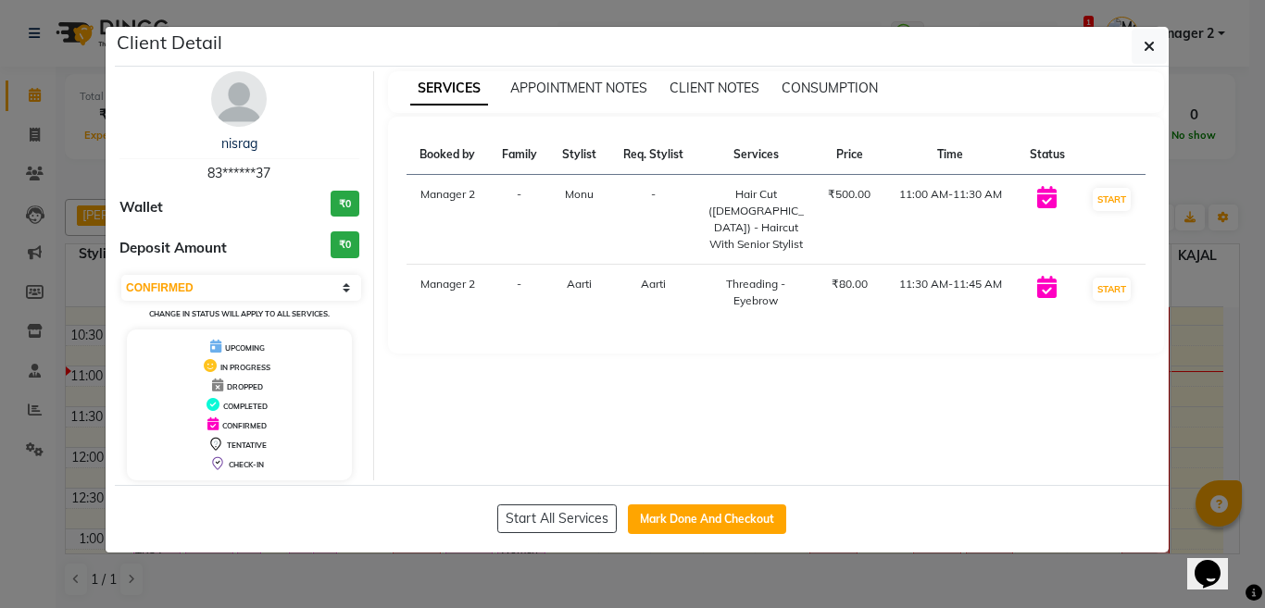
click at [246, 152] on div "nisrag" at bounding box center [239, 143] width 240 height 19
click at [248, 144] on link "nisrag" at bounding box center [239, 143] width 36 height 17
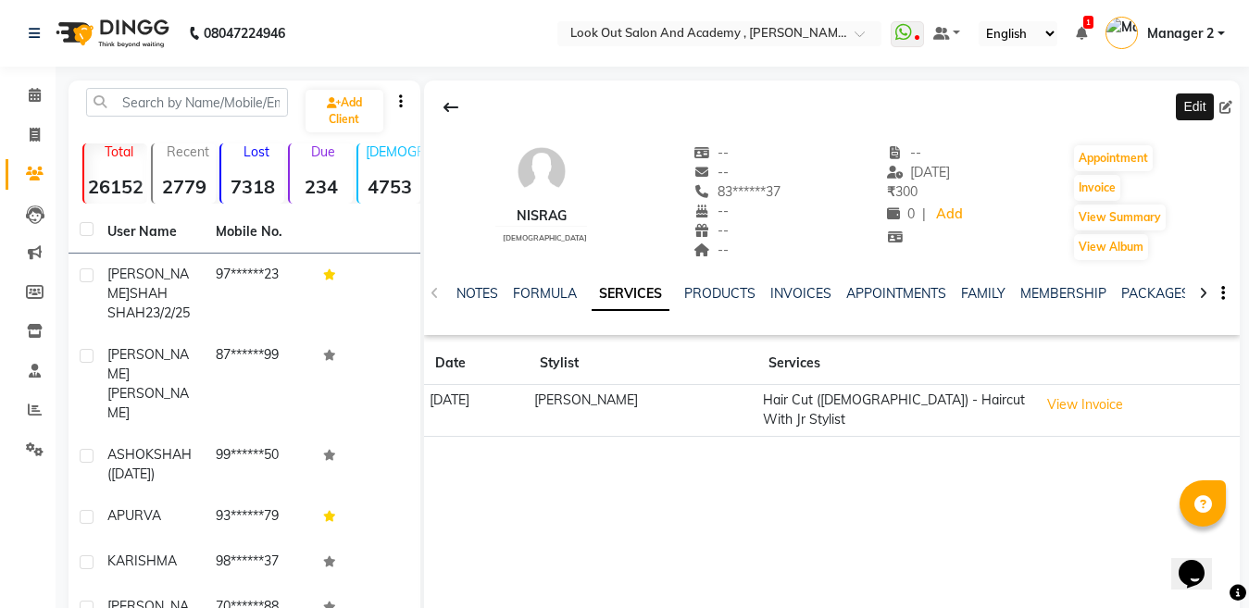
click at [1223, 111] on icon at bounding box center [1225, 107] width 13 height 13
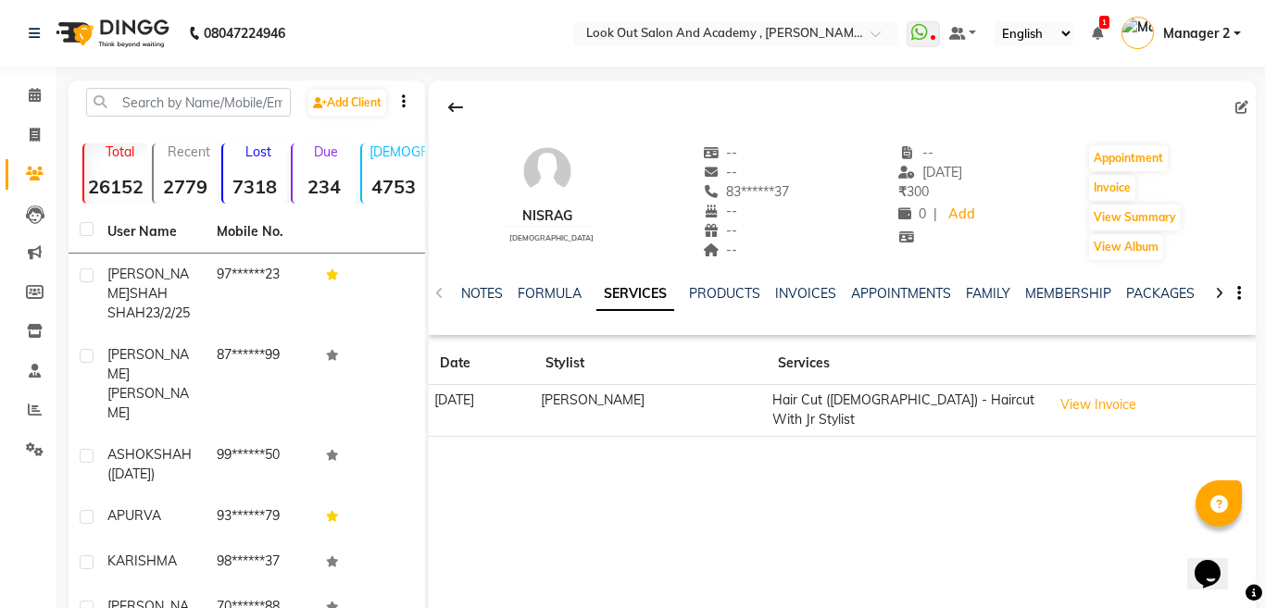
select select "male"
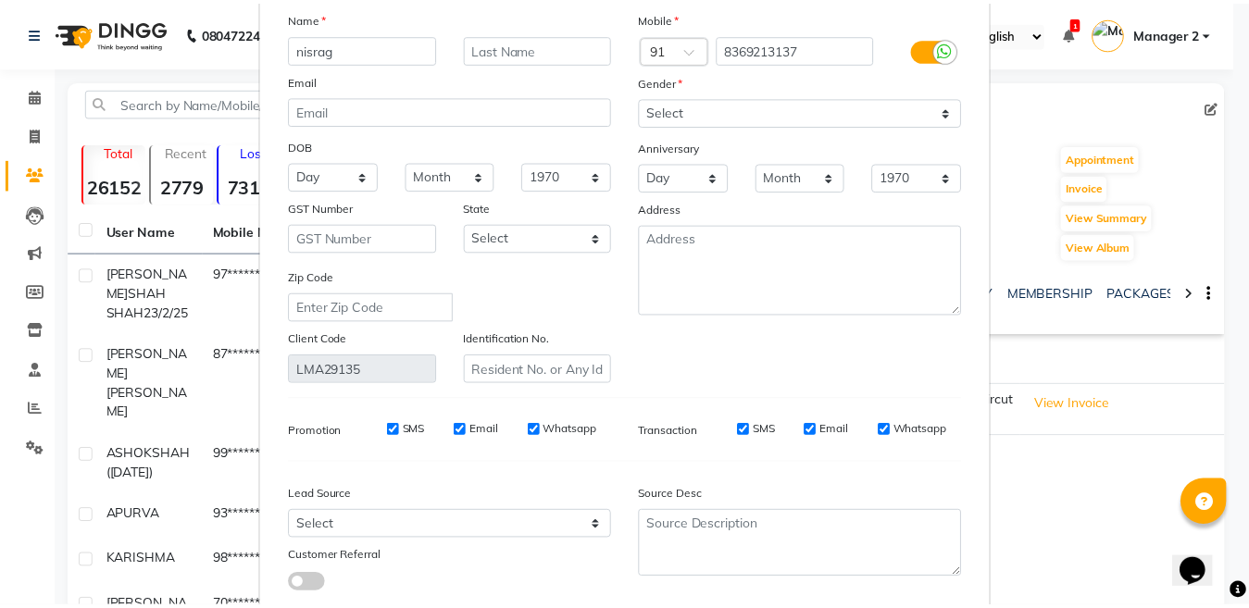
scroll to position [213, 0]
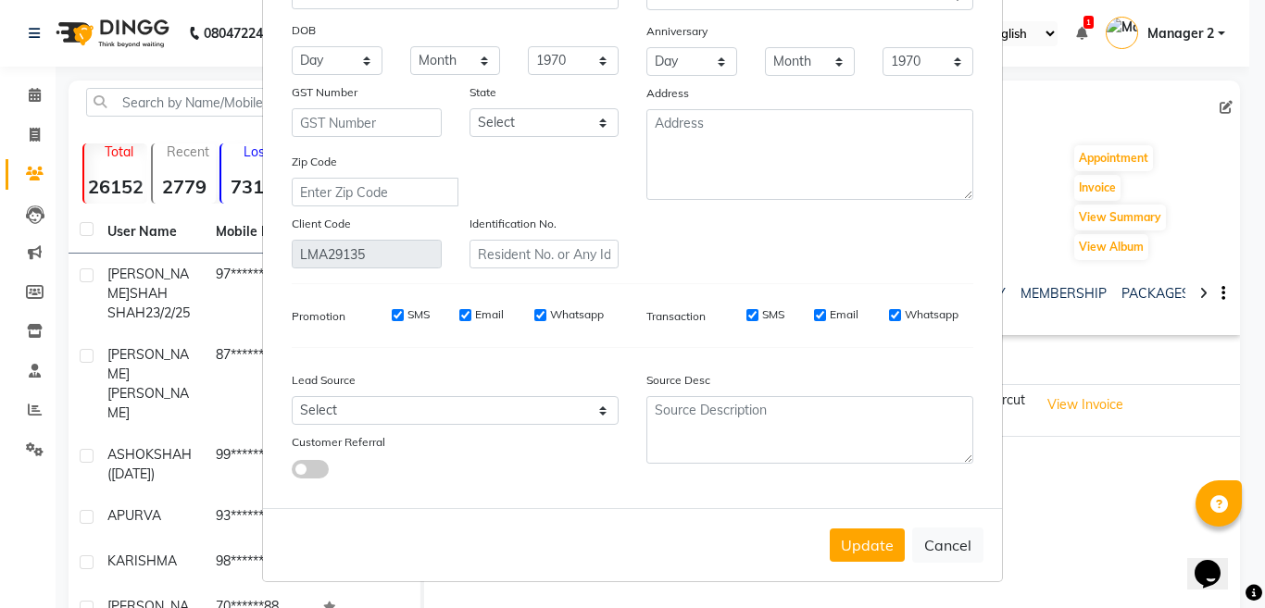
drag, startPoint x: 939, startPoint y: 540, endPoint x: 947, endPoint y: 532, distance: 11.8
click at [935, 532] on button "Cancel" at bounding box center [947, 545] width 71 height 35
select select
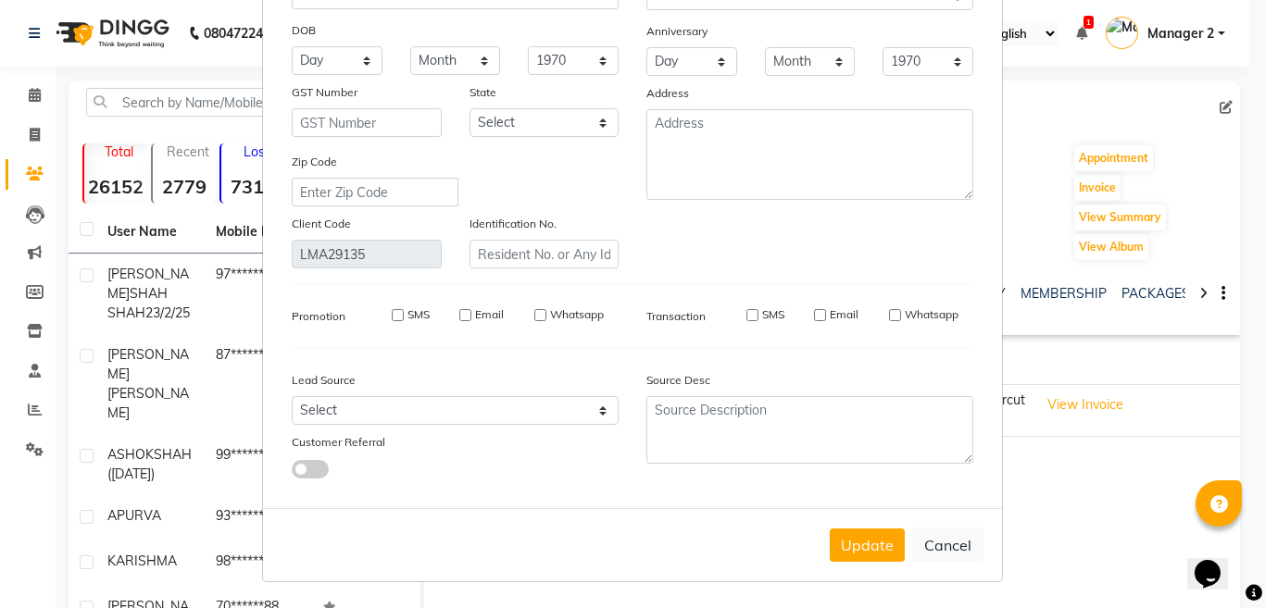
select select
checkbox input "false"
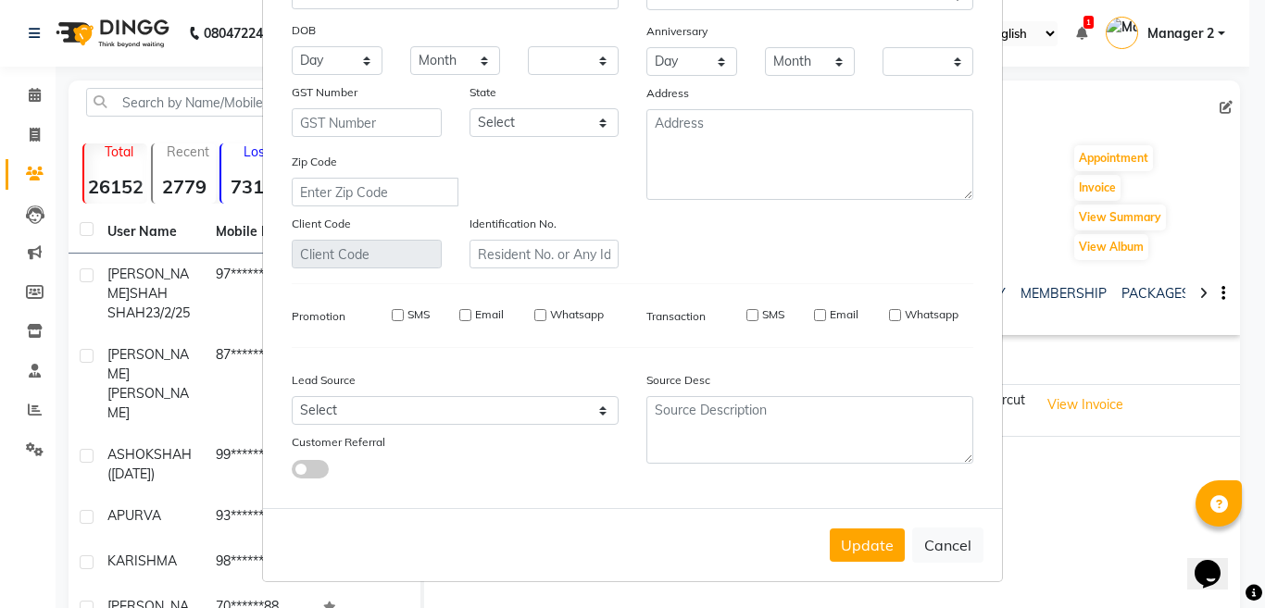
checkbox input "false"
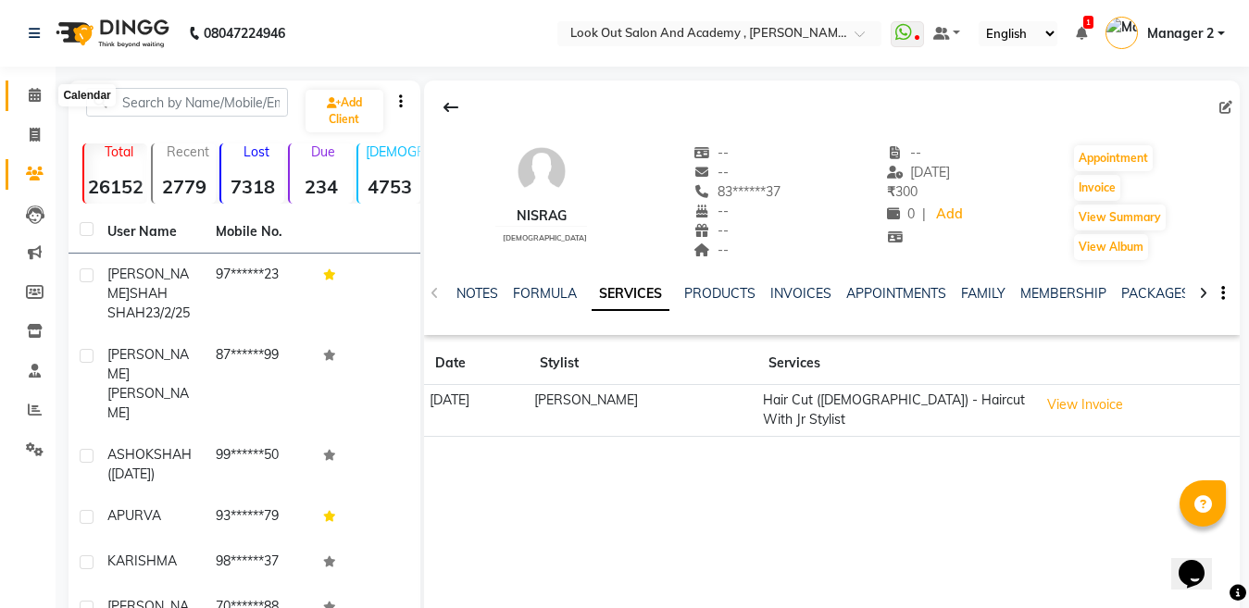
click at [37, 85] on span at bounding box center [35, 95] width 32 height 21
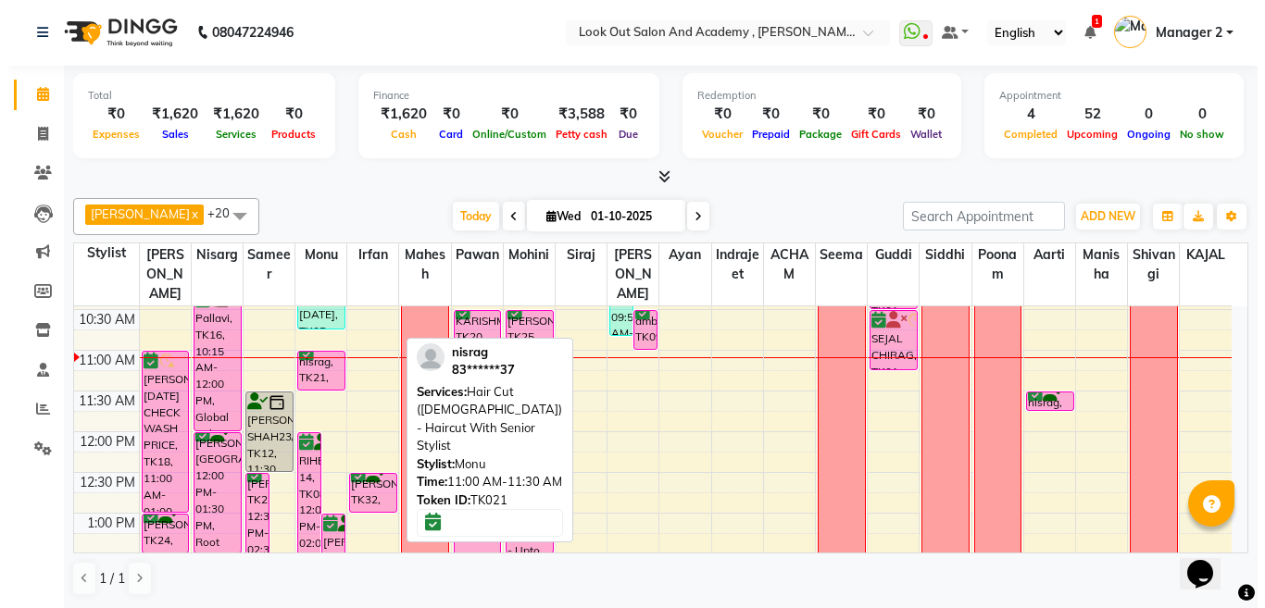
scroll to position [93, 0]
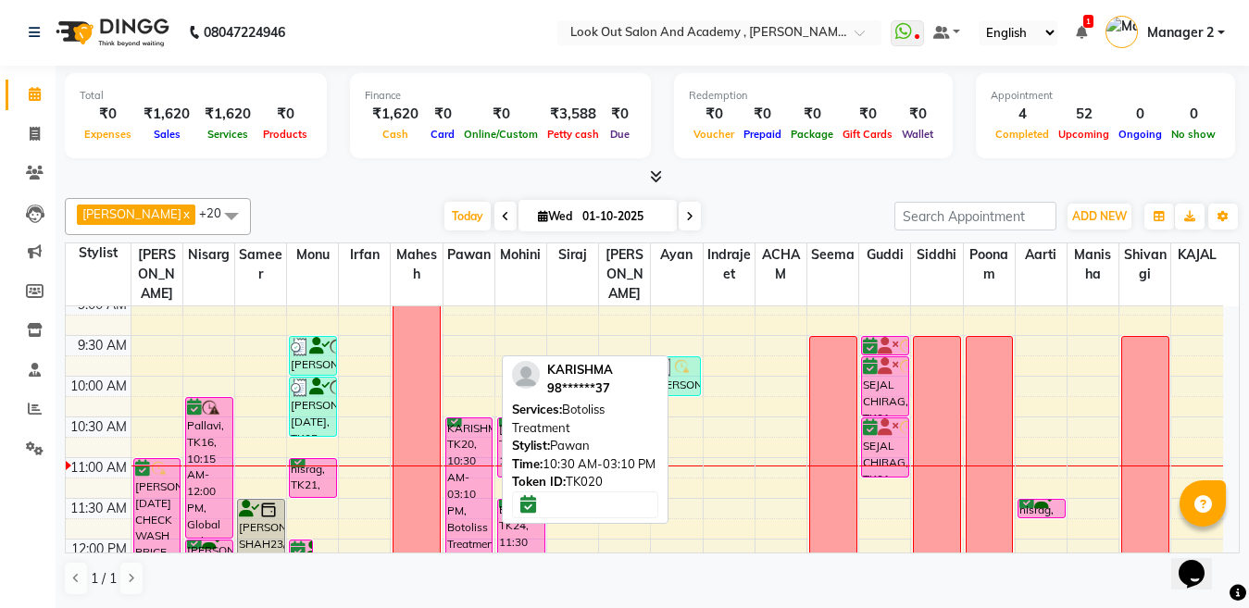
click at [479, 451] on div "KARISHMA, TK20, 10:30 AM-03:10 PM, Botoliss Treatment" at bounding box center [469, 607] width 46 height 377
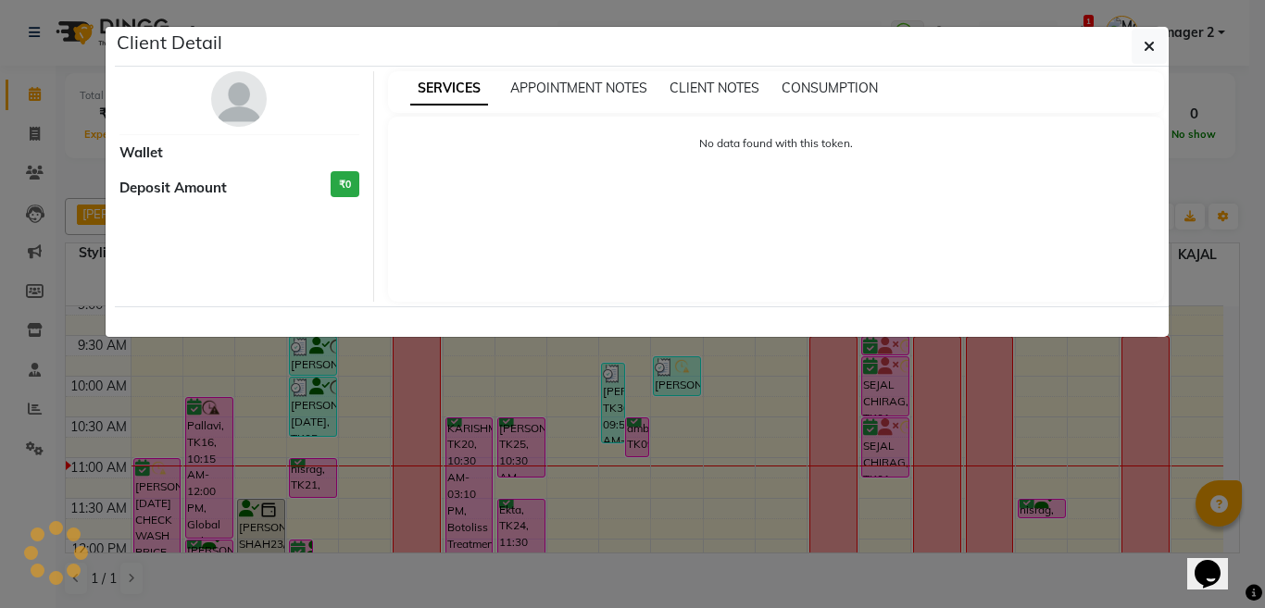
select select "6"
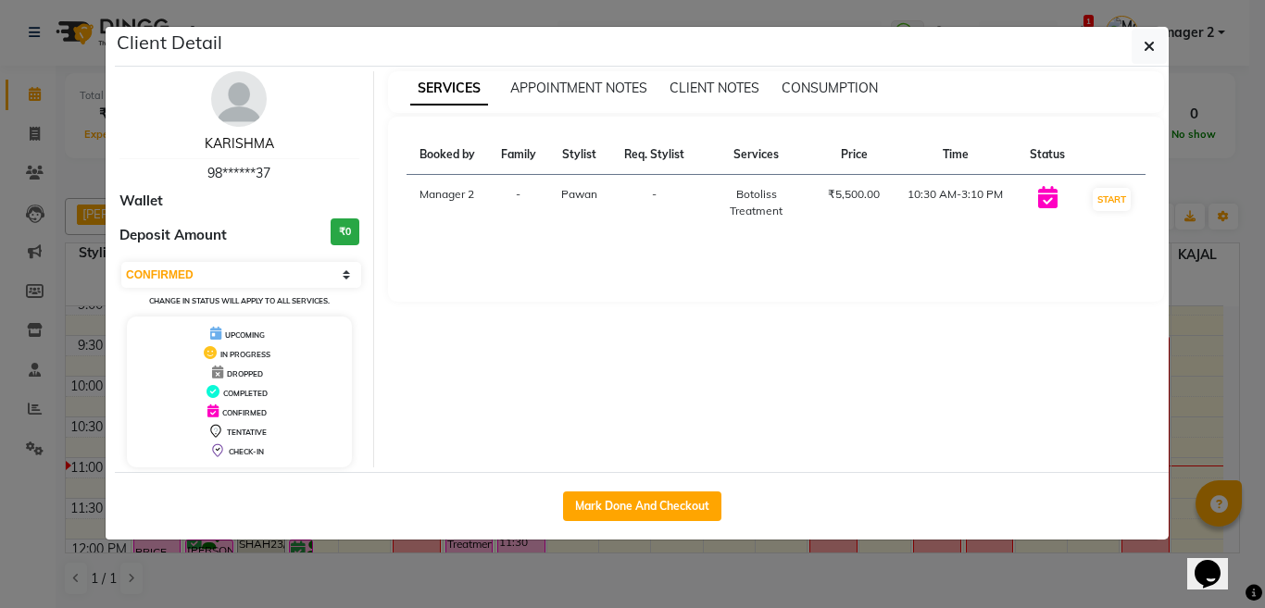
click at [252, 143] on link "KARISHMA" at bounding box center [239, 143] width 69 height 17
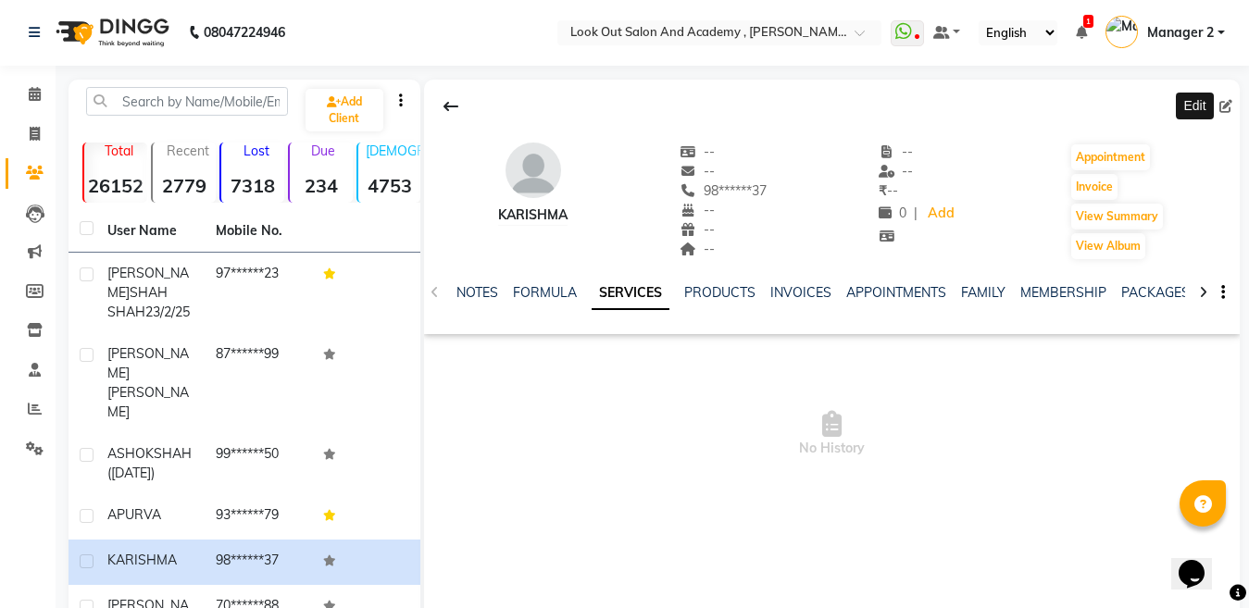
click at [1229, 103] on icon at bounding box center [1225, 106] width 13 height 13
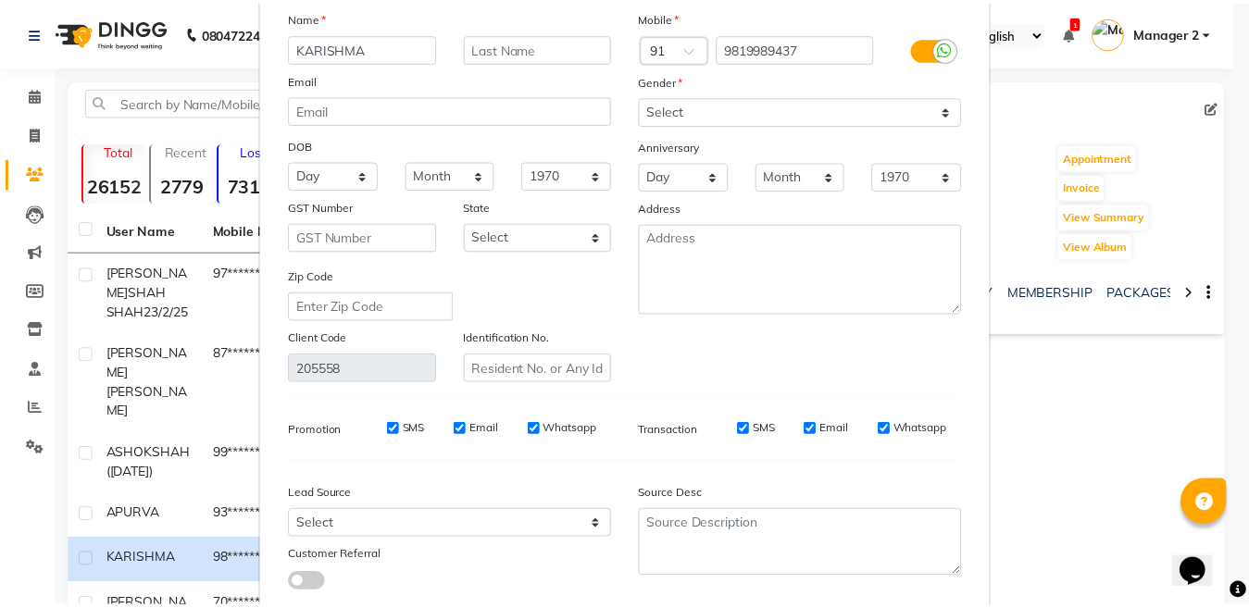
scroll to position [213, 0]
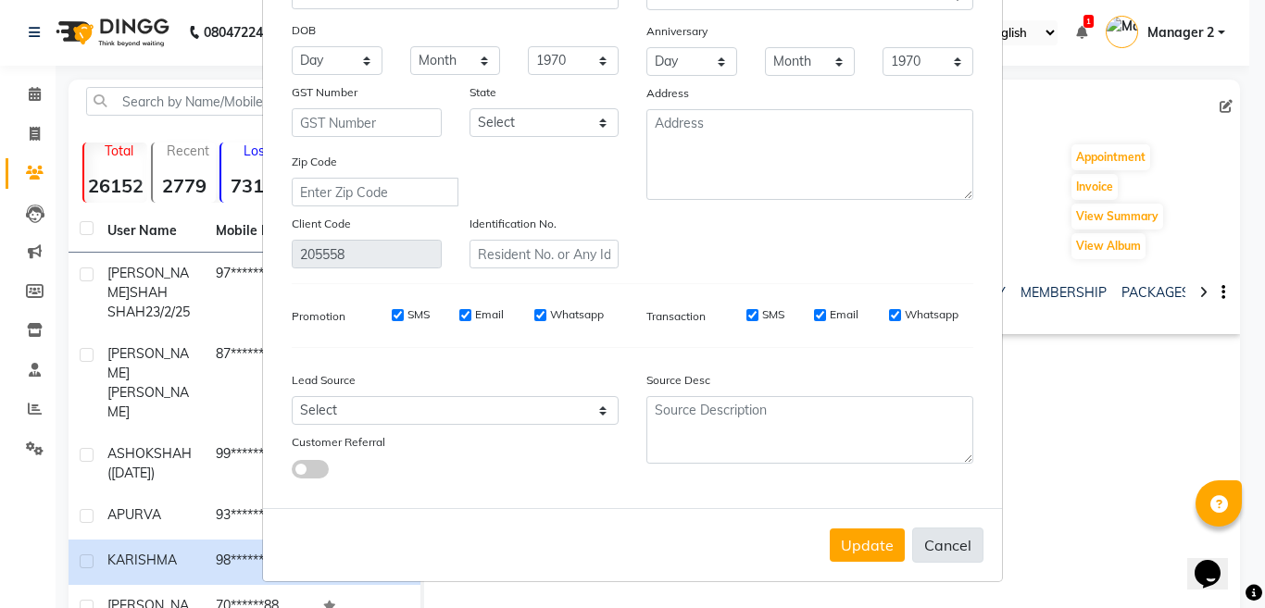
drag, startPoint x: 955, startPoint y: 554, endPoint x: 952, endPoint y: 539, distance: 15.1
click at [954, 554] on button "Cancel" at bounding box center [947, 545] width 71 height 35
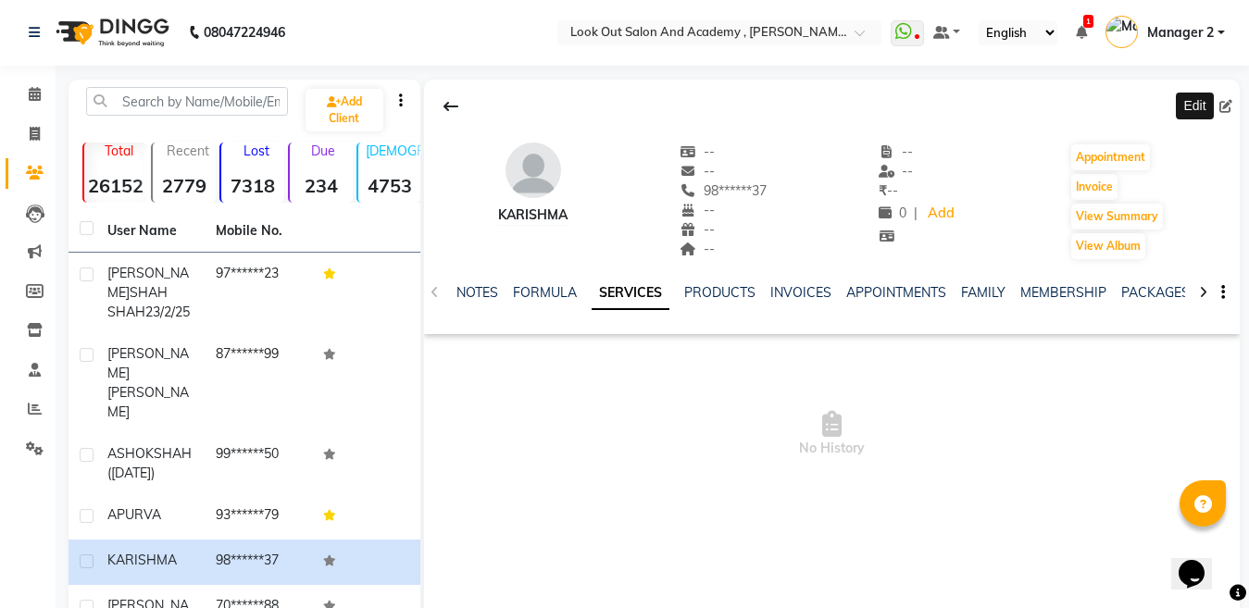
scroll to position [0, 0]
click at [21, 92] on span at bounding box center [35, 95] width 32 height 21
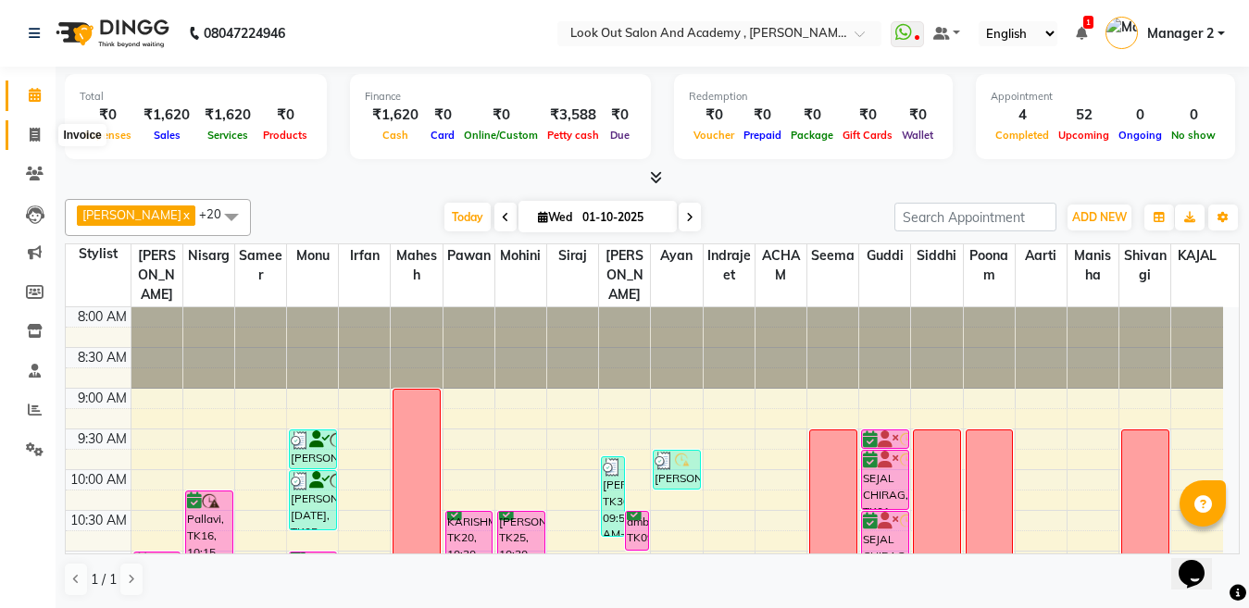
click at [20, 139] on span at bounding box center [35, 135] width 32 height 21
select select "service"
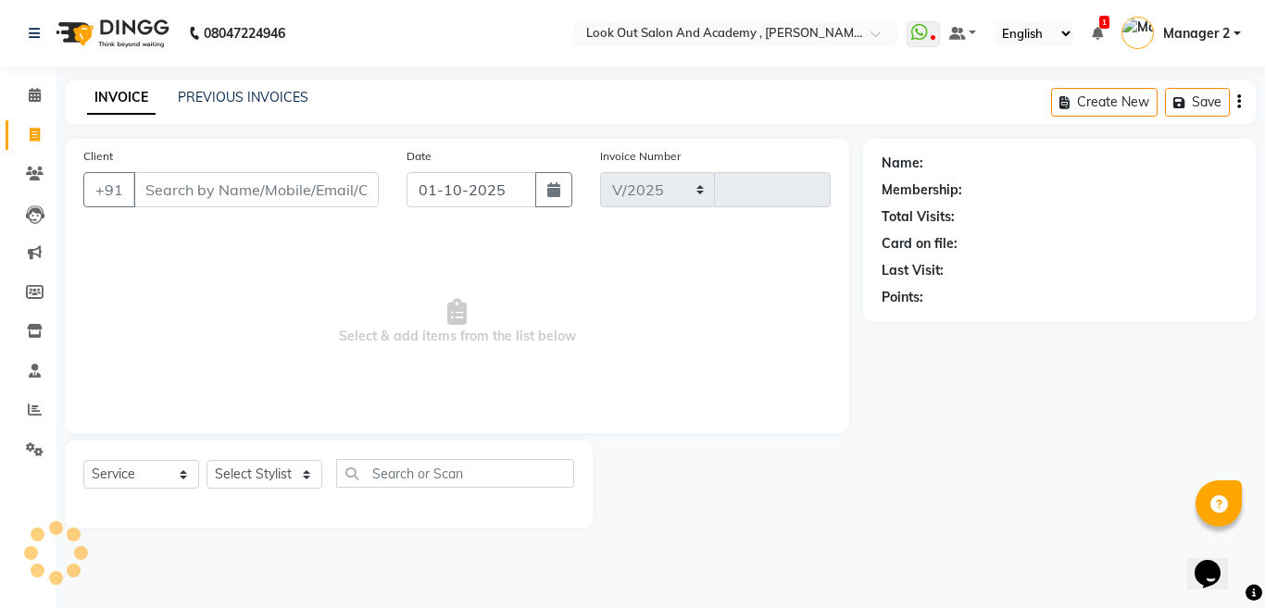
select select "4708"
type input "13672"
click at [151, 180] on input "Client" at bounding box center [255, 189] width 245 height 35
click at [185, 208] on div "Client +91" at bounding box center [230, 184] width 323 height 76
click at [214, 184] on input "Client" at bounding box center [255, 189] width 245 height 35
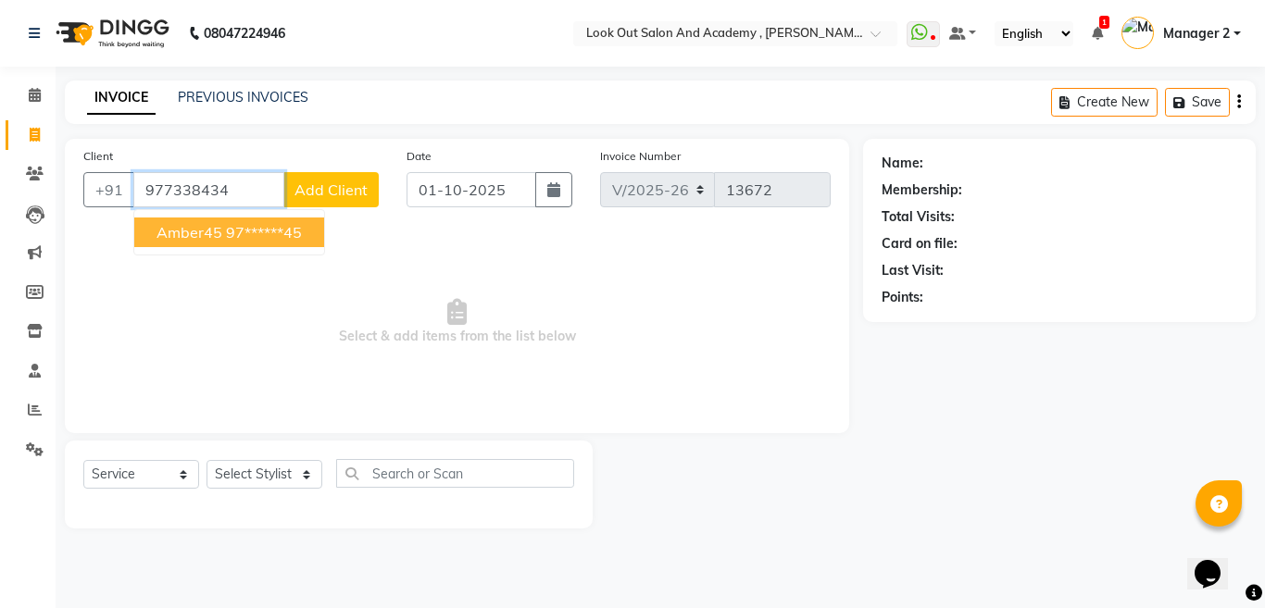
click at [208, 224] on span "amber45" at bounding box center [189, 232] width 66 height 19
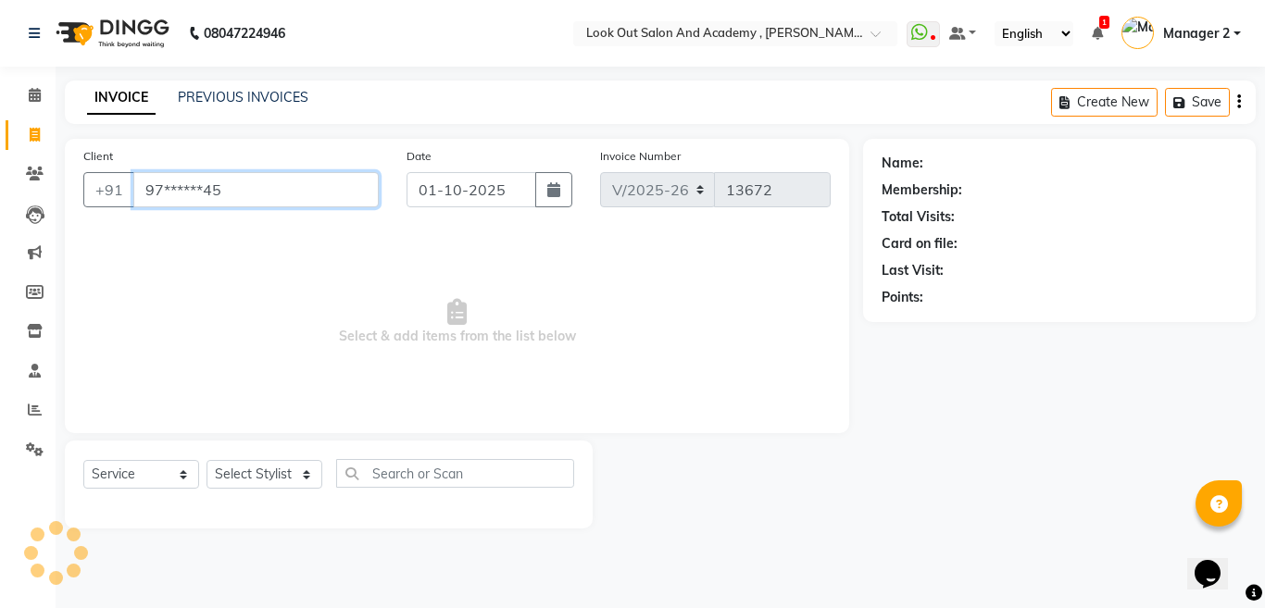
type input "97******45"
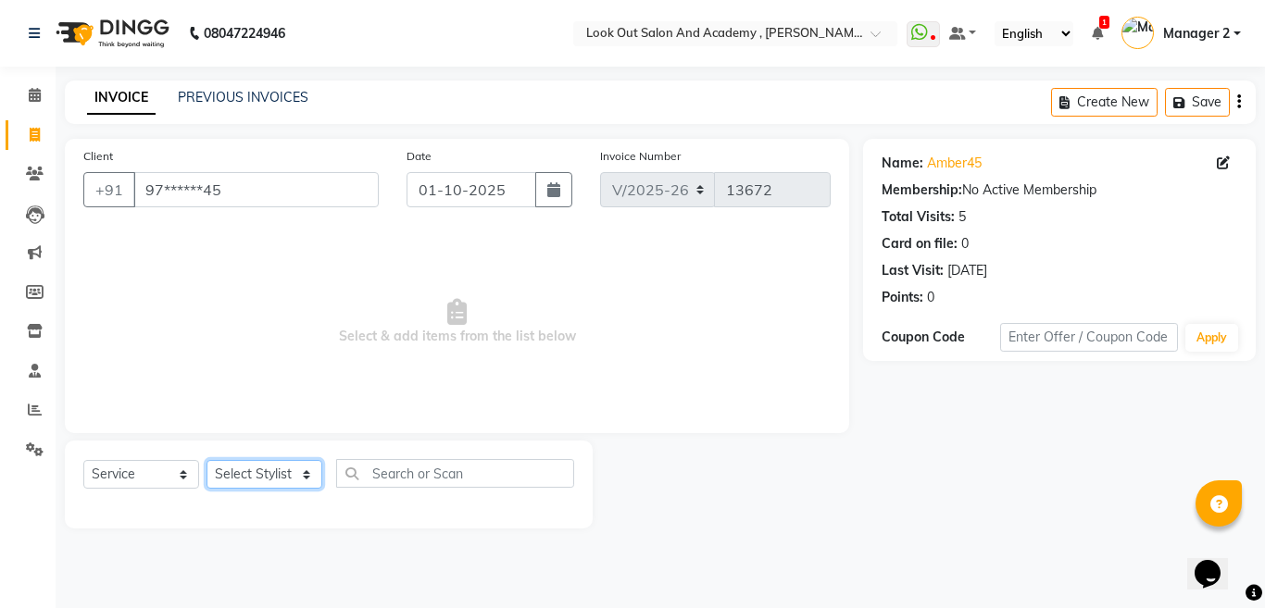
click at [253, 480] on select "Select Stylist Aarti Aatish ACHAM Aftab Afzal AKSHADA ITWARI Akthar Hussain Aya…" at bounding box center [264, 474] width 116 height 29
select select "65250"
click at [206, 460] on select "Select Stylist Aarti Aatish ACHAM Aftab Afzal AKSHADA ITWARI Akthar Hussain Aya…" at bounding box center [264, 474] width 116 height 29
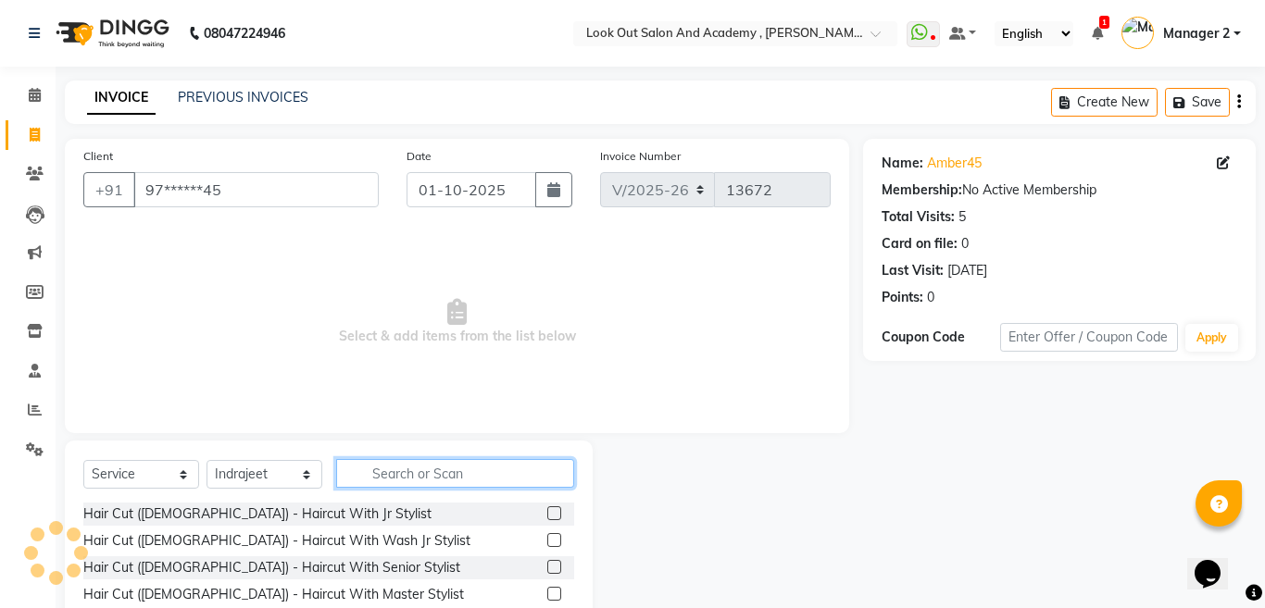
drag, startPoint x: 394, startPoint y: 459, endPoint x: 386, endPoint y: 466, distance: 9.8
click at [392, 459] on input "text" at bounding box center [455, 473] width 238 height 29
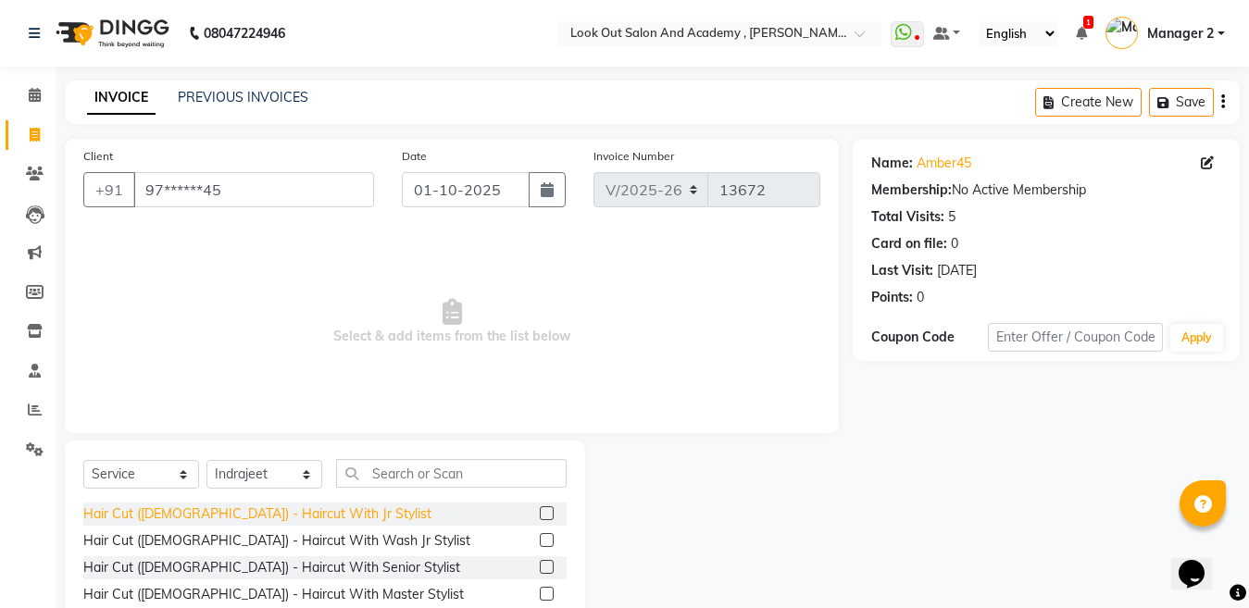
click at [295, 512] on div "Hair Cut ([DEMOGRAPHIC_DATA]) - Haircut With Jr Stylist" at bounding box center [257, 514] width 348 height 19
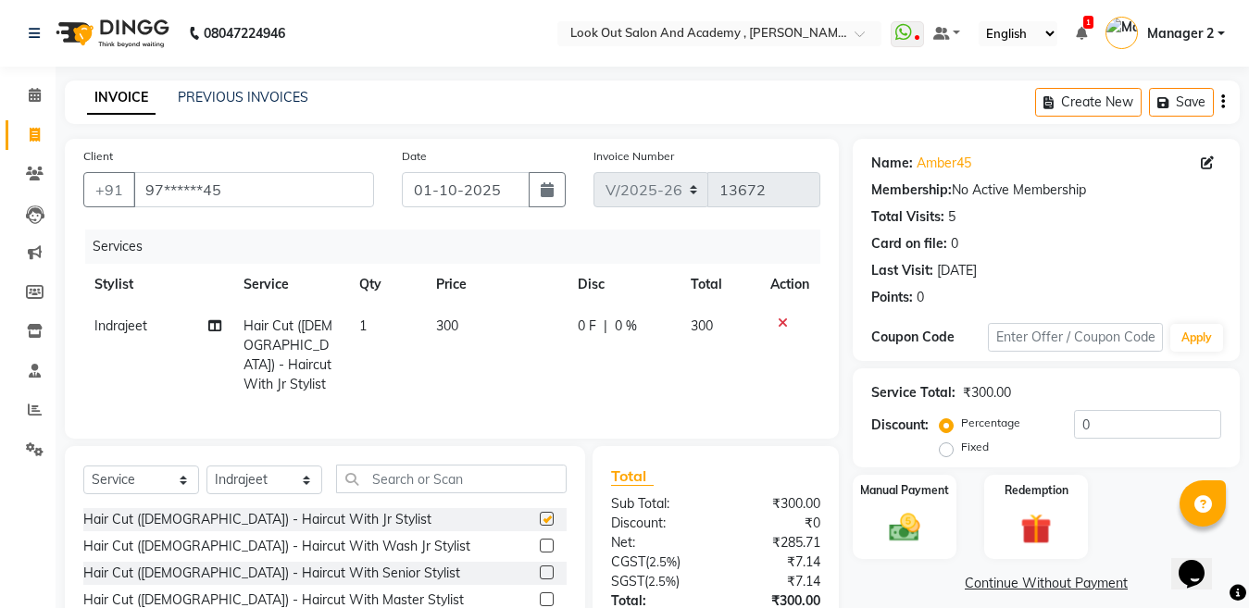
checkbox input "false"
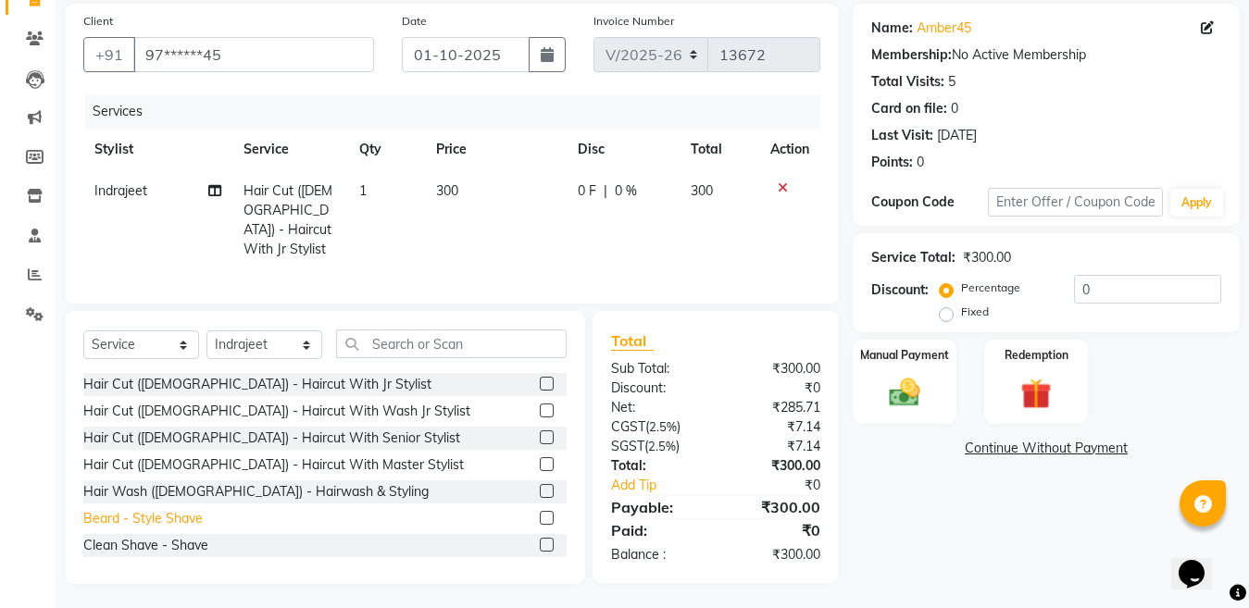
click at [161, 509] on div "Beard - Style Shave" at bounding box center [142, 518] width 119 height 19
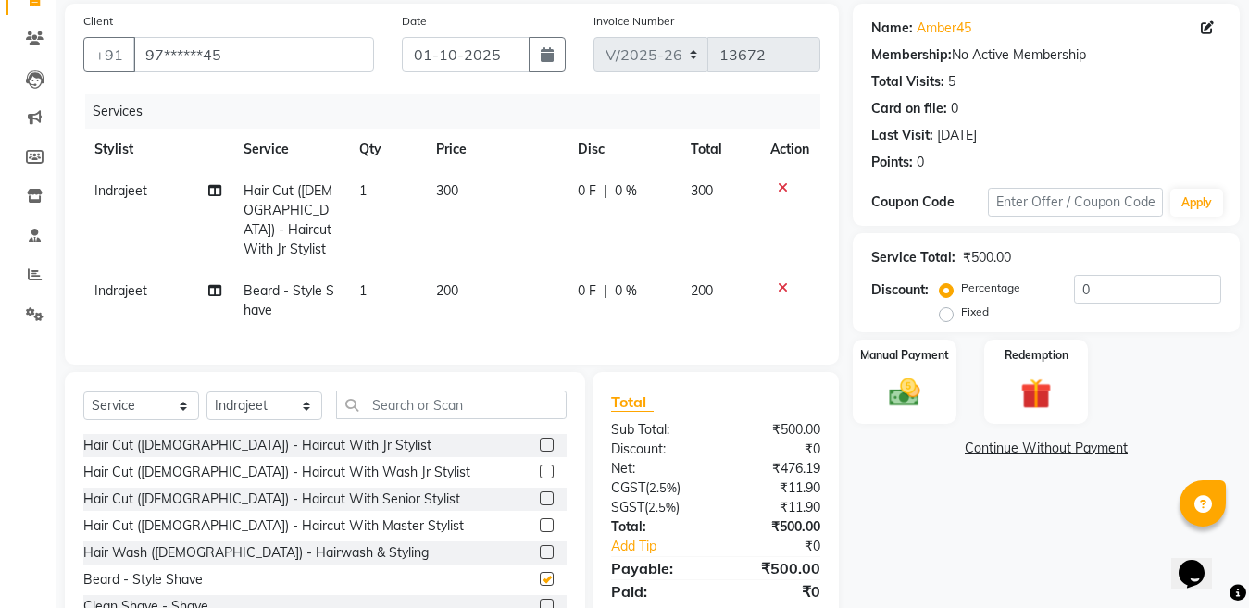
checkbox input "false"
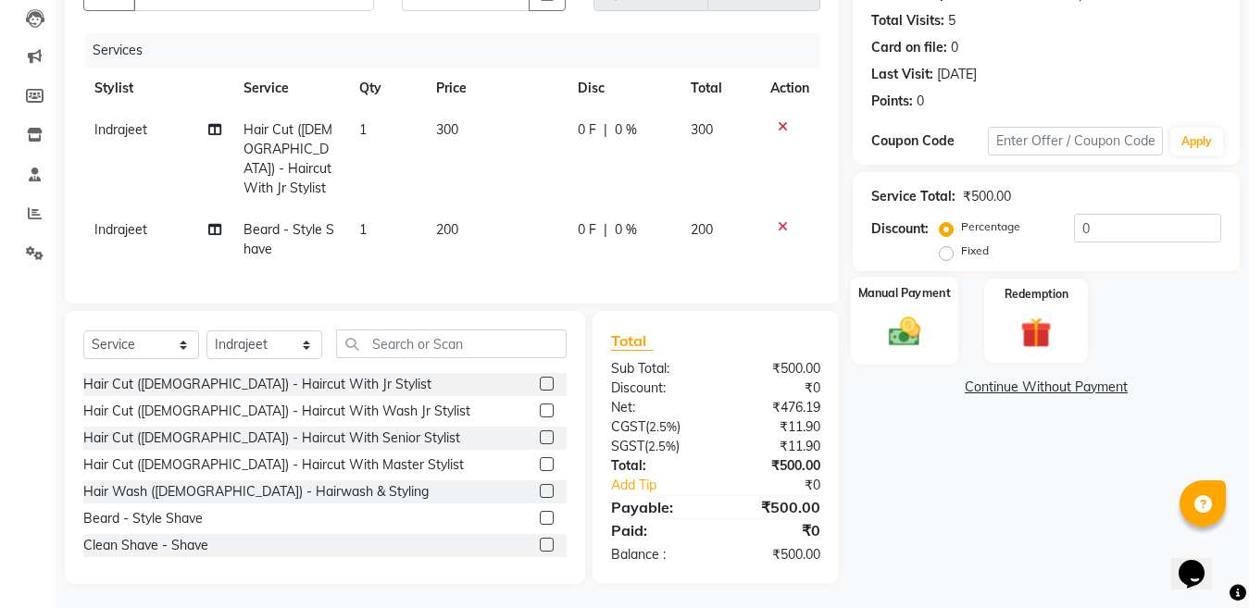
click at [920, 344] on img at bounding box center [905, 331] width 52 height 37
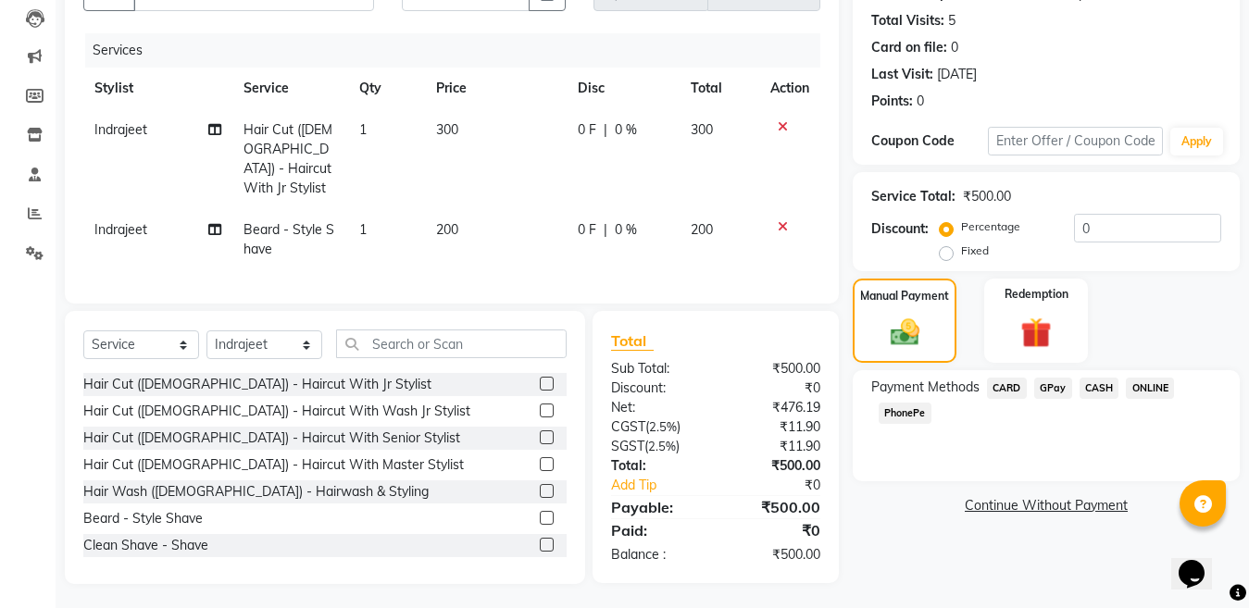
click at [1007, 385] on span "CARD" at bounding box center [1007, 388] width 40 height 21
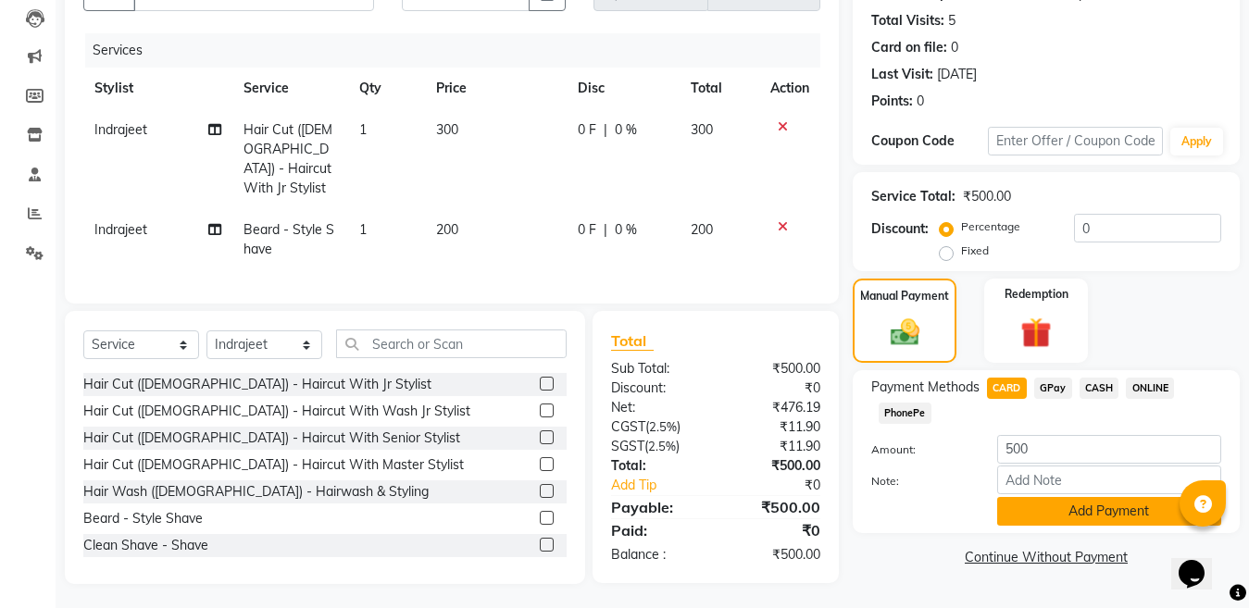
click at [1049, 517] on button "Add Payment" at bounding box center [1109, 511] width 224 height 29
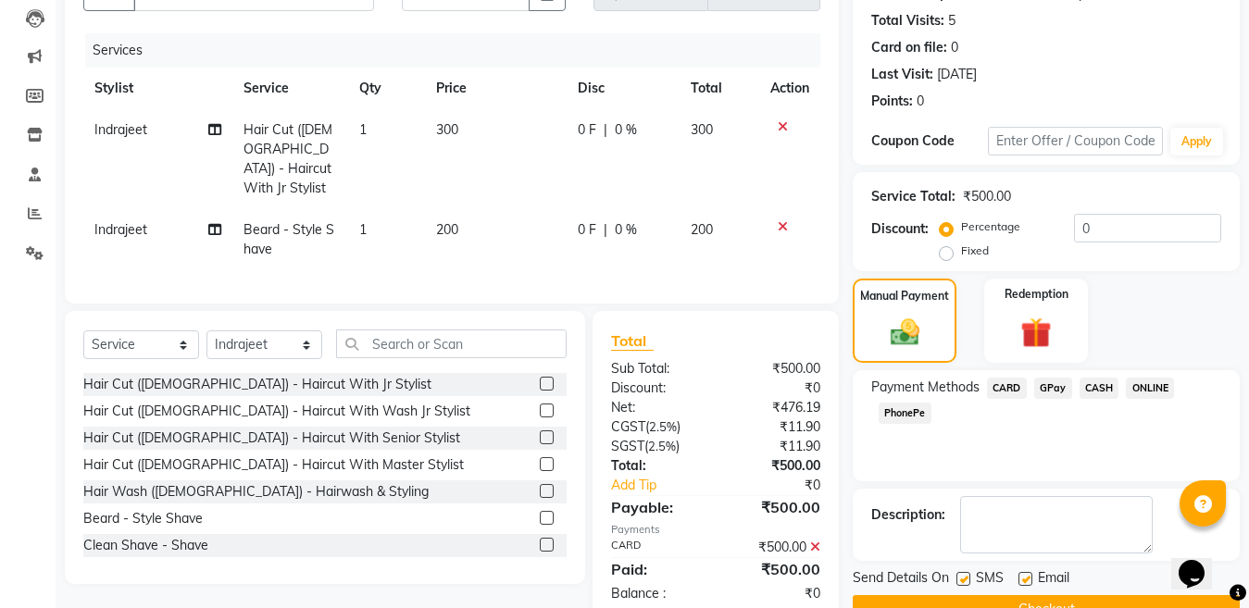
scroll to position [240, 0]
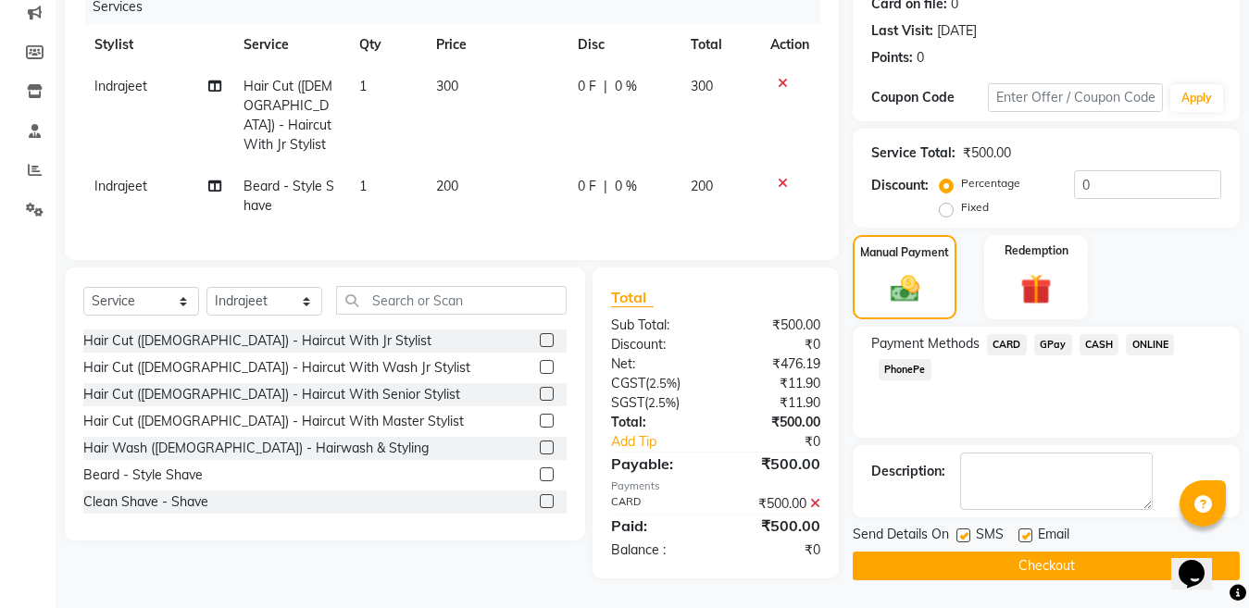
drag, startPoint x: 1030, startPoint y: 540, endPoint x: 1027, endPoint y: 563, distance: 23.3
click at [1030, 543] on div at bounding box center [1025, 538] width 12 height 19
click at [1027, 563] on button "Checkout" at bounding box center [1046, 566] width 387 height 29
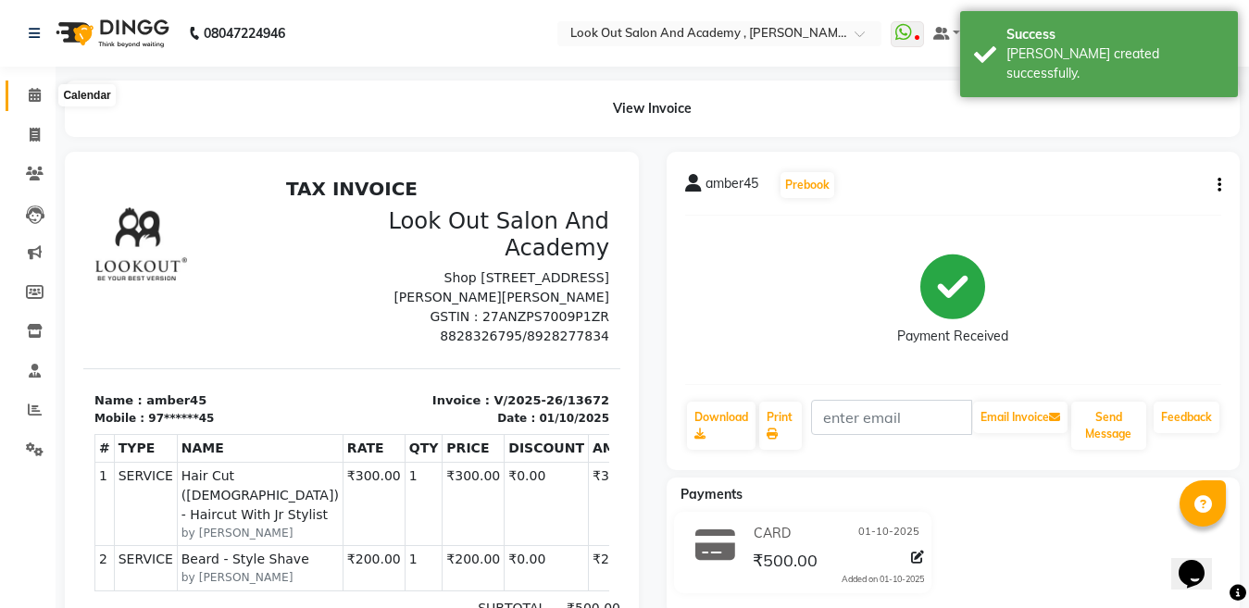
click at [27, 100] on span at bounding box center [35, 95] width 32 height 21
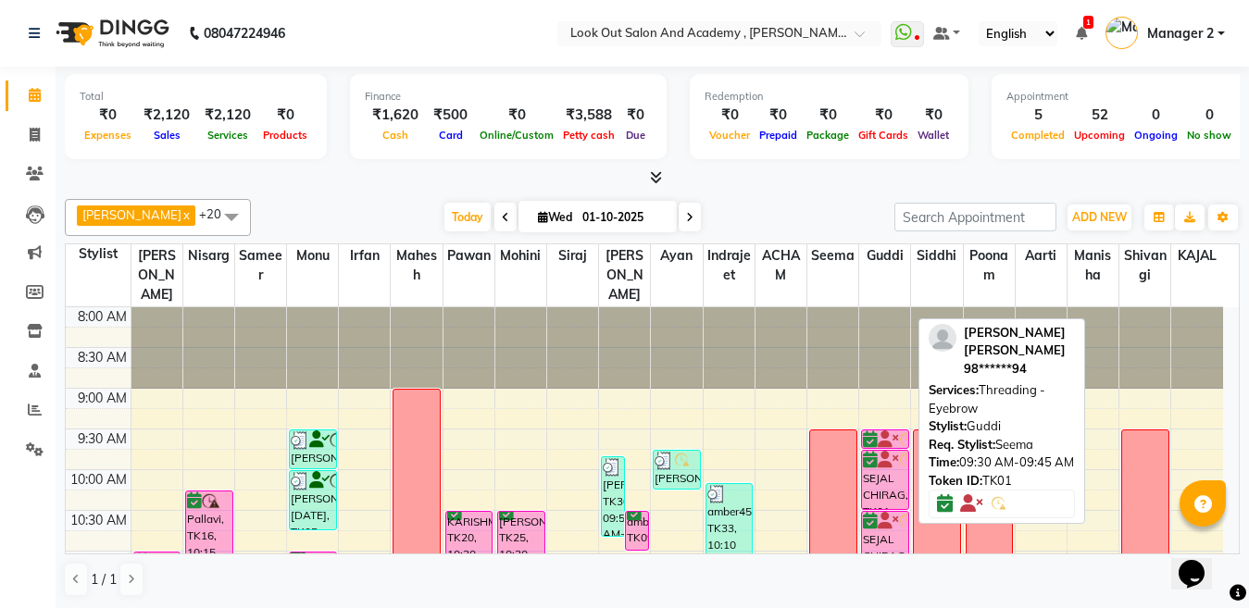
click at [869, 441] on icon at bounding box center [870, 440] width 15 height 1
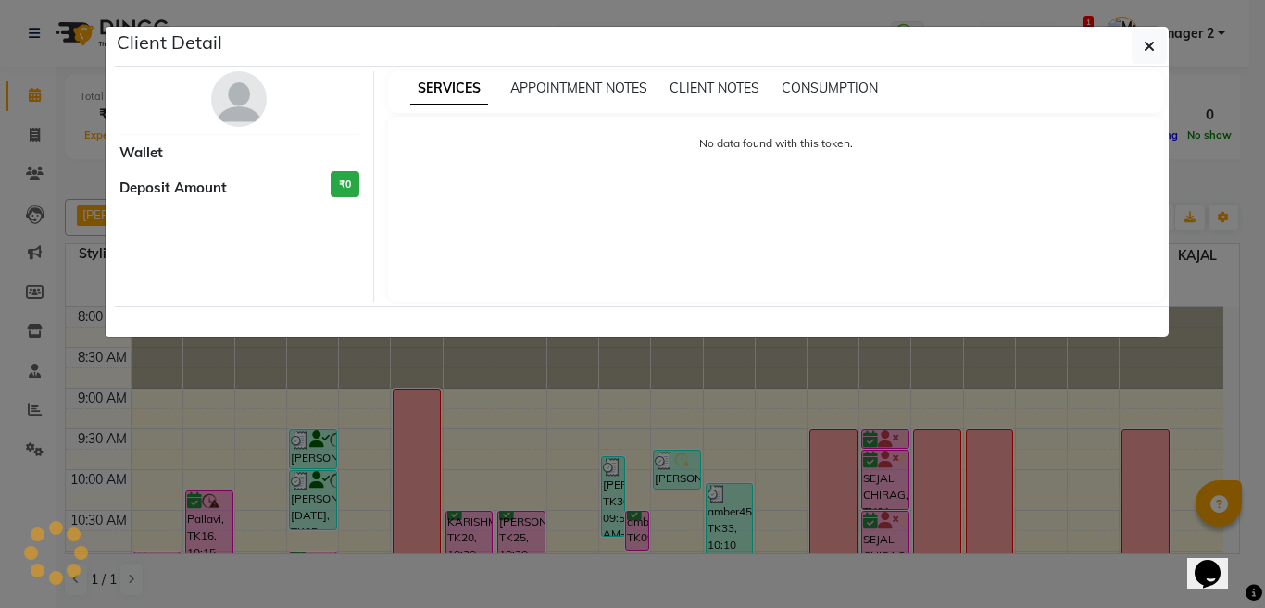
select select "6"
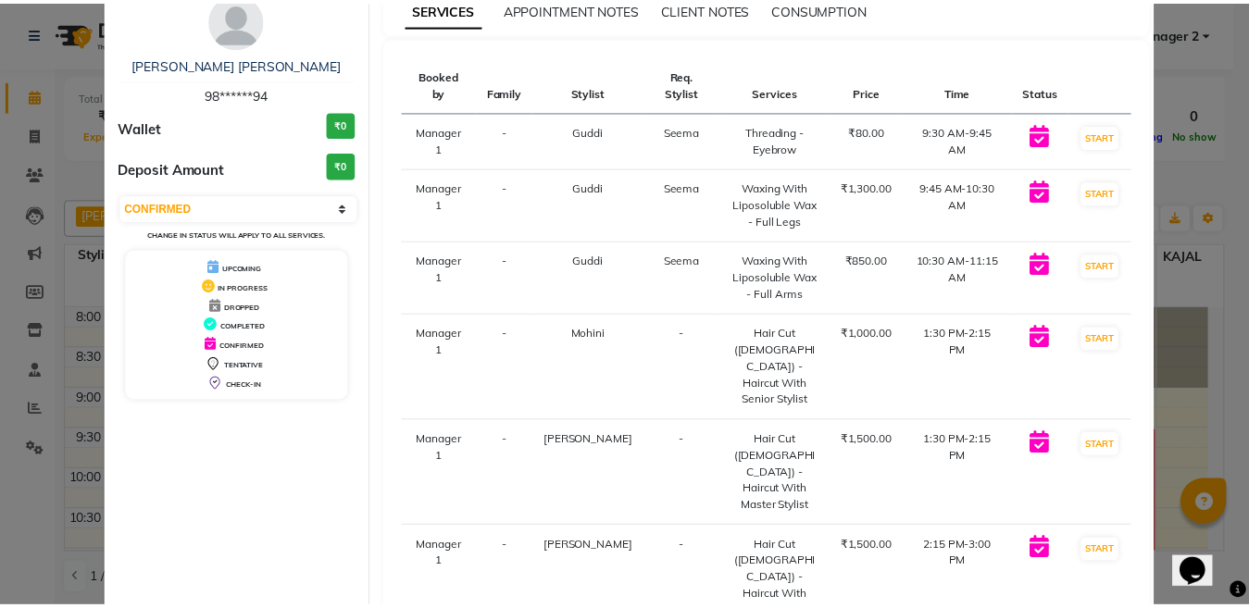
scroll to position [187, 0]
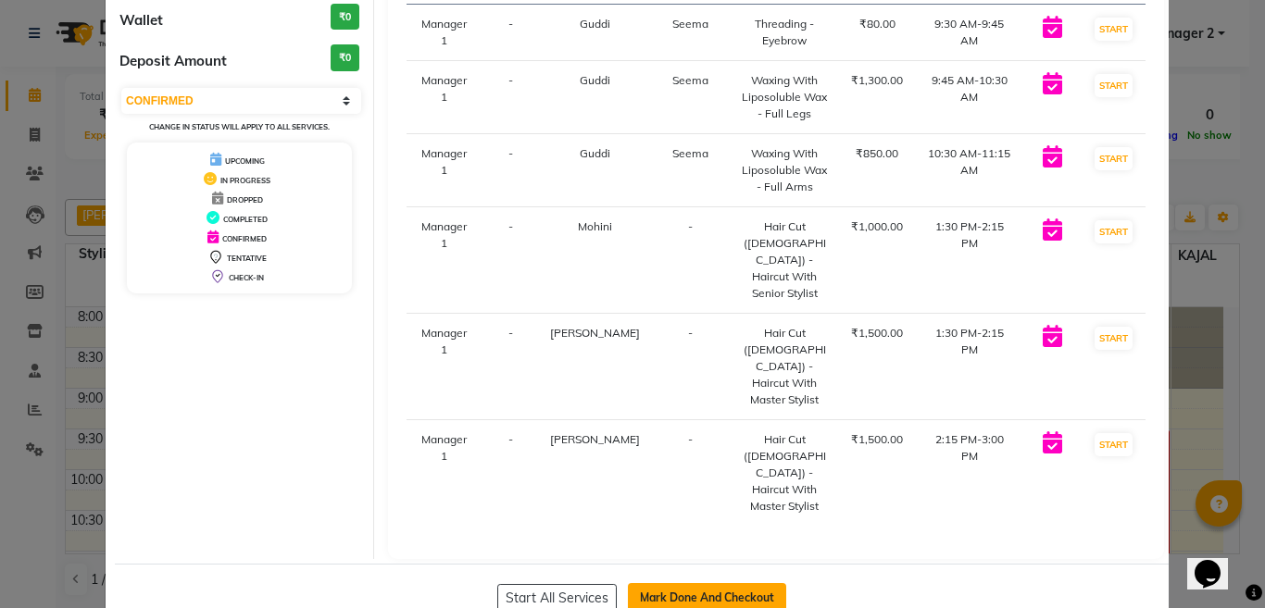
drag, startPoint x: 671, startPoint y: 520, endPoint x: 686, endPoint y: 534, distance: 20.3
click at [672, 564] on div "Start All Services Mark Done And Checkout" at bounding box center [642, 598] width 1054 height 68
click at [688, 583] on button "Mark Done And Checkout" at bounding box center [707, 598] width 158 height 30
select select "service"
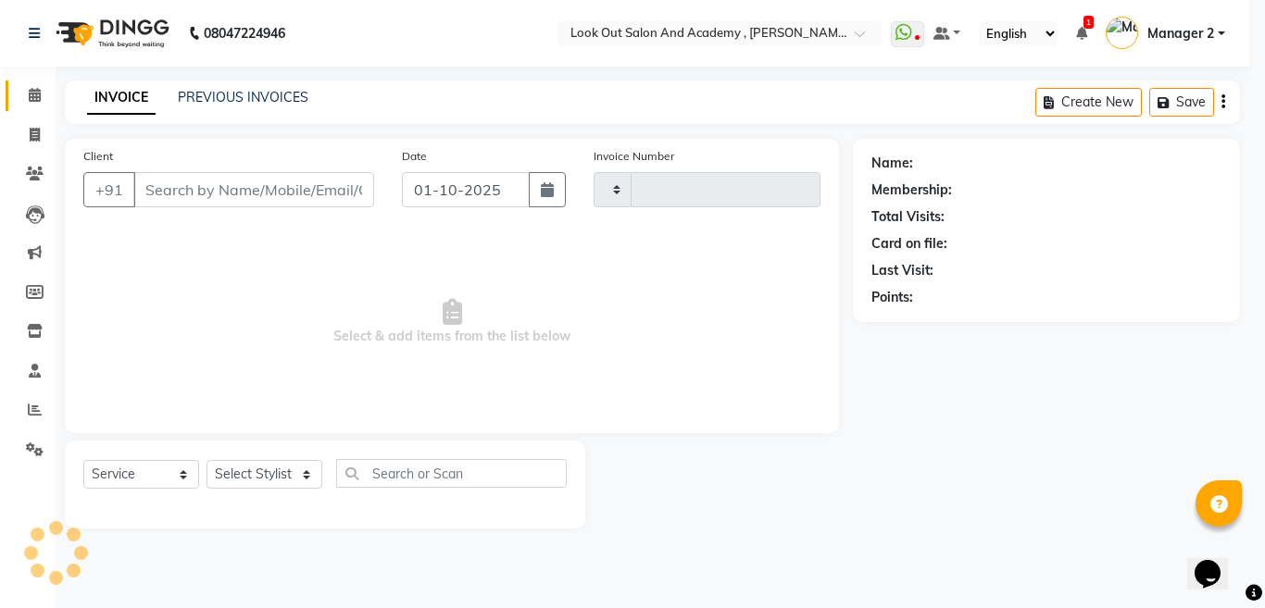
type input "13673"
select select "4708"
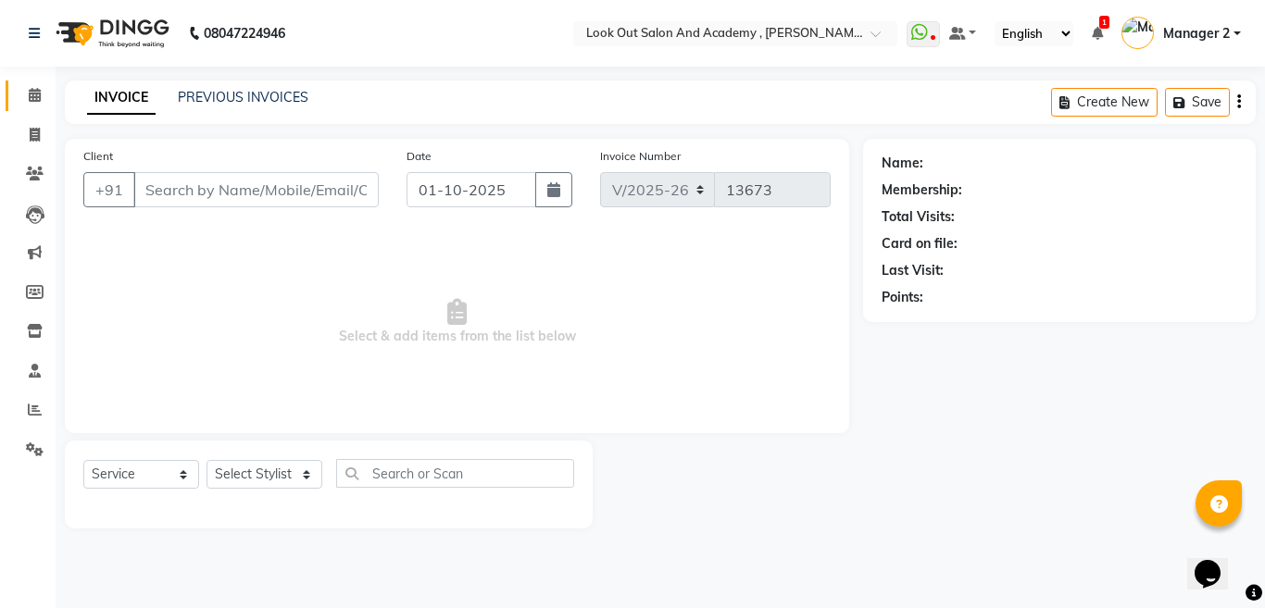
type input "98******94"
select select "68246"
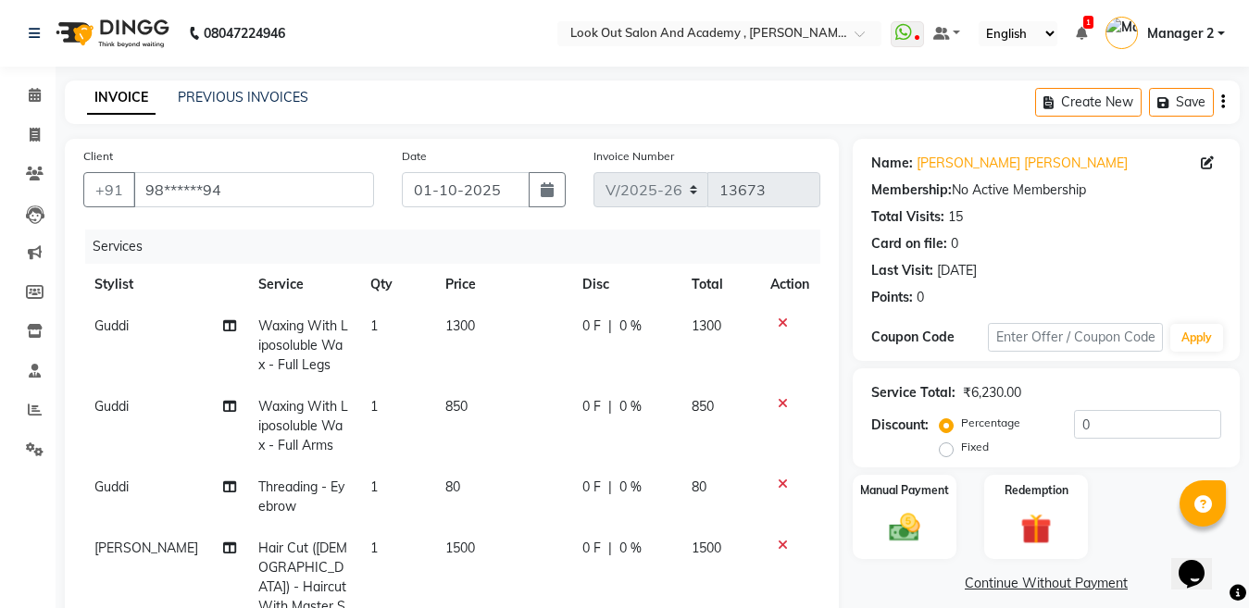
drag, startPoint x: 467, startPoint y: 344, endPoint x: 483, endPoint y: 316, distance: 33.2
click at [467, 343] on td "1300" at bounding box center [502, 346] width 137 height 81
select select "28277"
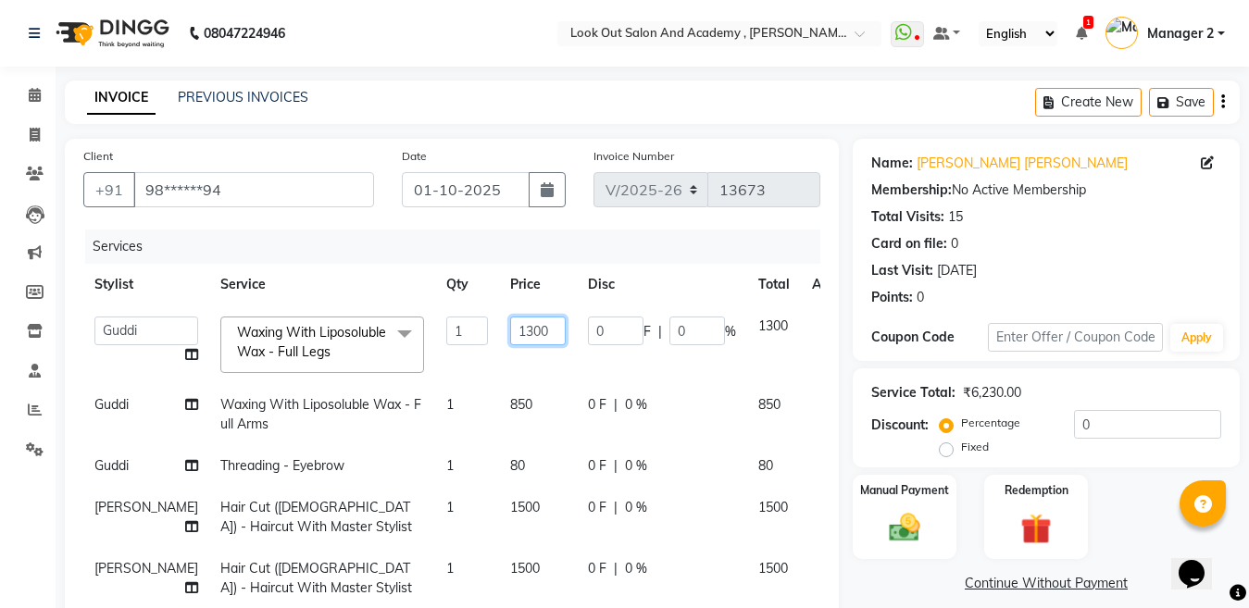
drag, startPoint x: 497, startPoint y: 326, endPoint x: 423, endPoint y: 344, distance: 76.4
click at [423, 345] on tr "Aarti Aatish ACHAM Aftab Afzal AKSHADA ITWARI Akthar Hussain Ayan Dhaval Solank…" at bounding box center [472, 345] width 779 height 79
type input "2480"
click at [812, 402] on div at bounding box center [831, 401] width 39 height 13
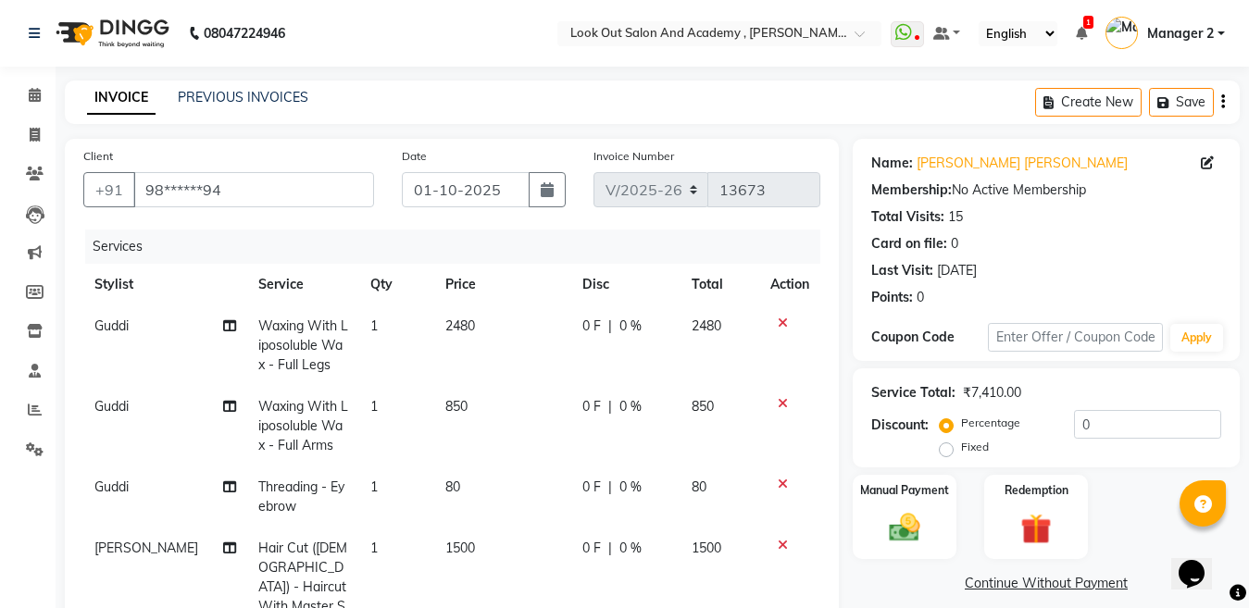
click at [778, 400] on icon at bounding box center [783, 403] width 10 height 13
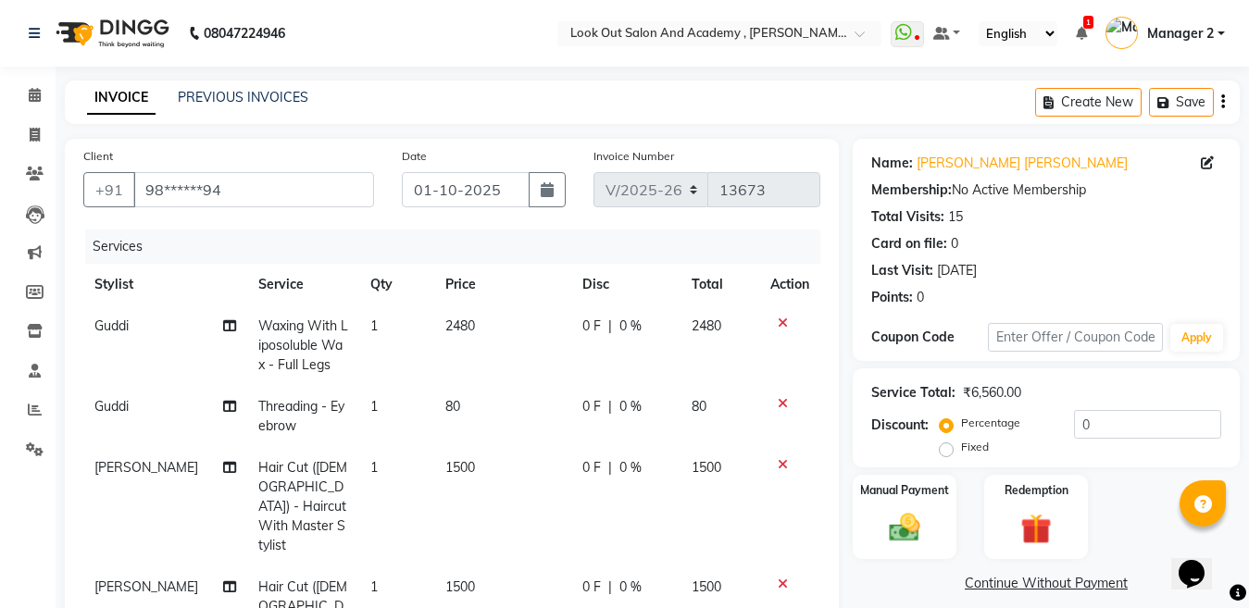
click at [778, 402] on icon at bounding box center [783, 403] width 10 height 13
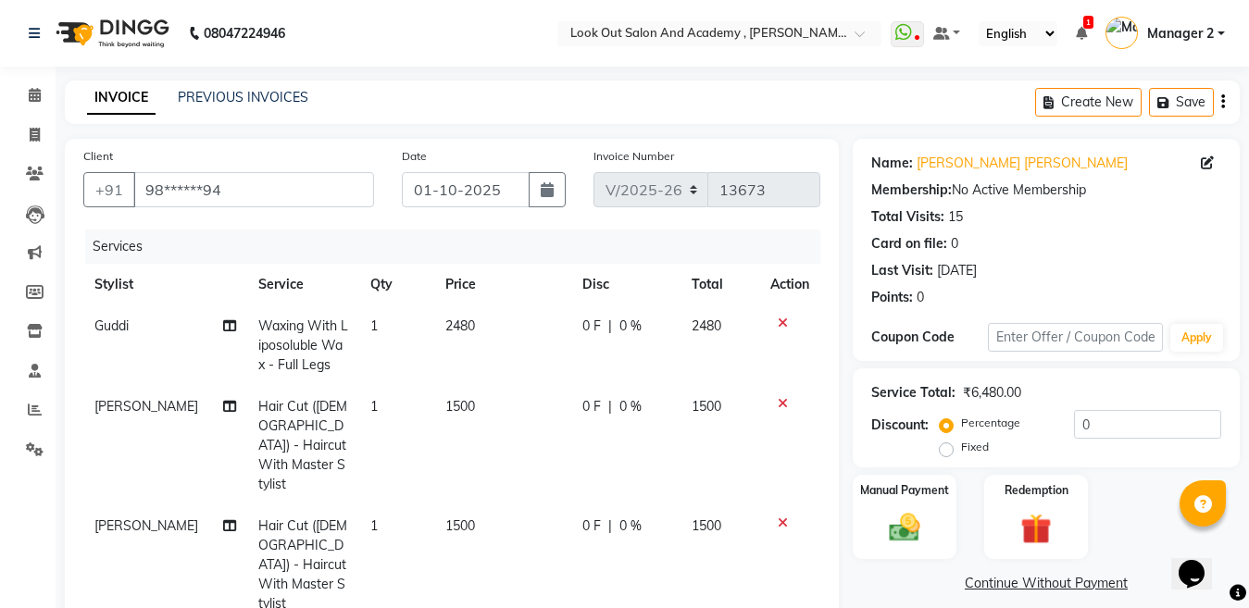
click at [766, 395] on td at bounding box center [789, 445] width 61 height 119
click at [767, 394] on td at bounding box center [789, 445] width 61 height 119
click at [778, 399] on icon at bounding box center [783, 403] width 10 height 13
click at [780, 401] on icon at bounding box center [783, 403] width 10 height 13
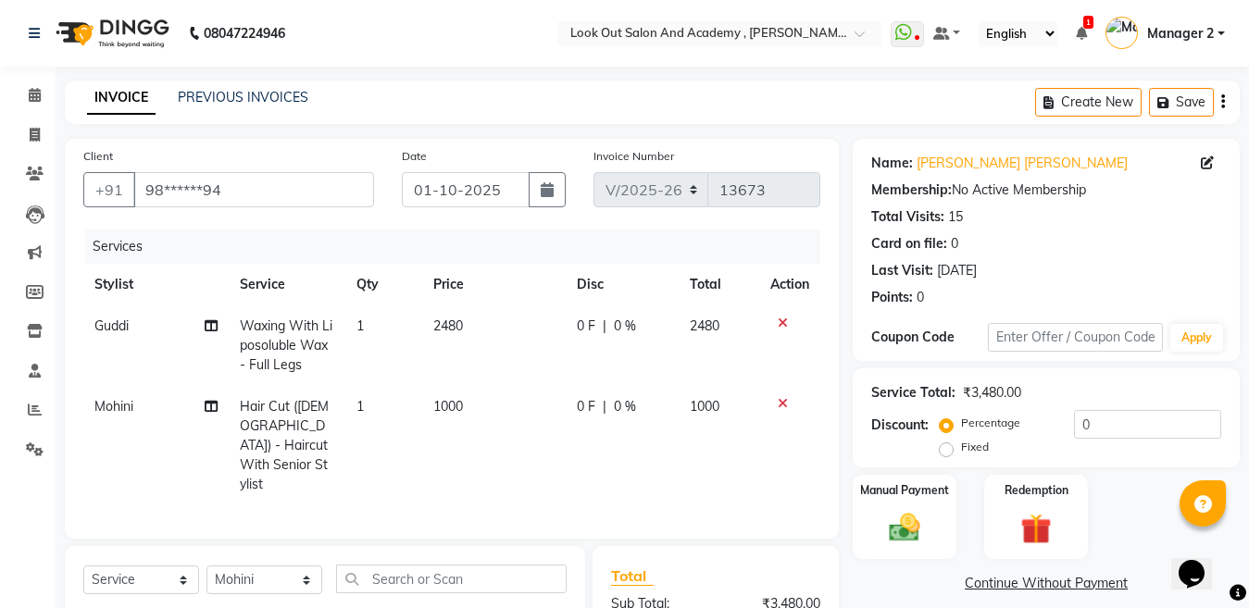
click at [782, 402] on icon at bounding box center [783, 403] width 10 height 13
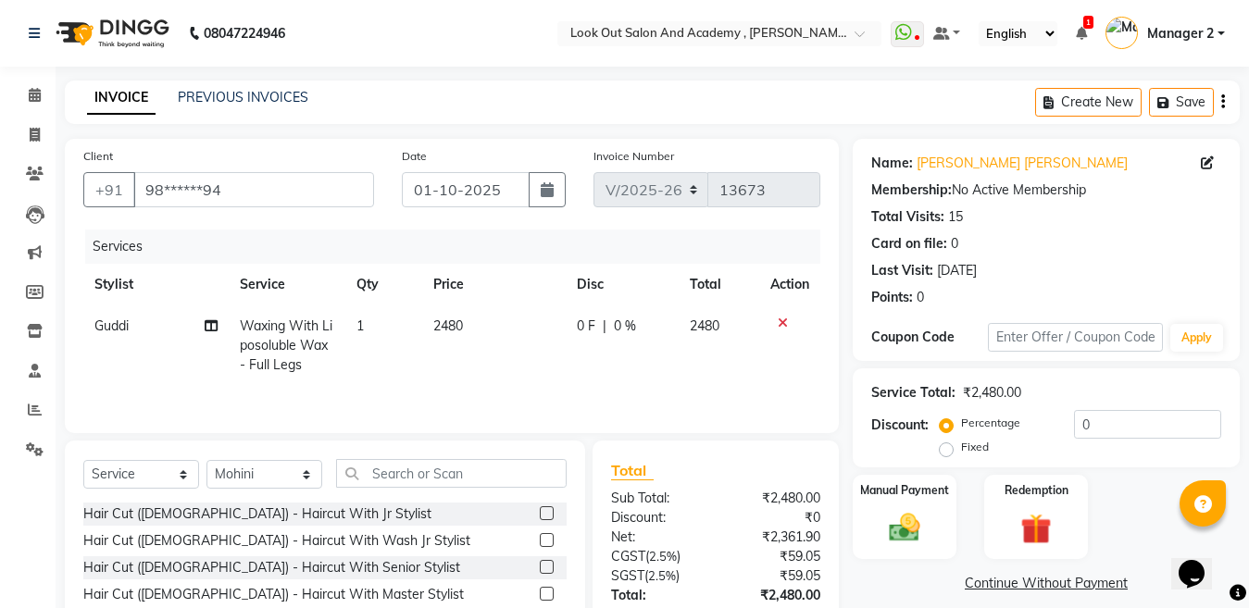
click at [693, 371] on td "2480" at bounding box center [719, 346] width 81 height 81
select select "28277"
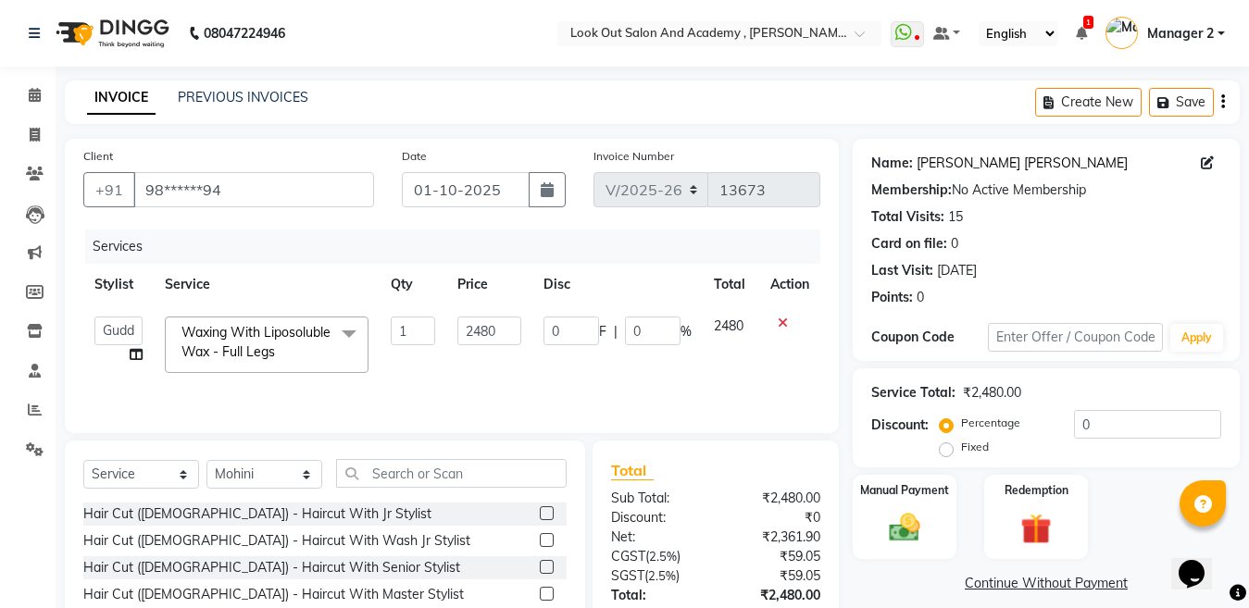
click at [961, 166] on link "Sejal Chirag" at bounding box center [1022, 163] width 211 height 19
click at [1207, 164] on icon at bounding box center [1207, 162] width 13 height 13
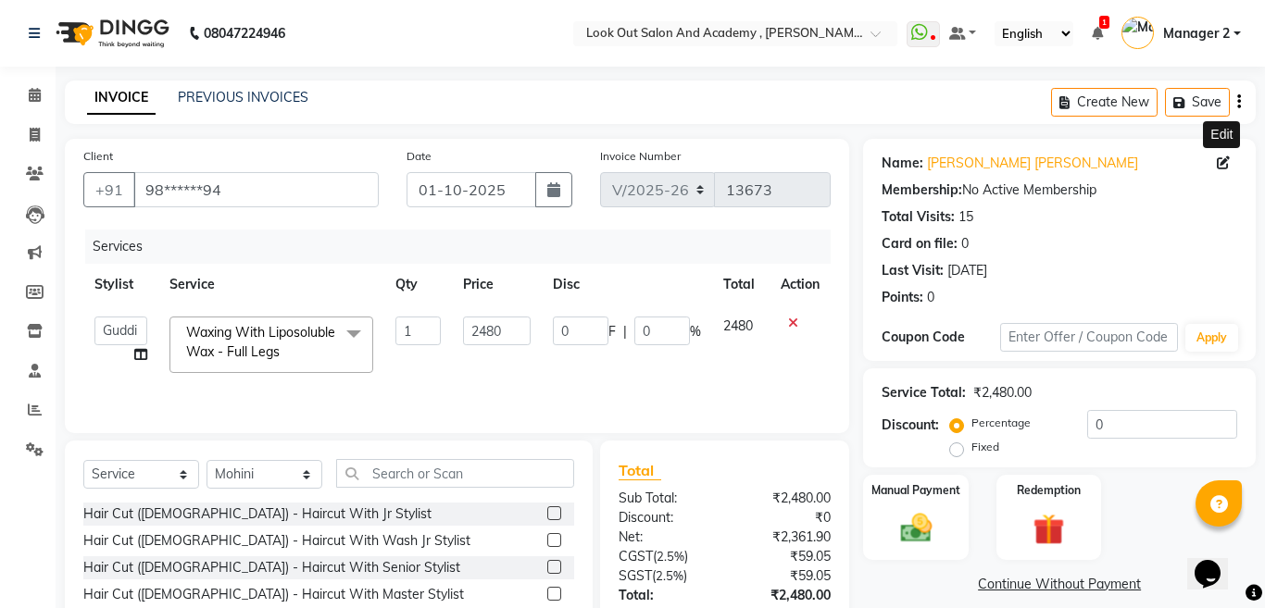
select select "[DEMOGRAPHIC_DATA]"
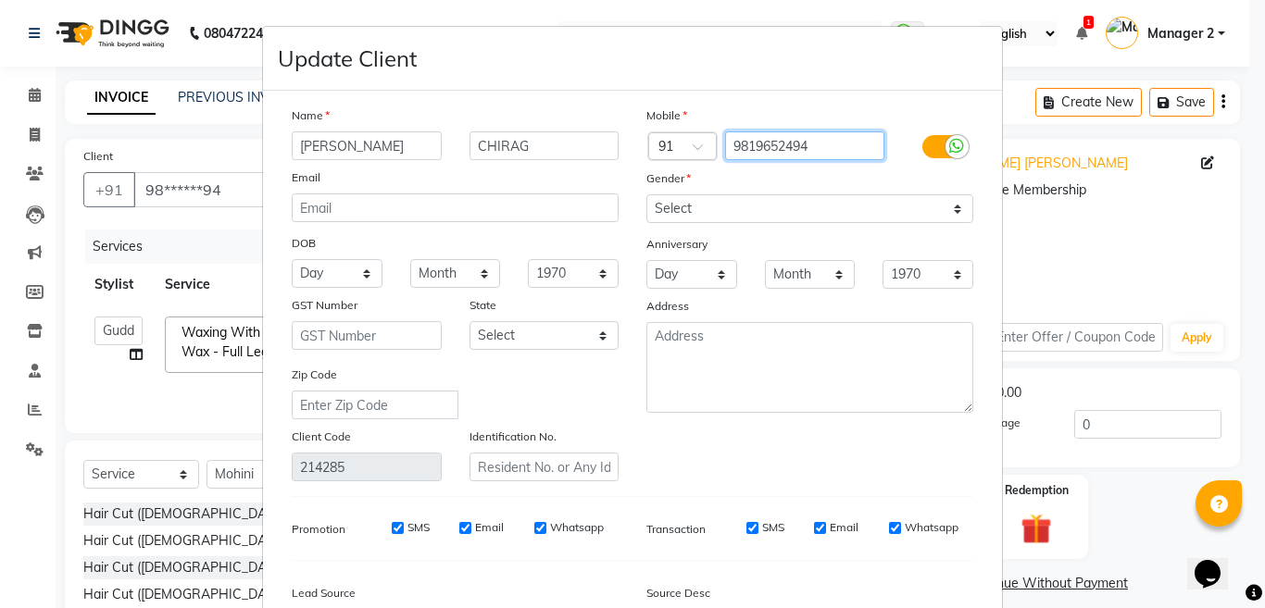
click at [760, 139] on input "9819652494" at bounding box center [805, 145] width 160 height 29
click at [760, 137] on input "9819652494" at bounding box center [805, 145] width 160 height 29
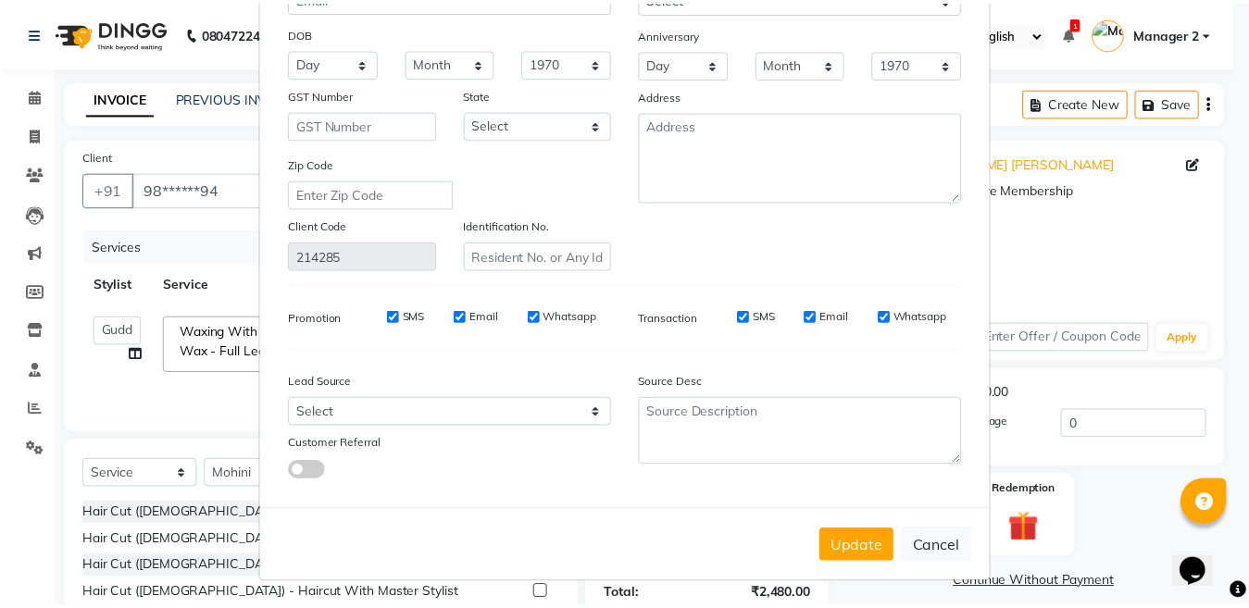
scroll to position [213, 0]
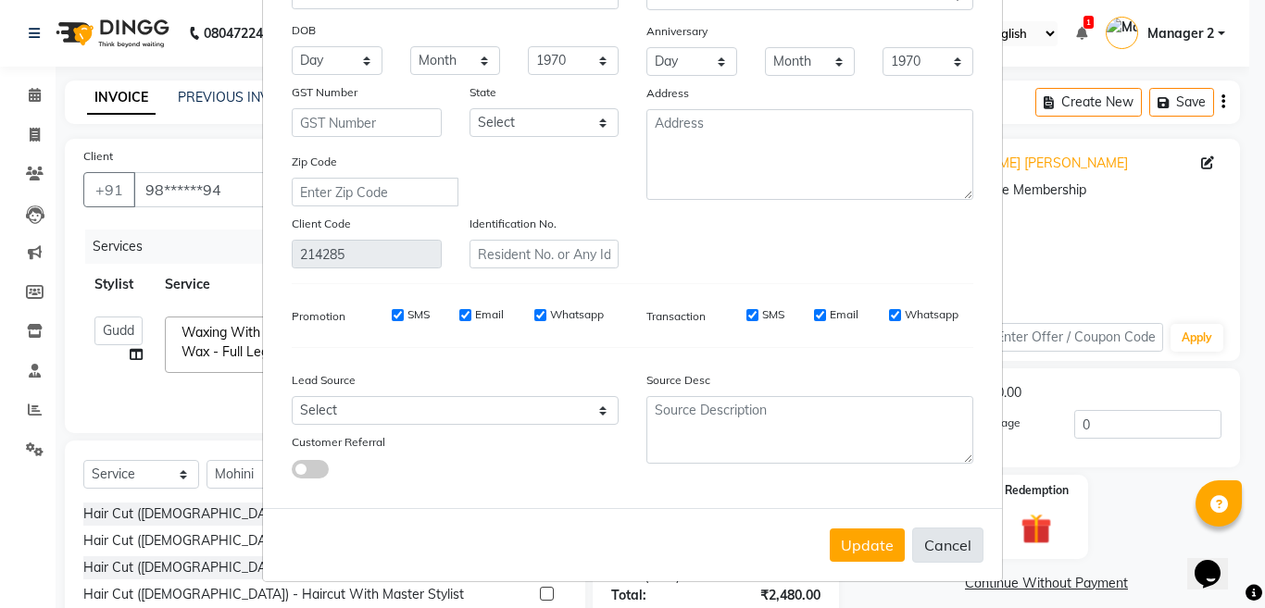
click at [927, 534] on button "Cancel" at bounding box center [947, 545] width 71 height 35
select select
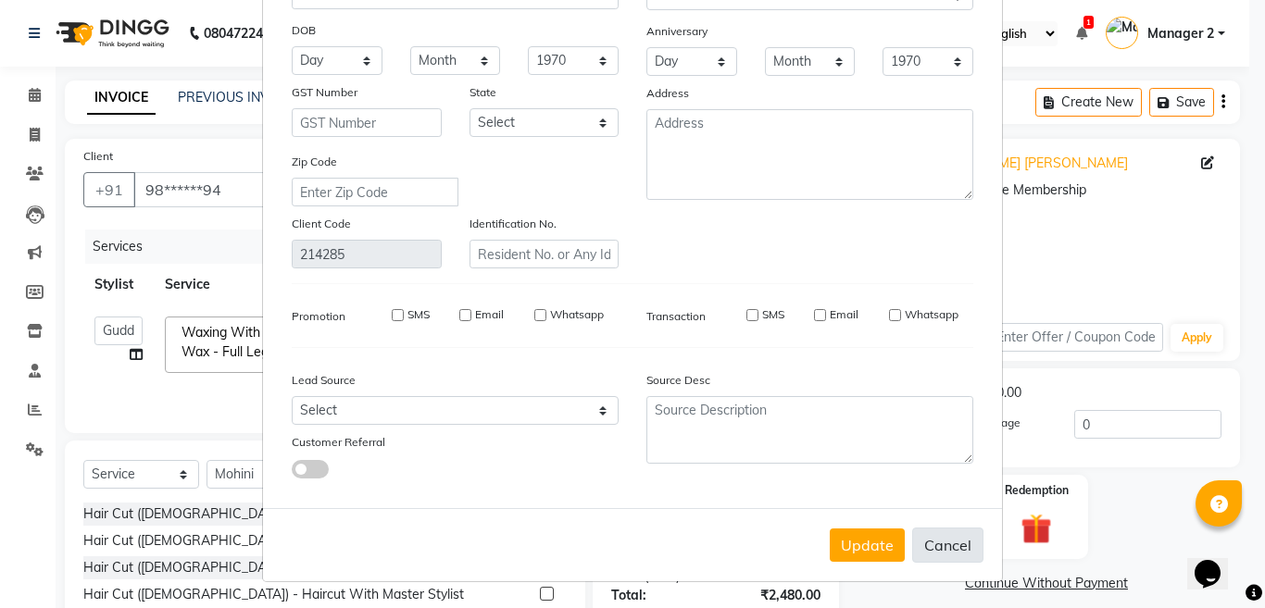
select select
checkbox input "false"
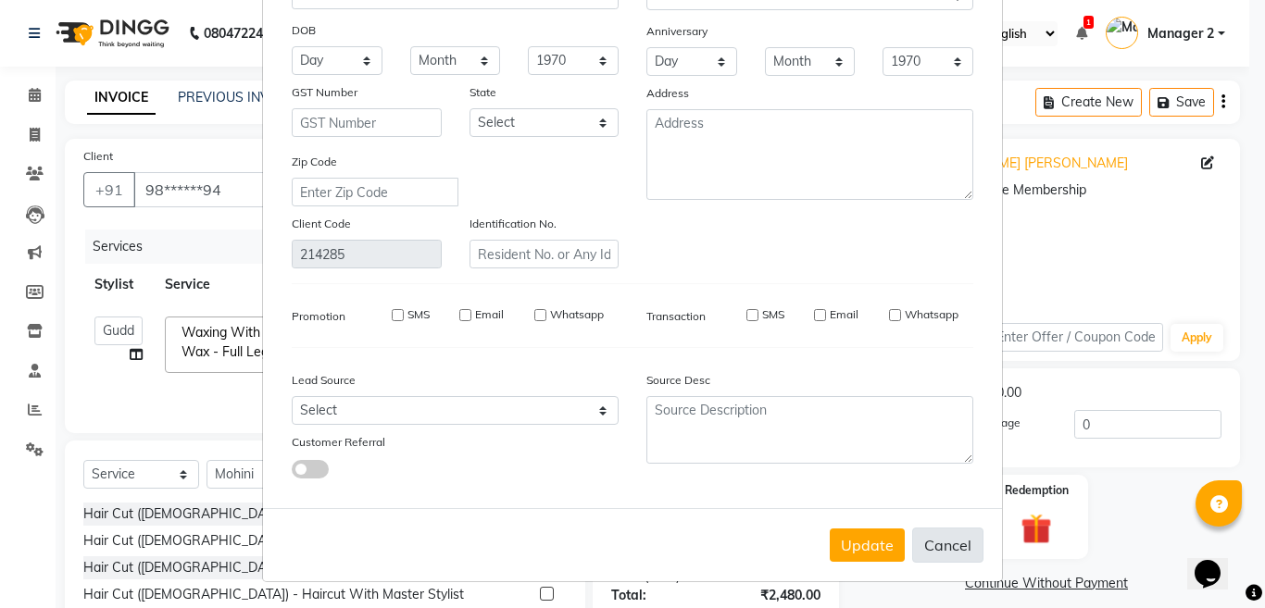
checkbox input "false"
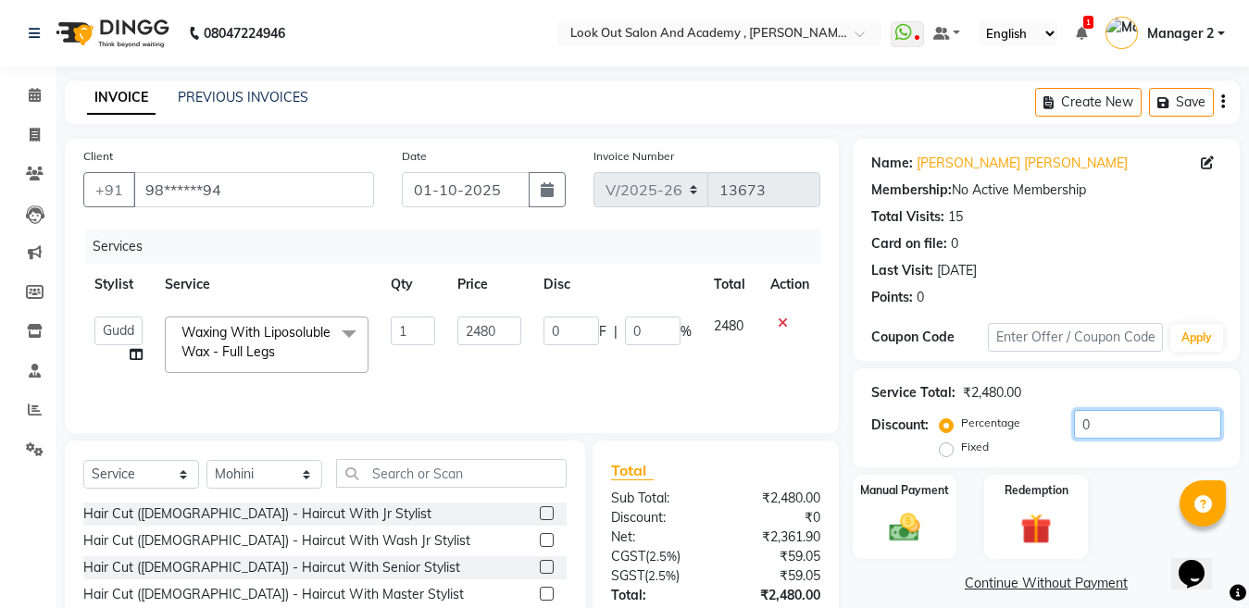
drag, startPoint x: 1088, startPoint y: 428, endPoint x: 993, endPoint y: 419, distance: 95.7
click at [993, 419] on div "Percentage Fixed 0" at bounding box center [1083, 435] width 278 height 50
type input "2"
type input "49.6"
type input "2"
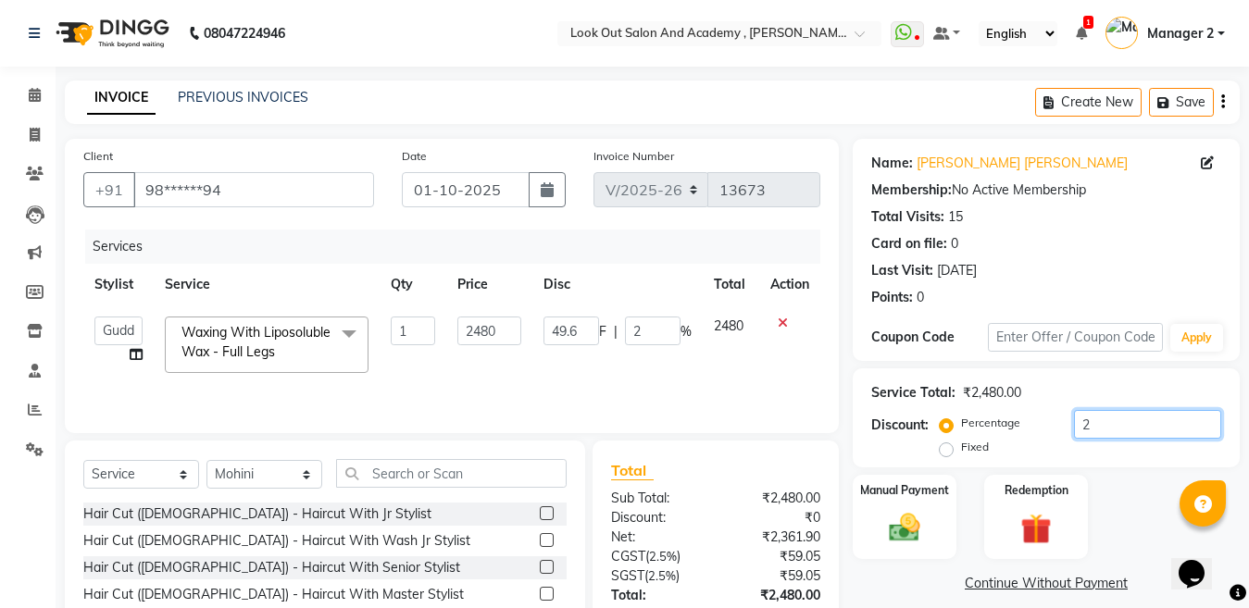
type input "20"
type input "496"
type input "20"
click at [754, 362] on td "1984" at bounding box center [731, 345] width 56 height 79
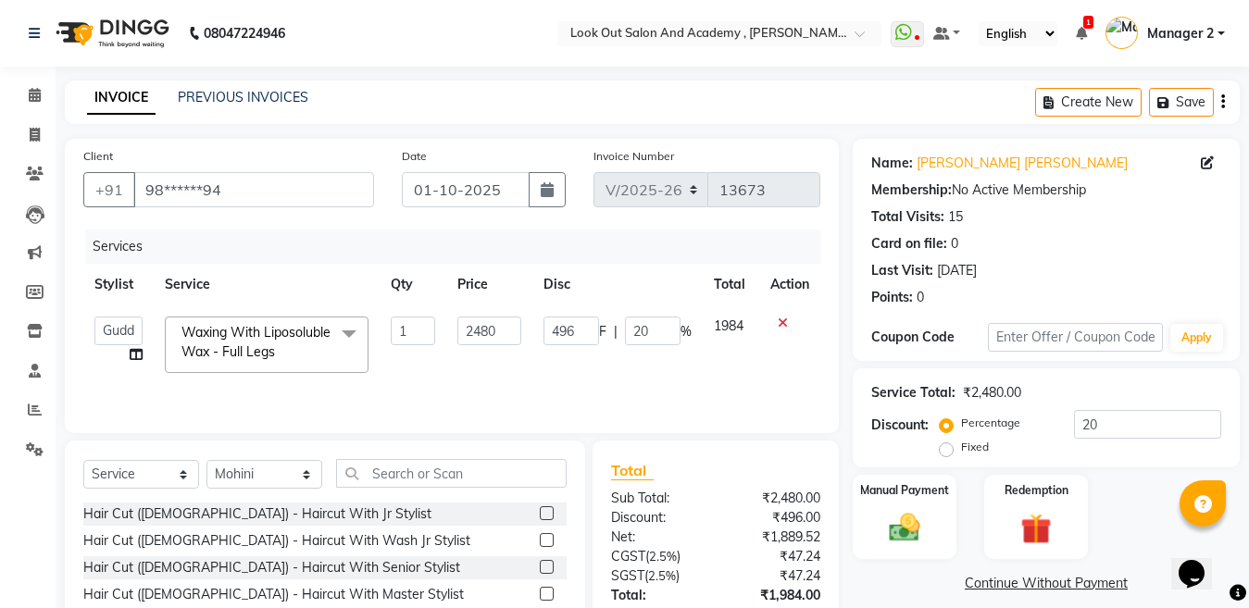
click at [138, 491] on div "Select Service Product Membership Package Voucher Prepaid Gift Card Select Styl…" at bounding box center [324, 481] width 483 height 44
click at [145, 478] on select "Select Service Product Membership Package Voucher Prepaid Gift Card" at bounding box center [141, 474] width 116 height 29
select select "membership"
click at [83, 460] on select "Select Service Product Membership Package Voucher Prepaid Gift Card" at bounding box center [141, 474] width 116 height 29
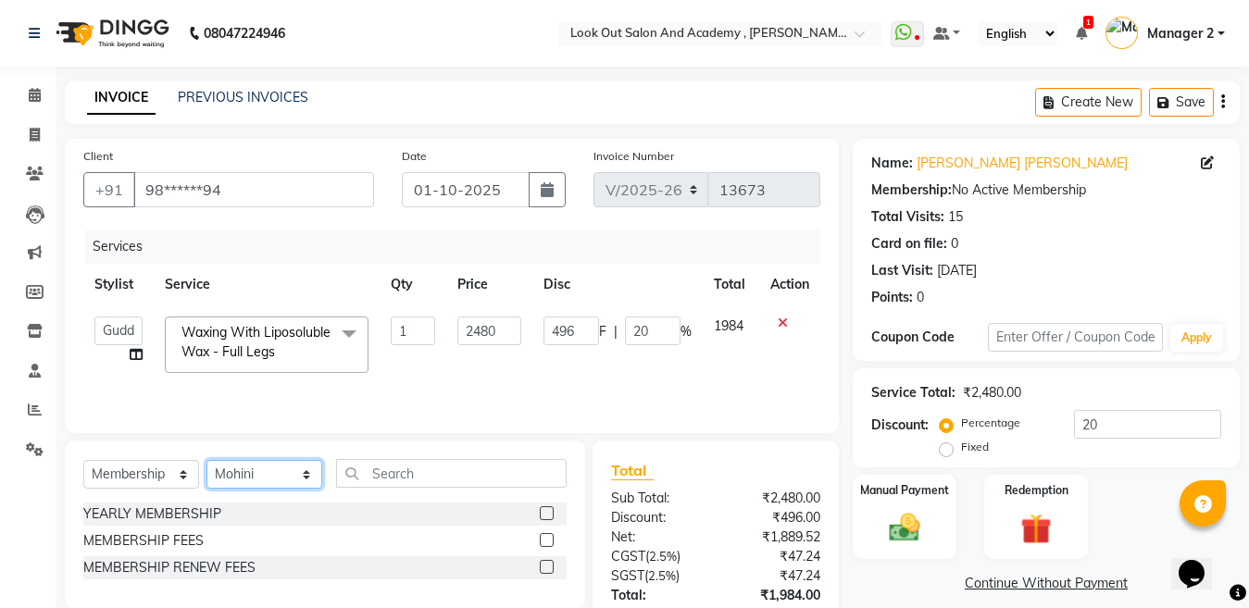
click at [266, 481] on select "Select Stylist Aarti Aatish ACHAM Aftab Afzal AKSHADA ITWARI Akthar Hussain Aya…" at bounding box center [264, 474] width 116 height 29
select select "28287"
drag, startPoint x: 279, startPoint y: 482, endPoint x: 290, endPoint y: 481, distance: 11.2
click at [280, 482] on select "Select Stylist Aarti Aatish ACHAM Aftab Afzal AKSHADA ITWARI Akthar Hussain Aya…" at bounding box center [264, 474] width 116 height 29
click at [198, 520] on div "YEARLY MEMBERSHIP" at bounding box center [152, 514] width 138 height 19
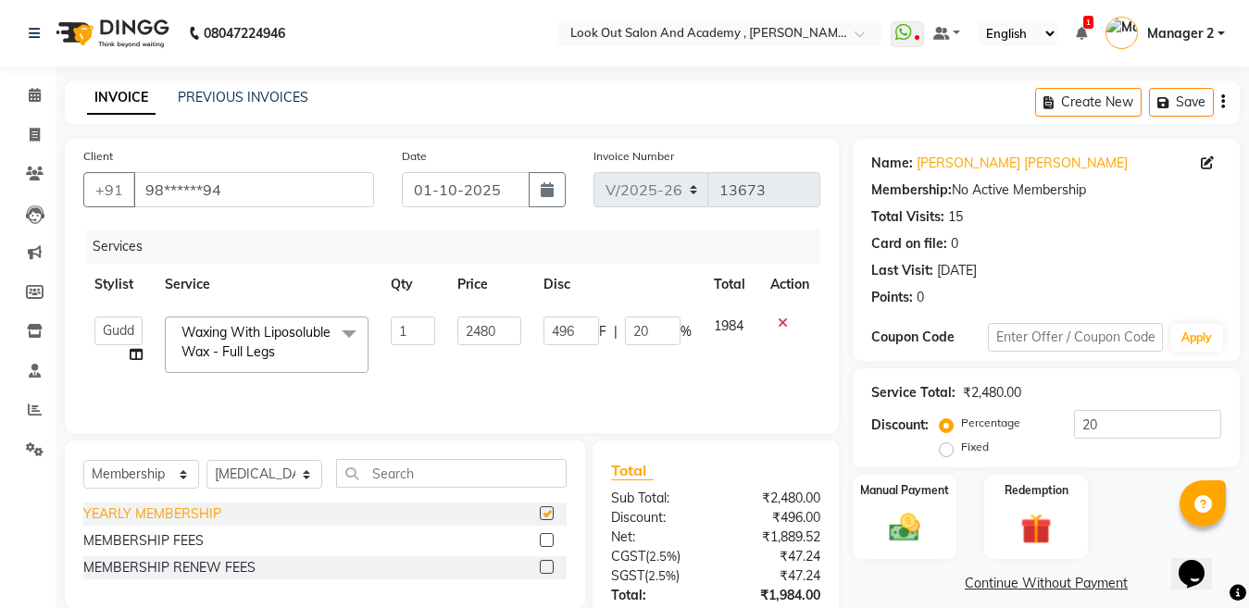
select select "select"
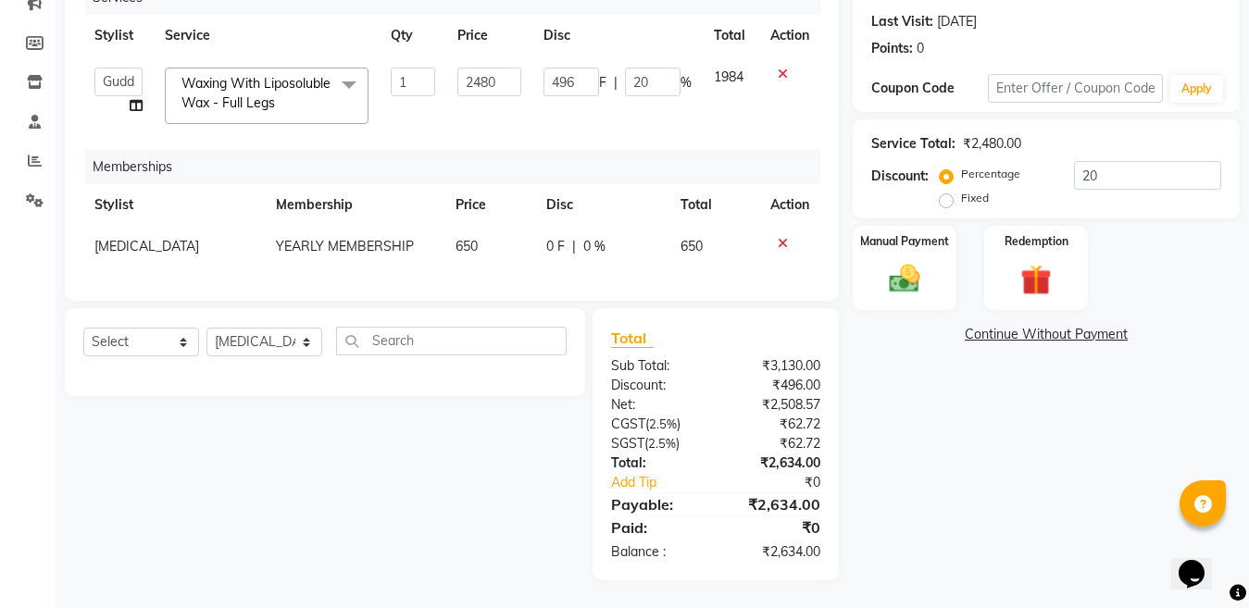
scroll to position [0, 0]
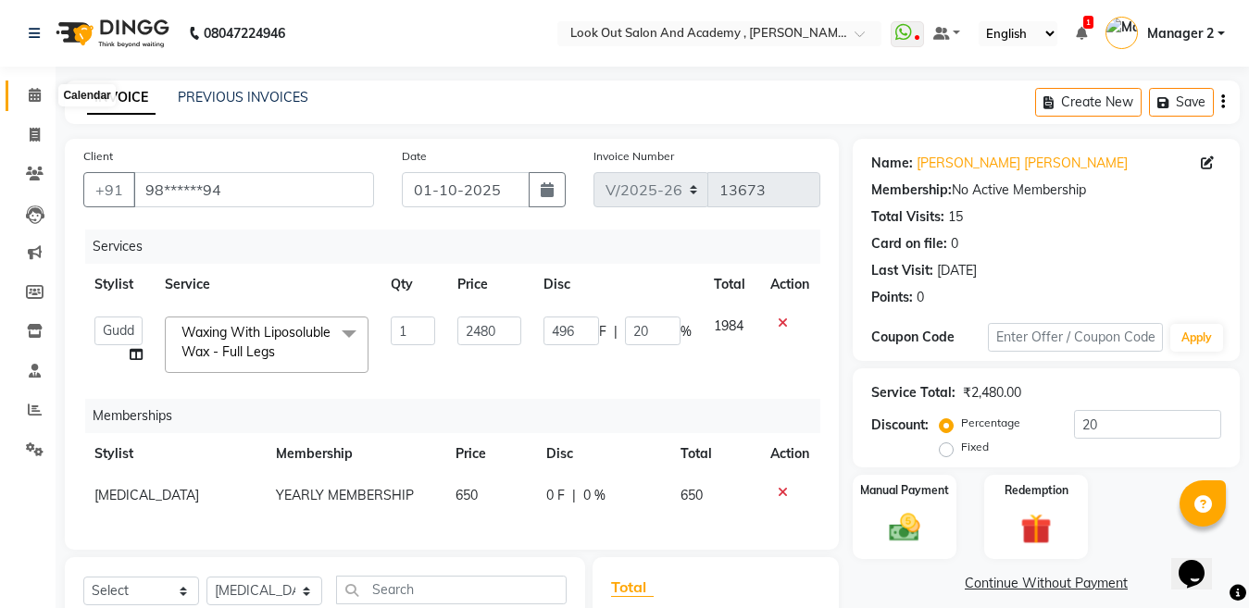
click at [25, 93] on span at bounding box center [35, 95] width 32 height 21
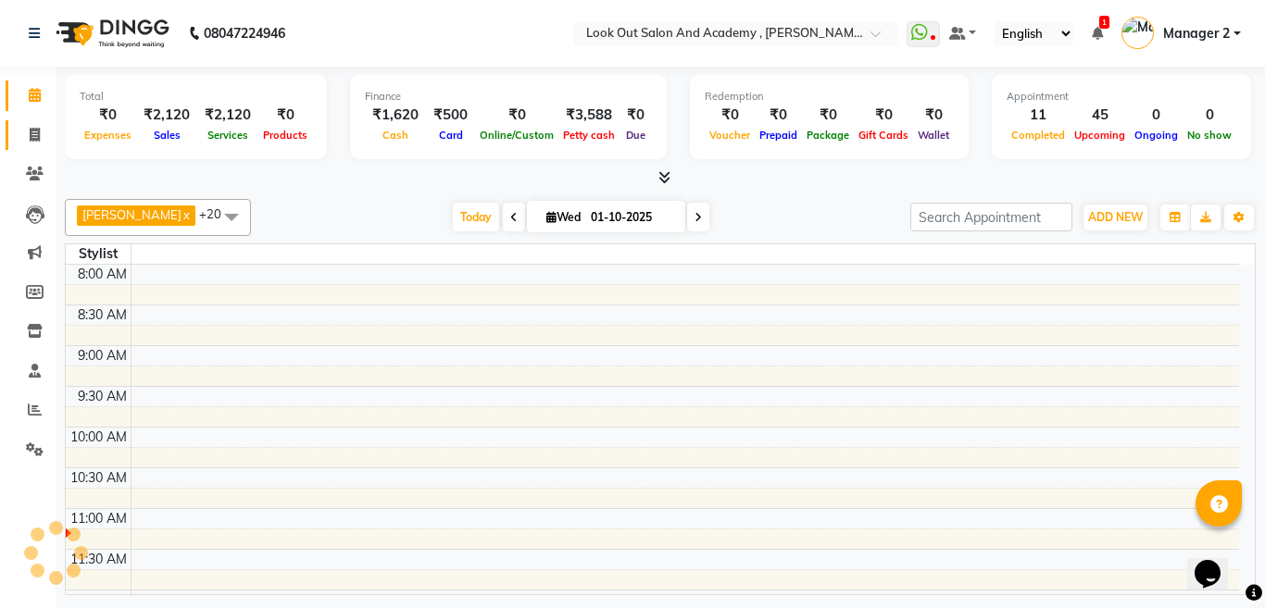
click at [32, 128] on icon at bounding box center [35, 135] width 10 height 14
select select "service"
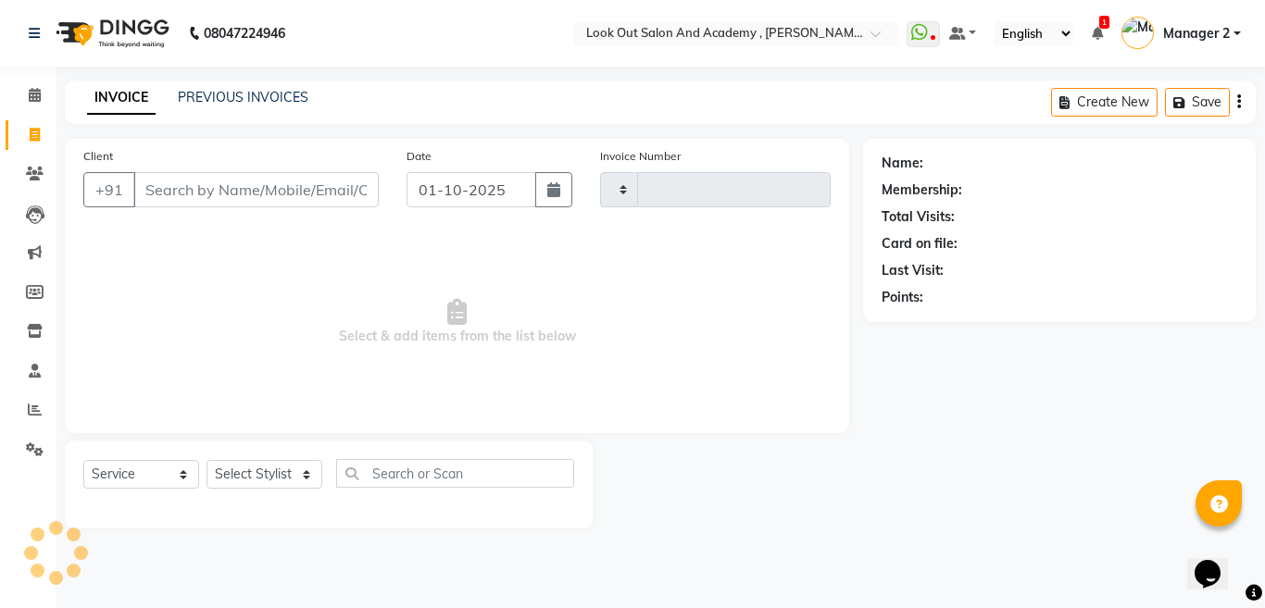
click at [279, 184] on input "Client" at bounding box center [255, 189] width 245 height 35
select select "4708"
type input "13673"
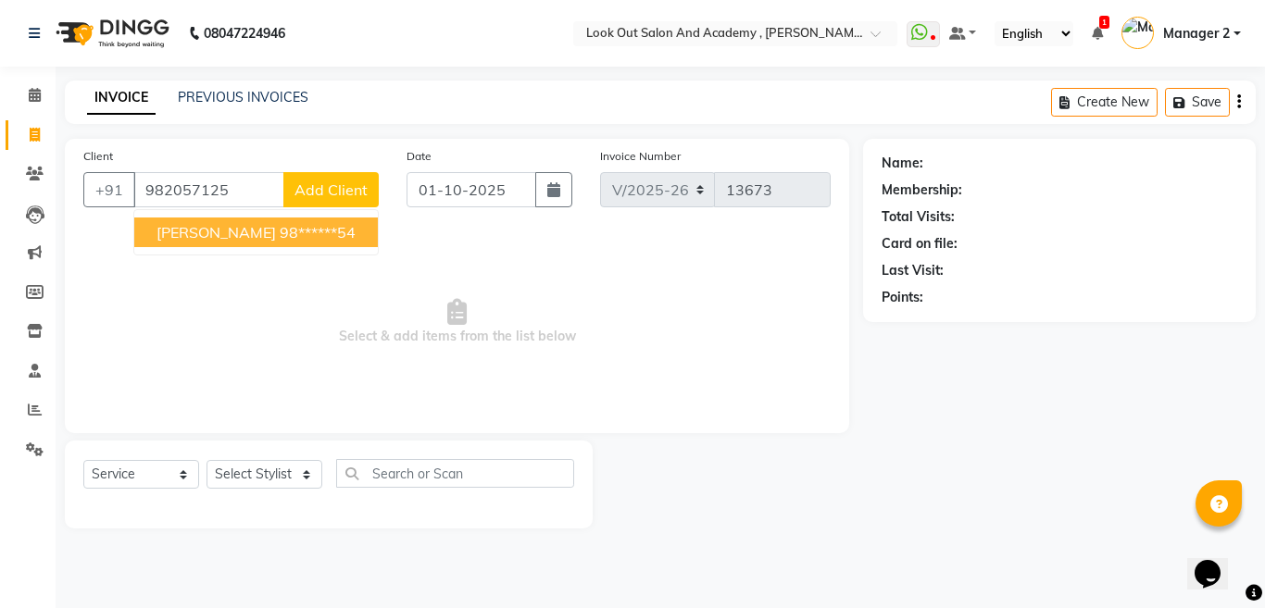
drag, startPoint x: 209, startPoint y: 256, endPoint x: 214, endPoint y: 239, distance: 17.3
click at [209, 254] on div "Client +91 982057125 HINAL SHAH 98******54 Add Client Date 01-10-2025 Invoice N…" at bounding box center [457, 286] width 784 height 294
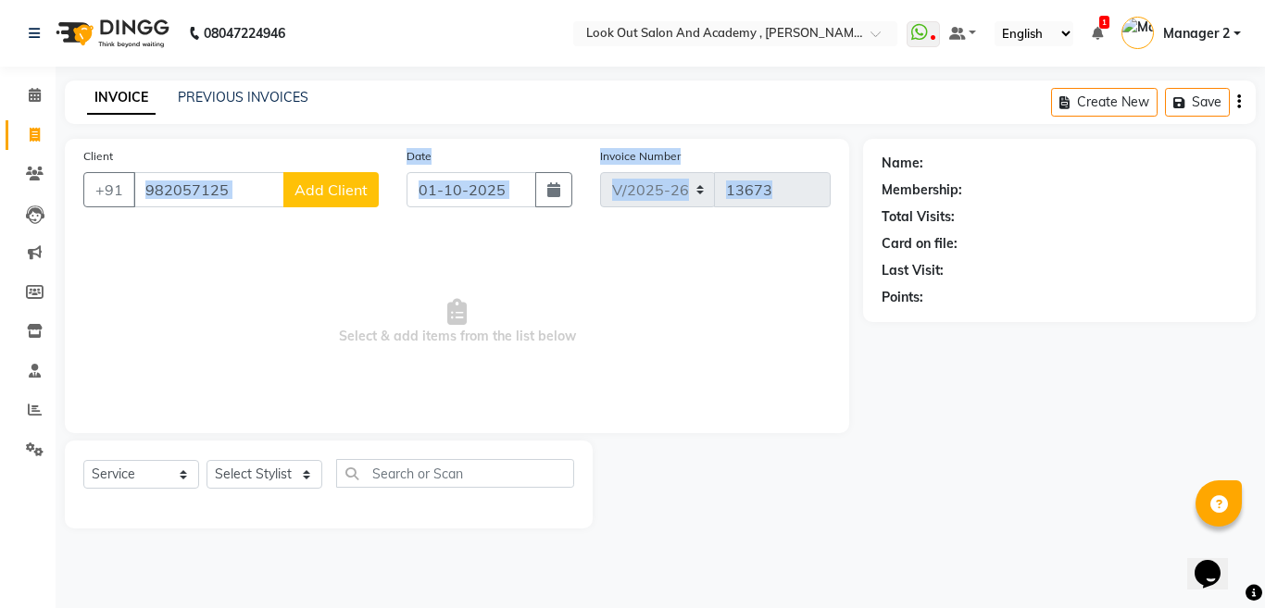
click at [215, 236] on span "Select & add items from the list below" at bounding box center [456, 322] width 747 height 185
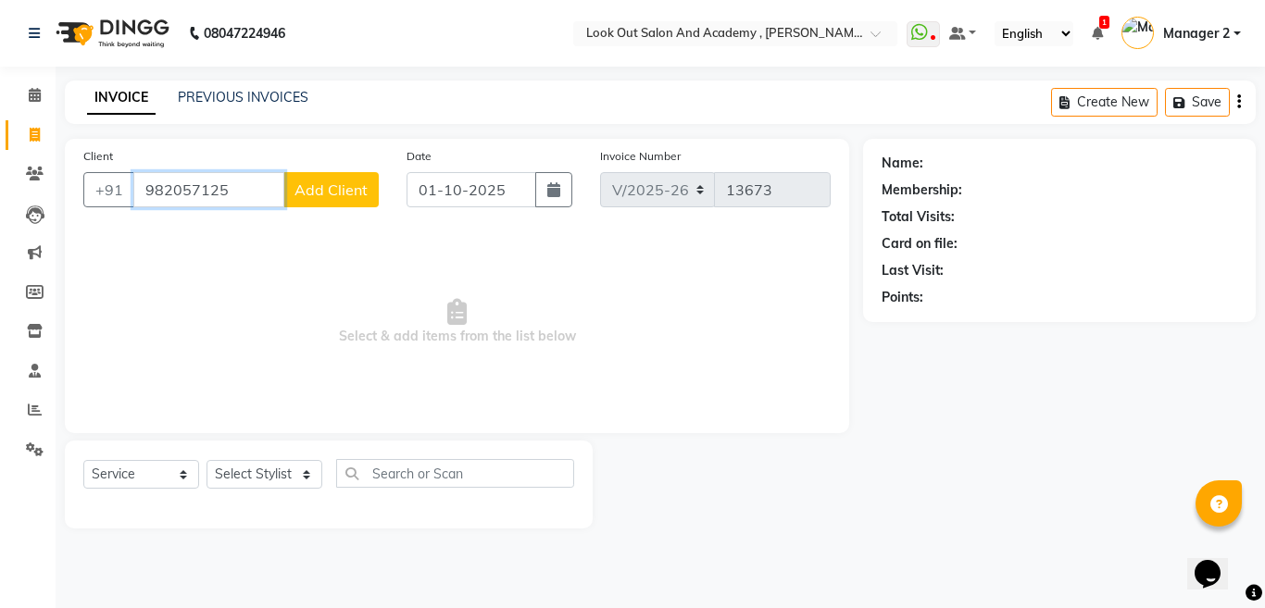
click at [240, 191] on input "982057125" at bounding box center [208, 189] width 151 height 35
click at [230, 231] on span "HINAL SHAH" at bounding box center [215, 232] width 119 height 19
type input "98******54"
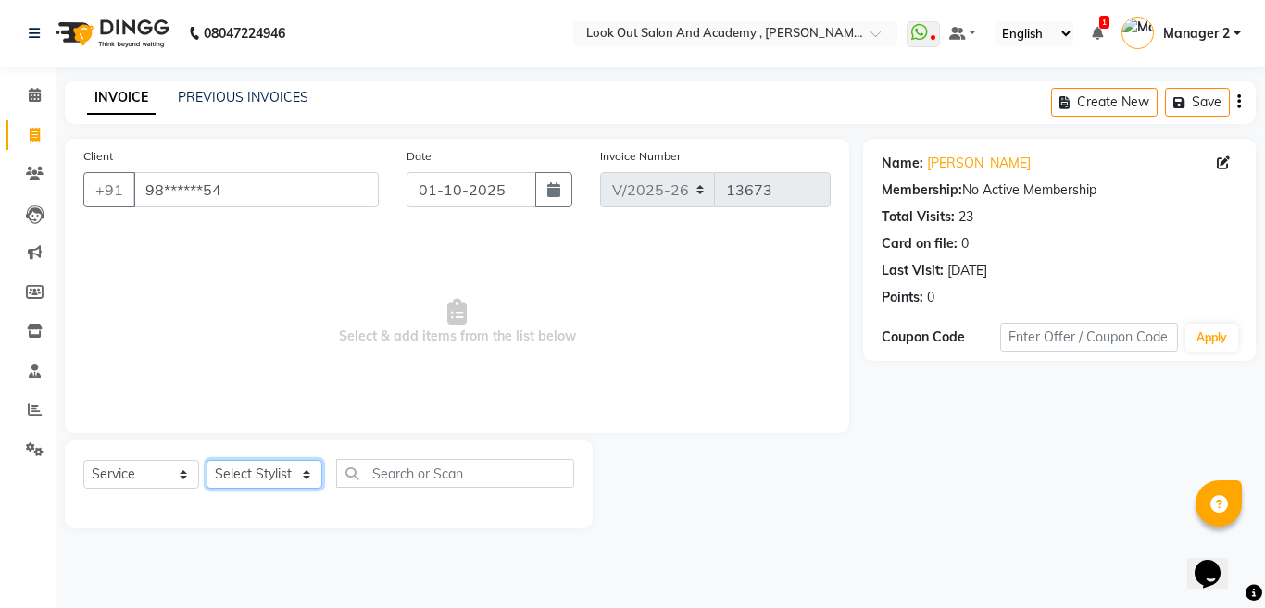
click at [276, 460] on select "Select Stylist Aarti Aatish ACHAM Aftab Afzal AKSHADA ITWARI Akthar Hussain Aya…" at bounding box center [264, 474] width 116 height 29
click at [206, 460] on select "Select Stylist Aarti Aatish ACHAM Aftab Afzal AKSHADA ITWARI Akthar Hussain Aya…" at bounding box center [264, 474] width 116 height 29
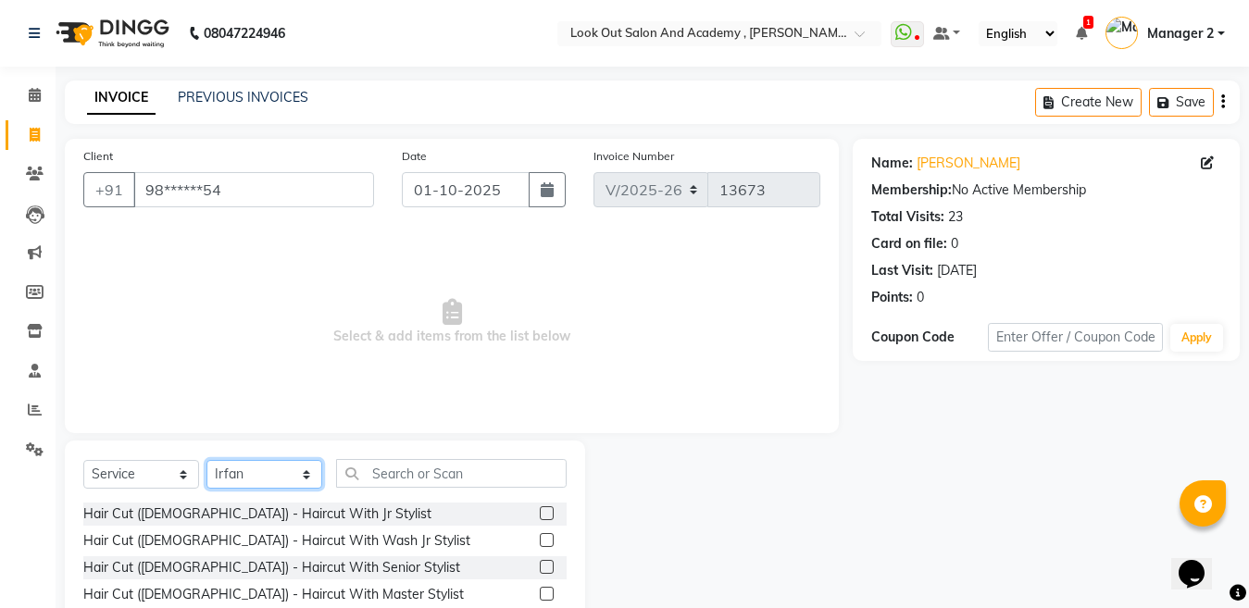
click at [299, 481] on select "Select Stylist Aarti Aatish ACHAM Aftab Afzal AKSHADA ITWARI Akthar Hussain Aya…" at bounding box center [264, 474] width 116 height 29
select select "28202"
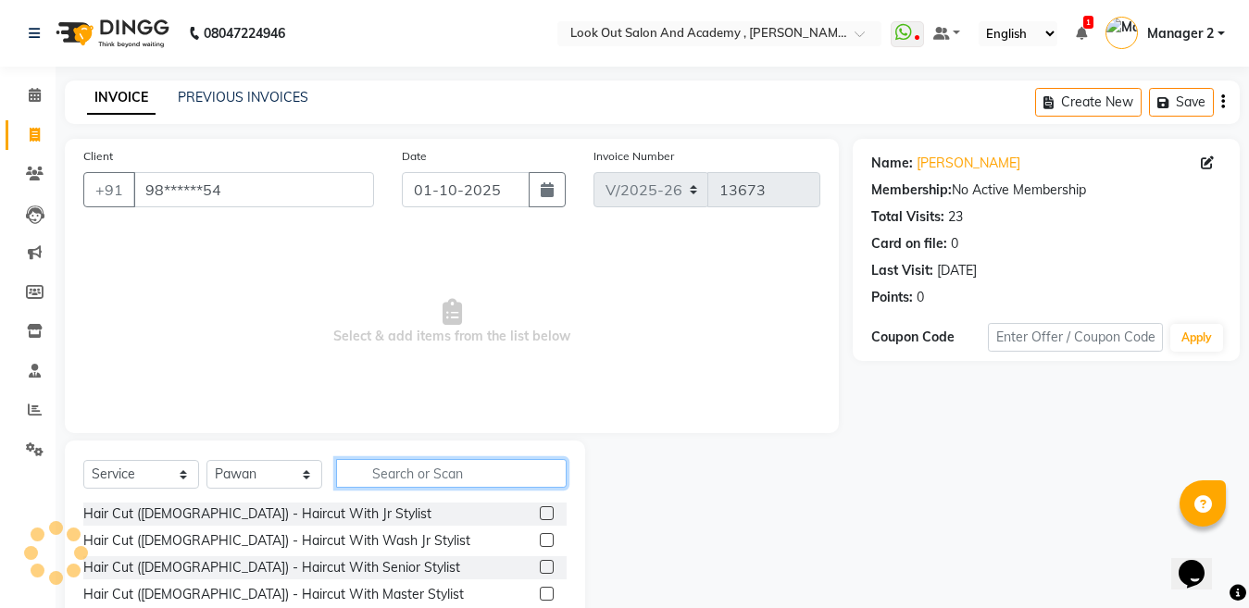
click at [444, 468] on input "text" at bounding box center [451, 473] width 231 height 29
click at [420, 475] on input "text" at bounding box center [451, 473] width 231 height 29
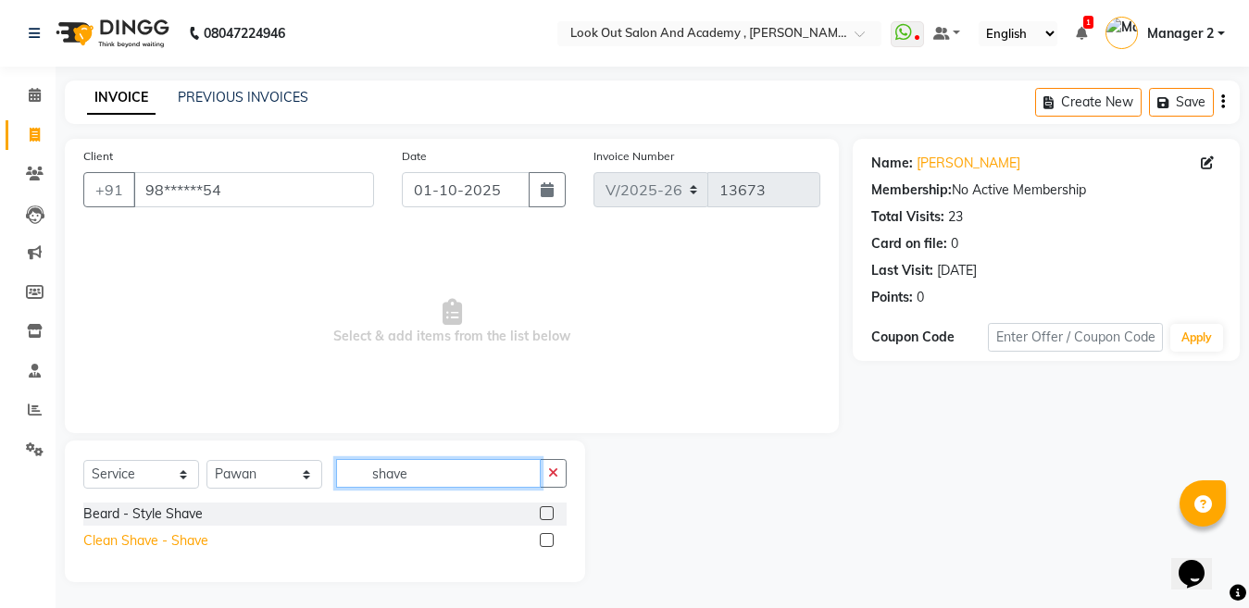
type input "shave"
click at [126, 537] on div "Clean Shave - Shave" at bounding box center [145, 541] width 125 height 19
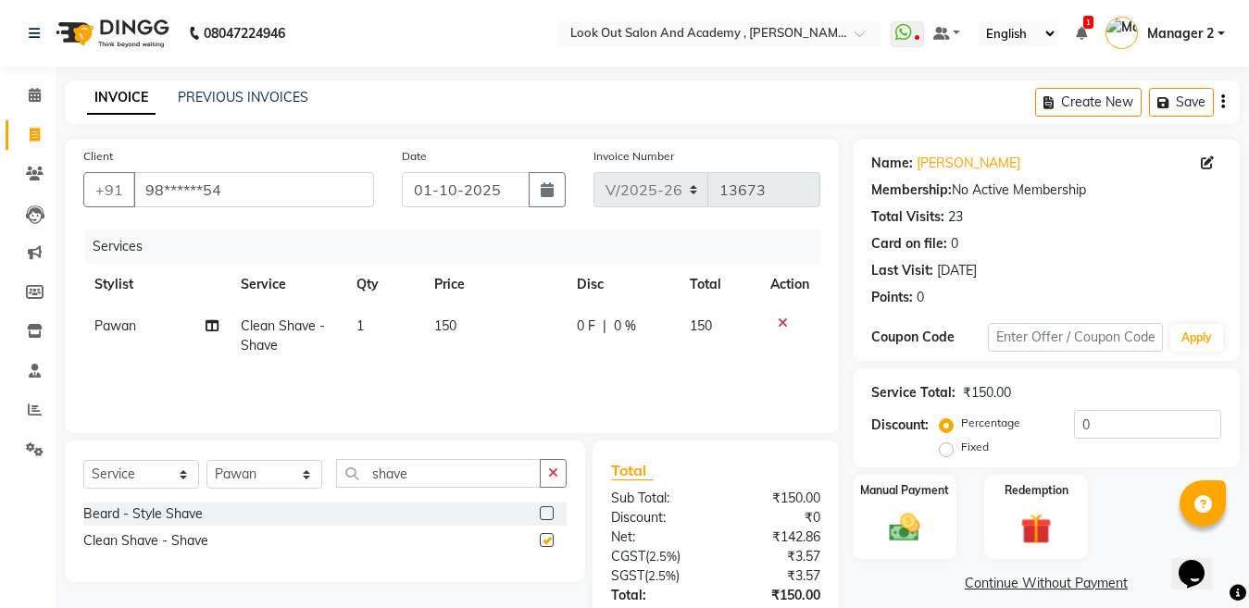
checkbox input "false"
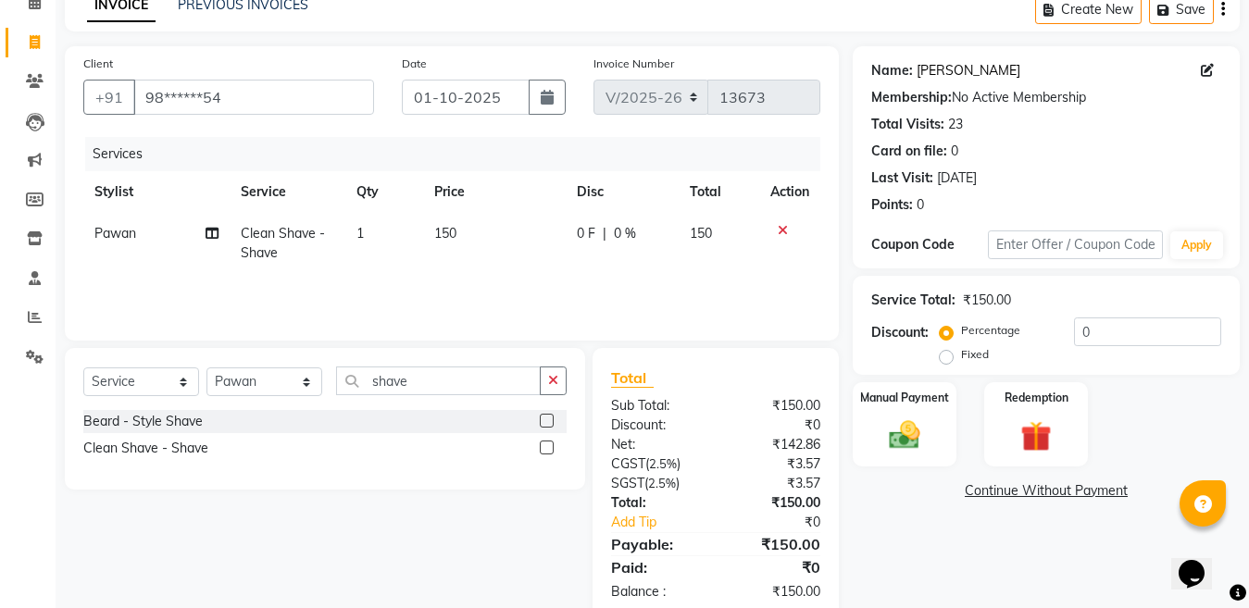
click at [961, 69] on link "Hinal Shah" at bounding box center [969, 70] width 104 height 19
drag, startPoint x: 249, startPoint y: 91, endPoint x: 5, endPoint y: 127, distance: 247.1
click at [6, 122] on app-home "08047224946 Select Location × Look Out Salon And Academy , Mahavir Nagar WhatsA…" at bounding box center [624, 277] width 1249 height 741
type input "9"
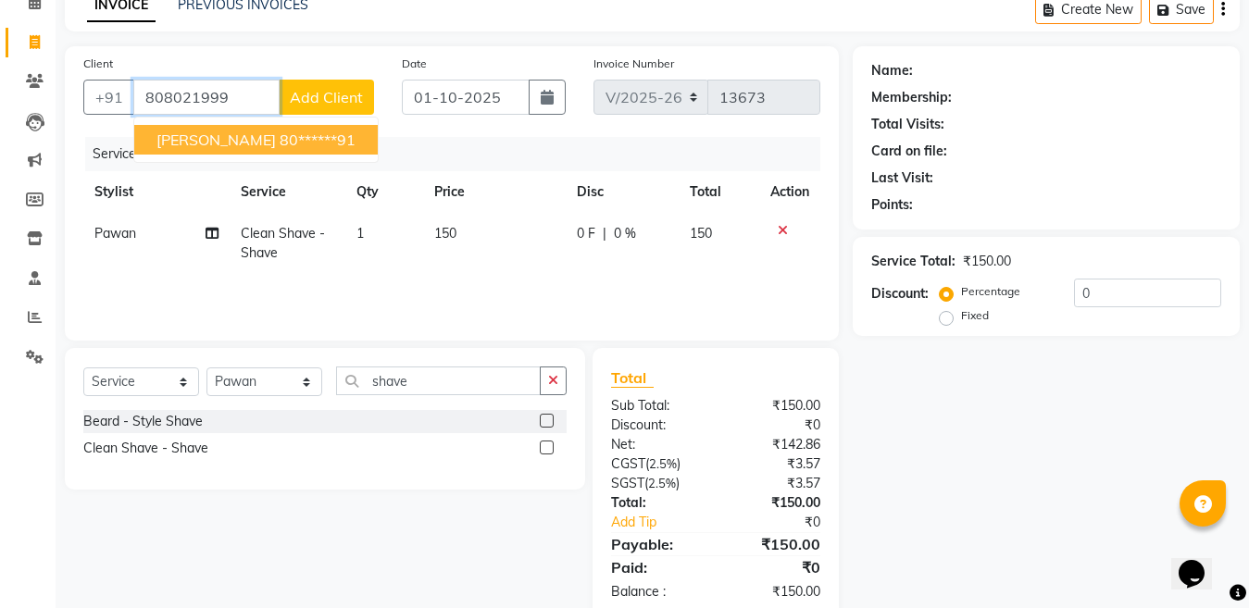
click at [221, 144] on span "mittal shah" at bounding box center [215, 140] width 119 height 19
type input "80******91"
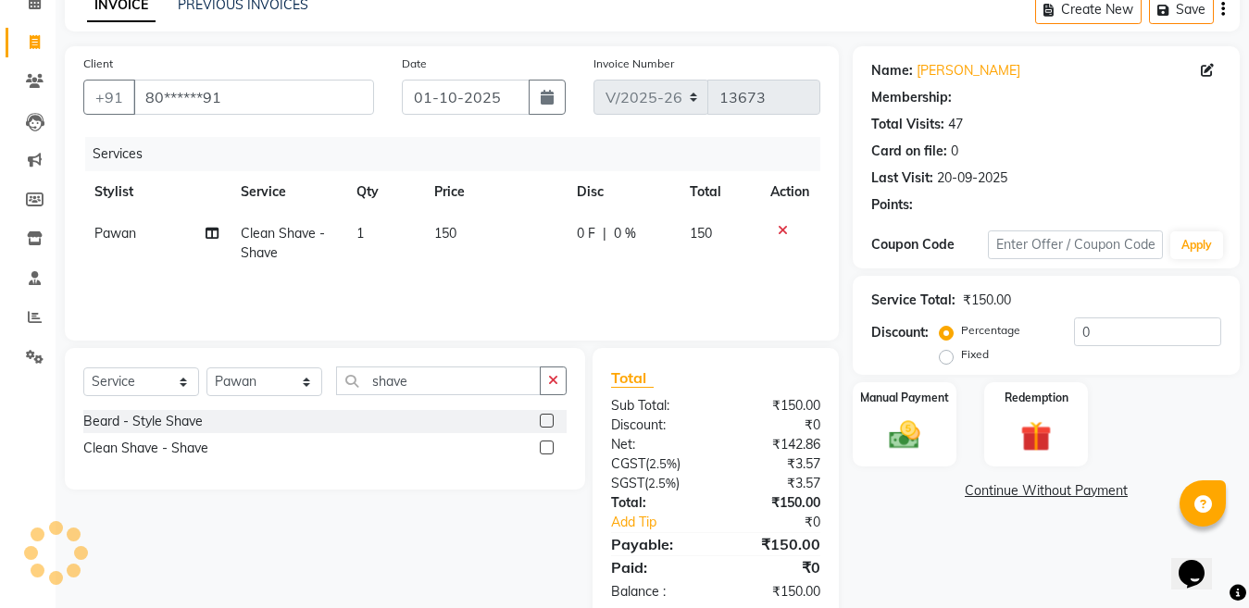
type input "20"
select select "1: Object"
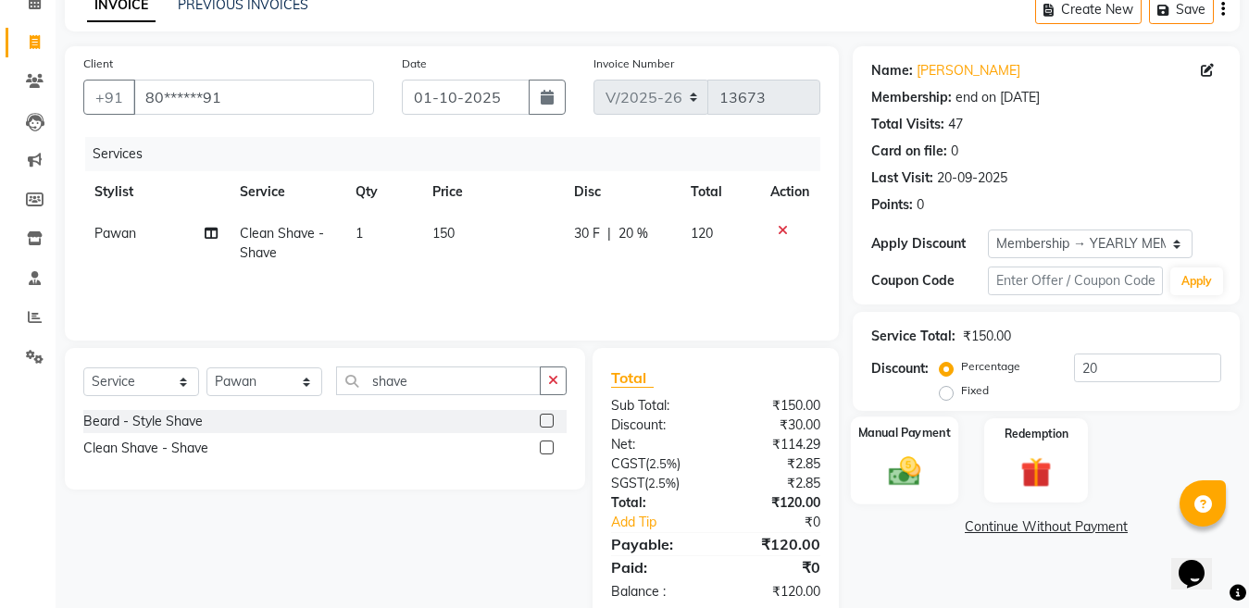
scroll to position [132, 0]
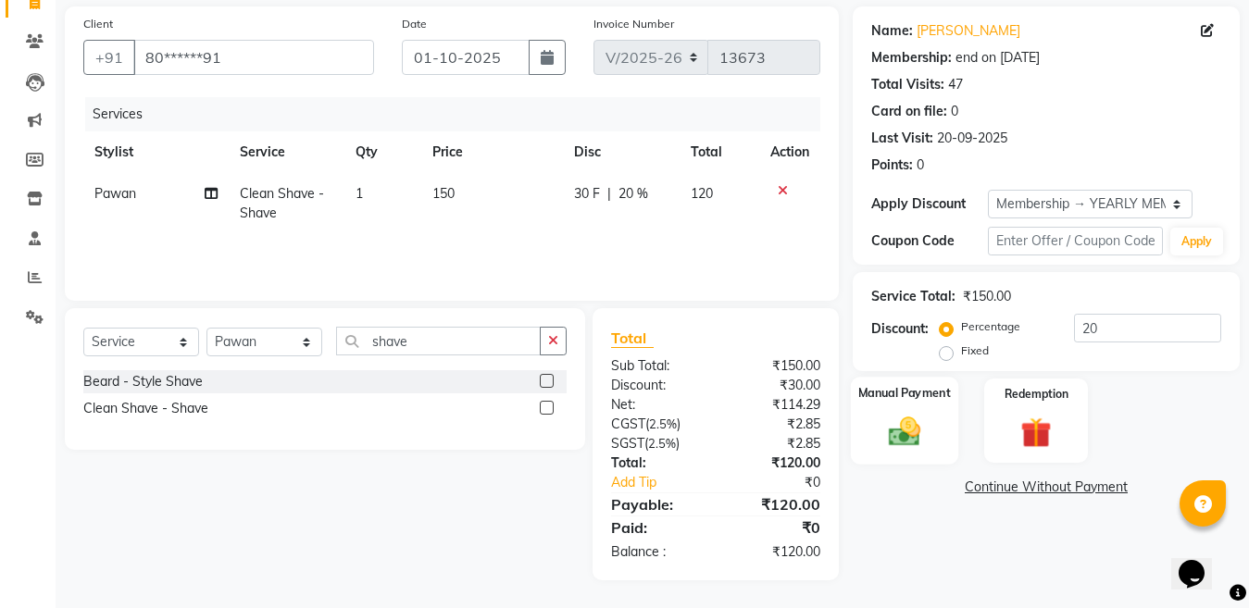
click at [904, 444] on img at bounding box center [905, 431] width 52 height 37
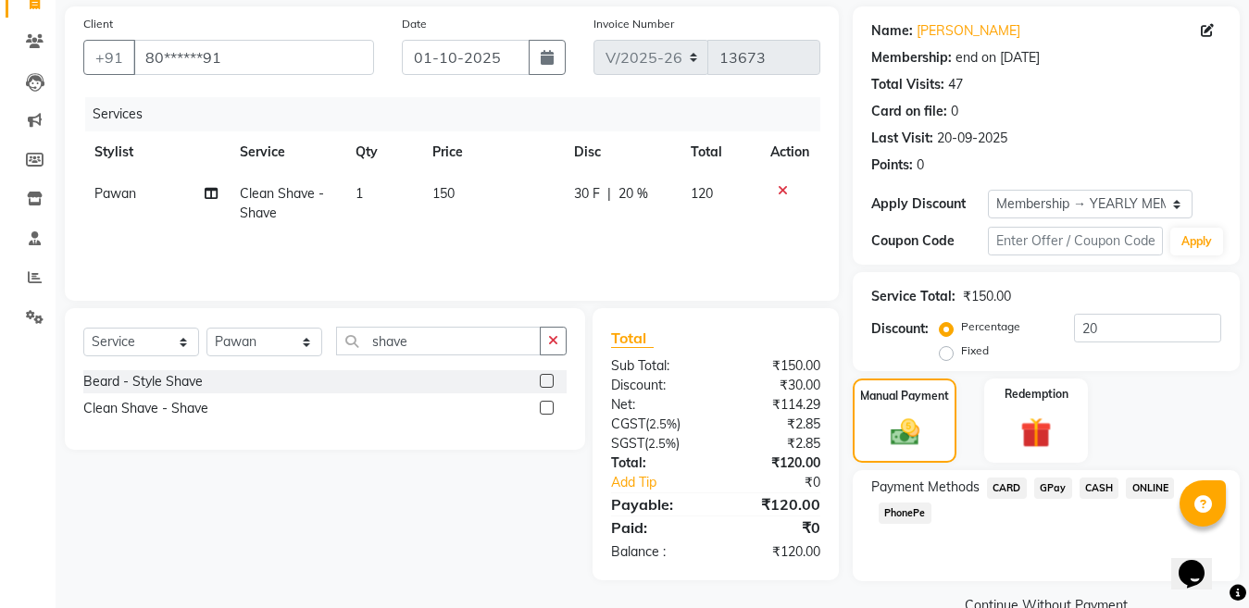
click at [1044, 488] on span "GPay" at bounding box center [1053, 488] width 38 height 21
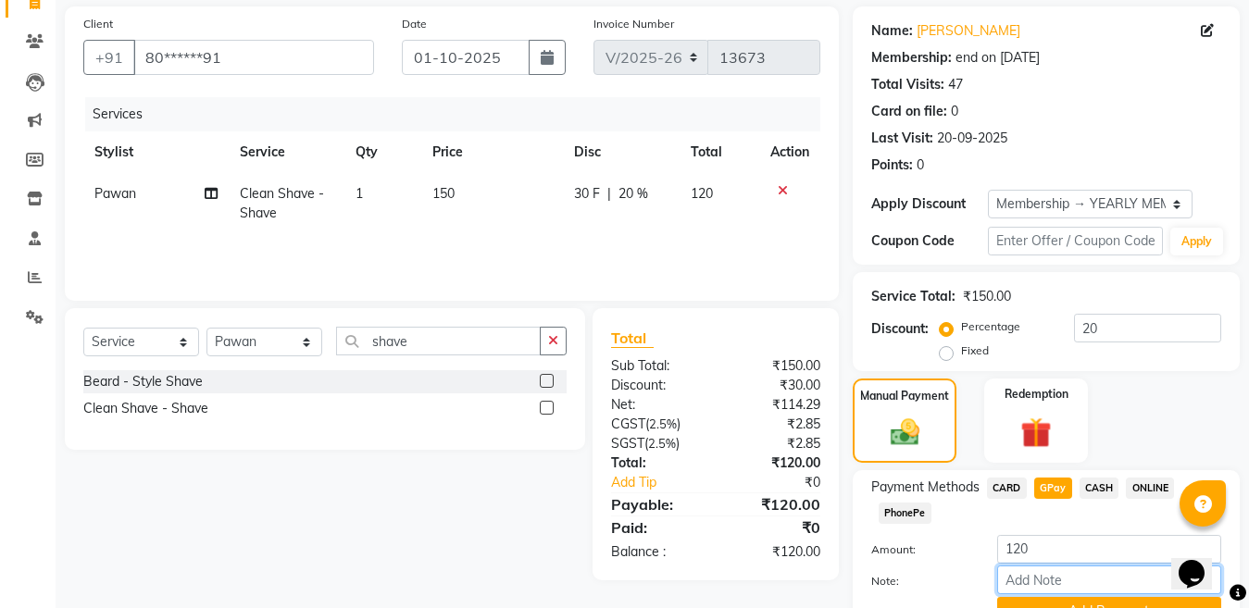
drag, startPoint x: 1069, startPoint y: 585, endPoint x: 1083, endPoint y: 563, distance: 26.7
click at [1069, 583] on input "Note:" at bounding box center [1109, 580] width 224 height 29
type input "Nisarg mom"
click at [1096, 595] on div "Note: Nisarg mom" at bounding box center [1046, 581] width 378 height 31
click at [1096, 598] on button "Add Payment" at bounding box center [1109, 611] width 224 height 29
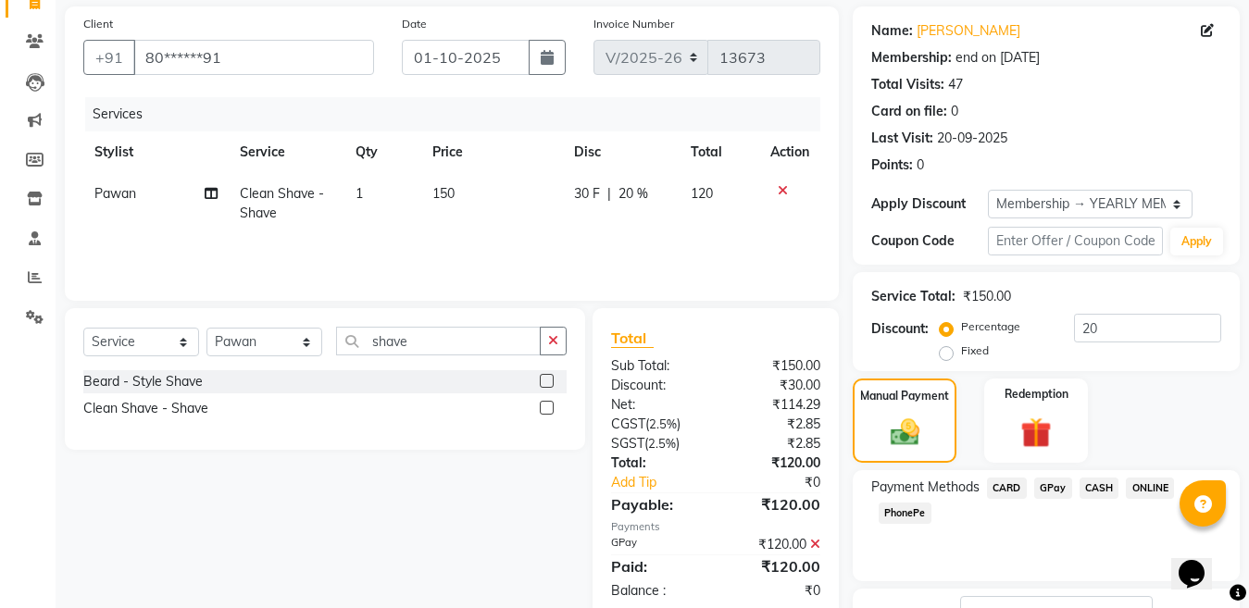
scroll to position [276, 0]
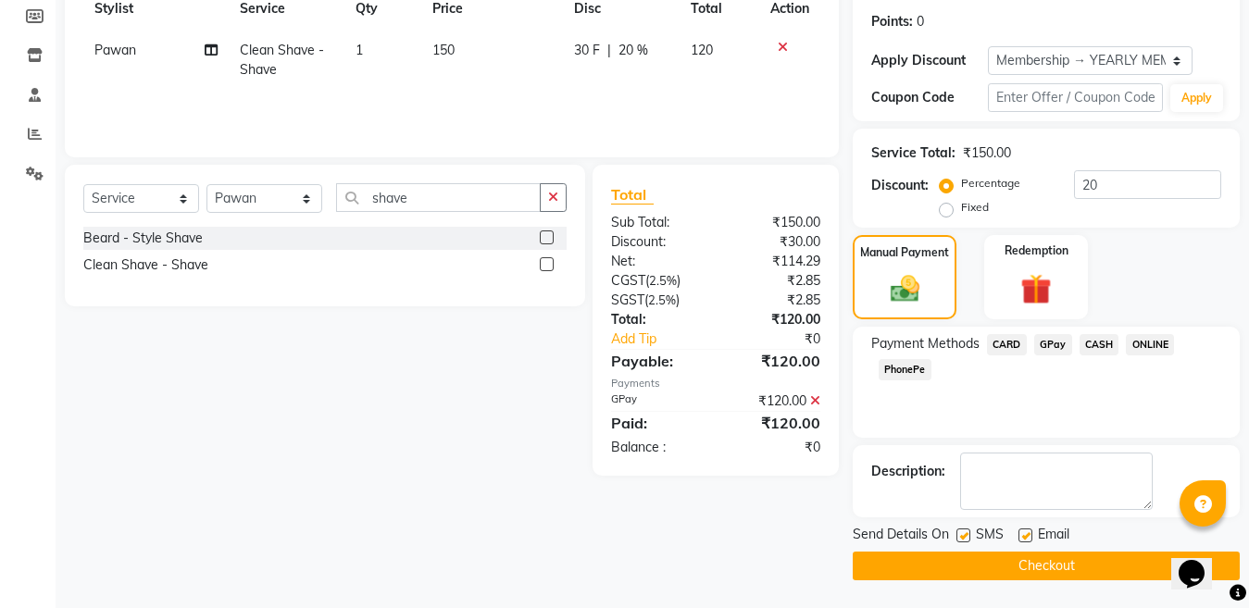
click at [1019, 542] on label at bounding box center [1026, 536] width 14 height 14
click at [1019, 542] on input "checkbox" at bounding box center [1025, 537] width 12 height 12
checkbox input "false"
click at [1021, 557] on button "Checkout" at bounding box center [1046, 566] width 387 height 29
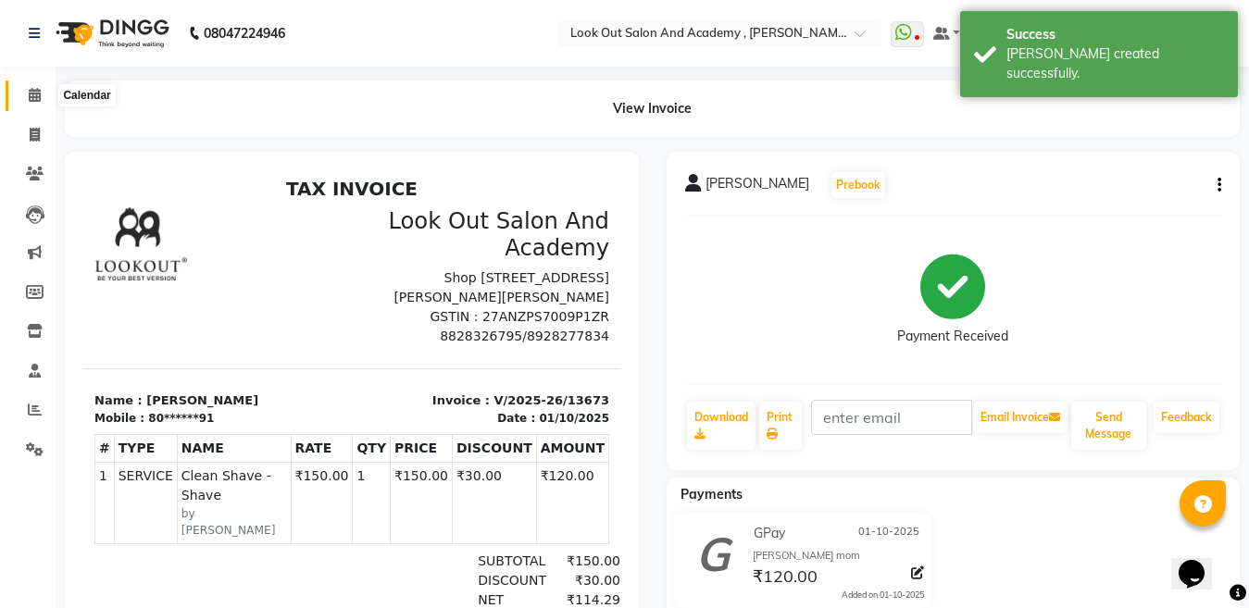
click at [23, 94] on span at bounding box center [35, 95] width 32 height 21
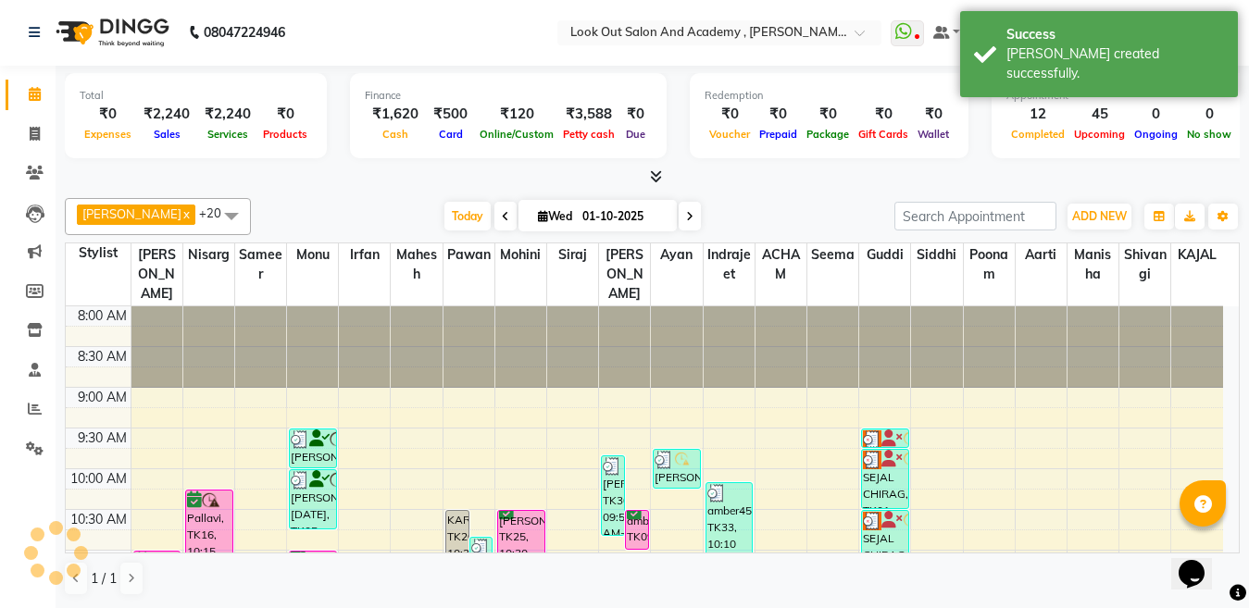
scroll to position [278, 0]
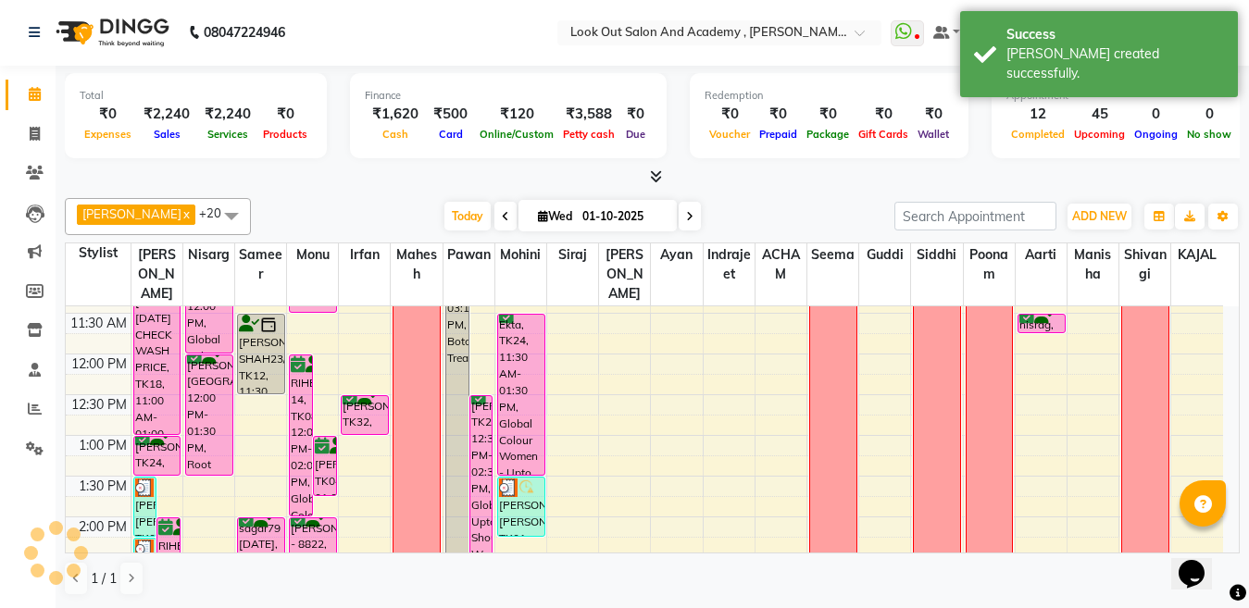
click at [537, 389] on div "Ekta, TK24, 11:30 AM-01:30 PM, Global Colour Women - Upto Waist" at bounding box center [521, 395] width 46 height 160
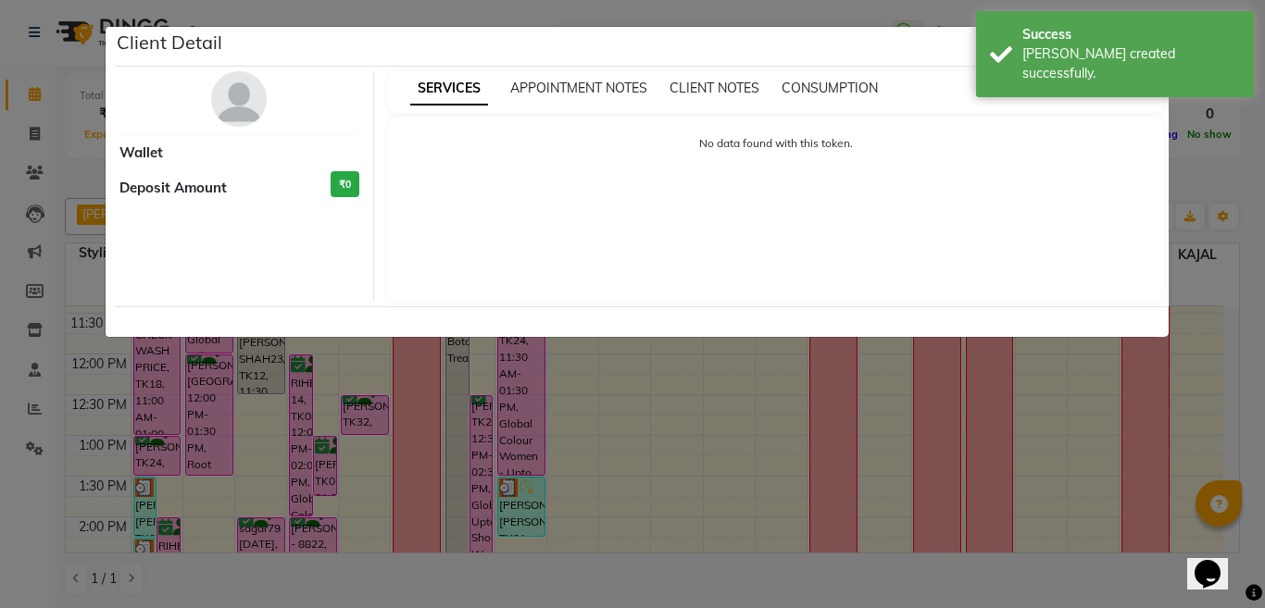
select select "6"
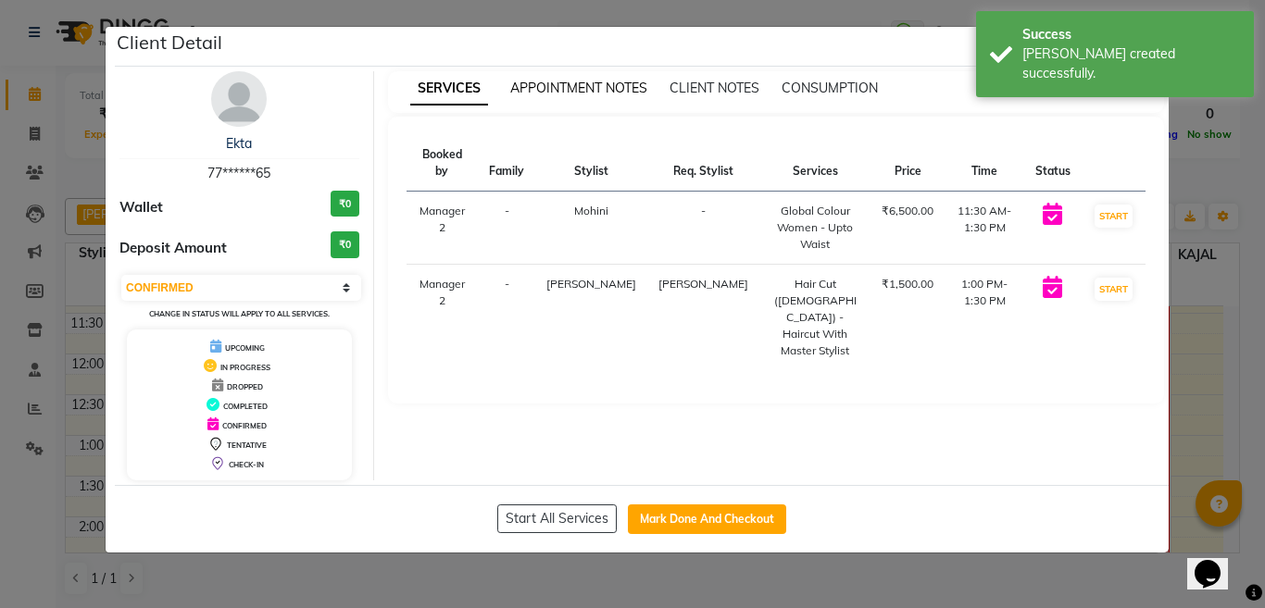
click at [582, 82] on span "APPOINTMENT NOTES" at bounding box center [578, 88] width 137 height 17
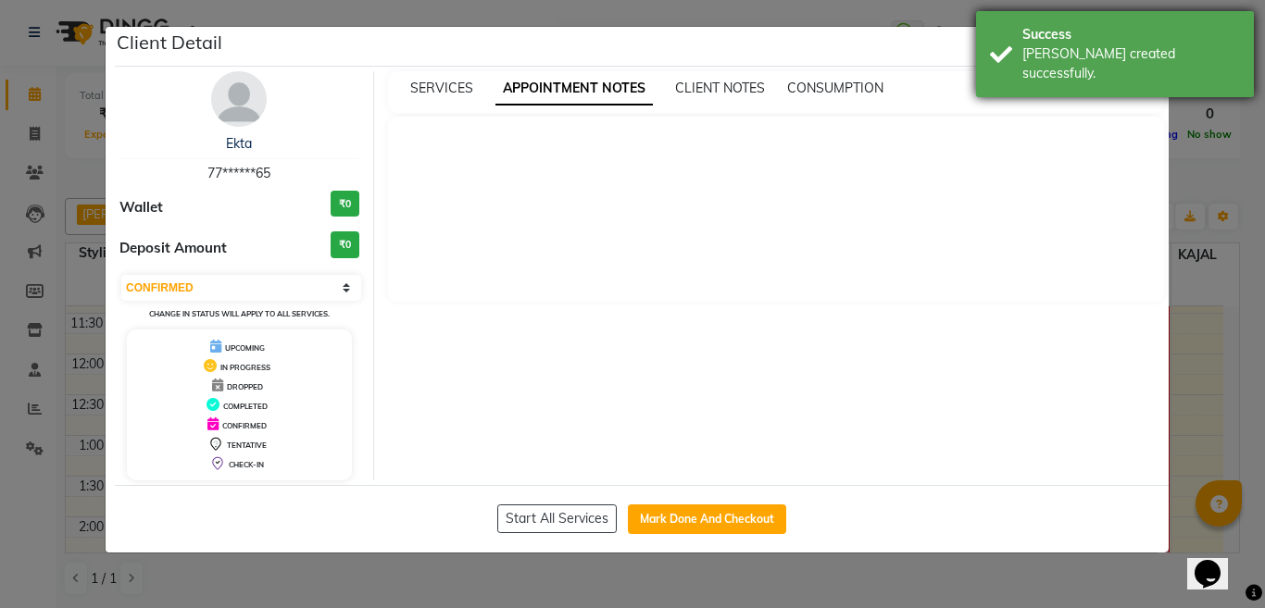
click at [1007, 71] on div "Success Bill created successfully." at bounding box center [1115, 54] width 278 height 86
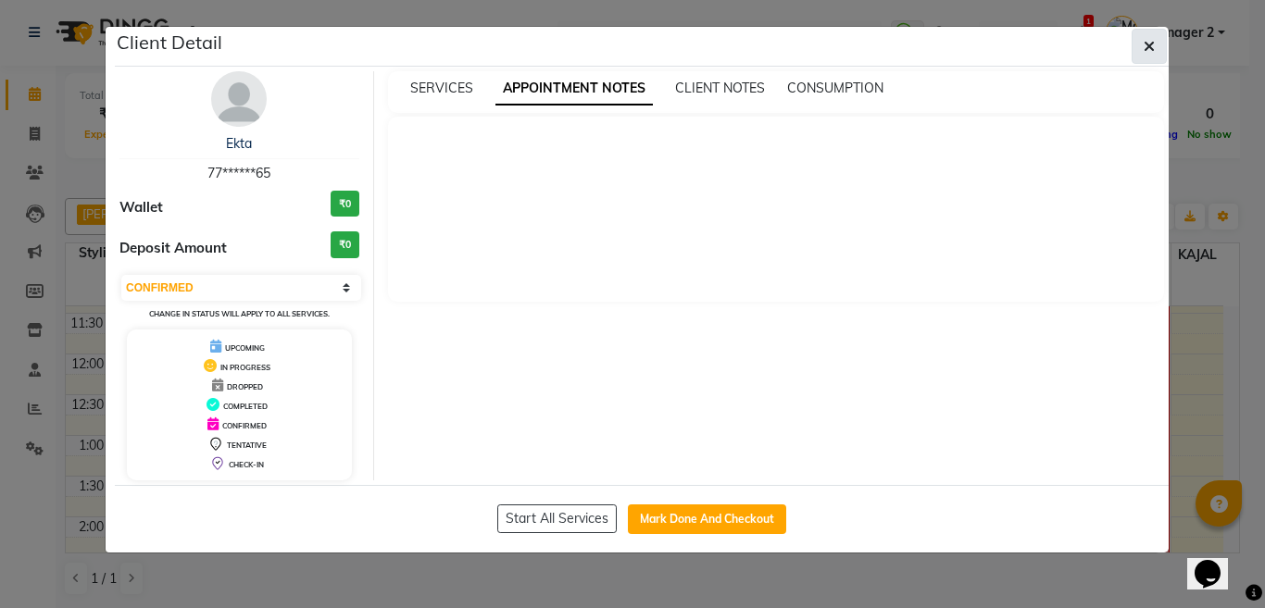
click at [1149, 46] on icon "button" at bounding box center [1149, 46] width 11 height 15
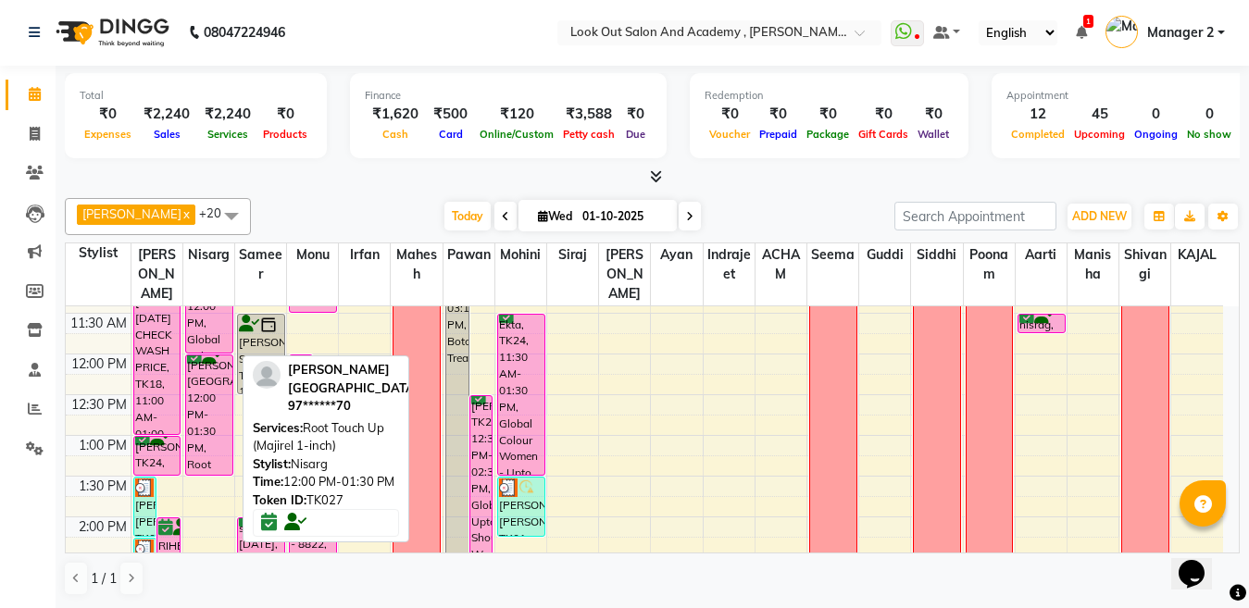
click at [192, 402] on div "[PERSON_NAME][GEOGRAPHIC_DATA], 12:00 PM-01:30 PM, Root Touch Up (Majirel 1-inc…" at bounding box center [209, 415] width 46 height 119
select select "6"
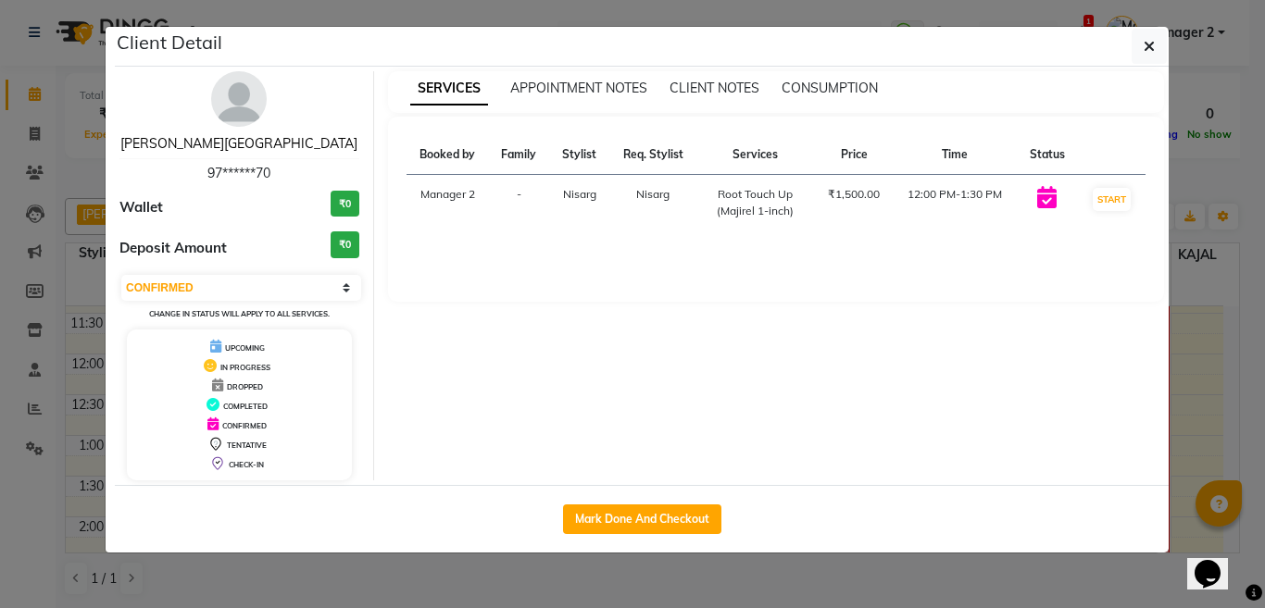
click at [248, 141] on link "[PERSON_NAME][GEOGRAPHIC_DATA]" at bounding box center [238, 143] width 237 height 17
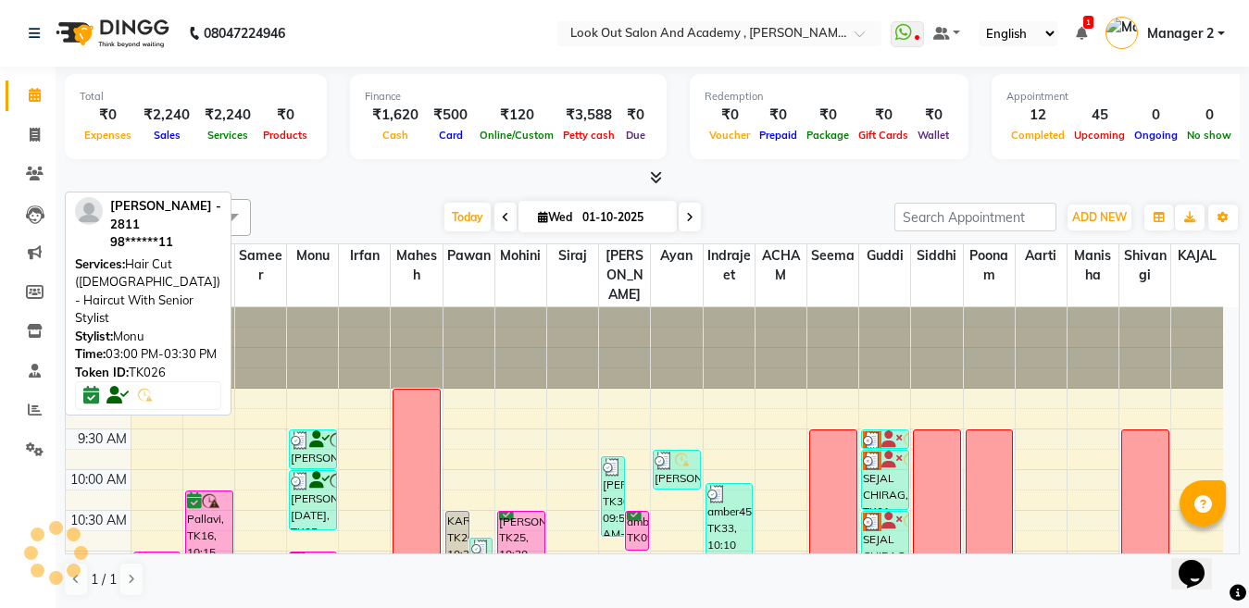
scroll to position [463, 0]
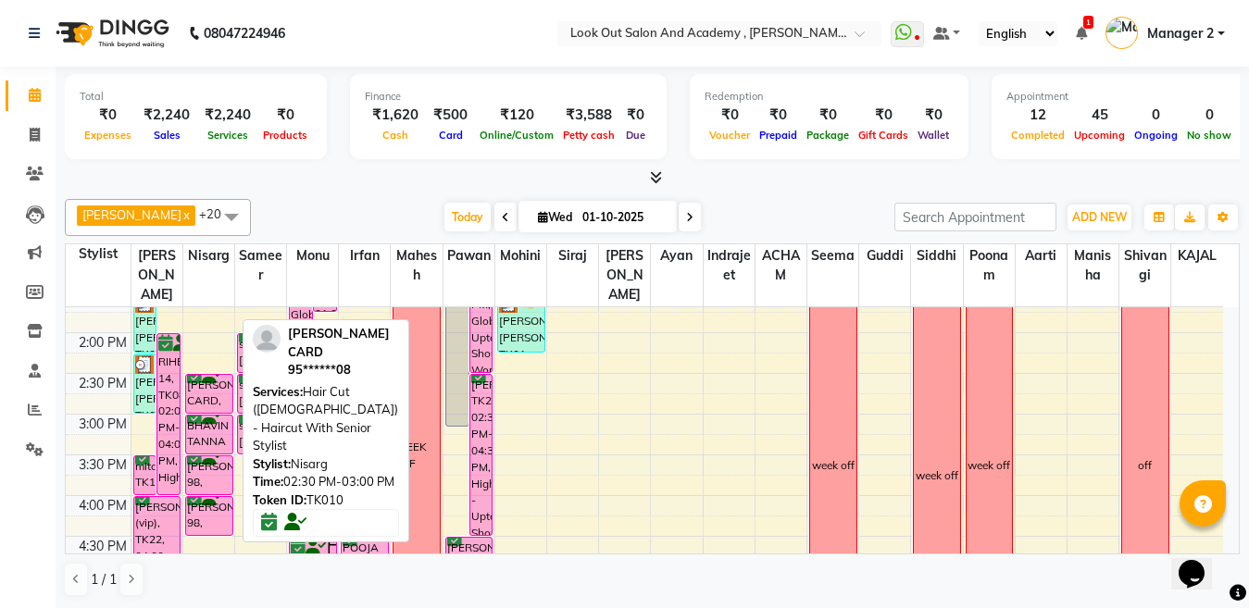
click at [221, 413] on div "[PERSON_NAME] CARD, TK10, 02:30 PM-03:00 PM, Hair Cut ([DEMOGRAPHIC_DATA]) - Ha…" at bounding box center [209, 394] width 46 height 38
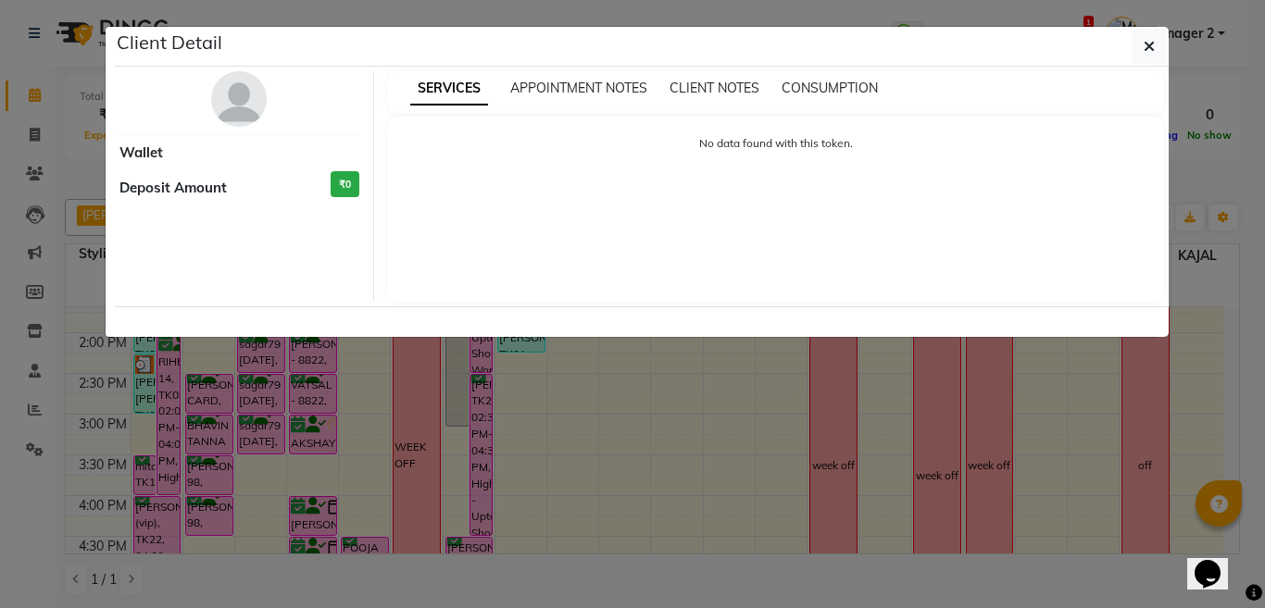
select select "6"
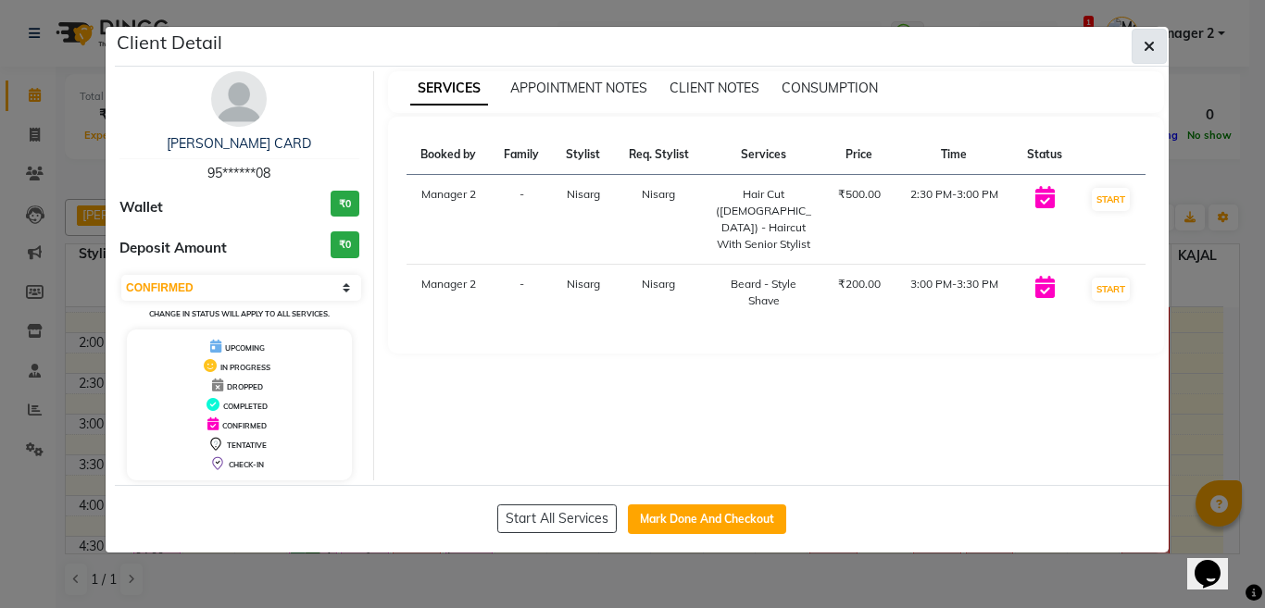
click at [1141, 51] on button "button" at bounding box center [1149, 46] width 35 height 35
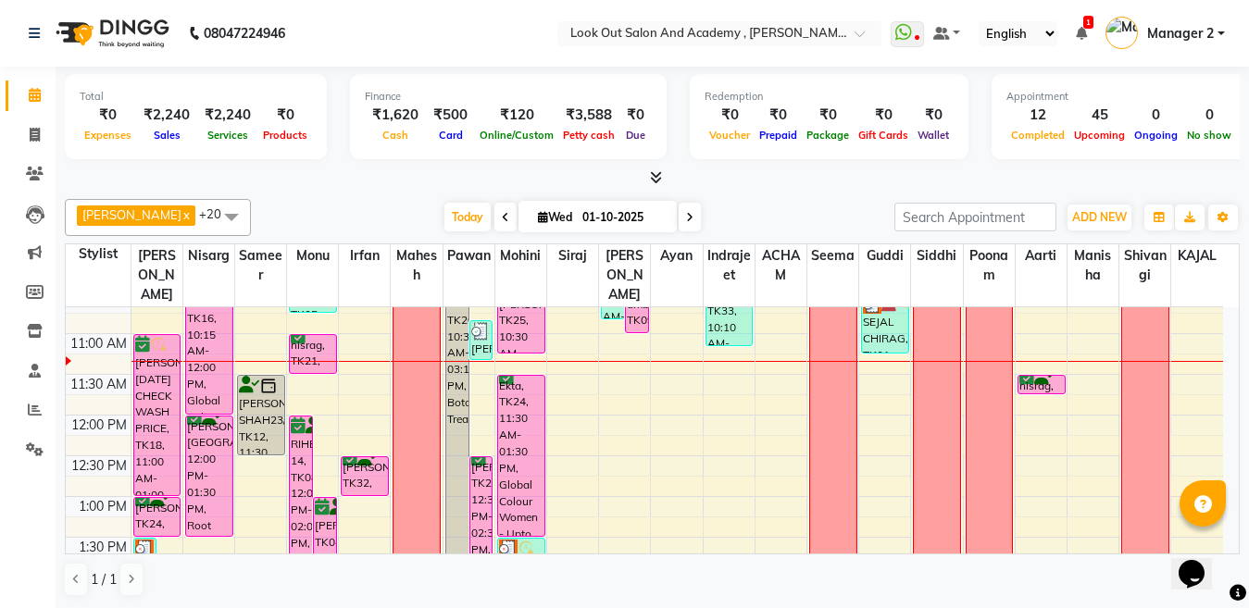
scroll to position [185, 0]
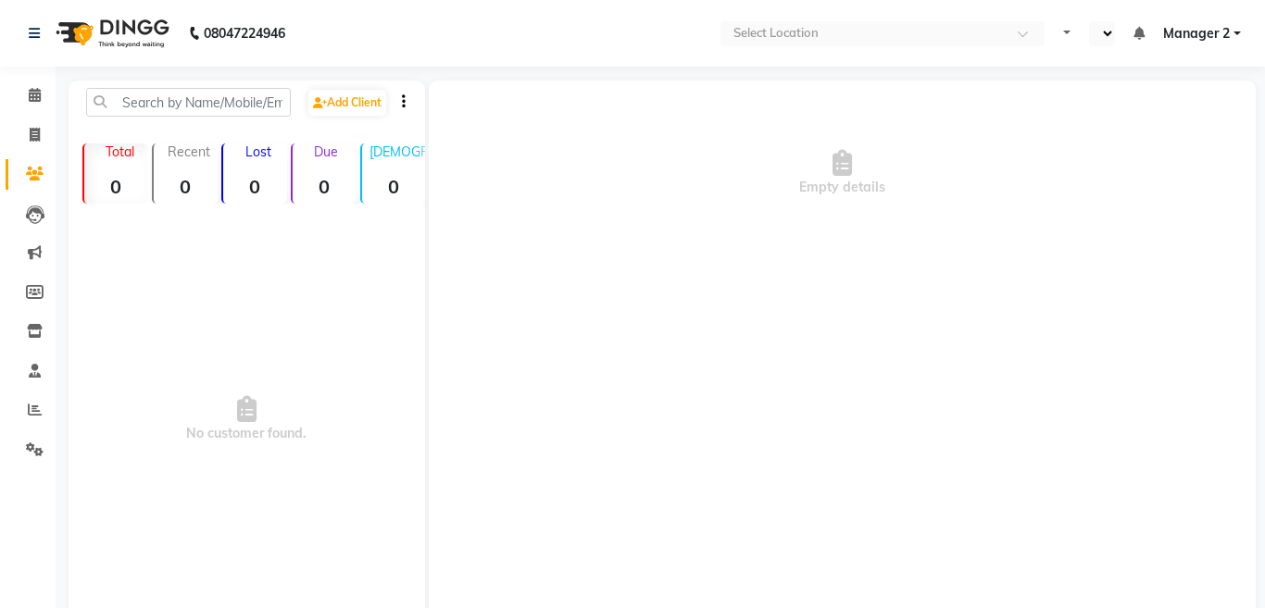
select select "en"
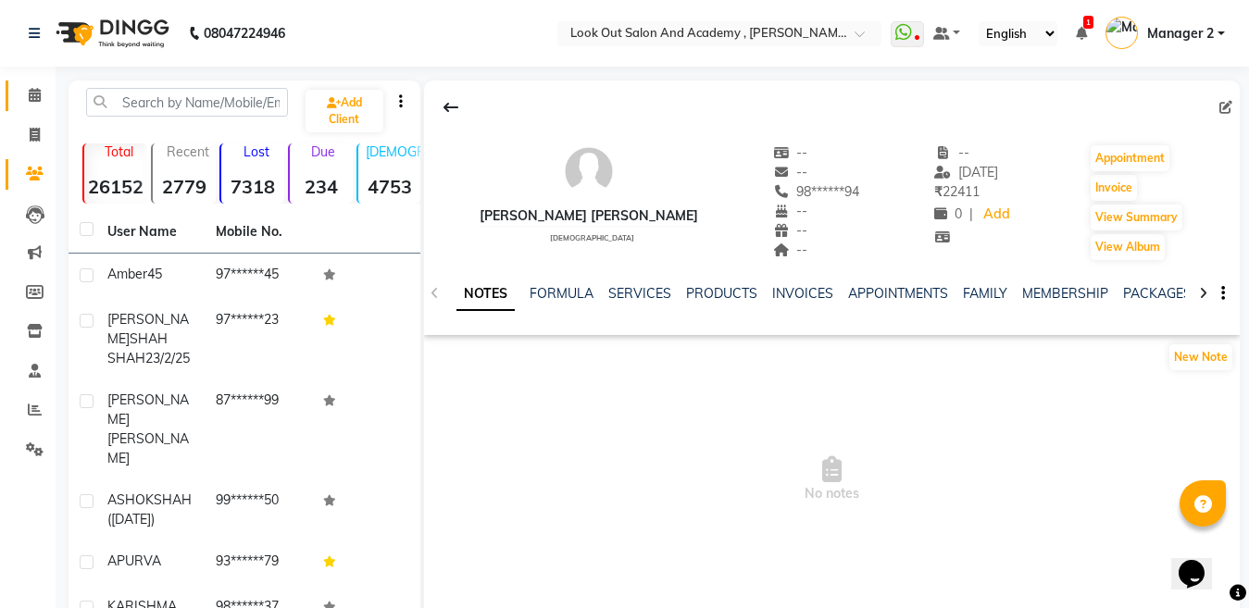
click at [19, 96] on link "Calendar" at bounding box center [28, 96] width 44 height 31
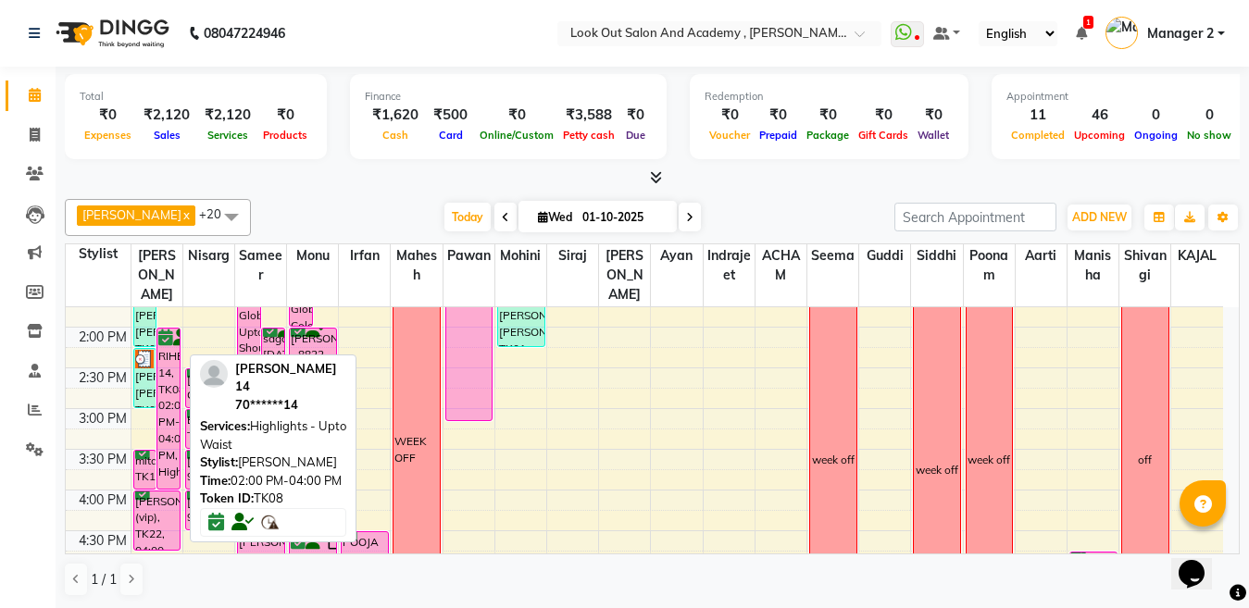
scroll to position [436, 0]
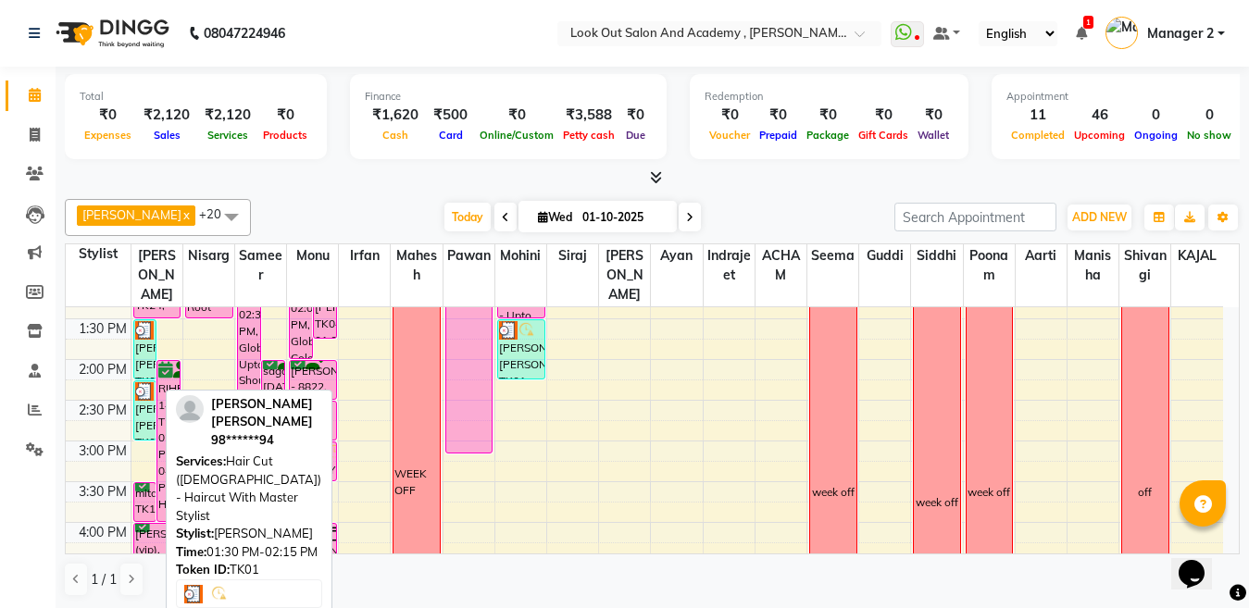
click at [138, 374] on div "[PERSON_NAME] [PERSON_NAME], TK01, 01:30 PM-02:15 PM, Hair Cut ([DEMOGRAPHIC_DA…" at bounding box center [145, 349] width 22 height 58
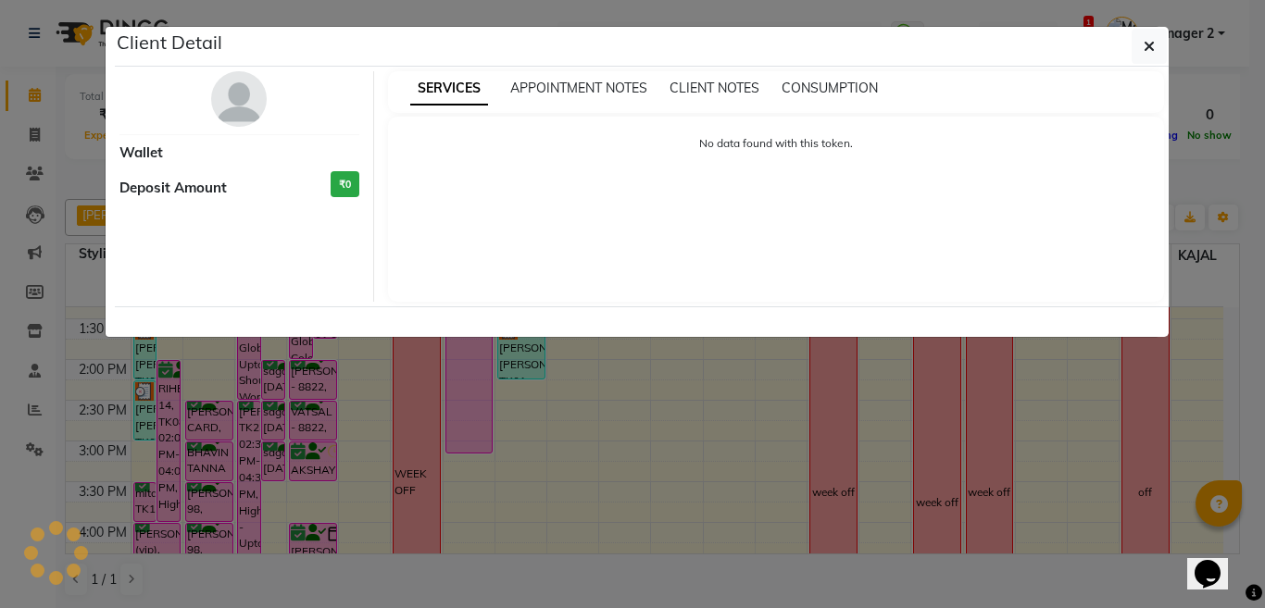
select select "3"
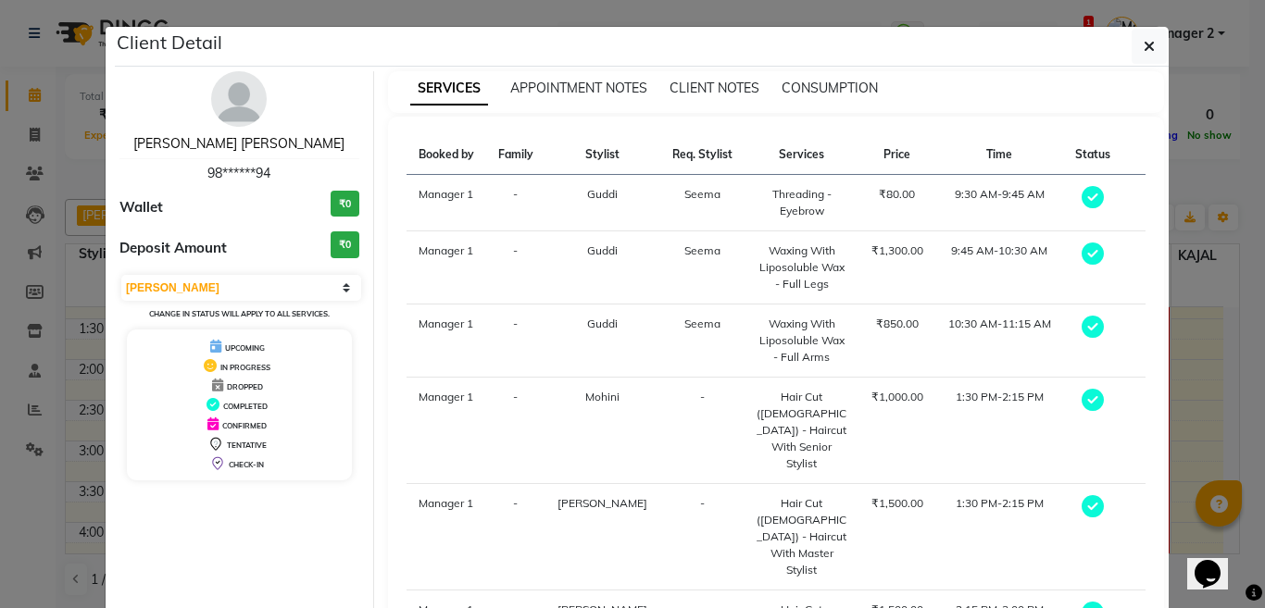
click at [256, 144] on link "[PERSON_NAME] [PERSON_NAME]" at bounding box center [238, 143] width 211 height 17
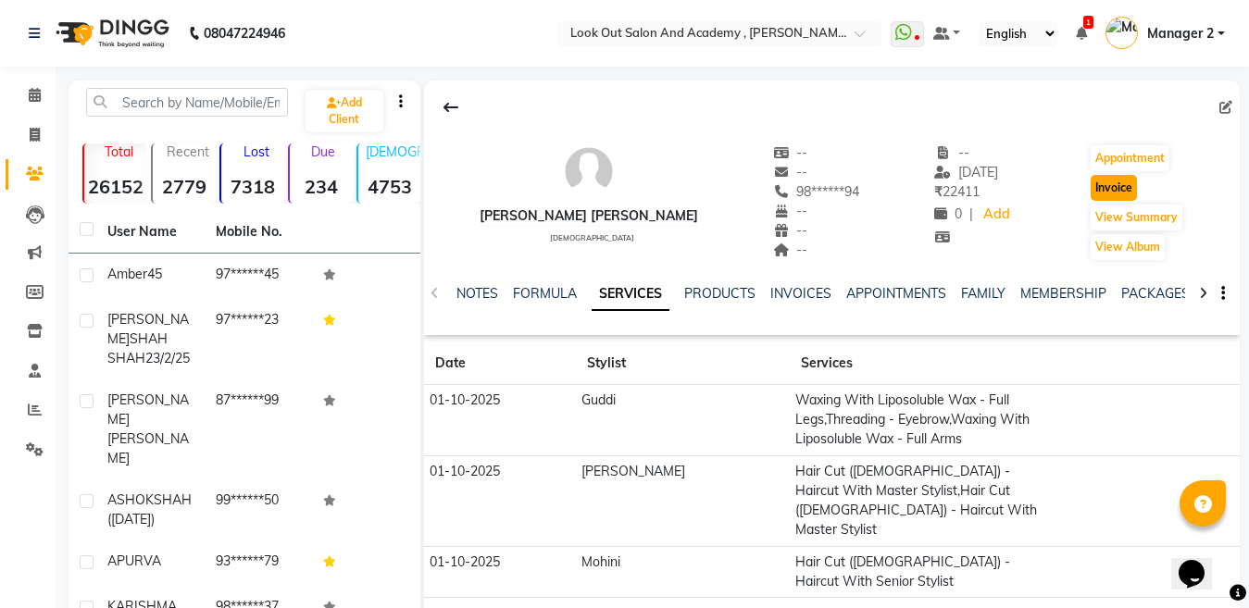
click at [1108, 188] on button "Invoice" at bounding box center [1114, 188] width 46 height 26
select select "service"
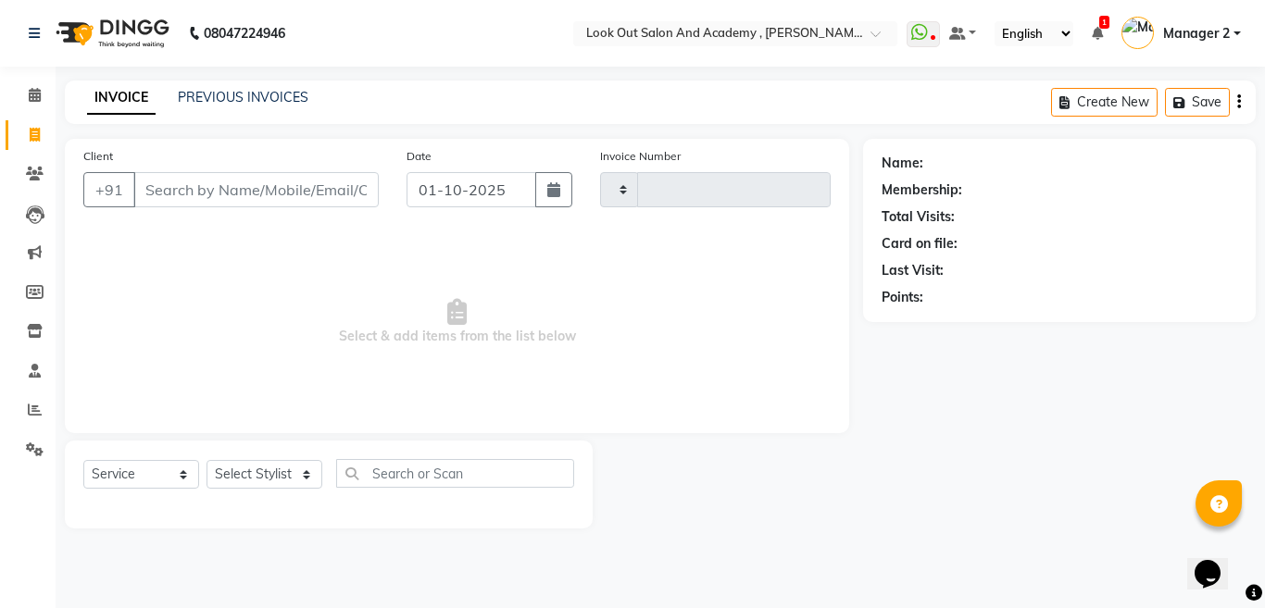
type input "13673"
select select "4708"
type input "98******94"
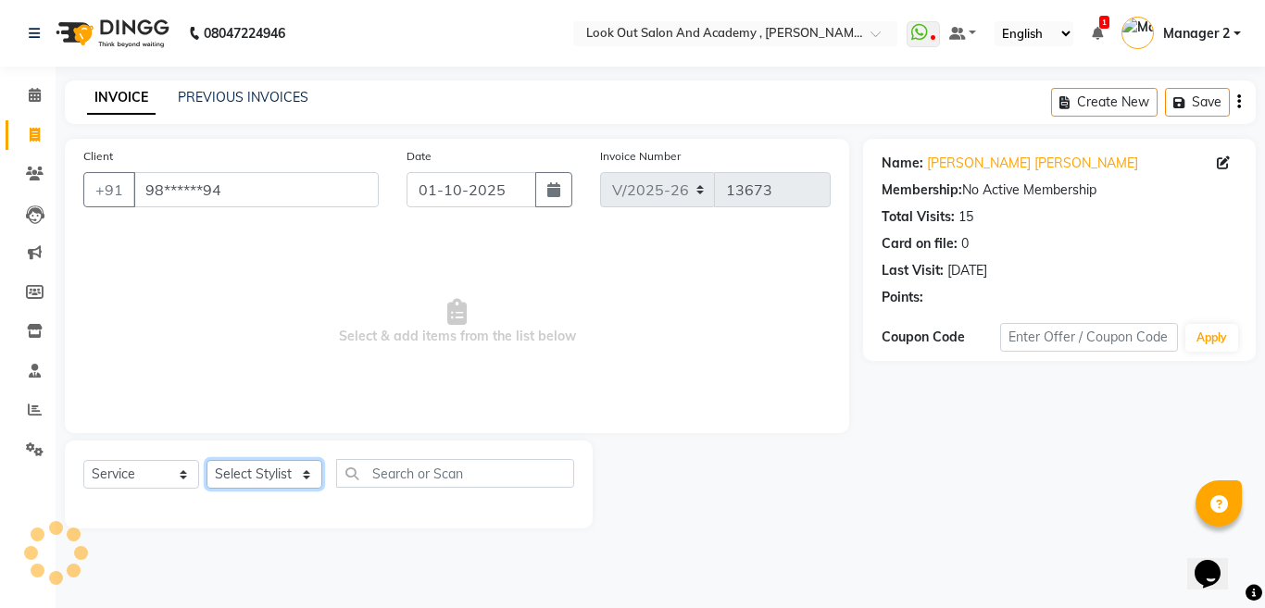
click at [274, 469] on select "Select Stylist Aarti Aatish [PERSON_NAME] [PERSON_NAME] ITWARI [PERSON_NAME] [P…" at bounding box center [264, 474] width 116 height 29
select select "28277"
click at [206, 460] on select "Select Stylist Aarti Aatish [PERSON_NAME] [PERSON_NAME] ITWARI [PERSON_NAME] [P…" at bounding box center [264, 474] width 116 height 29
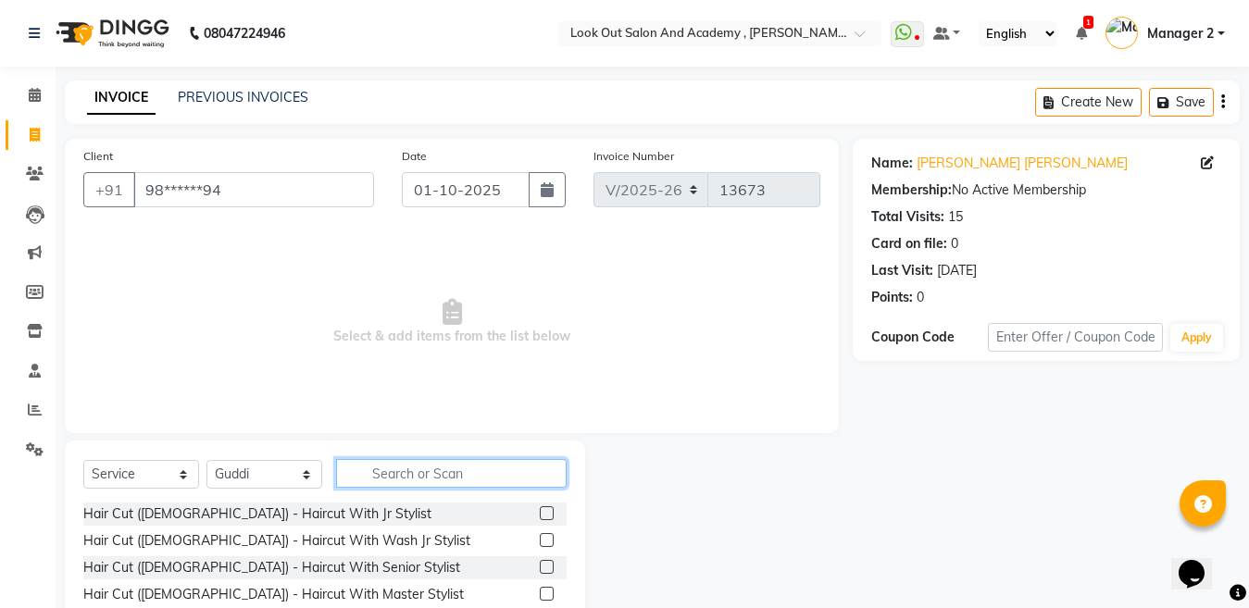
click at [371, 475] on input "text" at bounding box center [451, 473] width 231 height 29
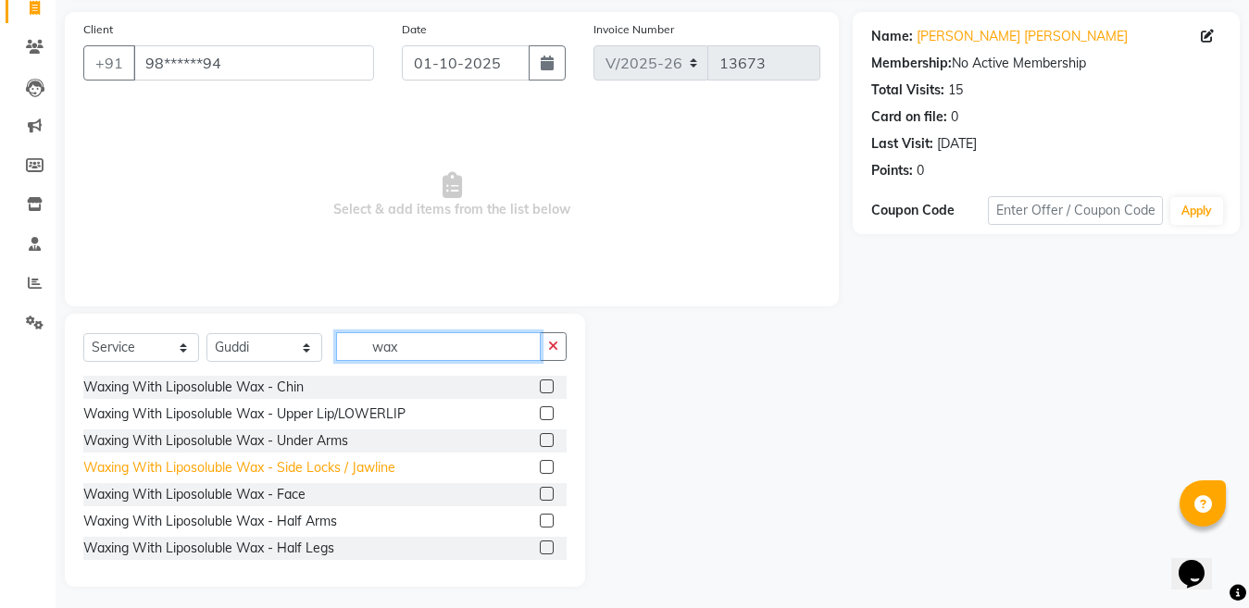
scroll to position [133, 0]
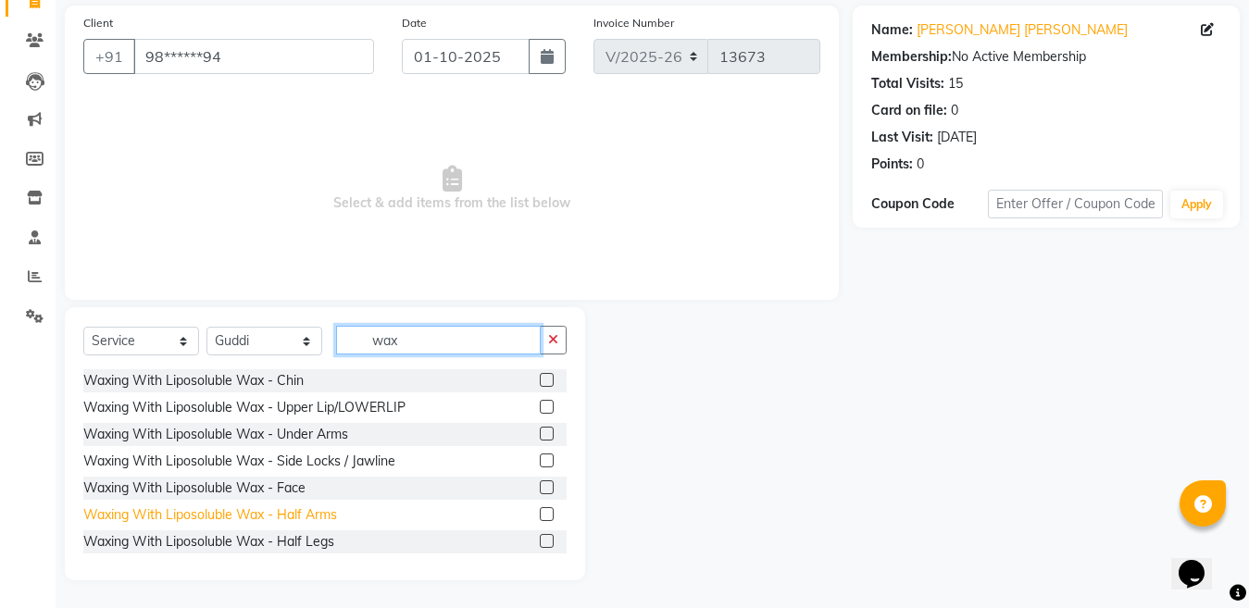
type input "wax"
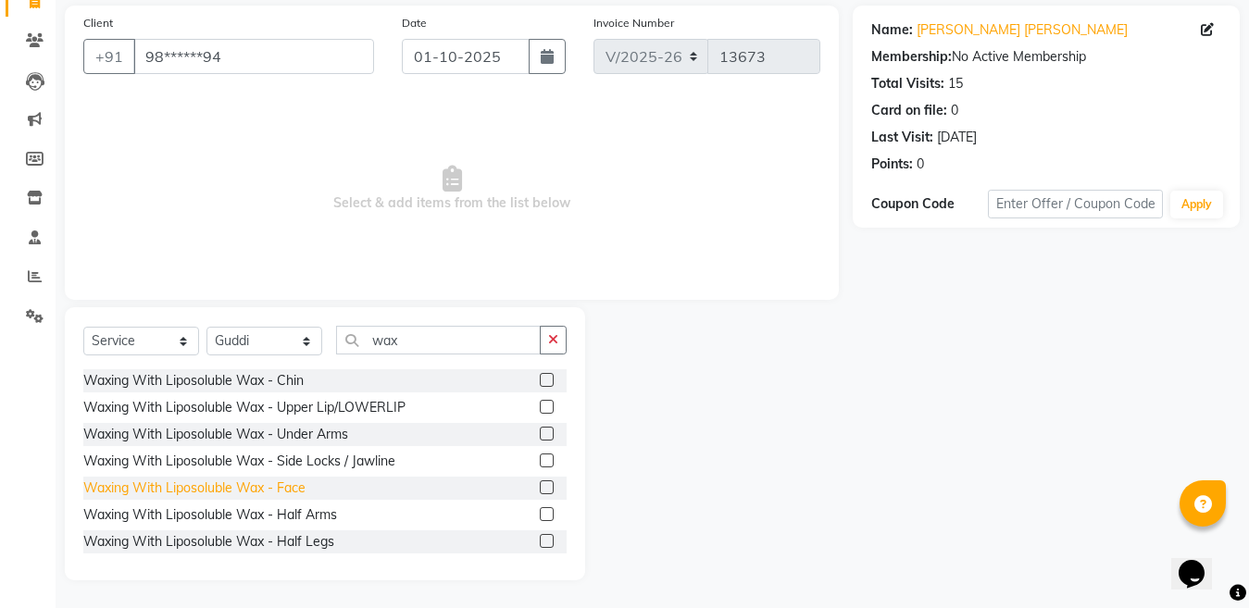
drag, startPoint x: 286, startPoint y: 523, endPoint x: 306, endPoint y: 492, distance: 37.0
click at [285, 525] on div "Waxing With Liposoluble Wax - Half Arms" at bounding box center [324, 515] width 483 height 23
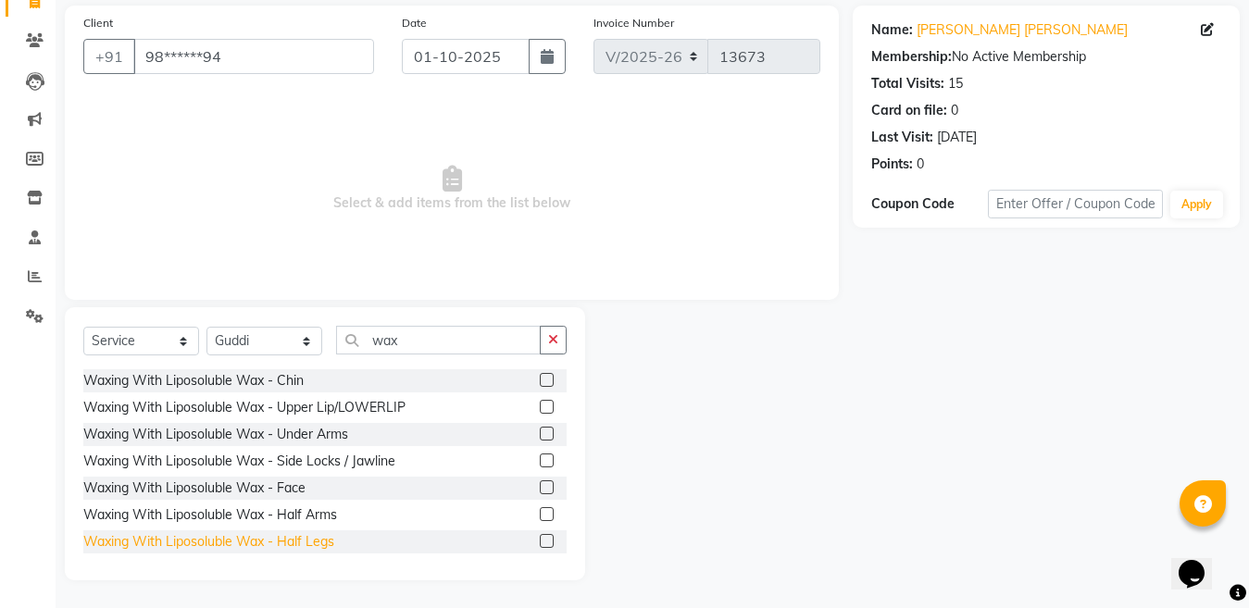
click at [268, 544] on div "Waxing With Liposoluble Wax - Half Legs" at bounding box center [208, 541] width 251 height 19
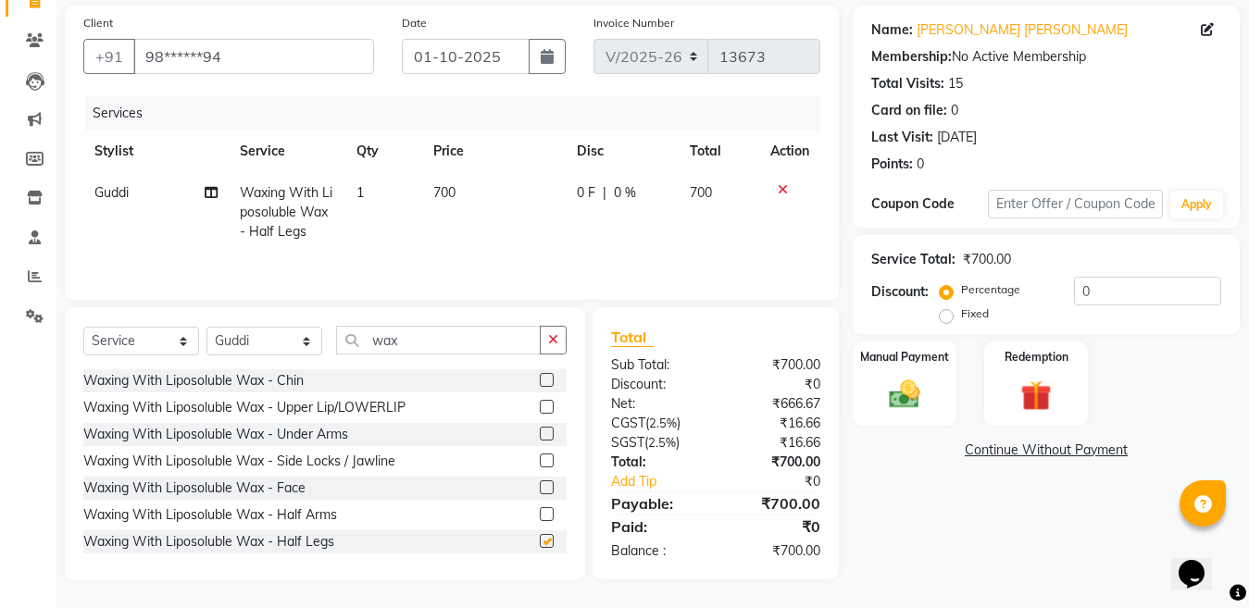
checkbox input "false"
click at [451, 205] on td "700" at bounding box center [493, 212] width 143 height 81
select select "28277"
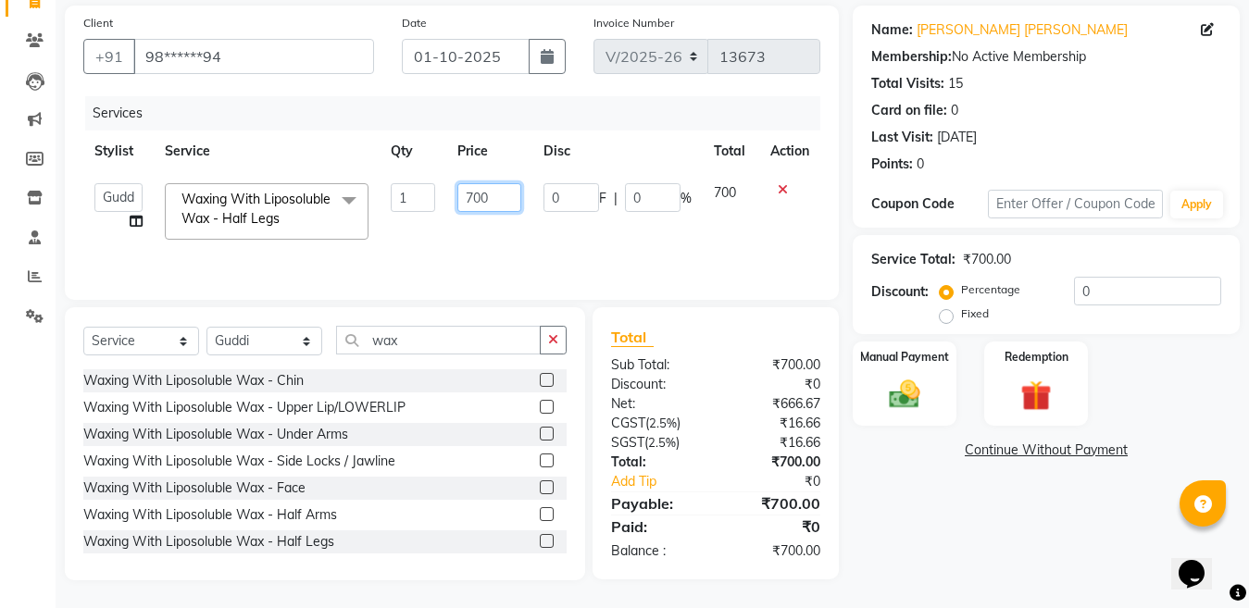
drag, startPoint x: 481, startPoint y: 193, endPoint x: 399, endPoint y: 203, distance: 82.1
click at [397, 203] on tr "Aarti Aatish [PERSON_NAME] [PERSON_NAME] ITWARI [PERSON_NAME] [PERSON_NAME] [PE…" at bounding box center [451, 211] width 737 height 79
type input "24800"
click at [466, 254] on div "Services Stylist Service Qty Price Disc Total Action Aarti Aatish ACHAM Aftab A…" at bounding box center [451, 188] width 737 height 185
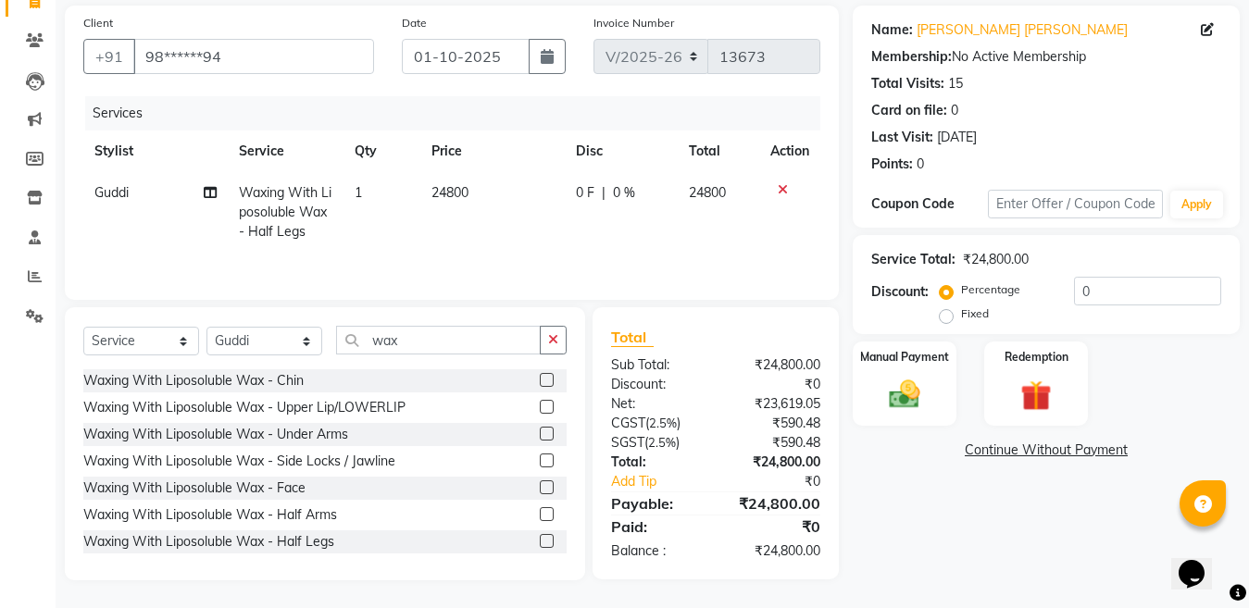
click at [506, 185] on td "24800" at bounding box center [492, 212] width 144 height 81
select select "28277"
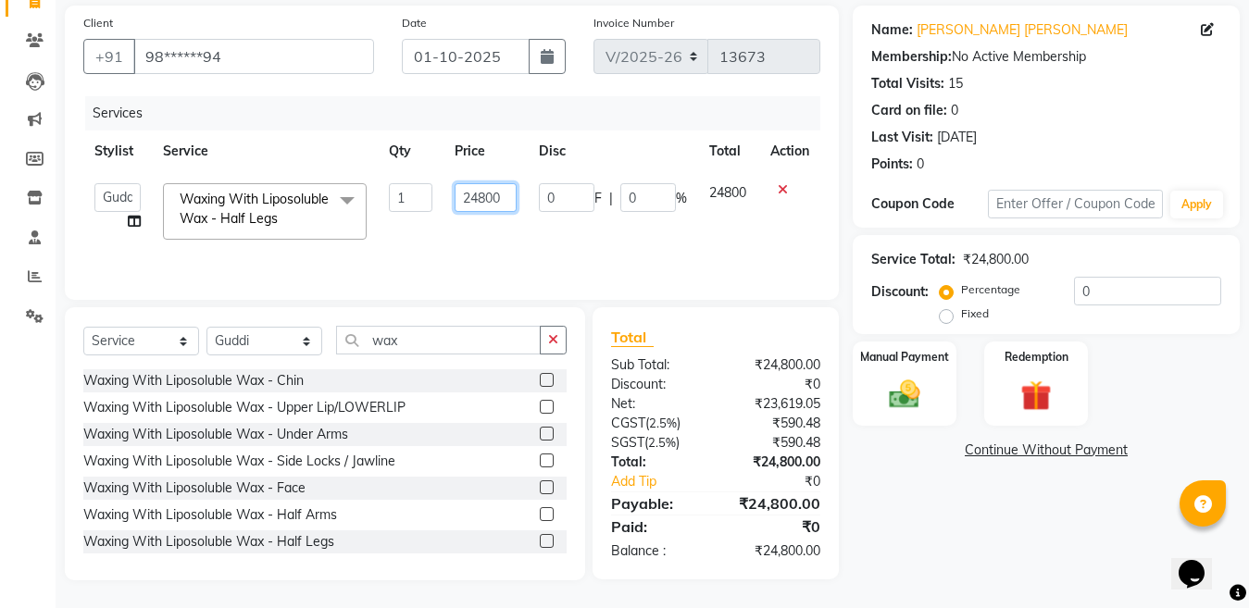
drag, startPoint x: 513, startPoint y: 197, endPoint x: 513, endPoint y: 217, distance: 19.4
click at [514, 198] on input "24800" at bounding box center [486, 197] width 62 height 29
type input "2480"
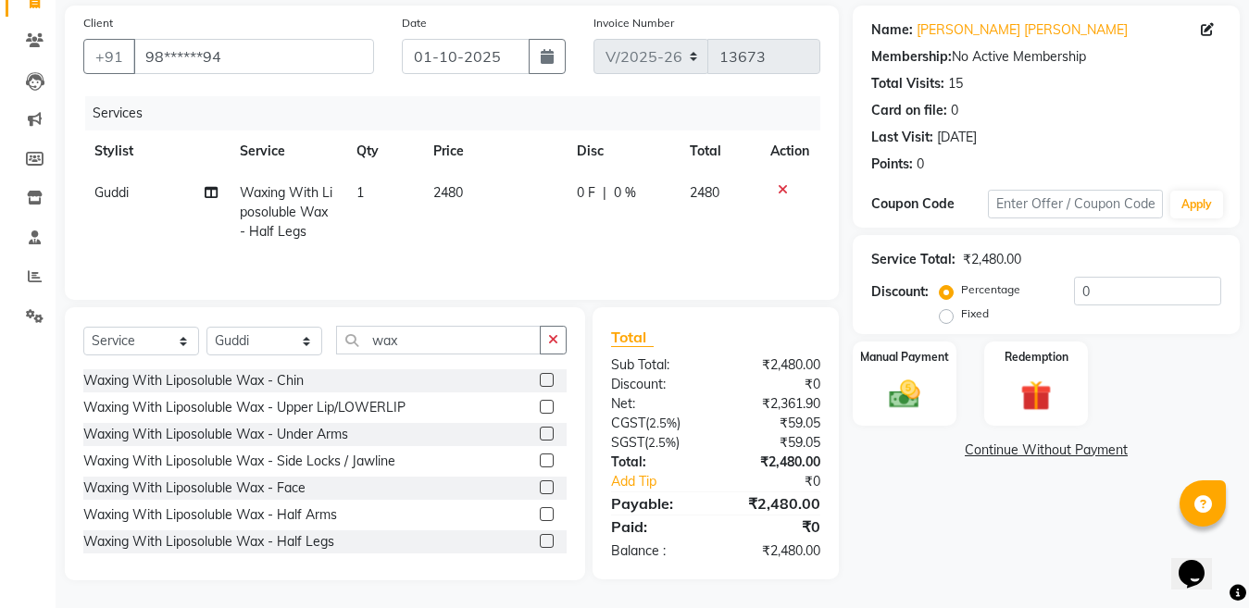
click at [508, 227] on td "2480" at bounding box center [493, 212] width 143 height 81
select select "28277"
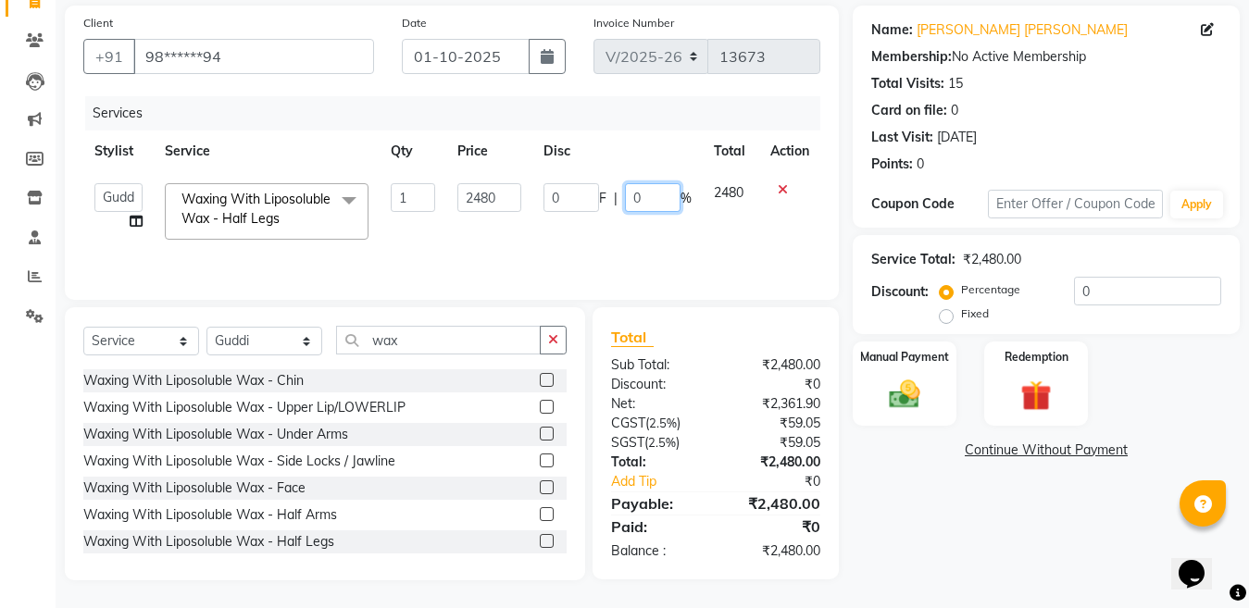
click at [629, 196] on input "0" at bounding box center [653, 197] width 56 height 29
type input "20"
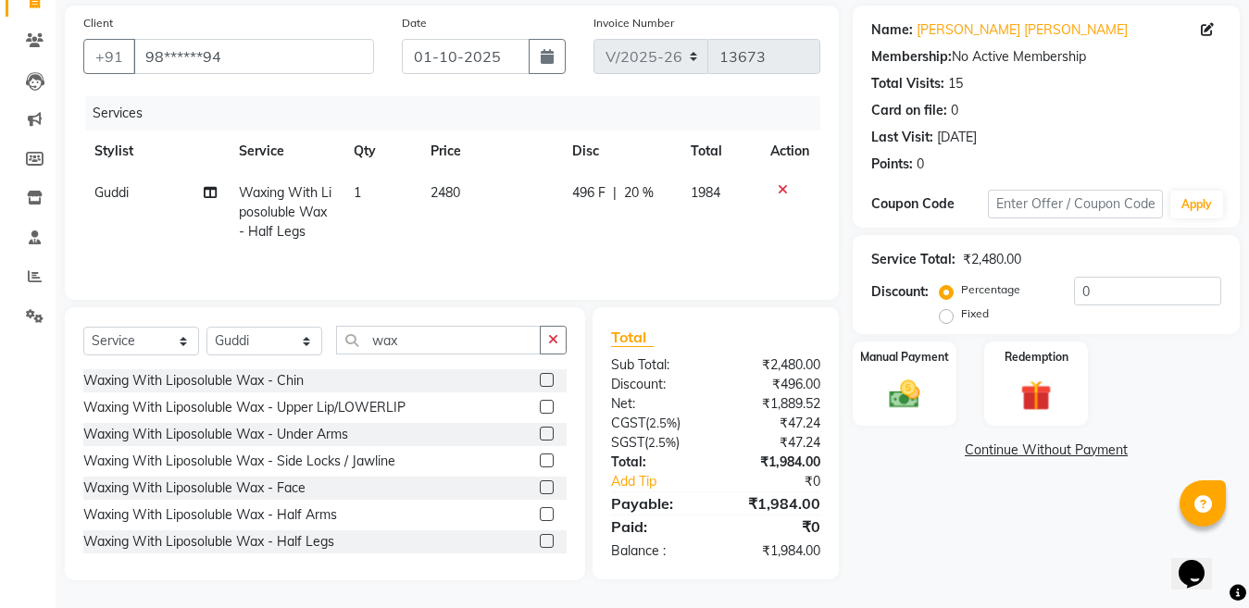
click at [587, 230] on td "496 F | 20 %" at bounding box center [620, 212] width 119 height 81
select select "28277"
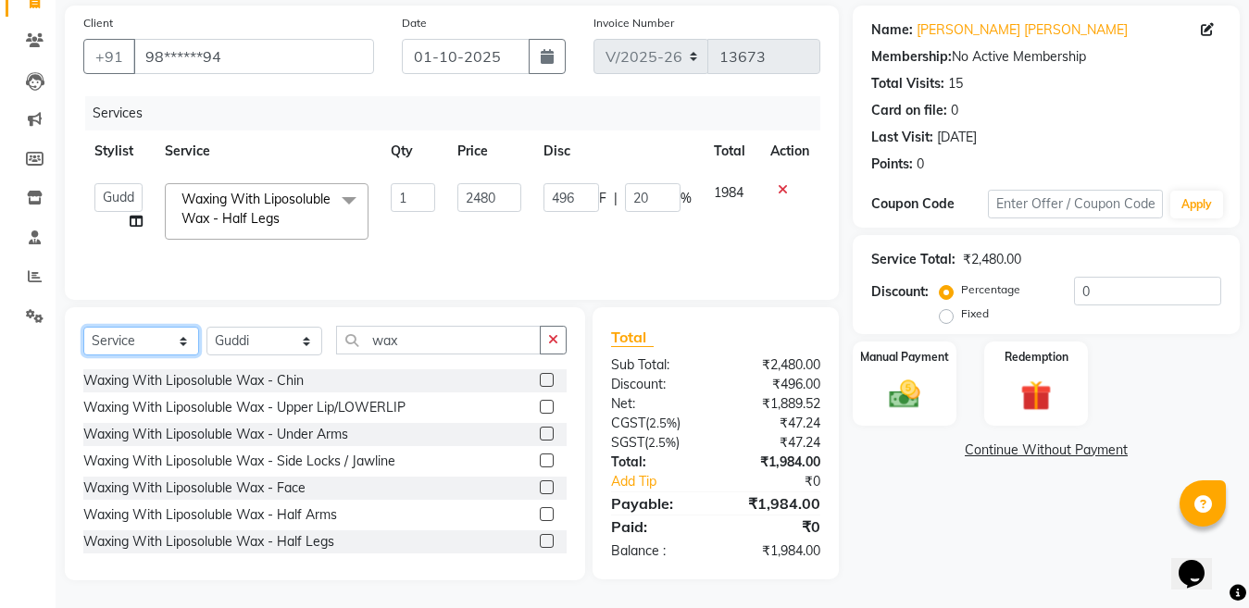
click at [146, 344] on select "Select Service Product Membership Package Voucher Prepaid Gift Card" at bounding box center [141, 341] width 116 height 29
select select "membership"
click at [83, 327] on select "Select Service Product Membership Package Voucher Prepaid Gift Card" at bounding box center [141, 341] width 116 height 29
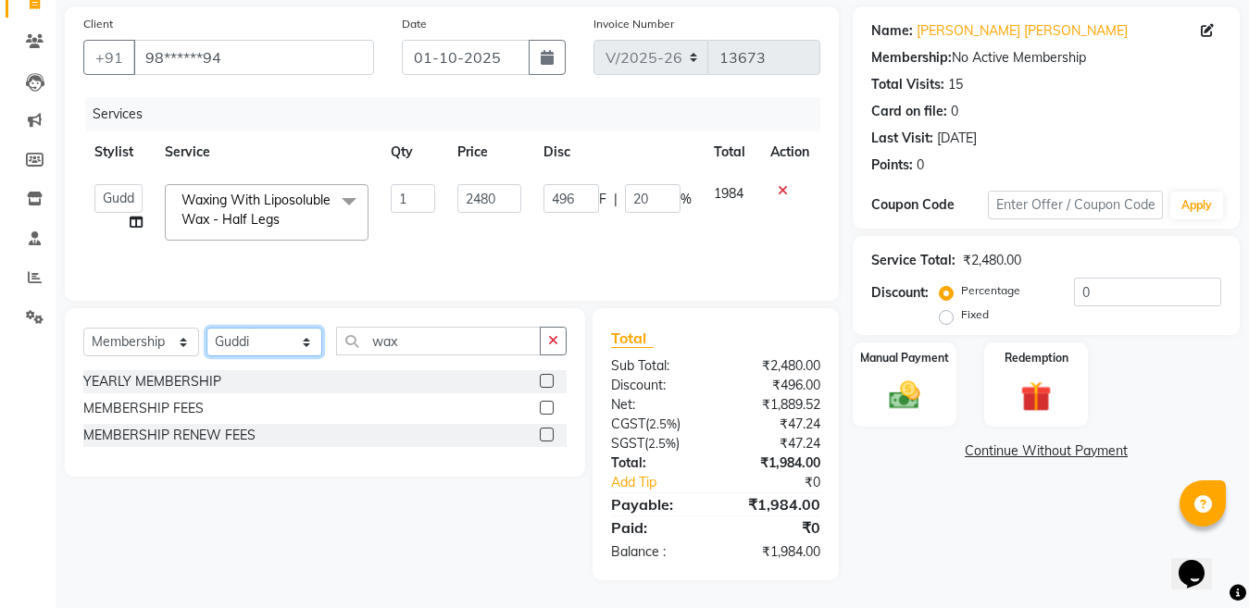
click at [254, 334] on select "Select Stylist Aarti Aatish ACHAM Aftab Afzal AKSHADA ITWARI Akthar Hussain Aya…" at bounding box center [264, 342] width 116 height 29
select select "28287"
click at [200, 382] on div "YEARLY MEMBERSHIP" at bounding box center [152, 381] width 138 height 19
select select "select"
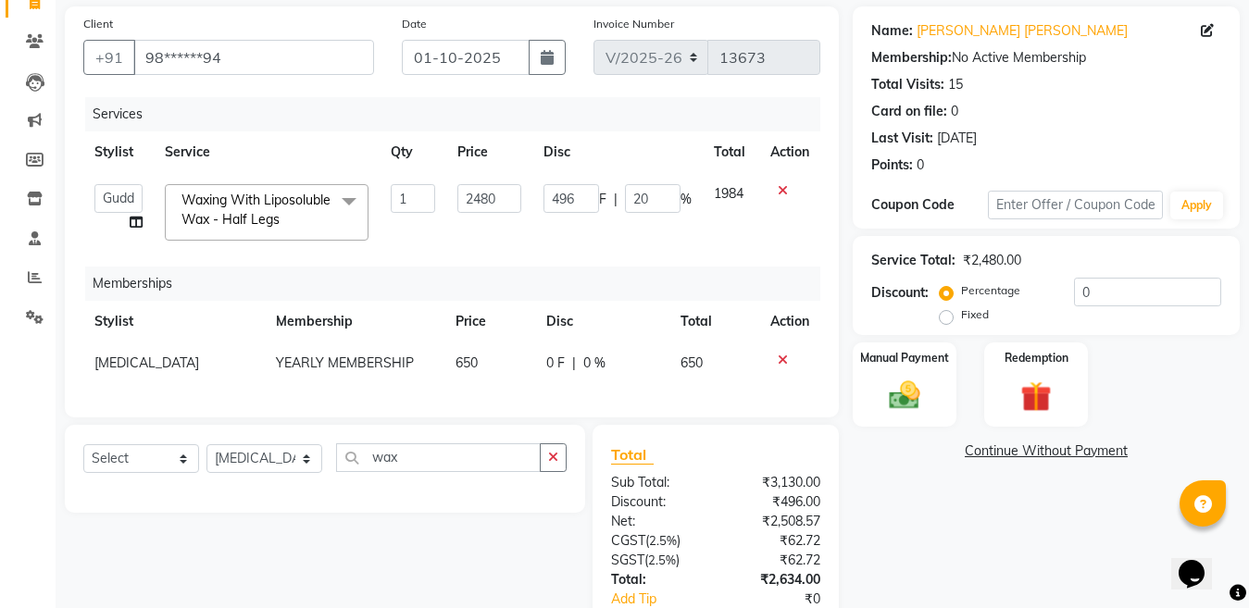
click at [700, 271] on div "Memberships" at bounding box center [459, 284] width 749 height 34
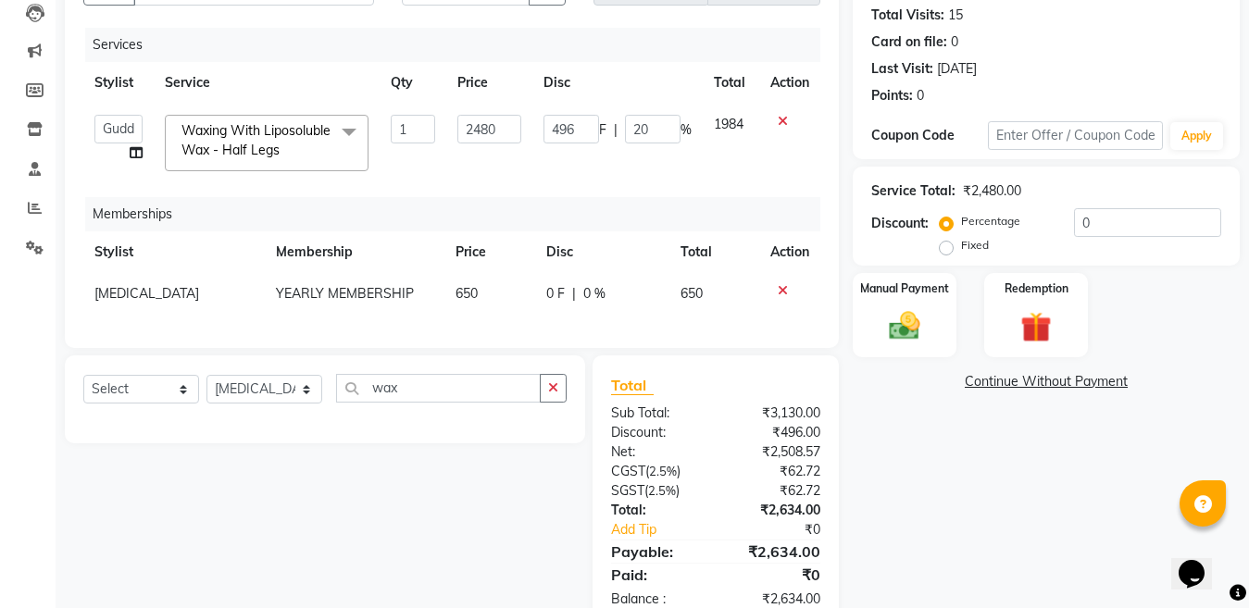
scroll to position [265, 0]
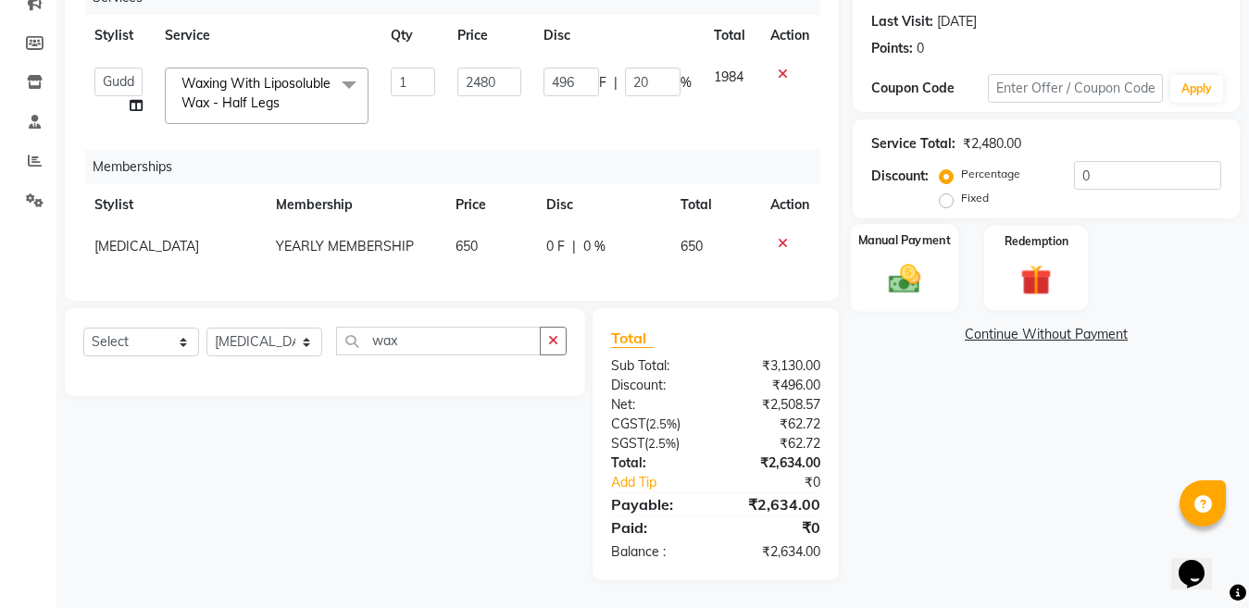
click at [901, 269] on img at bounding box center [905, 278] width 52 height 37
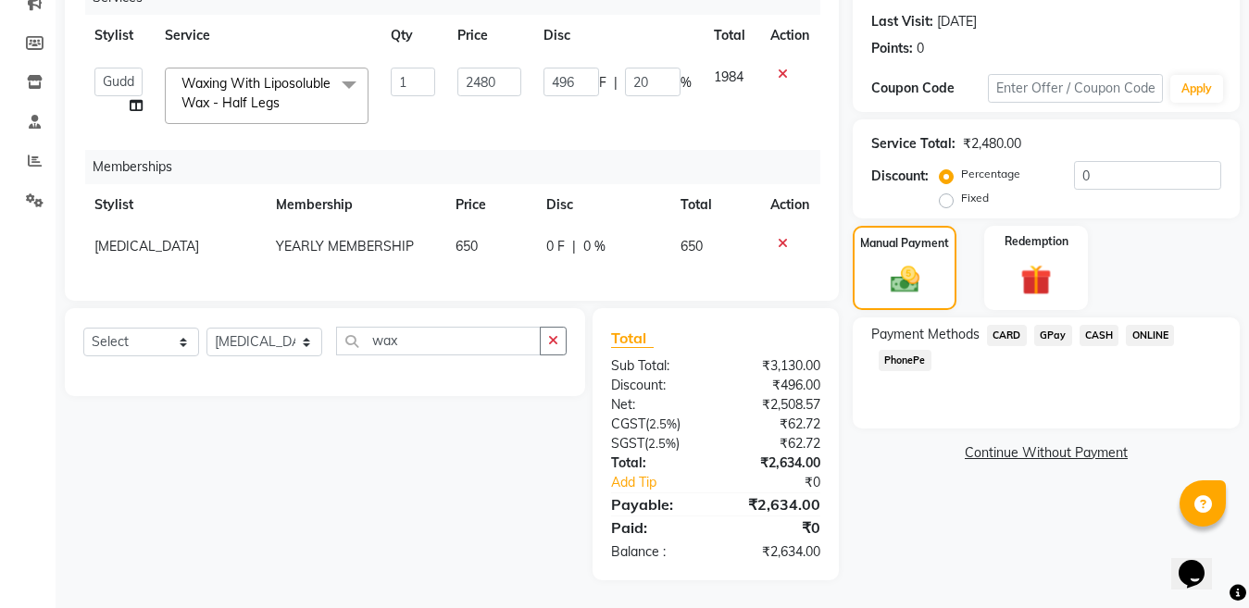
click at [131, 226] on td "[MEDICAL_DATA]" at bounding box center [173, 247] width 181 height 42
select select "28287"
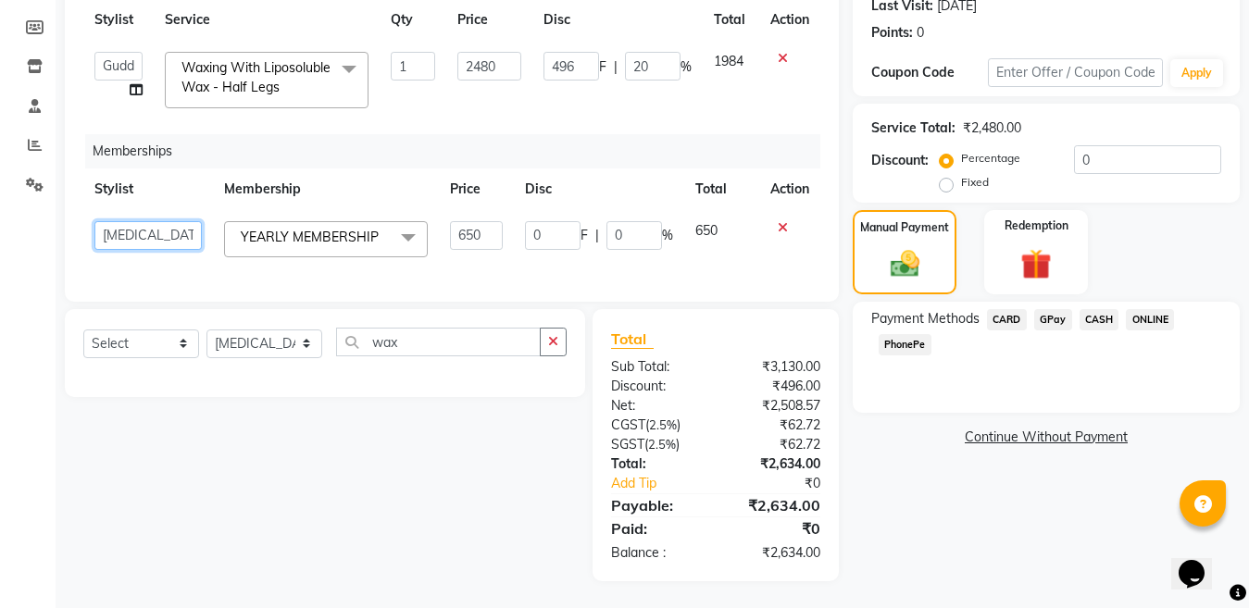
click at [121, 231] on select "Aarti Aatish ACHAM Aftab Afzal AKSHADA ITWARI Akthar Hussain Ayan Dhaval Solank…" at bounding box center [147, 235] width 107 height 29
click at [196, 176] on th "Stylist" at bounding box center [148, 190] width 130 height 42
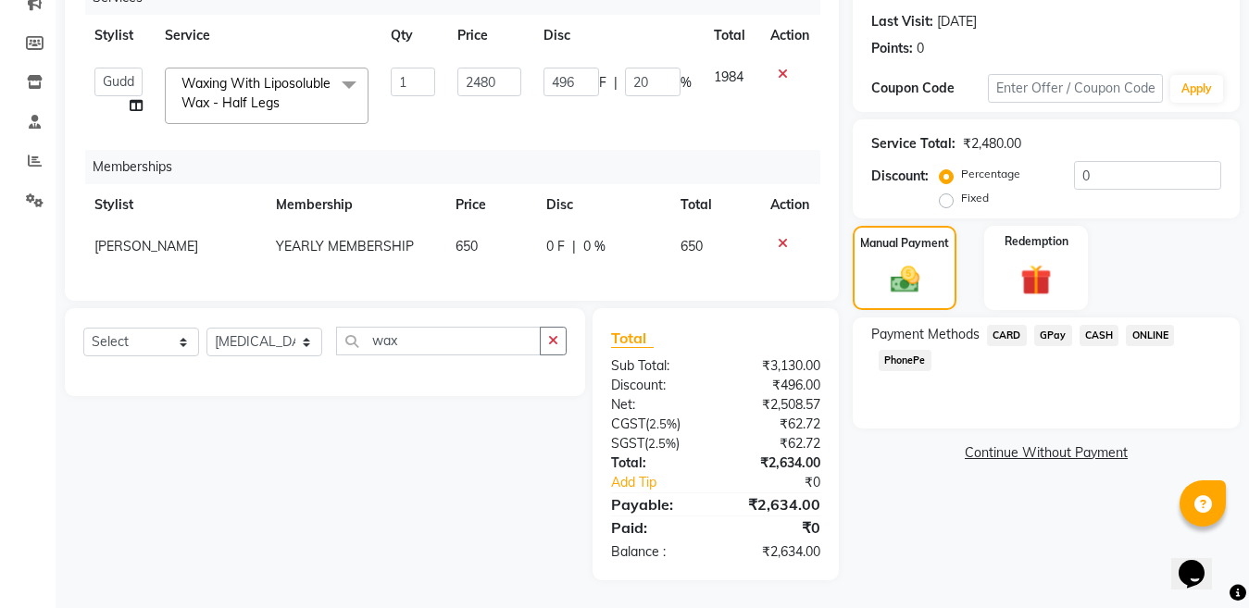
click at [1045, 325] on span "GPay" at bounding box center [1053, 335] width 38 height 21
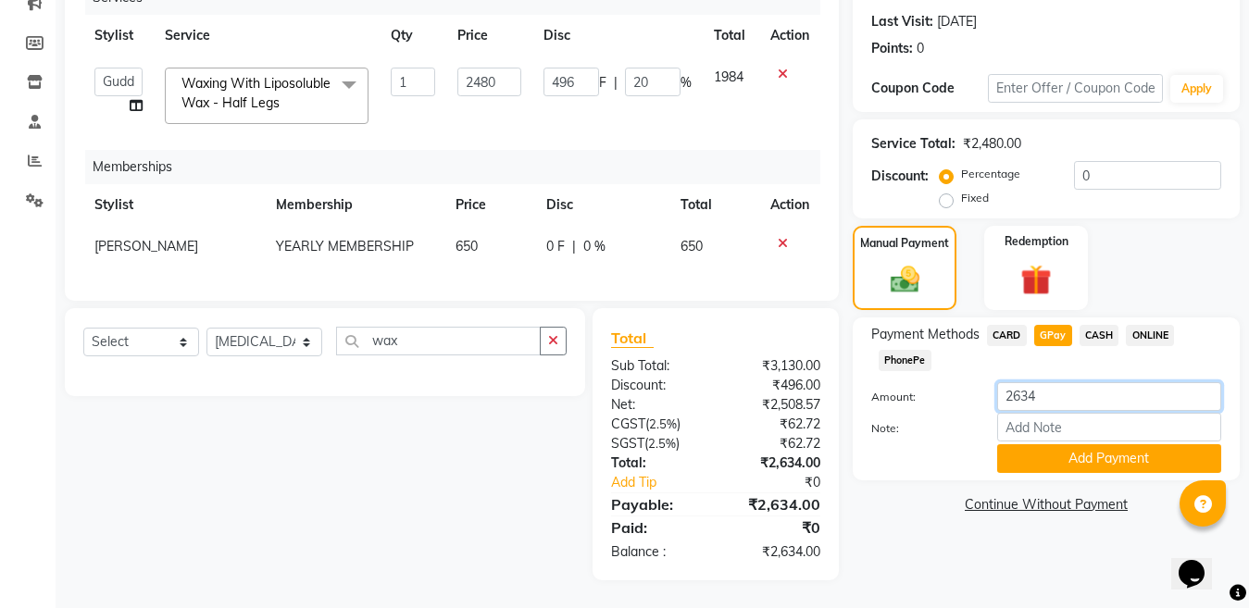
drag, startPoint x: 1067, startPoint y: 377, endPoint x: 962, endPoint y: 394, distance: 106.0
click at [937, 390] on div "Amount: 2634" at bounding box center [1046, 397] width 378 height 31
type input "135"
click at [1049, 413] on input "Note:" at bounding box center [1109, 427] width 224 height 29
type input "Nisarg mom"
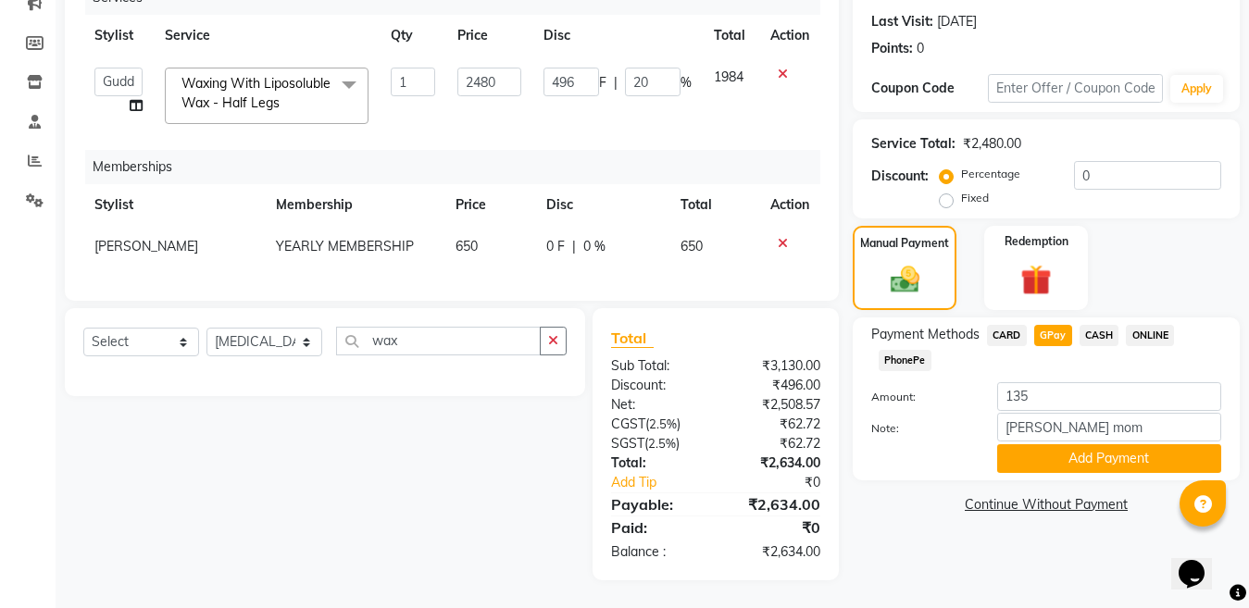
click at [1122, 458] on div "Payment Methods CARD GPay CASH ONLINE PhonePe Amount: 135 Note: Nisarg mom Add …" at bounding box center [1046, 399] width 387 height 163
click at [1123, 444] on button "Add Payment" at bounding box center [1109, 458] width 224 height 29
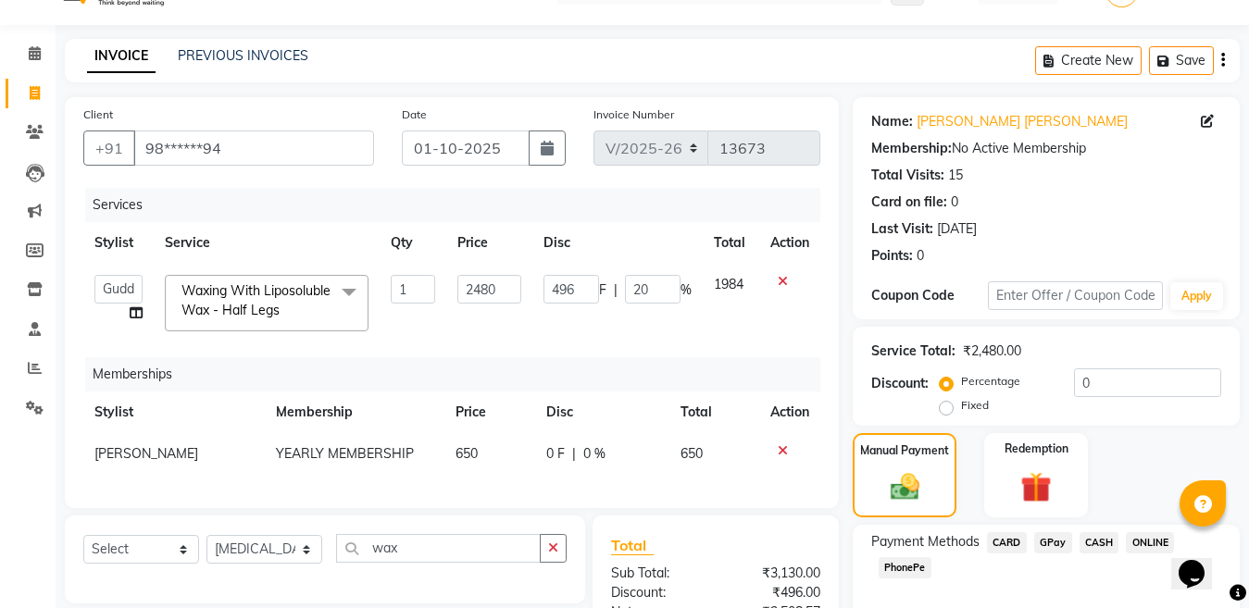
scroll to position [278, 0]
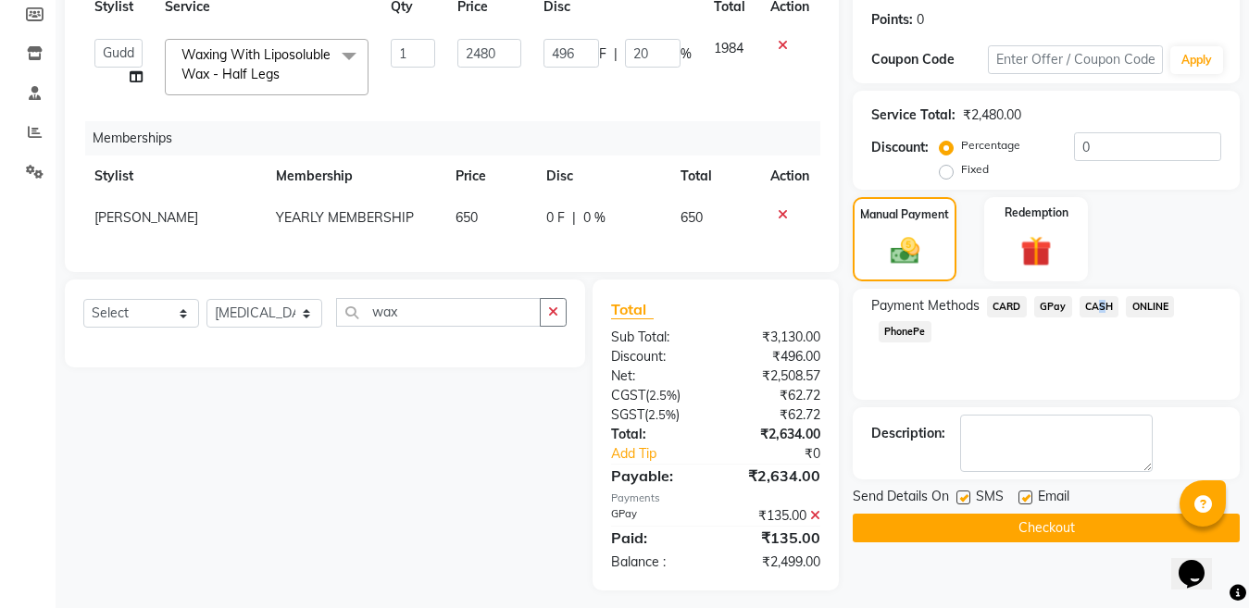
click at [1089, 314] on span "CASH" at bounding box center [1100, 306] width 40 height 21
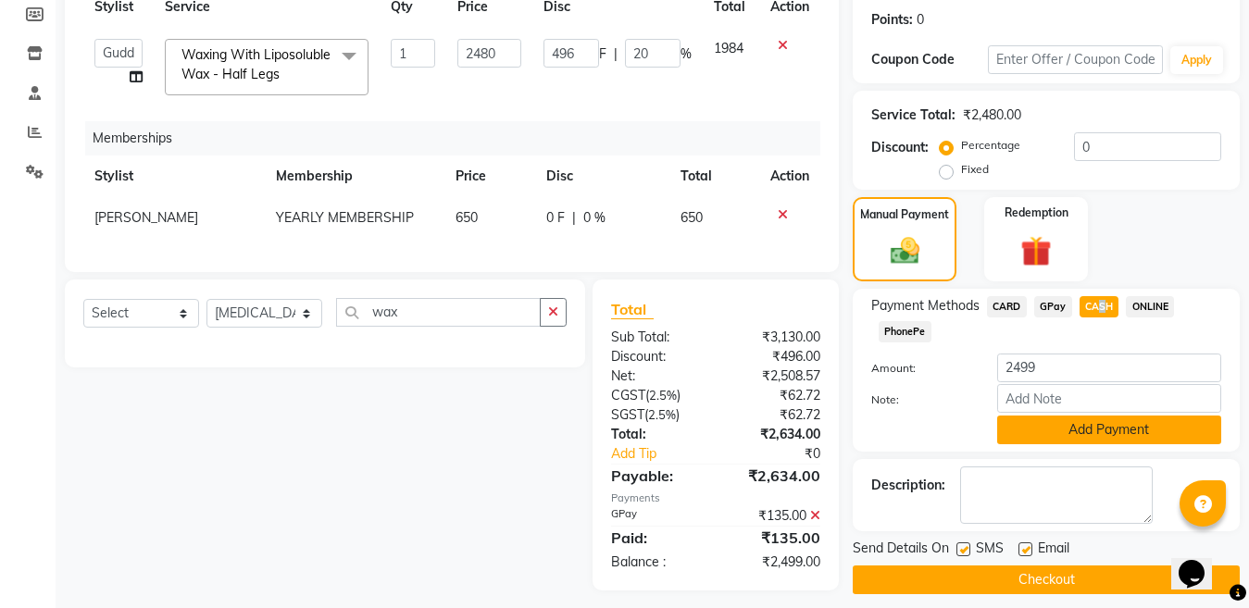
click at [1053, 428] on button "Add Payment" at bounding box center [1109, 430] width 224 height 29
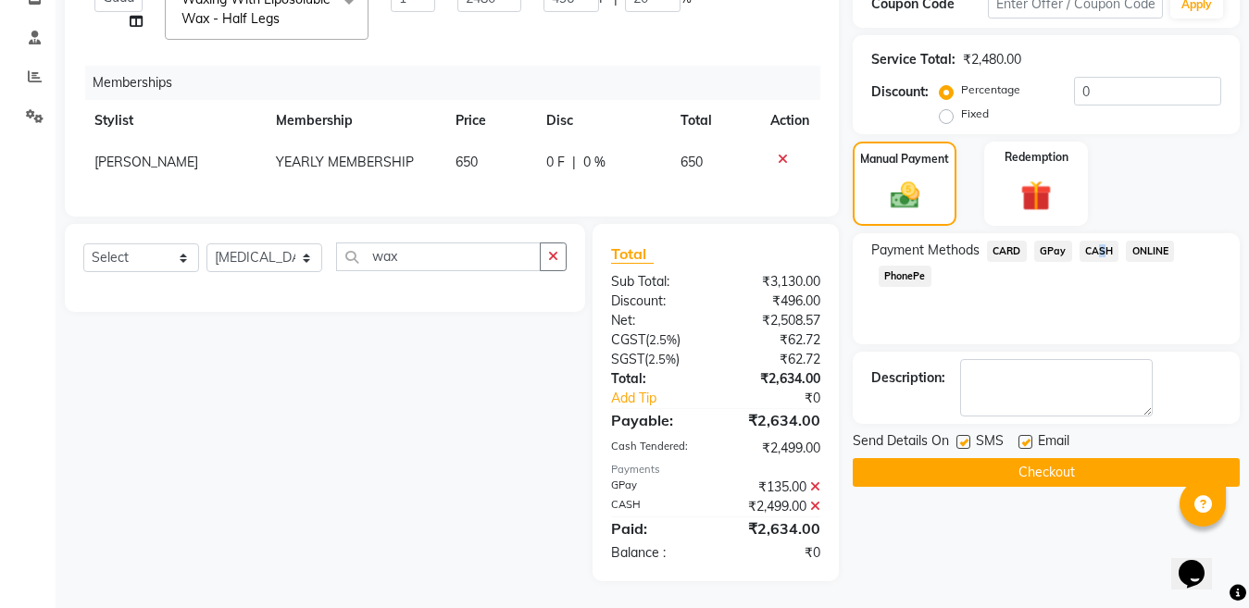
scroll to position [350, 0]
click at [813, 484] on icon at bounding box center [815, 486] width 10 height 13
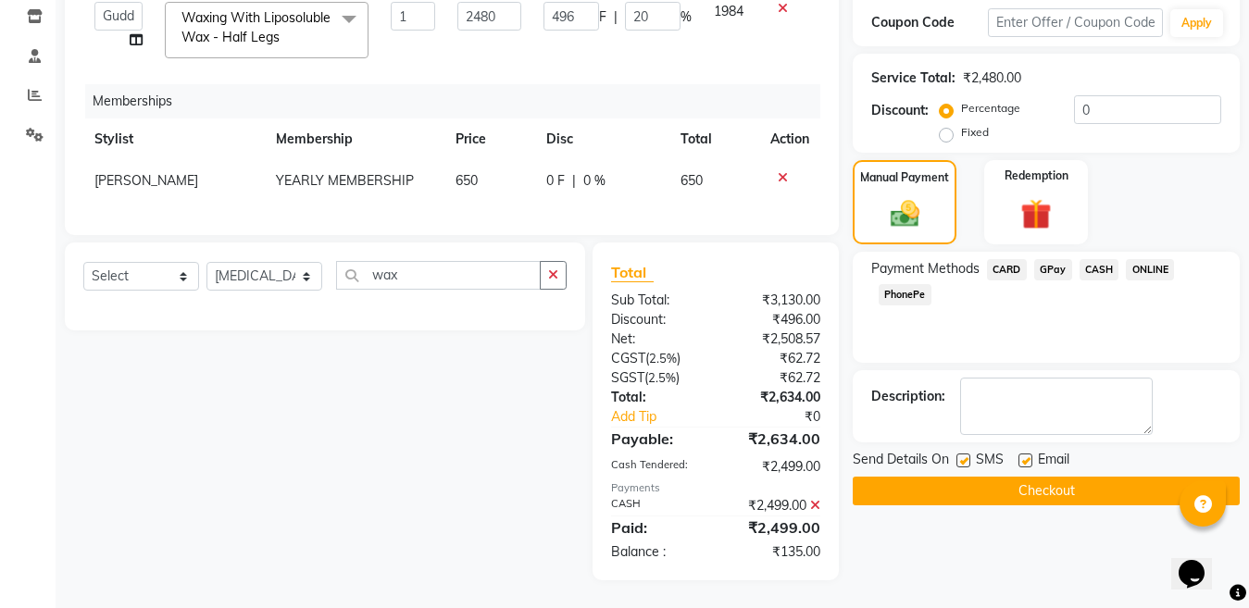
click at [810, 503] on icon at bounding box center [815, 505] width 10 height 13
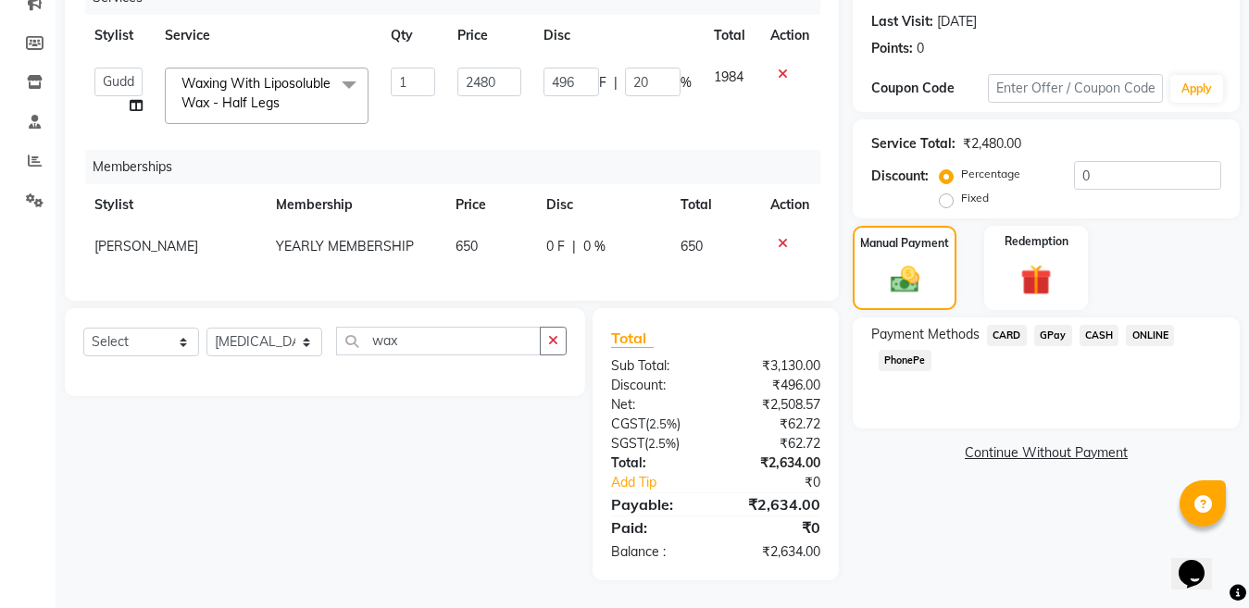
click at [1067, 325] on span "GPay" at bounding box center [1053, 335] width 38 height 21
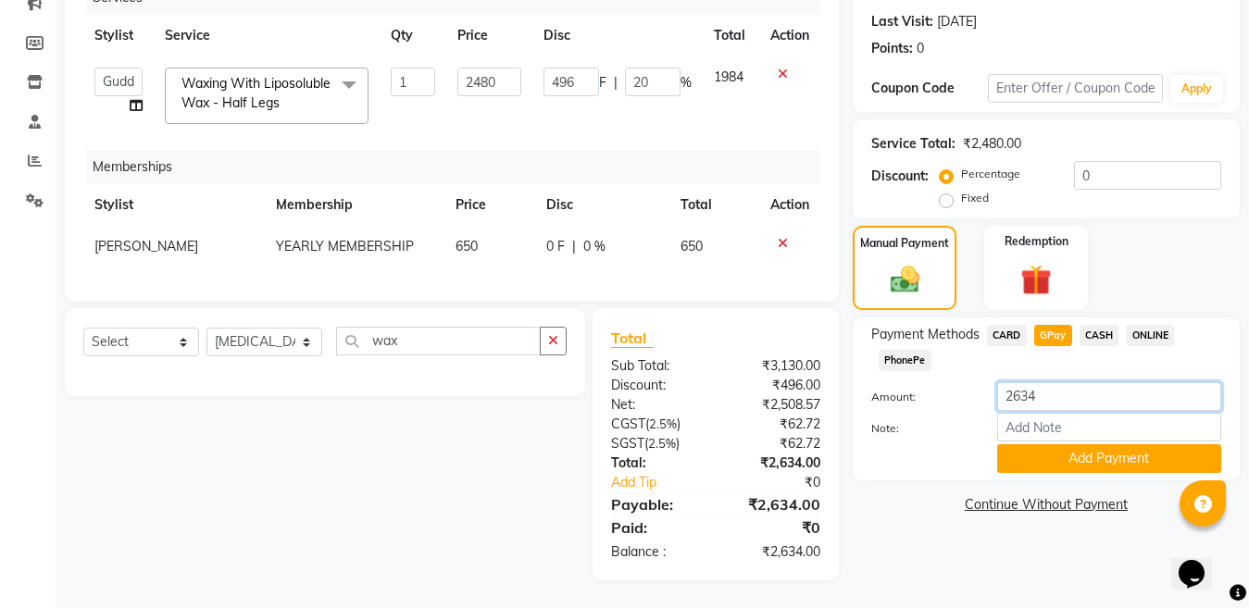
drag, startPoint x: 1065, startPoint y: 384, endPoint x: 953, endPoint y: 395, distance: 112.6
click at [950, 395] on div "Amount: 2634" at bounding box center [1046, 397] width 378 height 31
type input "134"
drag, startPoint x: 1019, startPoint y: 405, endPoint x: 1101, endPoint y: 400, distance: 82.5
click at [1019, 413] on input "Note:" at bounding box center [1109, 427] width 224 height 29
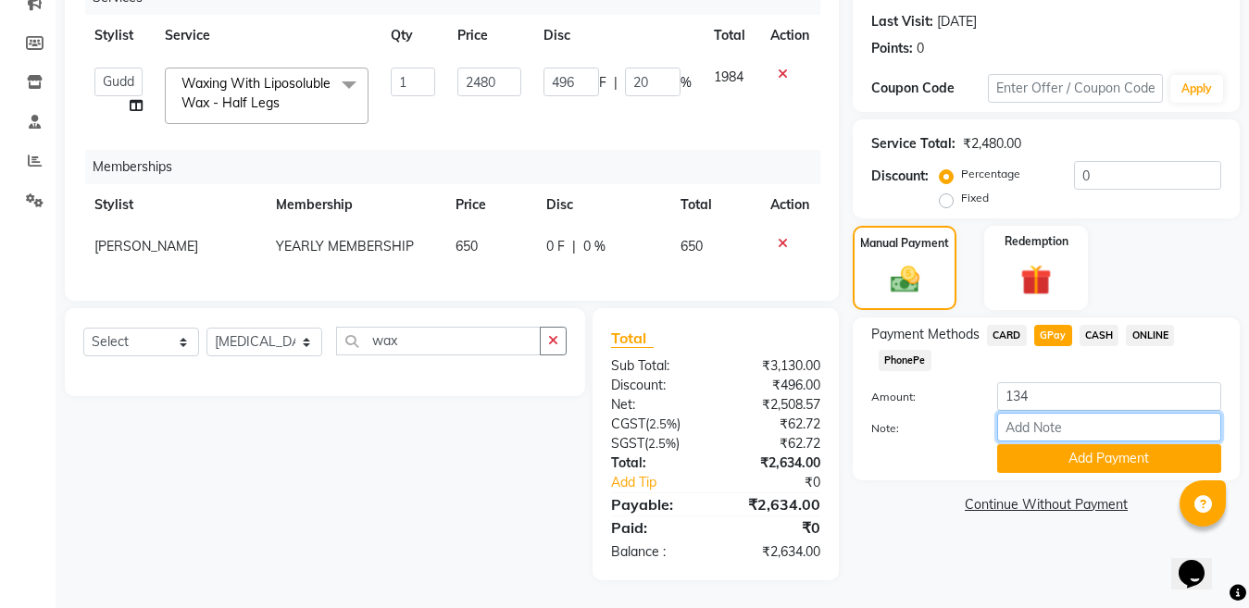
type input "Nisarg mom"
click at [1094, 444] on button "Add Payment" at bounding box center [1109, 458] width 224 height 29
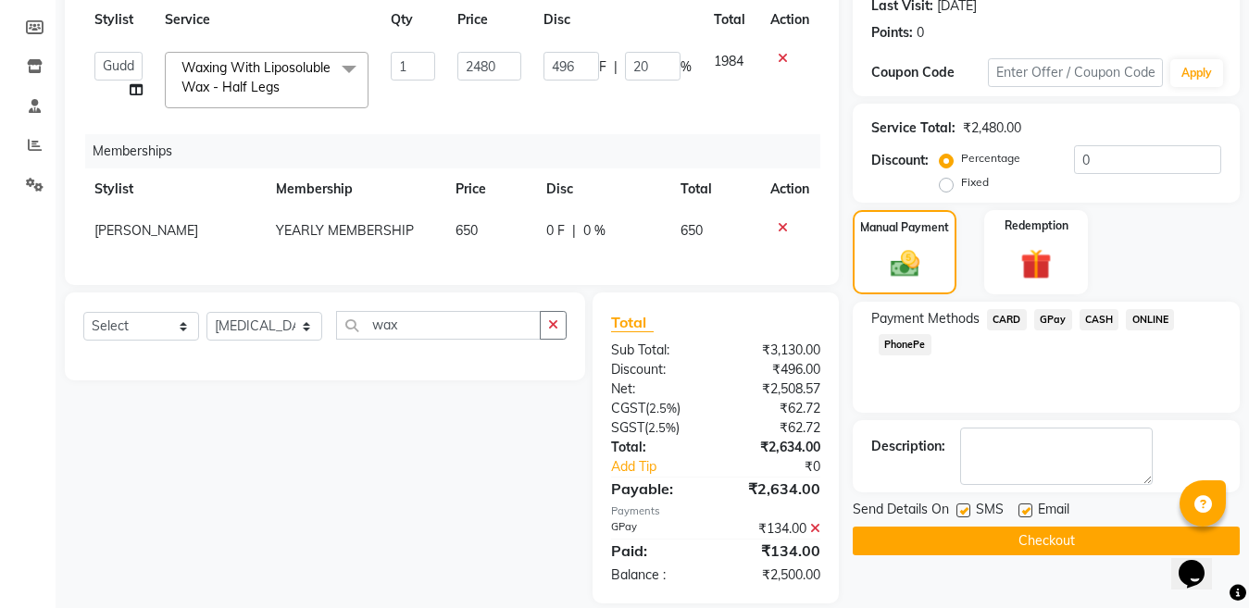
click at [1087, 319] on span "CASH" at bounding box center [1100, 319] width 40 height 21
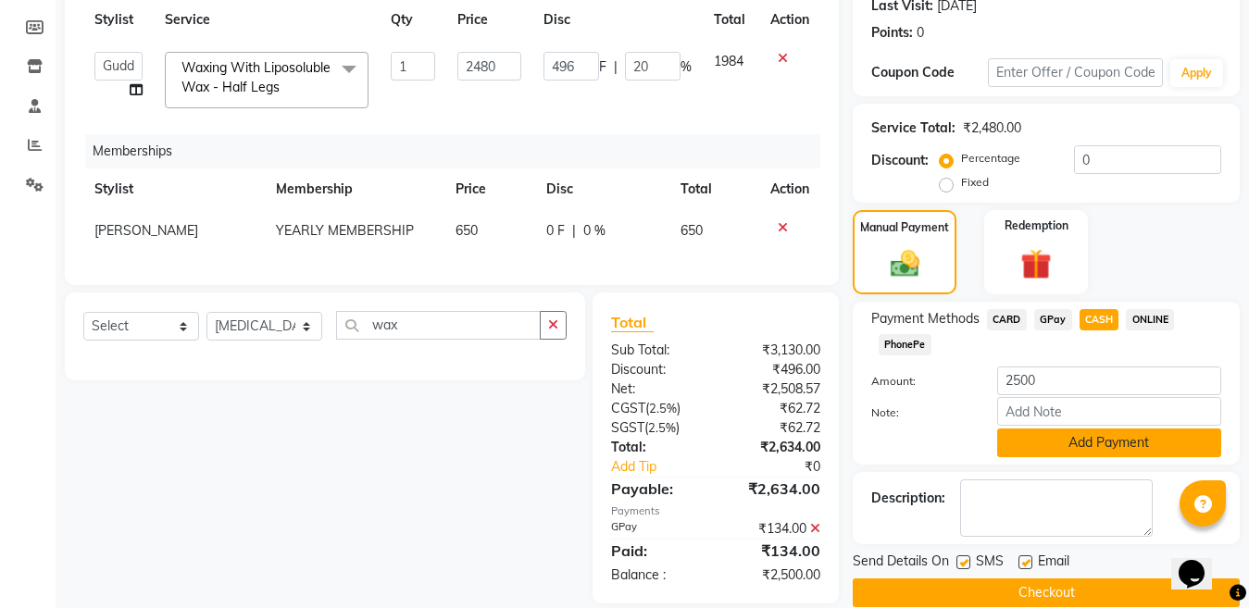
click at [1082, 432] on button "Add Payment" at bounding box center [1109, 443] width 224 height 29
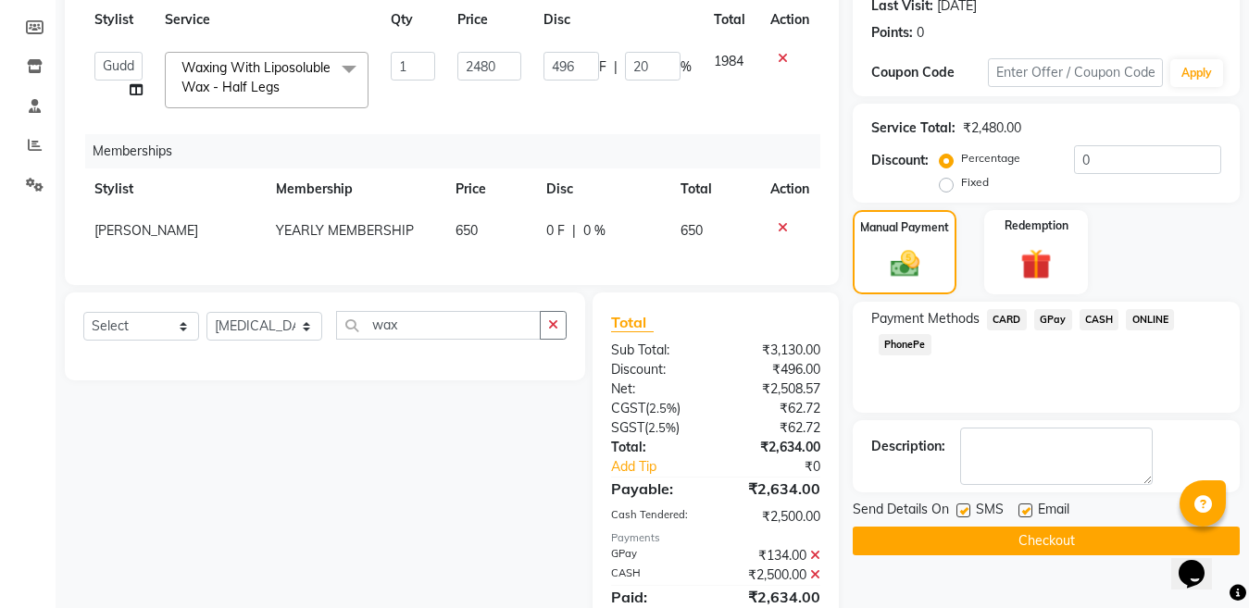
click at [1029, 509] on label at bounding box center [1026, 511] width 14 height 14
click at [1029, 509] on input "checkbox" at bounding box center [1025, 512] width 12 height 12
checkbox input "false"
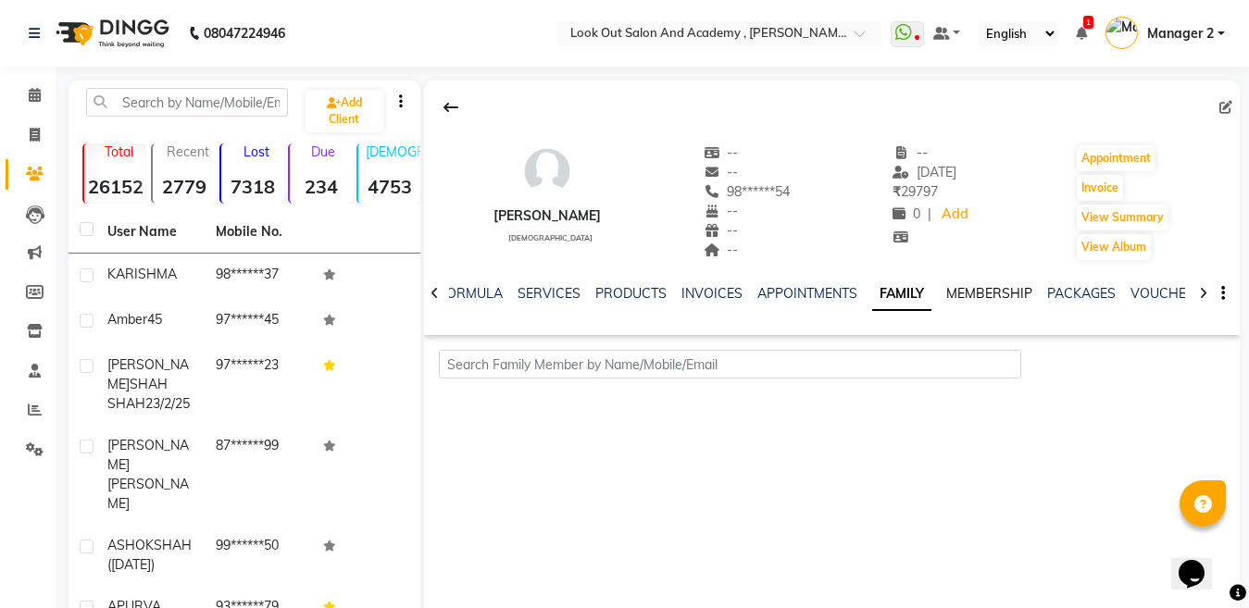
click at [982, 291] on link "MEMBERSHIP" at bounding box center [989, 293] width 86 height 17
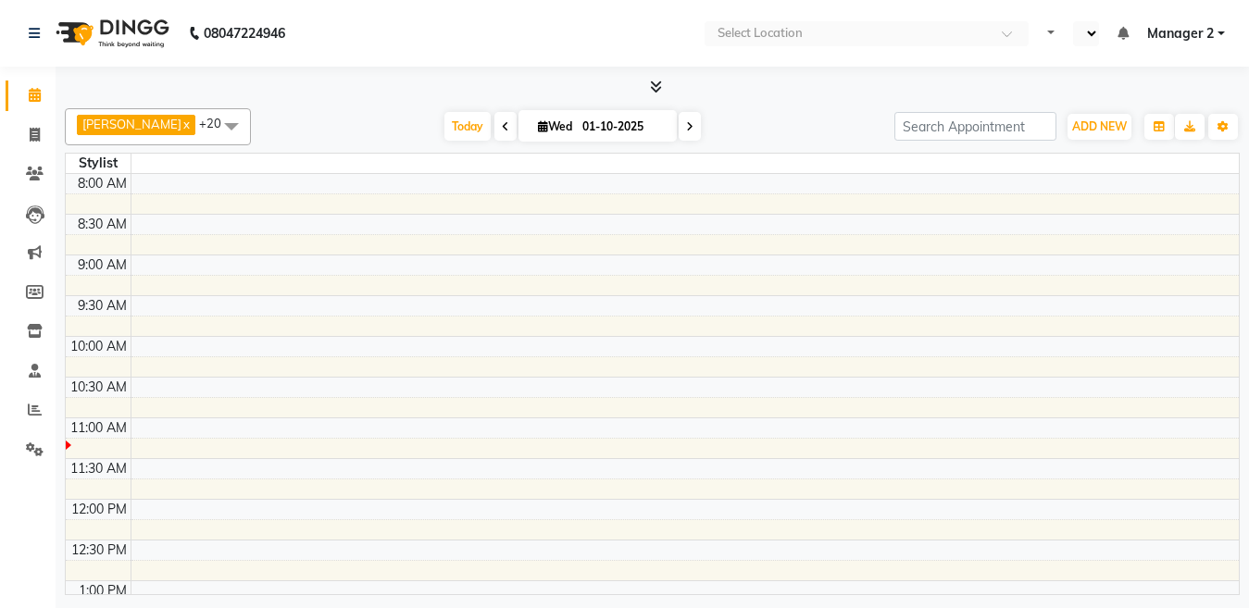
select select "en"
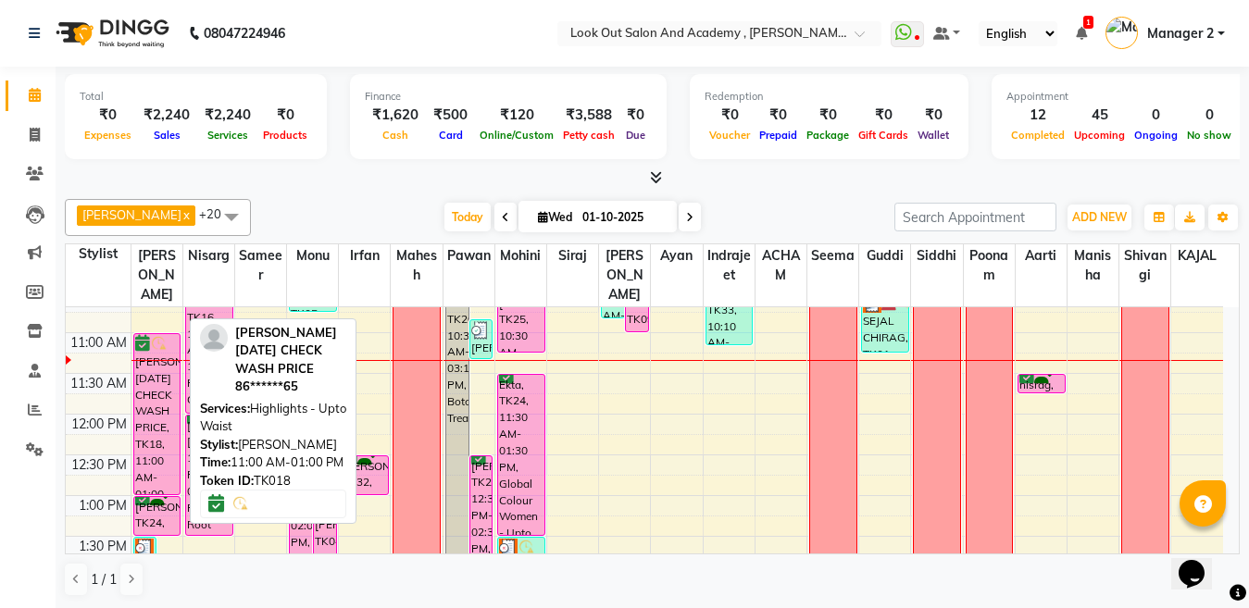
scroll to position [278, 0]
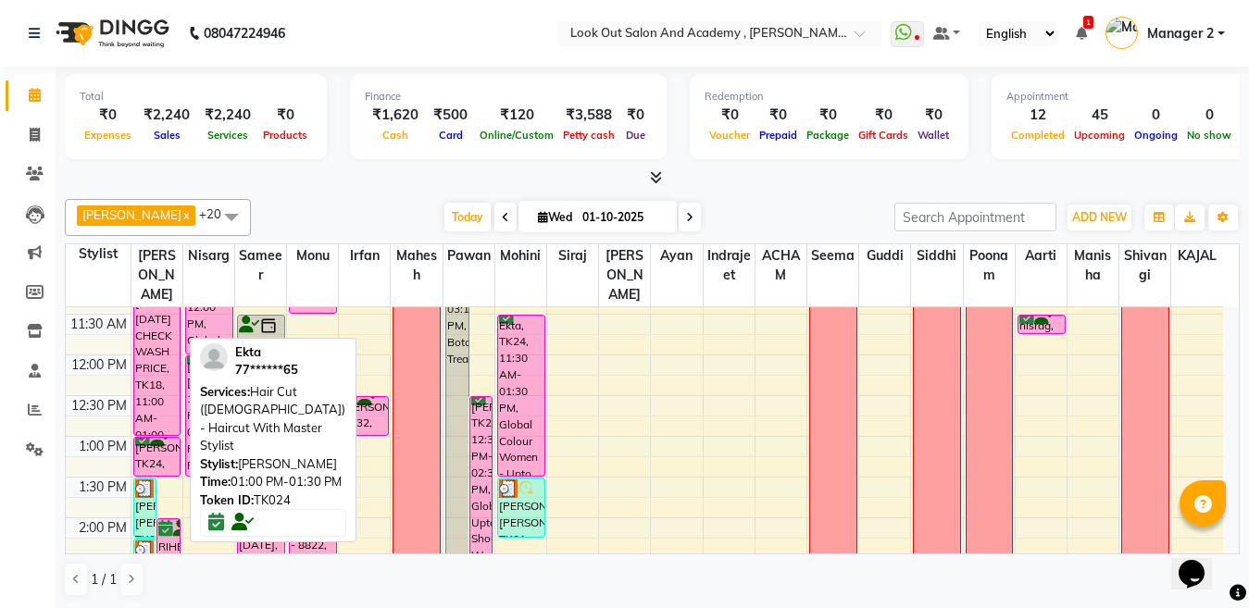
click at [176, 465] on div "[PERSON_NAME], TK24, 01:00 PM-01:30 PM, Hair Cut ([DEMOGRAPHIC_DATA]) - Haircut…" at bounding box center [157, 457] width 46 height 38
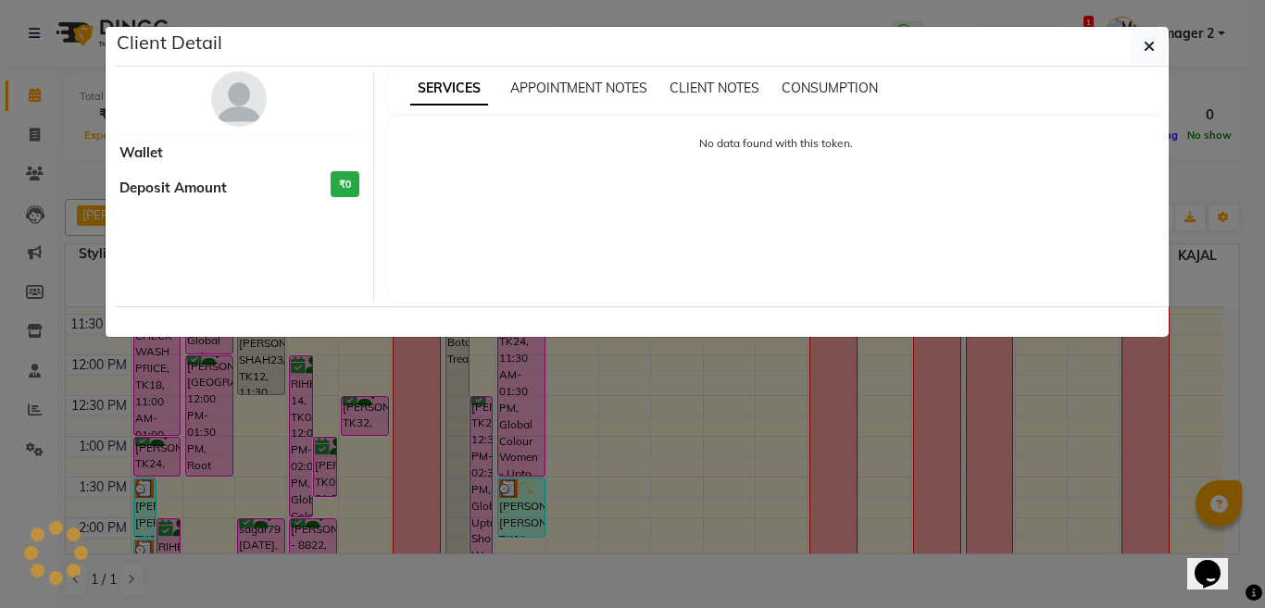
select select "6"
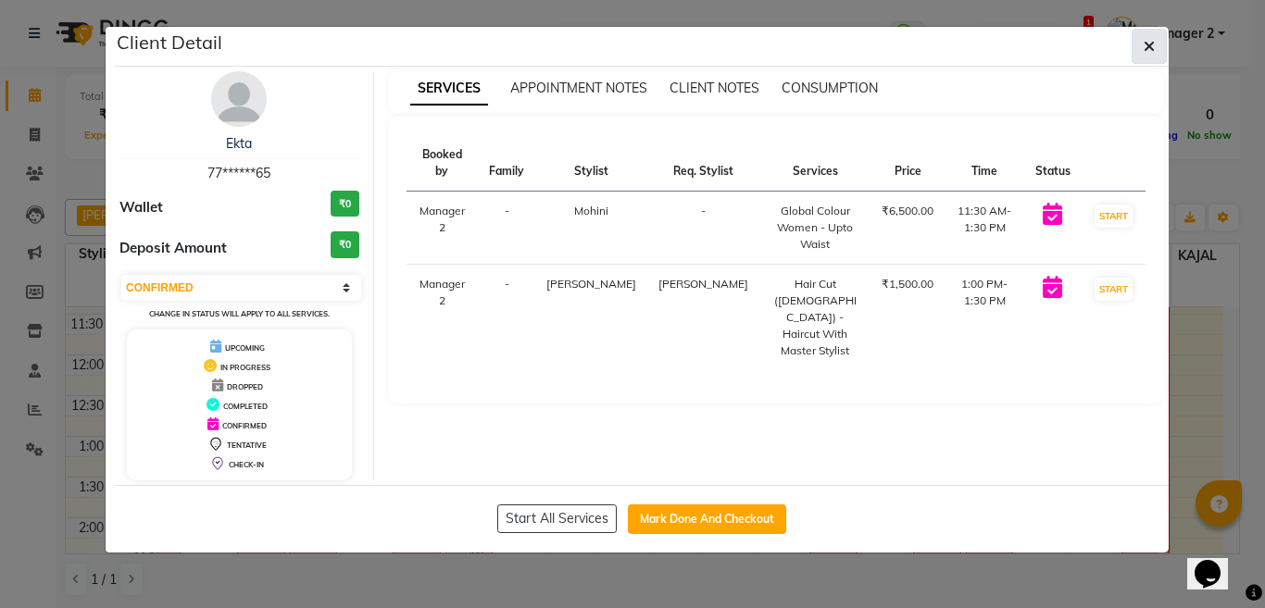
click at [1152, 48] on icon "button" at bounding box center [1149, 46] width 11 height 15
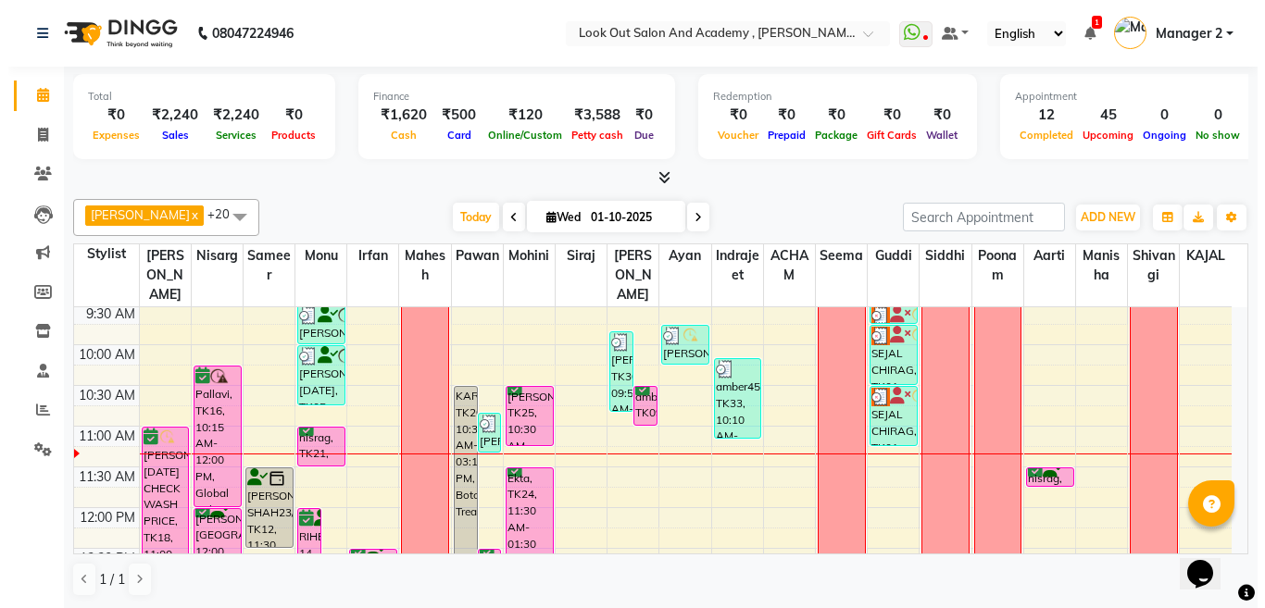
scroll to position [93, 0]
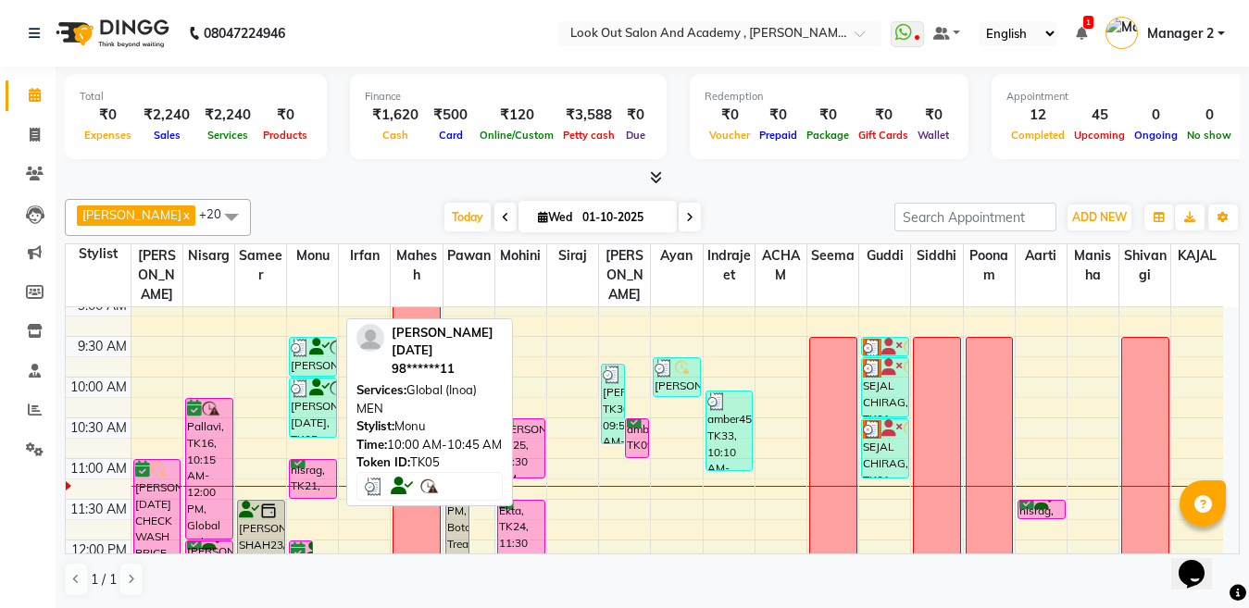
click at [315, 419] on div "[PERSON_NAME] [DATE], TK05, 10:00 AM-10:45 AM, Global (Inoa) MEN" at bounding box center [313, 408] width 46 height 58
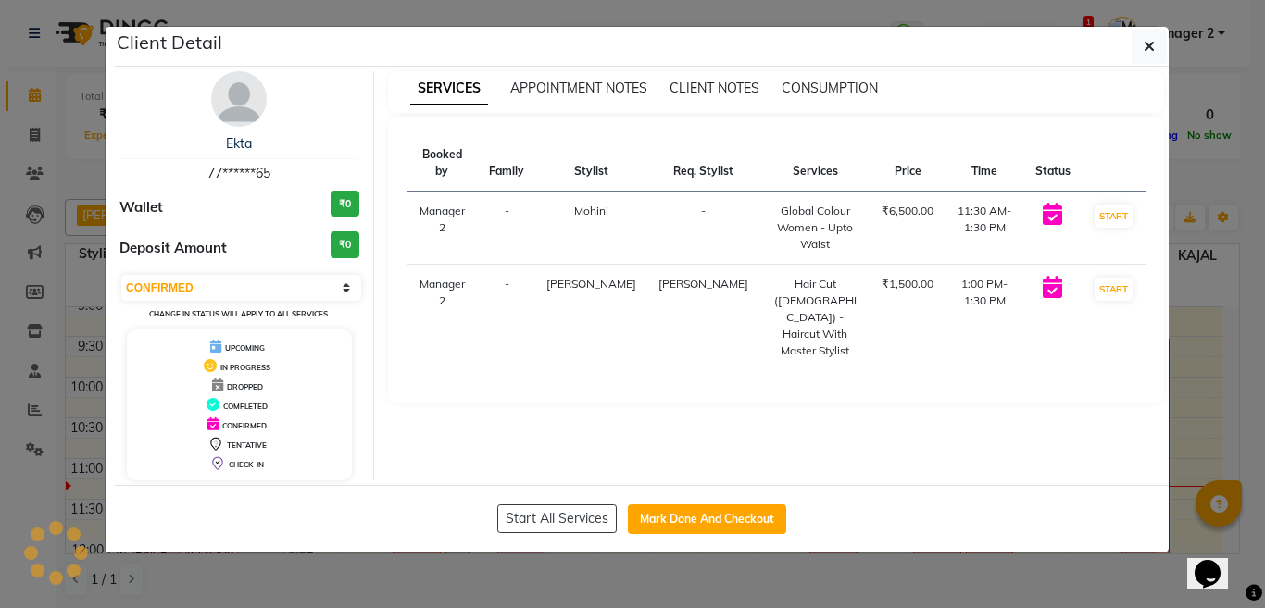
select select "3"
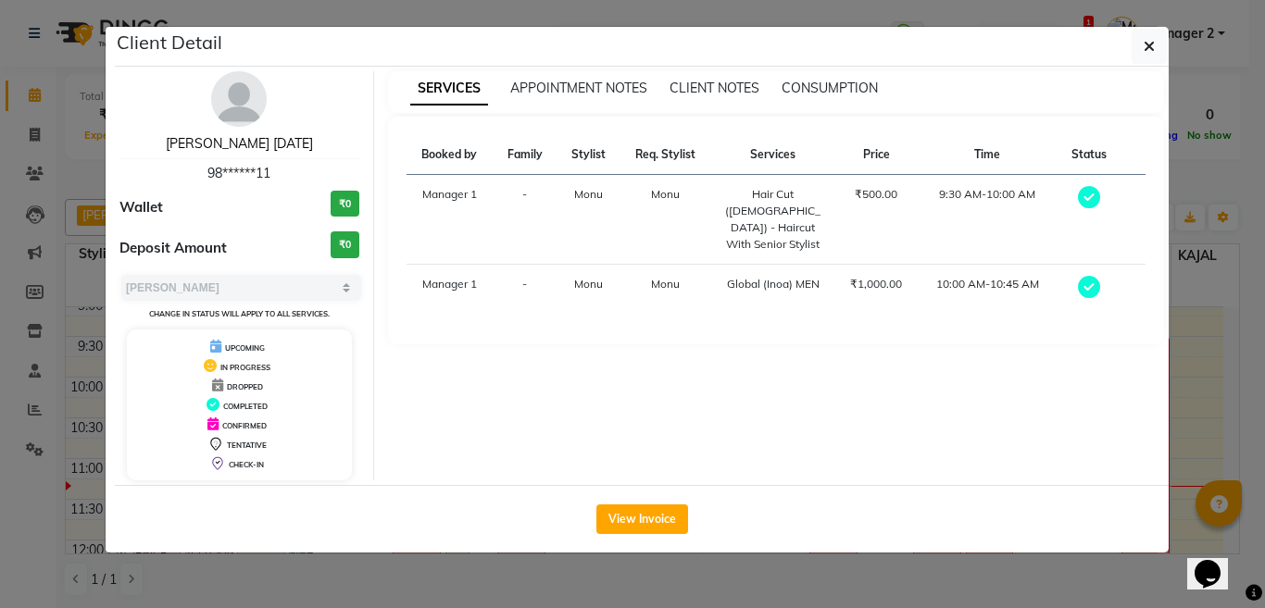
click at [285, 145] on link "[PERSON_NAME] [DATE]" at bounding box center [239, 143] width 147 height 17
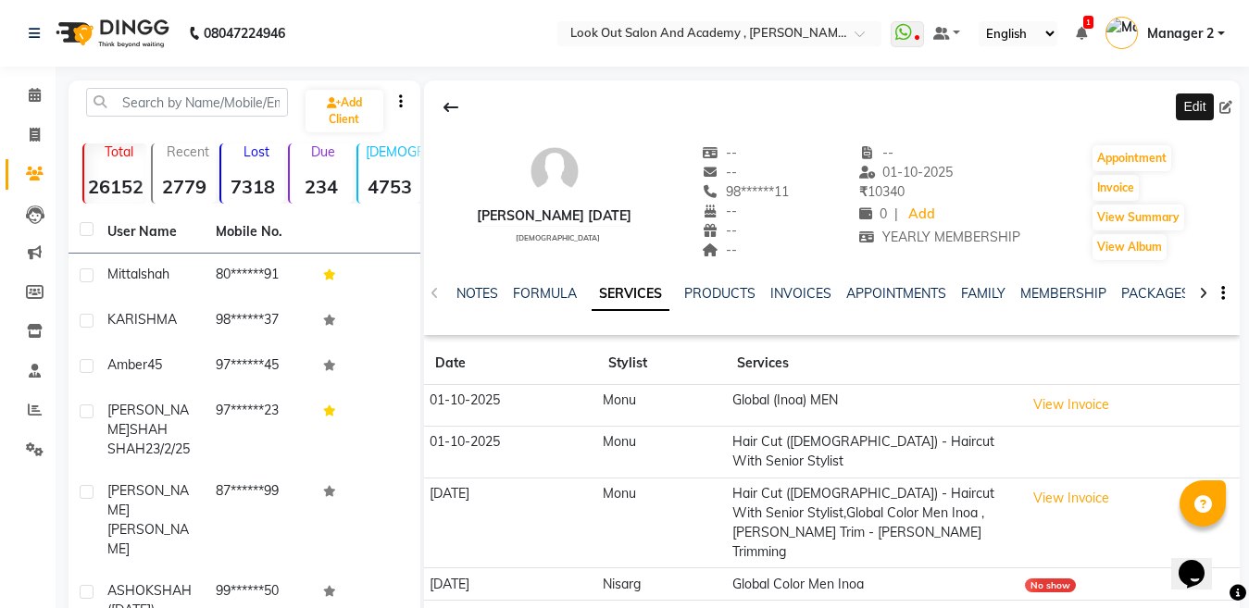
click at [1227, 108] on icon at bounding box center [1225, 107] width 13 height 13
select select "[DEMOGRAPHIC_DATA]"
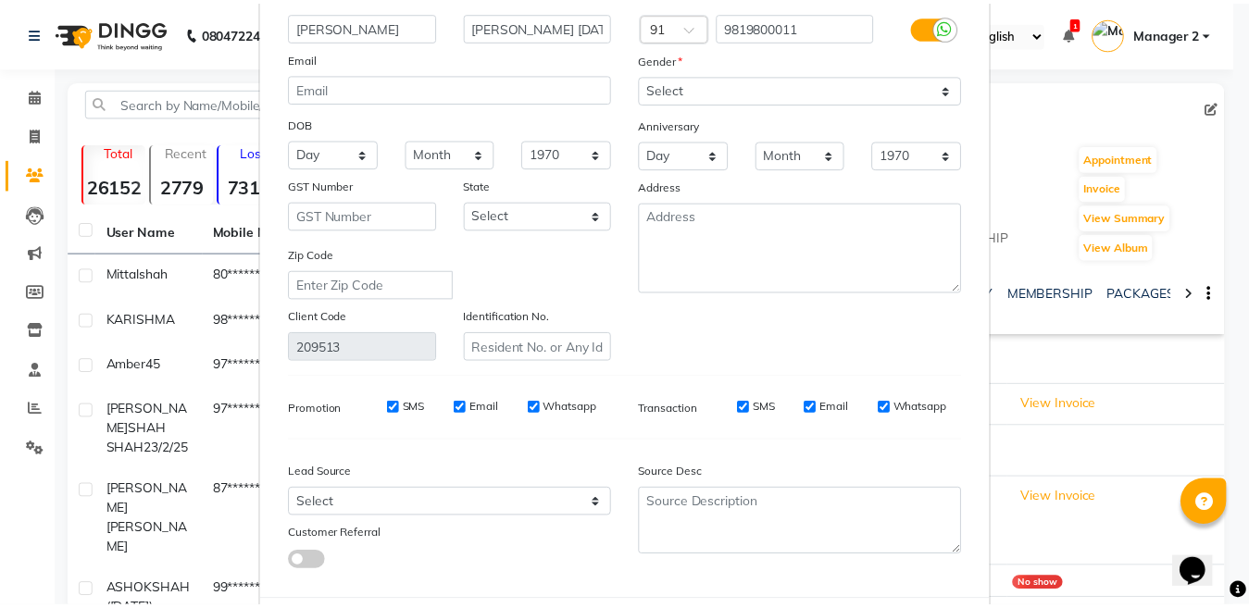
scroll to position [213, 0]
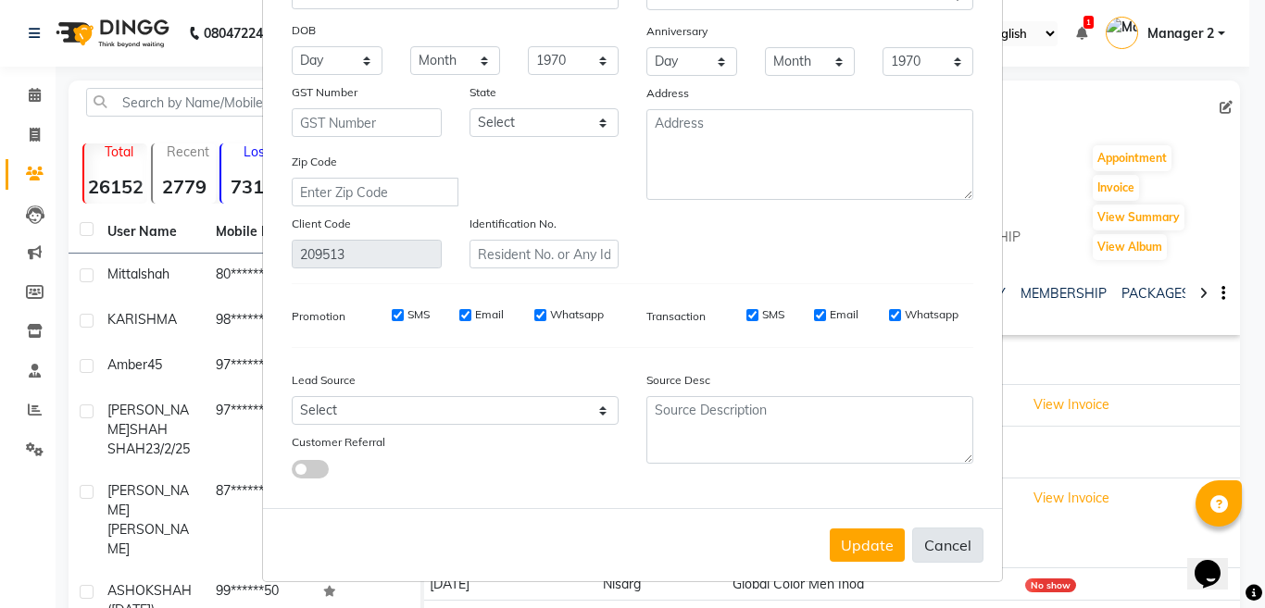
click at [945, 544] on button "Cancel" at bounding box center [947, 545] width 71 height 35
select select
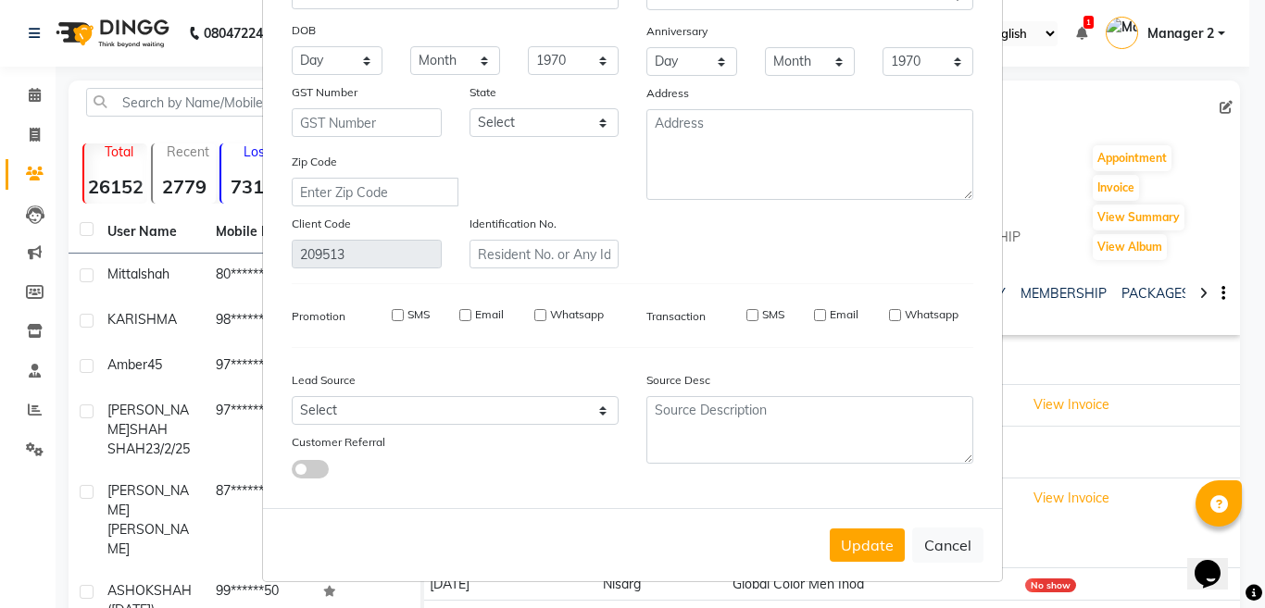
select select
checkbox input "false"
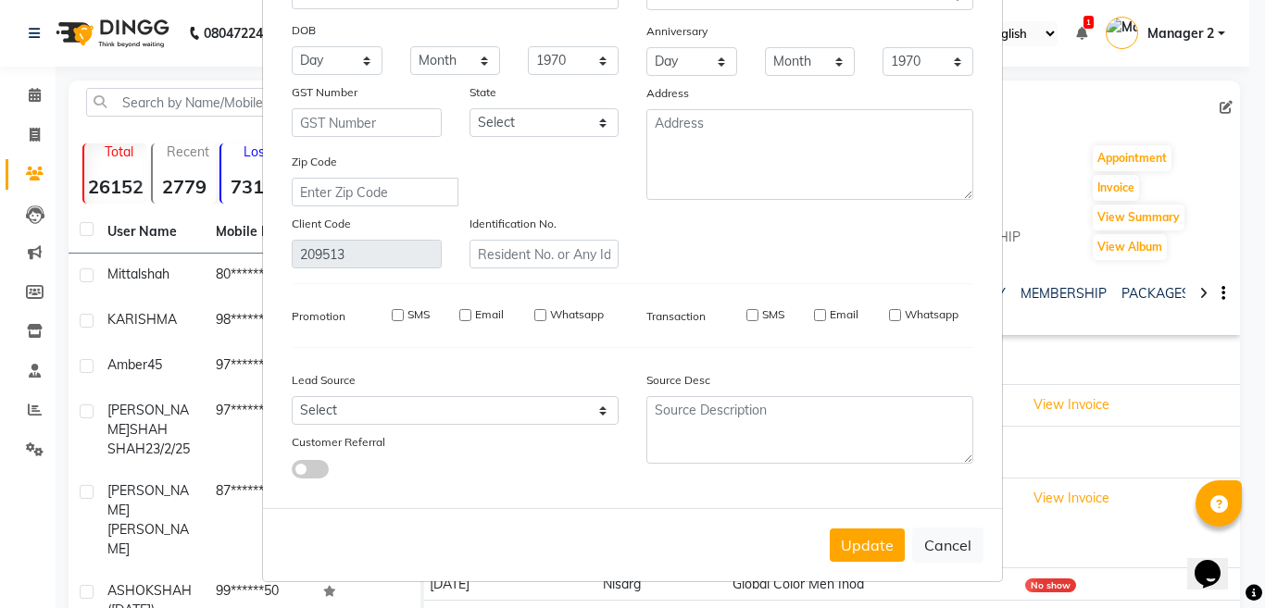
checkbox input "false"
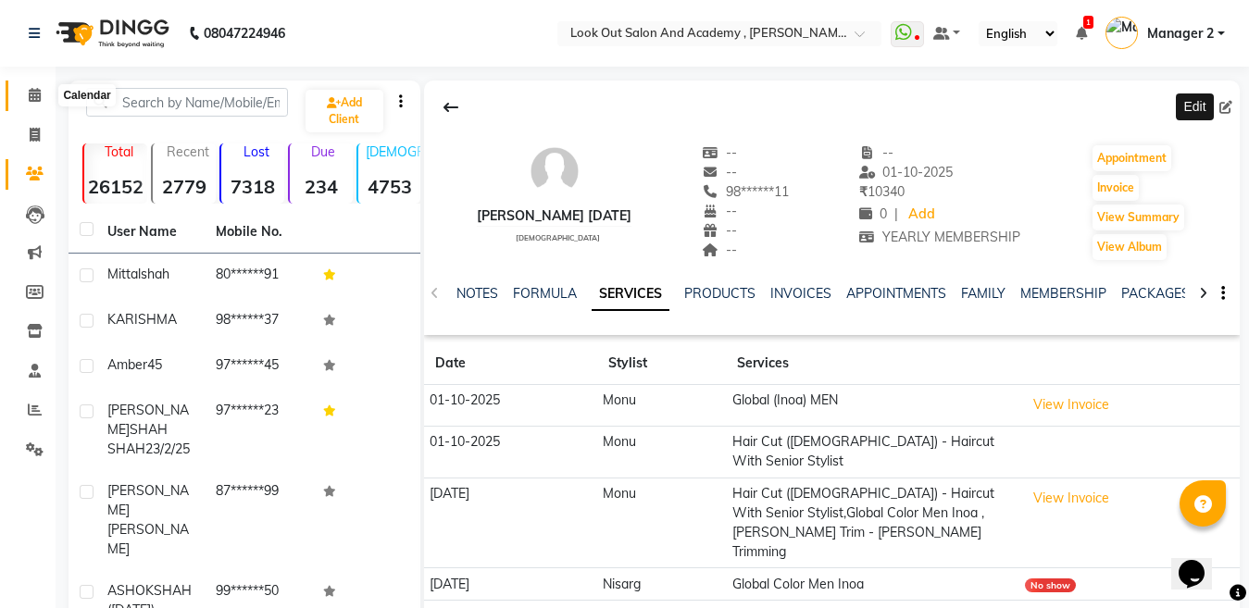
click at [31, 94] on icon at bounding box center [35, 95] width 12 height 14
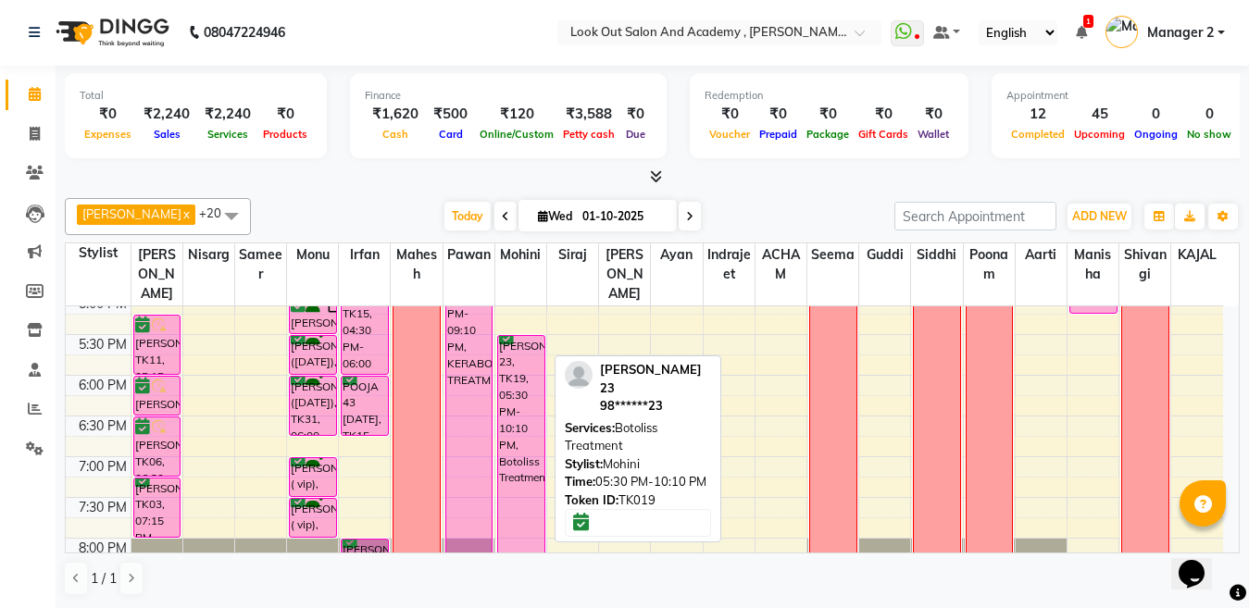
scroll to position [653, 0]
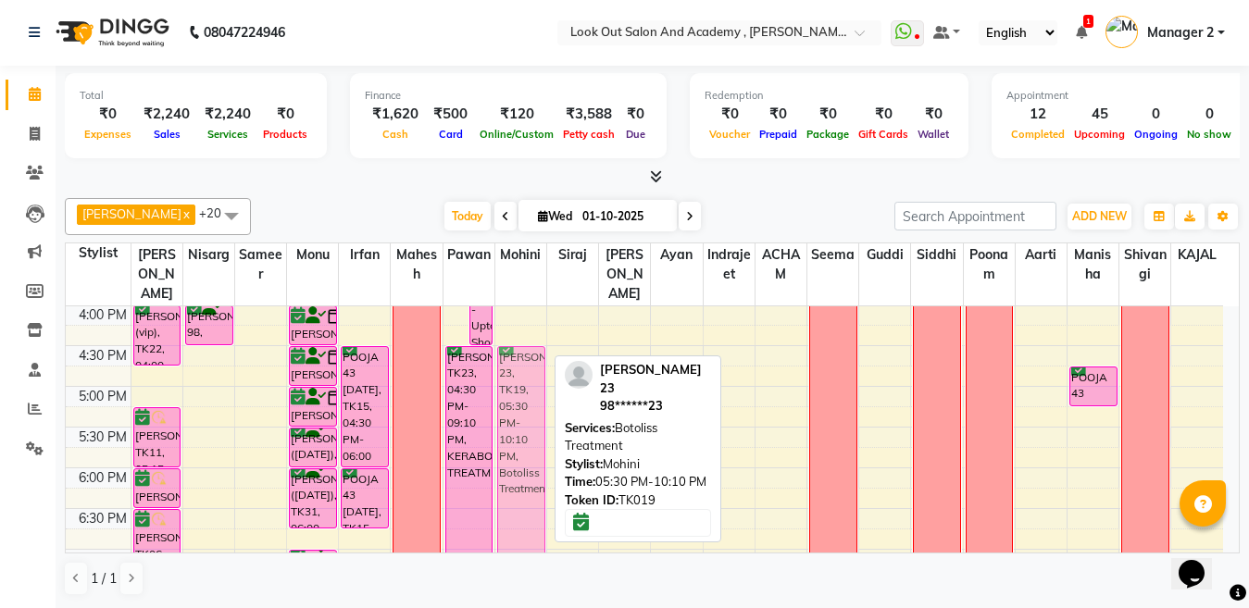
drag, startPoint x: 507, startPoint y: 467, endPoint x: 494, endPoint y: 379, distance: 89.1
click at [494, 379] on div "8:00 AM 8:30 AM 9:00 AM 9:30 AM 10:00 AM 10:30 AM 11:00 AM 11:30 AM 12:00 PM 12…" at bounding box center [644, 264] width 1157 height 1221
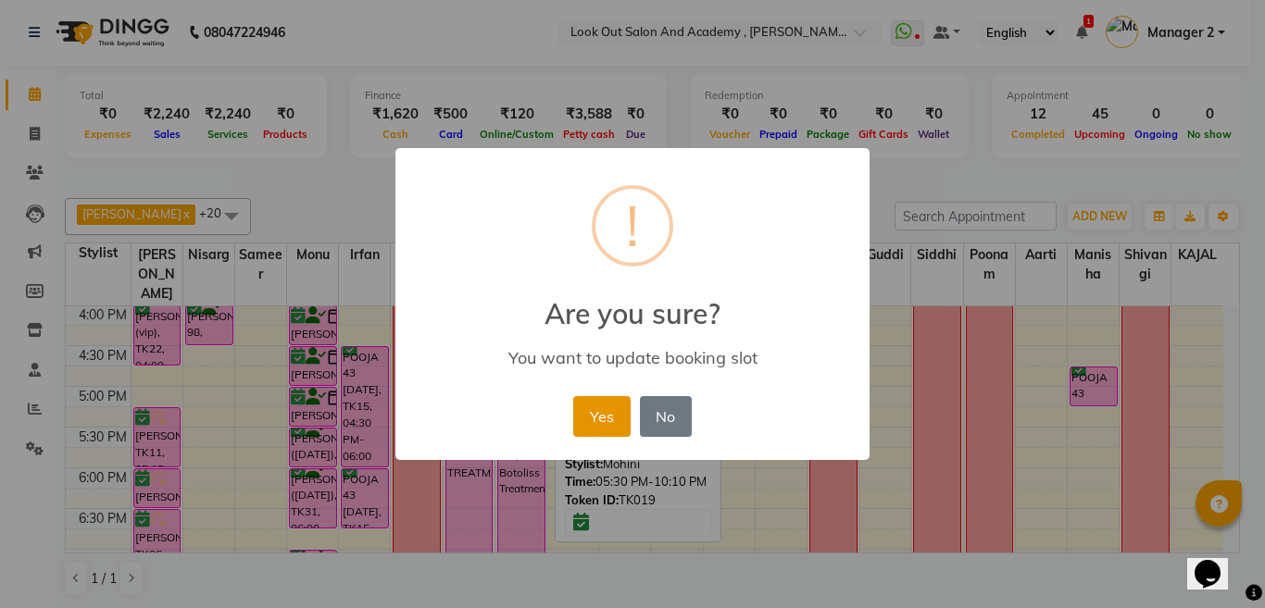
click at [611, 414] on button "Yes" at bounding box center [601, 416] width 56 height 41
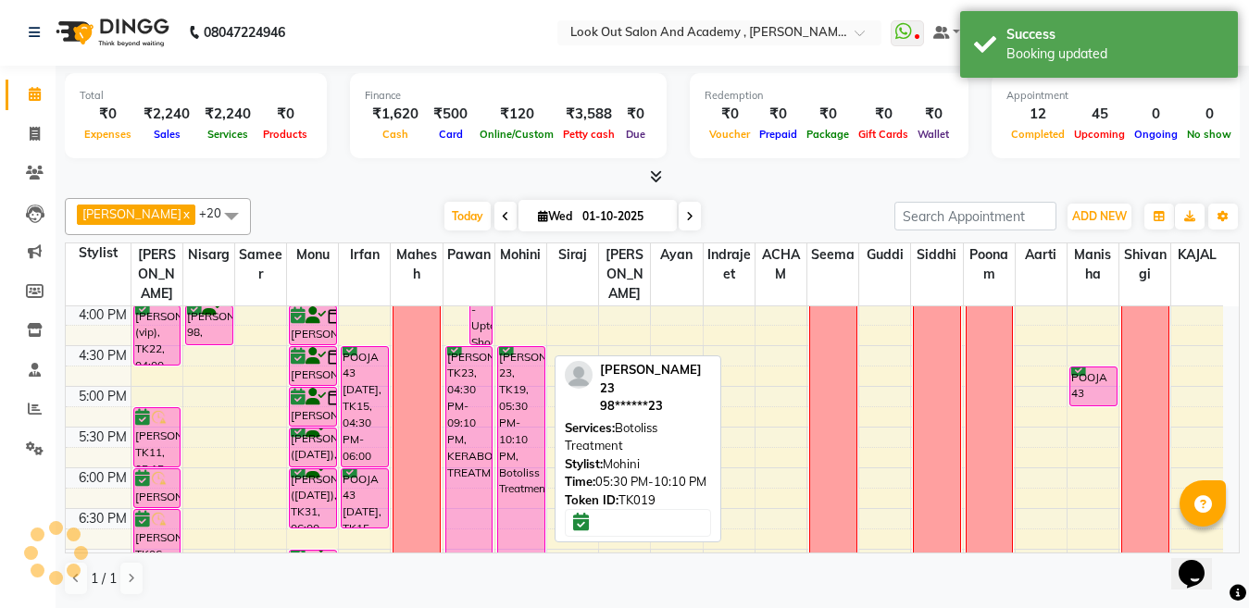
click at [520, 416] on div "[PERSON_NAME] 23, TK19, 05:30 PM-10:10 PM, Botoliss Treatment" at bounding box center [521, 535] width 46 height 377
click at [519, 471] on div "[PERSON_NAME] 23, TK19, 04:30 PM-09:10 PM, Botoliss Treatment" at bounding box center [521, 535] width 46 height 377
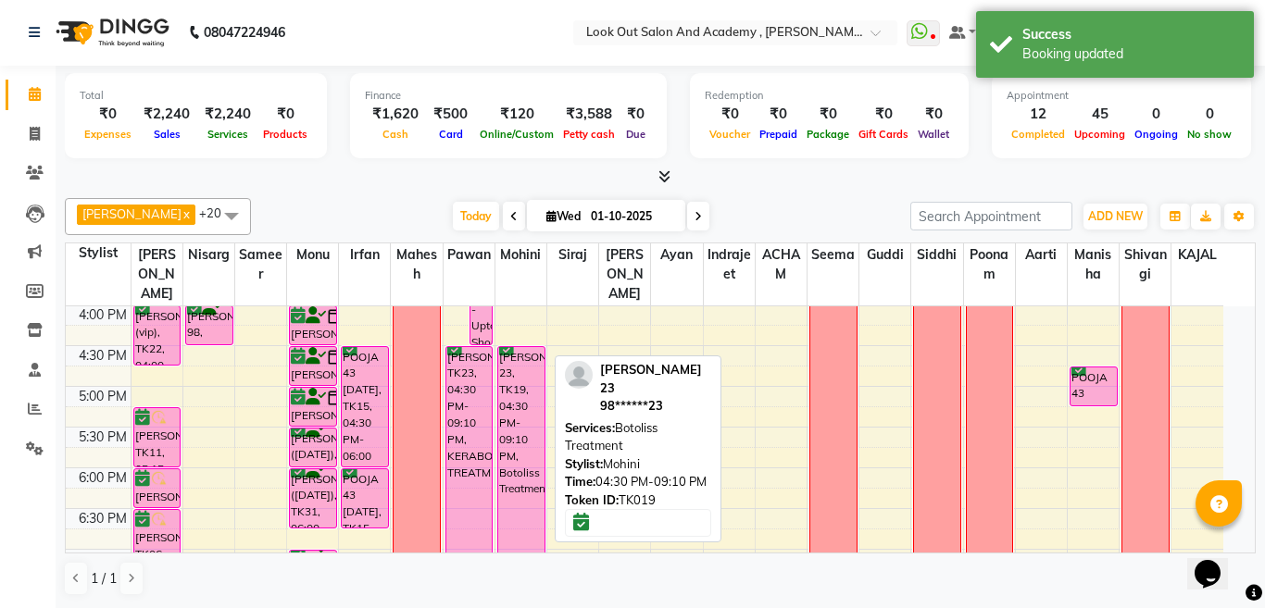
select select "6"
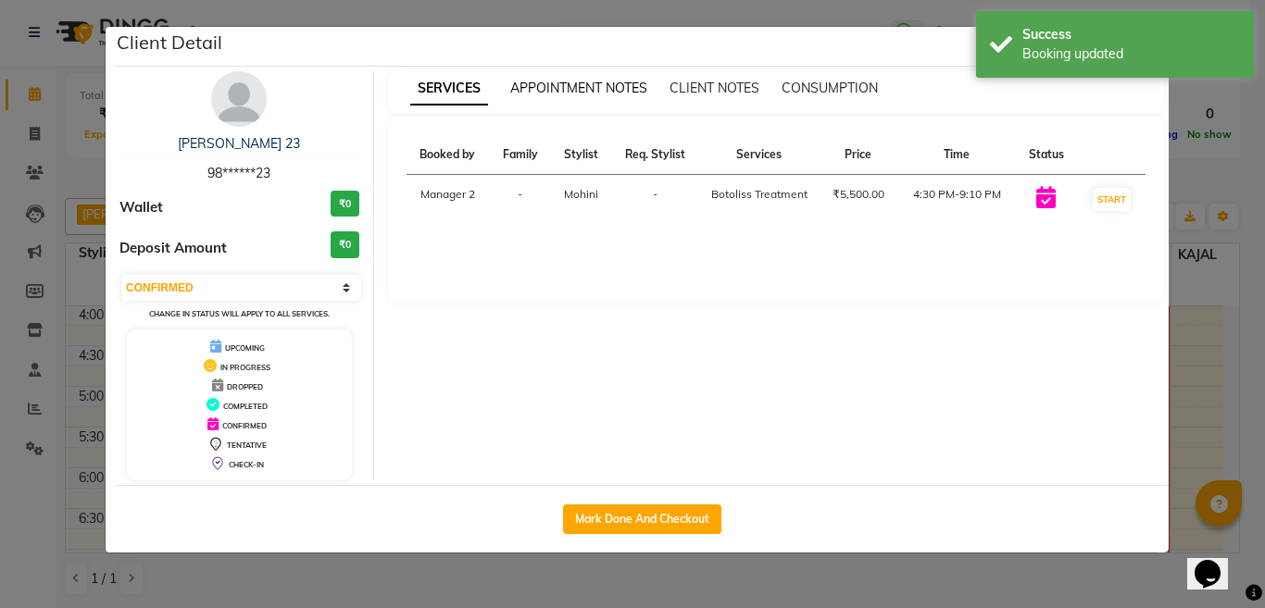
click at [598, 85] on span "APPOINTMENT NOTES" at bounding box center [578, 88] width 137 height 17
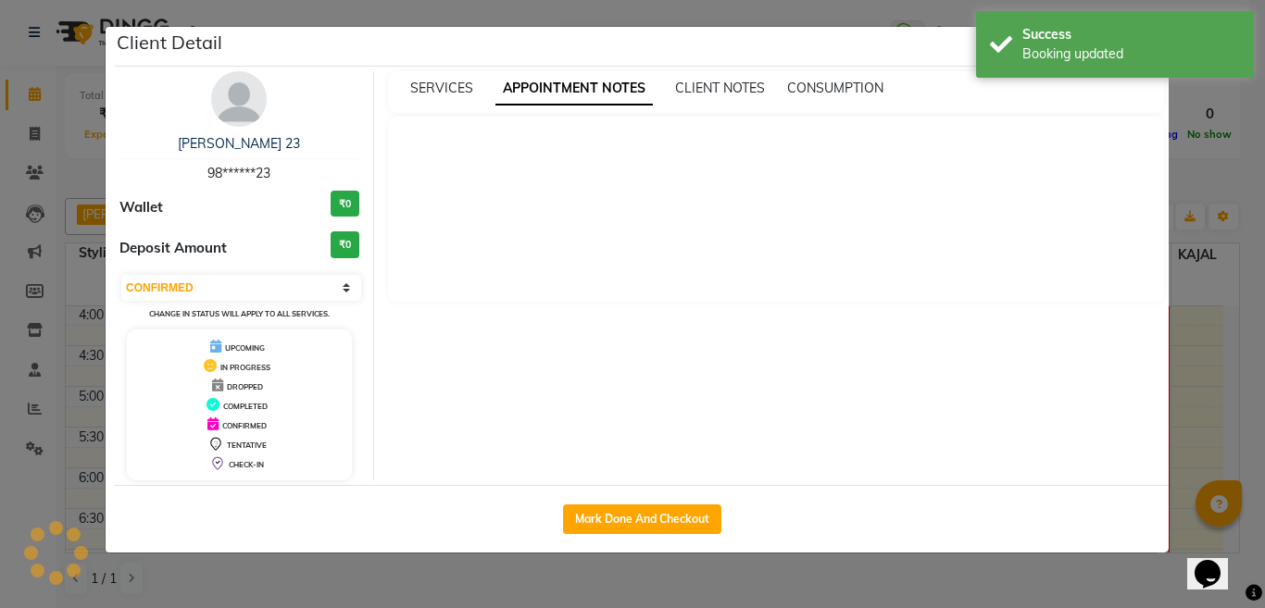
drag, startPoint x: 946, startPoint y: 65, endPoint x: 971, endPoint y: 62, distance: 25.2
click at [952, 62] on div "Client Detail" at bounding box center [642, 47] width 1054 height 40
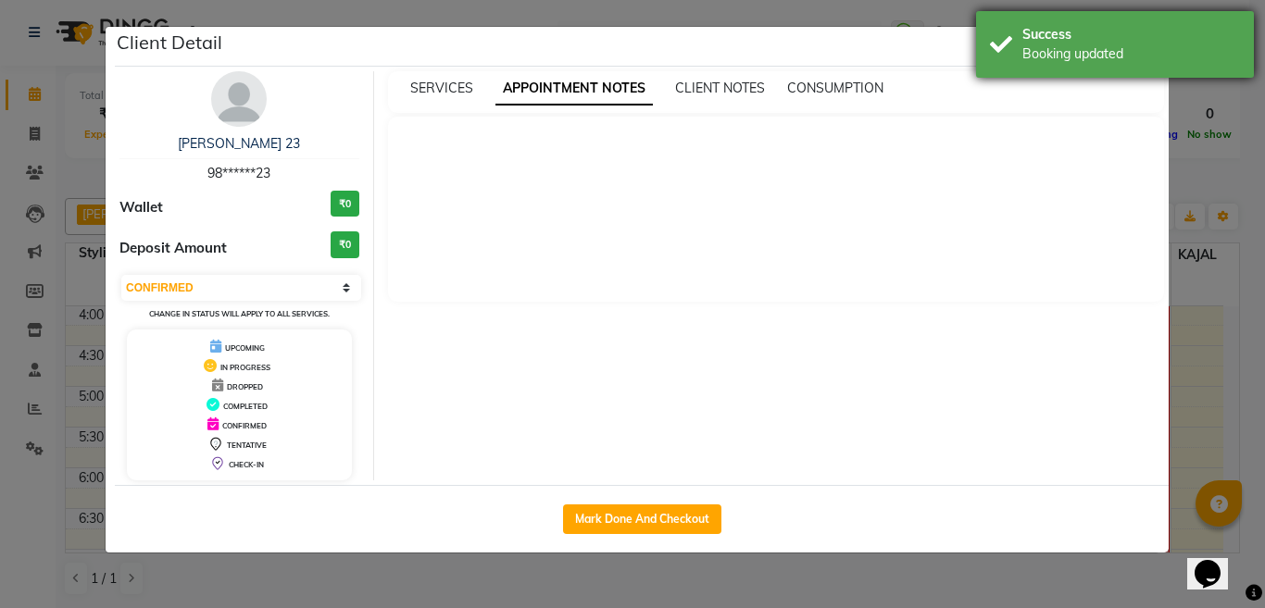
drag, startPoint x: 1028, startPoint y: 53, endPoint x: 1080, endPoint y: 66, distance: 53.5
click at [1031, 52] on div "Booking updated" at bounding box center [1131, 53] width 218 height 19
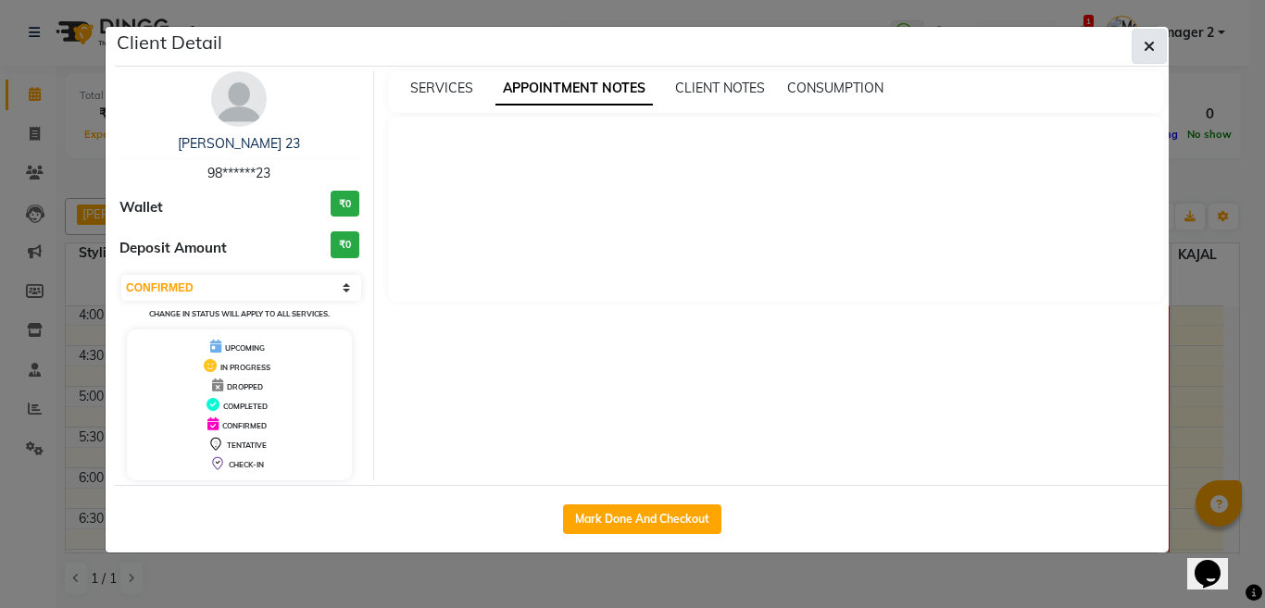
click at [1155, 56] on button "button" at bounding box center [1149, 46] width 35 height 35
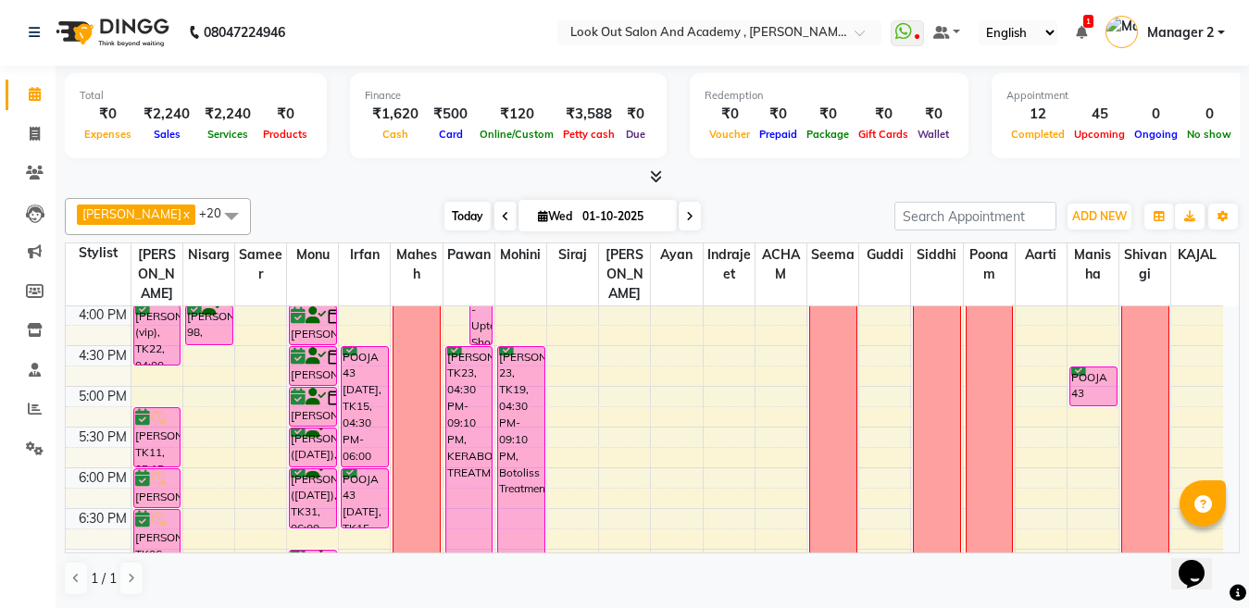
click at [453, 218] on span "Today" at bounding box center [467, 216] width 46 height 29
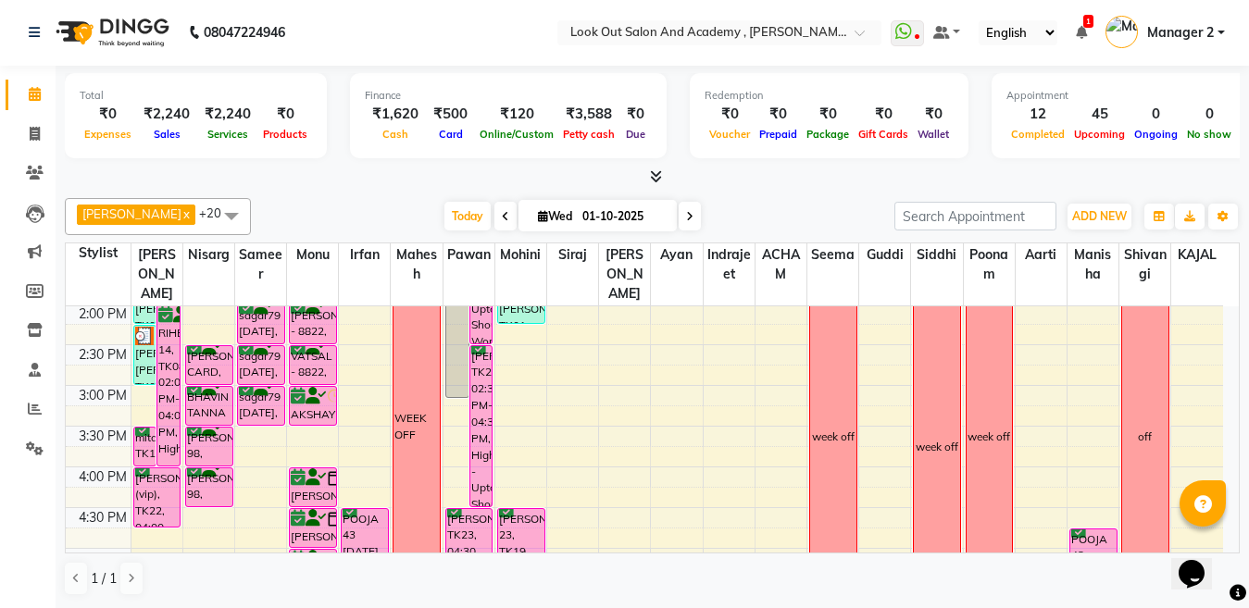
scroll to position [523, 0]
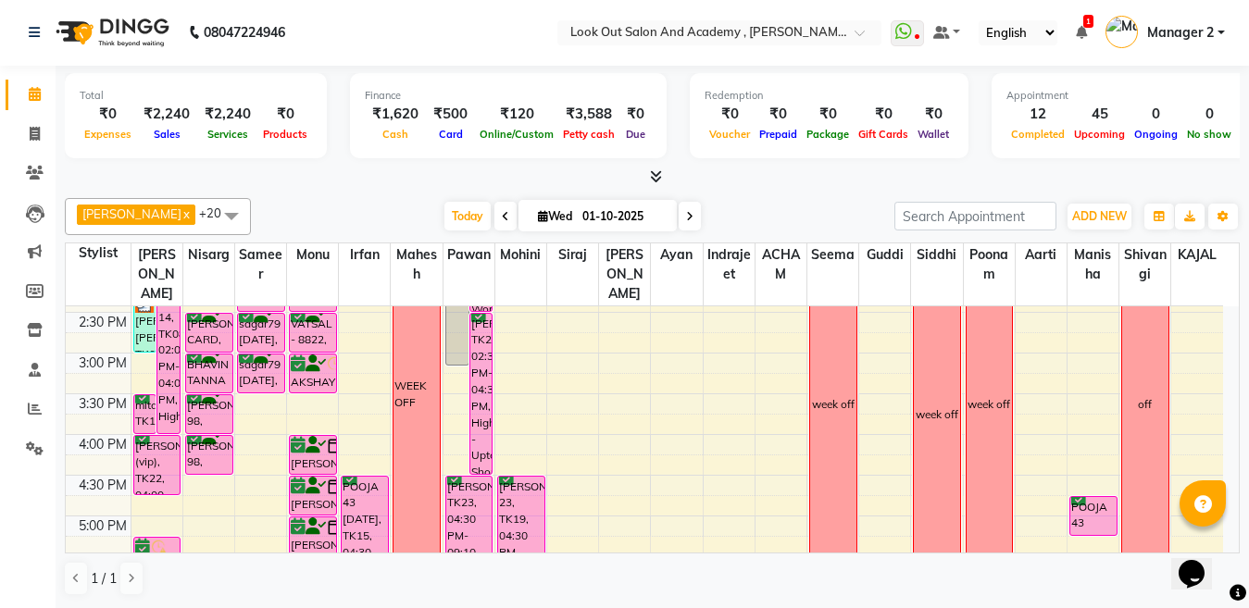
drag, startPoint x: 343, startPoint y: 471, endPoint x: 300, endPoint y: 167, distance: 307.6
click at [300, 167] on div "Total ₹0 Expenses ₹2,240 Sales ₹2,240 Services ₹0 Products Finance ₹1,620 Cash …" at bounding box center [652, 126] width 1175 height 121
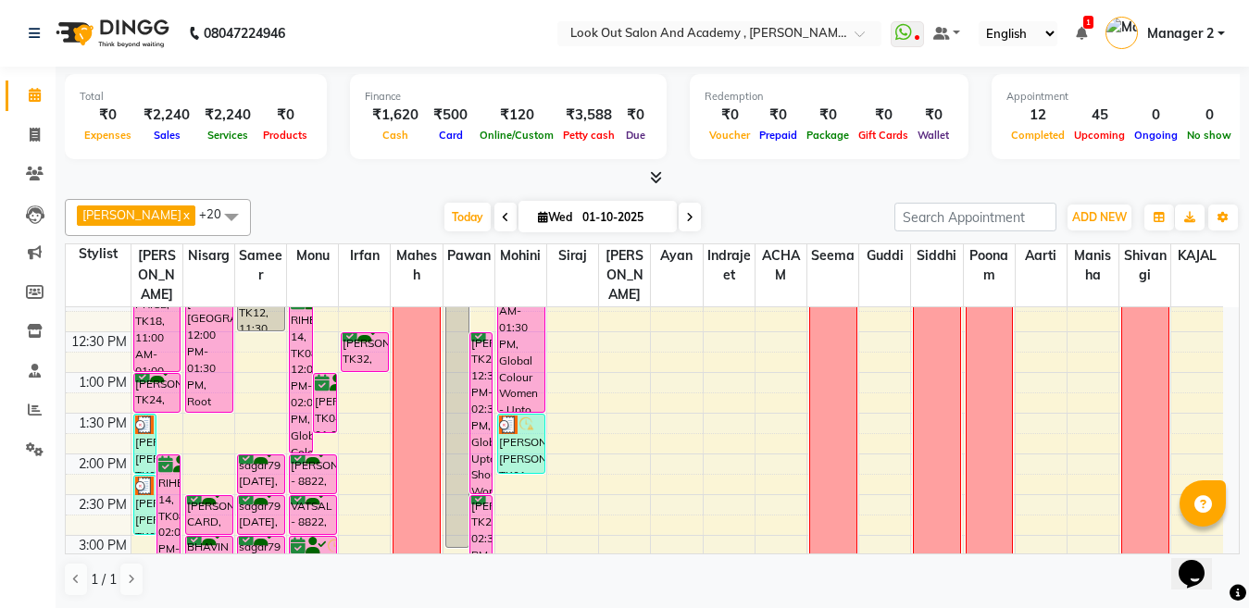
scroll to position [338, 0]
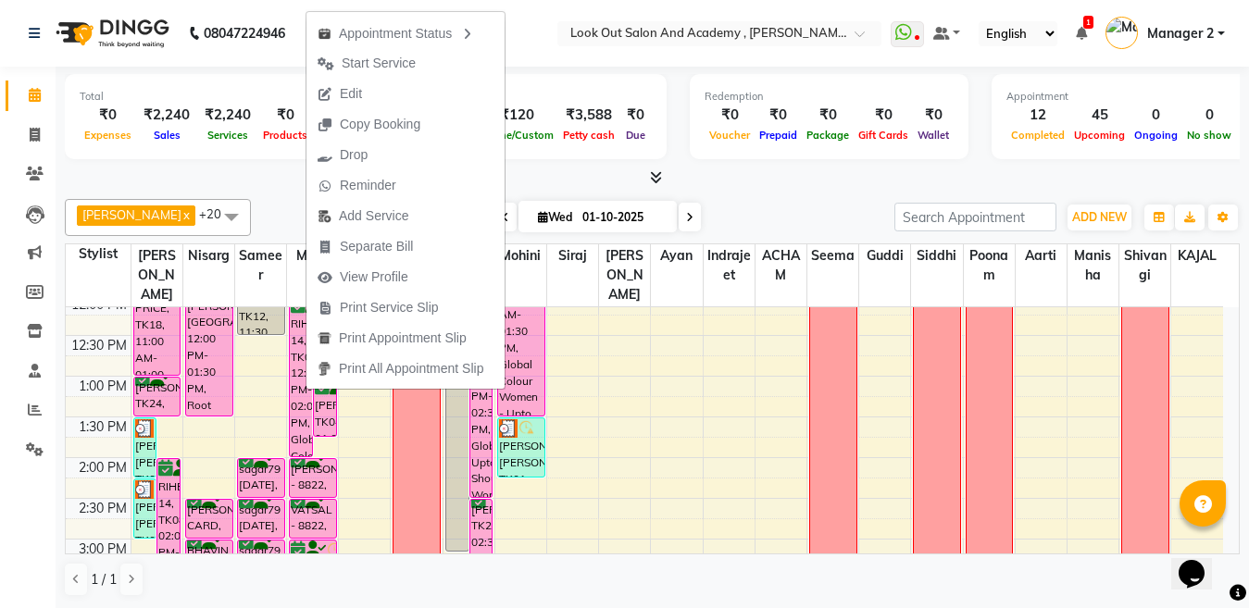
click at [694, 232] on div "[PERSON_NAME] x [PERSON_NAME] x Aarti x [PERSON_NAME] x [PERSON_NAME] x KAJAL x…" at bounding box center [652, 217] width 1175 height 37
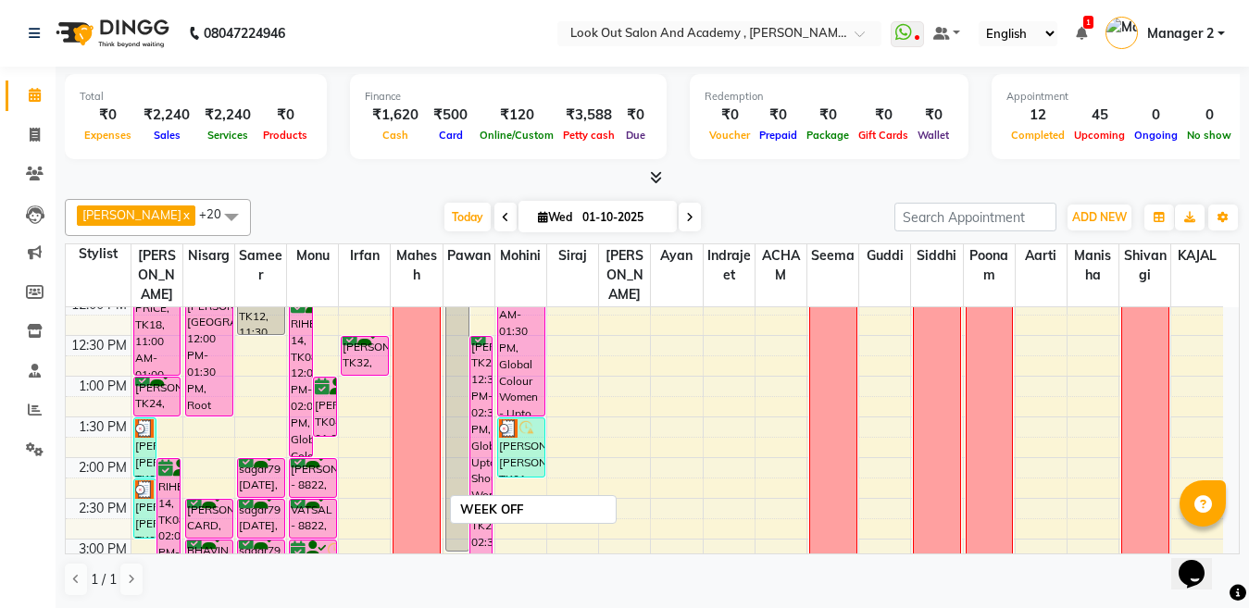
scroll to position [245, 0]
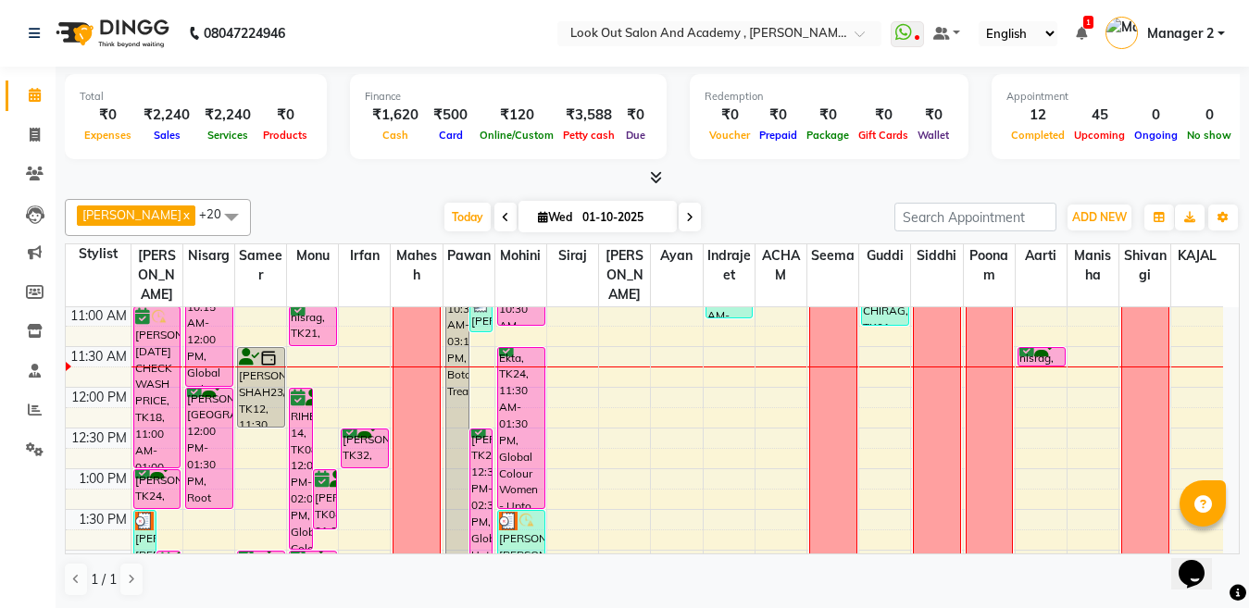
click at [124, 206] on span "[PERSON_NAME] x" at bounding box center [136, 216] width 119 height 20
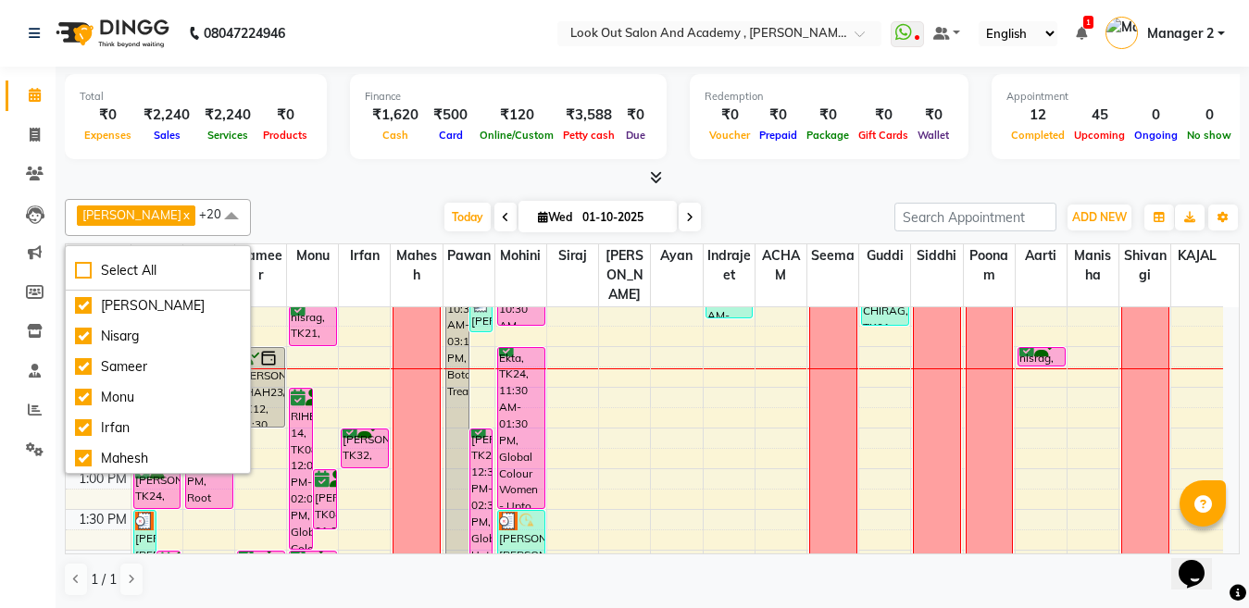
drag, startPoint x: 0, startPoint y: 31, endPoint x: 799, endPoint y: 214, distance: 819.7
click at [799, 214] on div "[DATE] [DATE]" at bounding box center [572, 218] width 625 height 28
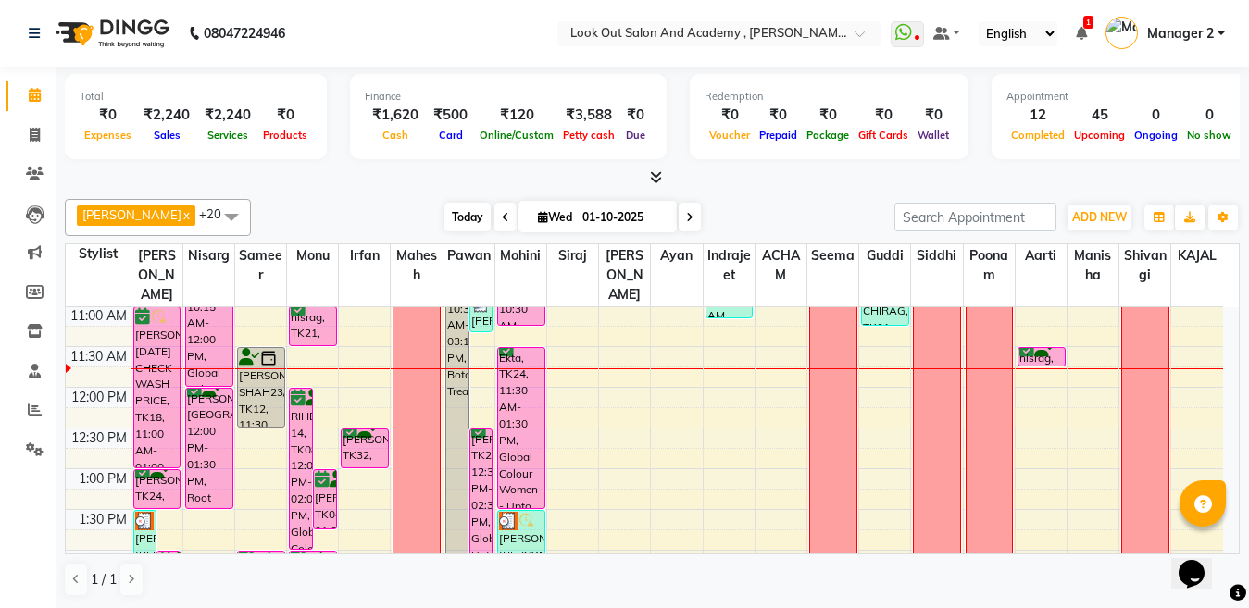
click at [457, 214] on span "Today" at bounding box center [467, 217] width 46 height 29
click at [462, 220] on span "Today" at bounding box center [467, 217] width 46 height 29
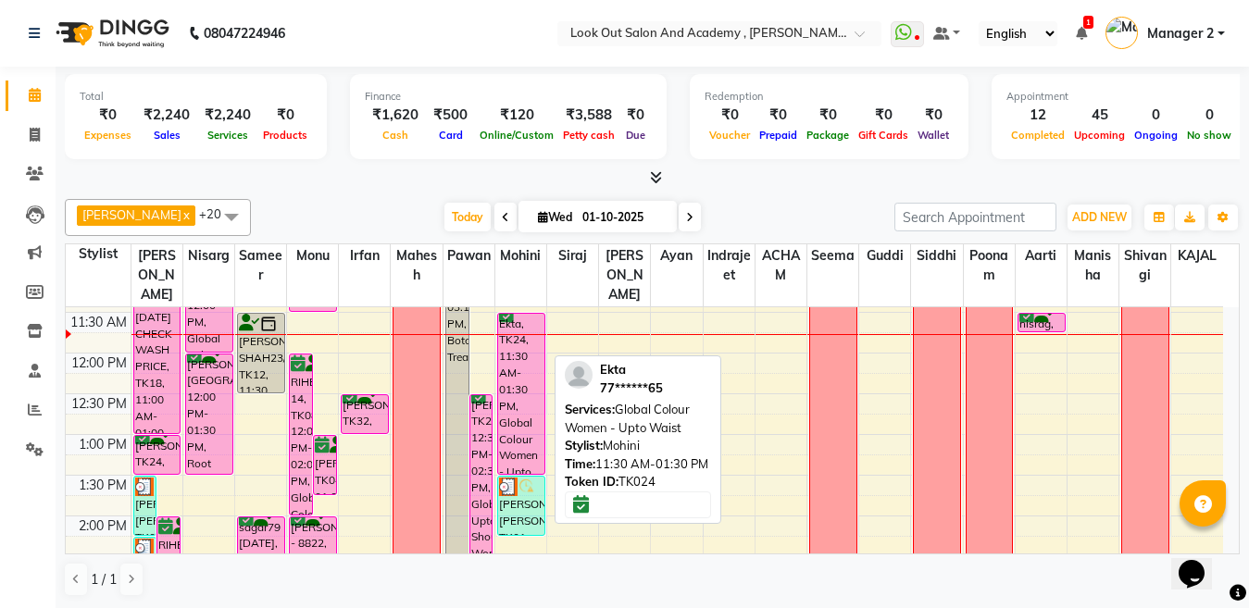
scroll to position [338, 0]
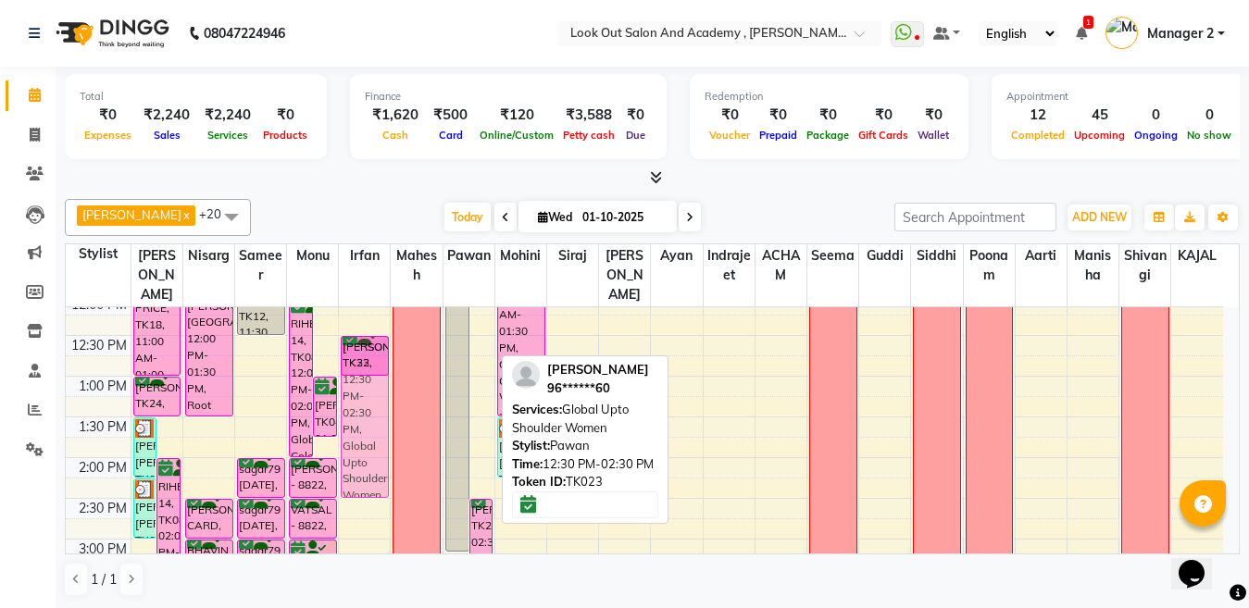
drag, startPoint x: 481, startPoint y: 381, endPoint x: 388, endPoint y: 383, distance: 92.6
click at [377, 384] on tr "[PERSON_NAME] [PERSON_NAME], TK01, 01:30 PM-02:15 PM, Hair Cut ([DEMOGRAPHIC_DA…" at bounding box center [644, 579] width 1157 height 1221
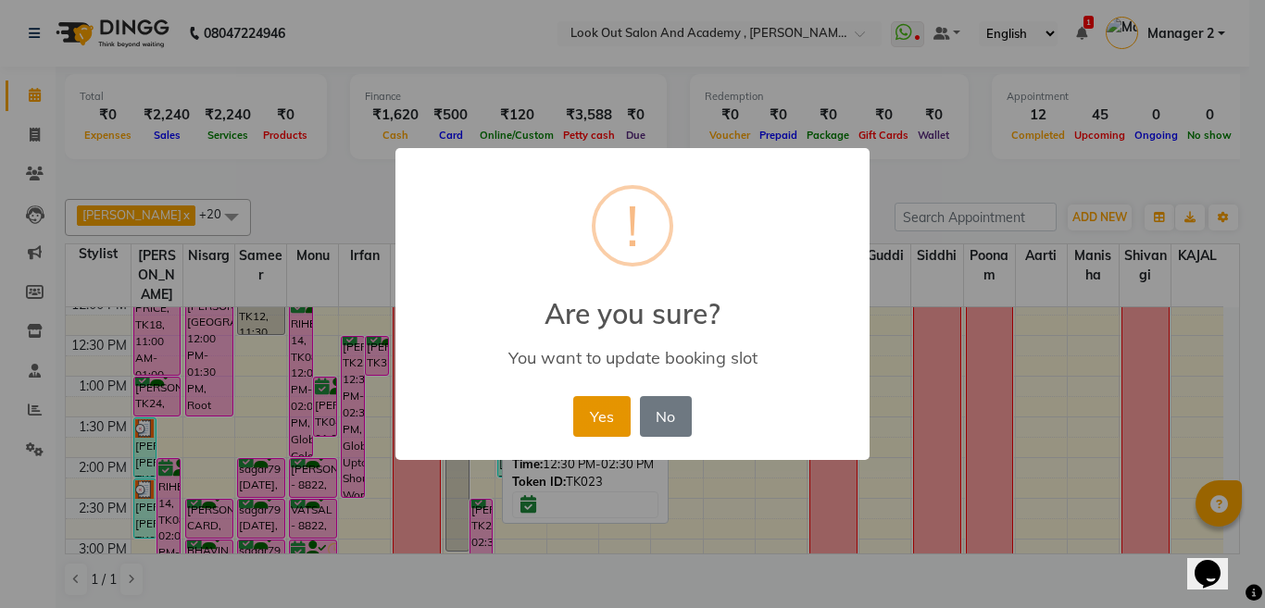
click at [585, 411] on button "Yes" at bounding box center [601, 416] width 56 height 41
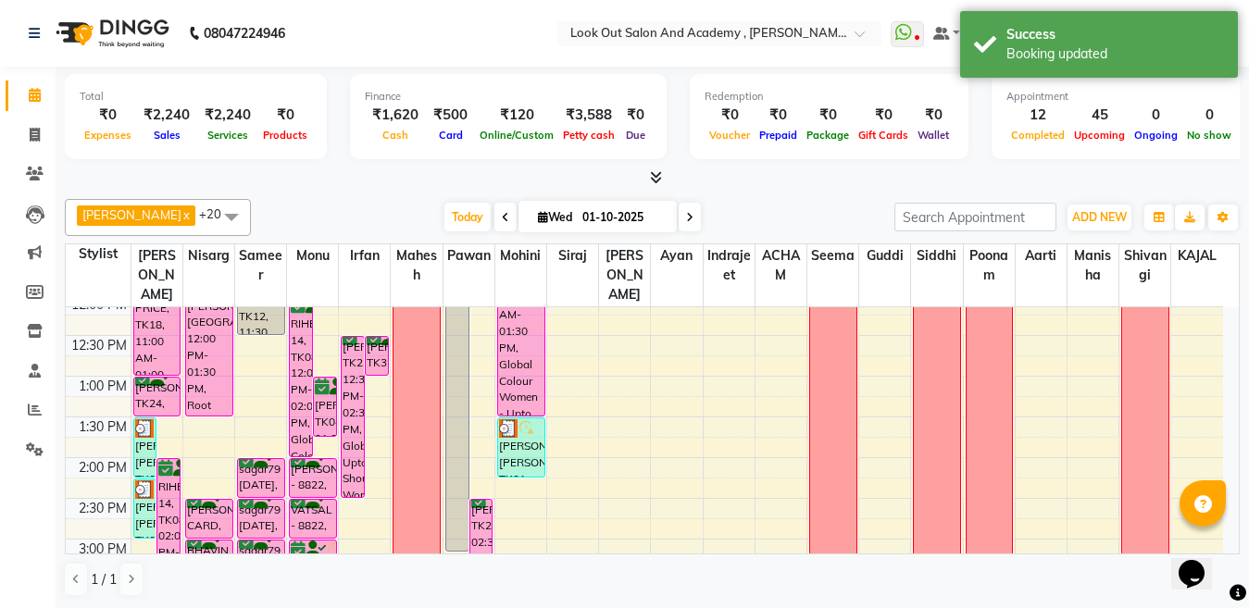
click at [488, 406] on div "8:00 AM 8:30 AM 9:00 AM 9:30 AM 10:00 AM 10:30 AM 11:00 AM 11:30 AM 12:00 PM 12…" at bounding box center [644, 579] width 1157 height 1221
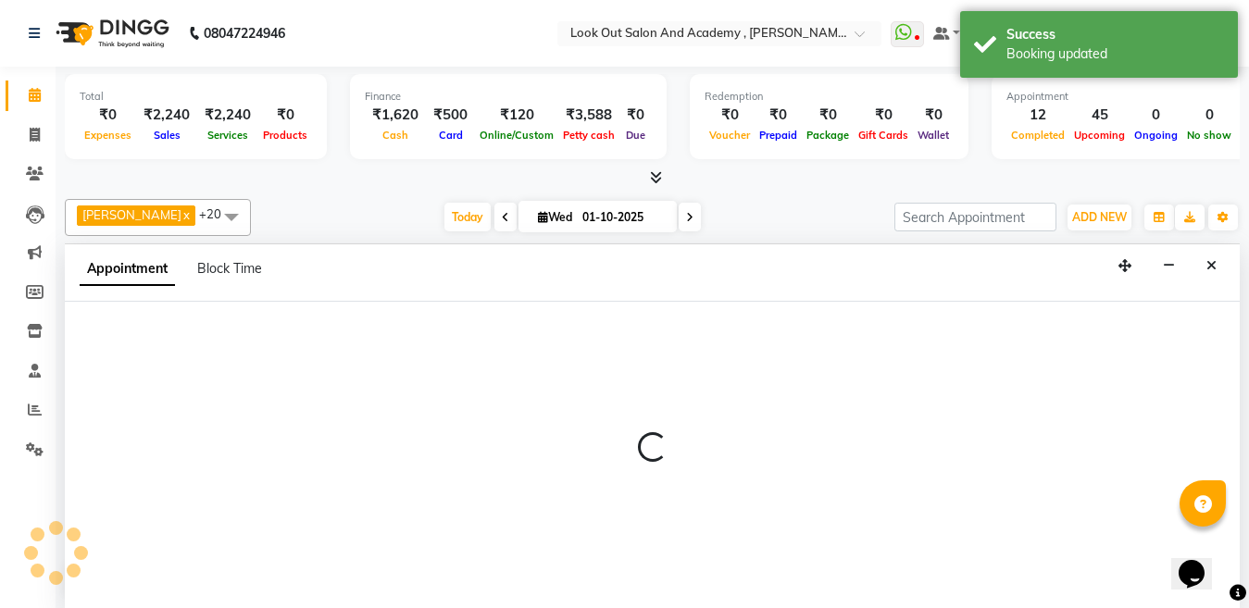
scroll to position [1, 0]
select select "28202"
select select "780"
select select "tentative"
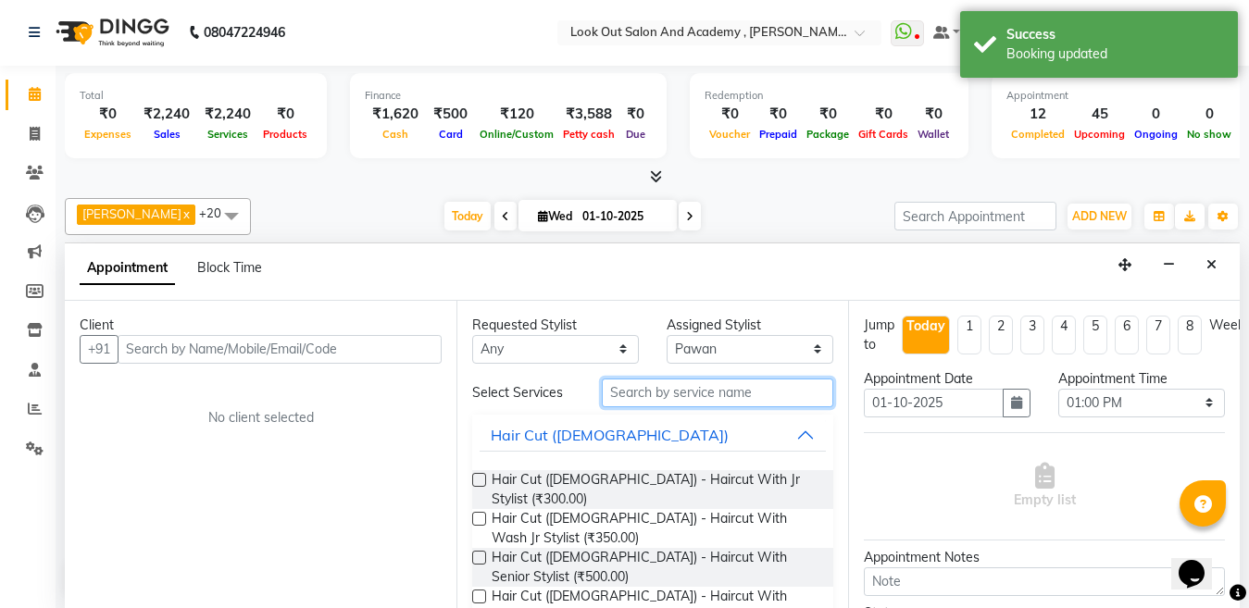
click at [703, 388] on input "text" at bounding box center [717, 393] width 231 height 29
click at [579, 364] on div "Requested Stylist Any [PERSON_NAME] [PERSON_NAME] [PERSON_NAME] Guddi [PERSON_N…" at bounding box center [653, 454] width 392 height 307
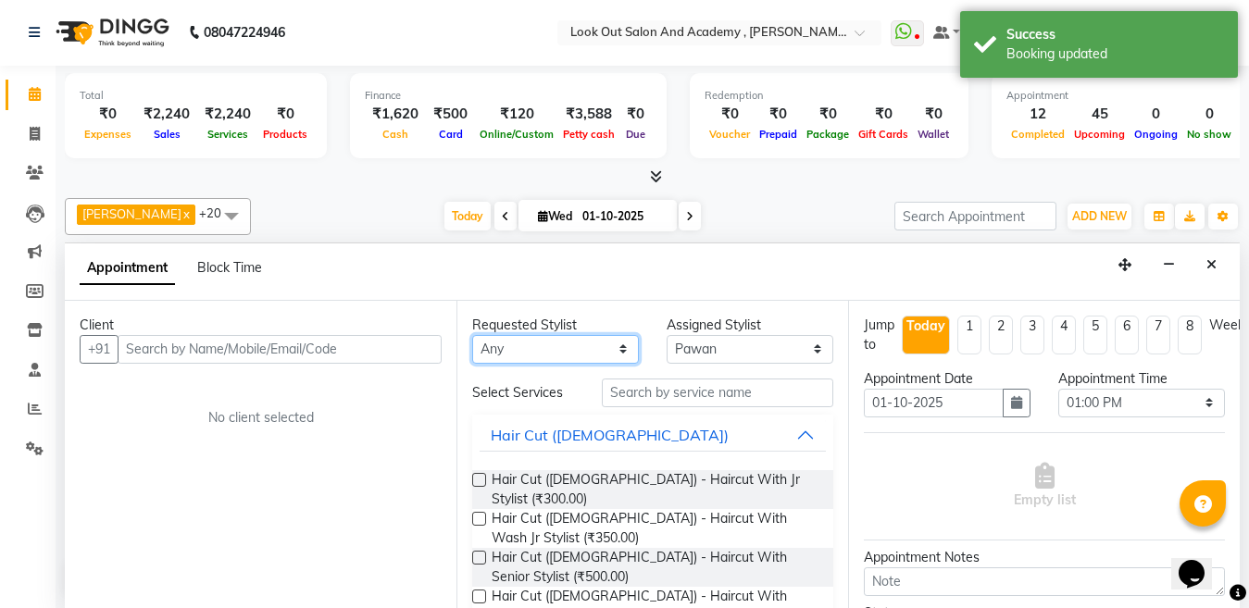
click at [580, 353] on select "Any [PERSON_NAME] [PERSON_NAME] [PERSON_NAME] Guddi [PERSON_NAME] KAJAL Mahesh …" at bounding box center [555, 349] width 167 height 29
select select "28202"
click at [472, 335] on select "Any [PERSON_NAME] [PERSON_NAME] [PERSON_NAME] Guddi [PERSON_NAME] KAJAL Mahesh …" at bounding box center [555, 349] width 167 height 29
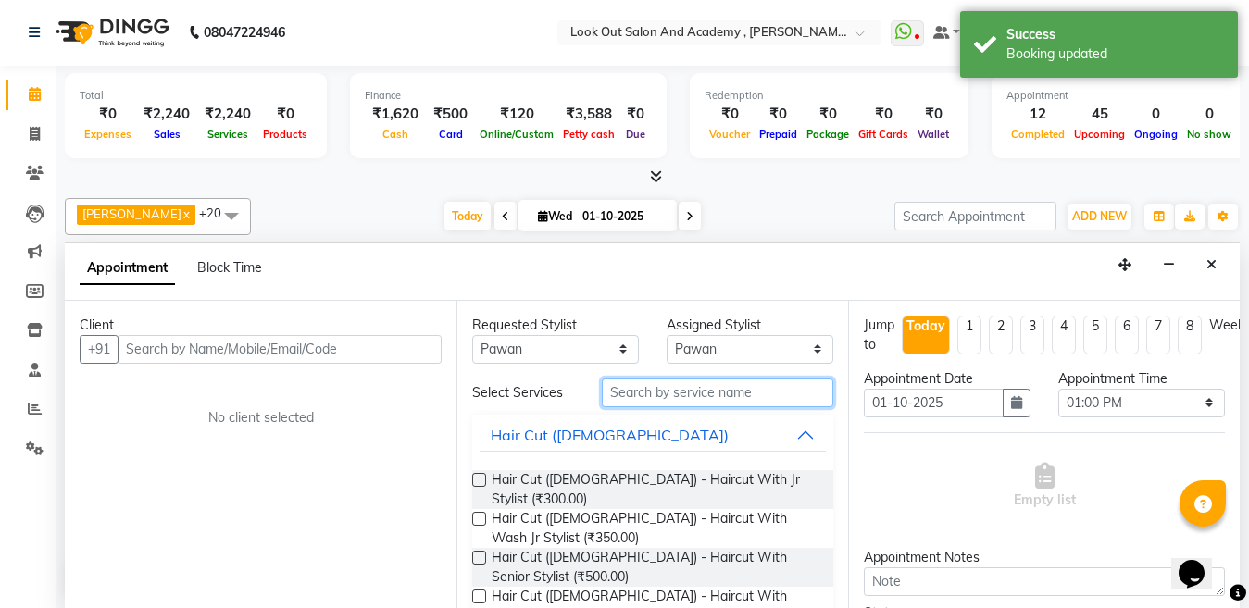
click at [692, 385] on input "text" at bounding box center [717, 393] width 231 height 29
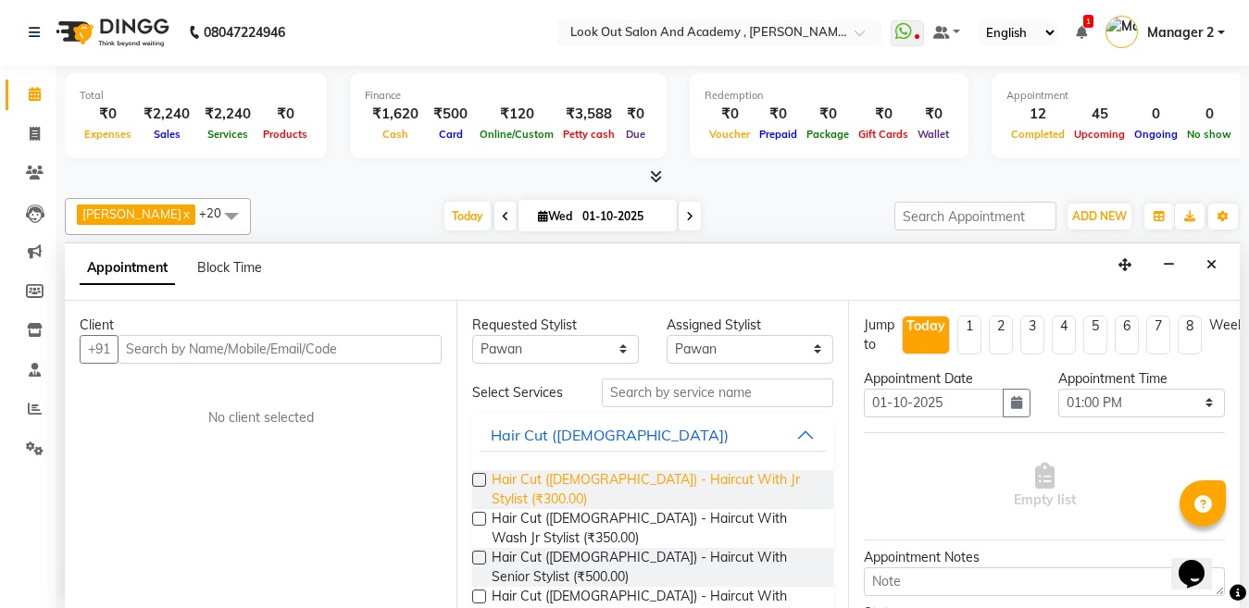
click at [667, 473] on span "Hair Cut ([DEMOGRAPHIC_DATA]) - Haircut With Jr Stylist (₹300.00)" at bounding box center [655, 489] width 327 height 39
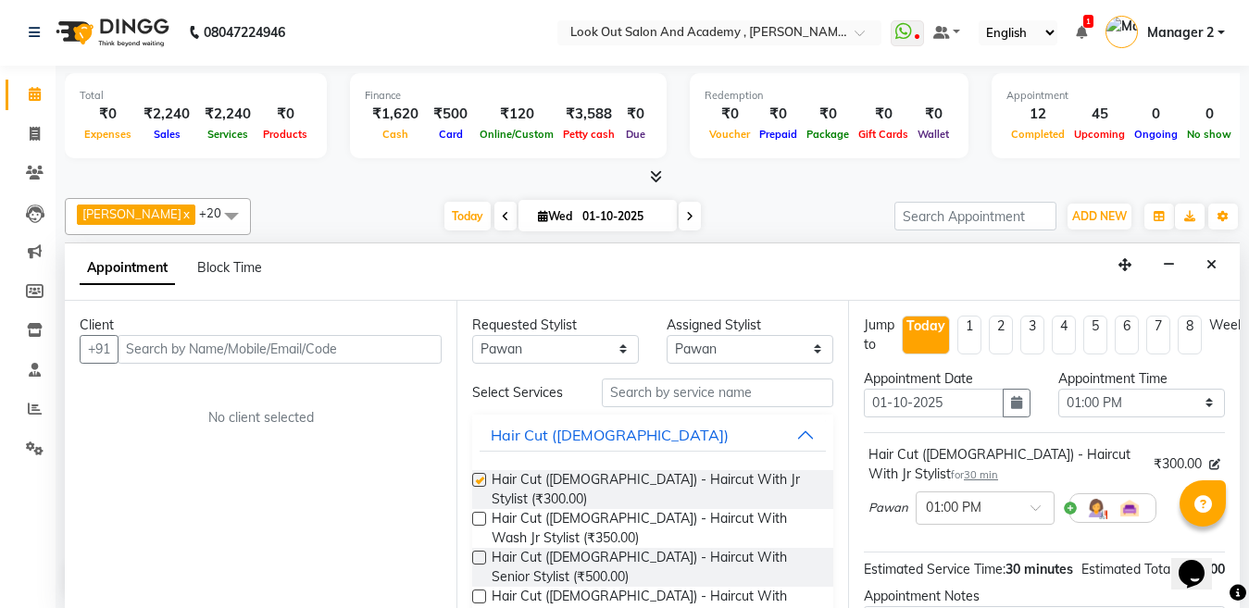
checkbox input "false"
click at [290, 337] on input "text" at bounding box center [280, 349] width 324 height 29
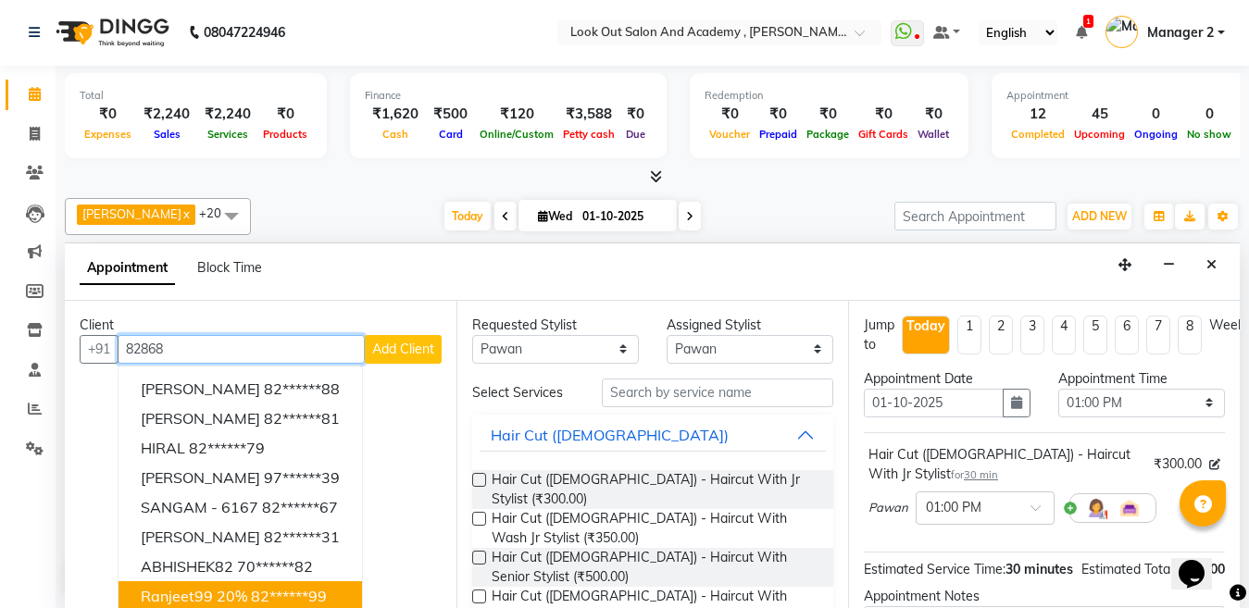
click at [260, 587] on ngb-highlight "82******99" at bounding box center [289, 596] width 76 height 19
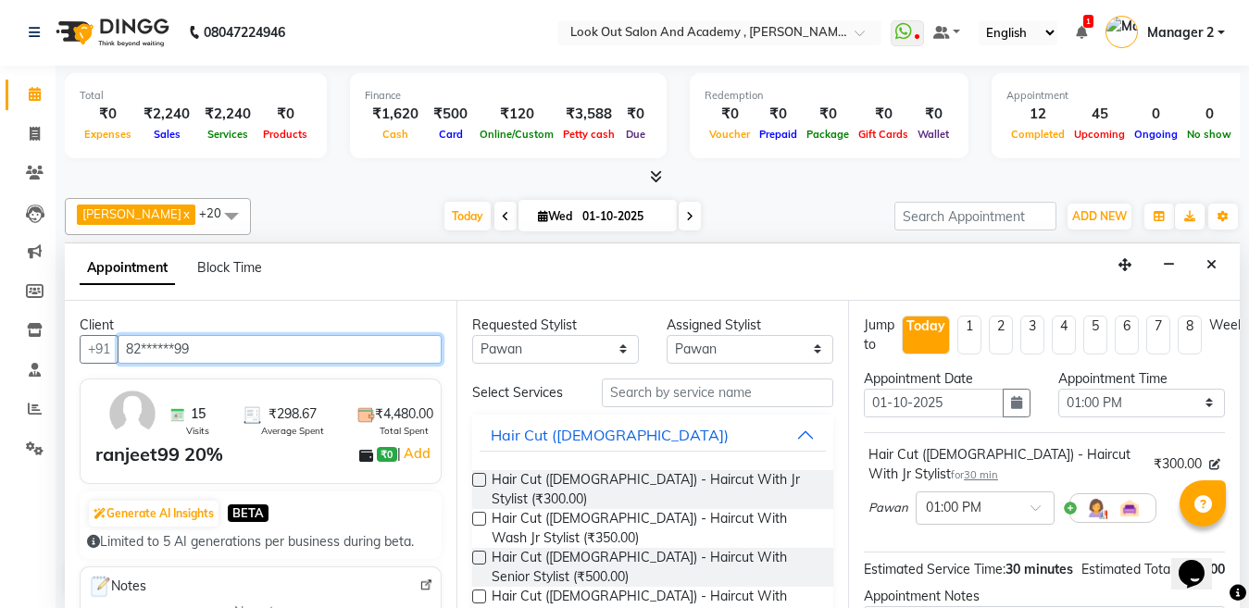
scroll to position [234, 0]
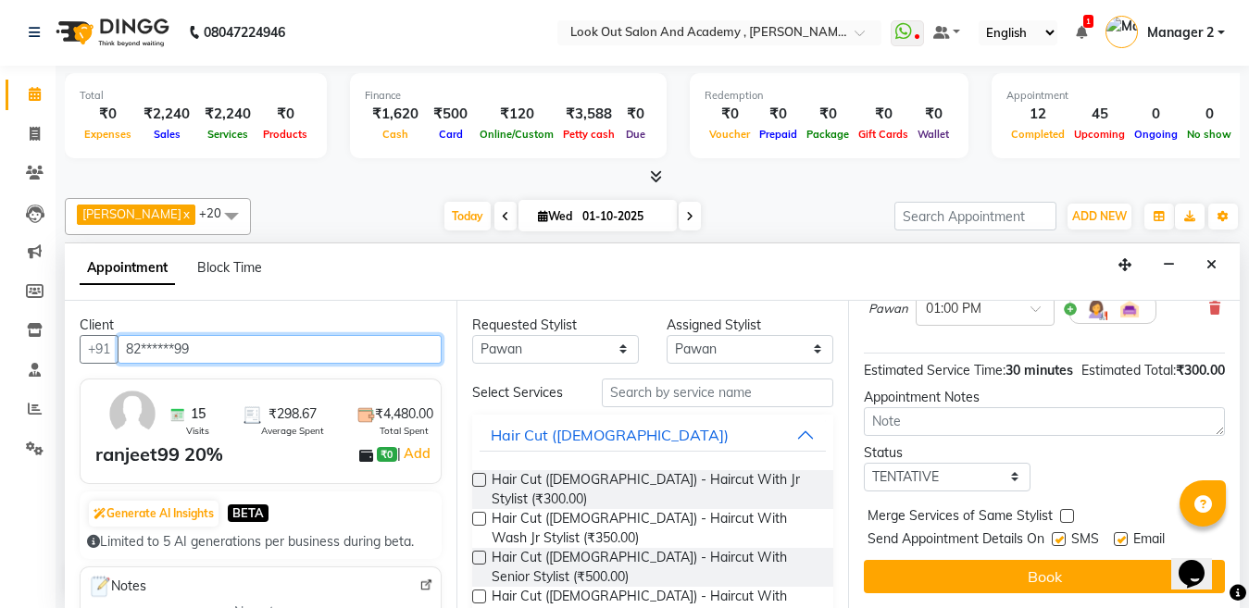
type input "82******99"
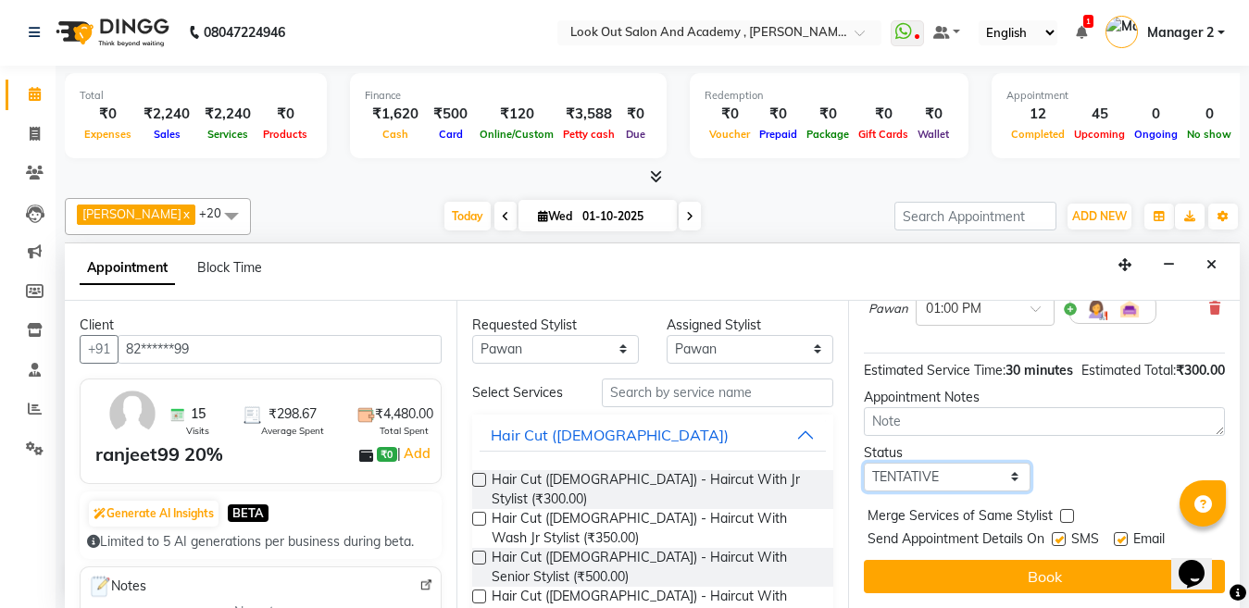
drag, startPoint x: 906, startPoint y: 462, endPoint x: 912, endPoint y: 475, distance: 14.5
click at [907, 463] on select "Select TENTATIVE CONFIRM CHECK-IN UPCOMING" at bounding box center [947, 477] width 167 height 29
select select "confirm booking"
click at [864, 463] on select "Select TENTATIVE CONFIRM CHECK-IN UPCOMING" at bounding box center [947, 477] width 167 height 29
click at [1053, 532] on label at bounding box center [1059, 539] width 14 height 14
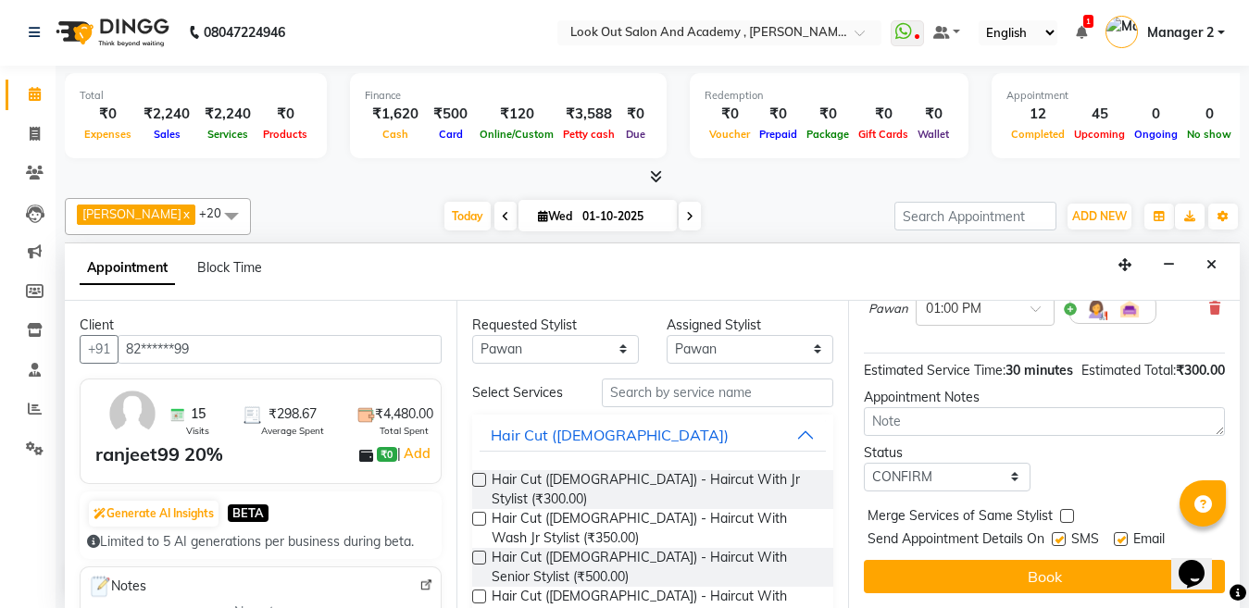
click at [1053, 535] on input "checkbox" at bounding box center [1058, 541] width 12 height 12
checkbox input "false"
click at [1118, 532] on label at bounding box center [1121, 539] width 14 height 14
click at [1118, 535] on input "checkbox" at bounding box center [1120, 541] width 12 height 12
checkbox input "false"
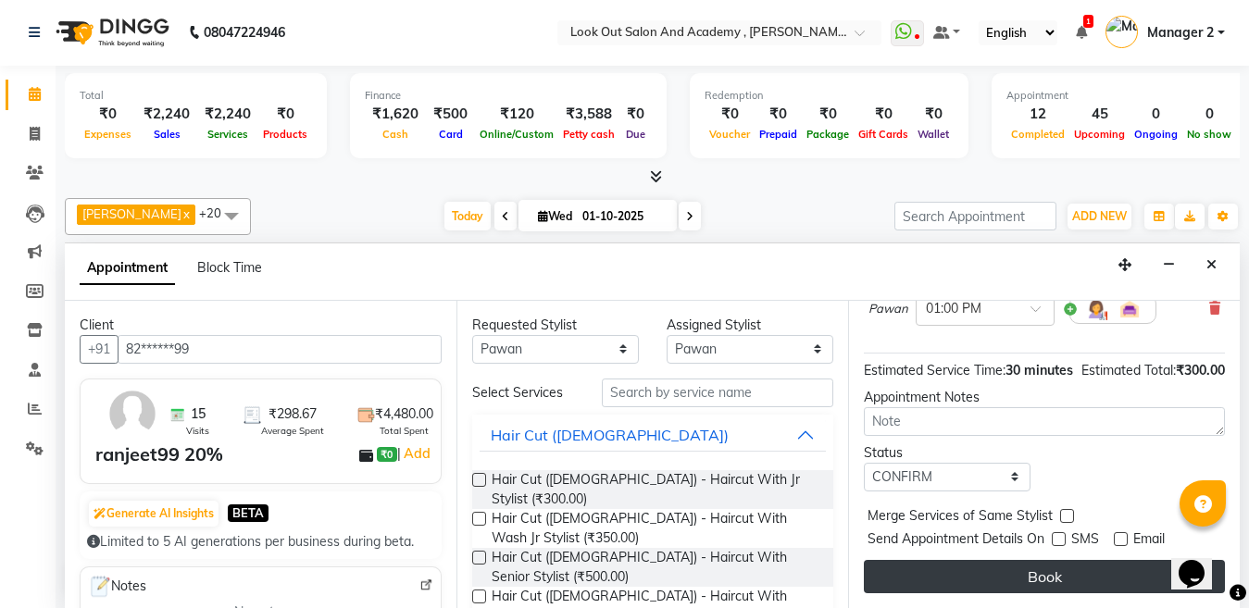
click at [1122, 560] on button "Book" at bounding box center [1044, 576] width 361 height 33
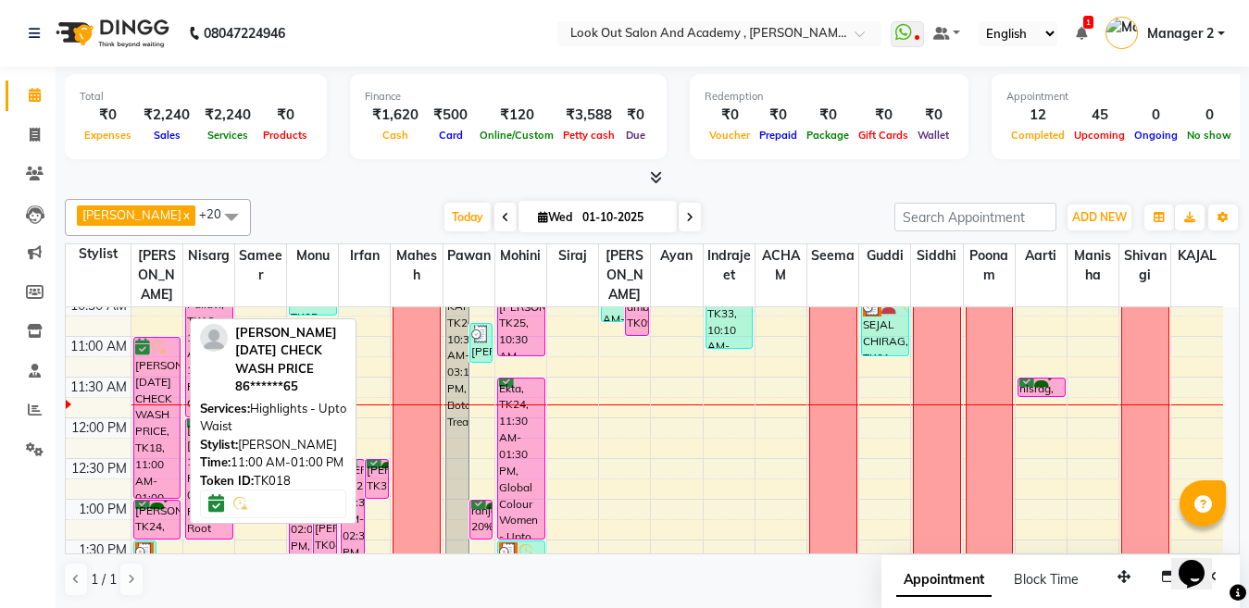
scroll to position [245, 0]
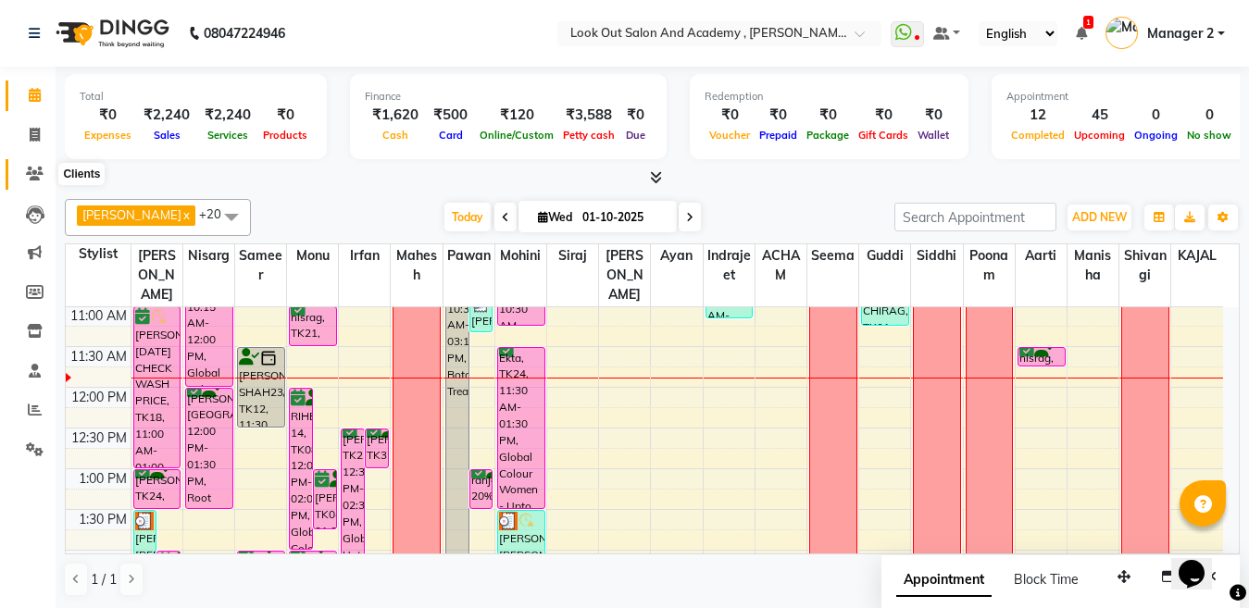
click at [36, 174] on icon at bounding box center [35, 174] width 18 height 14
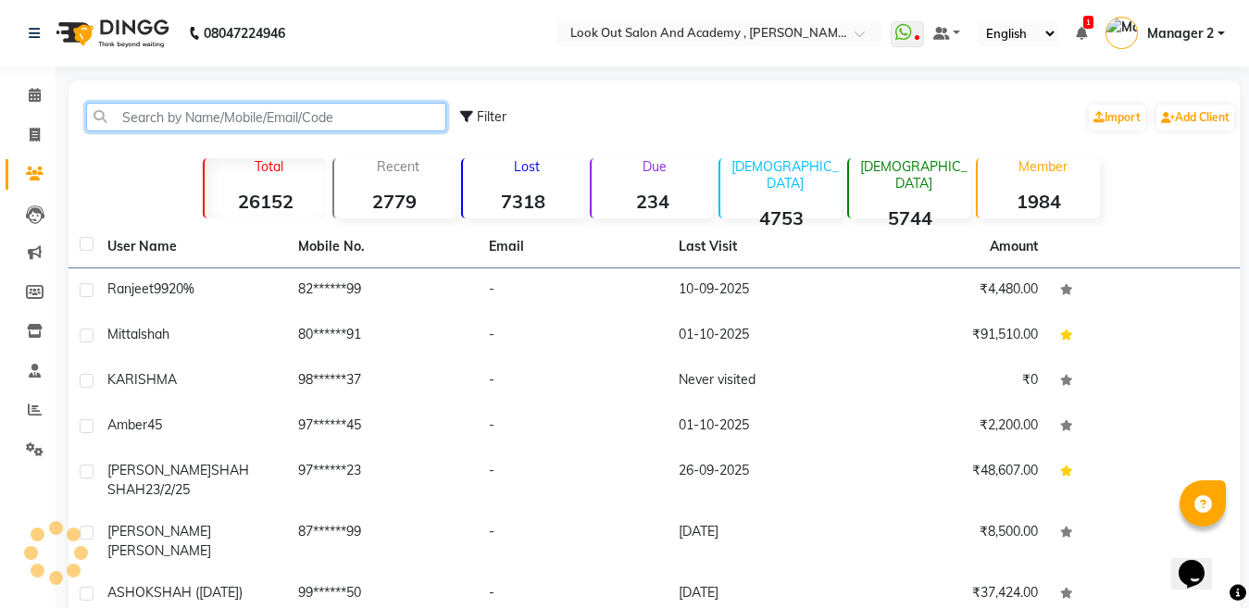
click at [144, 109] on input "text" at bounding box center [266, 117] width 360 height 29
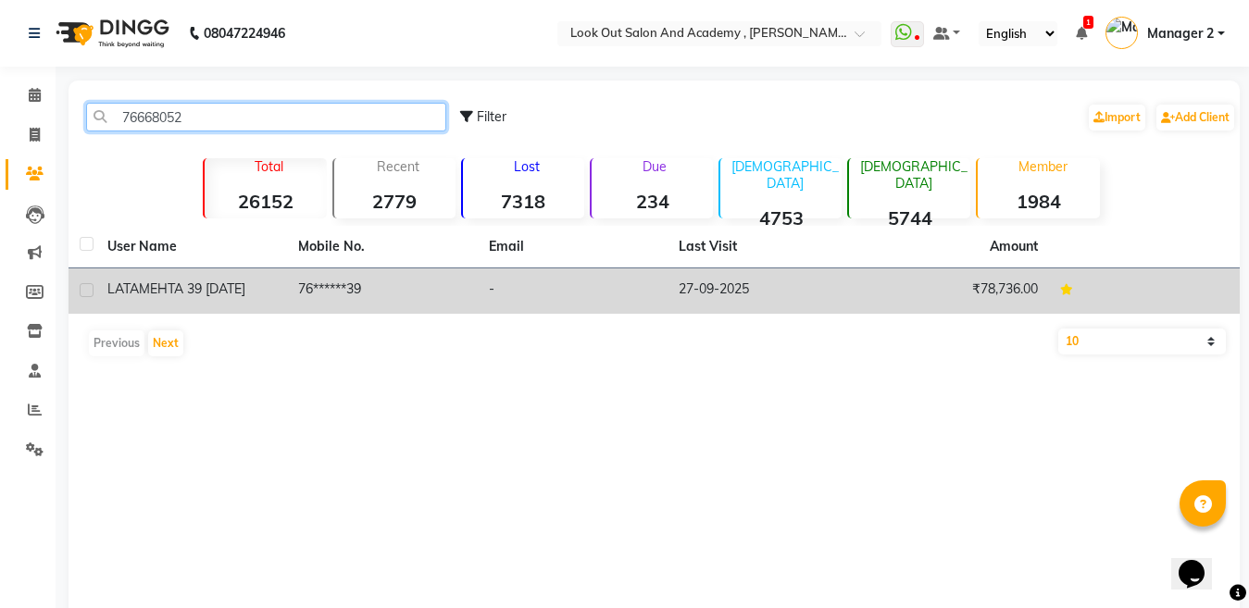
type input "76668052"
click at [370, 279] on td "76******39" at bounding box center [382, 291] width 191 height 45
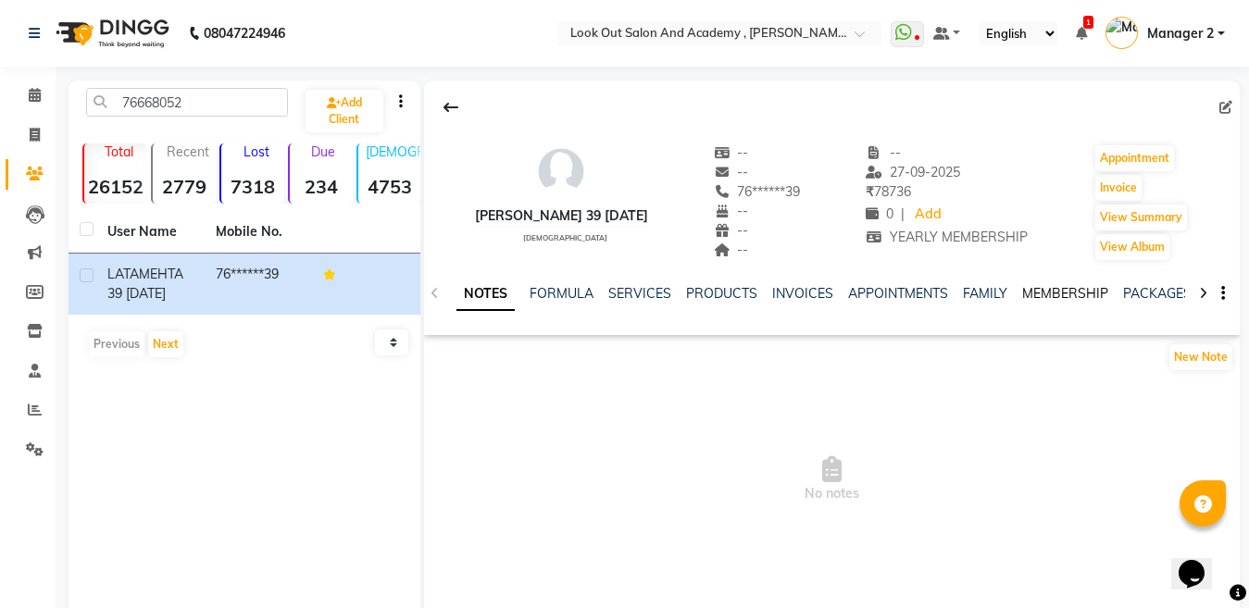
click at [1051, 289] on link "MEMBERSHIP" at bounding box center [1065, 293] width 86 height 17
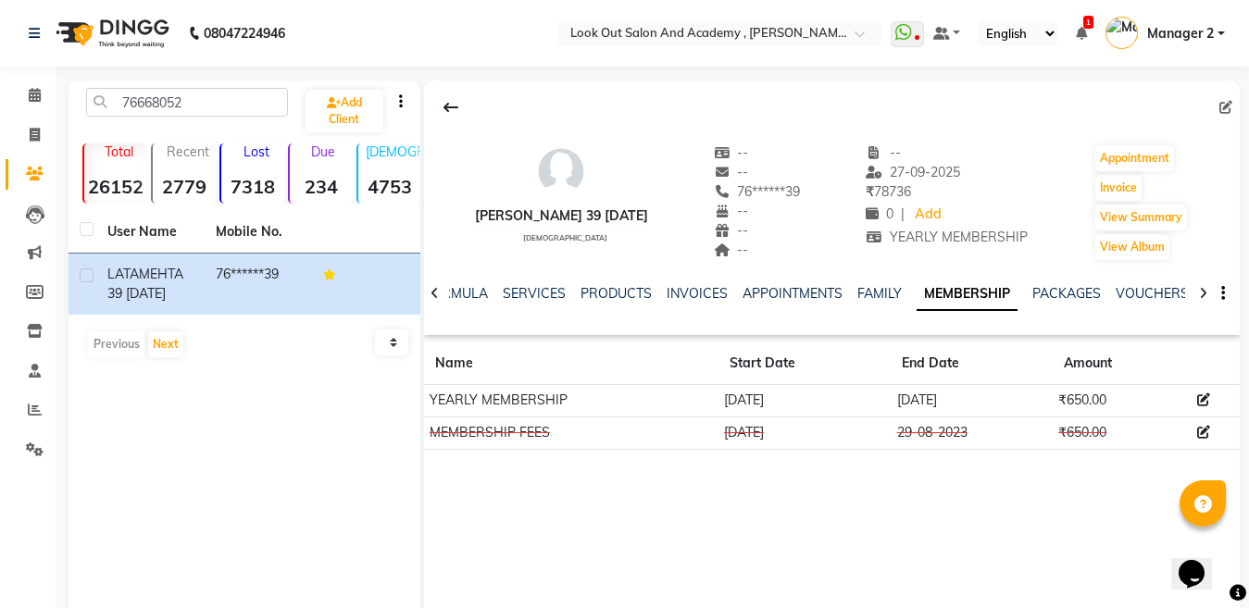
drag, startPoint x: 914, startPoint y: 435, endPoint x: 891, endPoint y: 474, distance: 45.3
